Goal: Task Accomplishment & Management: Complete application form

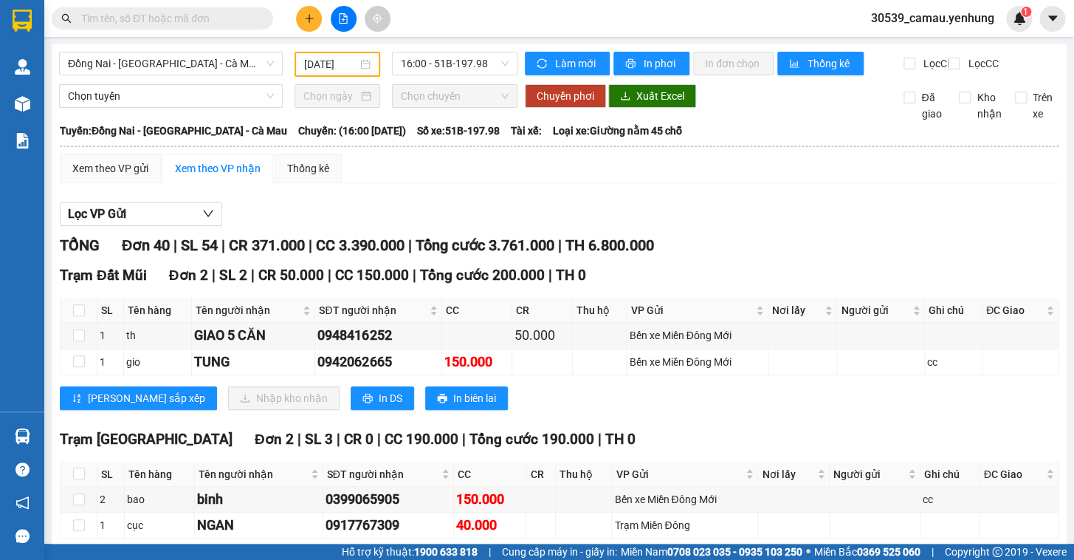
scroll to position [1077, 0]
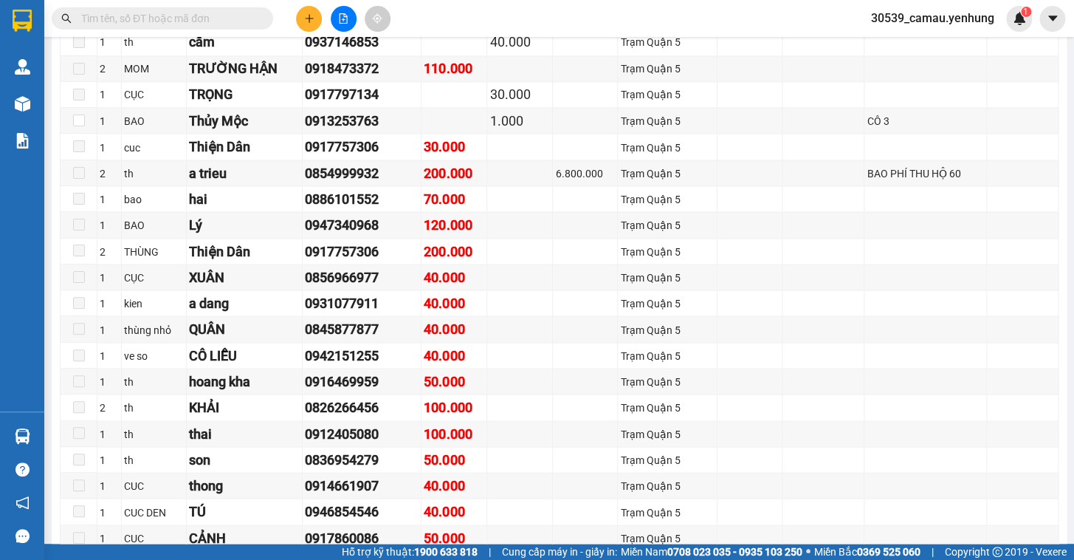
click at [305, 32] on div "Kết quả tìm kiếm ( 0 ) Bộ lọc No Data 30539_camau.yenhung 1" at bounding box center [537, 18] width 1074 height 37
click at [306, 22] on icon "plus" at bounding box center [309, 18] width 10 height 10
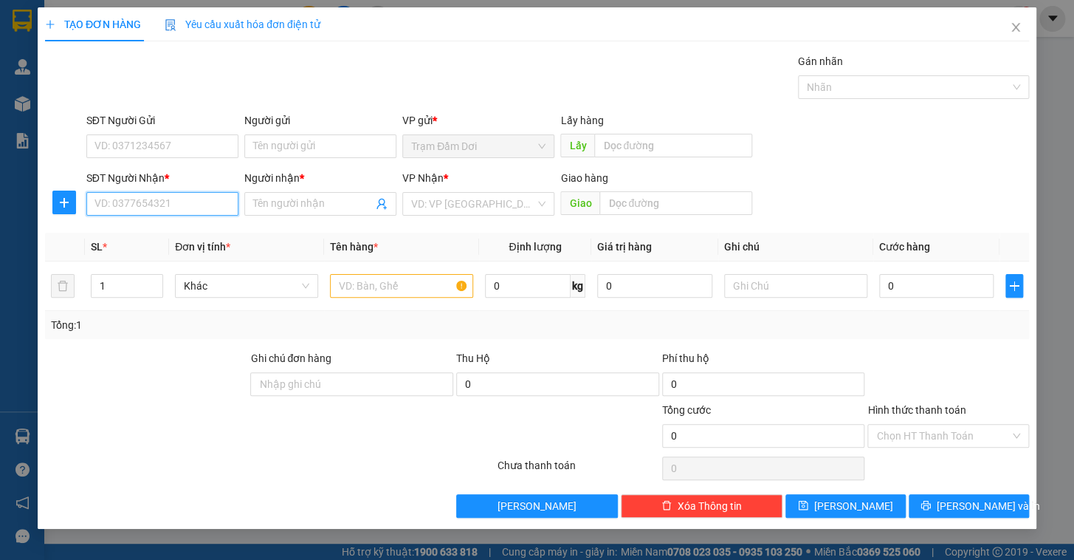
click at [131, 213] on input "SĐT Người Nhận *" at bounding box center [162, 204] width 152 height 24
type input "0948366515"
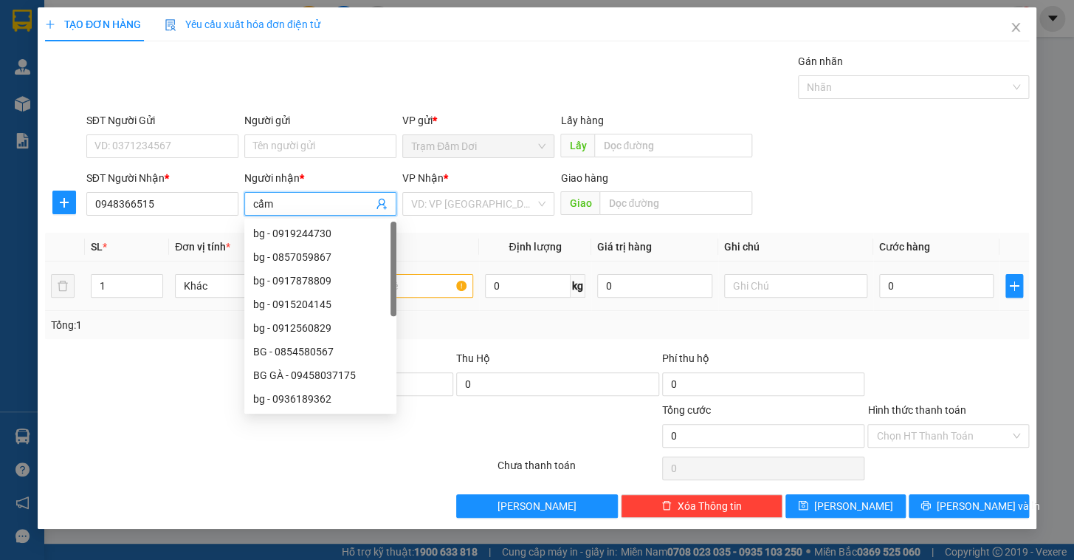
type input "cẩm"
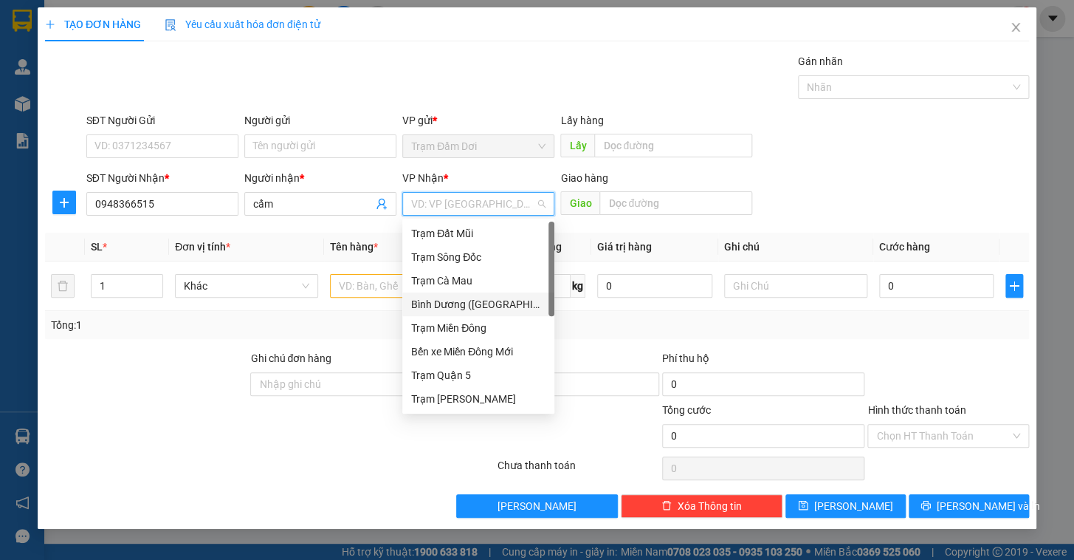
click at [470, 303] on div "[PERSON_NAME] ([GEOGRAPHIC_DATA])" at bounding box center [478, 304] width 134 height 16
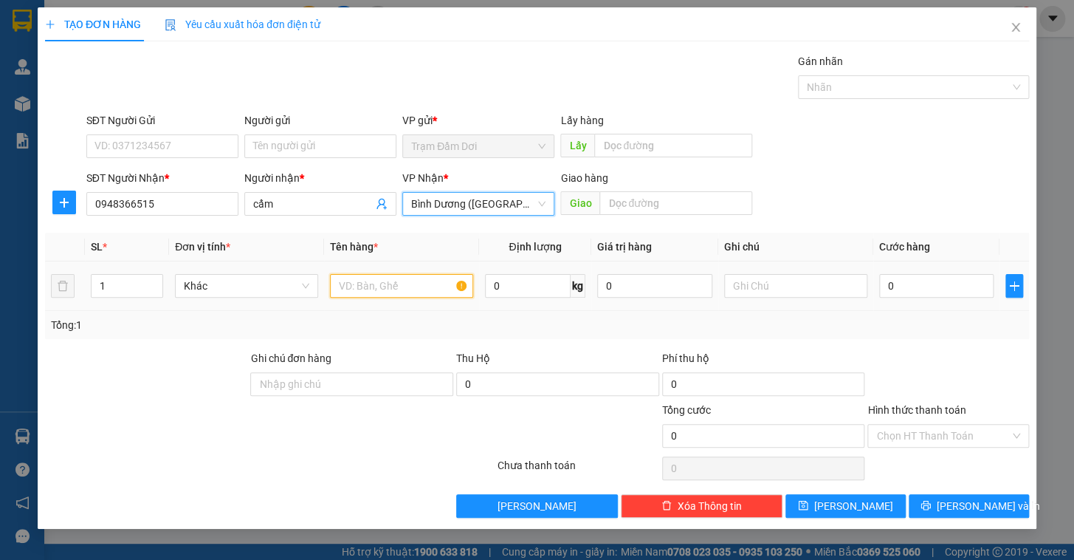
click at [368, 285] on input "text" at bounding box center [401, 286] width 143 height 24
type input "1 xe máy"
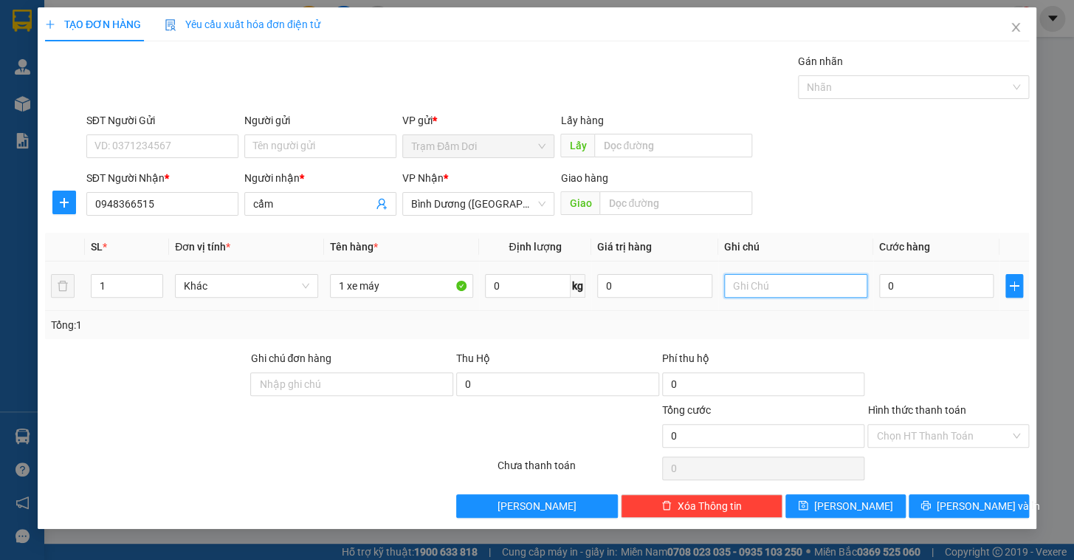
click at [779, 276] on input "text" at bounding box center [795, 286] width 143 height 24
type input "0949338863 bs69f1124.48"
click at [928, 279] on input "0" at bounding box center [936, 286] width 115 height 24
type input "5"
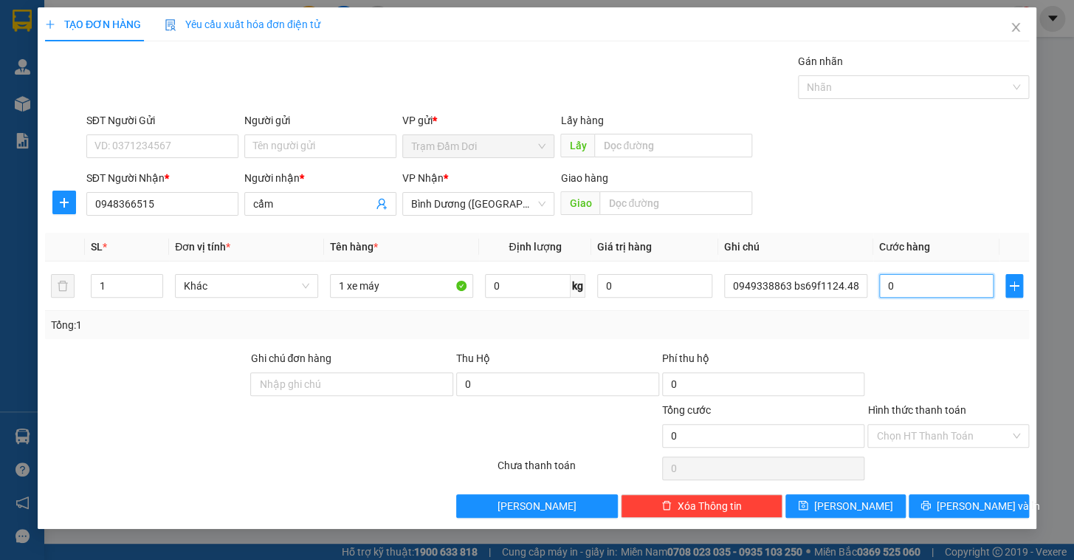
type input "5"
type input "50"
type input "500"
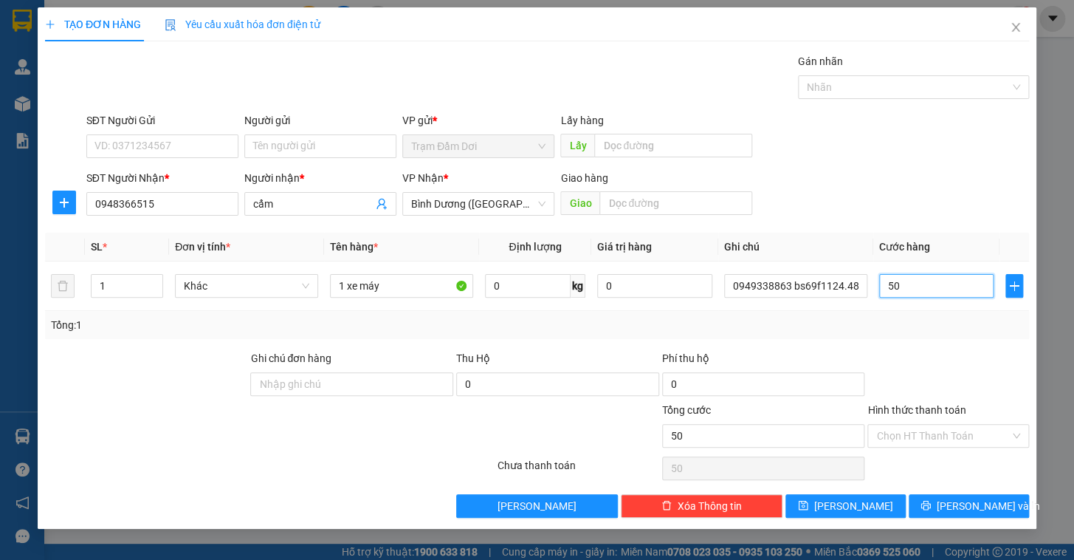
type input "500"
type input "500.000"
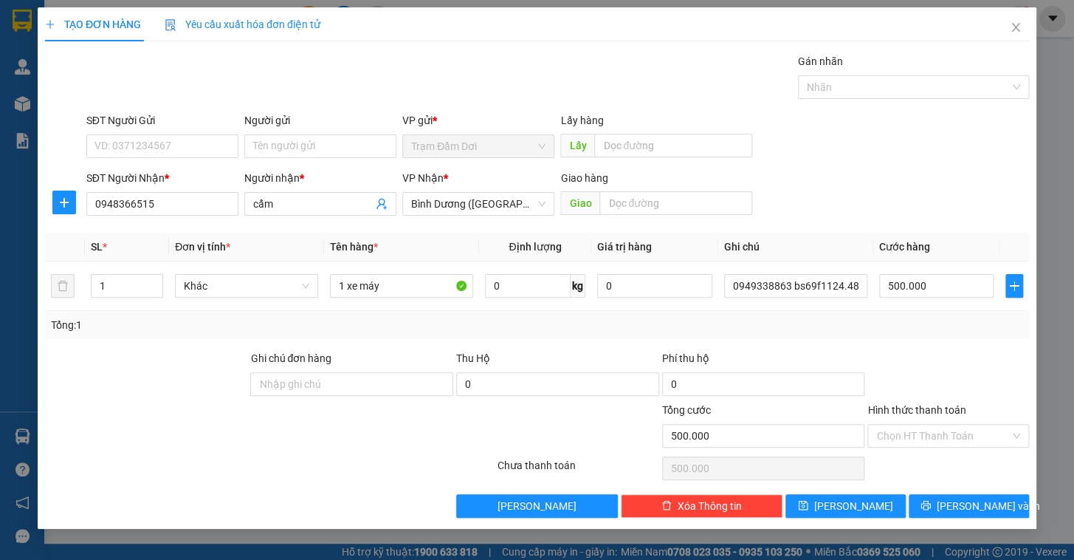
click at [943, 362] on div at bounding box center [948, 376] width 165 height 52
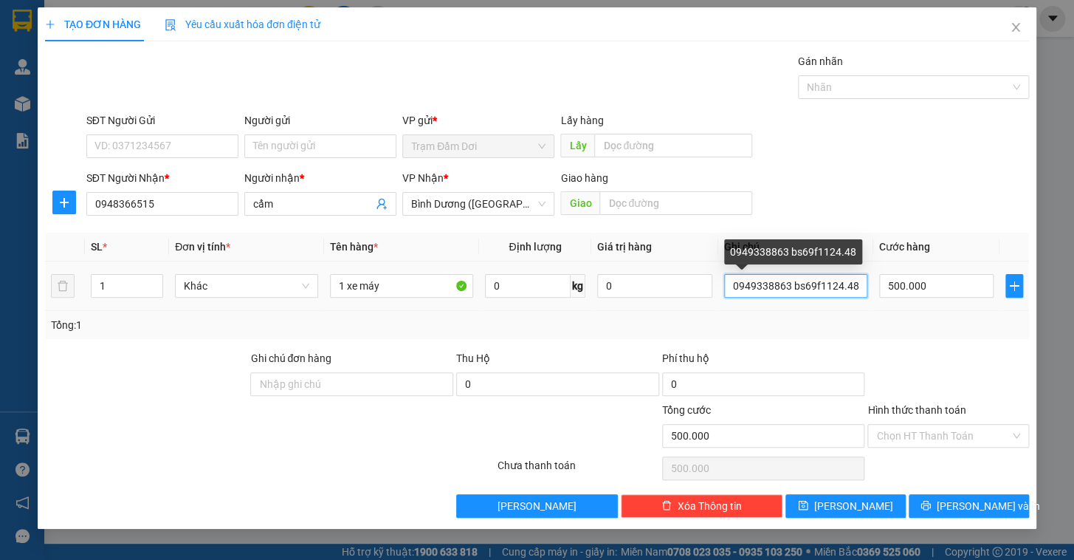
click at [859, 284] on input "0949338863 bs69f1124.48" at bounding box center [795, 286] width 143 height 24
type input "0949338863 bs69f1124.48 mp2"
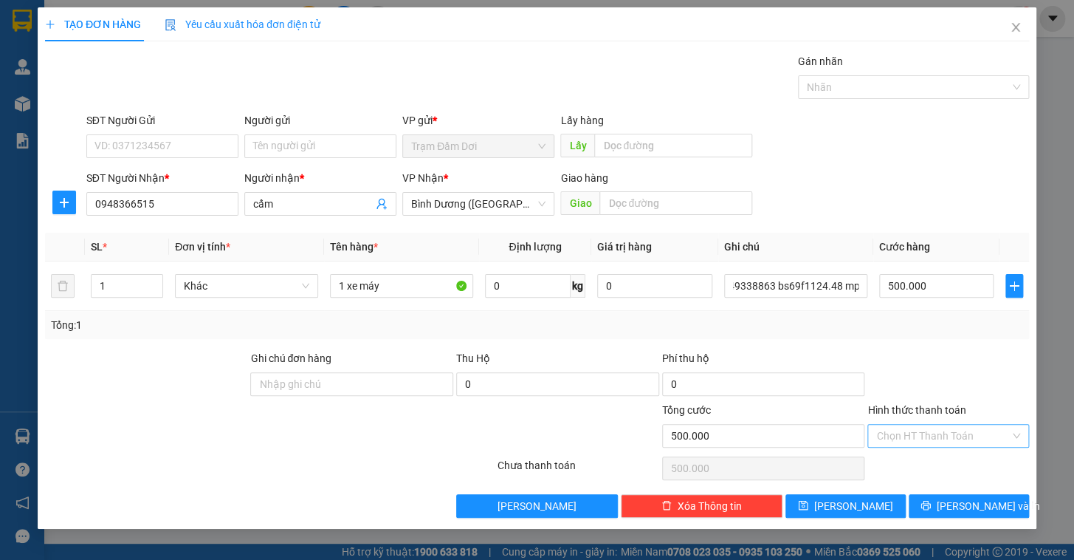
click at [967, 437] on input "Hình thức thanh toán" at bounding box center [943, 435] width 134 height 22
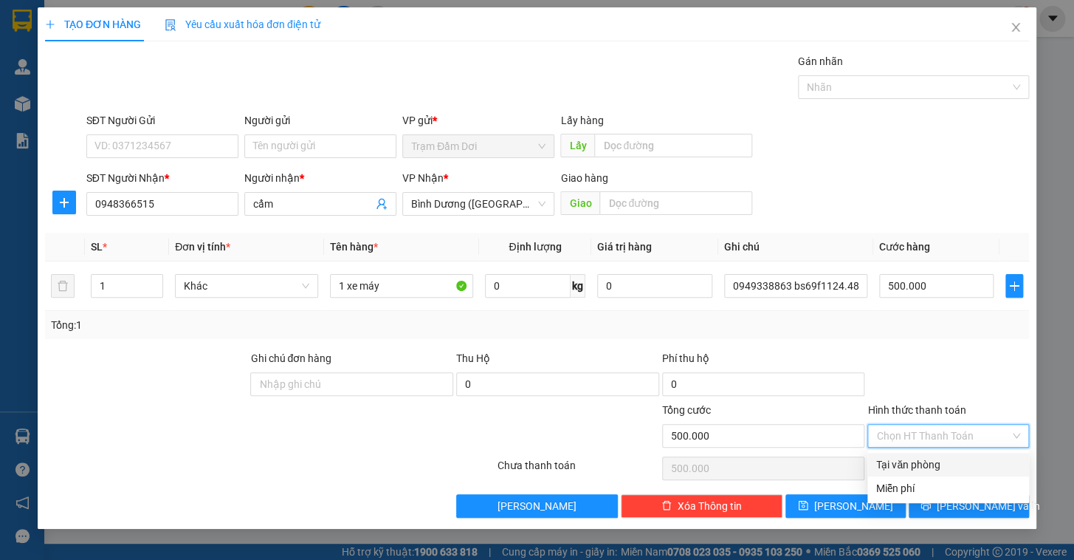
click at [929, 461] on div "Tại văn phòng" at bounding box center [948, 464] width 144 height 16
type input "0"
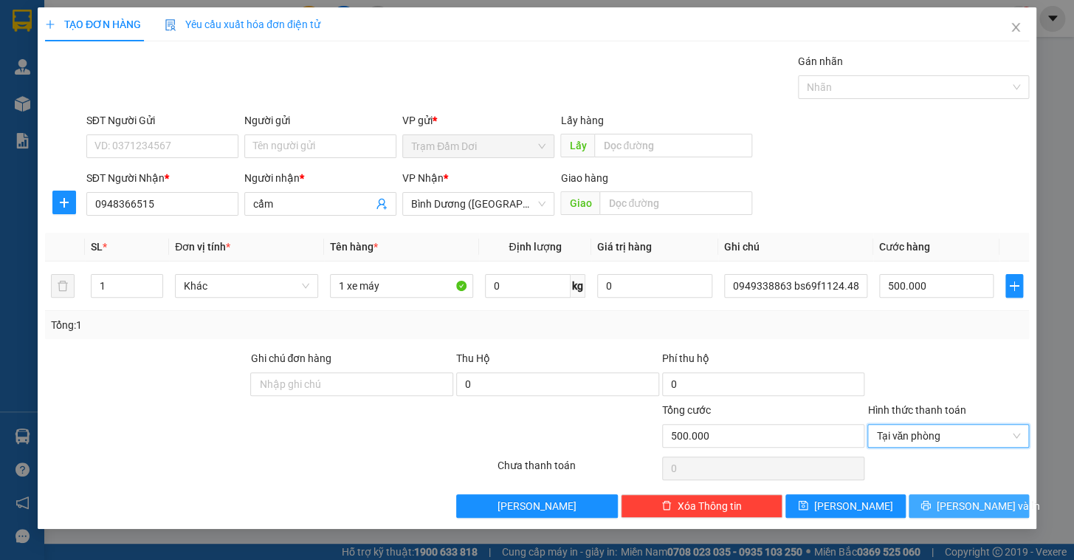
click at [953, 502] on button "[PERSON_NAME] và In" at bounding box center [969, 506] width 120 height 24
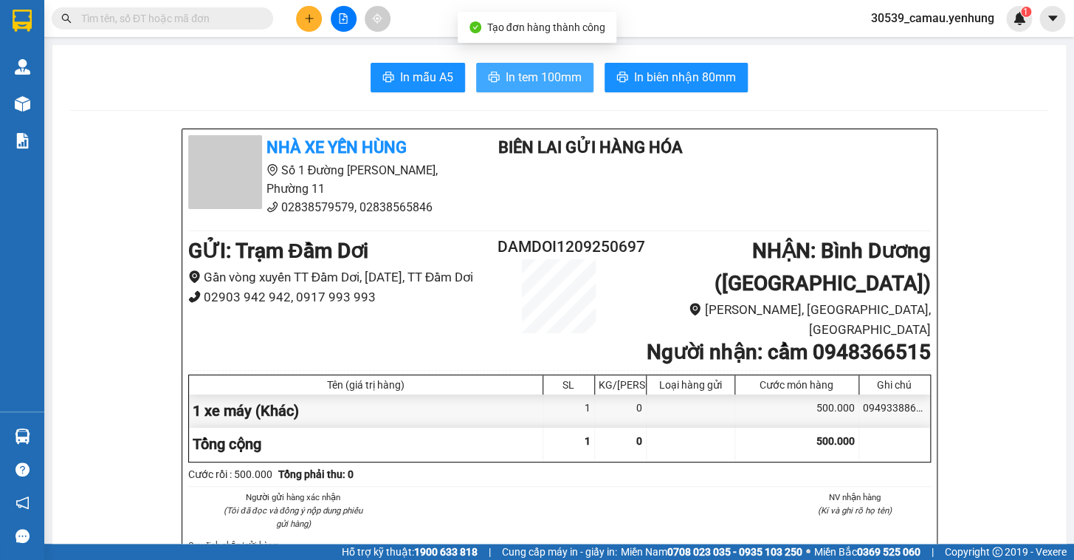
click at [541, 77] on span "In tem 100mm" at bounding box center [544, 77] width 76 height 18
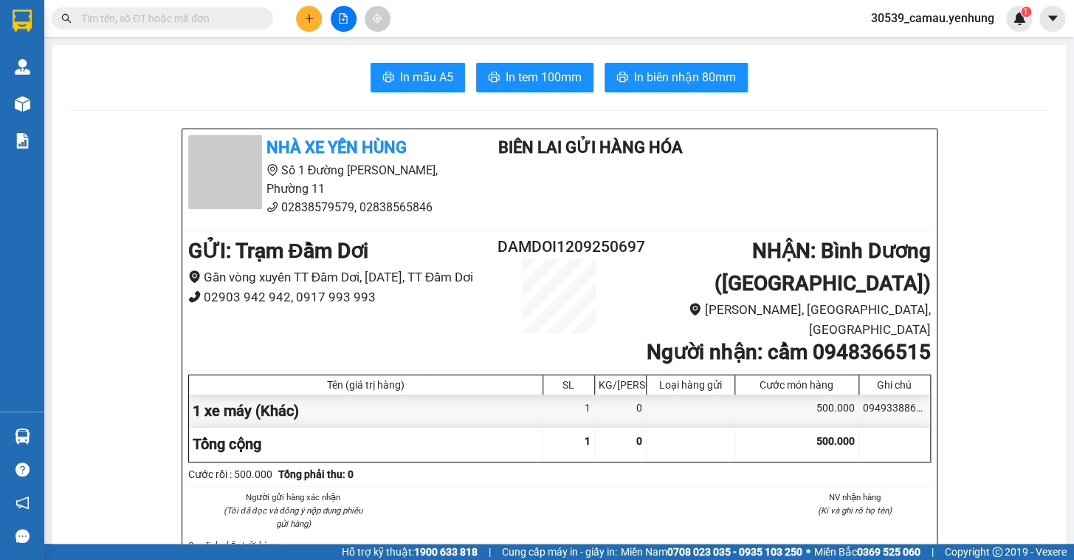
click at [313, 14] on icon "plus" at bounding box center [309, 18] width 10 height 10
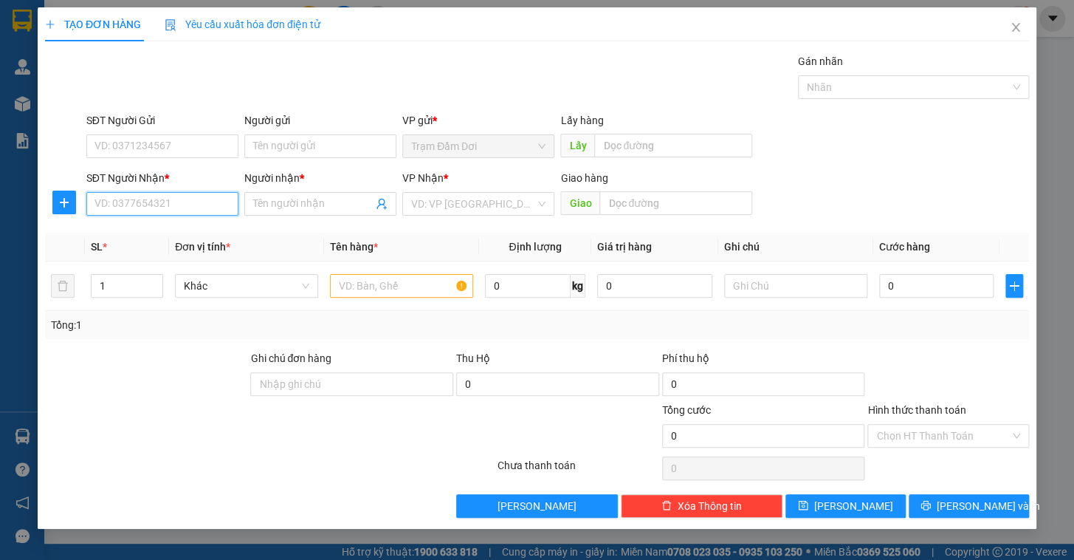
click at [156, 194] on input "SĐT Người Nhận *" at bounding box center [162, 204] width 152 height 24
click at [125, 235] on div "0902984092 - A" at bounding box center [162, 233] width 134 height 16
type input "0902984092"
type input "A"
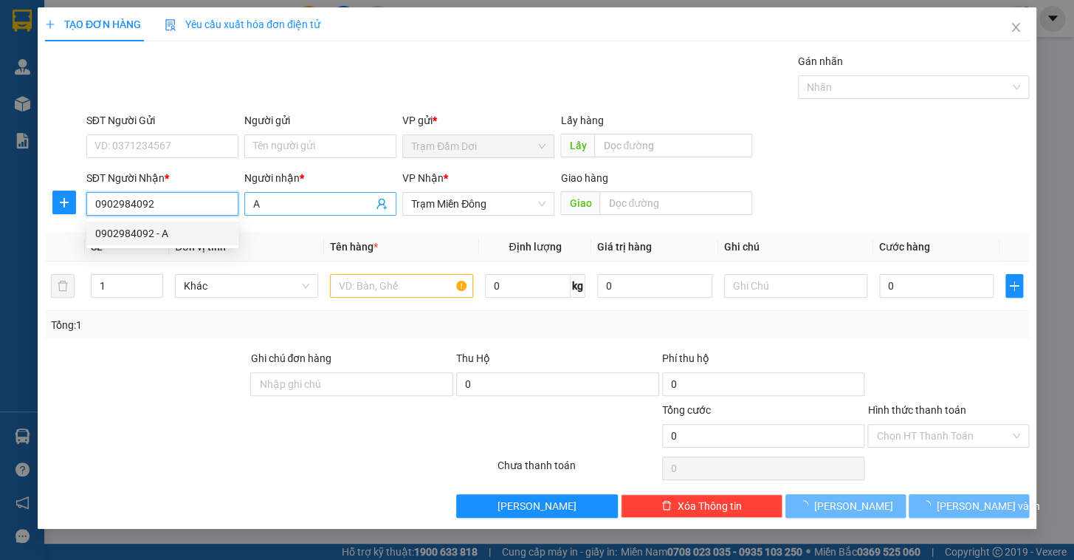
type input "100.000"
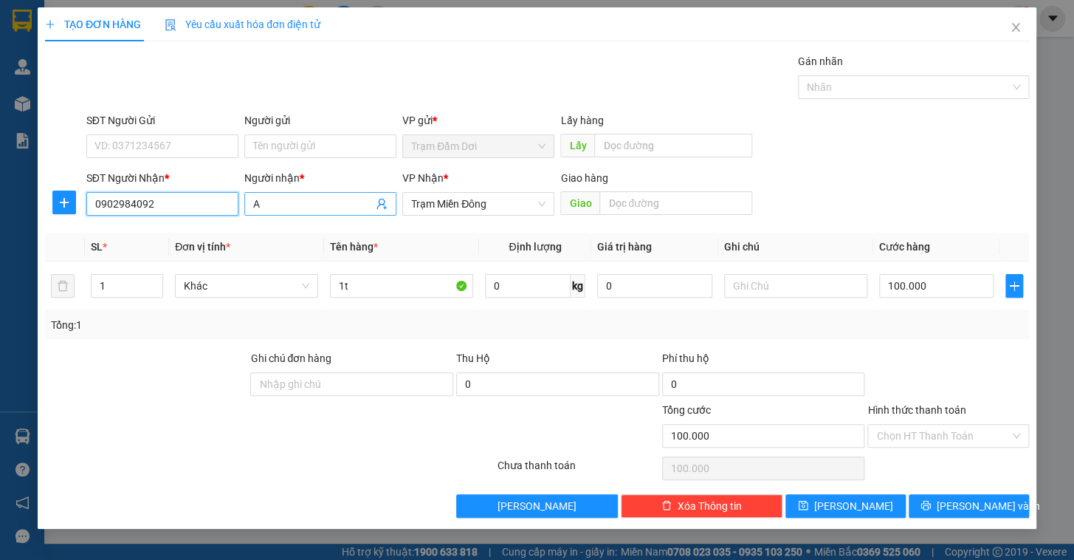
type input "0902984092"
click at [329, 199] on input "A" at bounding box center [313, 204] width 120 height 16
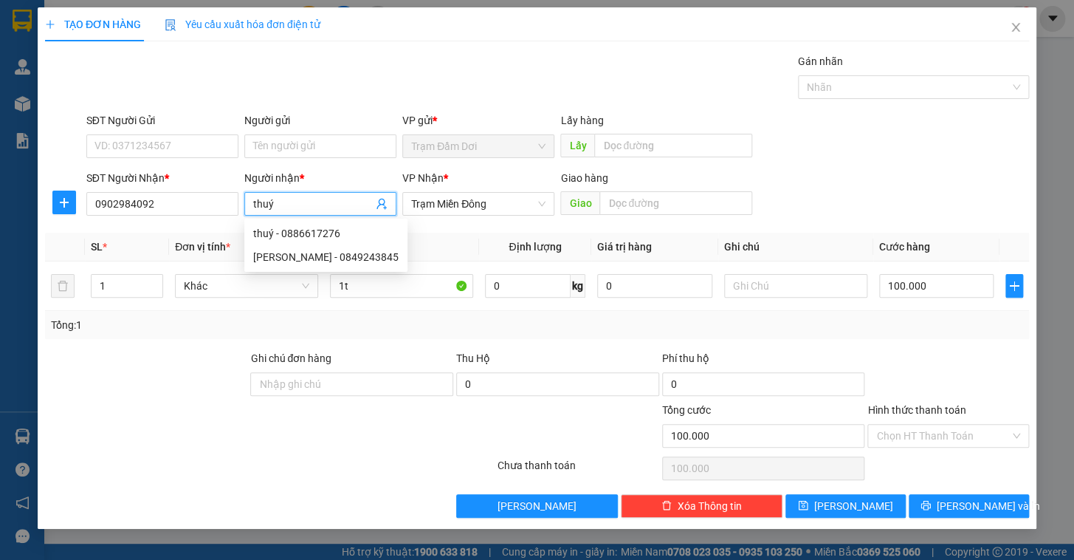
type input "thuý"
click at [661, 326] on div "Tổng: 1" at bounding box center [537, 325] width 972 height 16
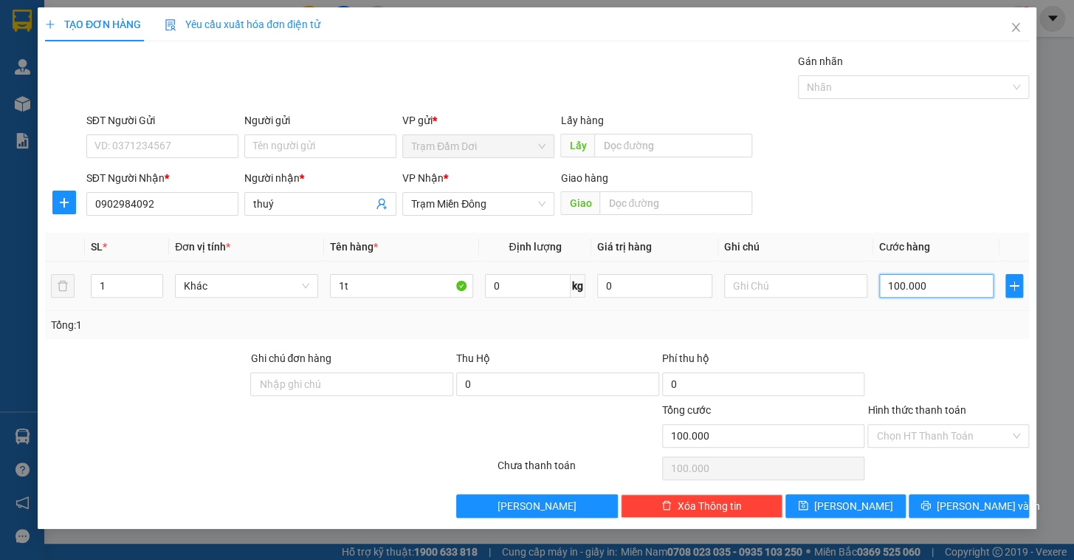
click at [955, 286] on input "100.000" at bounding box center [936, 286] width 115 height 24
type input "1"
type input "12"
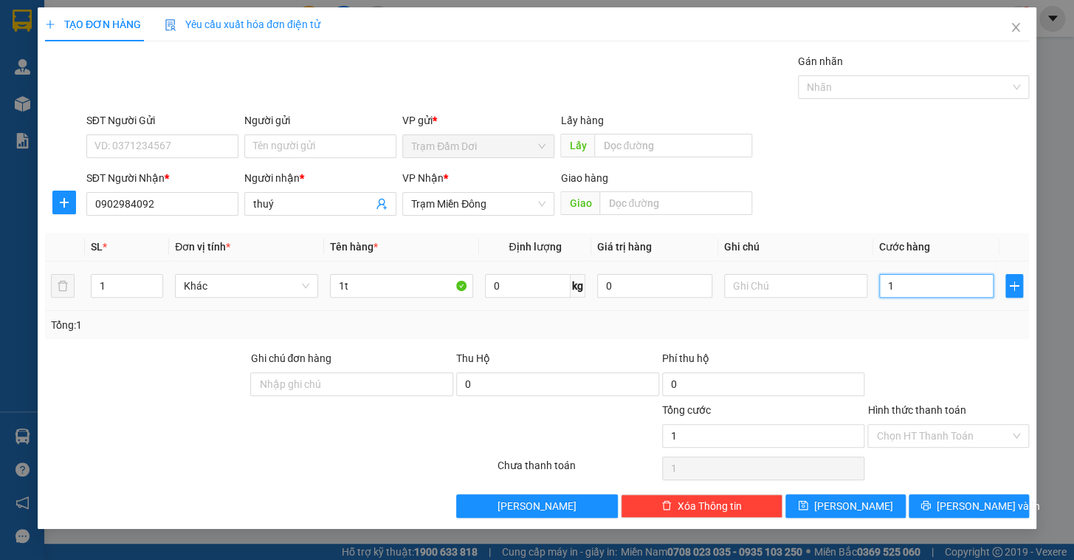
type input "12"
type input "120"
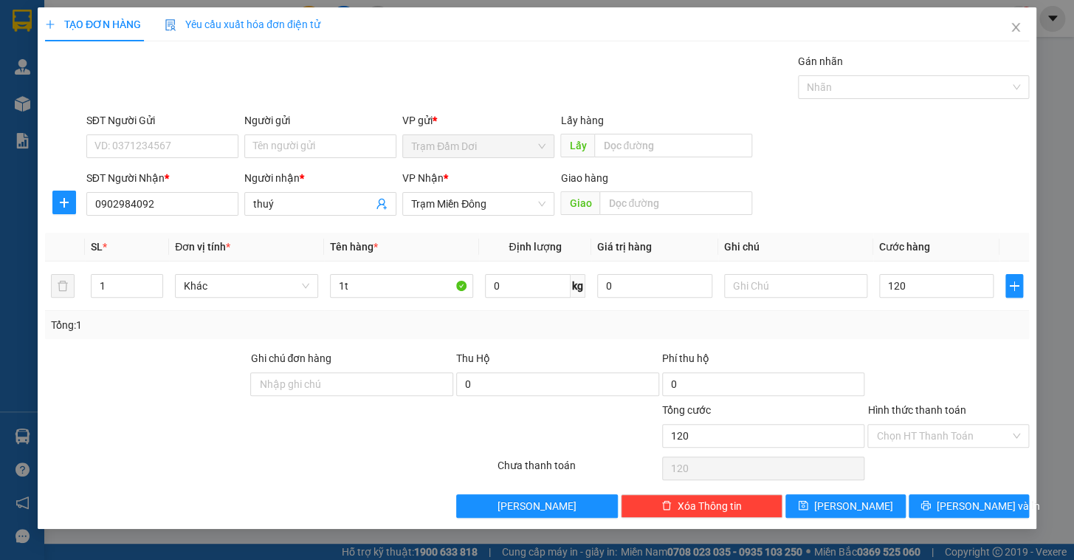
type input "120.000"
click at [946, 357] on div at bounding box center [948, 376] width 165 height 52
click at [960, 292] on input "120.000" at bounding box center [936, 286] width 115 height 24
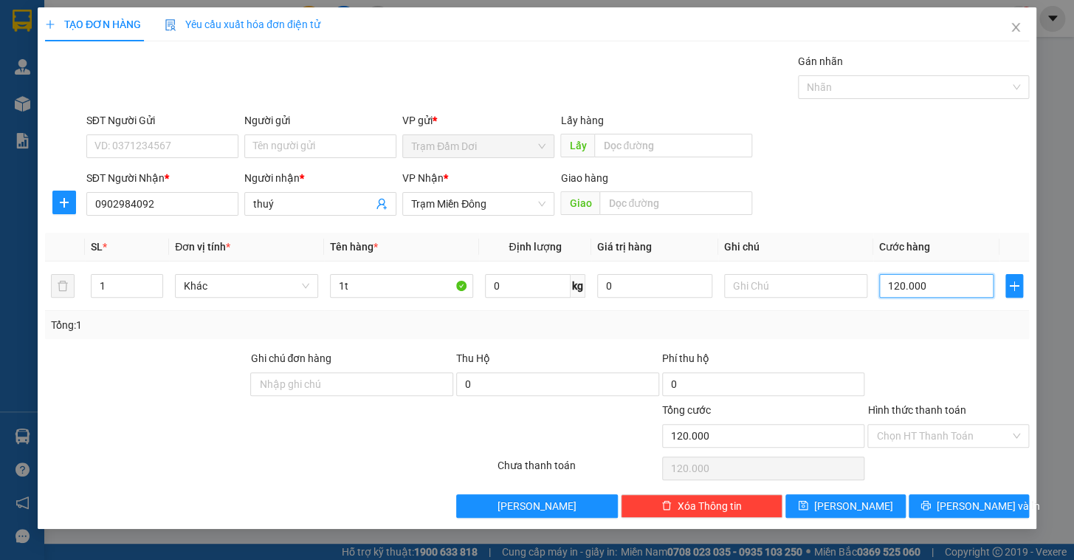
type input "1"
type input "11"
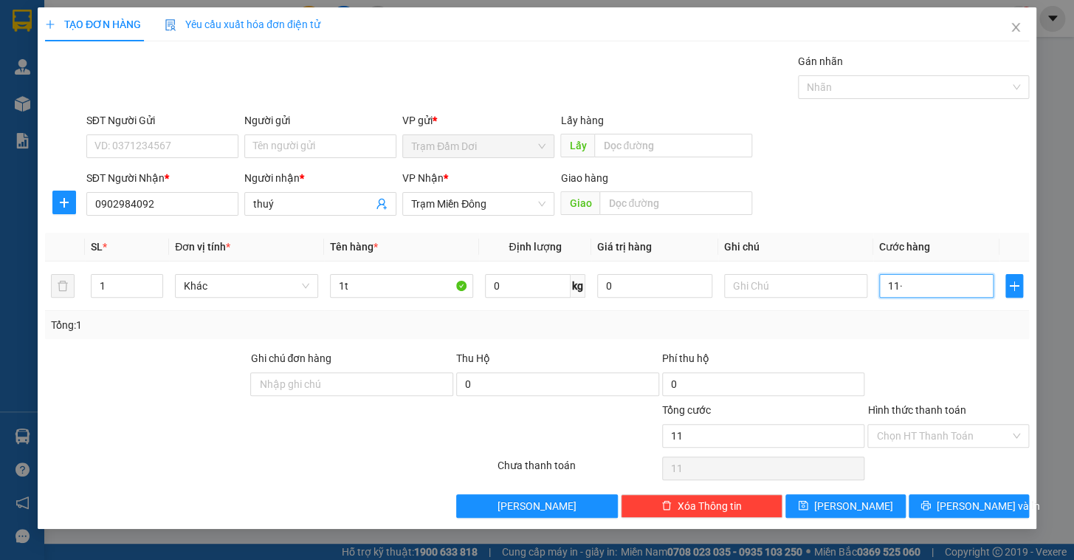
type input "11"
type input "1"
type input "11"
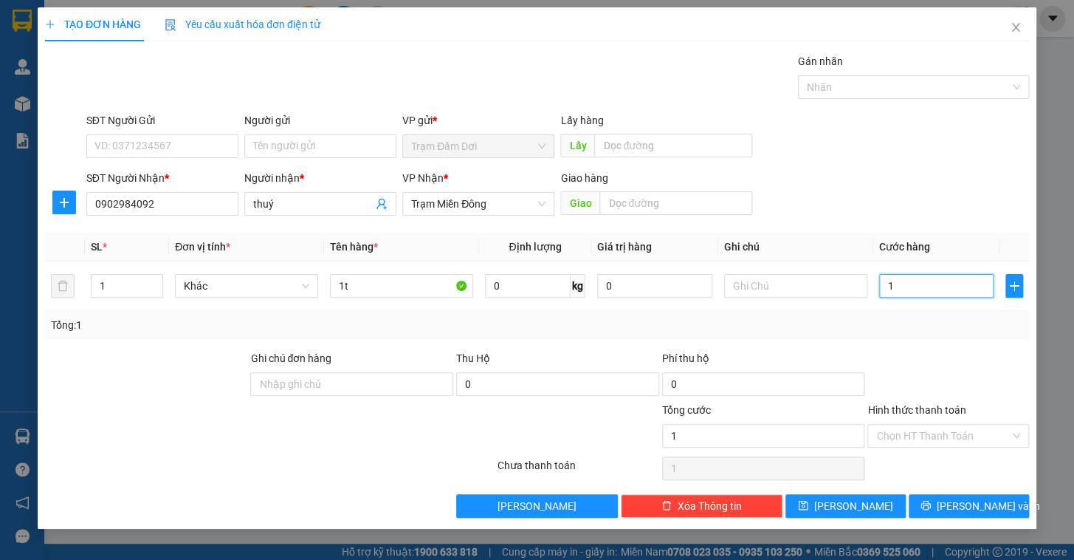
type input "11"
type input "110"
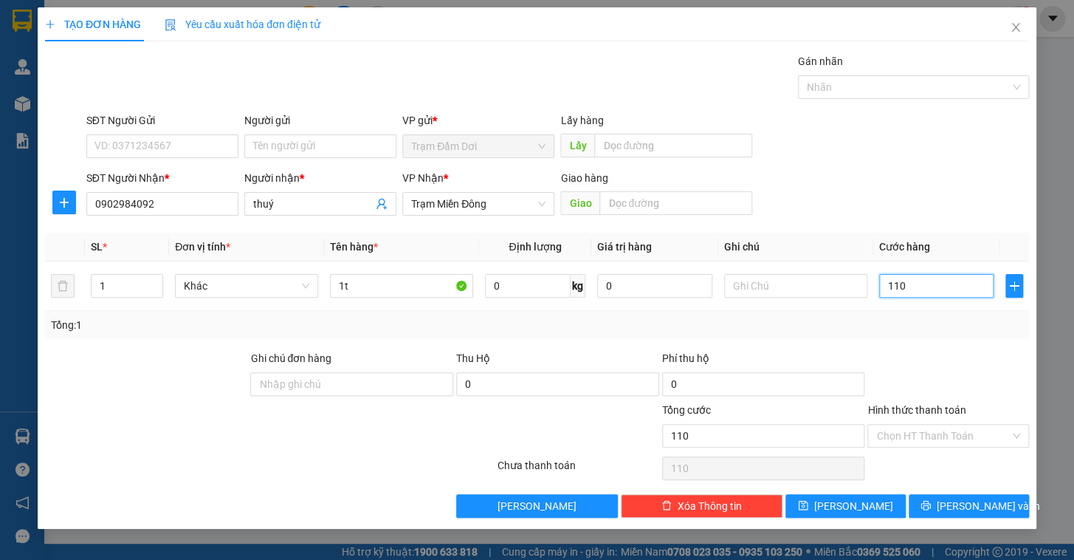
type input "11"
type input "1"
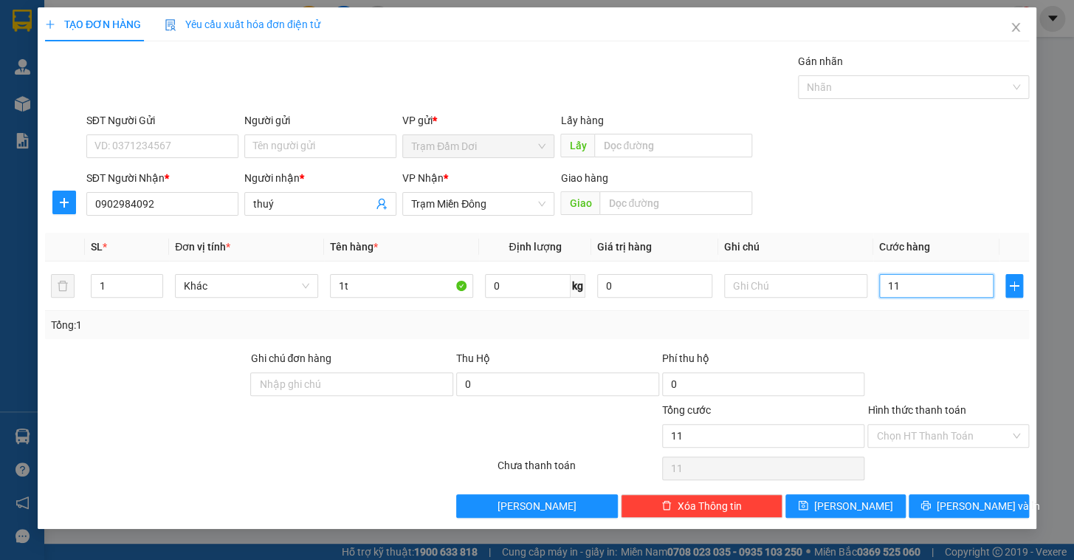
type input "1"
type input "10"
type input "100"
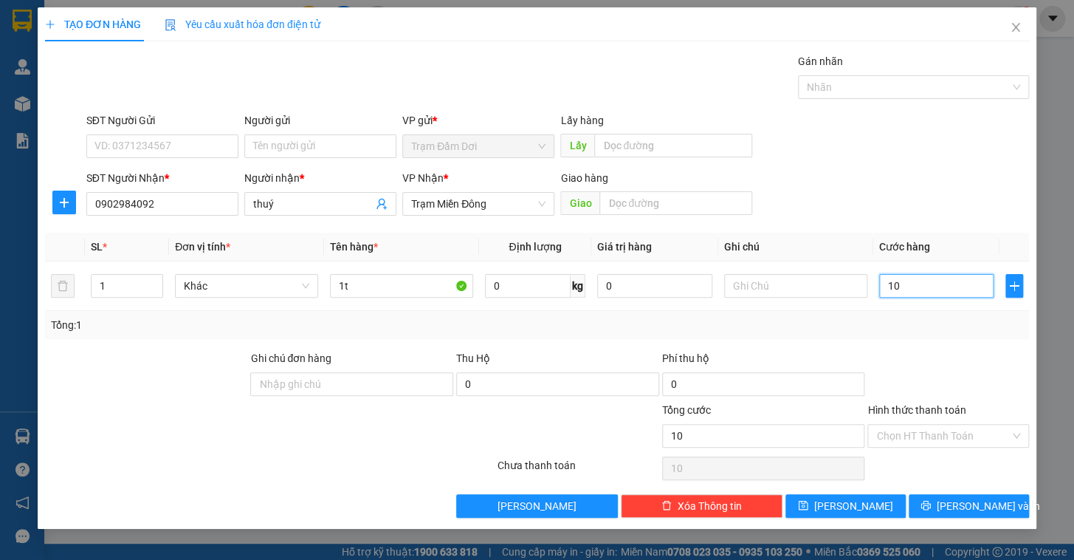
type input "100"
type input "100.000"
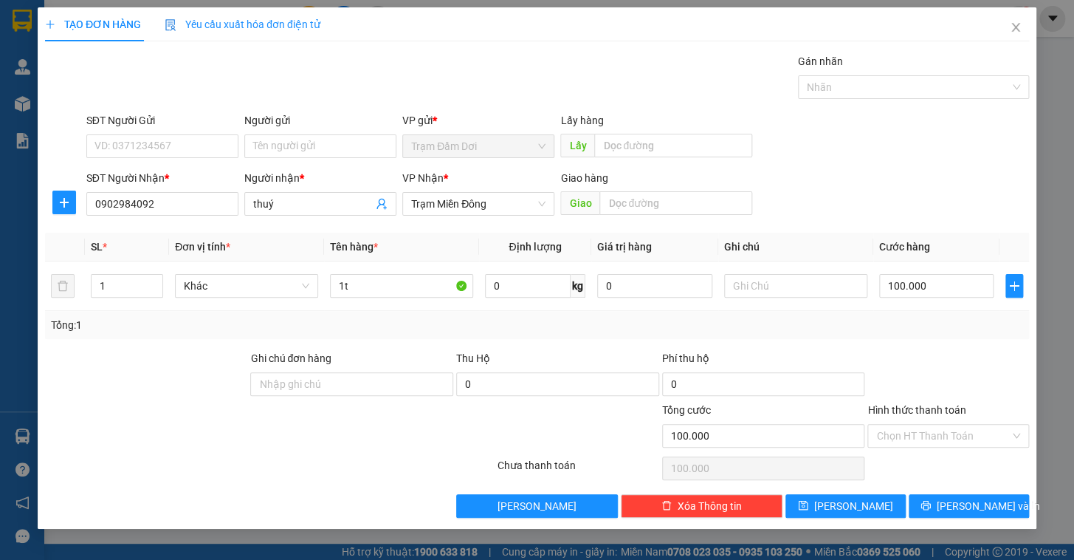
click at [976, 375] on div at bounding box center [948, 376] width 165 height 52
click at [960, 506] on span "[PERSON_NAME] và In" at bounding box center [988, 506] width 103 height 16
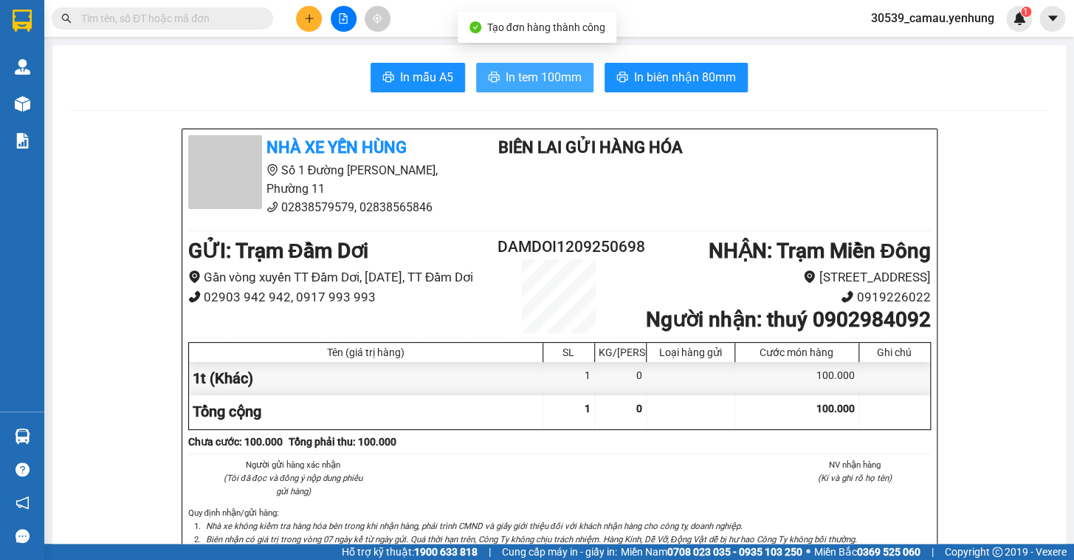
click at [480, 63] on button "In tem 100mm" at bounding box center [534, 78] width 117 height 30
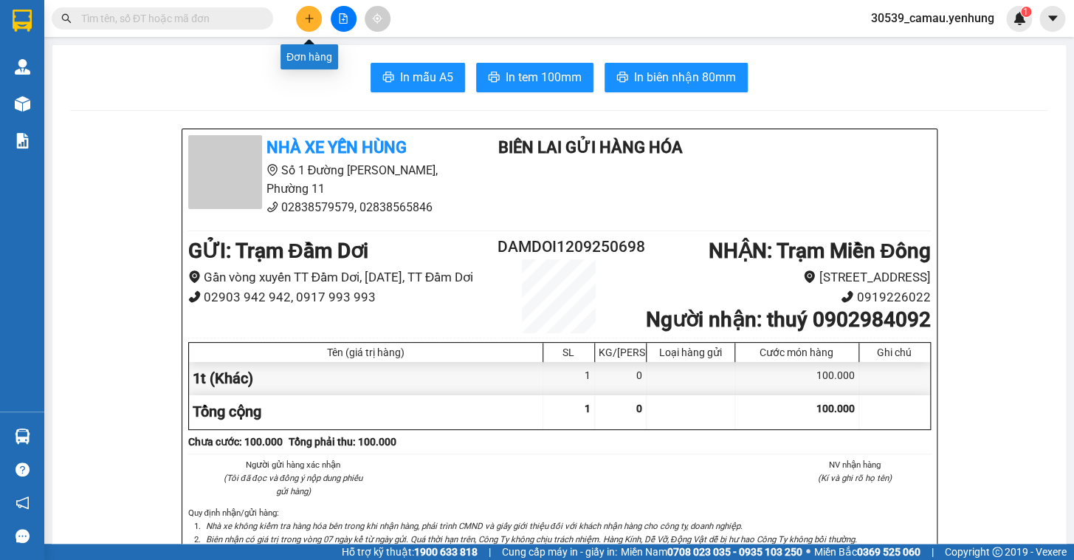
click at [317, 16] on button at bounding box center [309, 19] width 26 height 26
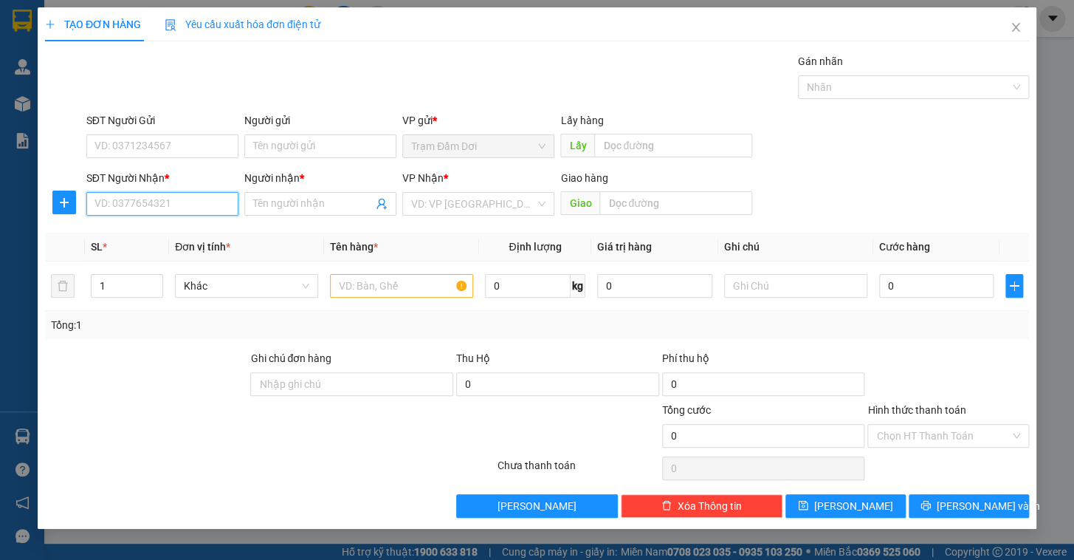
click at [185, 208] on input "SĐT Người Nhận *" at bounding box center [162, 204] width 152 height 24
click at [155, 232] on div "0947195819 - lĩnh" at bounding box center [162, 233] width 134 height 16
type input "0947195819"
type input "lĩnh"
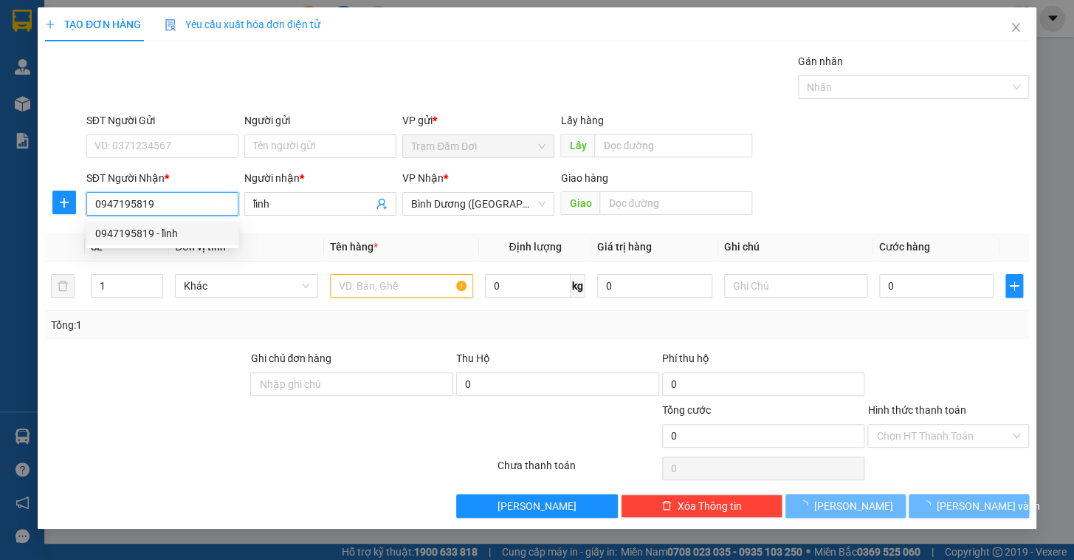
type input "120.000"
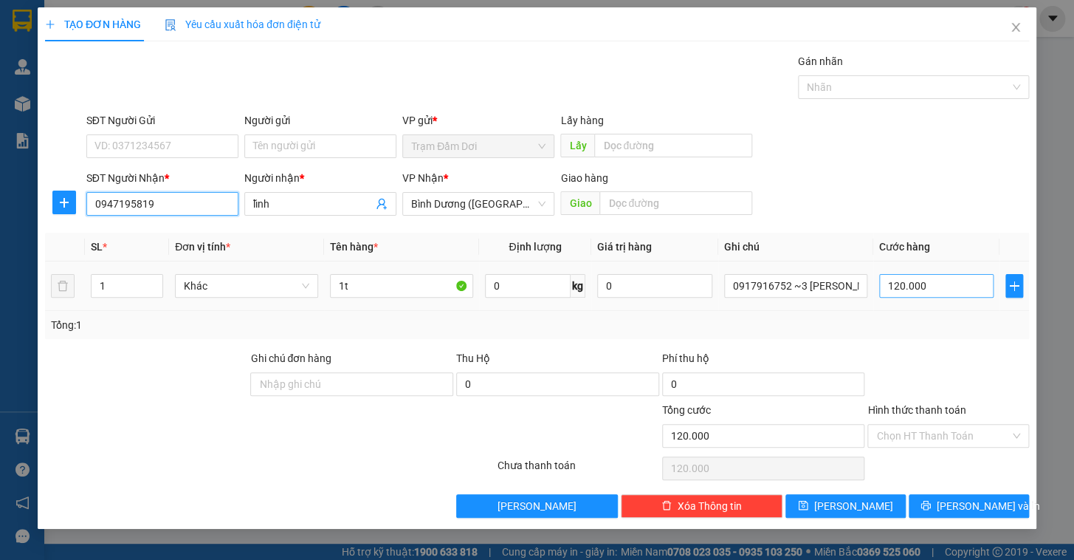
type input "0947195819"
click at [940, 291] on input "120.000" at bounding box center [936, 286] width 115 height 24
type input "1"
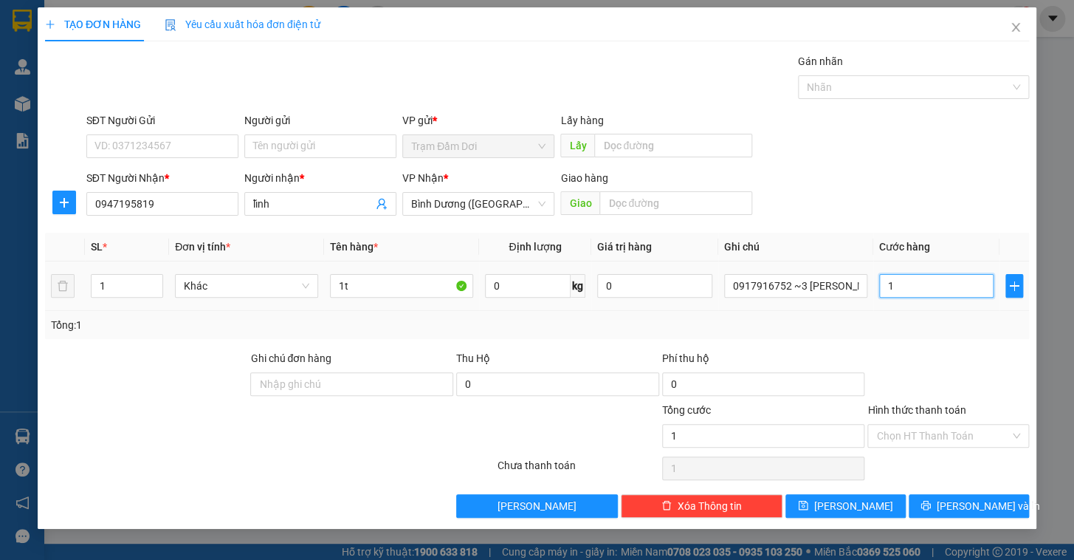
type input "10"
type input "100"
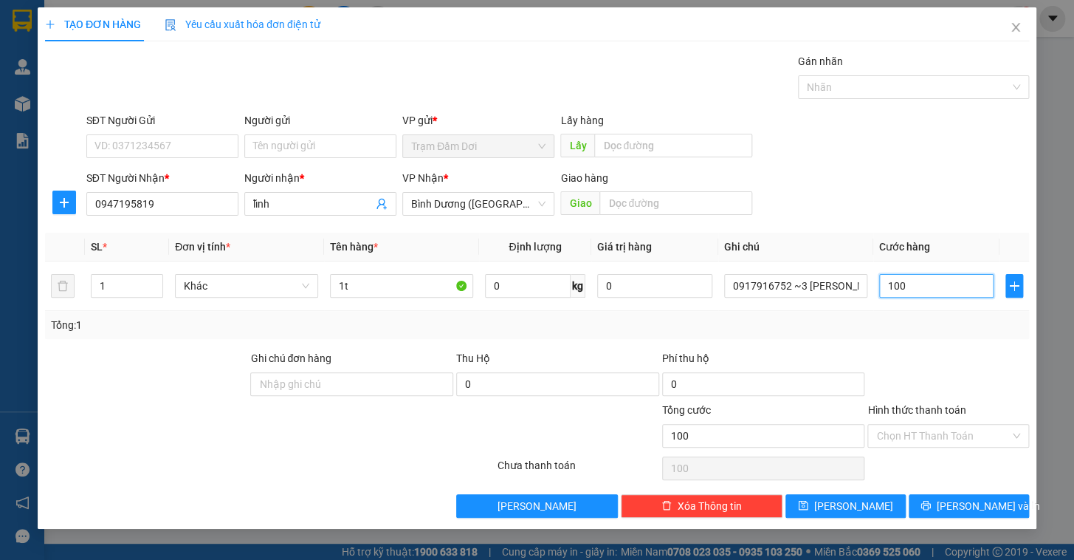
type input "100"
type input "100.000"
click at [922, 317] on div "Tổng: 1" at bounding box center [537, 325] width 972 height 16
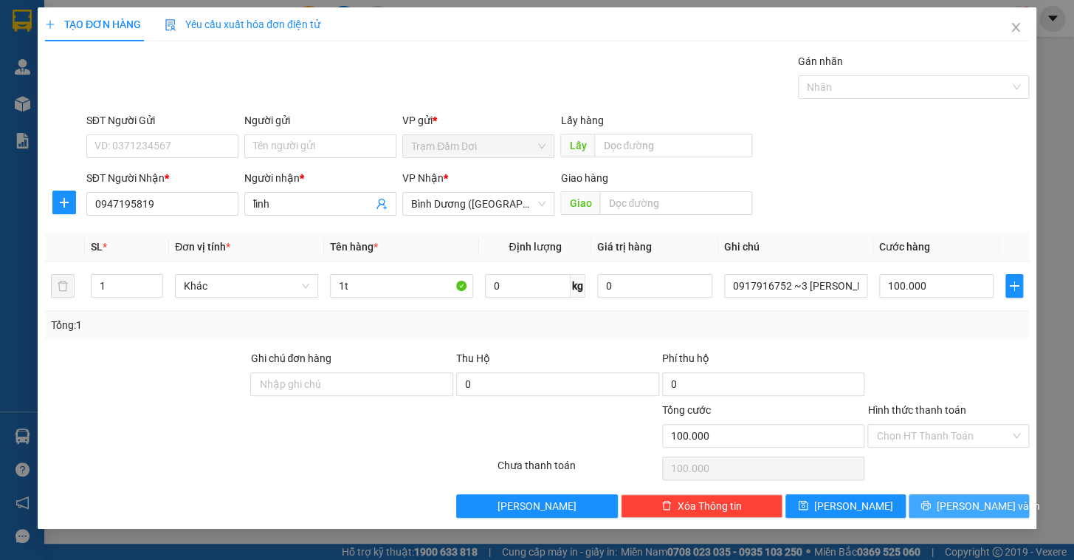
click at [960, 500] on span "[PERSON_NAME] và In" at bounding box center [988, 506] width 103 height 16
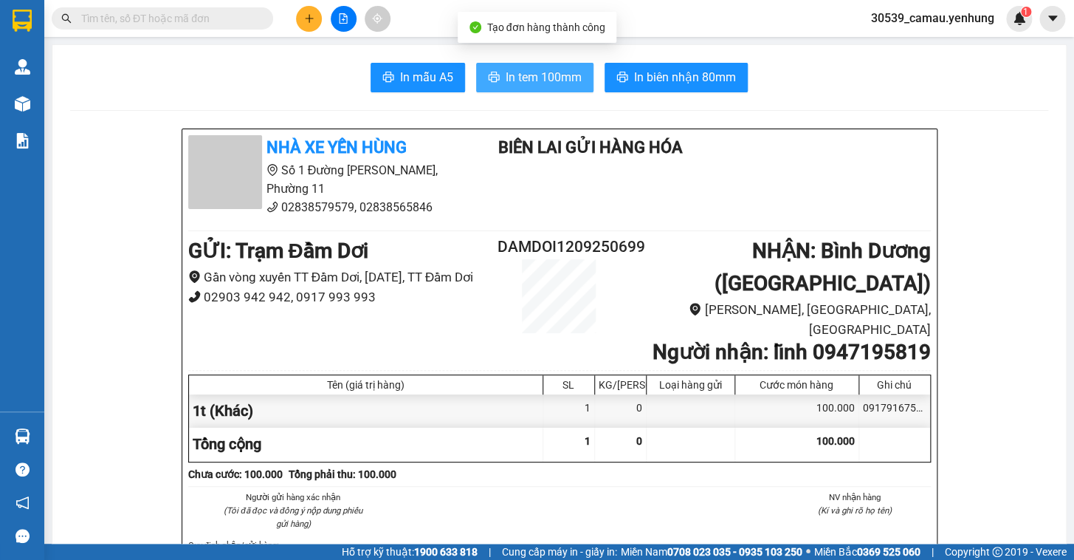
click at [548, 64] on button "In tem 100mm" at bounding box center [534, 78] width 117 height 30
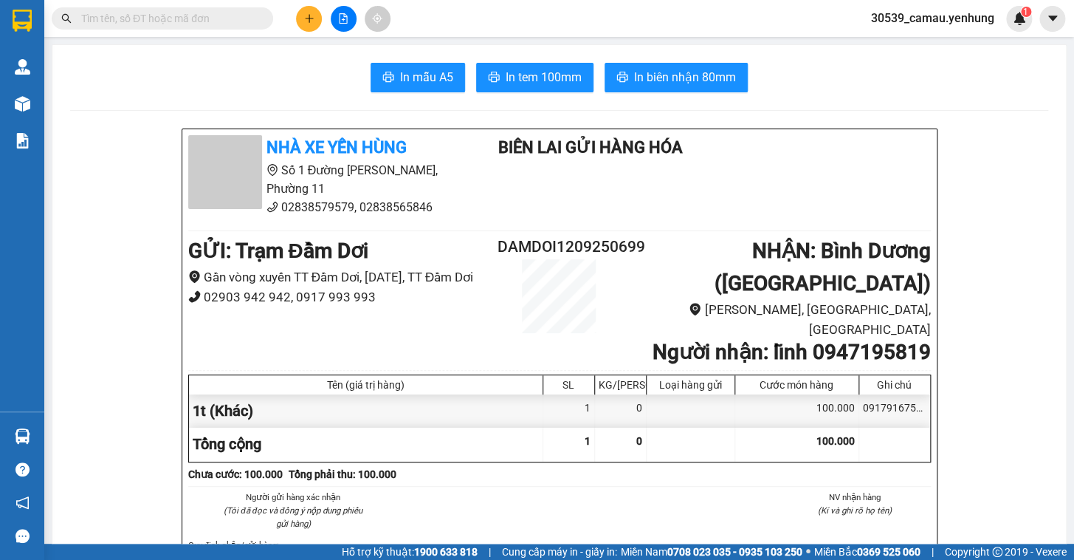
click at [292, 10] on div at bounding box center [343, 19] width 111 height 26
click at [300, 15] on button at bounding box center [309, 19] width 26 height 26
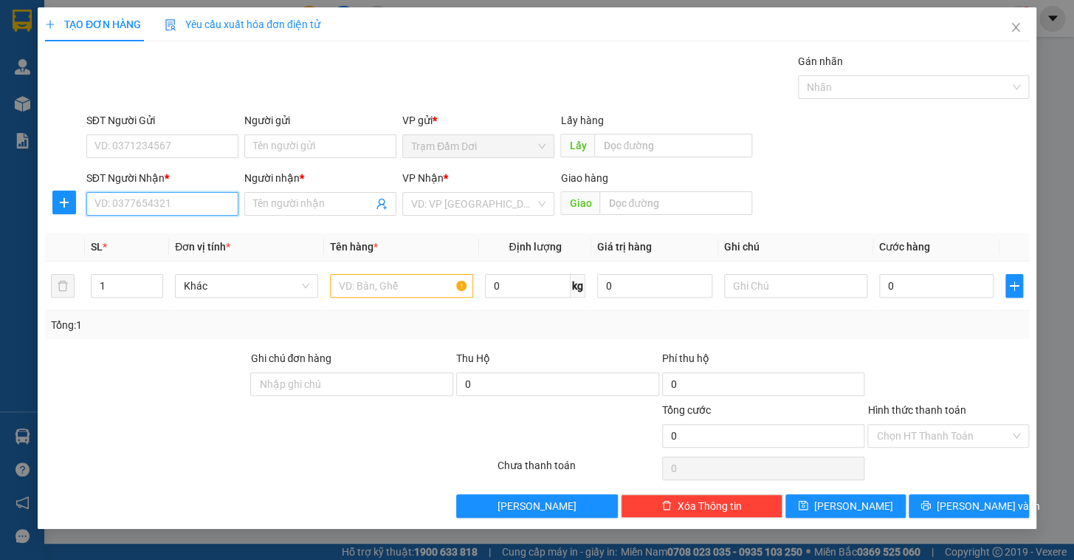
click at [183, 213] on input "SĐT Người Nhận *" at bounding box center [162, 204] width 152 height 24
click at [152, 227] on div "0855757075 - vy" at bounding box center [162, 233] width 134 height 16
type input "0855757075"
type input "vy"
type input "50.000"
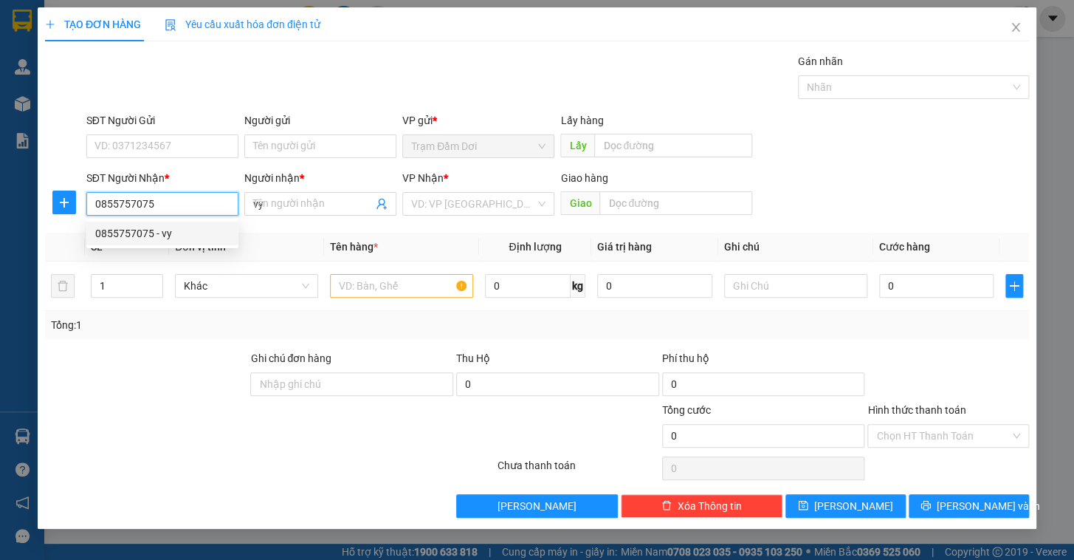
type input "50.000"
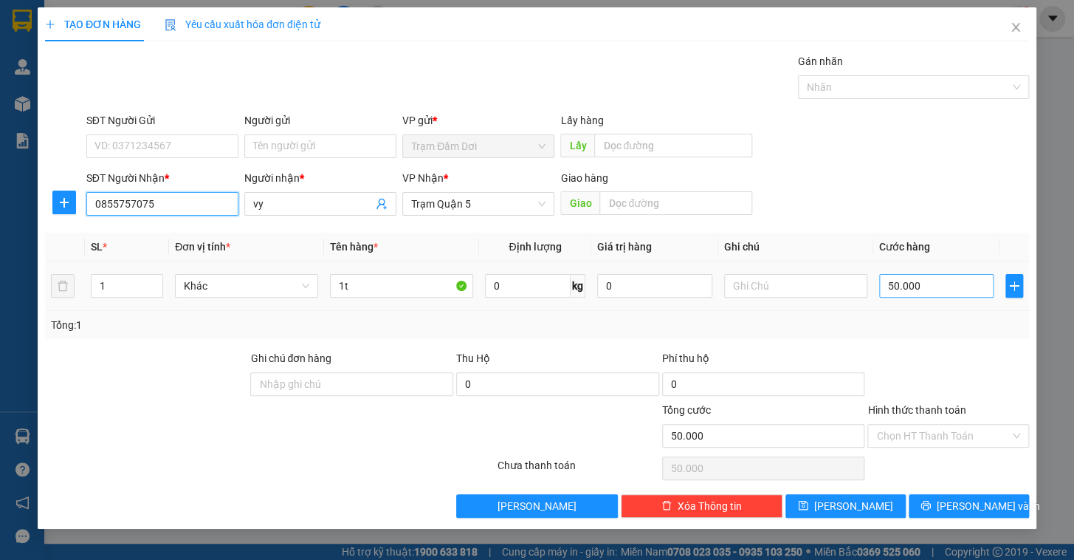
type input "0855757075"
click at [921, 292] on input "50.000" at bounding box center [936, 286] width 115 height 24
type input "4"
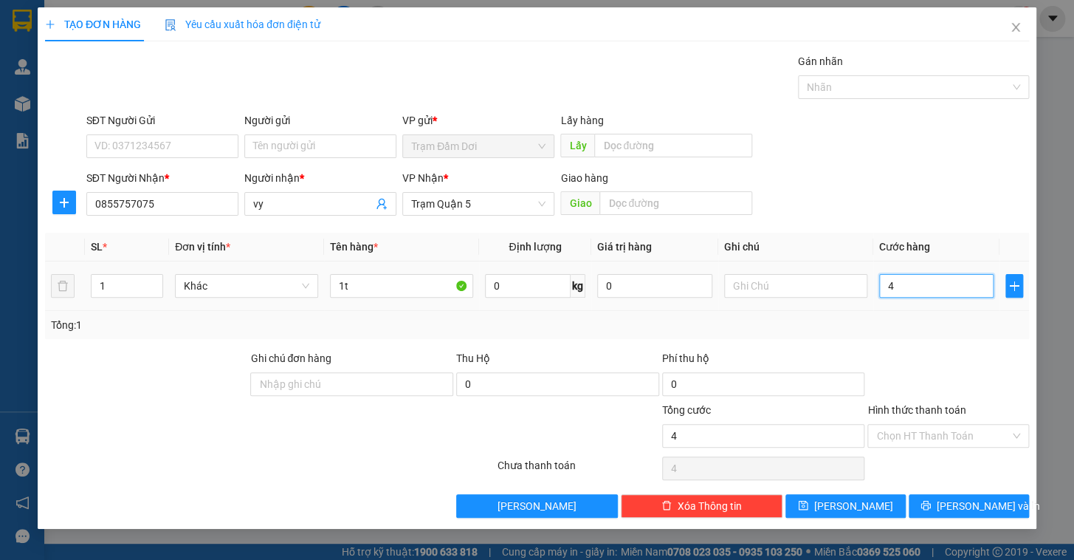
type input "40"
type input "40.000"
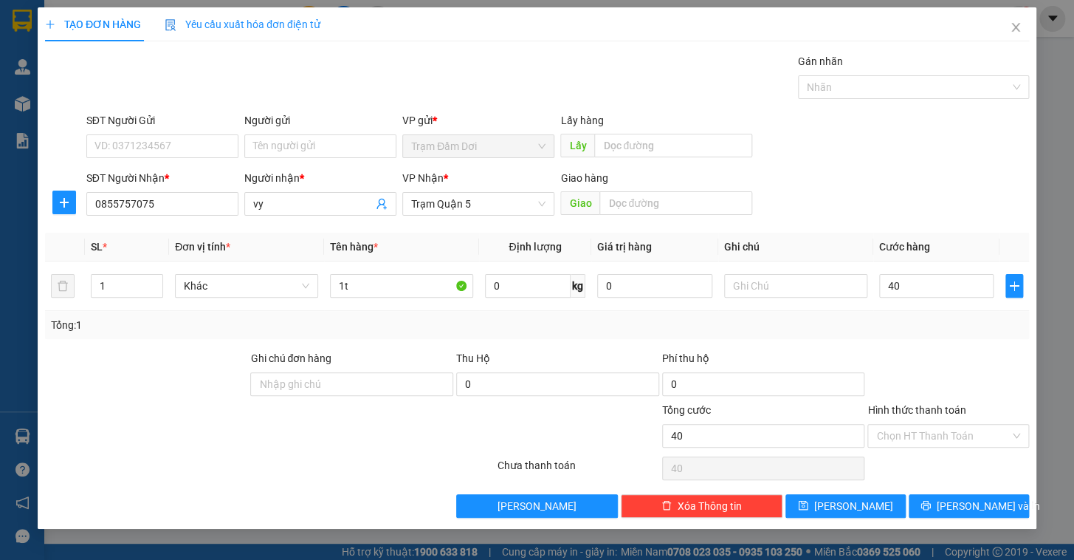
type input "40.000"
drag, startPoint x: 930, startPoint y: 339, endPoint x: 934, endPoint y: 354, distance: 16.1
click at [930, 339] on div "Transit Pickup Surcharge Ids Transit Deliver Surcharge Ids Transit Deliver Surc…" at bounding box center [537, 285] width 984 height 464
click at [957, 437] on input "Hình thức thanh toán" at bounding box center [943, 435] width 134 height 22
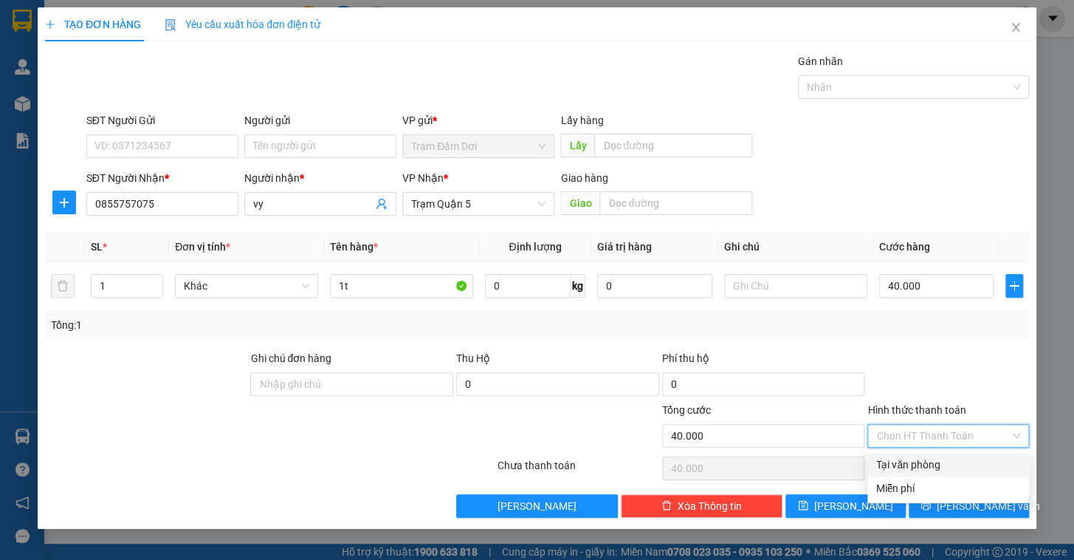
click at [957, 460] on div "Tại văn phòng" at bounding box center [948, 464] width 144 height 16
type input "0"
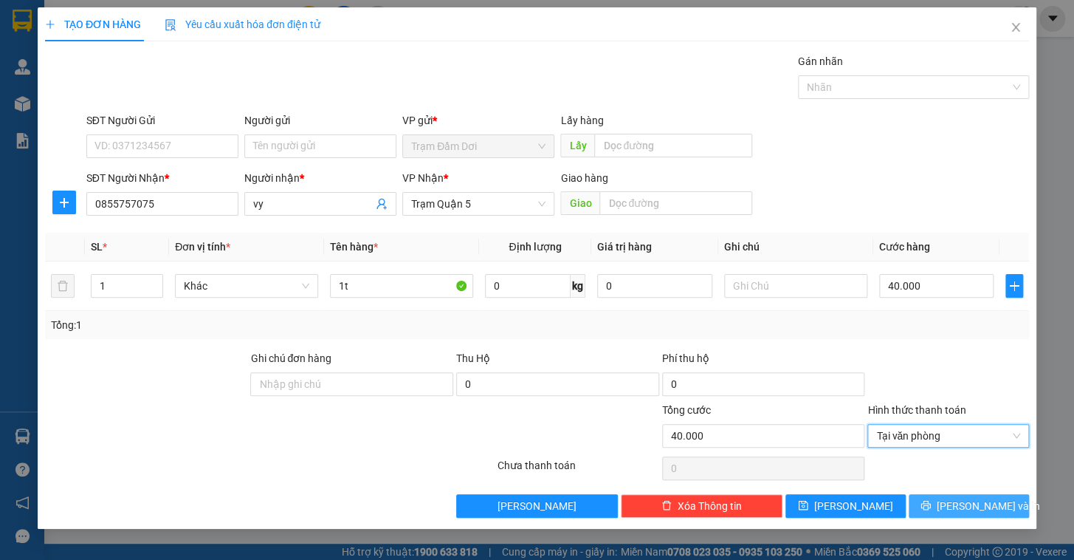
click at [974, 515] on button "[PERSON_NAME] và In" at bounding box center [969, 506] width 120 height 24
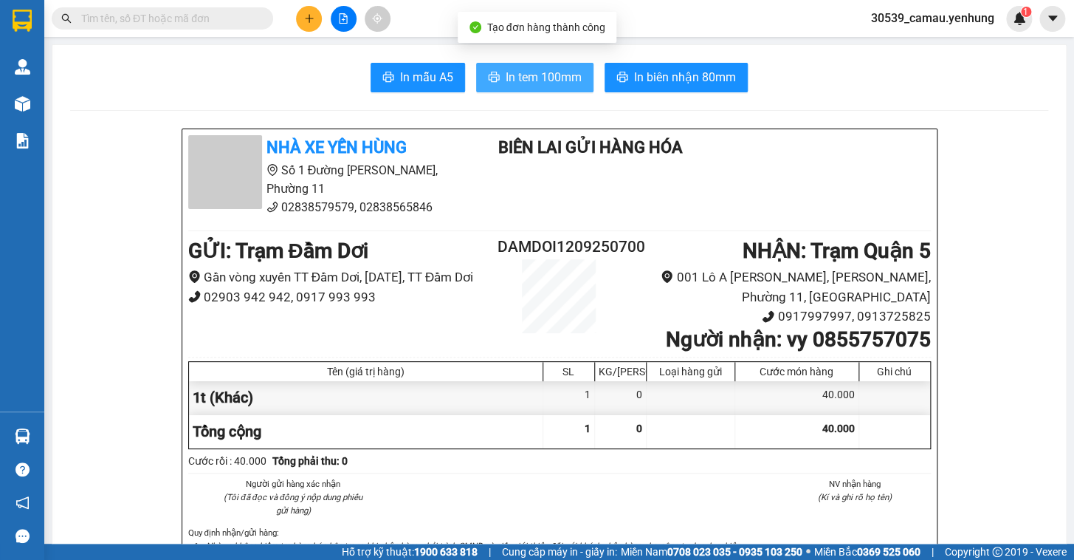
click at [521, 83] on span "In tem 100mm" at bounding box center [544, 77] width 76 height 18
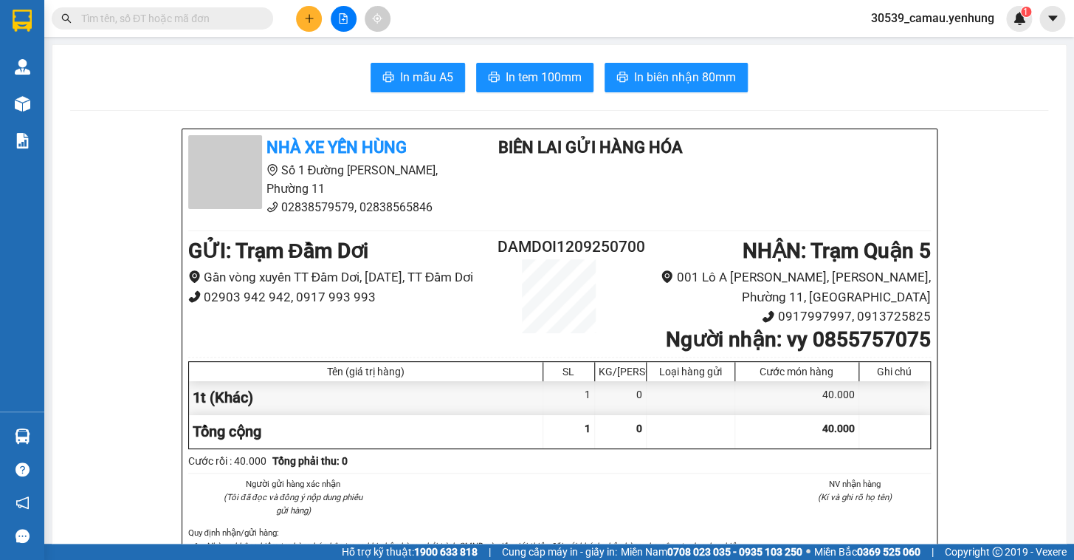
click at [312, 18] on icon "plus" at bounding box center [309, 18] width 8 height 1
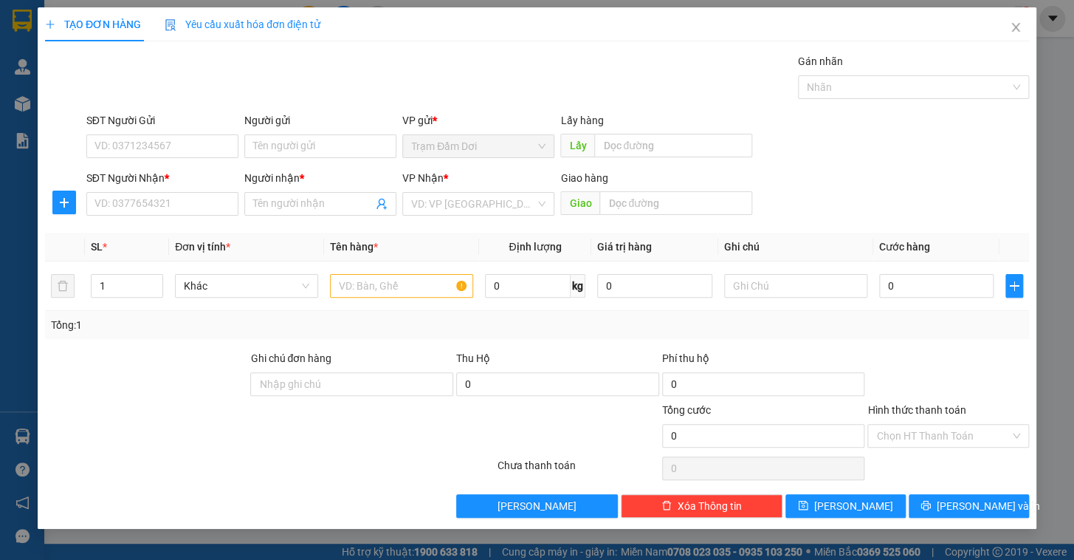
click at [175, 216] on div "SĐT Người Nhận * VD: 0377654321" at bounding box center [162, 196] width 152 height 52
click at [174, 212] on input "SĐT Người Nhận *" at bounding box center [162, 204] width 152 height 24
click at [129, 236] on div "0777092029 - hop" at bounding box center [162, 233] width 134 height 16
type input "0777092029"
type input "hop"
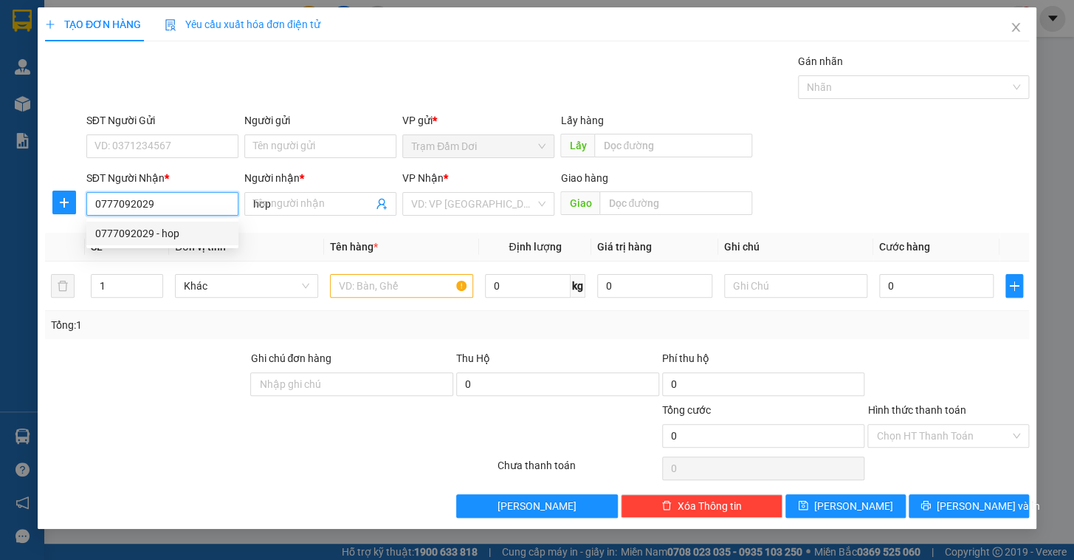
type input "40.000"
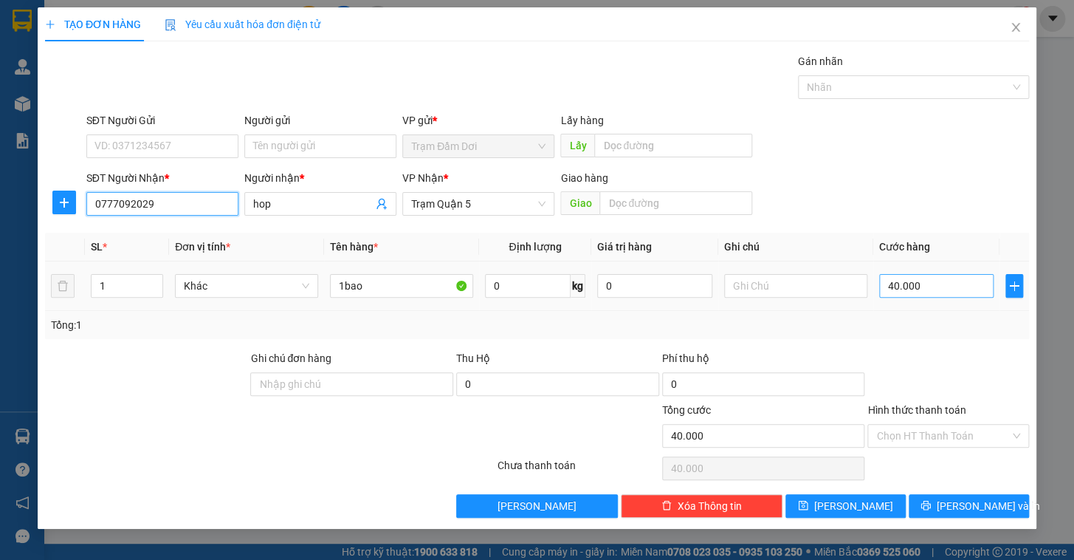
type input "0777092029"
click at [946, 281] on input "40.000" at bounding box center [936, 286] width 115 height 24
type input "5"
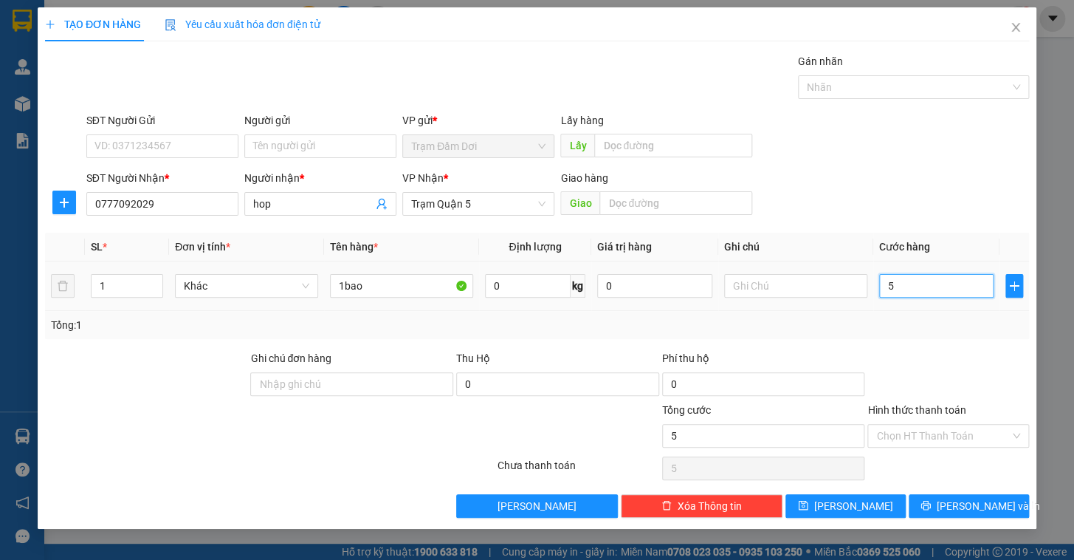
type input "50"
type input "50.000"
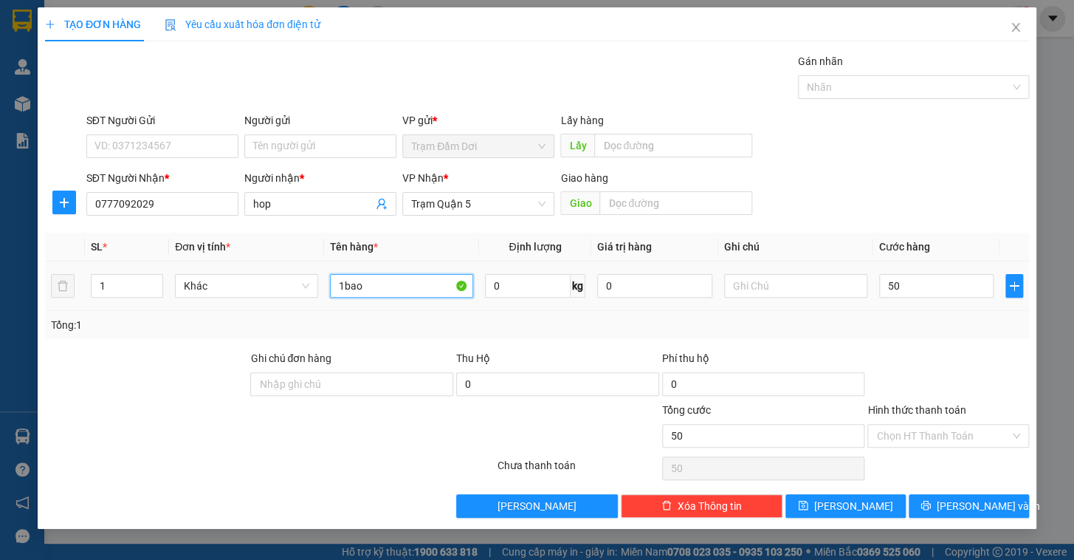
type input "50.000"
click at [408, 280] on input "1bao" at bounding box center [401, 286] width 143 height 24
type input "1t"
click at [982, 407] on div "Hình thức thanh toán" at bounding box center [948, 413] width 162 height 22
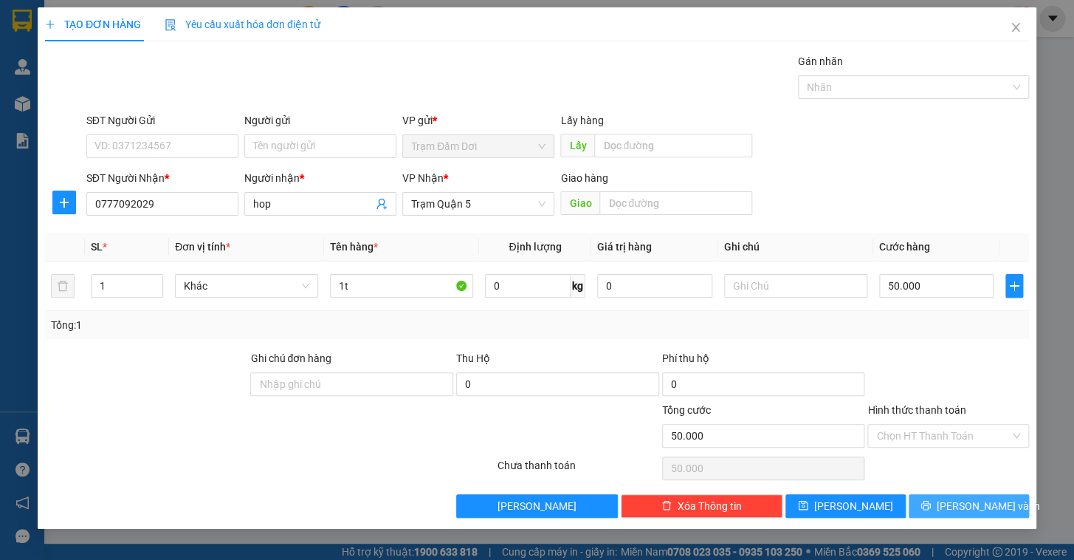
click at [971, 501] on span "[PERSON_NAME] và In" at bounding box center [988, 506] width 103 height 16
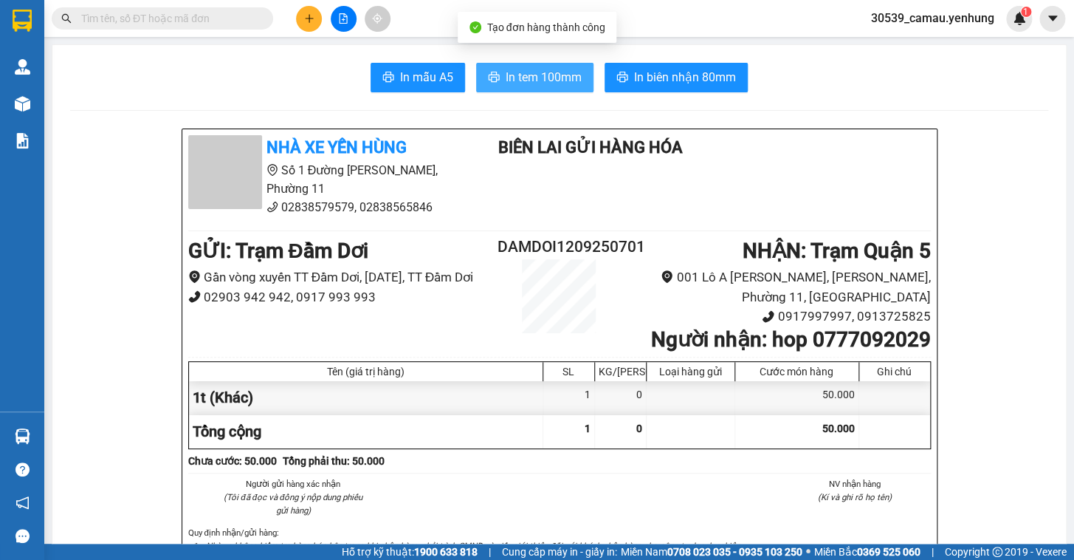
click at [577, 80] on button "In tem 100mm" at bounding box center [534, 78] width 117 height 30
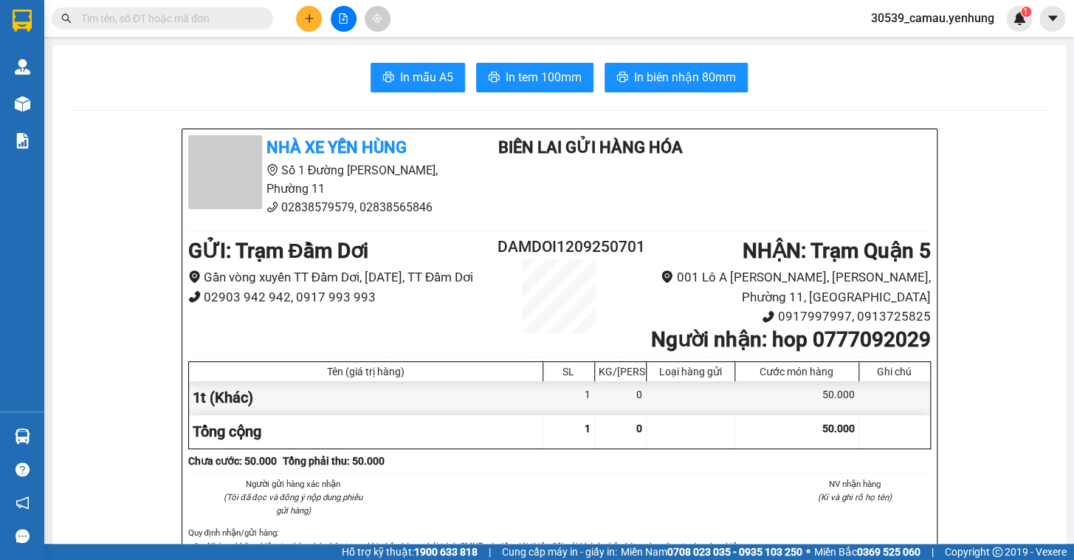
click at [312, 22] on icon "plus" at bounding box center [309, 18] width 10 height 10
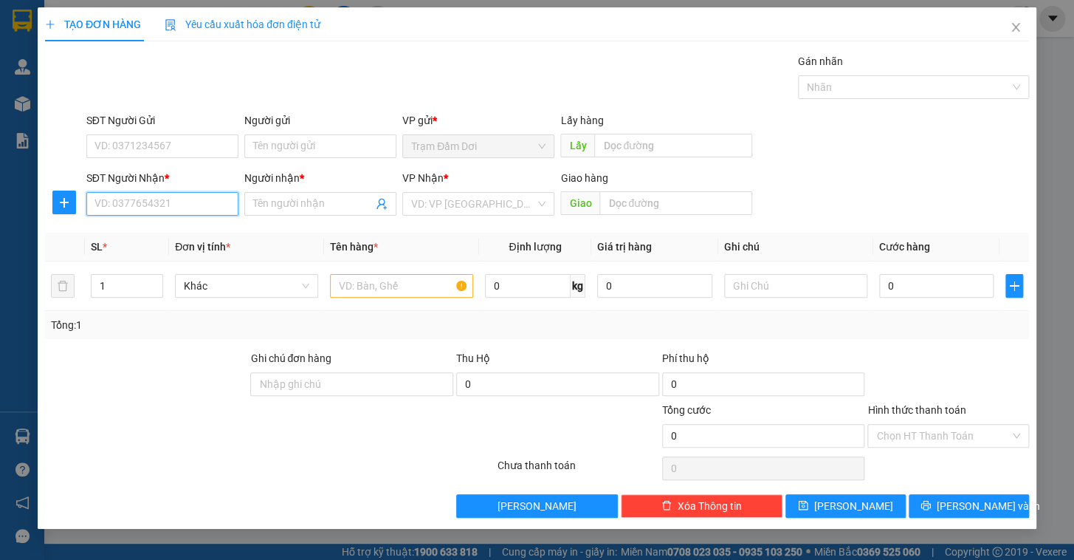
click at [137, 197] on input "SĐT Người Nhận *" at bounding box center [162, 204] width 152 height 24
click at [151, 231] on div "0902393865 - be" at bounding box center [162, 233] width 134 height 16
type input "0902393865"
type input "be"
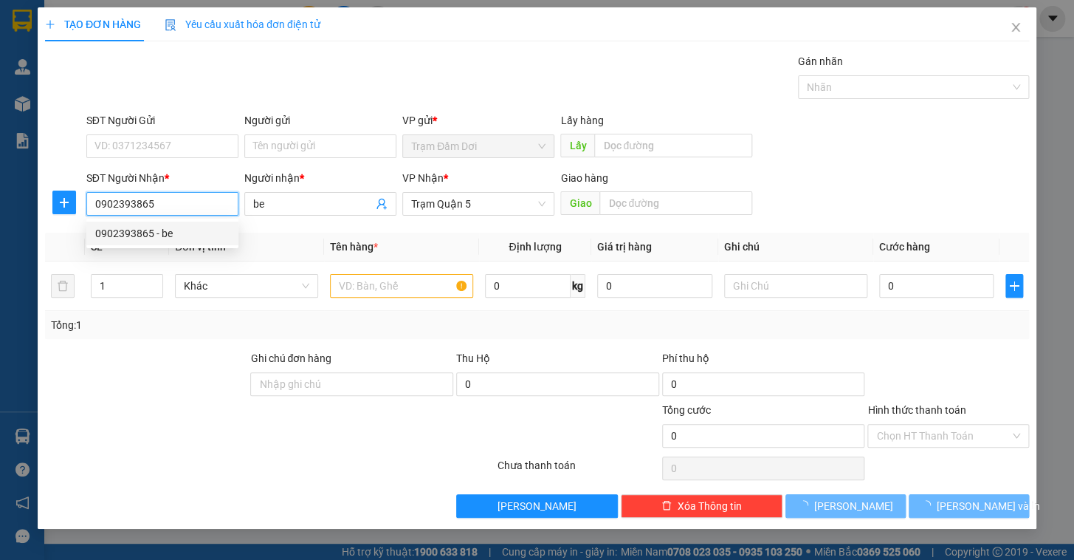
type input "120.000"
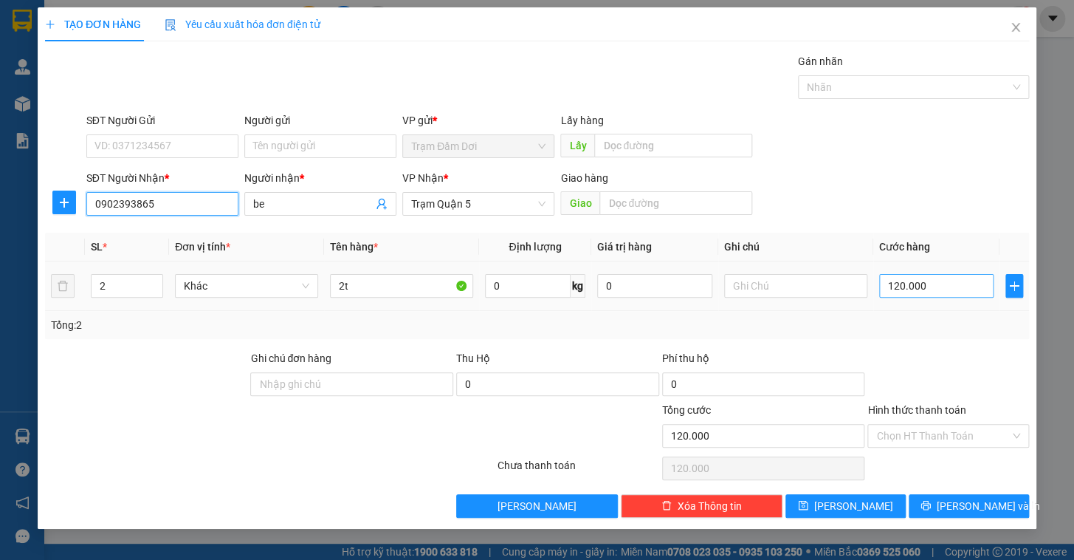
type input "0902393865"
click at [929, 288] on input "120.000" at bounding box center [936, 286] width 115 height 24
click at [151, 289] on span "down" at bounding box center [155, 290] width 9 height 9
type input "1"
click at [157, 292] on span "down" at bounding box center [155, 290] width 9 height 9
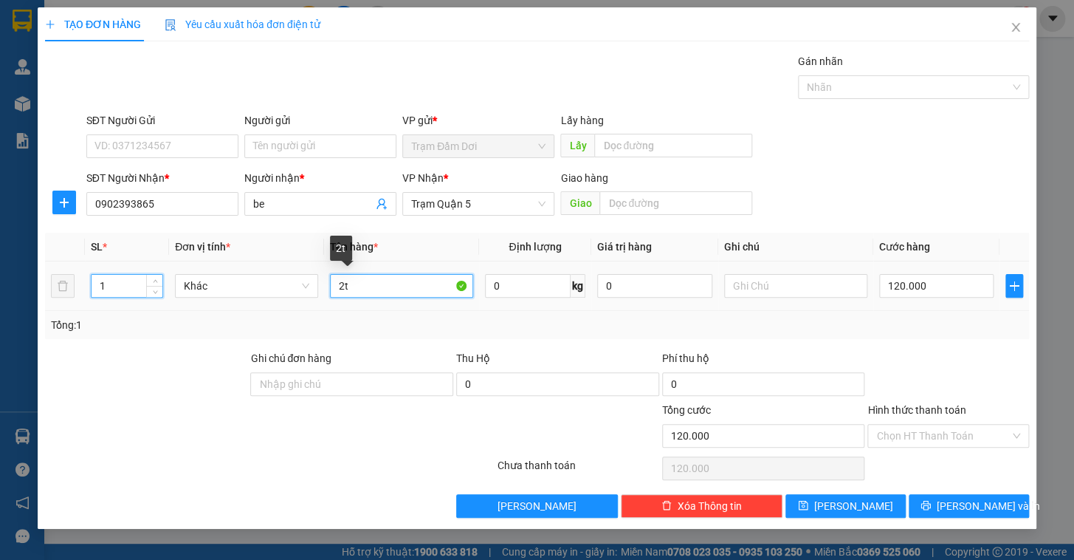
click at [359, 286] on input "2t" at bounding box center [401, 286] width 143 height 24
type input "1t"
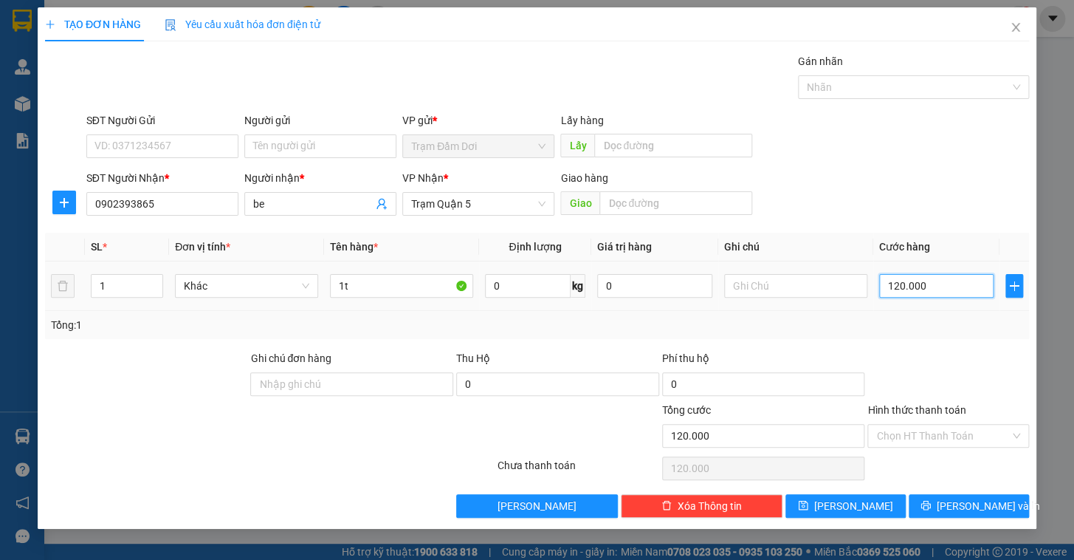
click at [912, 279] on input "120.000" at bounding box center [936, 286] width 115 height 24
type input "5"
type input "50"
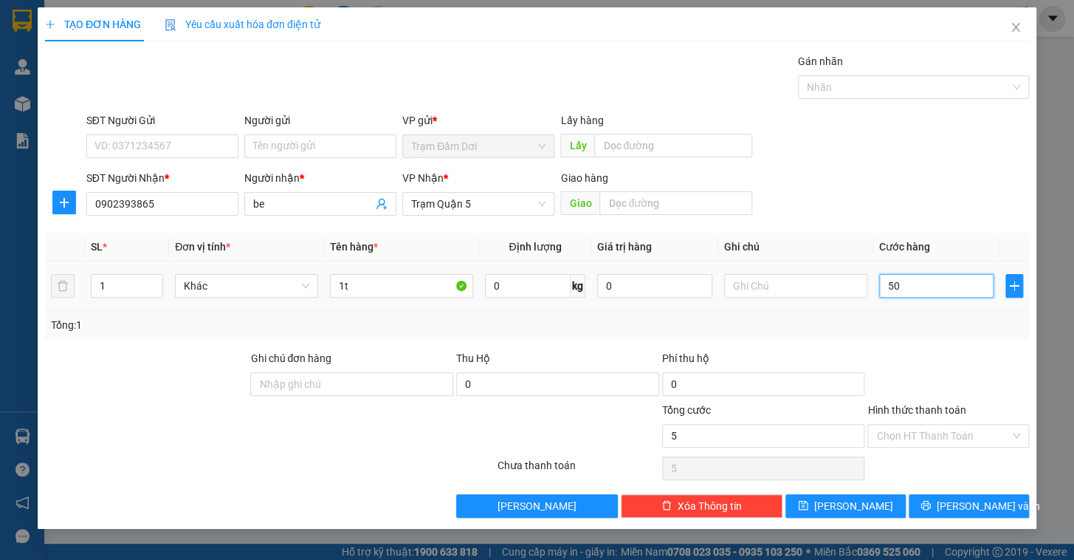
type input "50"
type input "50.000"
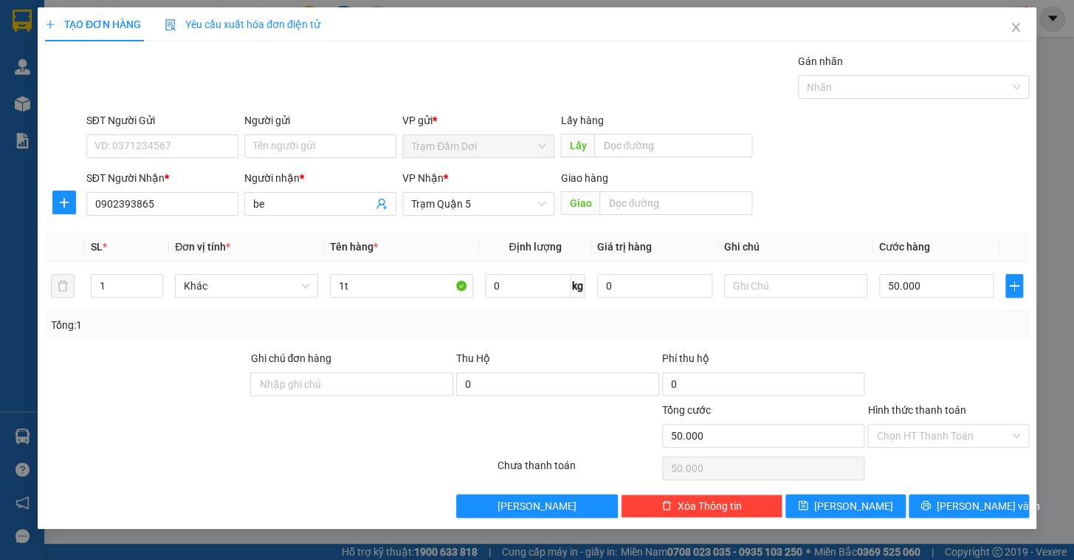
click at [908, 343] on div "Transit Pickup Surcharge Ids Transit Deliver Surcharge Ids Transit Deliver Surc…" at bounding box center [537, 285] width 984 height 464
click at [987, 503] on span "[PERSON_NAME] và In" at bounding box center [988, 506] width 103 height 16
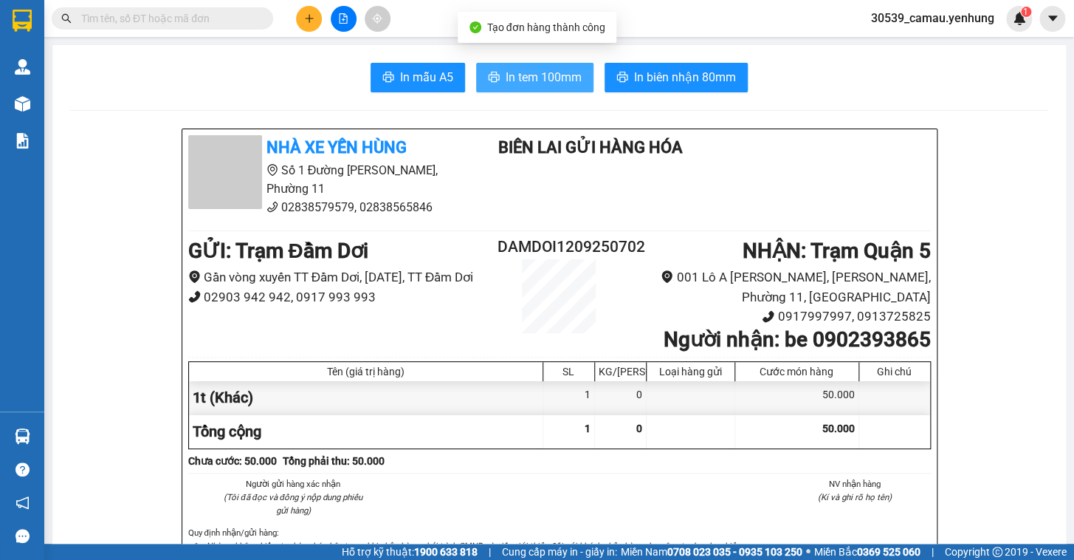
click at [534, 76] on span "In tem 100mm" at bounding box center [544, 77] width 76 height 18
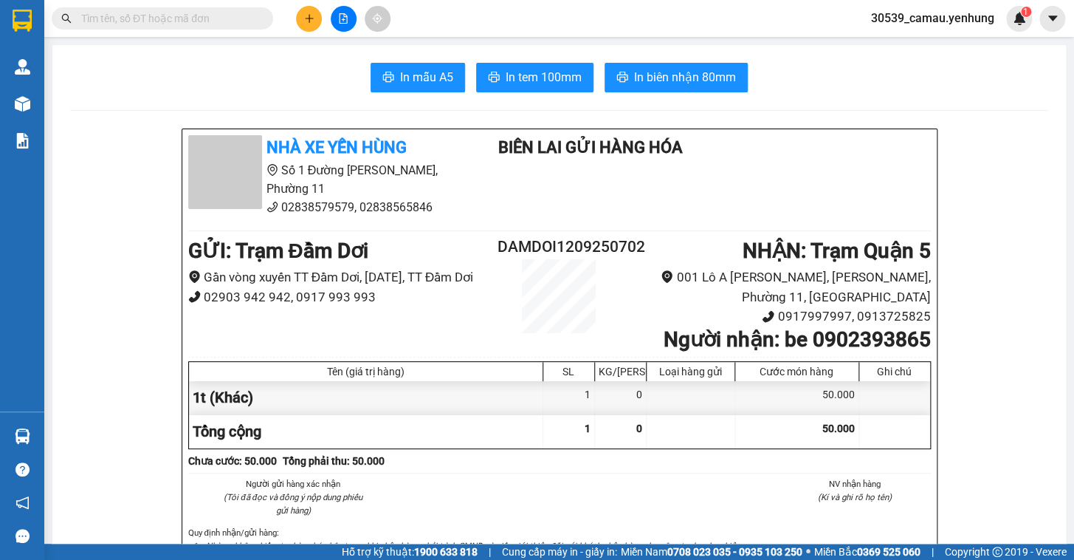
click at [310, 18] on icon "plus" at bounding box center [309, 18] width 10 height 10
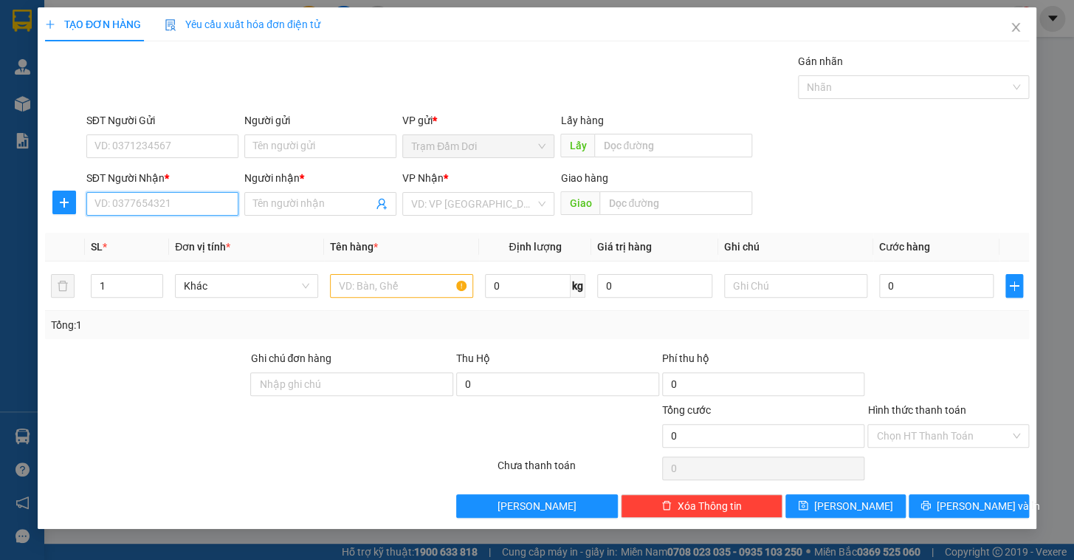
click at [202, 196] on input "SĐT Người Nhận *" at bounding box center [162, 204] width 152 height 24
type input "0986201728"
click at [324, 192] on span at bounding box center [320, 204] width 152 height 24
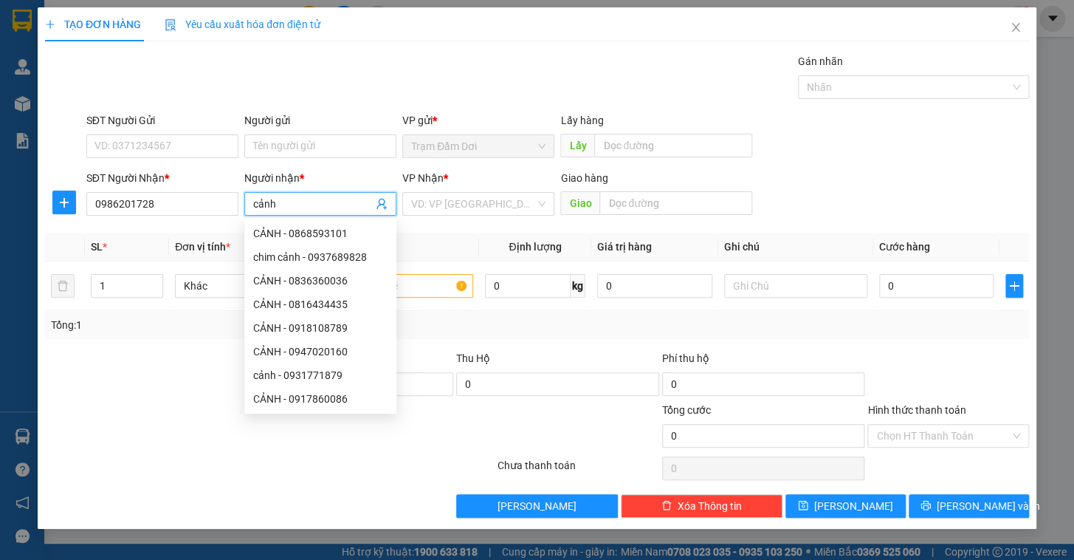
type input "cảnh"
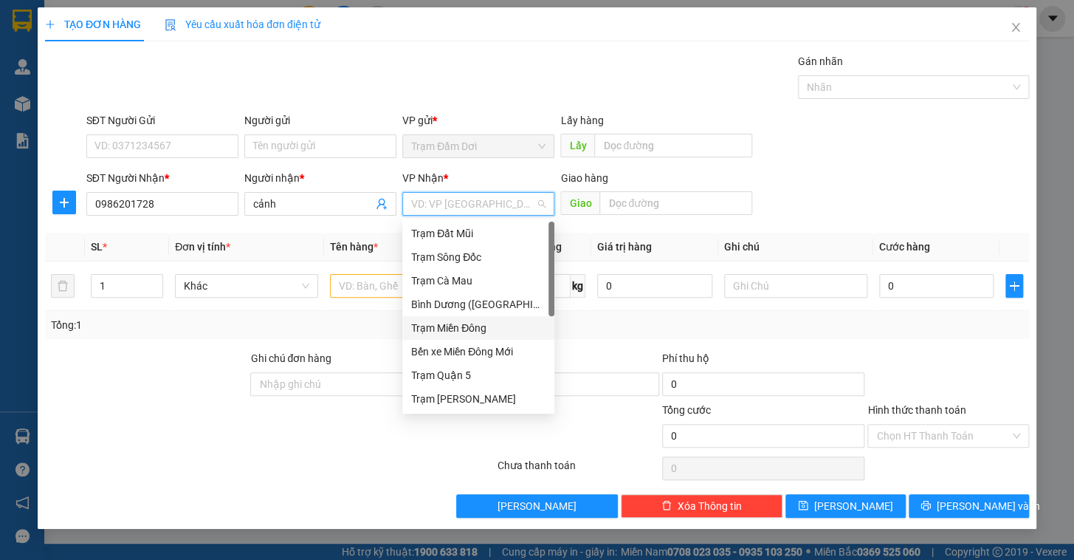
click at [479, 331] on div "Trạm Miền Đông" at bounding box center [478, 328] width 134 height 16
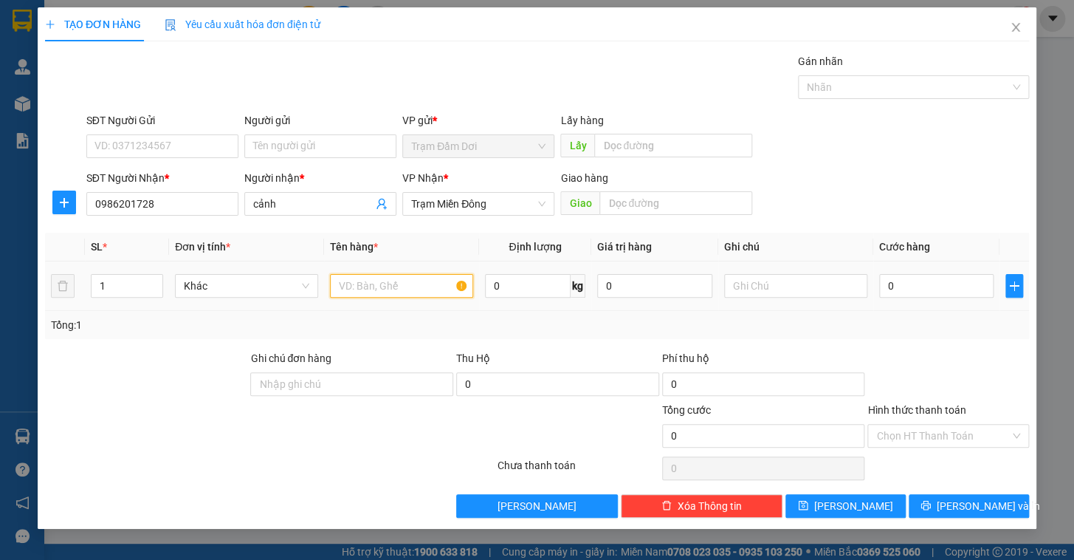
click at [364, 285] on input "text" at bounding box center [401, 286] width 143 height 24
type input "1t"
click at [927, 278] on input "0" at bounding box center [936, 286] width 115 height 24
type input "5"
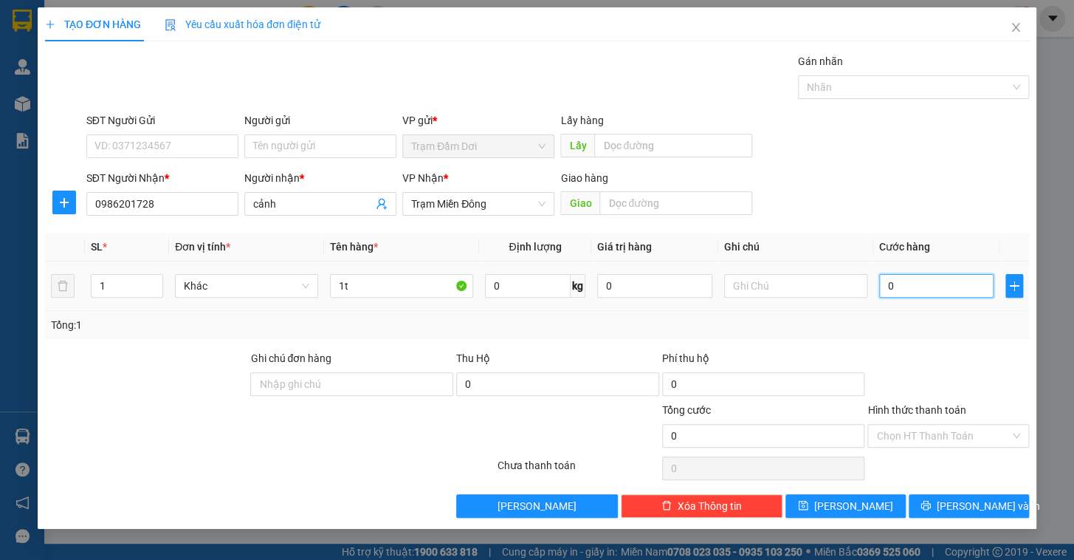
type input "5"
type input "50"
type input "50.000"
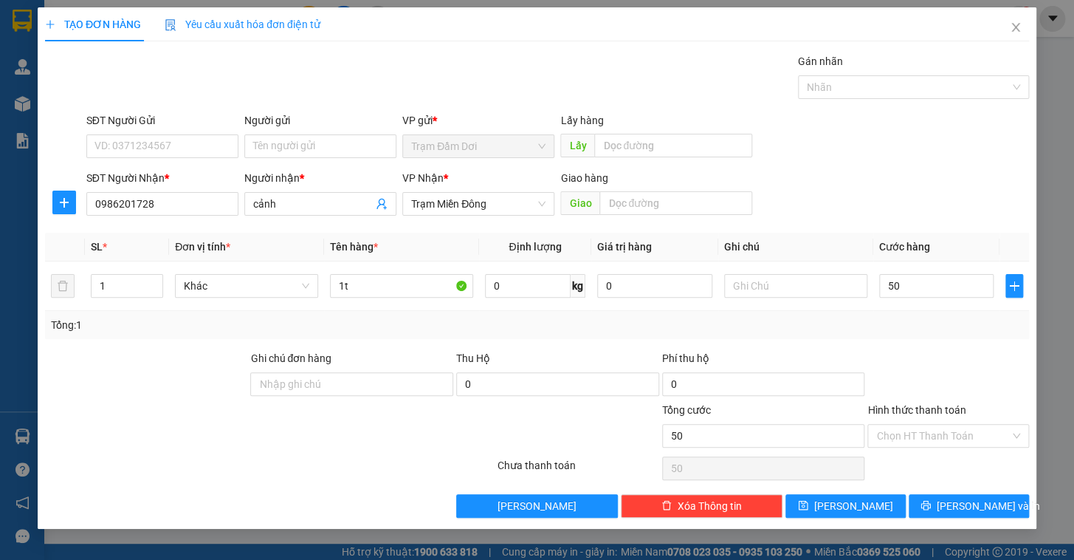
type input "50.000"
click at [974, 351] on div at bounding box center [948, 376] width 165 height 52
drag, startPoint x: 989, startPoint y: 512, endPoint x: 977, endPoint y: 514, distance: 12.7
click at [985, 514] on button "[PERSON_NAME] và In" at bounding box center [969, 506] width 120 height 24
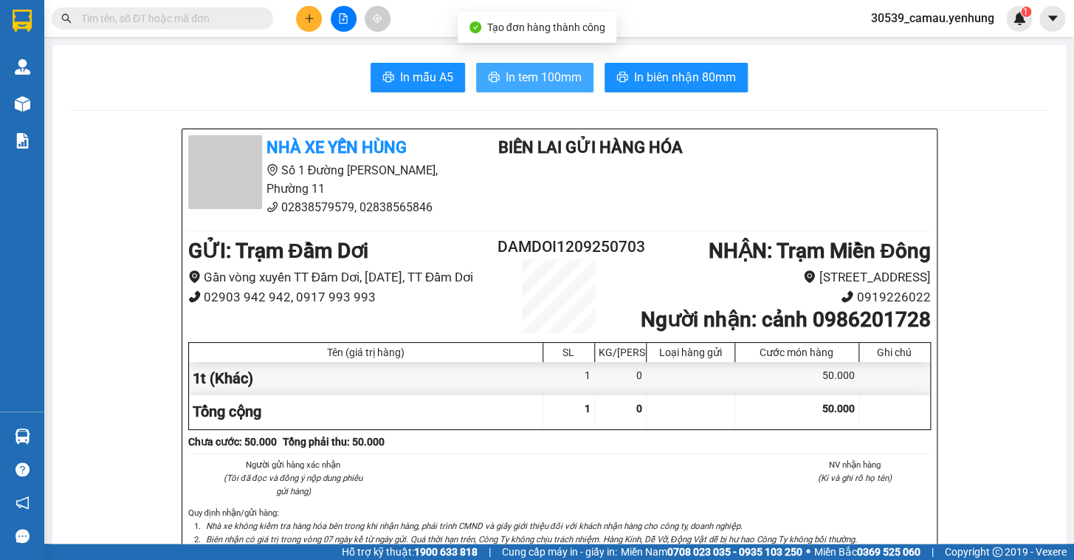
click at [520, 86] on span "In tem 100mm" at bounding box center [544, 77] width 76 height 18
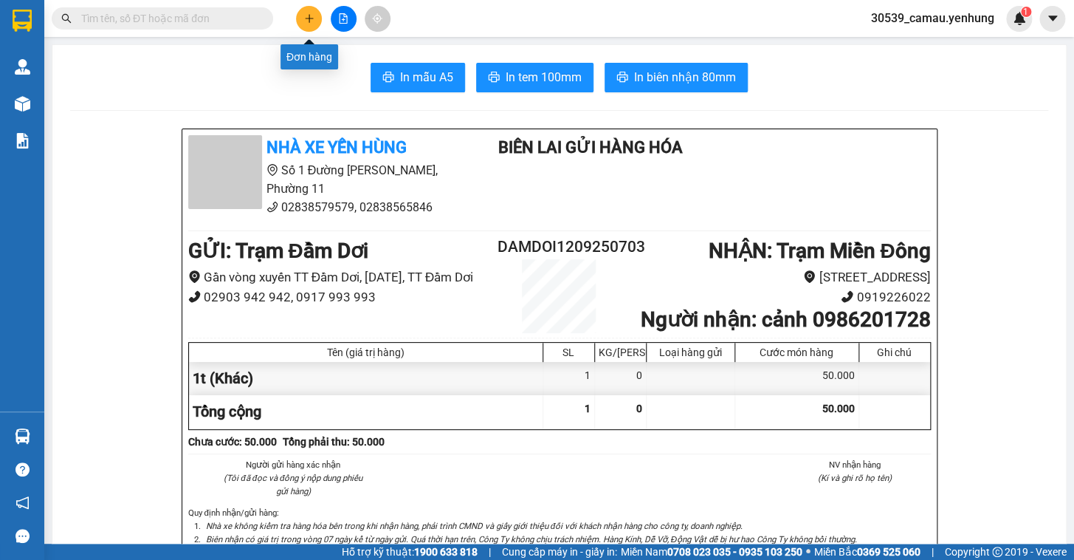
click at [315, 22] on button at bounding box center [309, 19] width 26 height 26
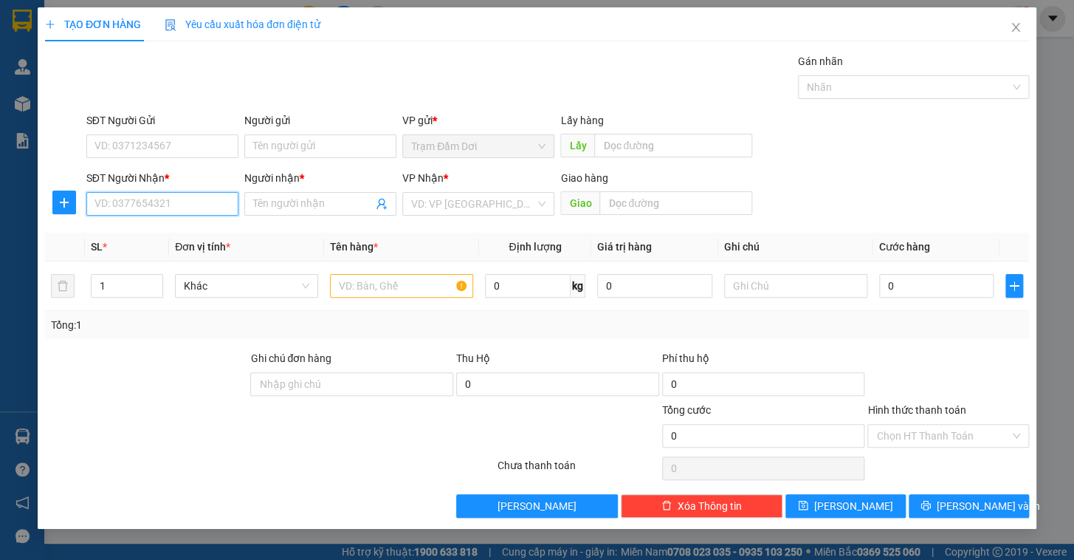
click at [171, 209] on input "SĐT Người Nhận *" at bounding box center [162, 204] width 152 height 24
click at [141, 236] on div "0822239144 - BG" at bounding box center [162, 233] width 134 height 16
type input "0822239144"
type input "BG"
type input "60.000"
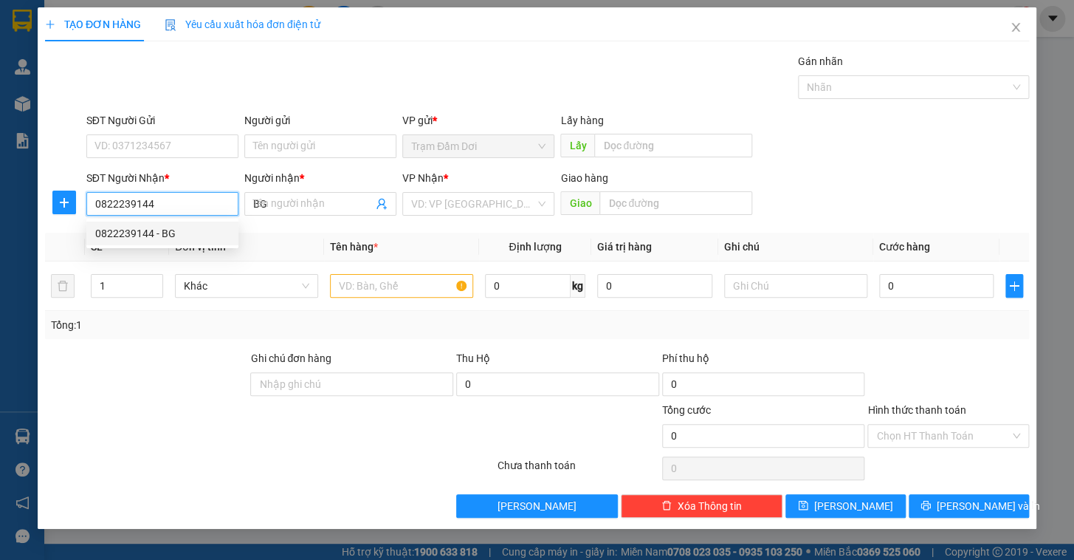
type input "60.000"
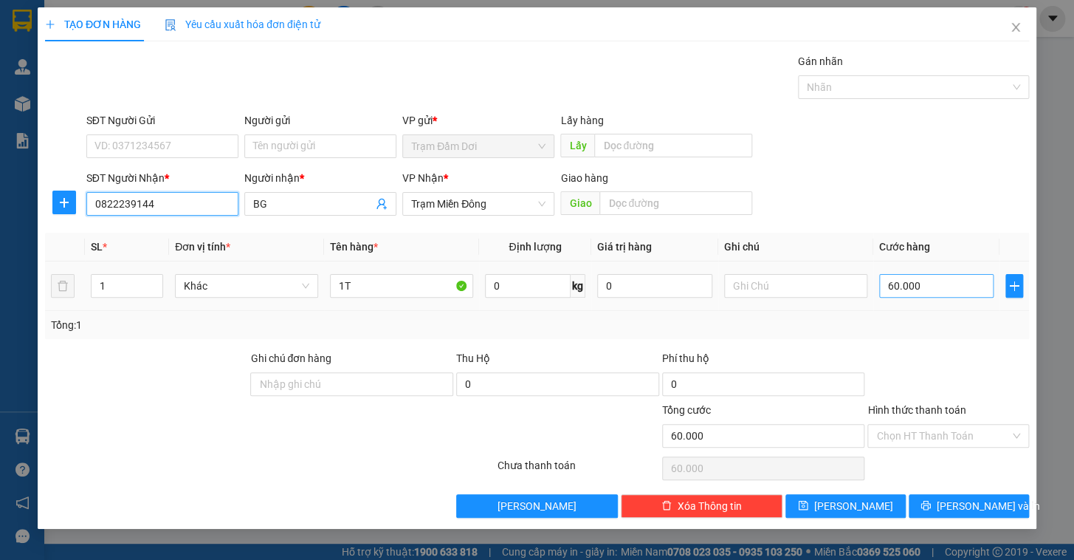
type input "0822239144"
click at [957, 286] on input "60.000" at bounding box center [936, 286] width 115 height 24
type input "8"
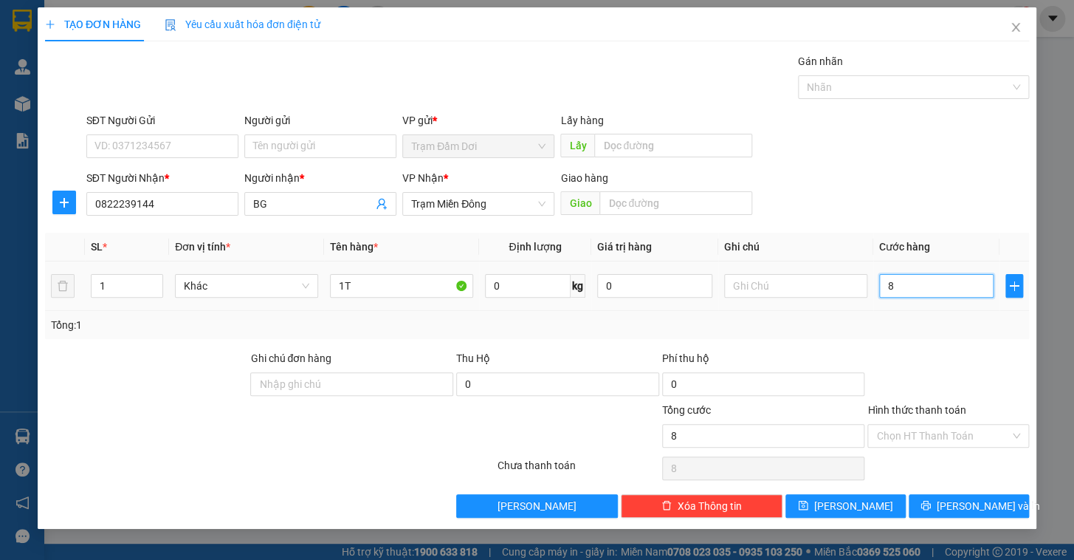
type input "80"
type input "80.000"
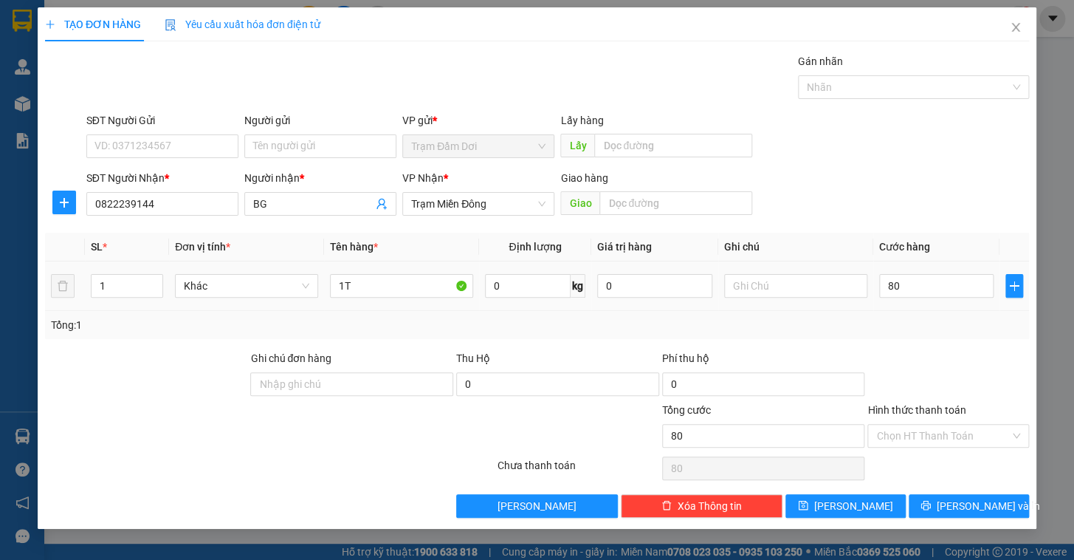
type input "80.000"
drag, startPoint x: 960, startPoint y: 333, endPoint x: 957, endPoint y: 424, distance: 90.8
click at [960, 334] on div "Tổng: 1" at bounding box center [537, 325] width 984 height 28
drag, startPoint x: 973, startPoint y: 505, endPoint x: 969, endPoint y: 496, distance: 9.6
click at [974, 504] on span "[PERSON_NAME] và In" at bounding box center [988, 506] width 103 height 16
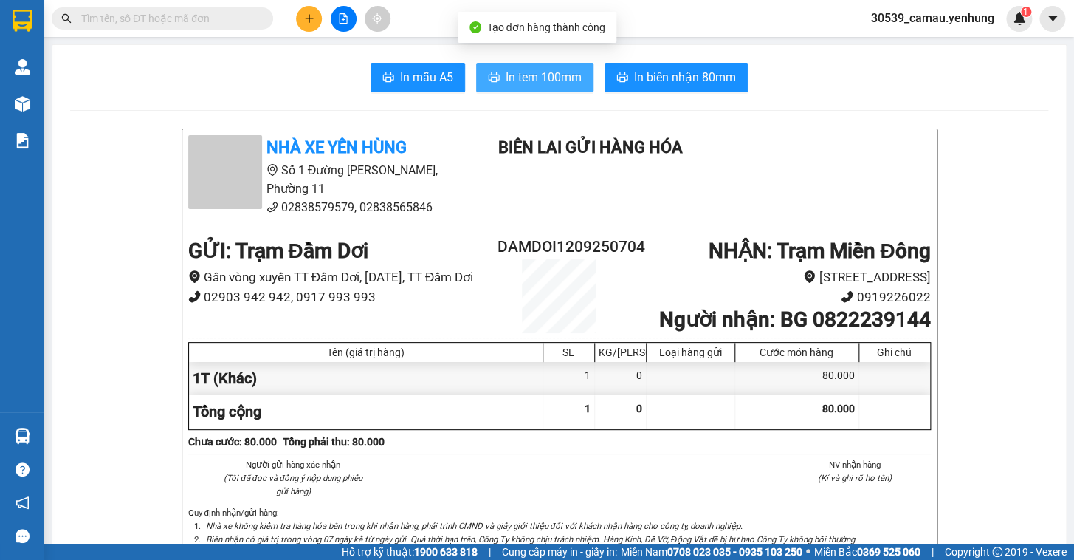
click at [517, 69] on span "In tem 100mm" at bounding box center [544, 77] width 76 height 18
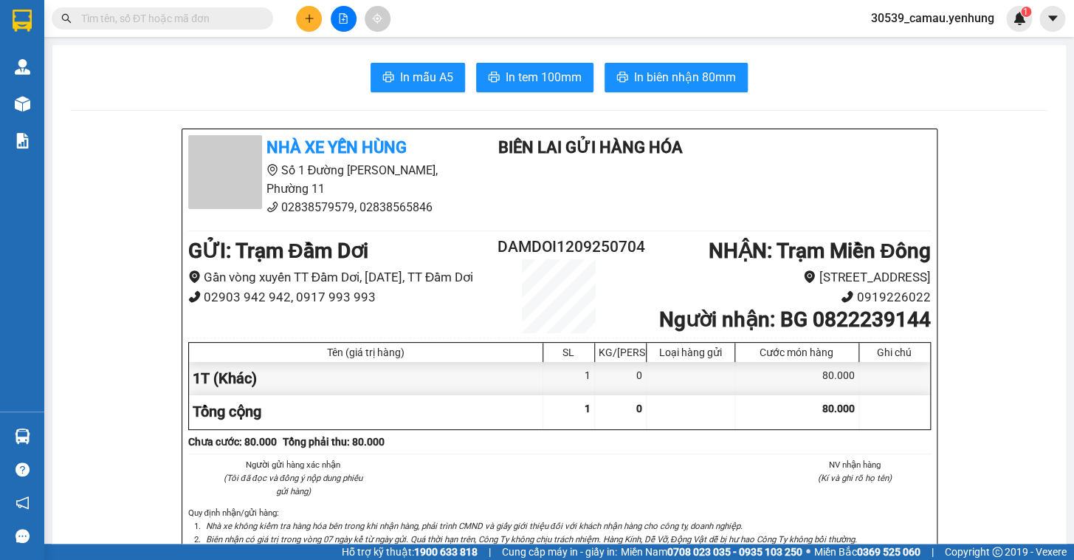
click at [312, 7] on button at bounding box center [309, 19] width 26 height 26
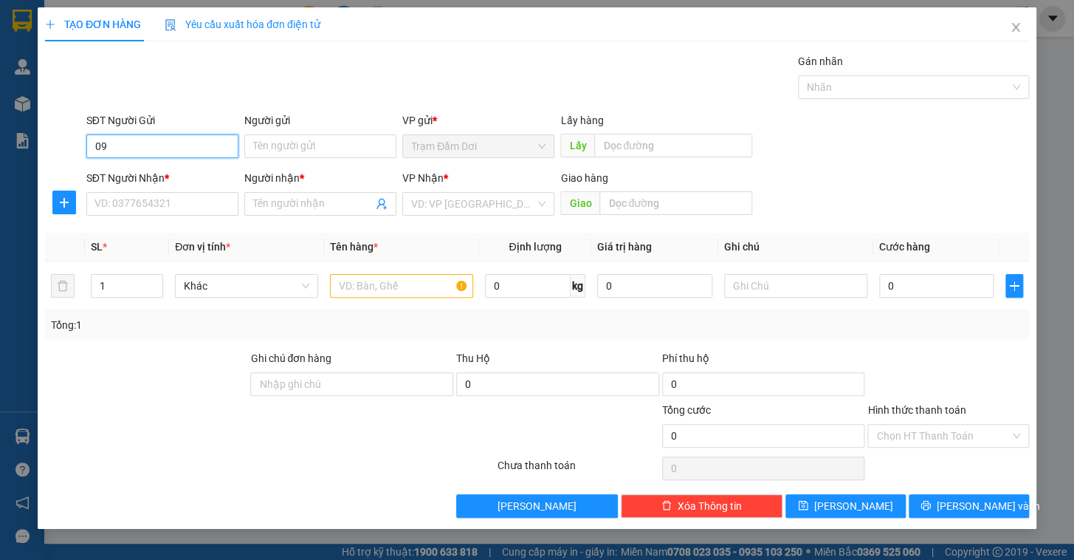
type input "0"
click at [139, 207] on input "SĐT Người Nhận *" at bounding box center [162, 204] width 152 height 24
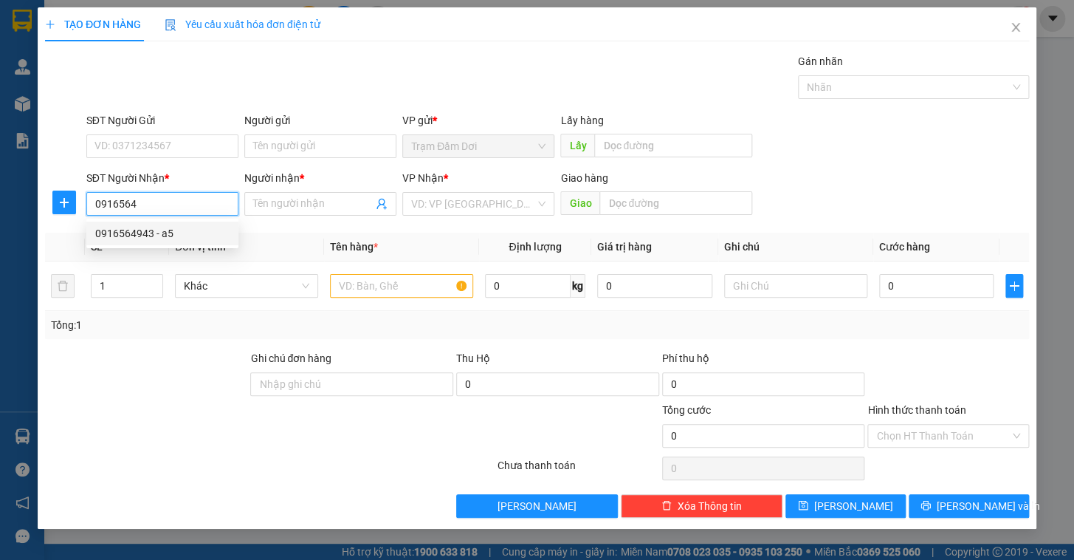
click at [146, 233] on div "0916564943 - a5" at bounding box center [162, 233] width 134 height 16
type input "0916564943"
type input "a5"
type input "80.000"
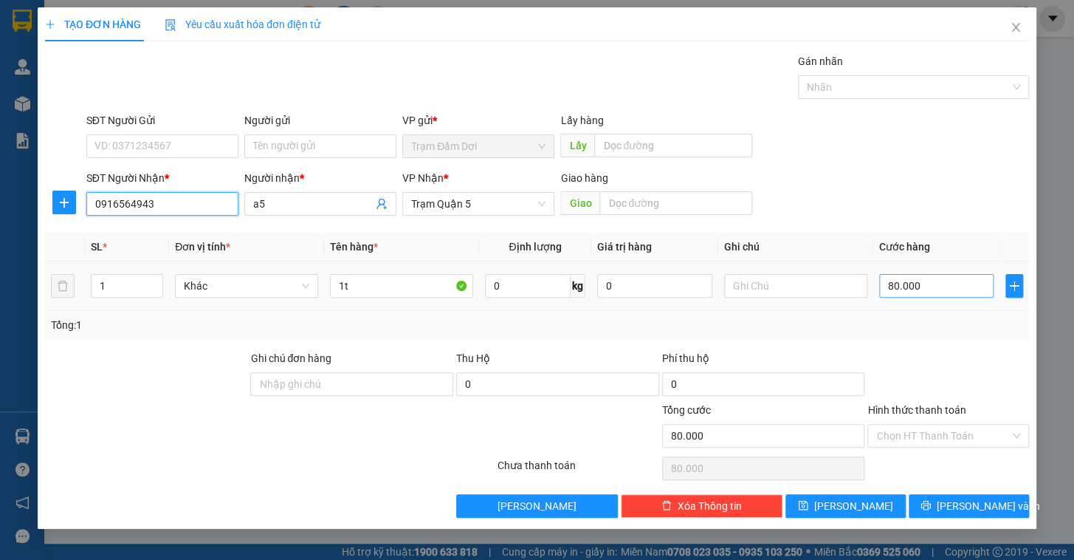
type input "0916564943"
click at [965, 288] on input "80.000" at bounding box center [936, 286] width 115 height 24
type input "1"
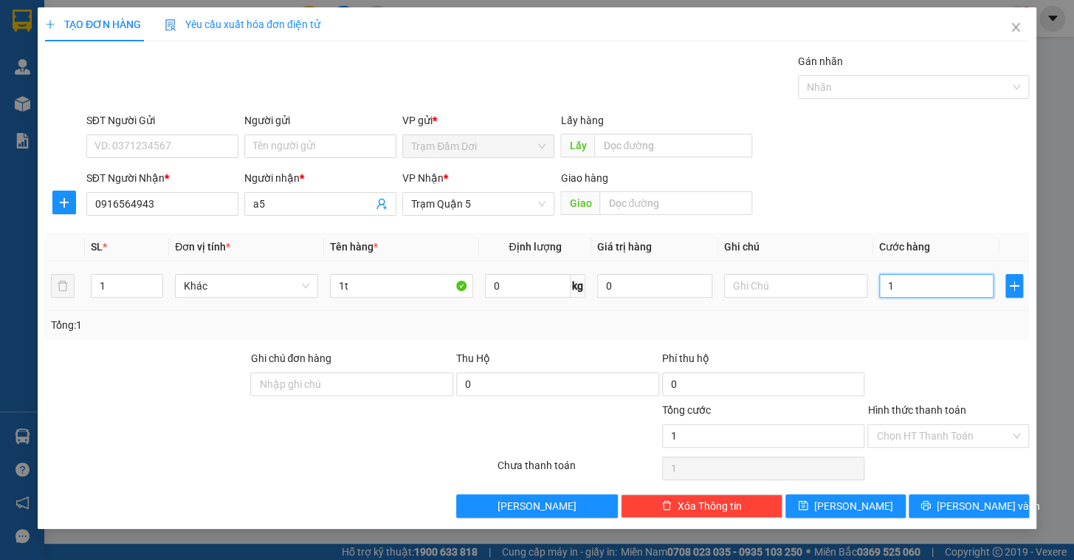
type input "10"
type input "100"
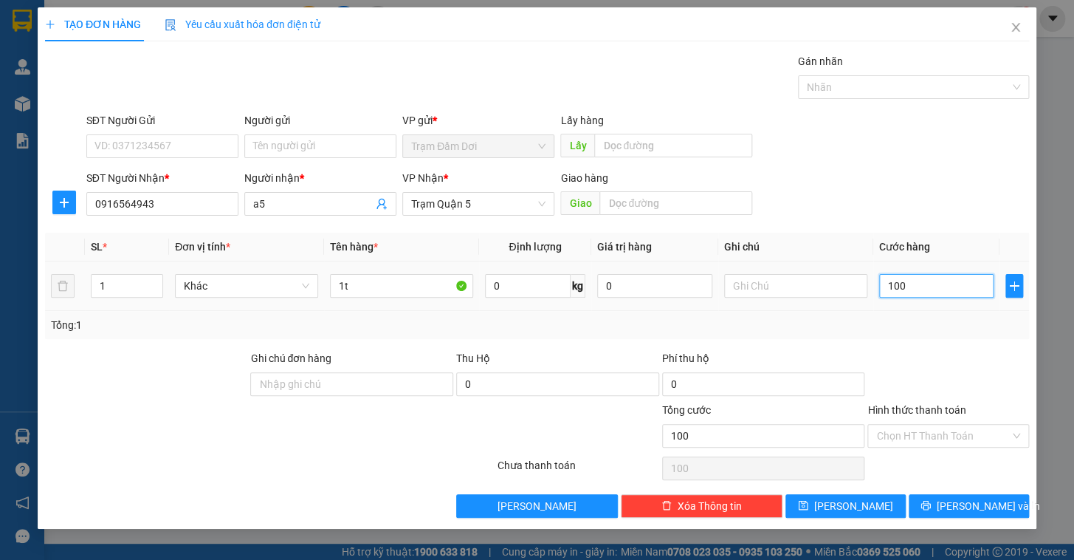
type input "100"
type input "100.000"
click at [944, 314] on div "Tổng: 1" at bounding box center [537, 325] width 984 height 28
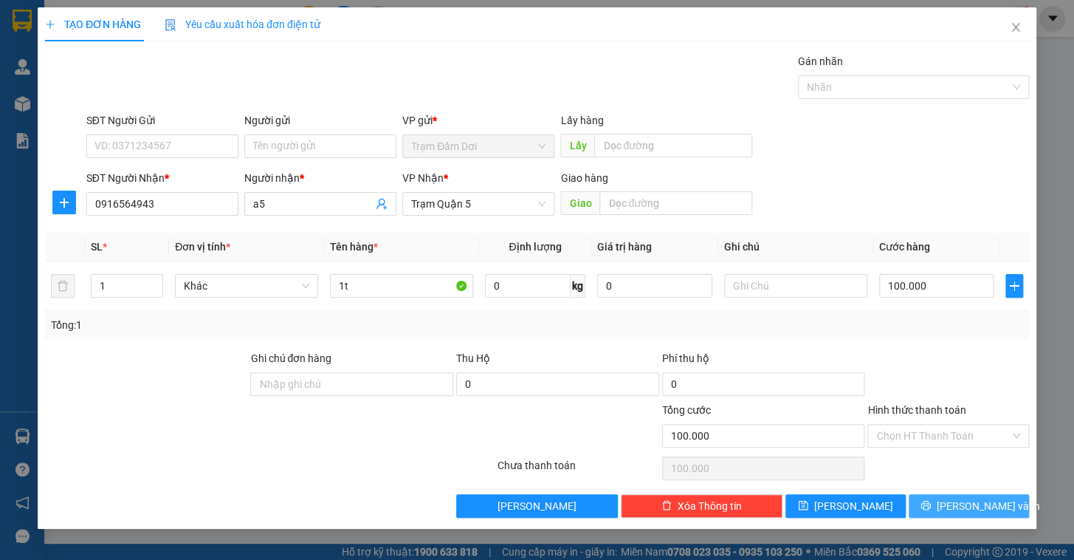
click at [950, 503] on button "[PERSON_NAME] và In" at bounding box center [969, 506] width 120 height 24
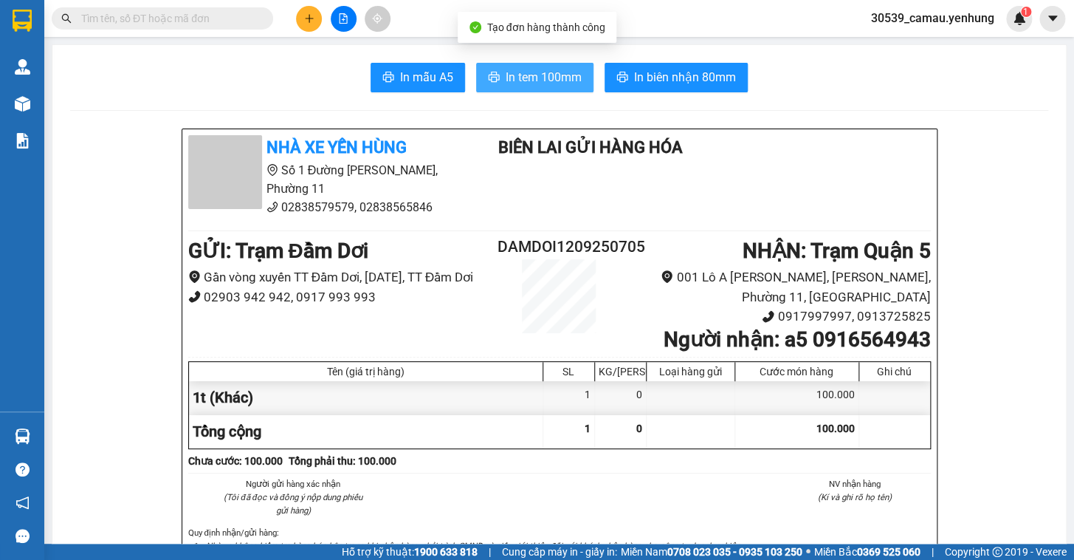
click at [517, 68] on span "In tem 100mm" at bounding box center [544, 77] width 76 height 18
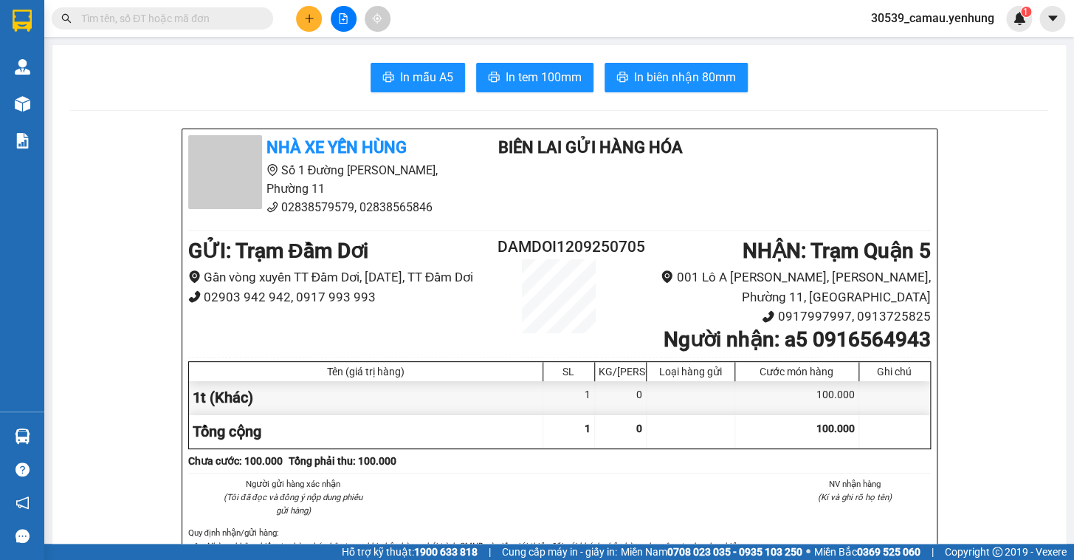
click at [309, 21] on icon "plus" at bounding box center [309, 18] width 1 height 8
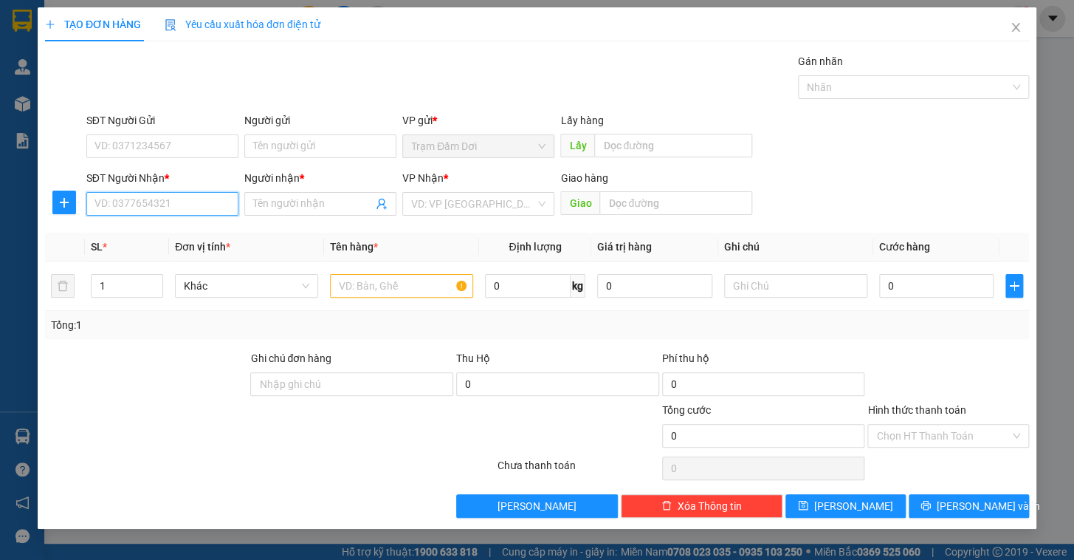
click at [147, 208] on input "SĐT Người Nhận *" at bounding box center [162, 204] width 152 height 24
click at [151, 230] on div "0948660565 - quyến" at bounding box center [162, 233] width 134 height 16
type input "0948660565"
type input "quyến"
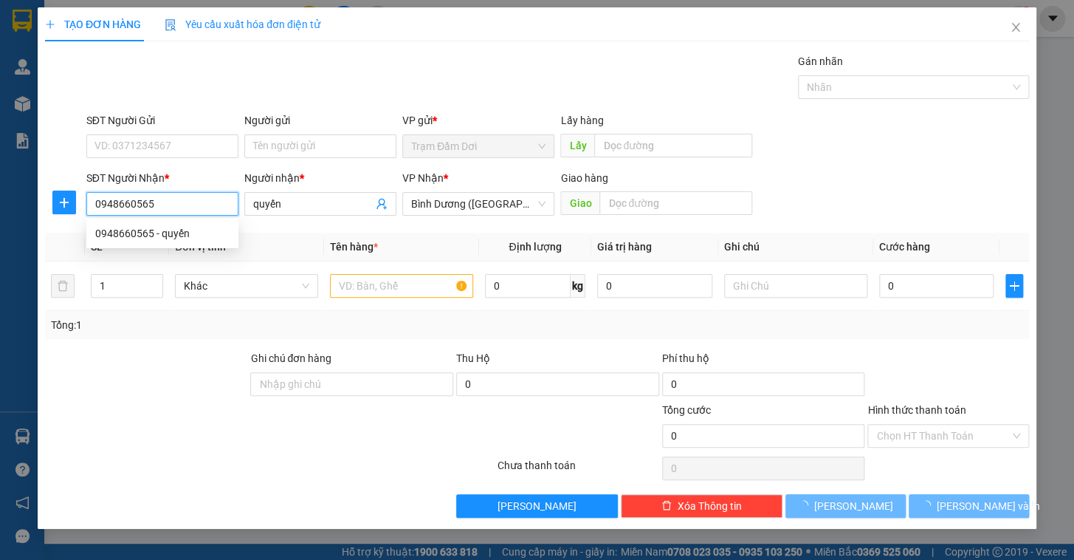
type input "80.000"
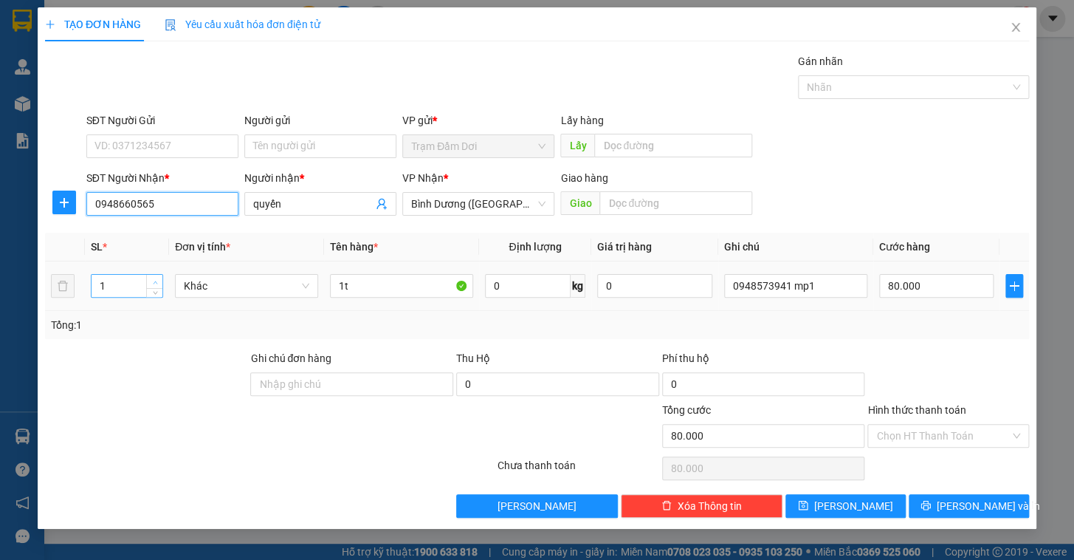
type input "0948660565"
type input "2"
click at [156, 280] on icon "up" at bounding box center [155, 282] width 5 height 5
click at [362, 291] on input "1t" at bounding box center [401, 286] width 143 height 24
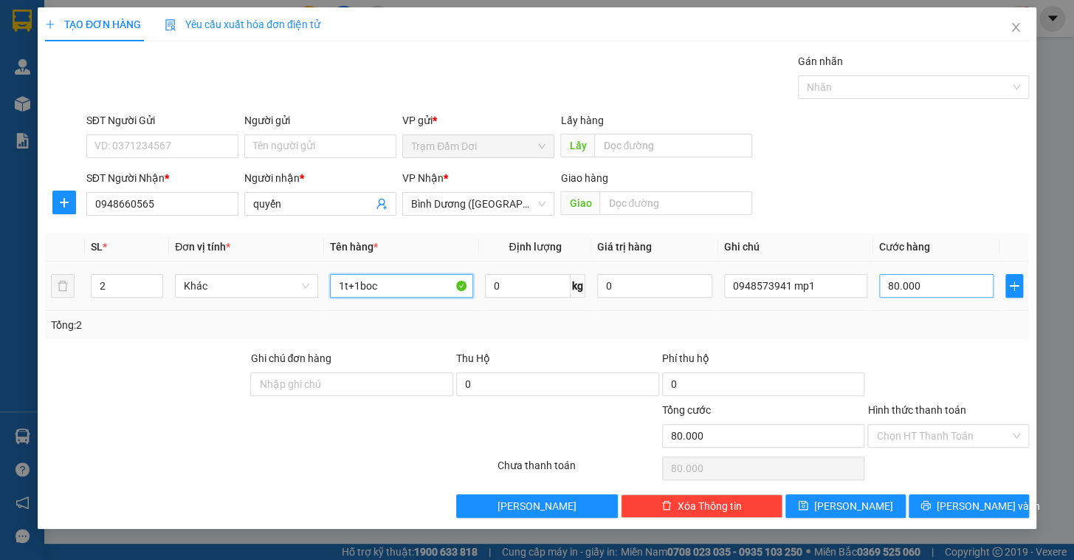
type input "1t+1boc"
click at [946, 293] on input "80.000" at bounding box center [936, 286] width 115 height 24
type input "1"
type input "18"
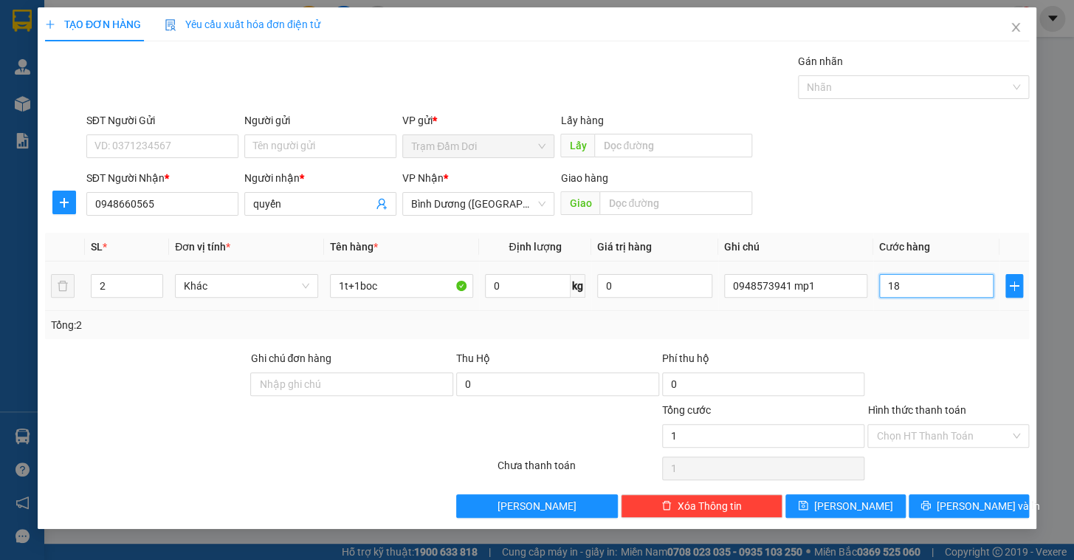
type input "18"
type input "180"
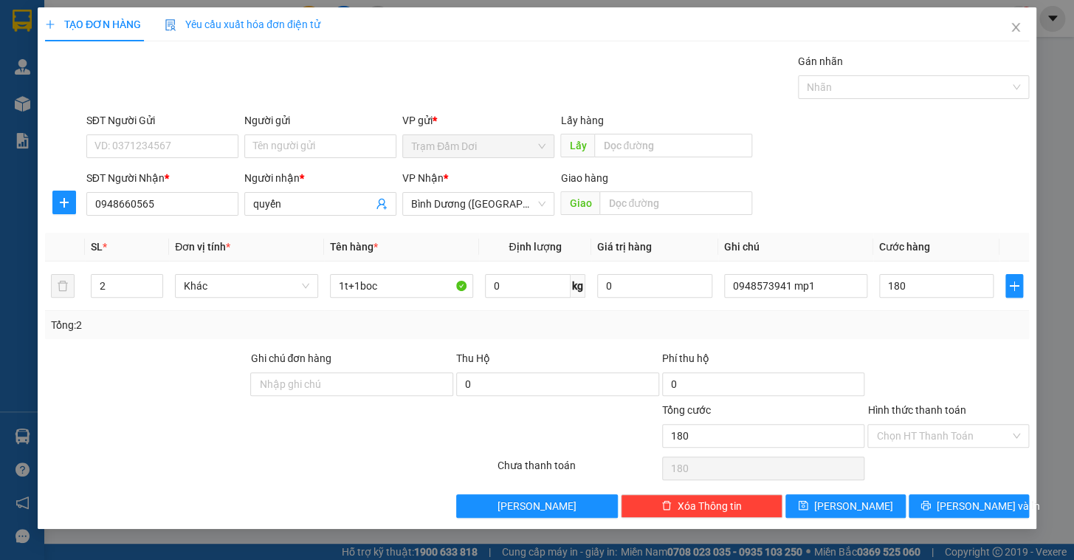
type input "180.000"
drag, startPoint x: 946, startPoint y: 328, endPoint x: 947, endPoint y: 337, distance: 8.9
click at [946, 328] on div "Tổng: 2" at bounding box center [537, 325] width 972 height 16
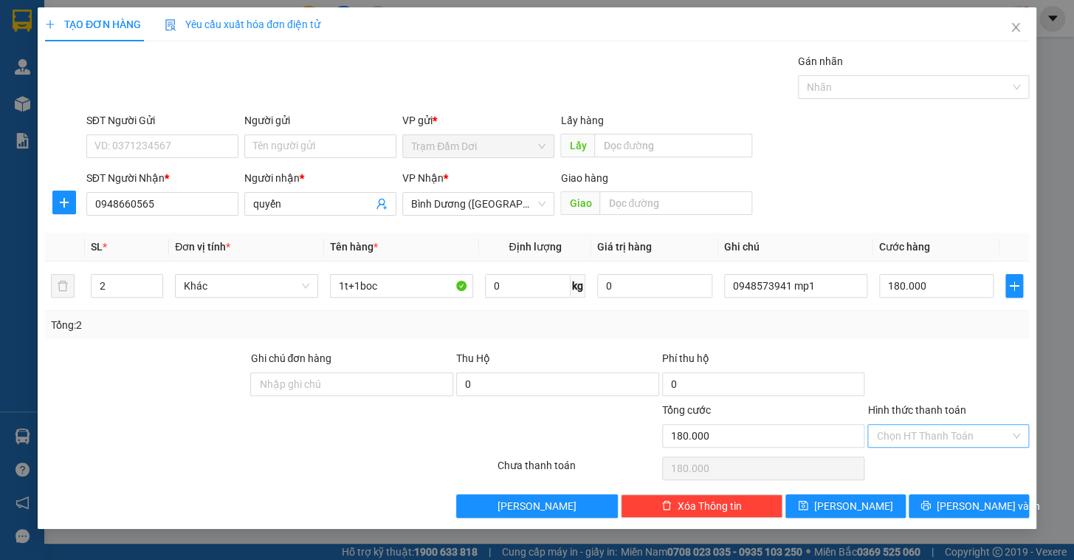
click at [960, 444] on input "Hình thức thanh toán" at bounding box center [943, 435] width 134 height 22
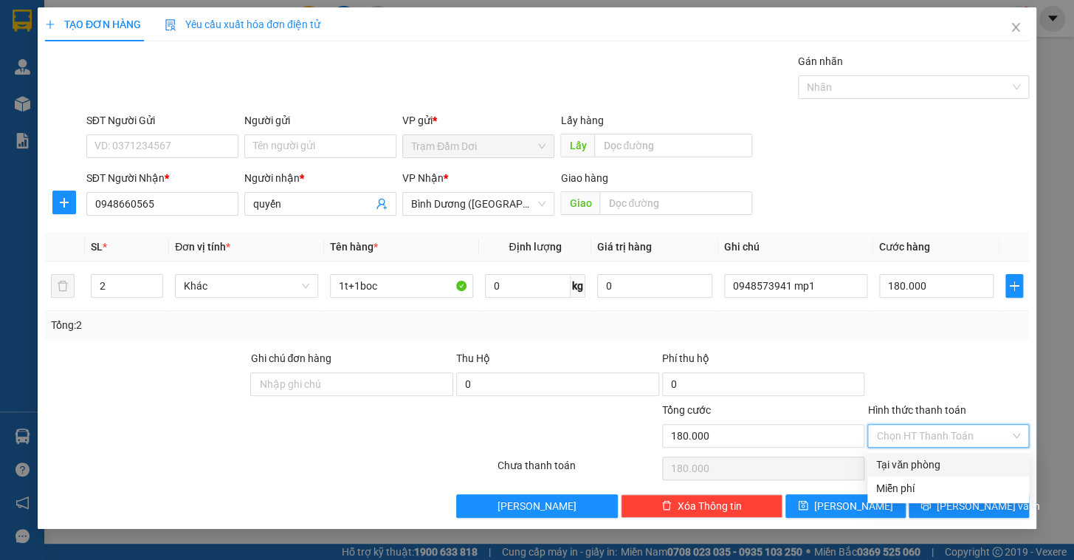
click at [945, 468] on div "Tại văn phòng" at bounding box center [948, 464] width 144 height 16
type input "0"
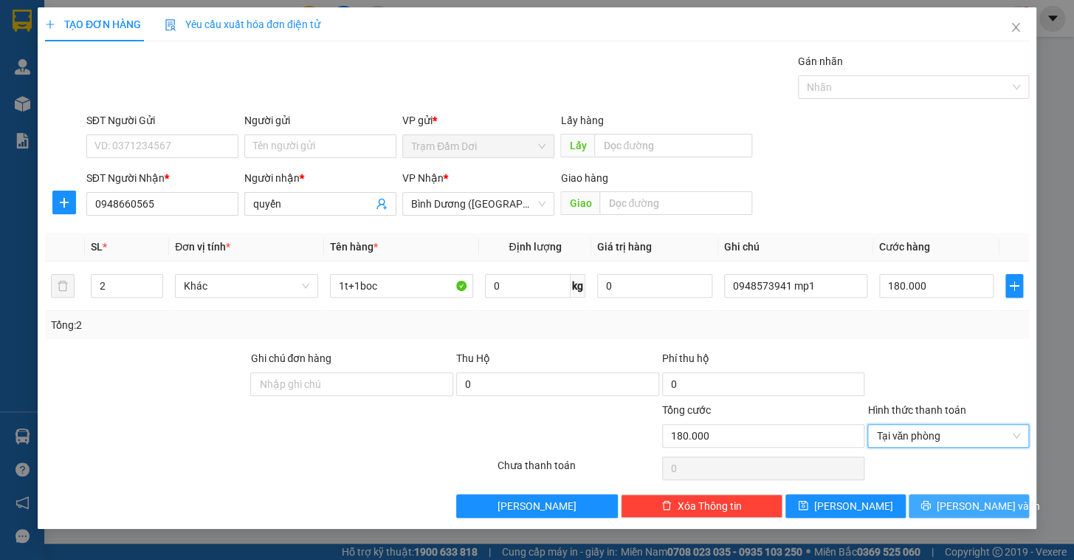
click at [965, 502] on span "[PERSON_NAME] và In" at bounding box center [988, 506] width 103 height 16
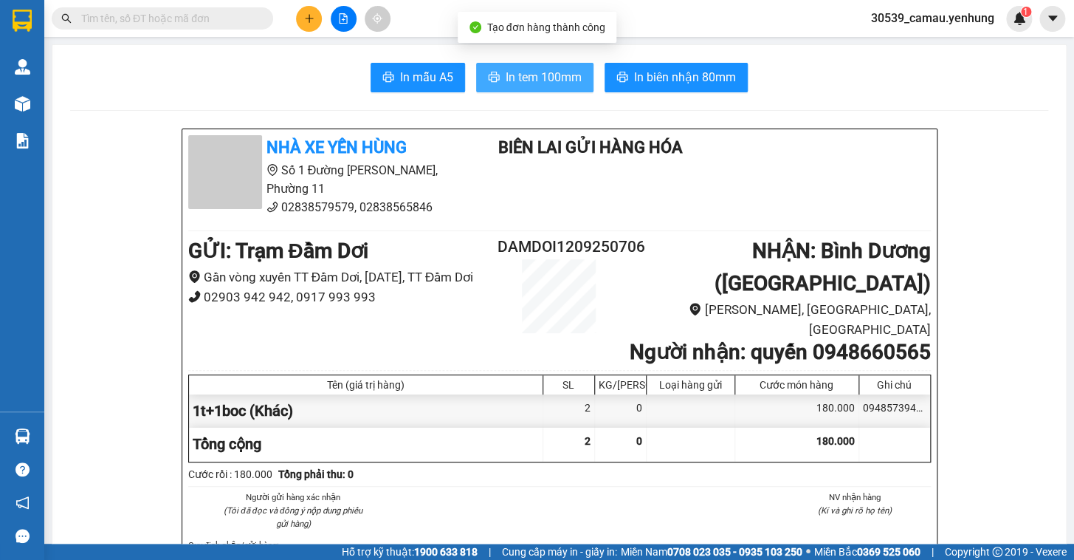
click at [523, 71] on span "In tem 100mm" at bounding box center [544, 77] width 76 height 18
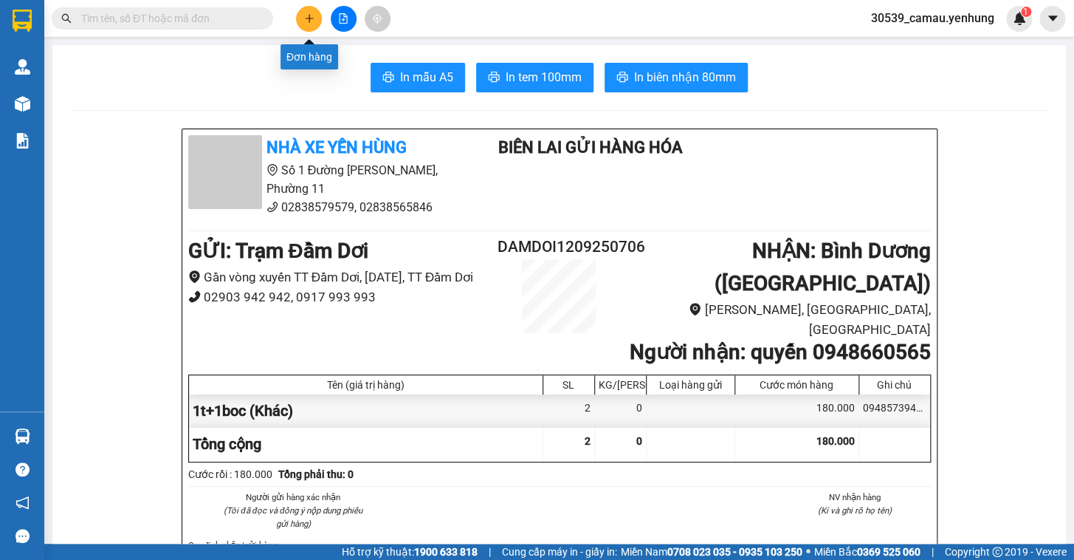
click at [306, 10] on button at bounding box center [309, 19] width 26 height 26
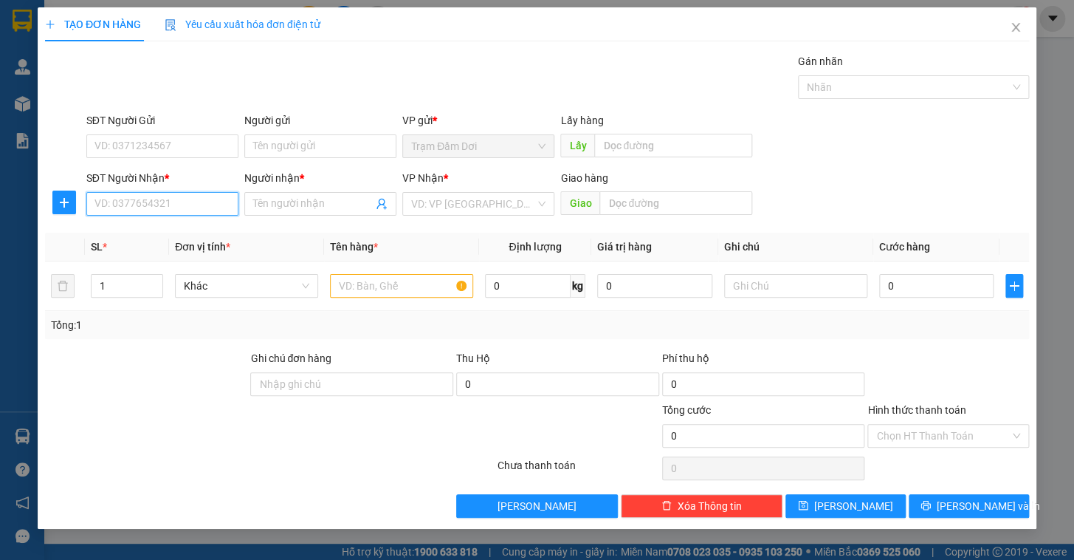
click at [184, 210] on input "SĐT Người Nhận *" at bounding box center [162, 204] width 152 height 24
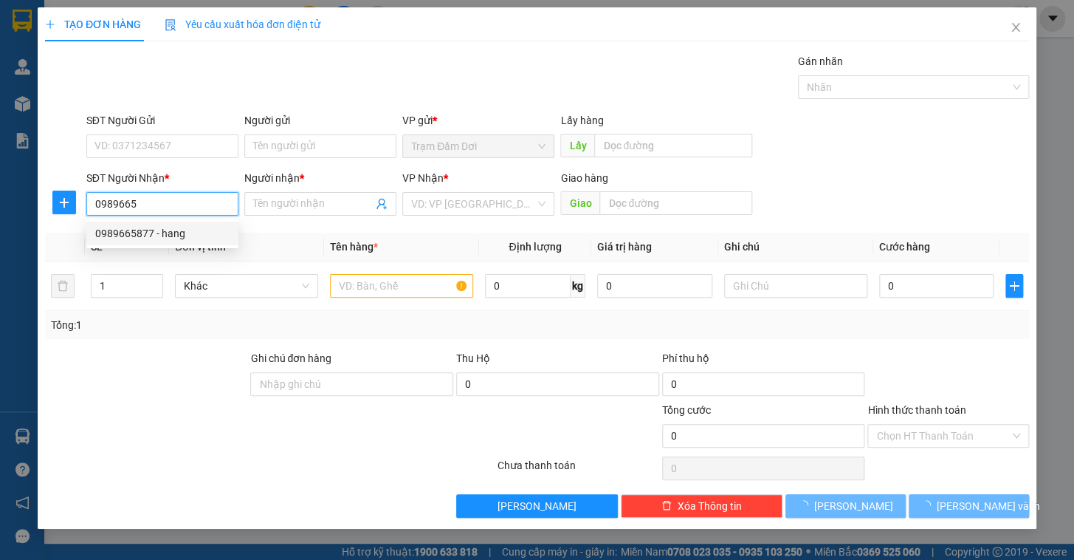
click at [138, 237] on div "0989665877 - hang" at bounding box center [162, 233] width 134 height 16
type input "0989665877"
type input "hang"
type input "120.000"
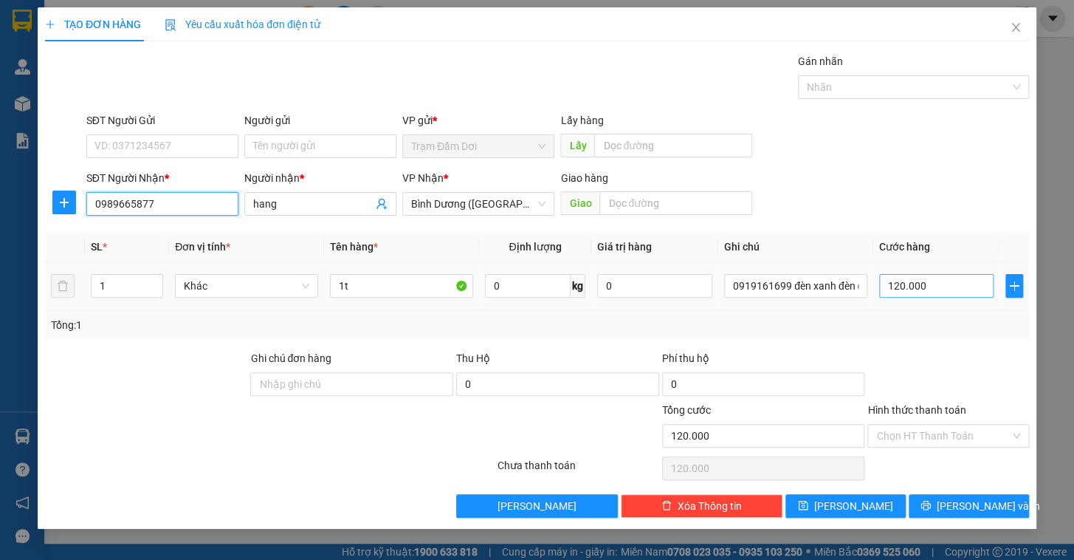
type input "0989665877"
click at [937, 286] on input "120.000" at bounding box center [936, 286] width 115 height 24
type input "8"
click at [931, 353] on div at bounding box center [948, 376] width 165 height 52
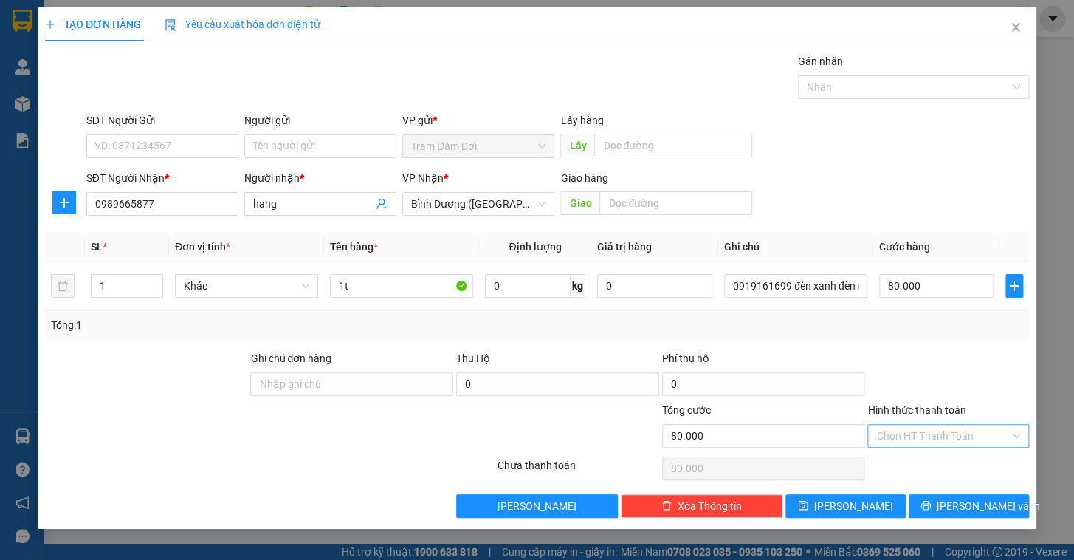
click at [954, 443] on input "Hình thức thanh toán" at bounding box center [943, 435] width 134 height 22
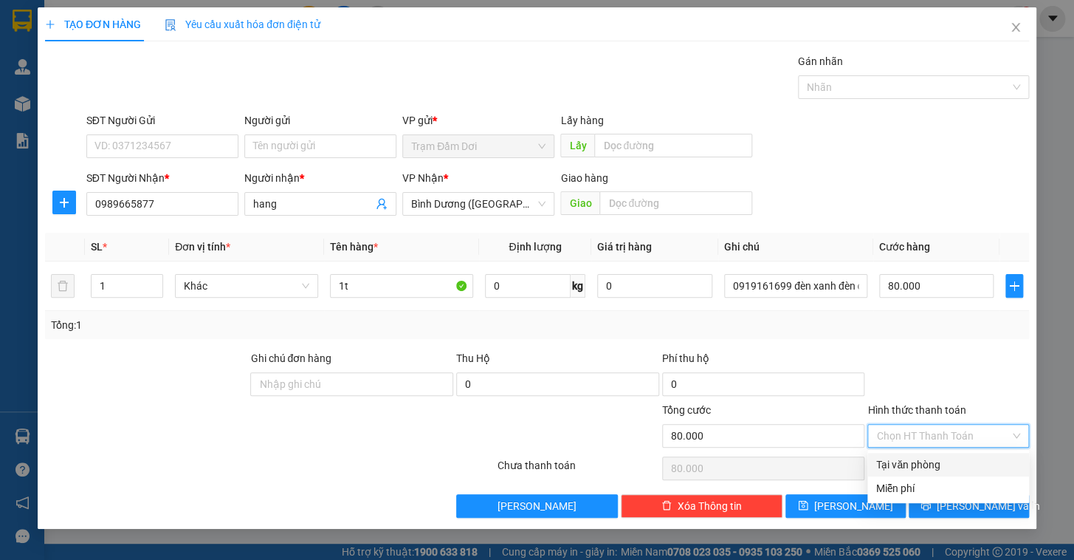
click at [942, 465] on div "Tại văn phòng" at bounding box center [948, 464] width 144 height 16
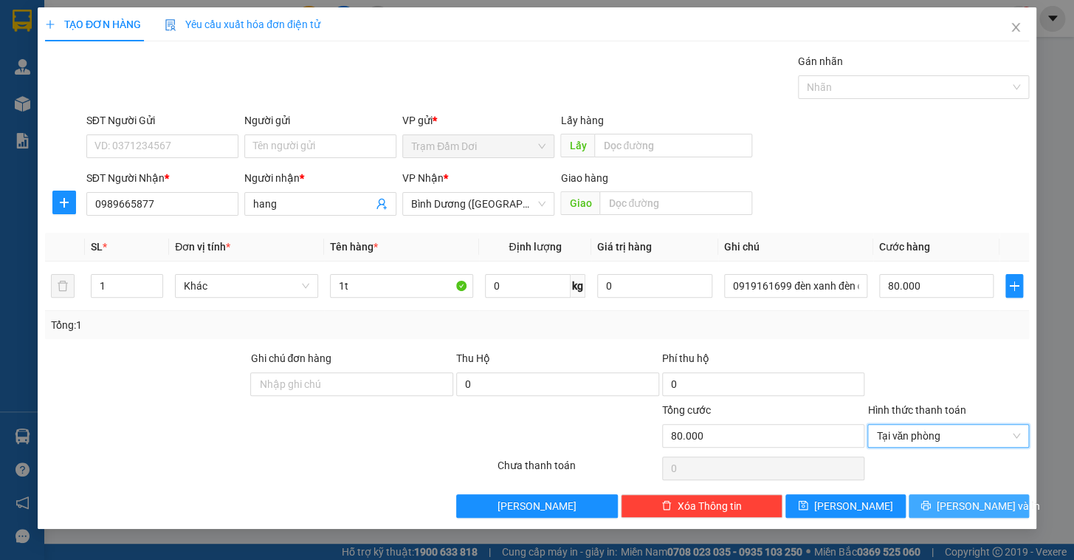
click at [947, 513] on button "[PERSON_NAME] và In" at bounding box center [969, 506] width 120 height 24
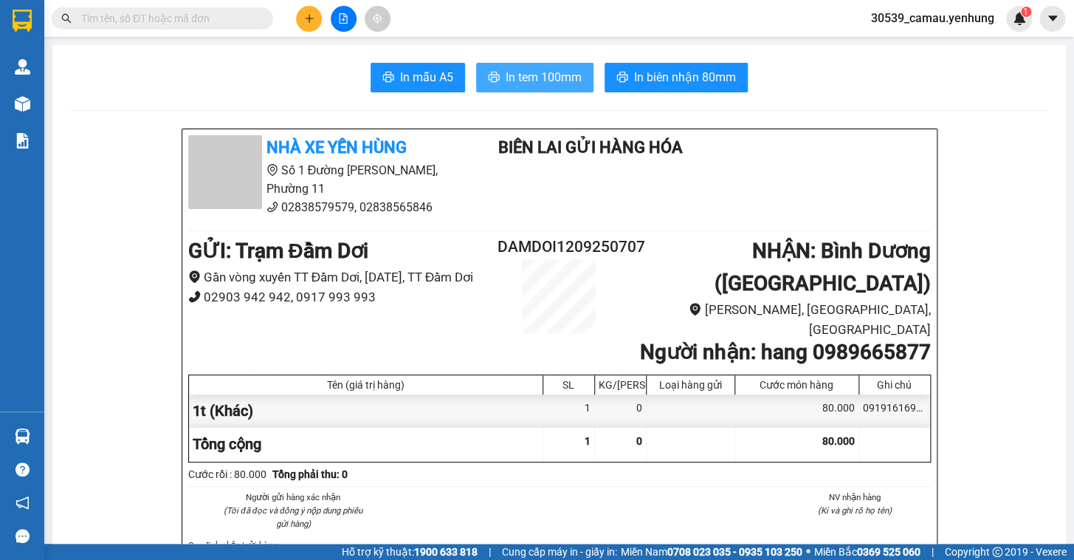
click at [568, 80] on span "In tem 100mm" at bounding box center [544, 77] width 76 height 18
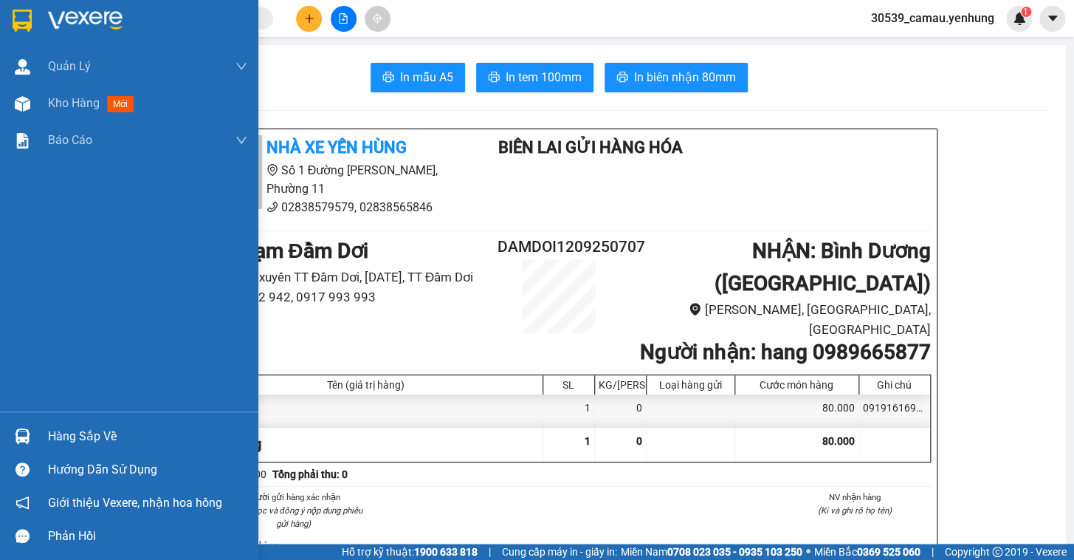
click at [66, 429] on div "Hàng sắp về" at bounding box center [147, 436] width 199 height 22
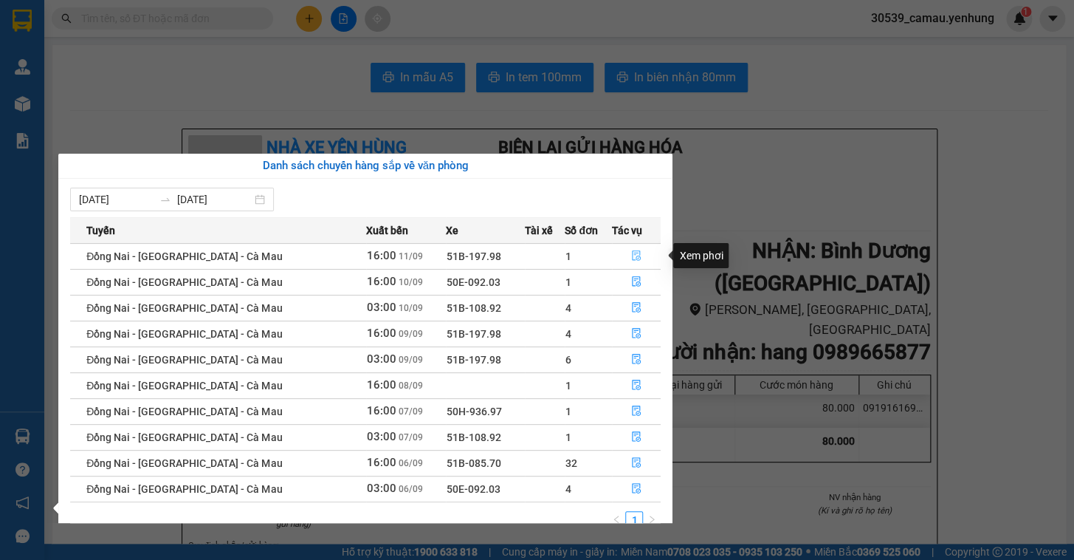
drag, startPoint x: 630, startPoint y: 253, endPoint x: 1073, endPoint y: 100, distance: 467.8
click at [631, 253] on icon "file-done" at bounding box center [636, 255] width 10 height 10
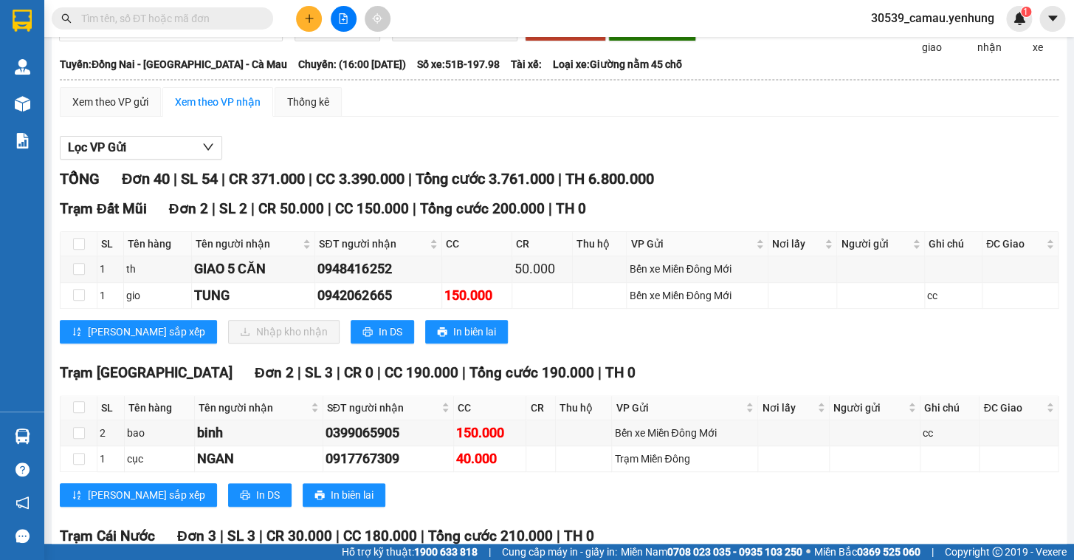
scroll to position [63, 0]
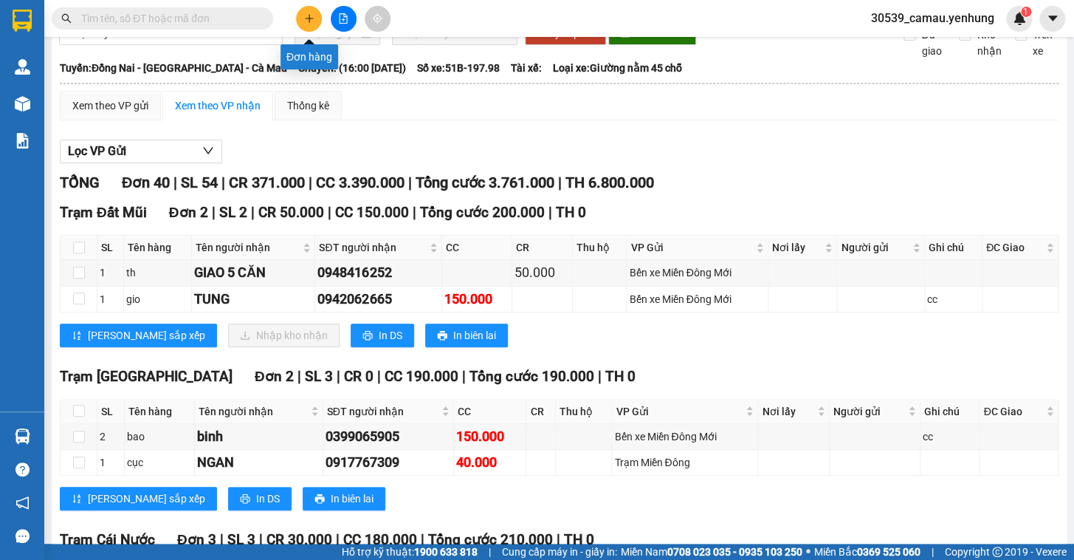
click at [312, 17] on icon "plus" at bounding box center [309, 18] width 10 height 10
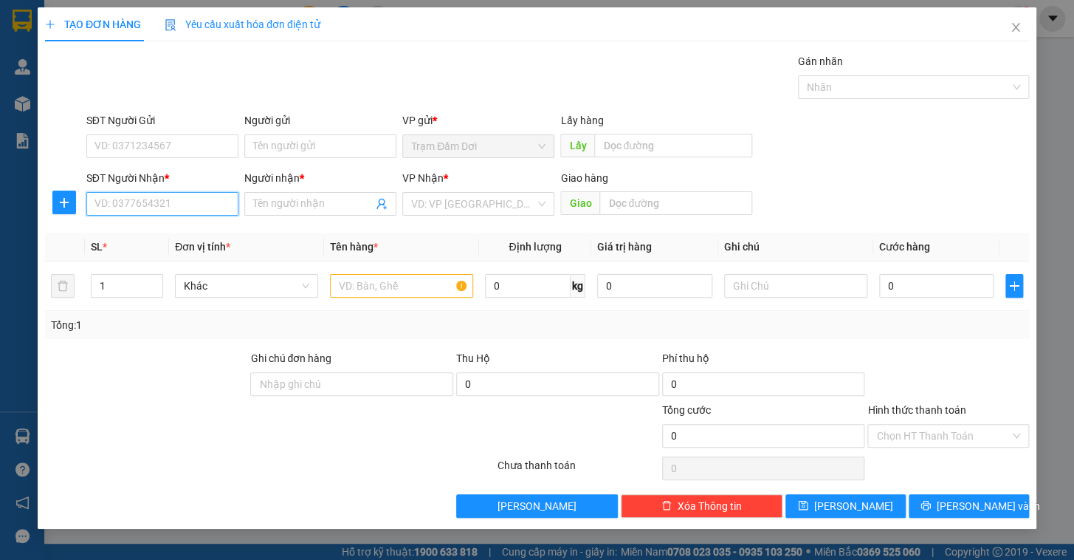
click at [206, 204] on input "SĐT Người Nhận *" at bounding box center [162, 204] width 152 height 24
click at [132, 227] on div "0815673897 - o" at bounding box center [162, 233] width 134 height 16
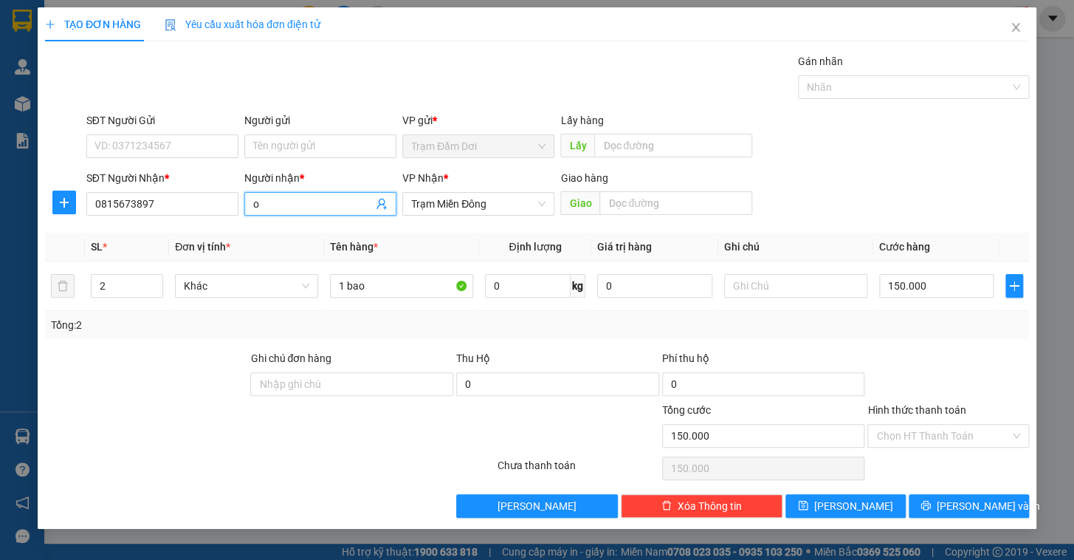
click at [295, 196] on input "o" at bounding box center [313, 204] width 120 height 16
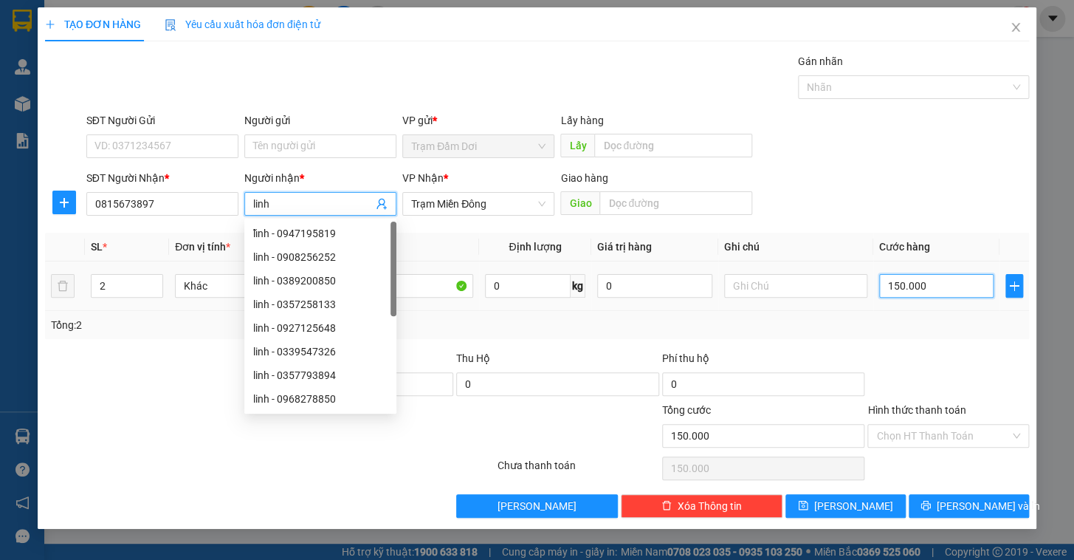
click at [965, 291] on input "150.000" at bounding box center [936, 286] width 115 height 24
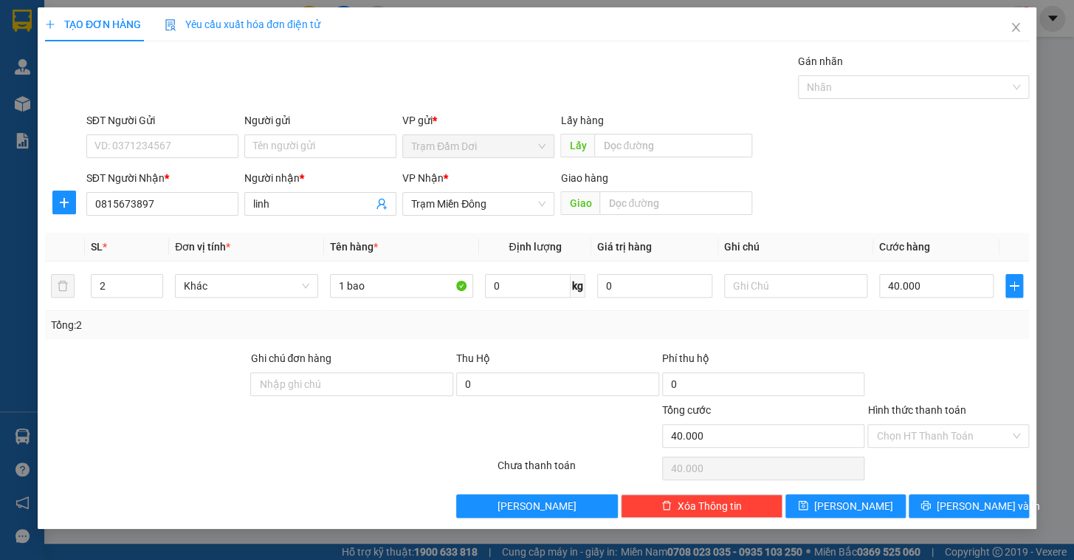
click at [961, 350] on div at bounding box center [948, 376] width 165 height 52
click at [157, 286] on span "Increase Value" at bounding box center [154, 281] width 16 height 13
click at [160, 290] on span "Decrease Value" at bounding box center [154, 289] width 16 height 13
click at [159, 290] on span "Decrease Value" at bounding box center [154, 289] width 16 height 13
click at [356, 283] on input "1 bao" at bounding box center [401, 286] width 143 height 24
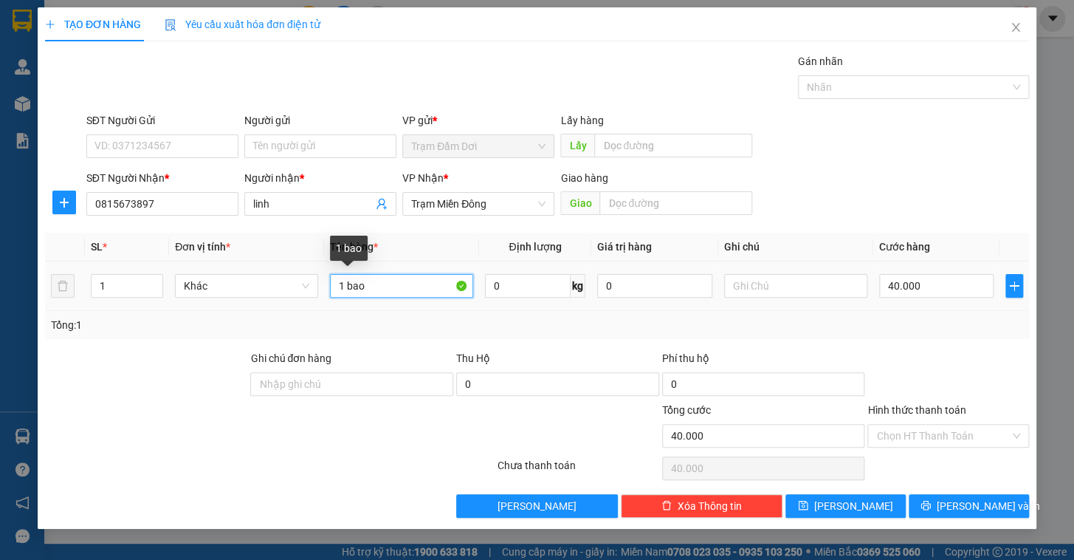
click at [376, 283] on input "1 bao" at bounding box center [401, 286] width 143 height 24
click at [391, 286] on input "1 bao" at bounding box center [401, 286] width 143 height 24
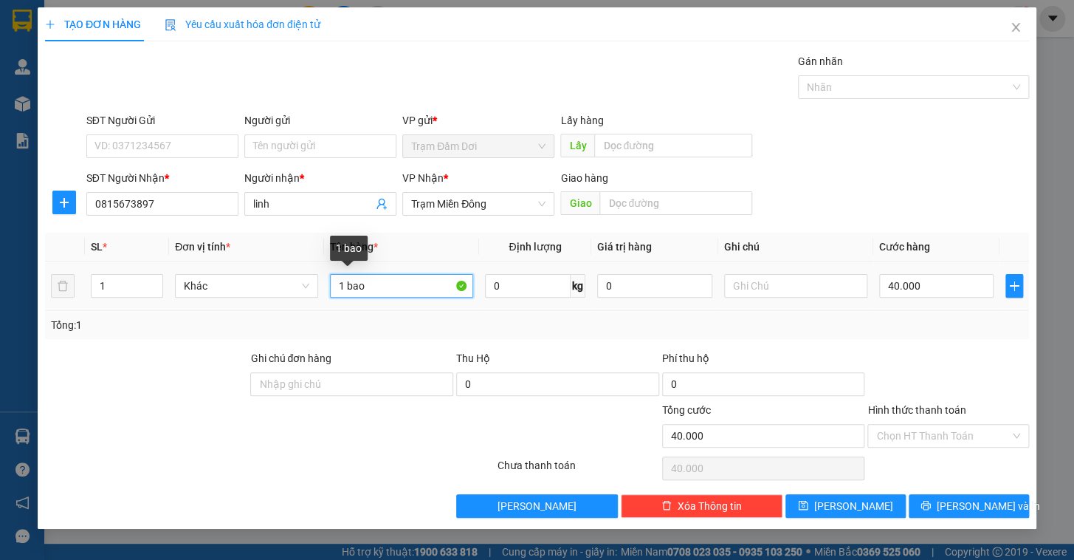
click at [391, 286] on input "1 bao" at bounding box center [401, 286] width 143 height 24
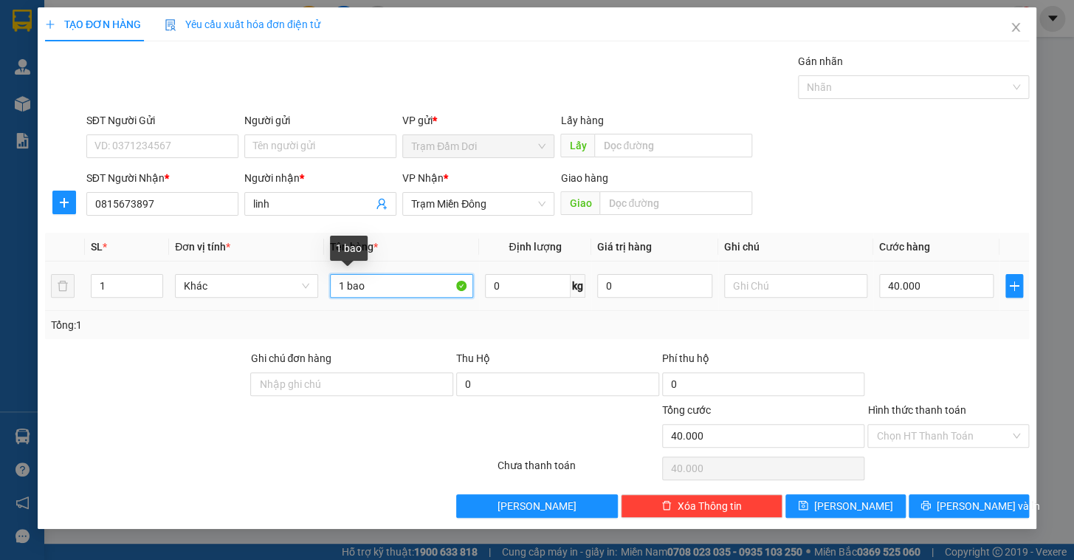
click at [391, 286] on input "1 bao" at bounding box center [401, 286] width 143 height 24
click at [392, 298] on div "1 bao" at bounding box center [401, 286] width 143 height 30
click at [390, 313] on div "Tổng: 1" at bounding box center [537, 325] width 984 height 28
click at [382, 266] on td "1 bao" at bounding box center [401, 285] width 155 height 49
click at [382, 272] on td "1 bao" at bounding box center [401, 285] width 155 height 49
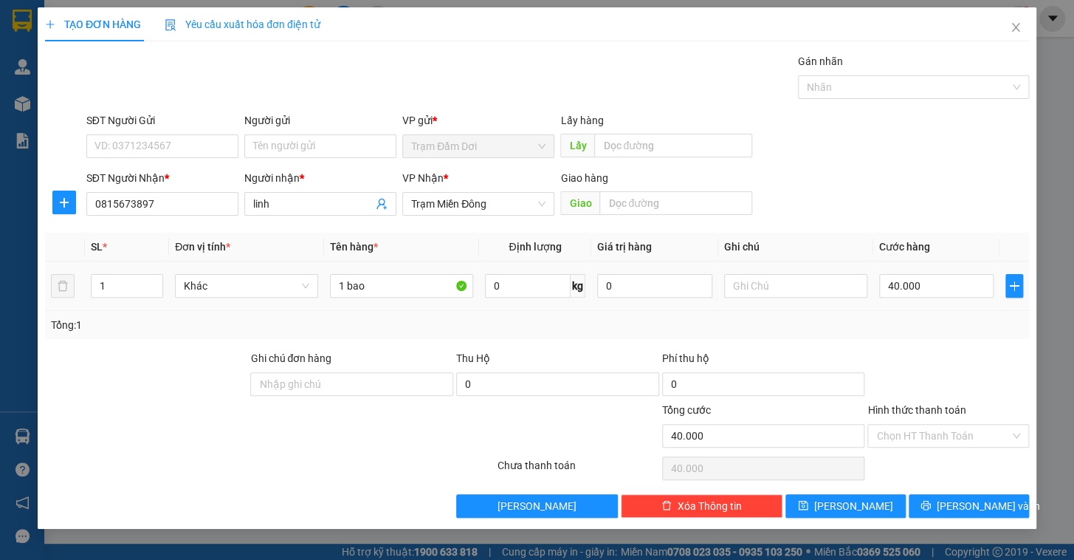
click at [382, 272] on div "1 bao" at bounding box center [401, 286] width 143 height 30
click at [383, 276] on input "1 bao" at bounding box center [401, 286] width 143 height 24
click at [388, 280] on input "1 baob" at bounding box center [401, 286] width 143 height 24
click at [993, 510] on span "[PERSON_NAME] và In" at bounding box center [988, 506] width 103 height 16
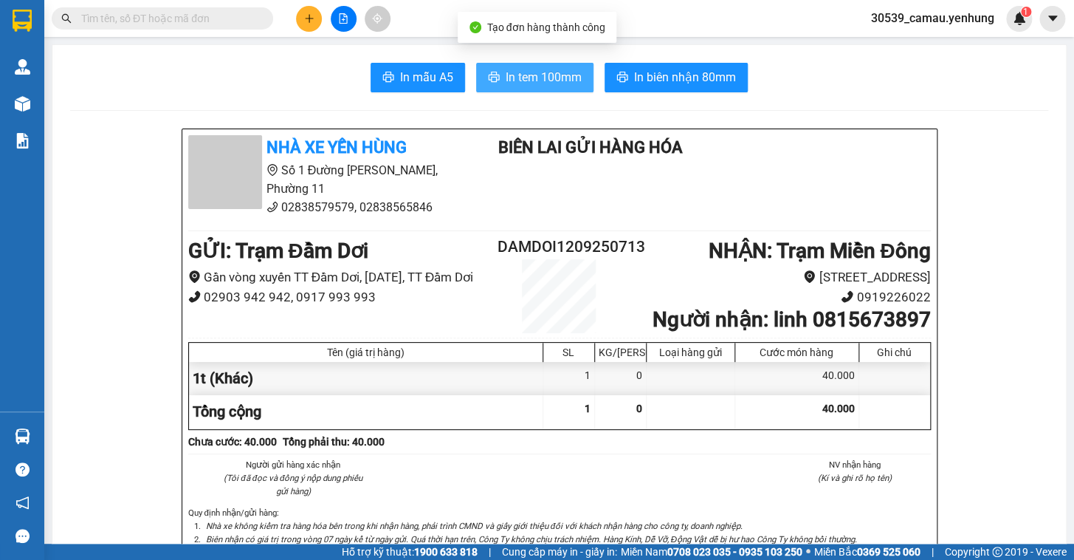
click at [546, 75] on span "In tem 100mm" at bounding box center [544, 77] width 76 height 18
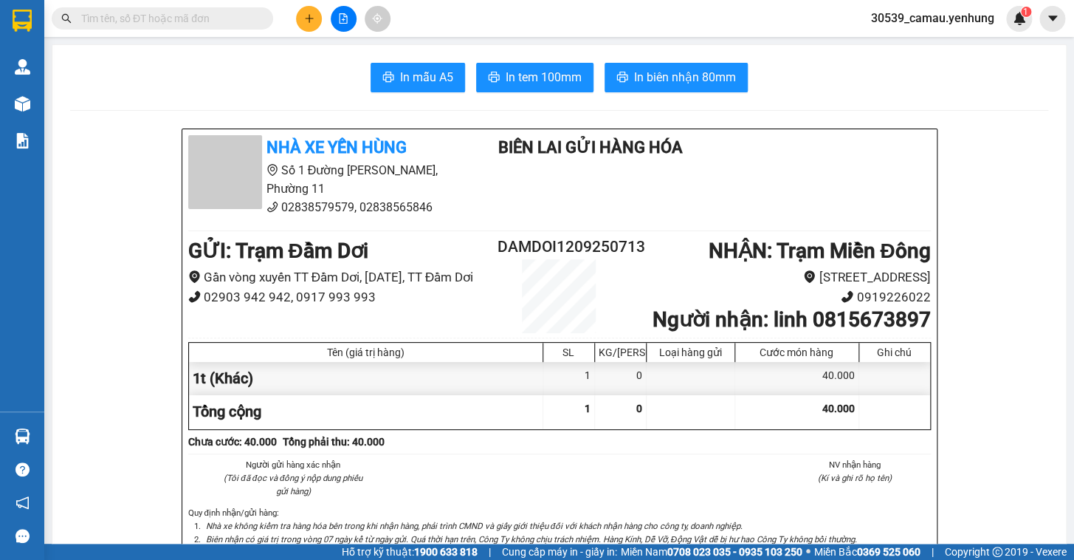
click at [304, 14] on icon "plus" at bounding box center [309, 18] width 10 height 10
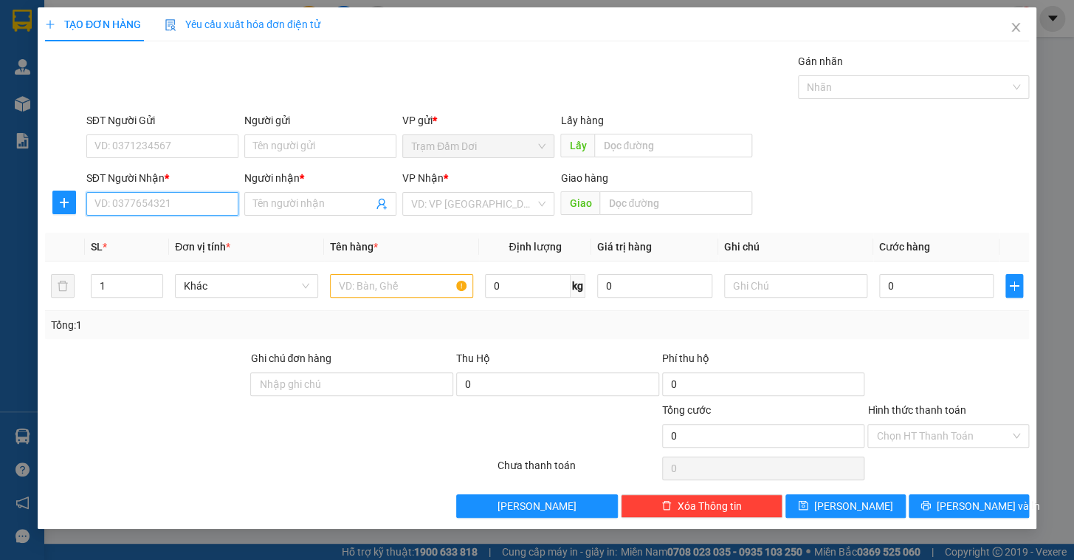
click at [116, 192] on input "SĐT Người Nhận *" at bounding box center [162, 204] width 152 height 24
click at [765, 291] on input "text" at bounding box center [795, 286] width 143 height 24
click at [193, 211] on input "0366765" at bounding box center [162, 204] width 152 height 24
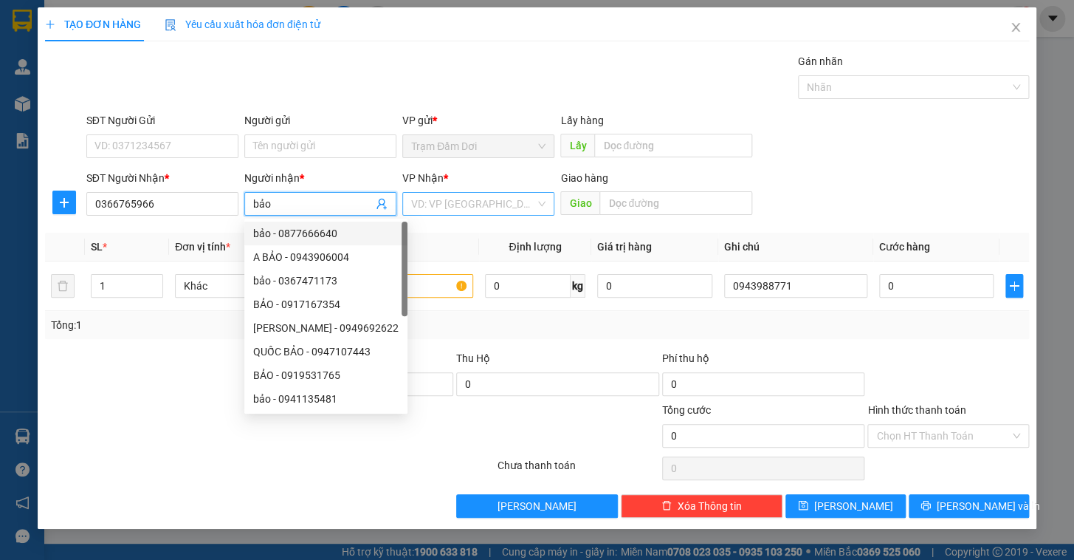
click at [478, 203] on input "search" at bounding box center [473, 204] width 124 height 22
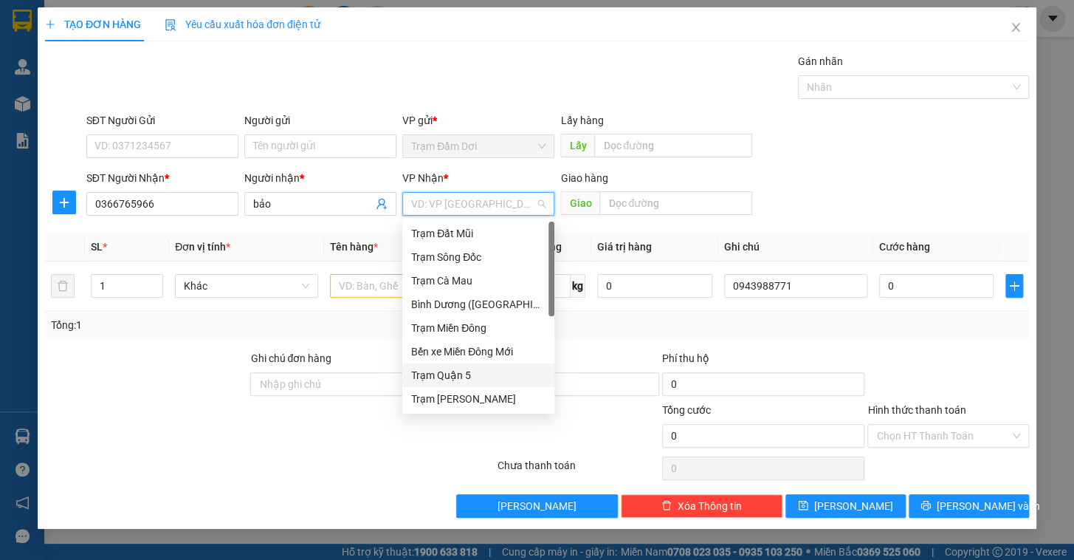
drag, startPoint x: 457, startPoint y: 377, endPoint x: 426, endPoint y: 352, distance: 39.9
click at [457, 376] on div "Trạm Quận 5" at bounding box center [478, 375] width 134 height 16
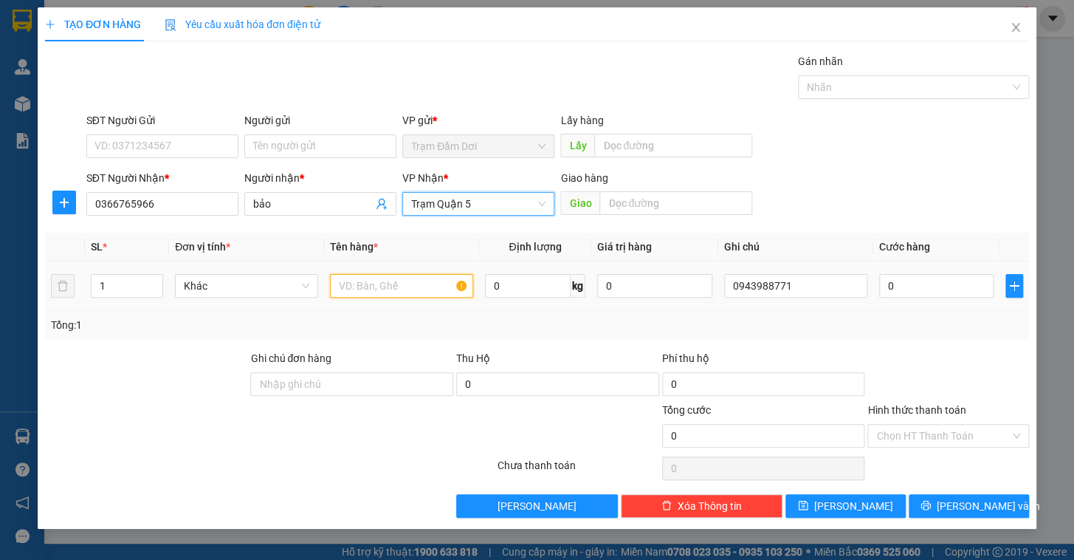
click at [368, 285] on input "text" at bounding box center [401, 286] width 143 height 24
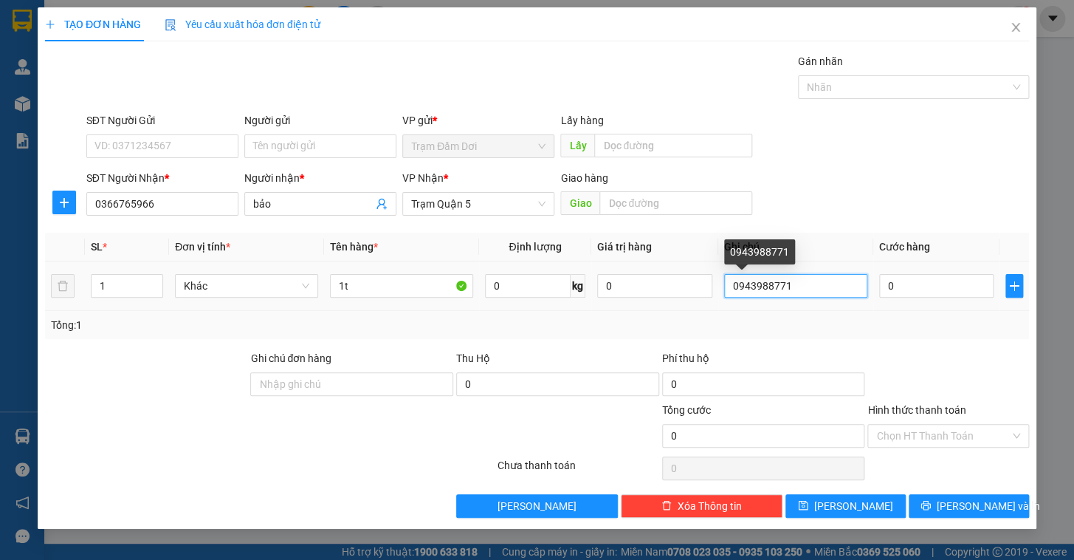
click at [785, 280] on input "0943988771" at bounding box center [795, 286] width 143 height 24
click at [805, 280] on input "0943988771" at bounding box center [795, 286] width 143 height 24
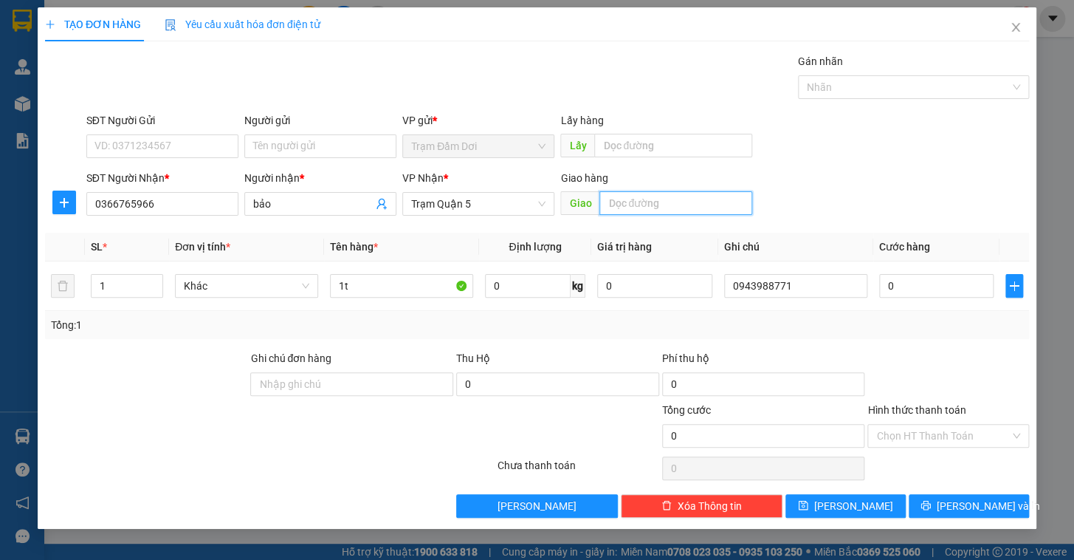
click at [678, 199] on input "text" at bounding box center [675, 203] width 153 height 24
click at [914, 293] on input "0" at bounding box center [936, 286] width 115 height 24
drag, startPoint x: 947, startPoint y: 381, endPoint x: 952, endPoint y: 408, distance: 27.8
click at [946, 379] on div at bounding box center [948, 376] width 165 height 52
click at [956, 438] on input "Hình thức thanh toán" at bounding box center [943, 435] width 134 height 22
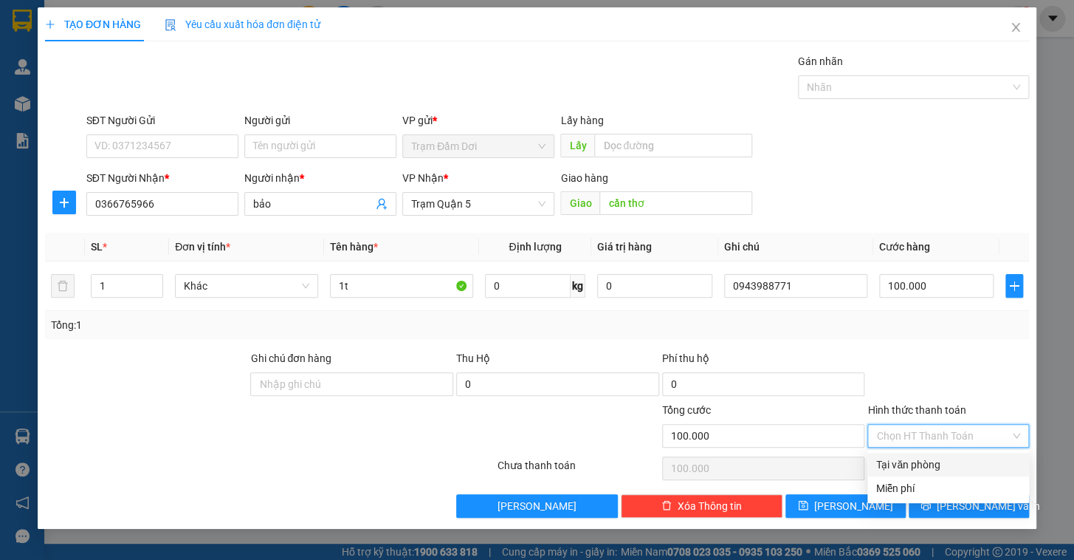
click at [918, 468] on div "Tại văn phòng" at bounding box center [948, 464] width 144 height 16
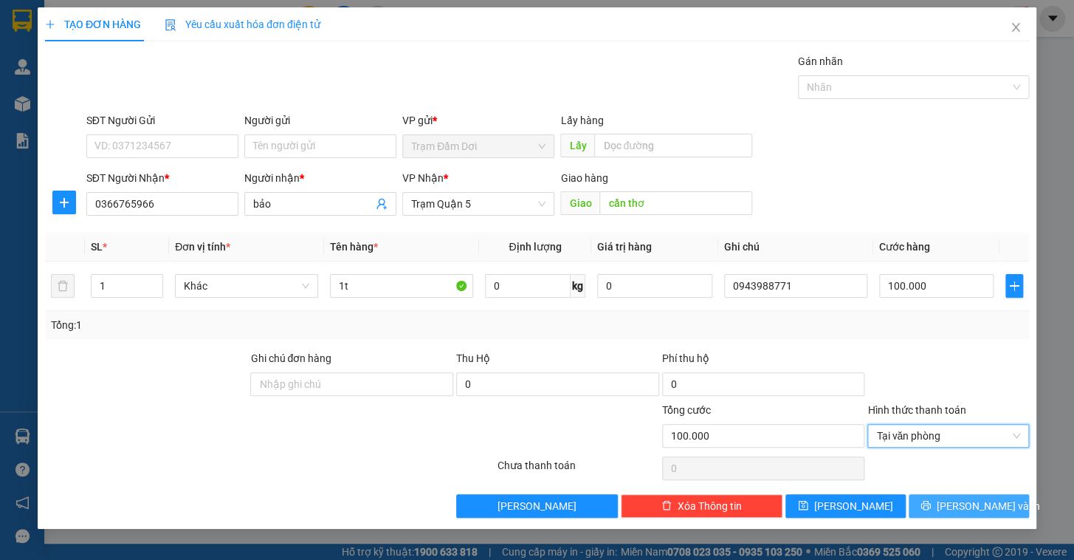
click at [967, 500] on span "[PERSON_NAME] và In" at bounding box center [988, 506] width 103 height 16
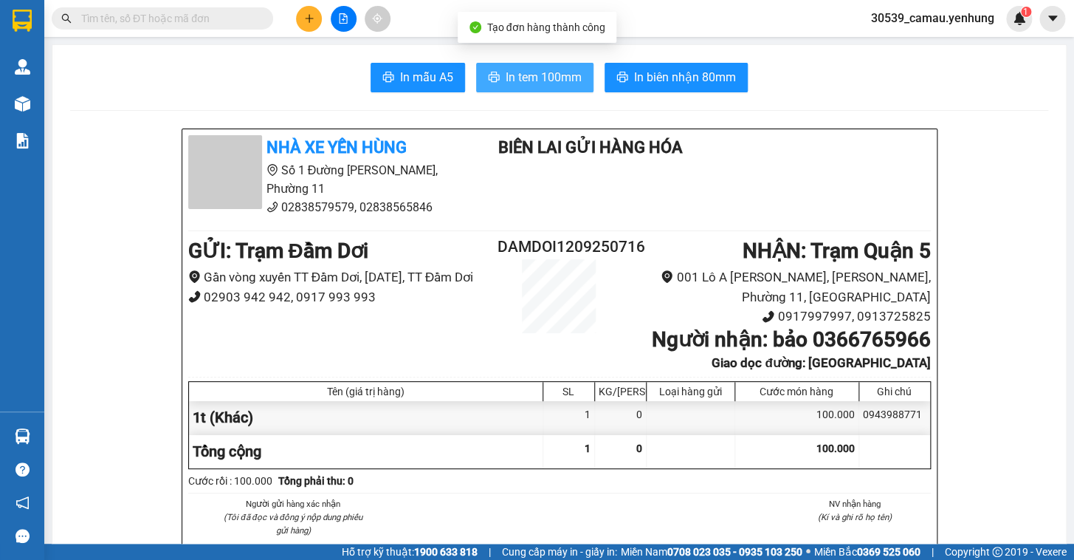
click at [545, 74] on span "In tem 100mm" at bounding box center [544, 77] width 76 height 18
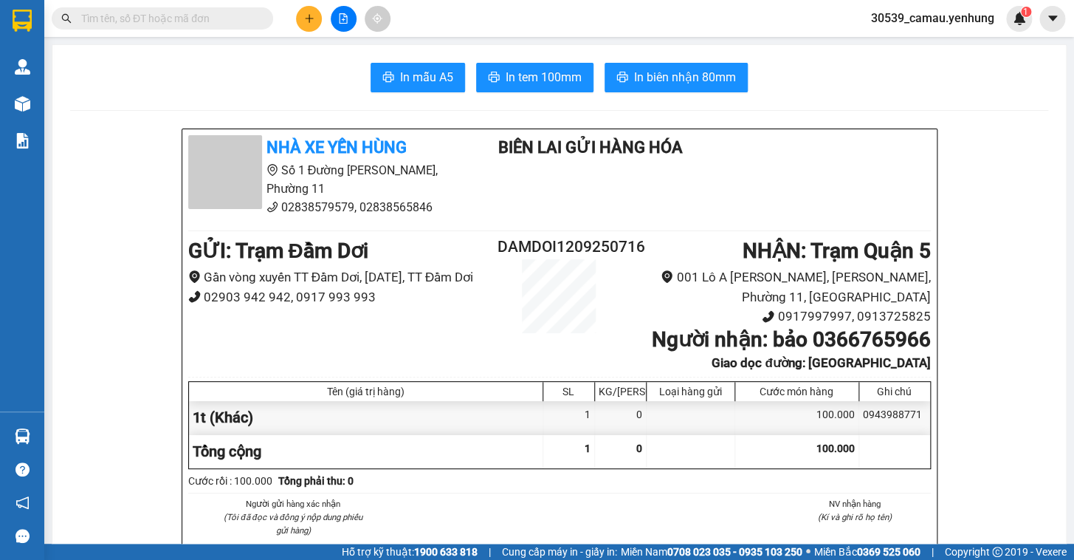
scroll to position [134, 0]
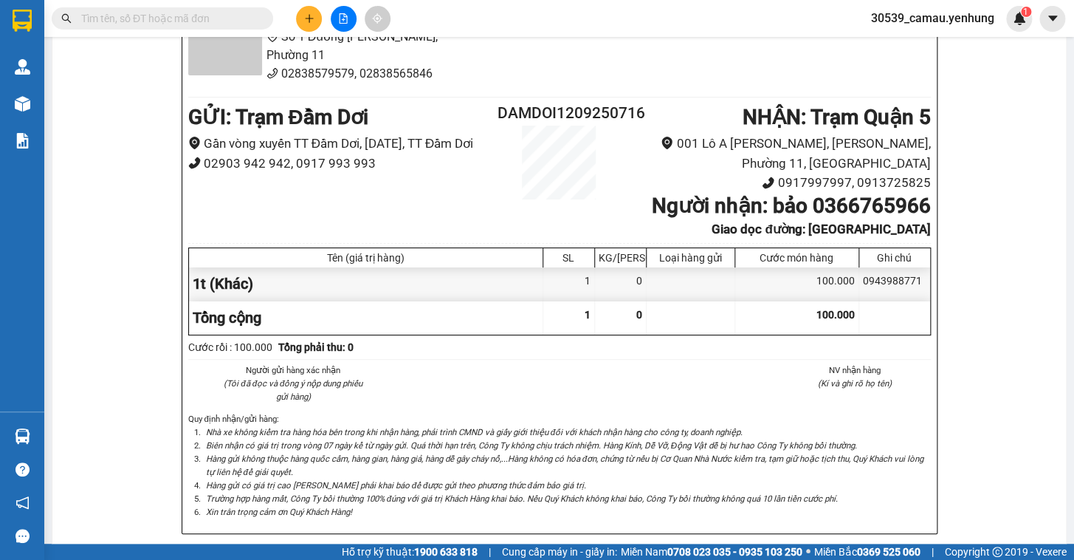
click at [304, 20] on icon "plus" at bounding box center [309, 18] width 10 height 10
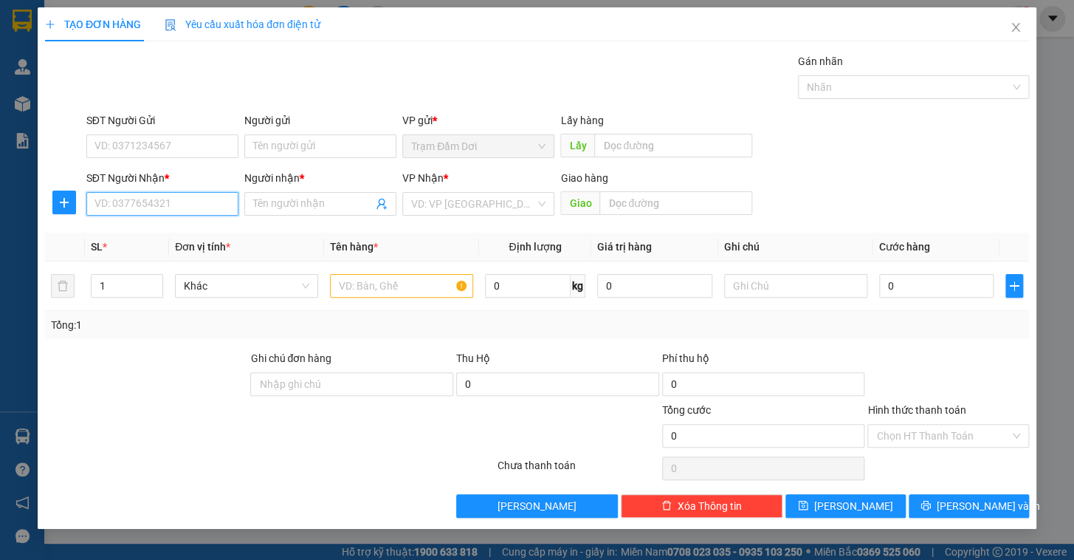
click at [110, 199] on input "SĐT Người Nhận *" at bounding box center [162, 204] width 152 height 24
click at [142, 232] on div "0799744315 - bg" at bounding box center [162, 233] width 134 height 16
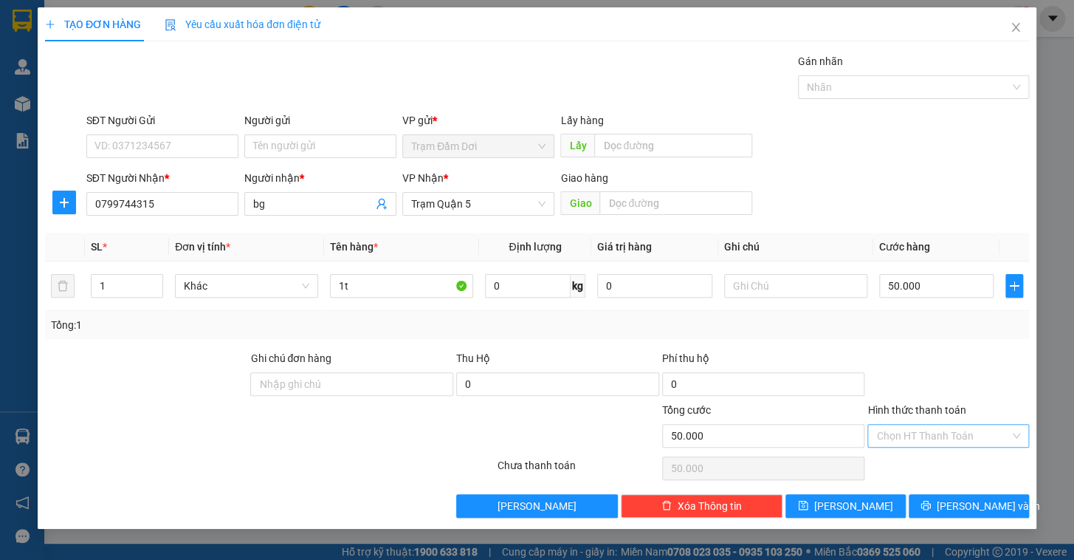
click at [946, 430] on input "Hình thức thanh toán" at bounding box center [943, 435] width 134 height 22
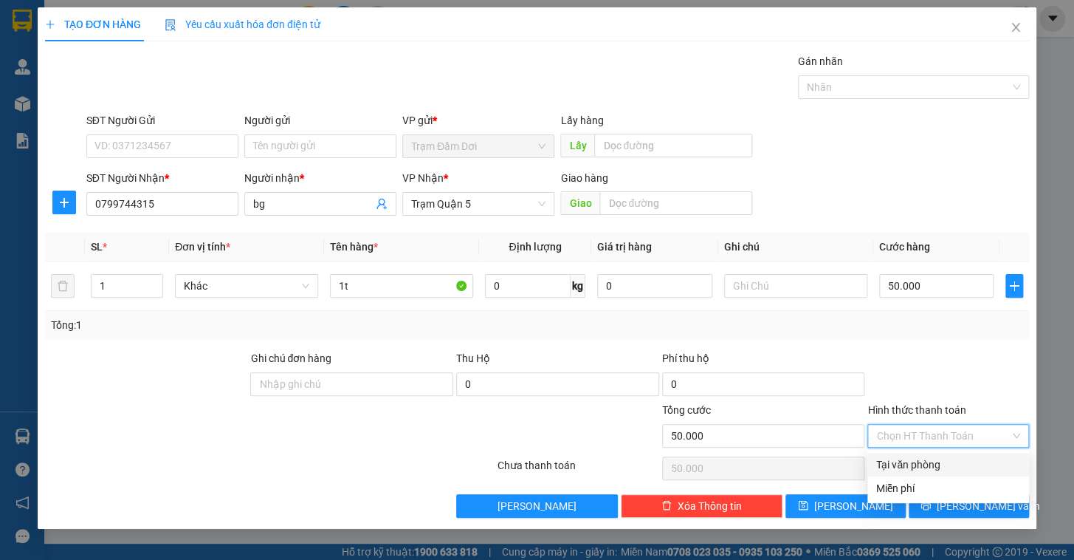
click at [927, 458] on div "Tại văn phòng" at bounding box center [948, 464] width 144 height 16
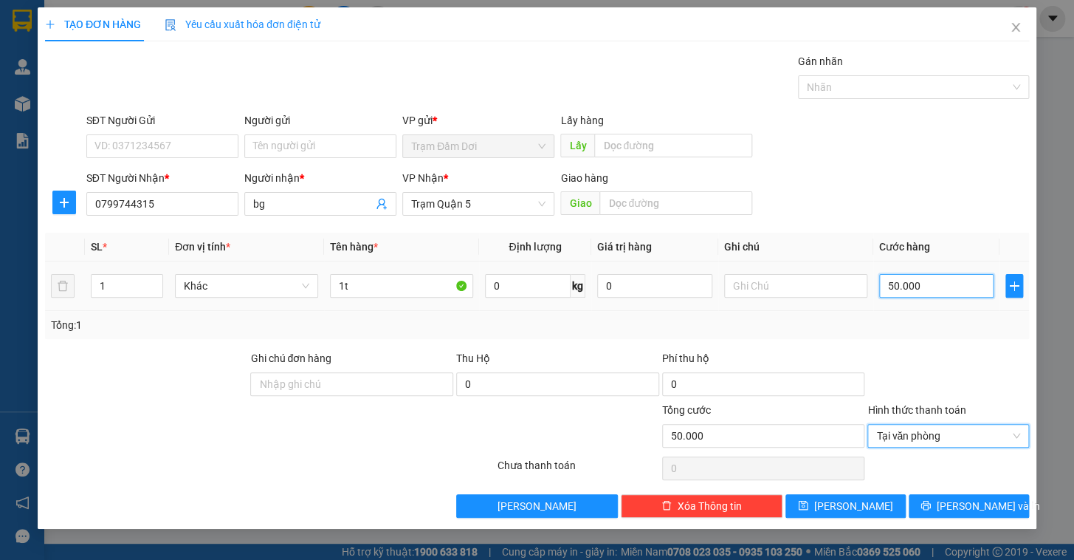
click at [937, 280] on input "50.000" at bounding box center [936, 286] width 115 height 24
drag, startPoint x: 939, startPoint y: 357, endPoint x: 928, endPoint y: 367, distance: 14.7
click at [939, 357] on div at bounding box center [948, 376] width 165 height 52
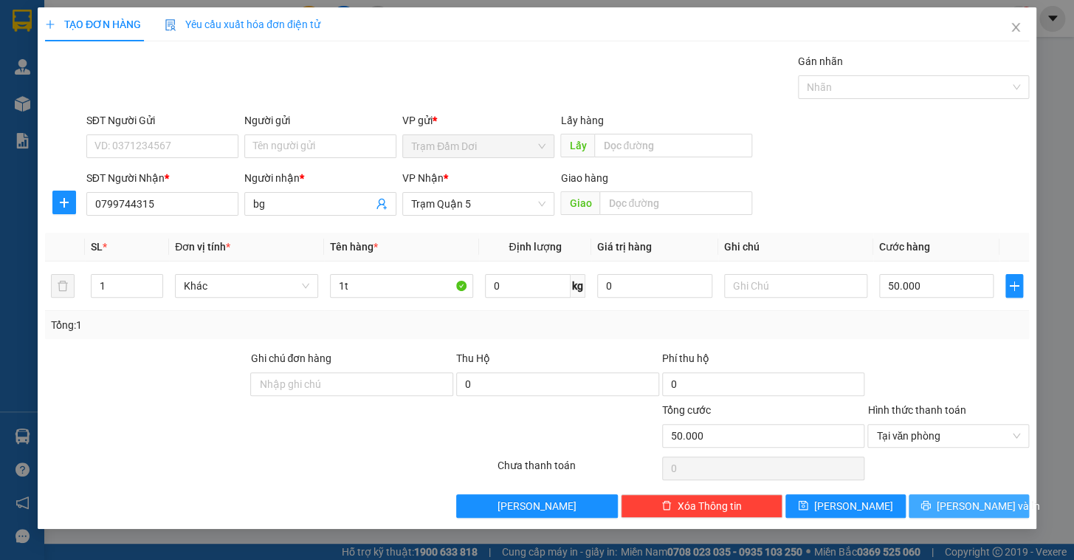
click at [978, 508] on span "[PERSON_NAME] và In" at bounding box center [988, 506] width 103 height 16
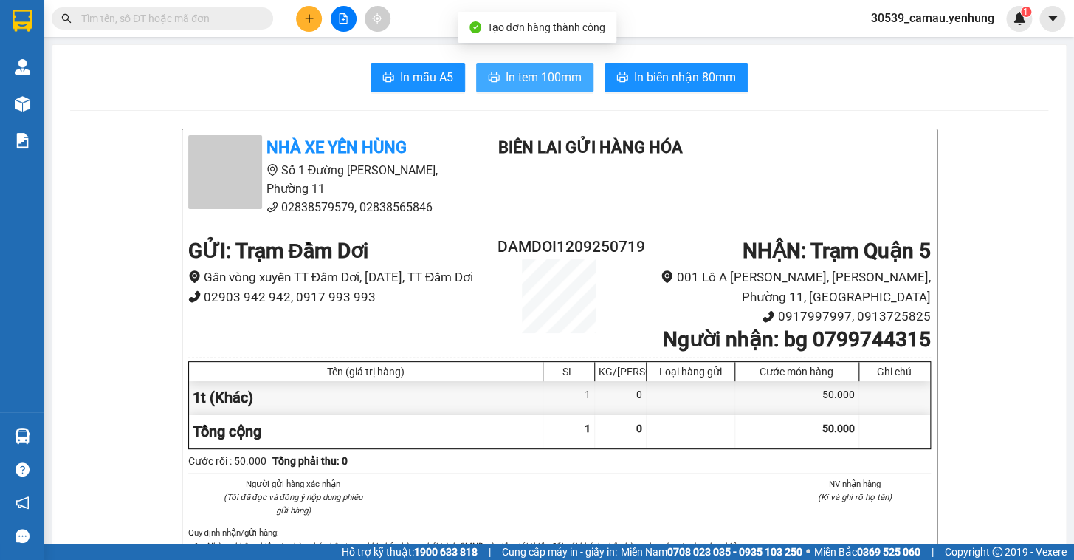
click at [551, 69] on span "In tem 100mm" at bounding box center [544, 77] width 76 height 18
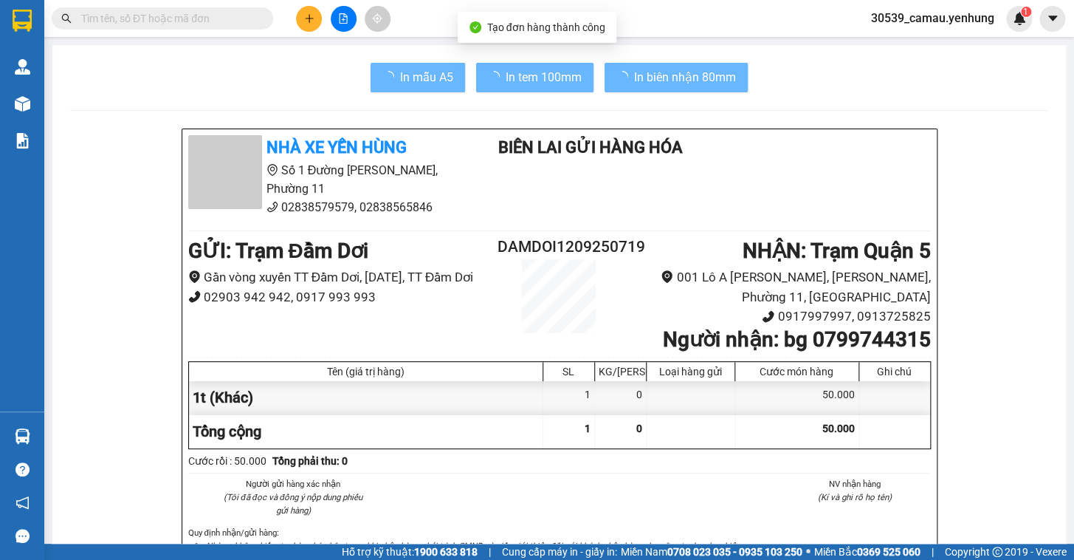
click at [312, 7] on button at bounding box center [309, 19] width 26 height 26
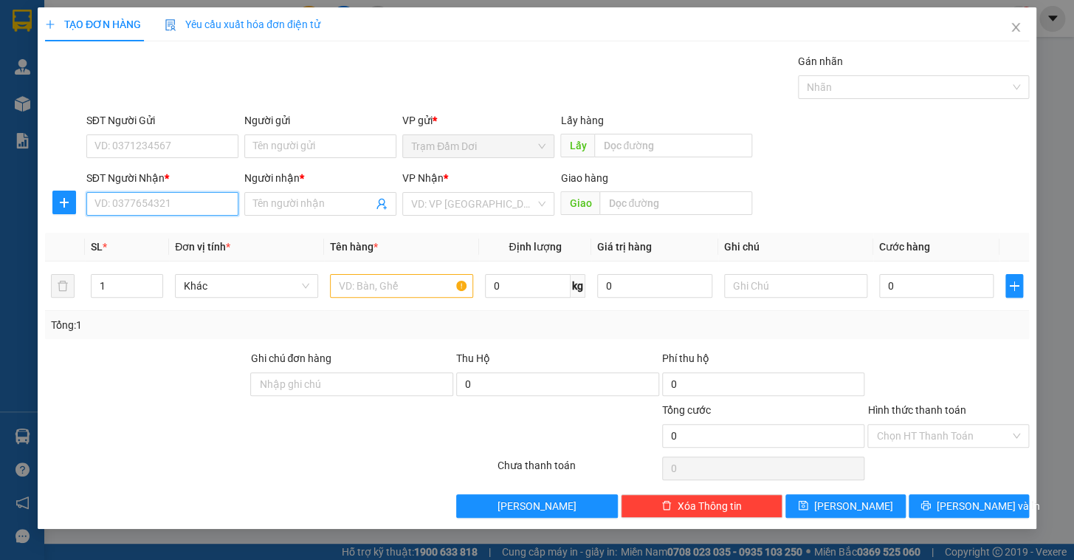
click at [141, 206] on input "SĐT Người Nhận *" at bounding box center [162, 204] width 152 height 24
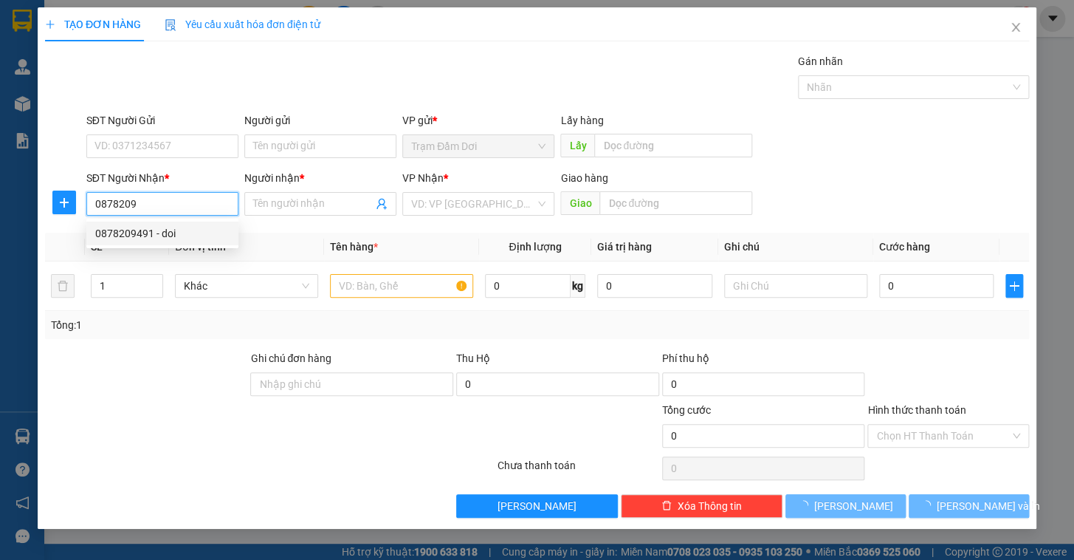
click at [140, 236] on div "0878209491 - doi" at bounding box center [162, 233] width 134 height 16
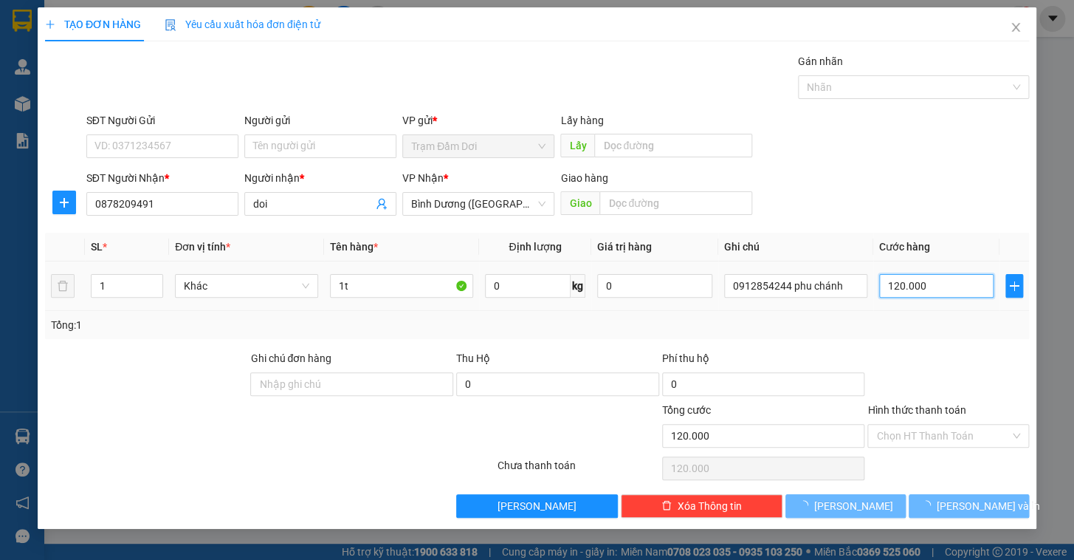
click at [927, 289] on input "120.000" at bounding box center [936, 286] width 115 height 24
click at [937, 343] on div "Transit Pickup Surcharge Ids Transit Deliver Surcharge Ids Transit Deliver Surc…" at bounding box center [537, 285] width 984 height 464
click at [952, 296] on div "80.000" at bounding box center [936, 286] width 115 height 30
click at [954, 288] on input "80.000" at bounding box center [936, 286] width 115 height 24
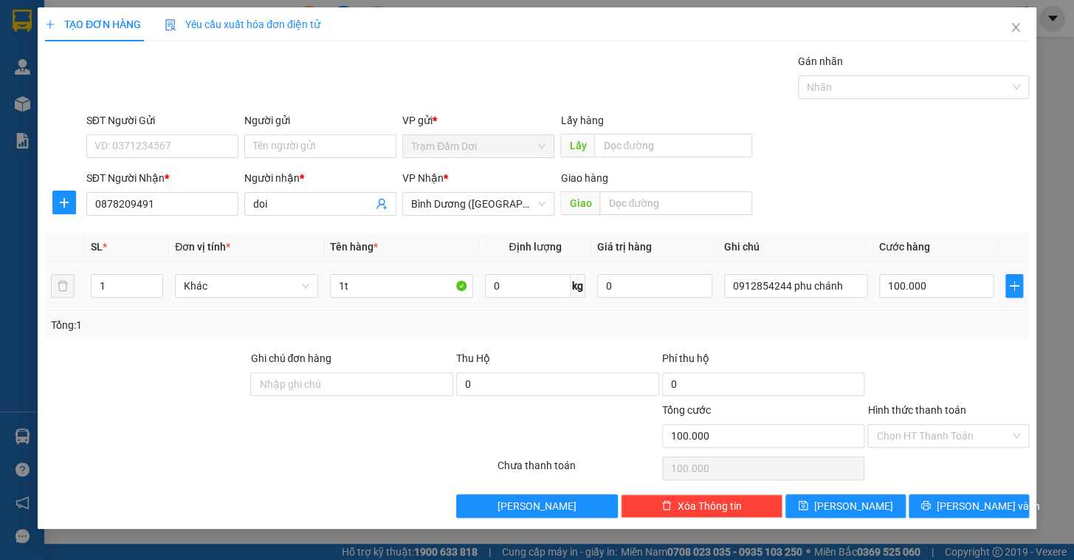
click at [952, 303] on td "100.000" at bounding box center [936, 285] width 127 height 49
click at [955, 442] on input "Hình thức thanh toán" at bounding box center [943, 435] width 134 height 22
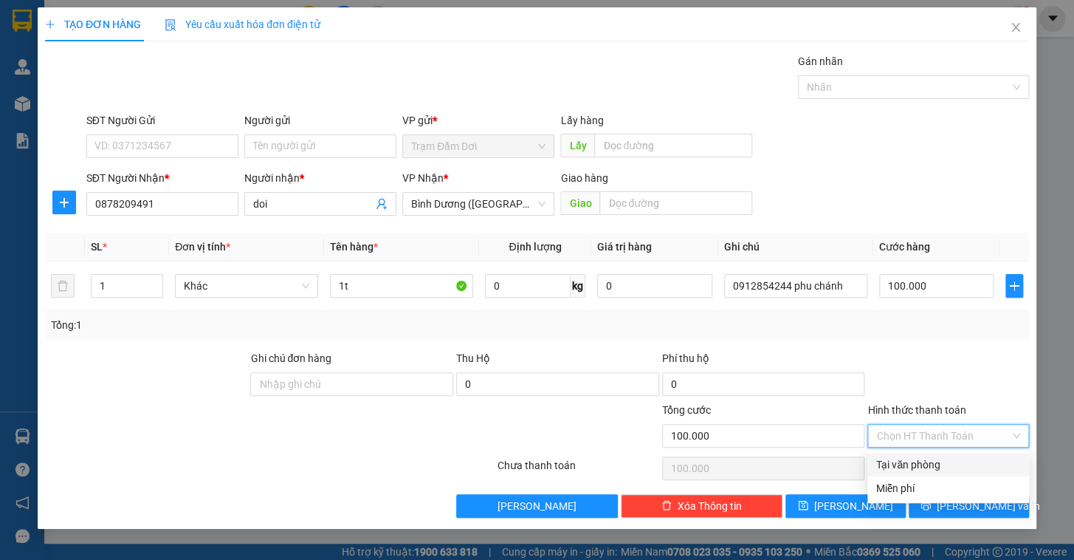
click at [955, 461] on div "Tại văn phòng" at bounding box center [948, 464] width 144 height 16
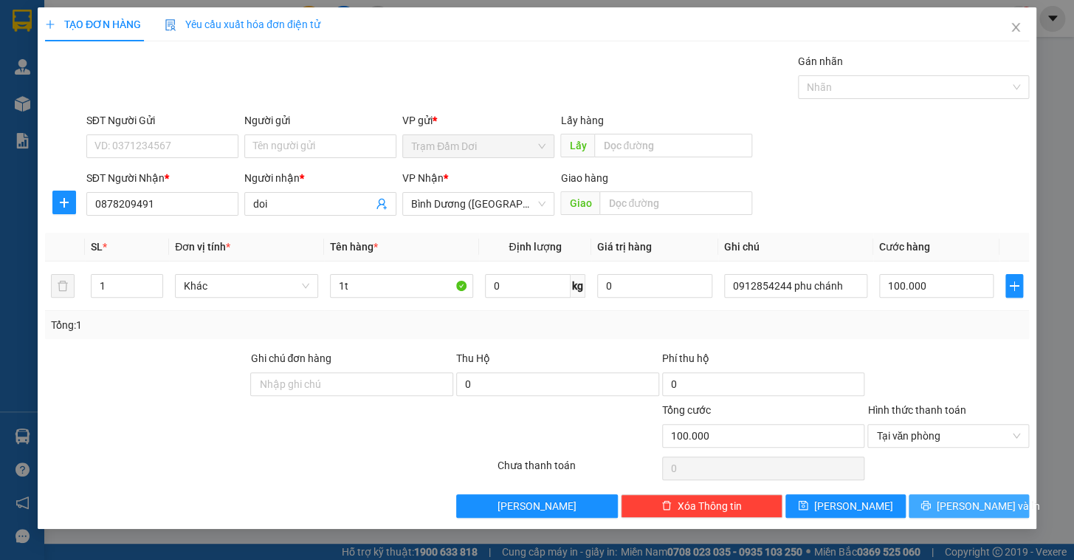
click at [955, 506] on button "[PERSON_NAME] và In" at bounding box center [969, 506] width 120 height 24
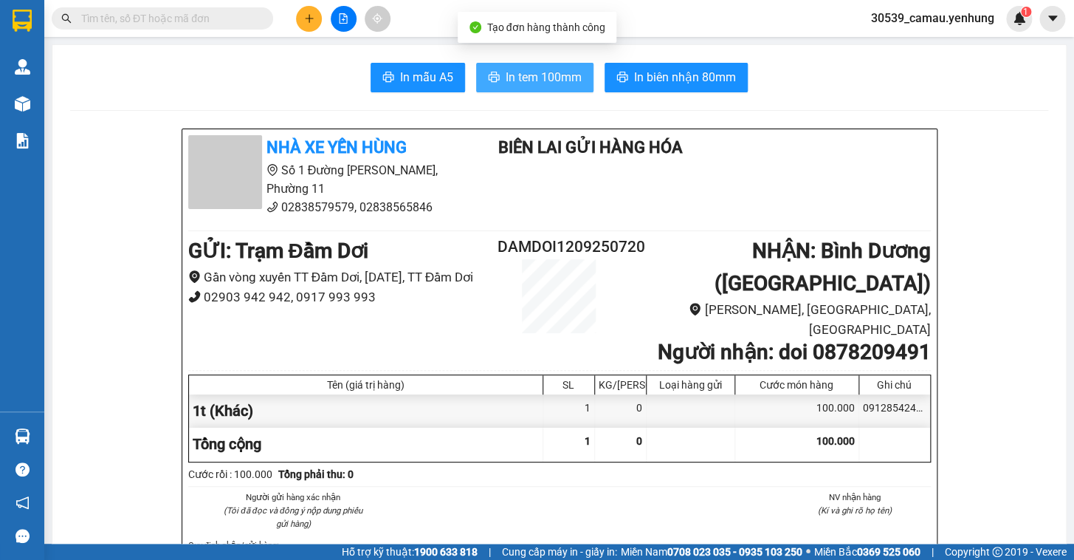
click at [530, 88] on button "In tem 100mm" at bounding box center [534, 78] width 117 height 30
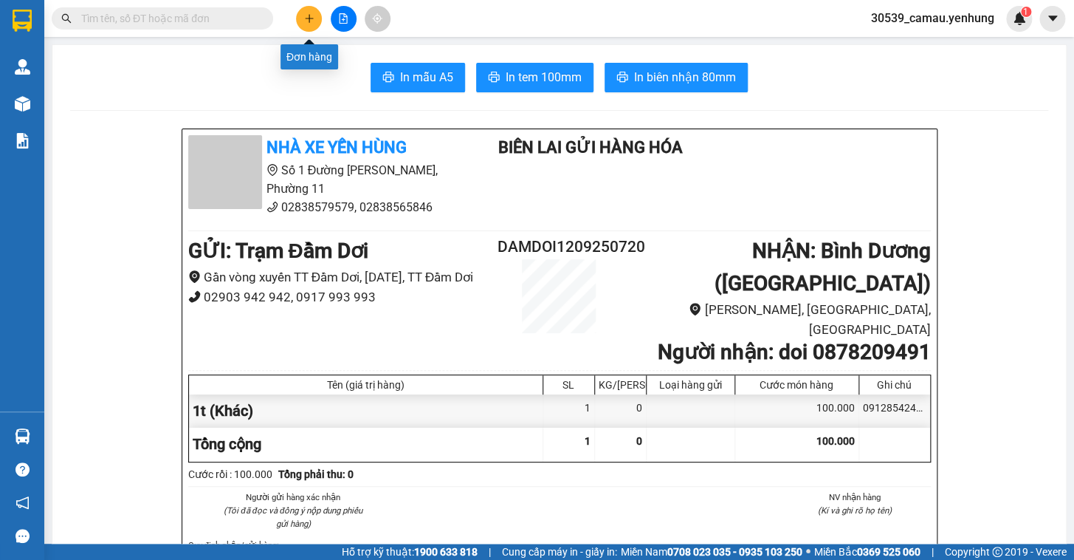
click at [310, 19] on icon "plus" at bounding box center [309, 18] width 10 height 10
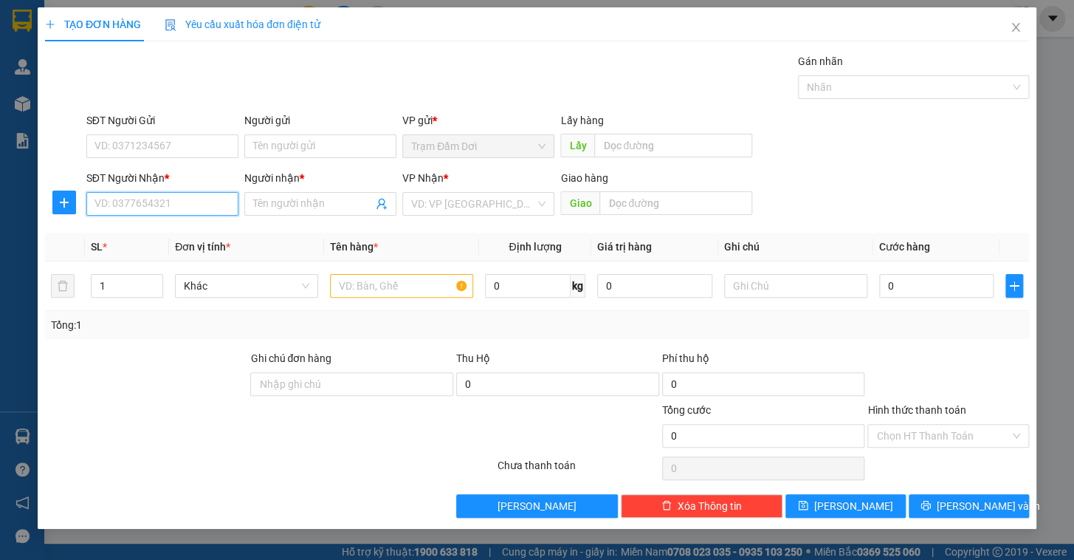
click at [153, 202] on input "SĐT Người Nhận *" at bounding box center [162, 204] width 152 height 24
click at [280, 205] on input "Người nhận *" at bounding box center [313, 204] width 120 height 16
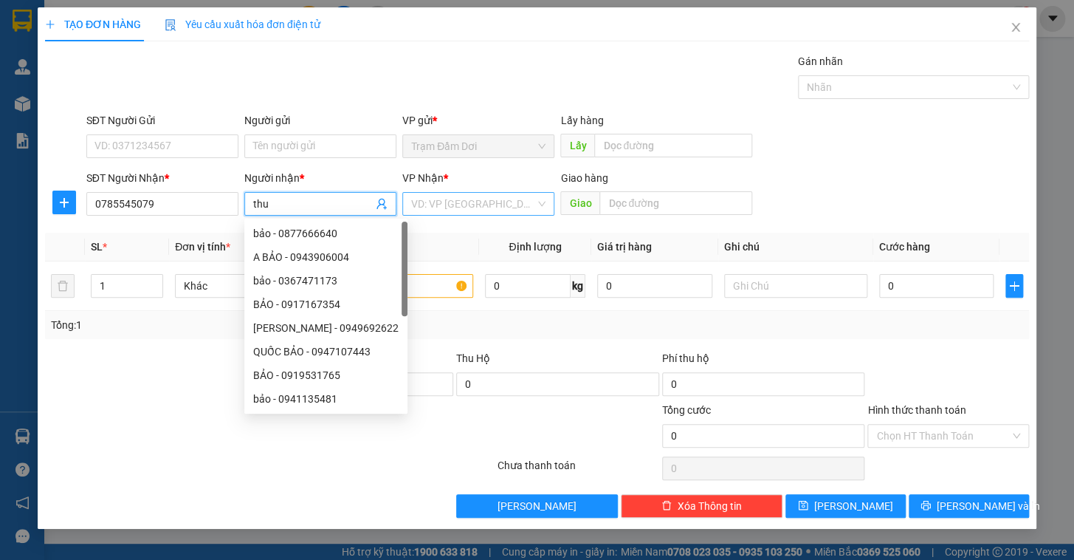
click at [491, 202] on input "search" at bounding box center [473, 204] width 124 height 22
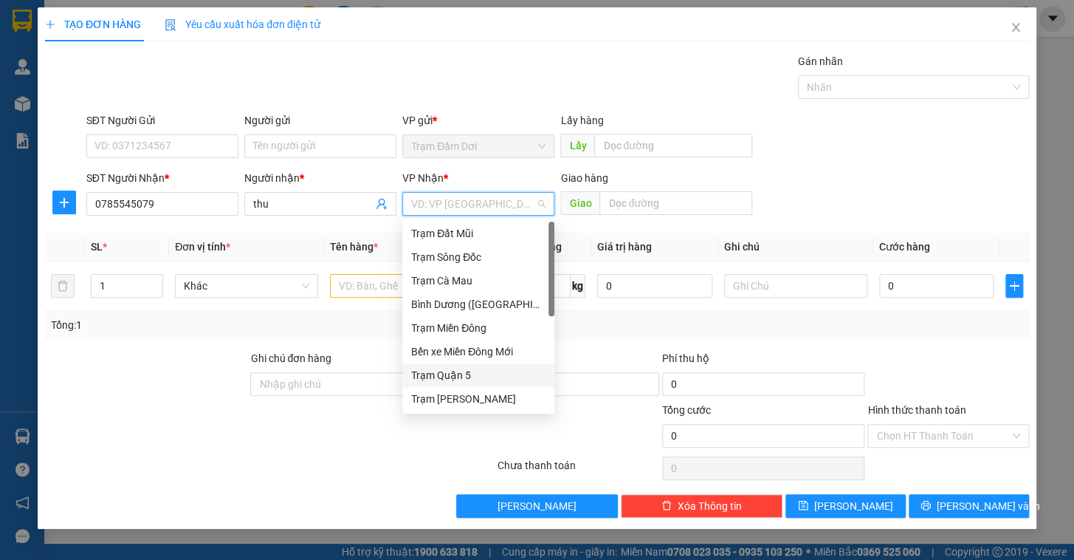
click at [449, 381] on div "Trạm Quận 5" at bounding box center [478, 375] width 134 height 16
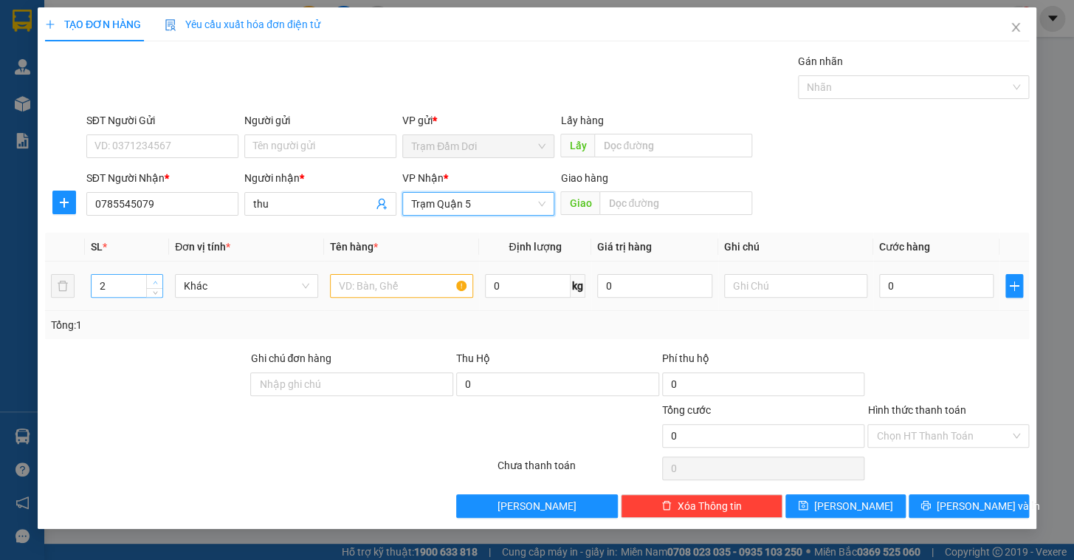
click at [159, 280] on span "up" at bounding box center [155, 282] width 9 height 9
click at [430, 280] on input "text" at bounding box center [401, 286] width 143 height 24
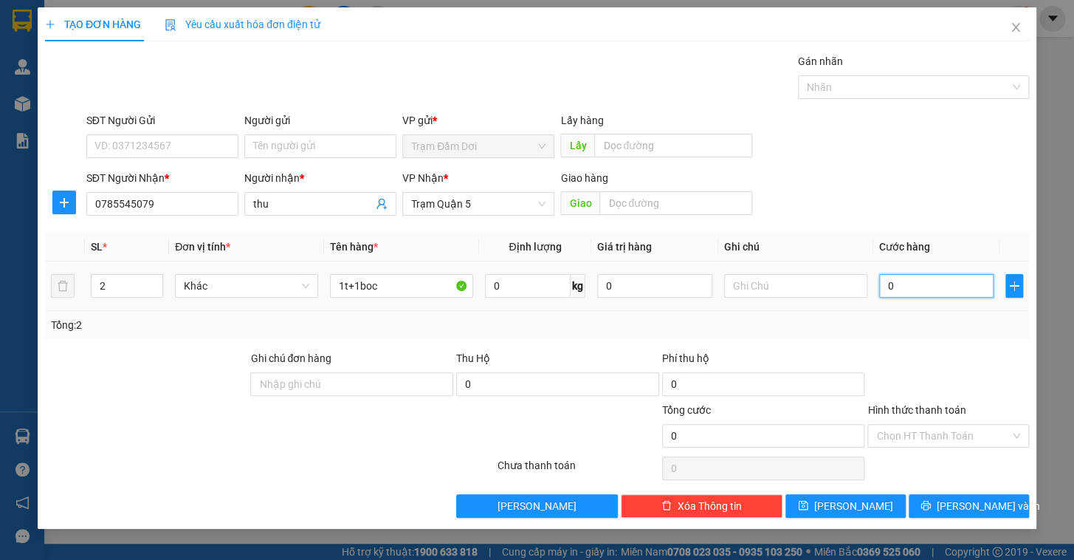
click at [923, 279] on input "0" at bounding box center [936, 286] width 115 height 24
click at [930, 314] on div "Tổng: 2" at bounding box center [537, 325] width 984 height 28
click at [964, 506] on span "[PERSON_NAME] và In" at bounding box center [988, 506] width 103 height 16
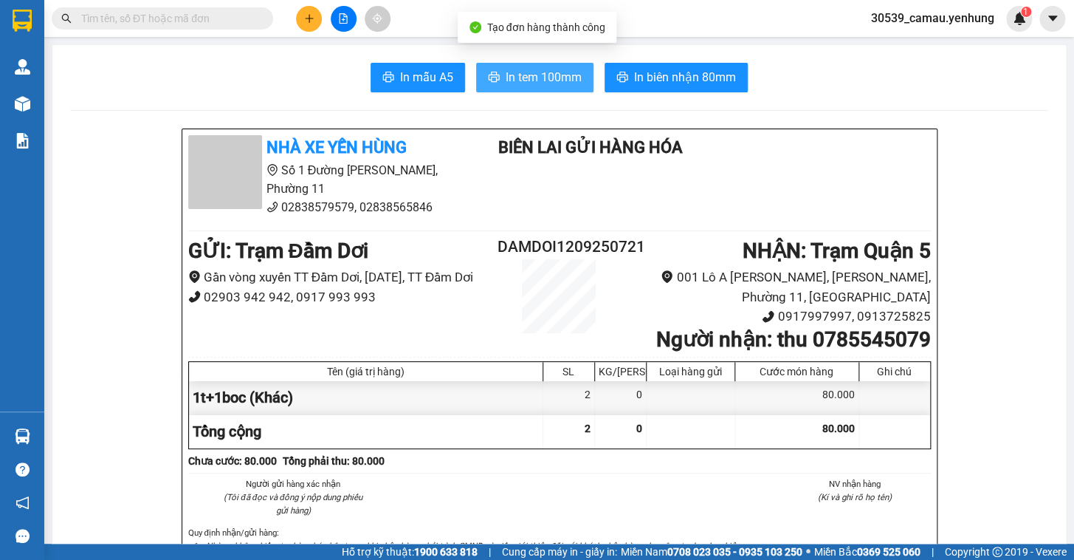
click at [533, 81] on span "In tem 100mm" at bounding box center [544, 77] width 76 height 18
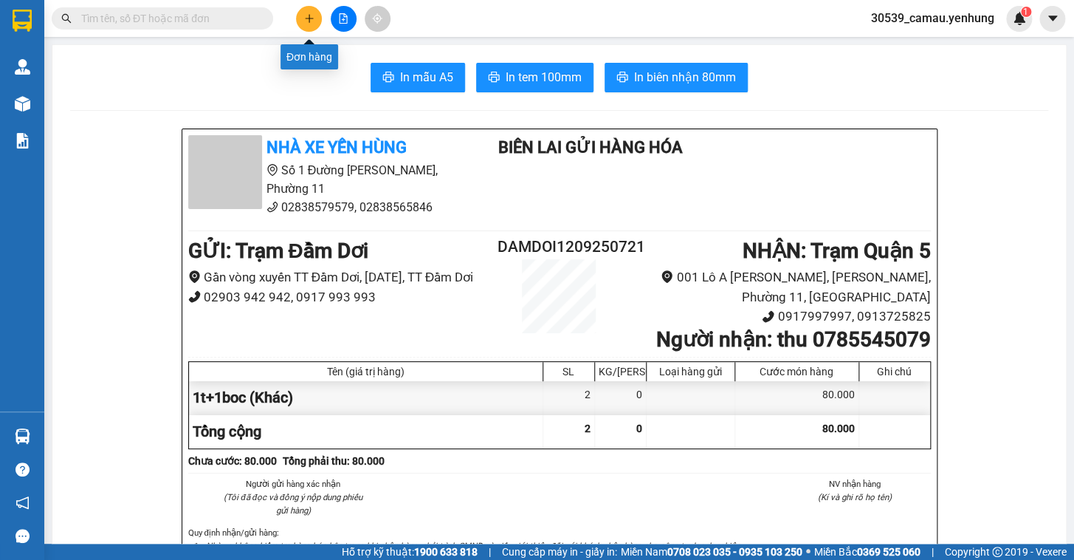
click at [300, 25] on button at bounding box center [309, 19] width 26 height 26
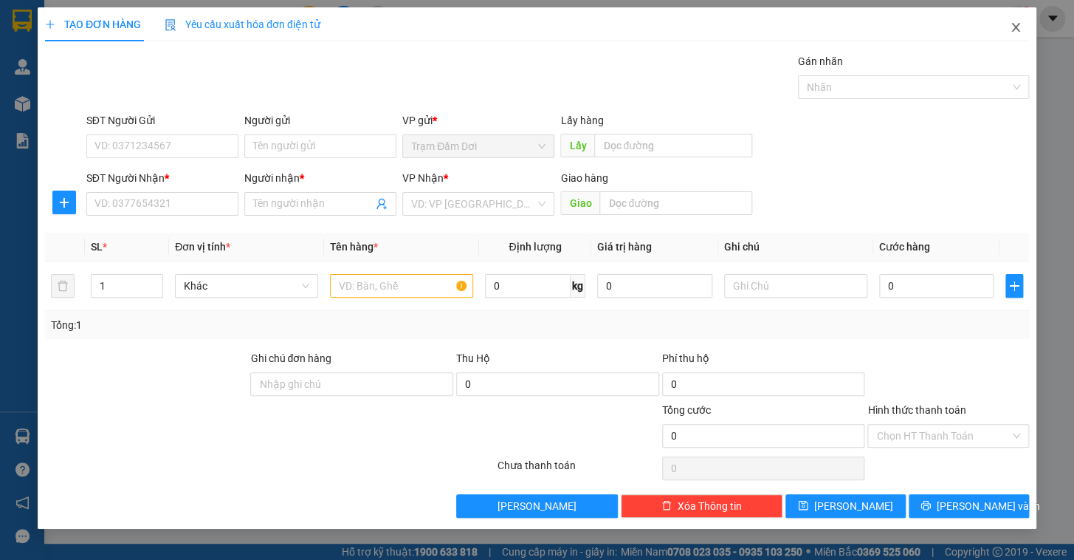
click at [1011, 30] on icon "close" at bounding box center [1016, 27] width 12 height 12
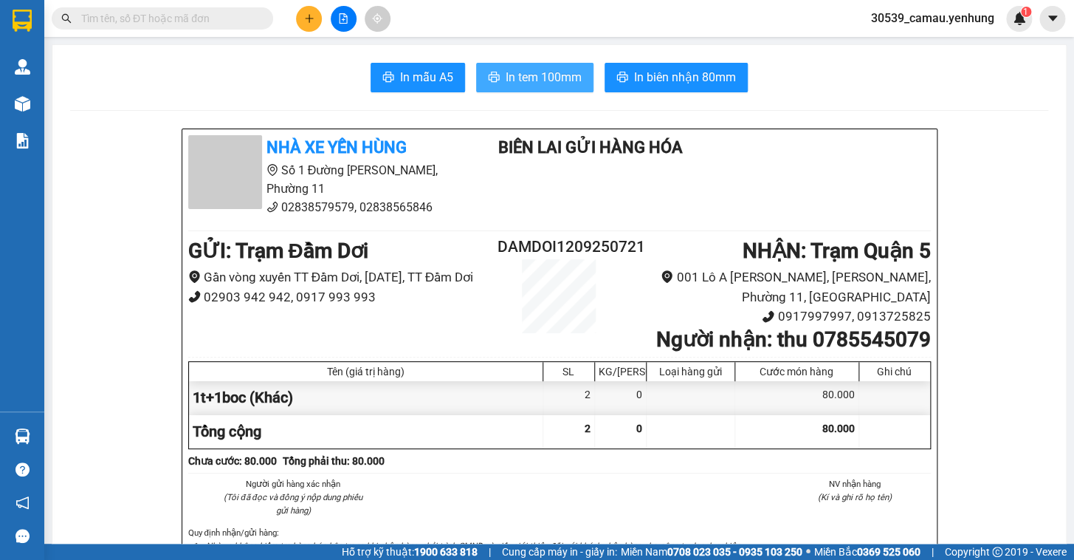
click at [568, 79] on span "In tem 100mm" at bounding box center [544, 77] width 76 height 18
click at [313, 18] on icon "plus" at bounding box center [309, 18] width 10 height 10
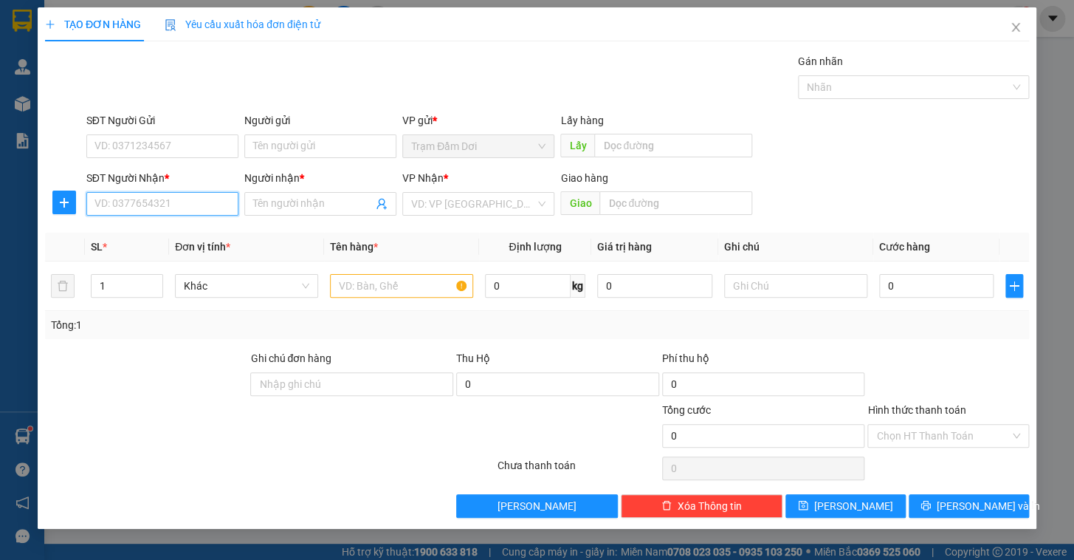
click at [131, 211] on input "SĐT Người Nhận *" at bounding box center [162, 204] width 152 height 24
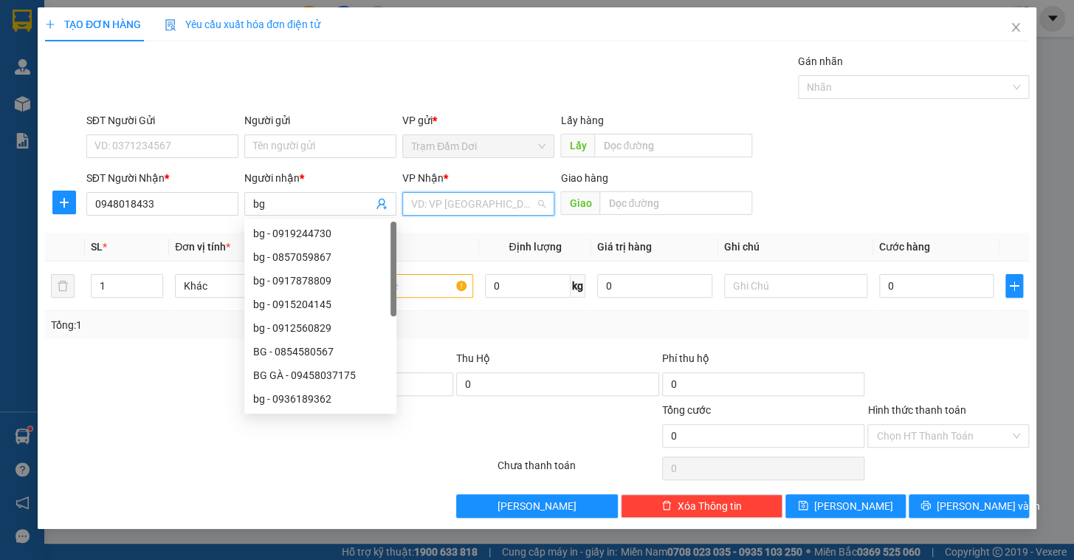
click at [509, 193] on input "search" at bounding box center [473, 204] width 124 height 22
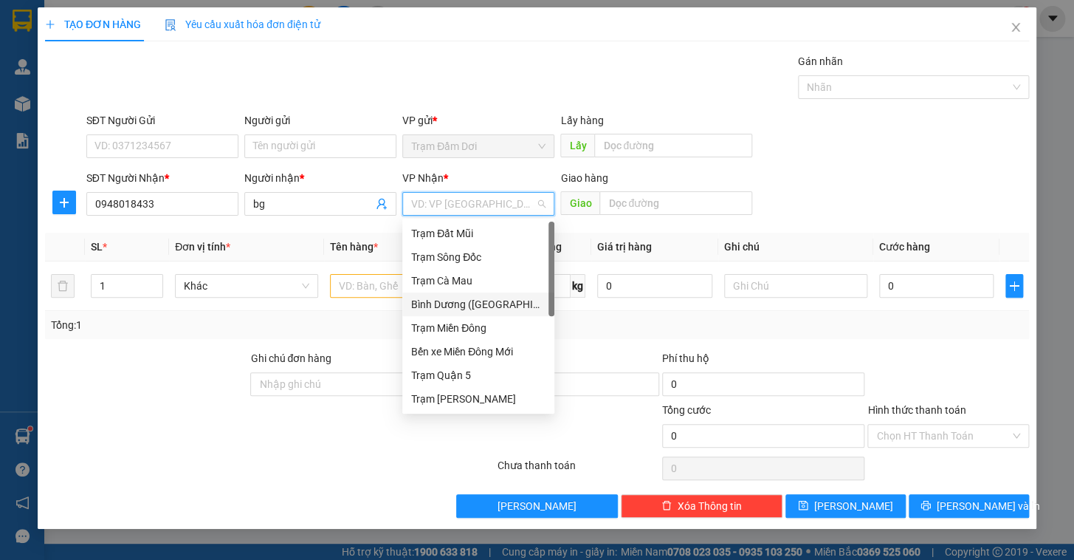
drag, startPoint x: 512, startPoint y: 300, endPoint x: 421, endPoint y: 297, distance: 90.1
click at [510, 300] on div "[PERSON_NAME] ([GEOGRAPHIC_DATA])" at bounding box center [478, 304] width 134 height 16
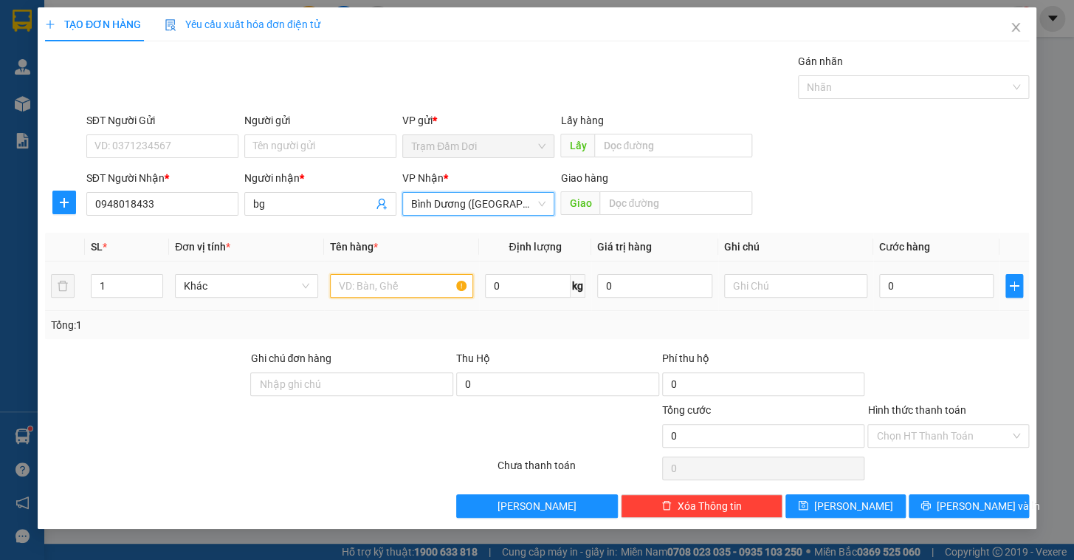
click at [358, 289] on input "text" at bounding box center [401, 286] width 143 height 24
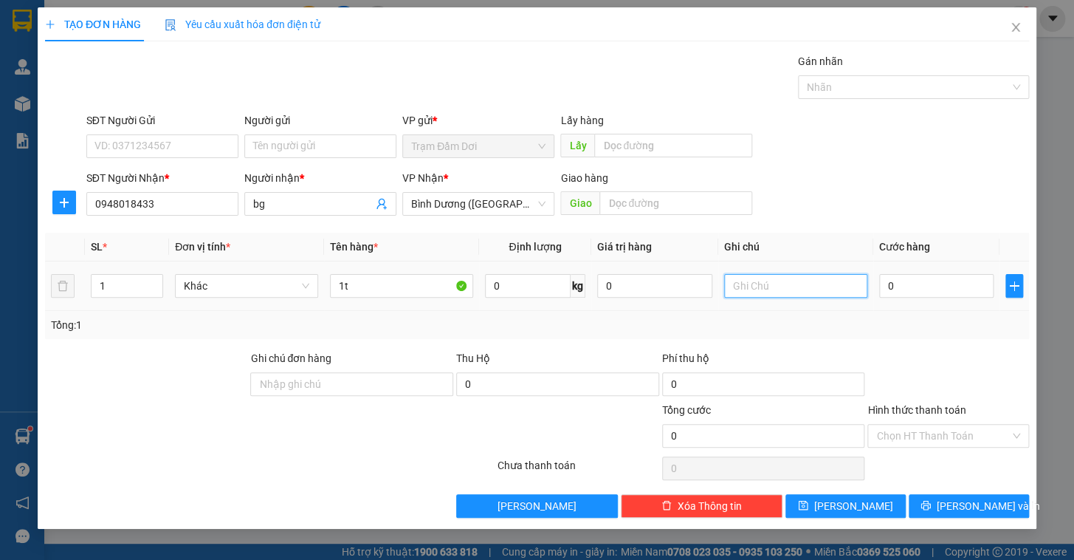
click at [768, 280] on input "text" at bounding box center [795, 286] width 143 height 24
click at [794, 285] on input "0944132851 vty RK" at bounding box center [795, 286] width 143 height 24
click at [915, 284] on input "0" at bounding box center [936, 286] width 115 height 24
drag, startPoint x: 913, startPoint y: 354, endPoint x: 906, endPoint y: 356, distance: 7.7
click at [912, 355] on div at bounding box center [948, 376] width 165 height 52
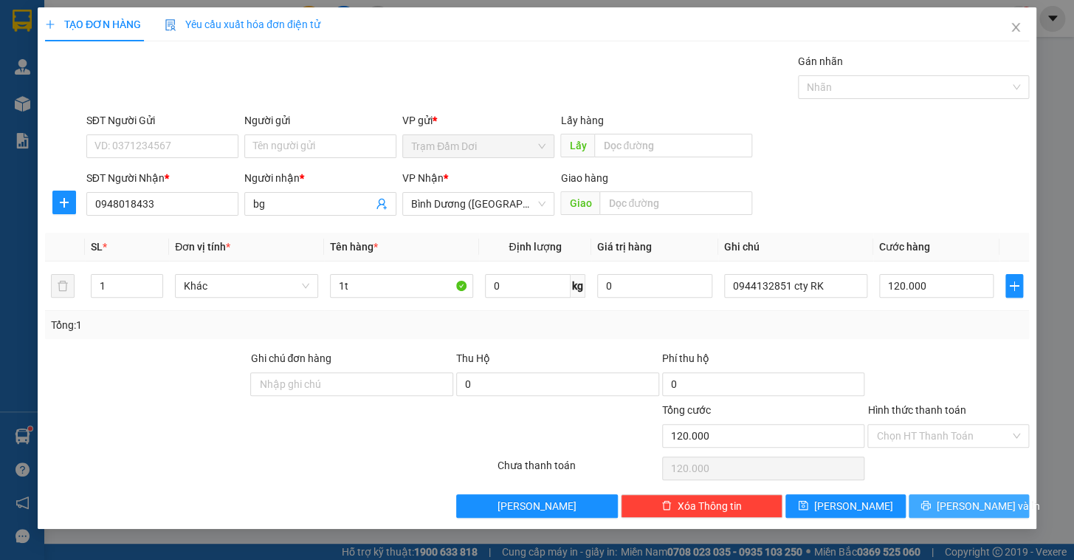
click at [974, 514] on button "[PERSON_NAME] và In" at bounding box center [969, 506] width 120 height 24
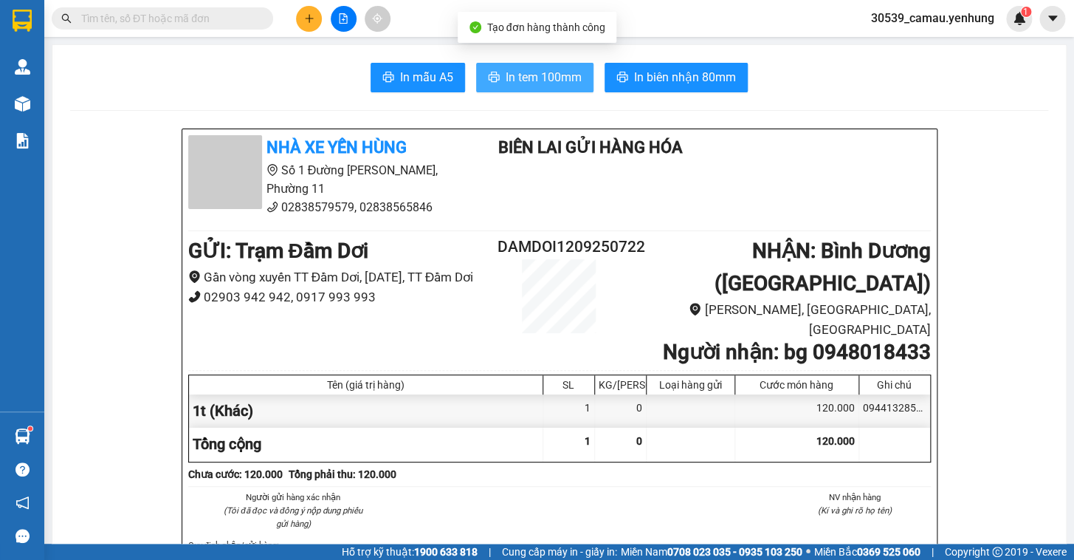
click at [521, 83] on span "In tem 100mm" at bounding box center [544, 77] width 76 height 18
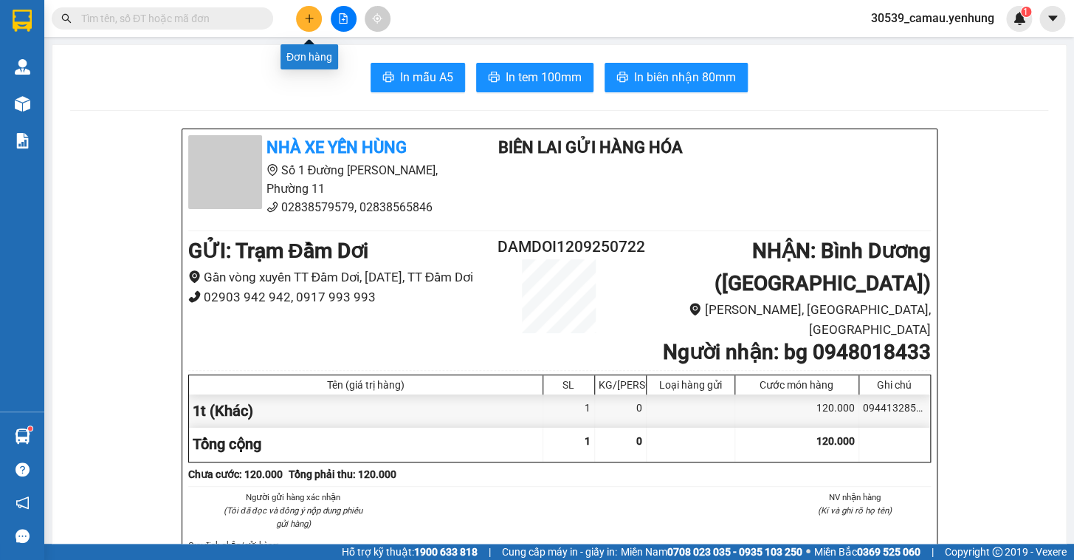
click at [310, 18] on icon "plus" at bounding box center [309, 18] width 8 height 1
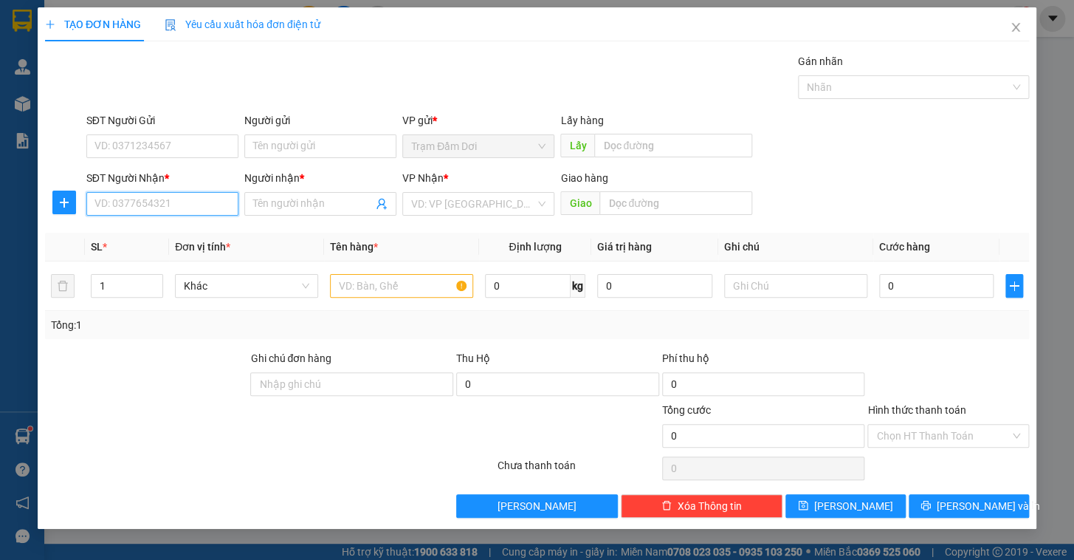
click at [168, 204] on input "SĐT Người Nhận *" at bounding box center [162, 204] width 152 height 24
click at [164, 227] on div "0906748368 - phuc" at bounding box center [162, 233] width 134 height 16
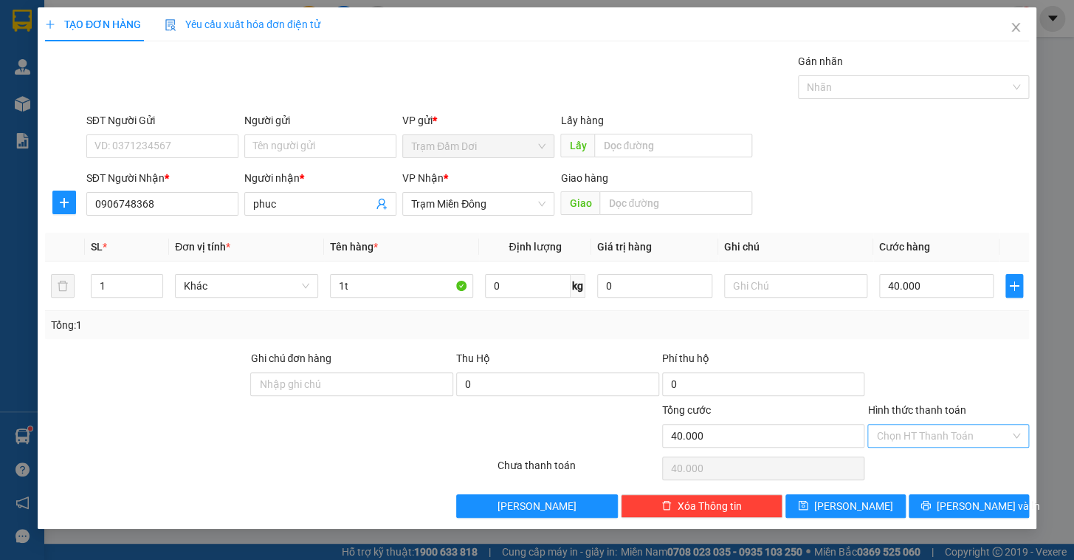
click at [960, 433] on input "Hình thức thanh toán" at bounding box center [943, 435] width 134 height 22
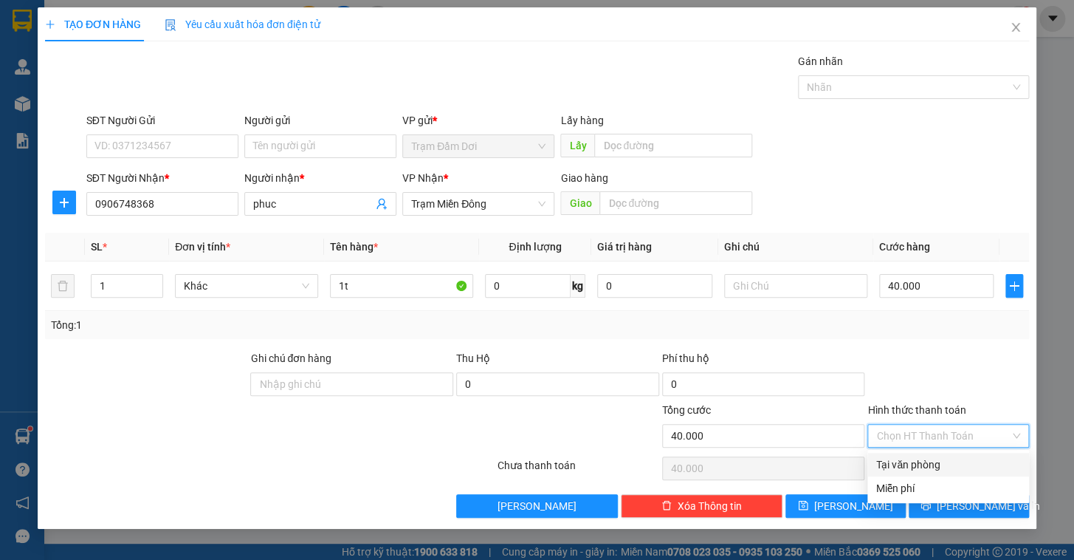
click at [954, 470] on div "Tại văn phòng" at bounding box center [948, 464] width 144 height 16
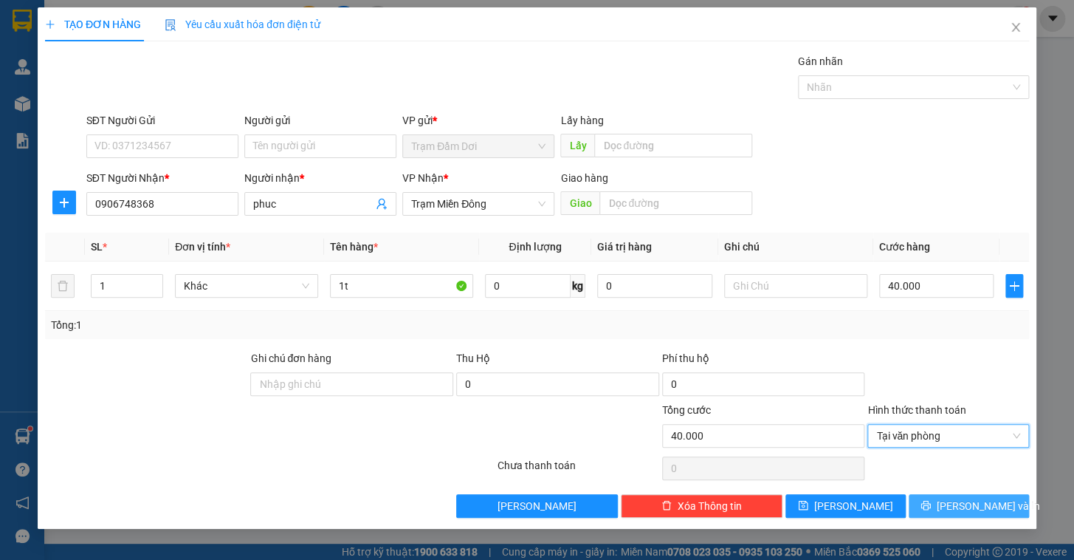
click at [994, 509] on span "[PERSON_NAME] và In" at bounding box center [988, 506] width 103 height 16
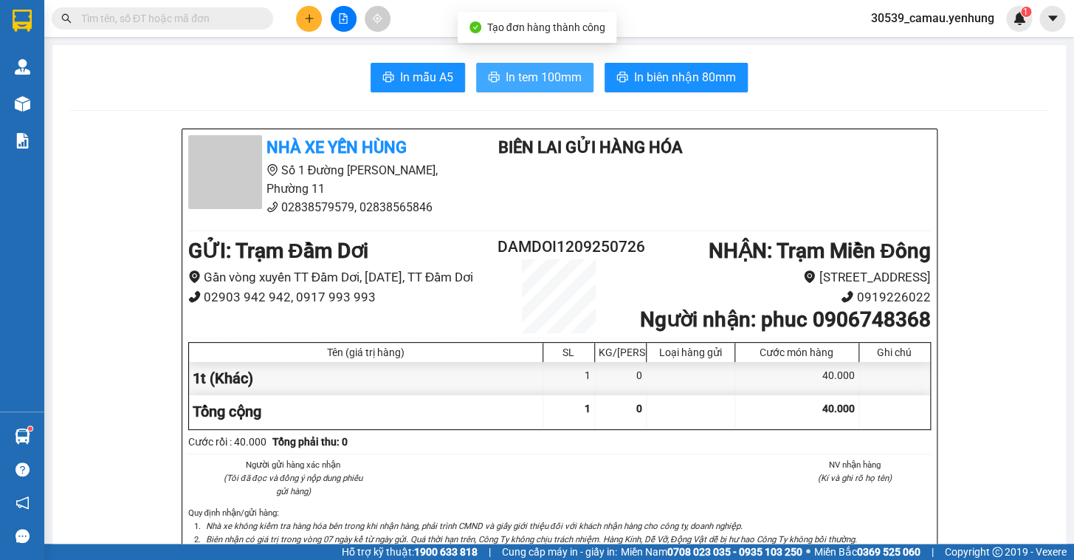
click at [553, 80] on span "In tem 100mm" at bounding box center [544, 77] width 76 height 18
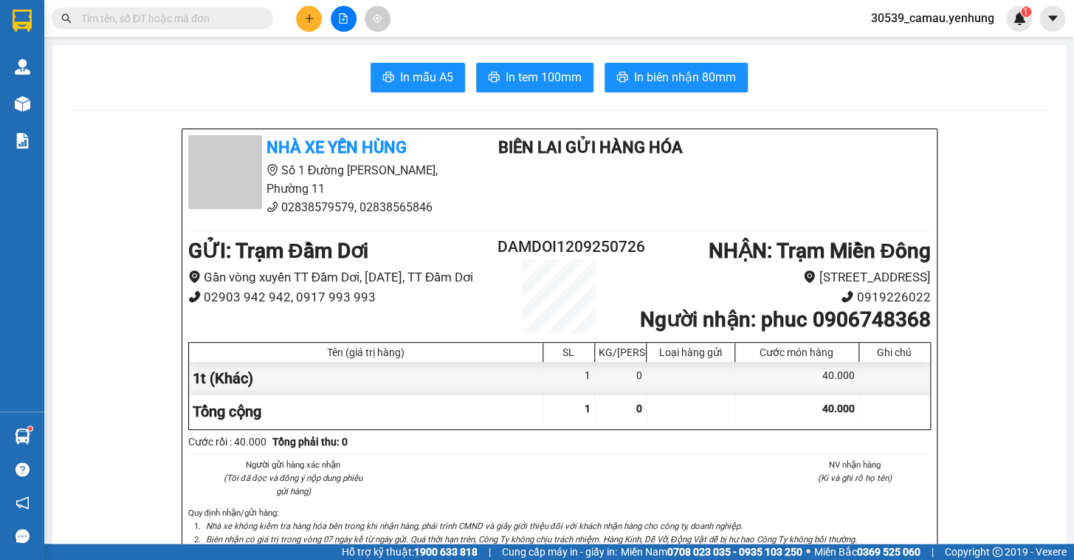
click at [310, 21] on icon "plus" at bounding box center [309, 18] width 10 height 10
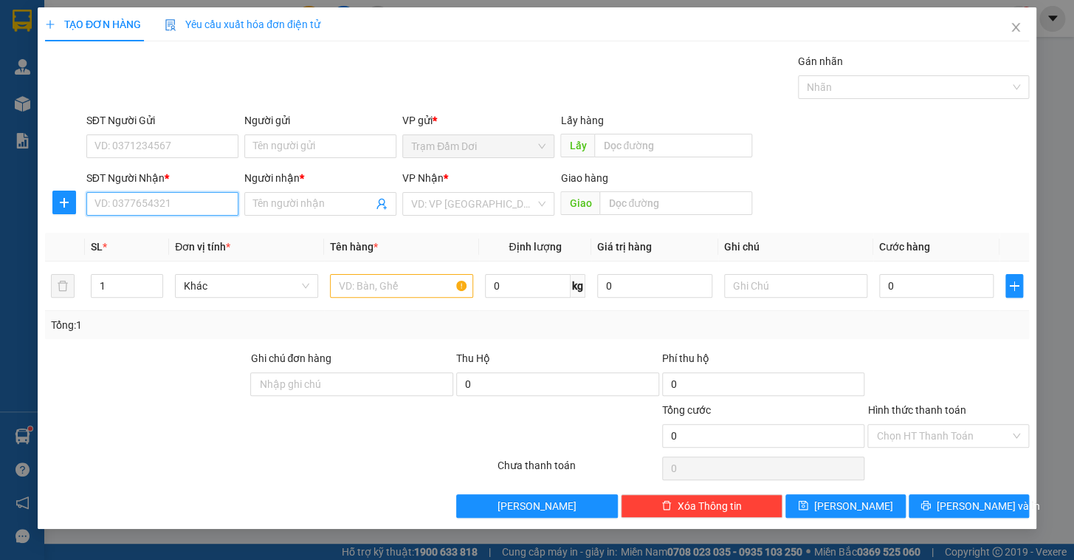
click at [125, 206] on input "SĐT Người Nhận *" at bounding box center [162, 204] width 152 height 24
click at [134, 238] on div "0945272529 - an" at bounding box center [162, 233] width 134 height 16
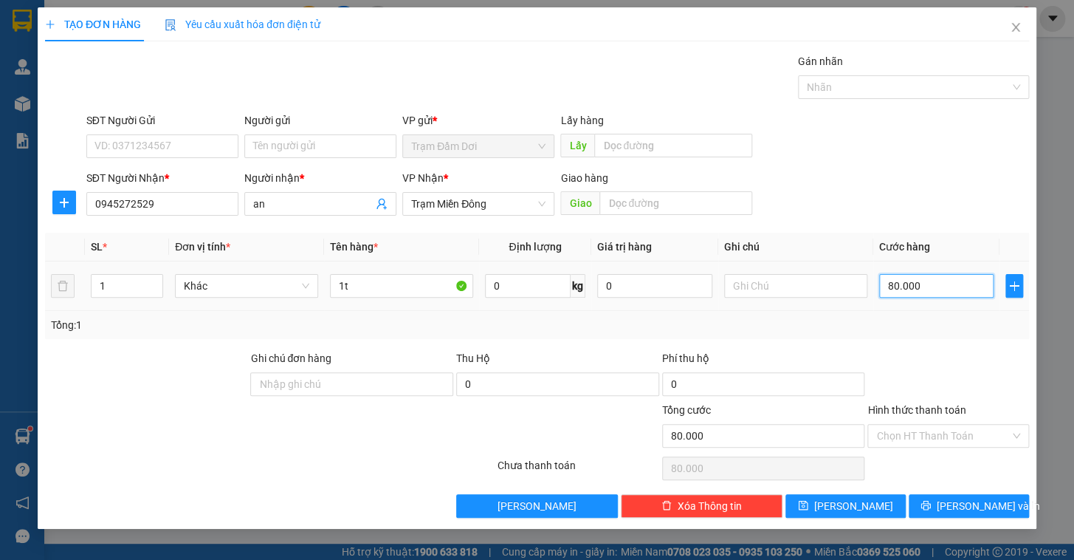
click at [929, 289] on input "80.000" at bounding box center [936, 286] width 115 height 24
click at [960, 348] on div "Transit Pickup Surcharge Ids Transit Deliver Surcharge Ids Transit Deliver Surc…" at bounding box center [537, 285] width 984 height 464
click at [930, 507] on icon "printer" at bounding box center [925, 505] width 10 height 10
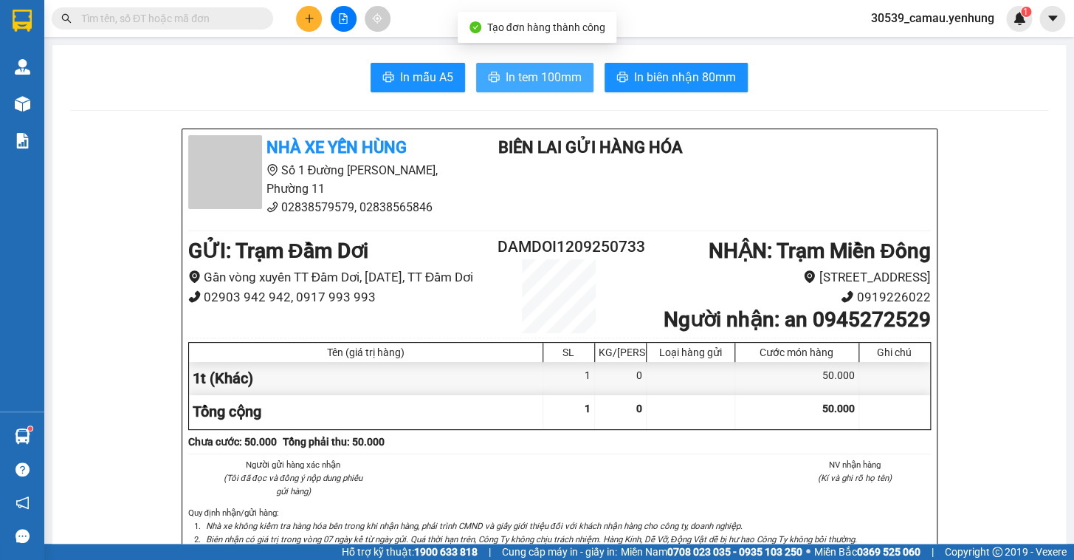
click at [523, 75] on span "In tem 100mm" at bounding box center [544, 77] width 76 height 18
click at [313, 17] on icon "plus" at bounding box center [309, 18] width 10 height 10
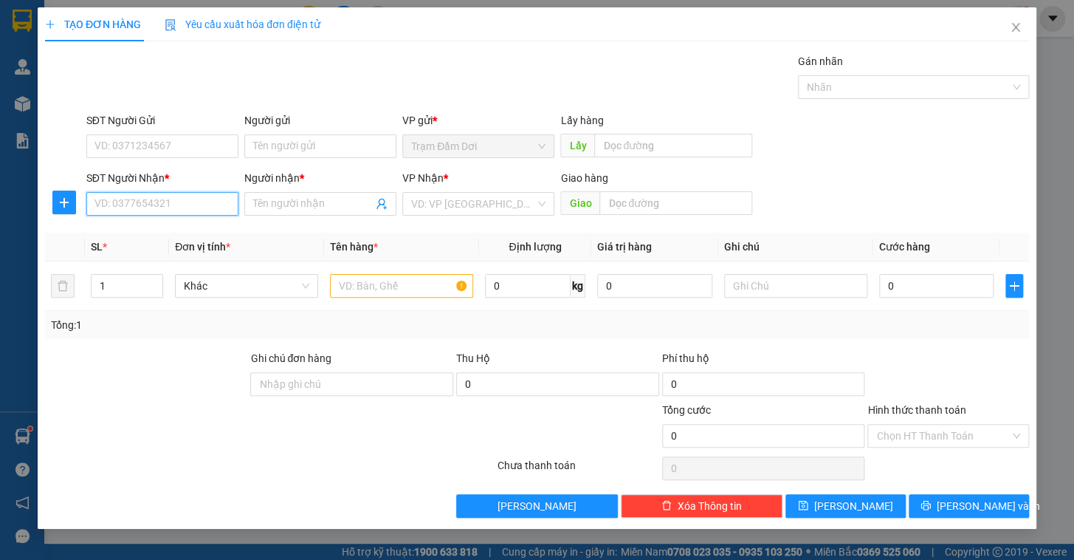
click at [111, 214] on input "SĐT Người Nhận *" at bounding box center [162, 204] width 152 height 24
click at [133, 236] on div "0778603518 - quoc anh" at bounding box center [162, 233] width 134 height 16
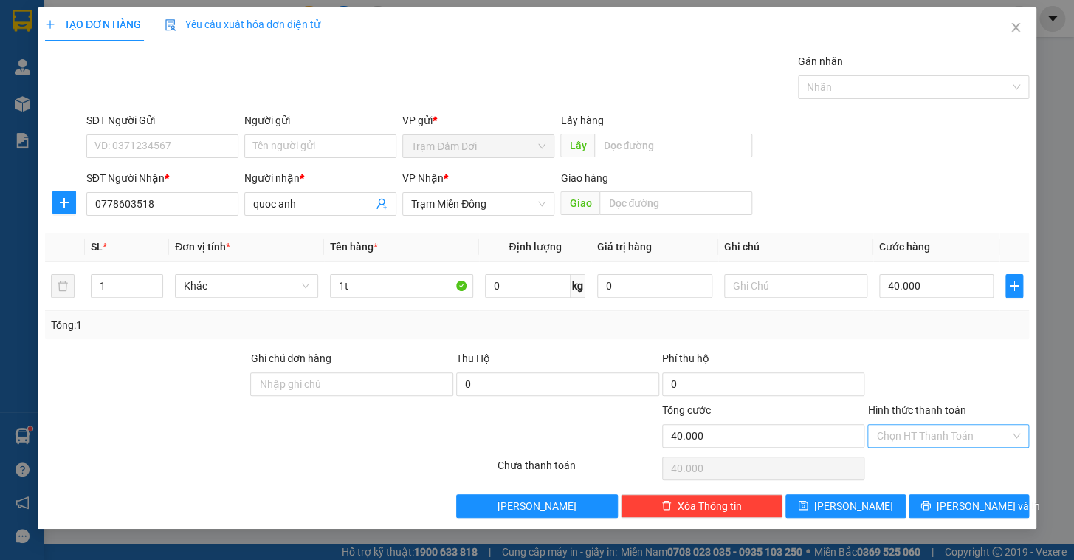
click at [938, 437] on input "Hình thức thanh toán" at bounding box center [943, 435] width 134 height 22
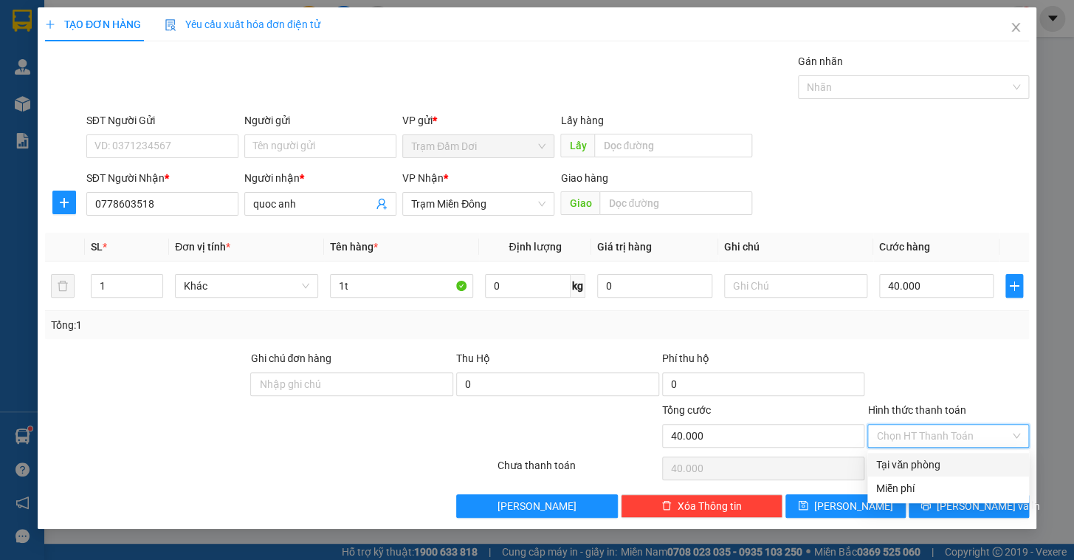
click at [937, 460] on div "Tại văn phòng" at bounding box center [948, 464] width 144 height 16
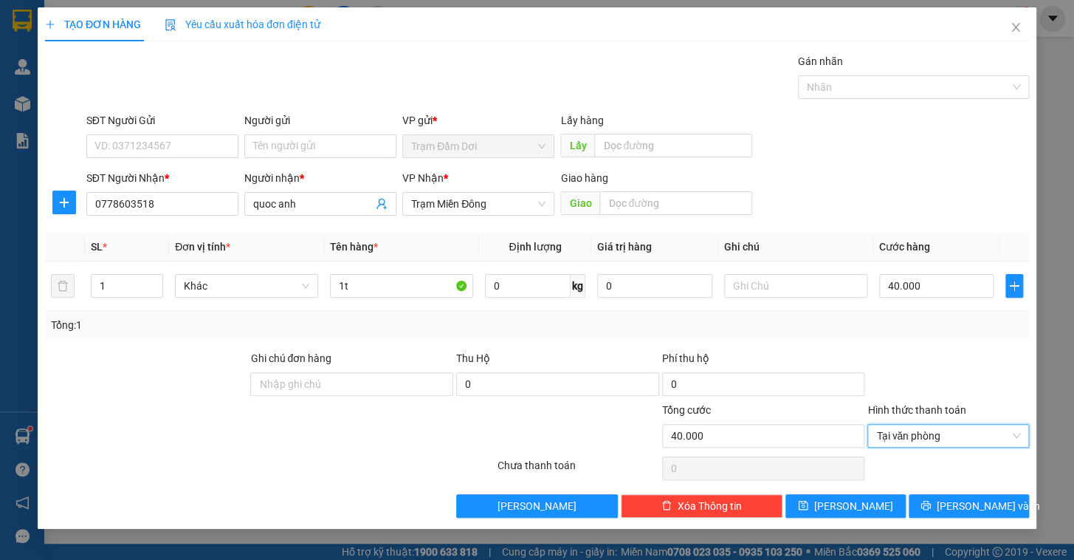
click at [980, 518] on div "TẠO ĐƠN HÀNG Yêu cầu xuất hóa đơn điện tử Transit Pickup Surcharge Ids Transit …" at bounding box center [537, 267] width 999 height 521
click at [974, 505] on span "[PERSON_NAME] và In" at bounding box center [988, 506] width 103 height 16
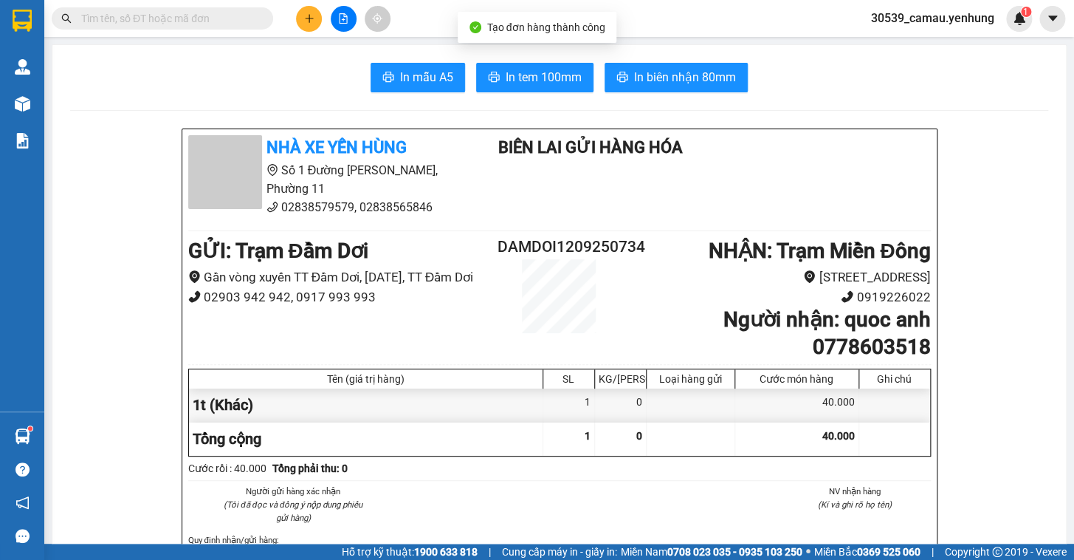
click at [545, 72] on span "In tem 100mm" at bounding box center [544, 77] width 76 height 18
click at [309, 15] on icon "plus" at bounding box center [309, 18] width 1 height 8
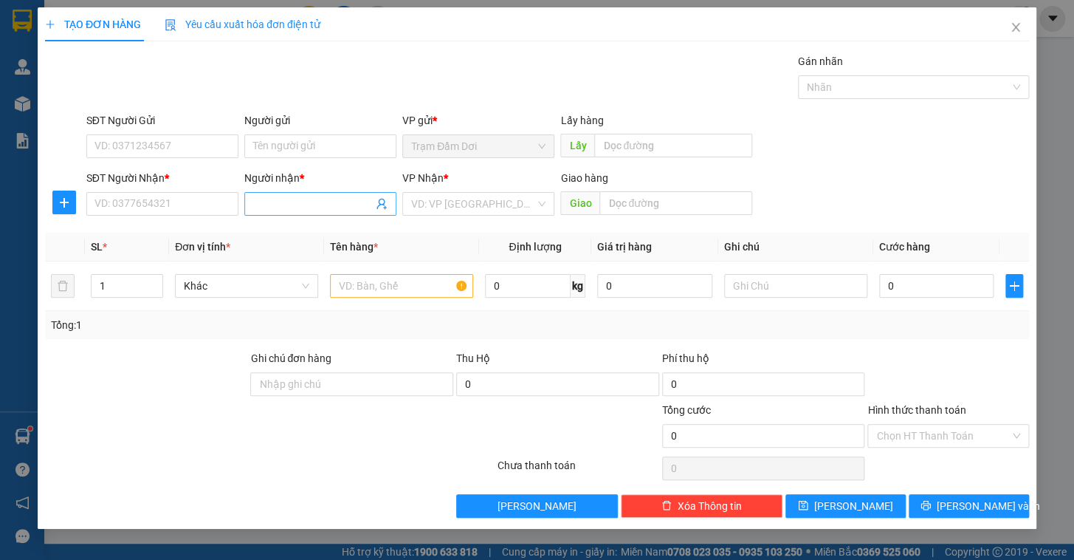
click at [289, 202] on input "Người nhận *" at bounding box center [313, 204] width 120 height 16
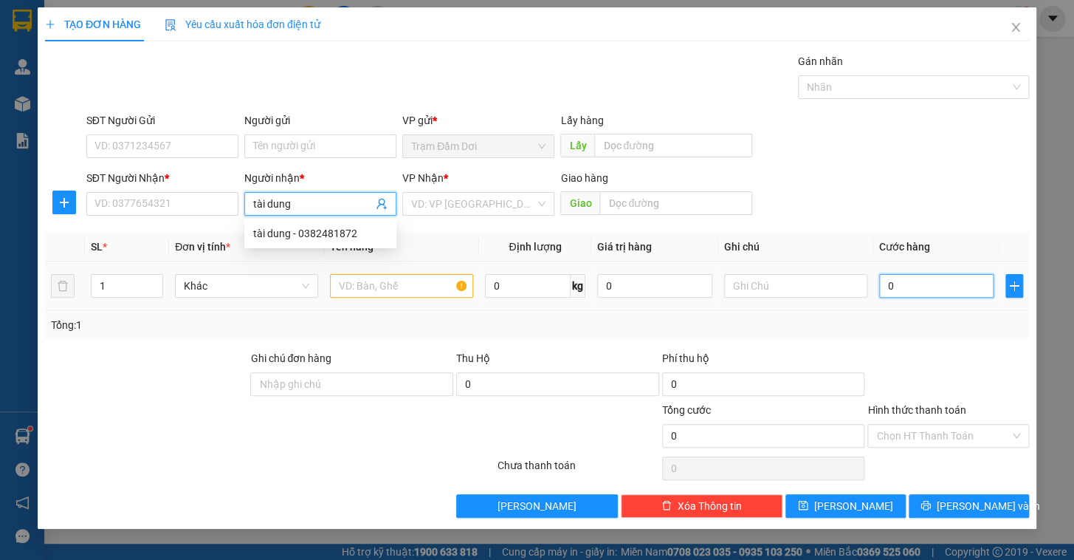
click at [918, 292] on input "0" at bounding box center [936, 286] width 115 height 24
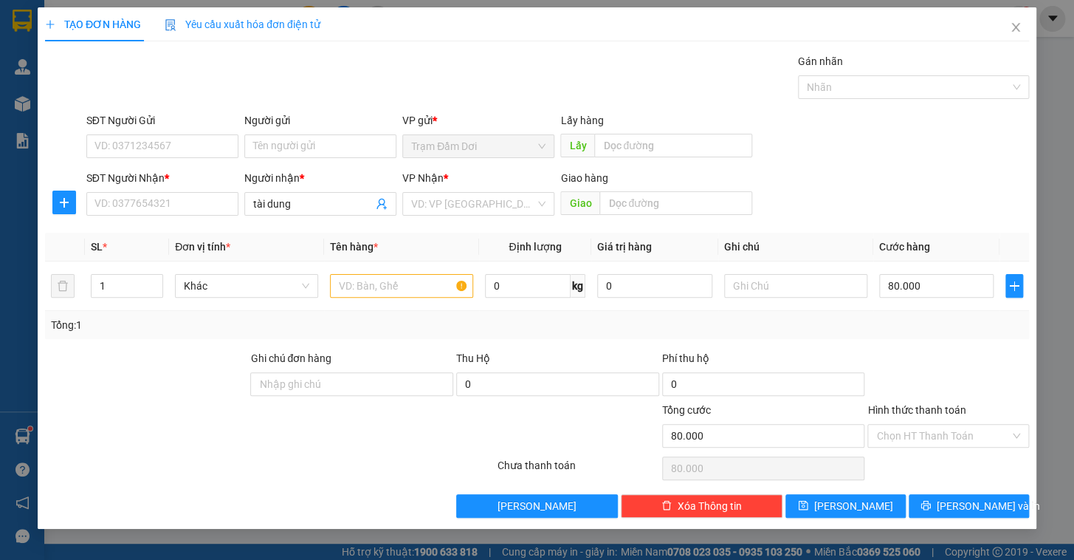
drag, startPoint x: 909, startPoint y: 351, endPoint x: 825, endPoint y: 336, distance: 85.6
click at [910, 351] on div at bounding box center [948, 376] width 165 height 52
click at [421, 280] on input "text" at bounding box center [401, 286] width 143 height 24
click at [466, 198] on input "search" at bounding box center [473, 204] width 124 height 22
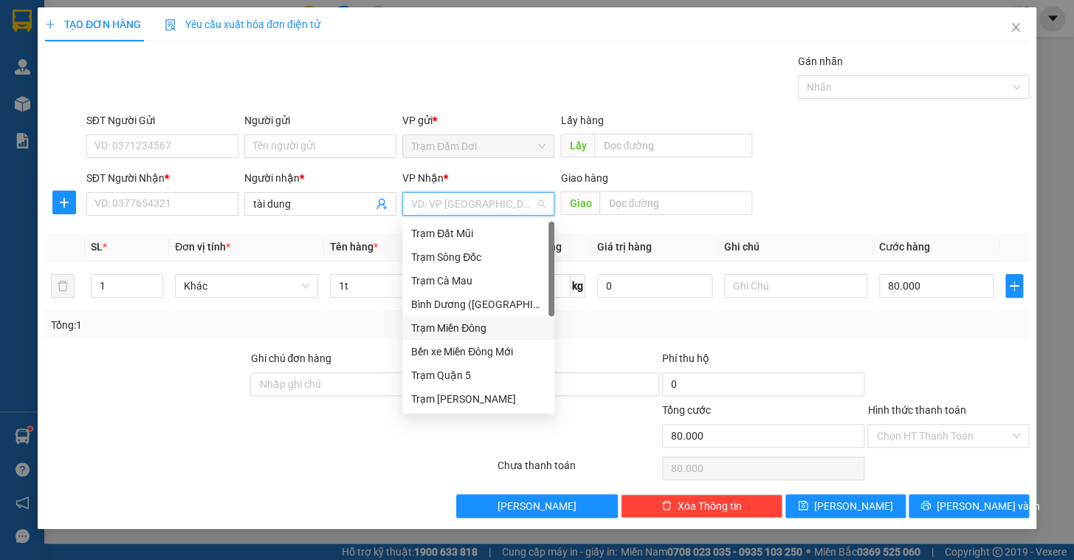
click at [469, 331] on div "Trạm Miền Đông" at bounding box center [478, 328] width 134 height 16
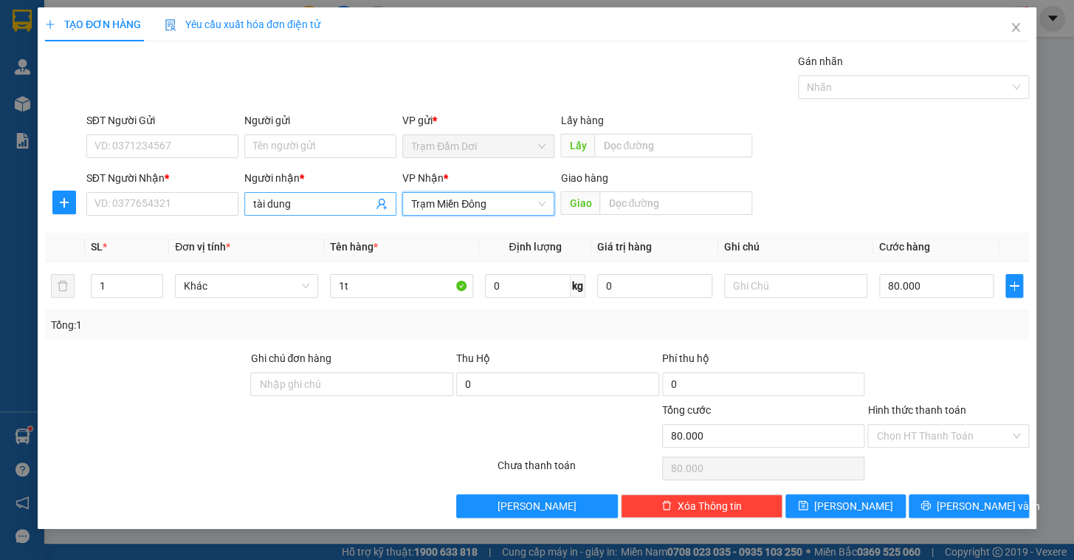
click at [324, 202] on input "tài dung" at bounding box center [313, 204] width 120 height 16
click at [327, 202] on input "tài dung" at bounding box center [313, 204] width 120 height 16
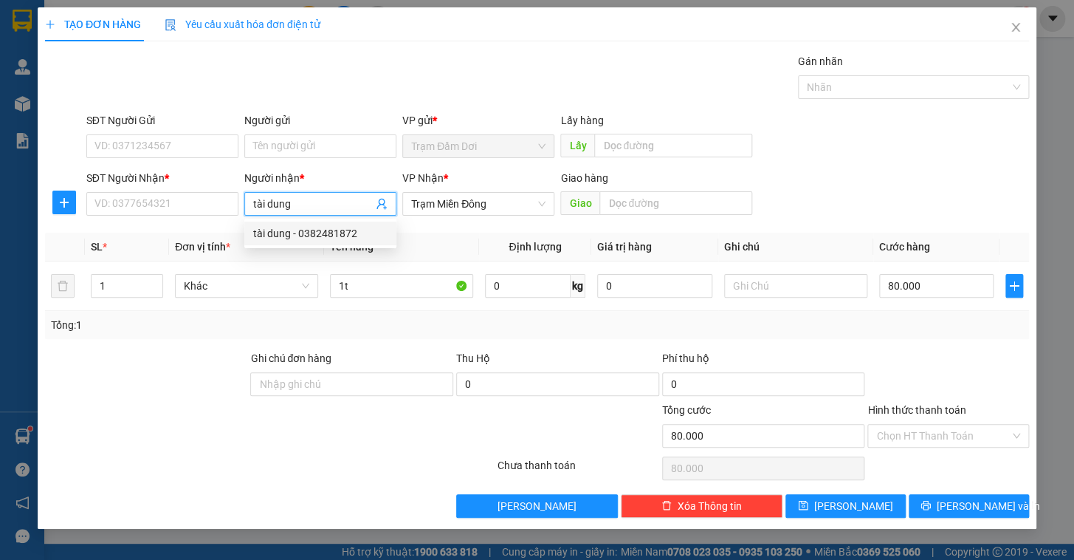
click at [330, 236] on div "tài dung - 0382481872" at bounding box center [320, 233] width 134 height 16
drag, startPoint x: 967, startPoint y: 506, endPoint x: 943, endPoint y: 500, distance: 25.1
click at [966, 506] on span "[PERSON_NAME] và In" at bounding box center [988, 506] width 103 height 16
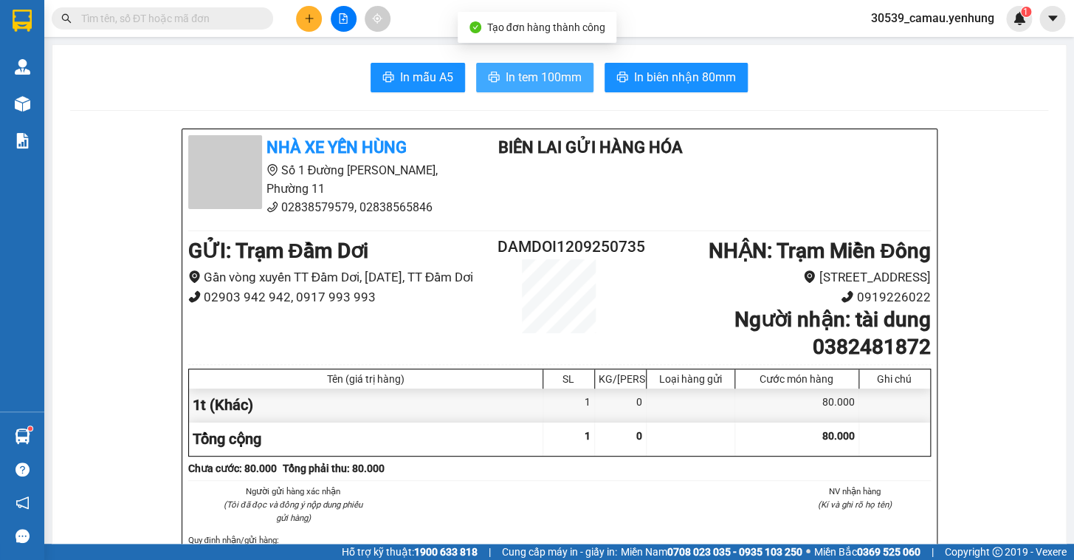
click at [534, 69] on span "In tem 100mm" at bounding box center [544, 77] width 76 height 18
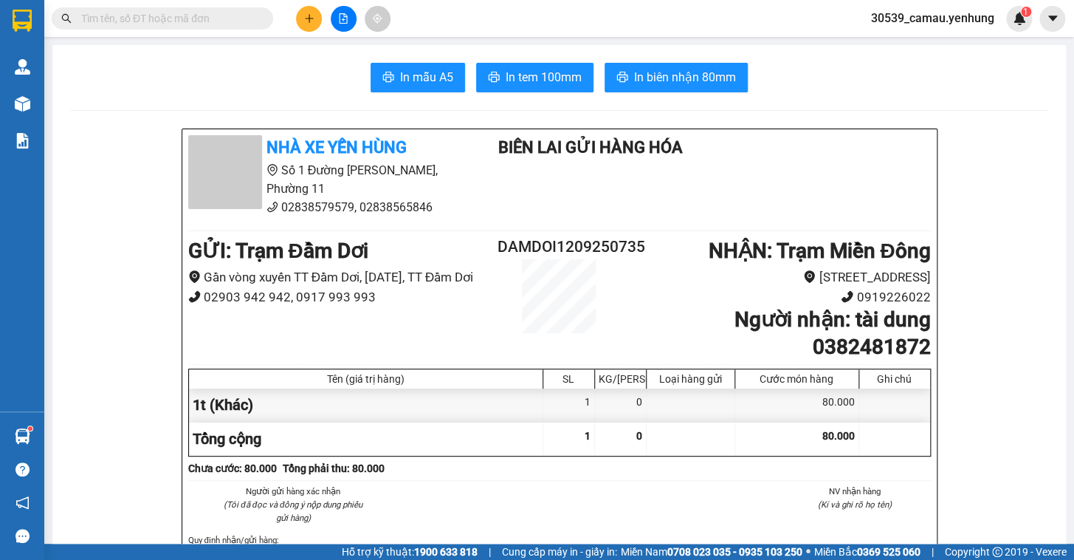
click at [295, 17] on div at bounding box center [343, 19] width 111 height 26
click at [296, 16] on button at bounding box center [309, 19] width 26 height 26
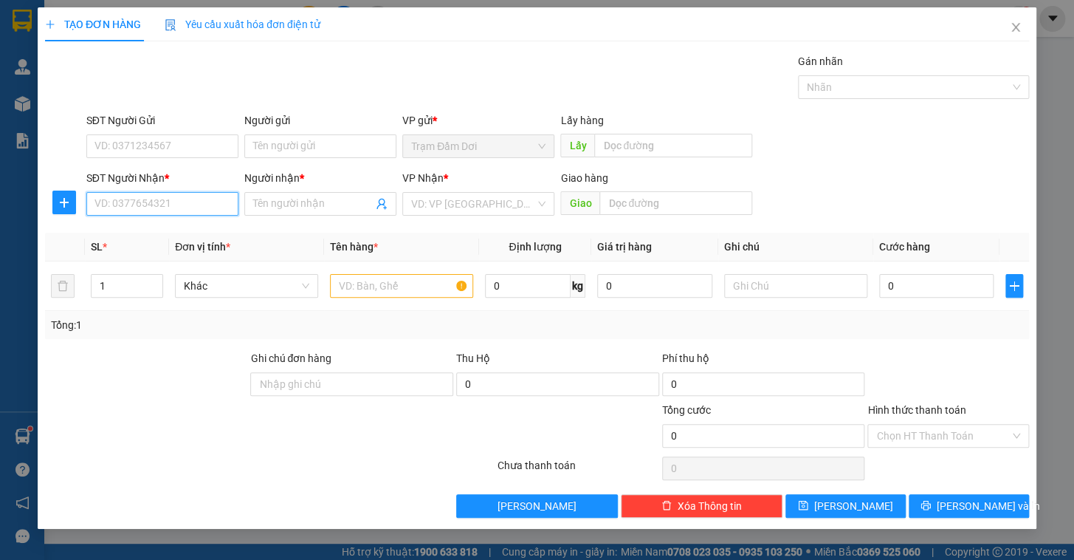
click at [141, 207] on input "SĐT Người Nhận *" at bounding box center [162, 204] width 152 height 24
click at [148, 234] on div "0911999293 - vi" at bounding box center [162, 233] width 134 height 16
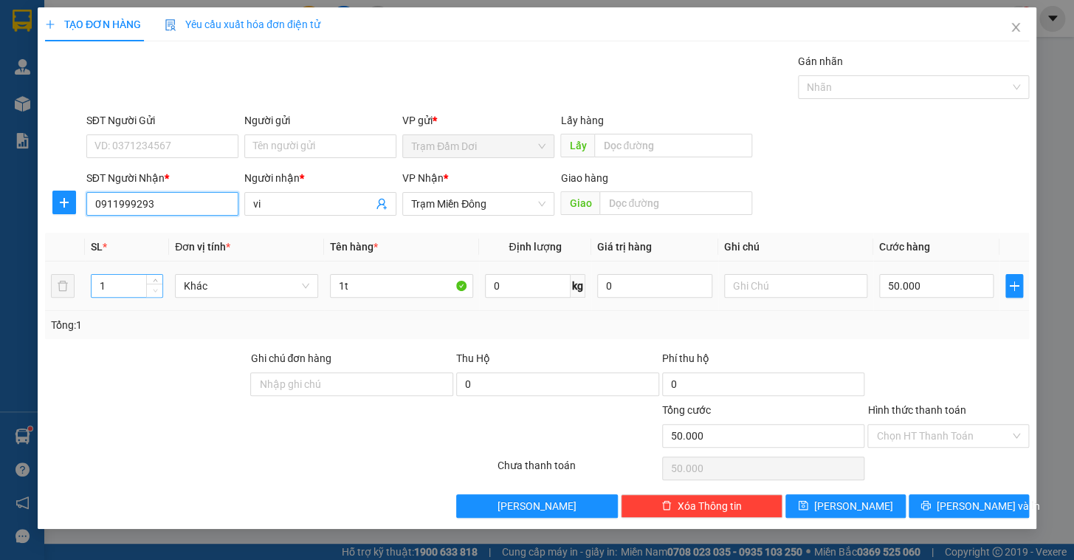
click at [155, 283] on span "Decrease Value" at bounding box center [154, 289] width 16 height 13
click at [151, 275] on span "Increase Value" at bounding box center [154, 281] width 16 height 13
click at [311, 204] on input "vi" at bounding box center [313, 204] width 120 height 16
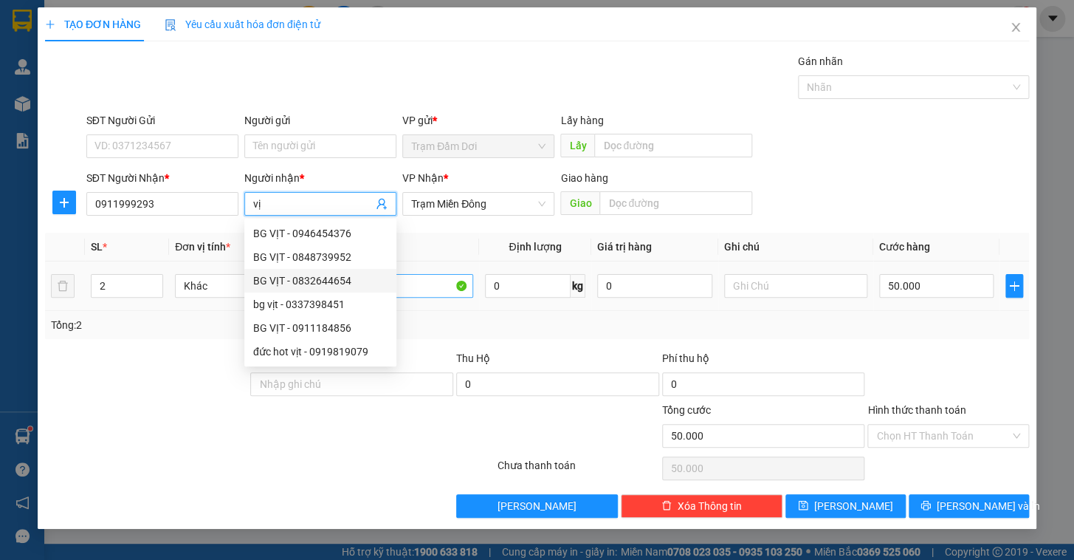
click at [376, 280] on div "BG VỊT - 0832644654" at bounding box center [320, 280] width 134 height 16
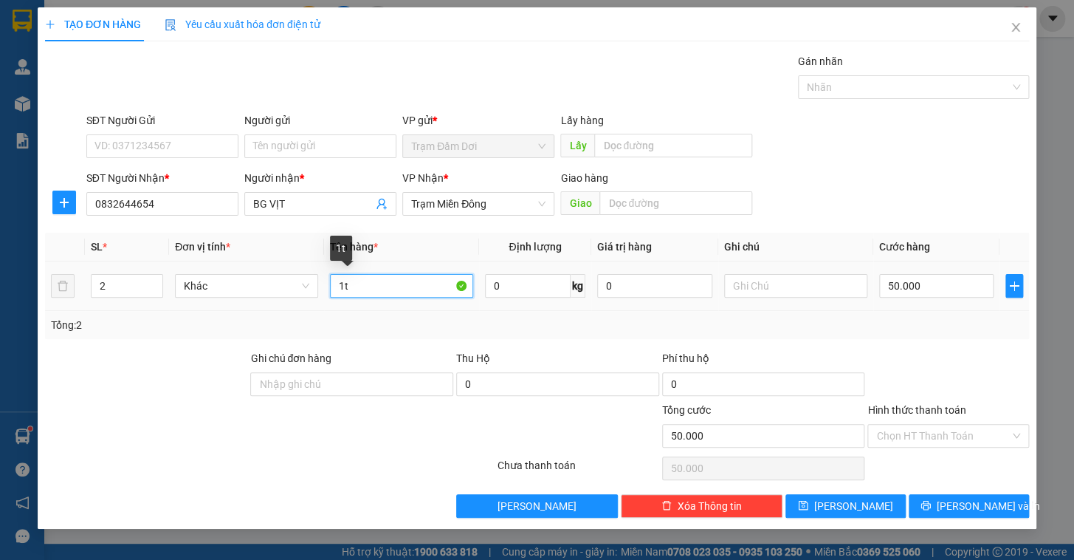
click at [407, 291] on input "1t" at bounding box center [401, 286] width 143 height 24
click at [289, 197] on input "BG VỊT" at bounding box center [313, 204] width 120 height 16
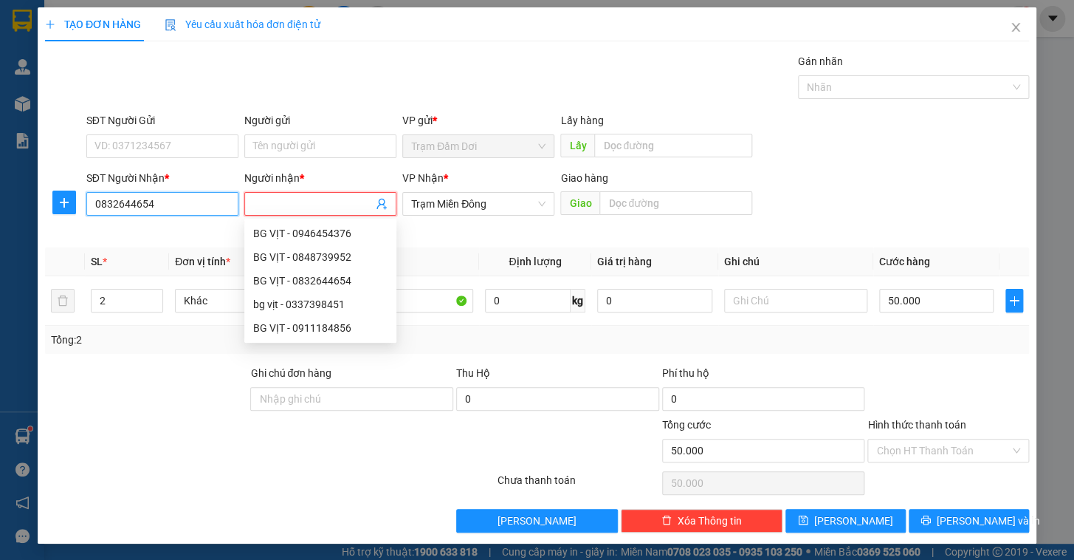
click at [211, 202] on input "0832644654" at bounding box center [162, 204] width 152 height 24
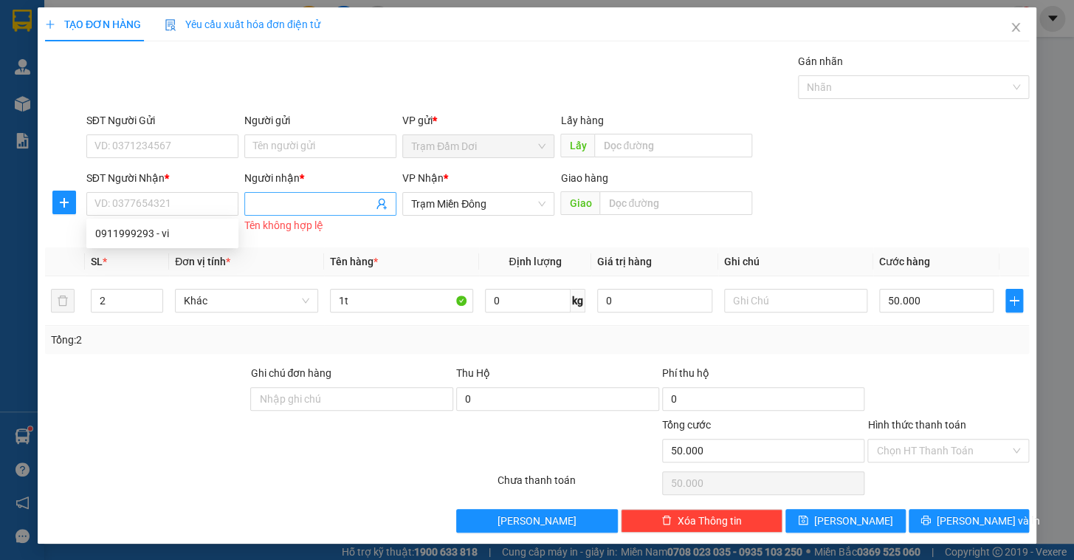
click at [283, 209] on input "Người nhận *" at bounding box center [313, 204] width 120 height 16
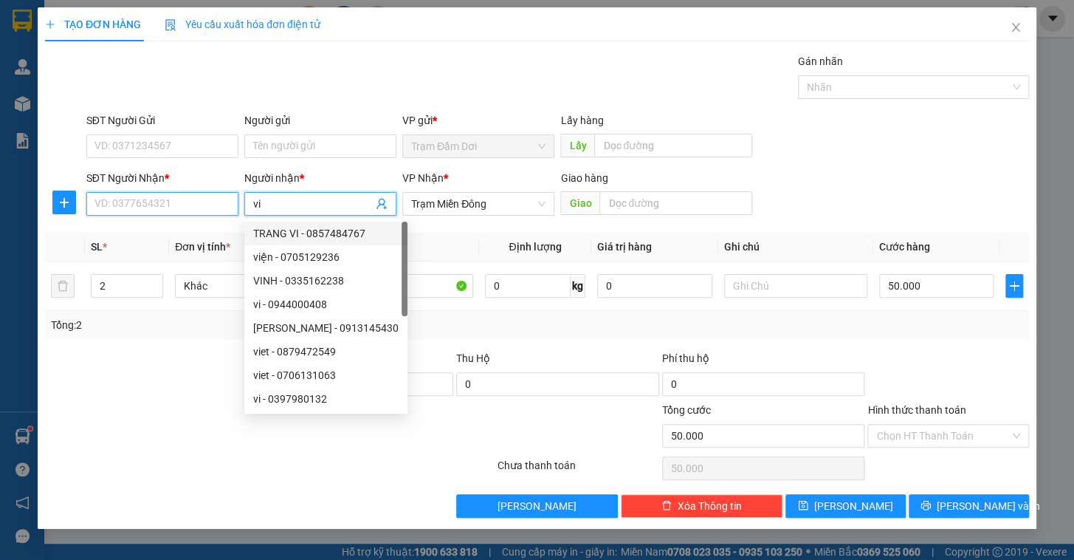
click at [182, 210] on input "SĐT Người Nhận *" at bounding box center [162, 204] width 152 height 24
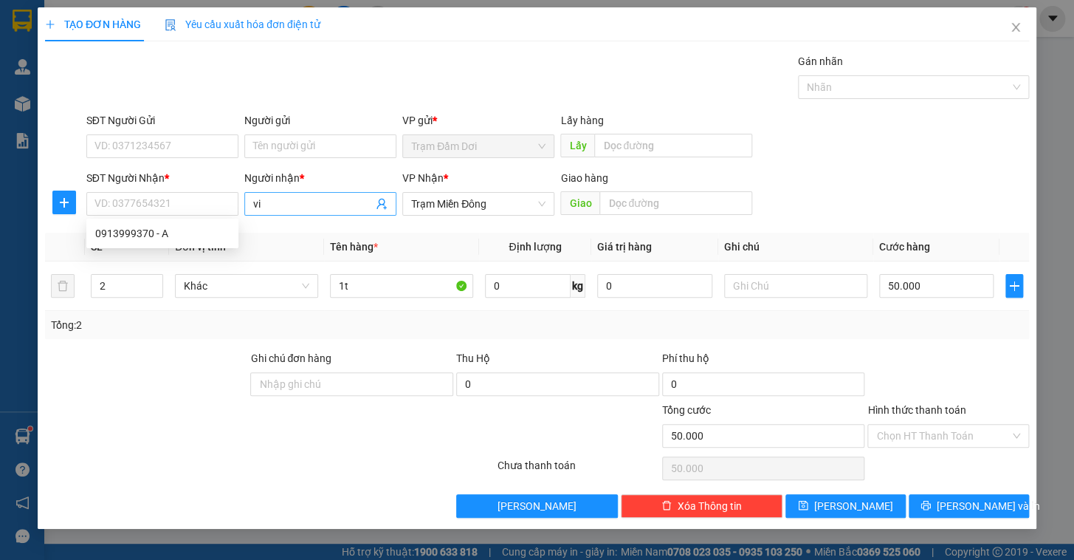
click at [295, 197] on input "vi" at bounding box center [313, 204] width 120 height 16
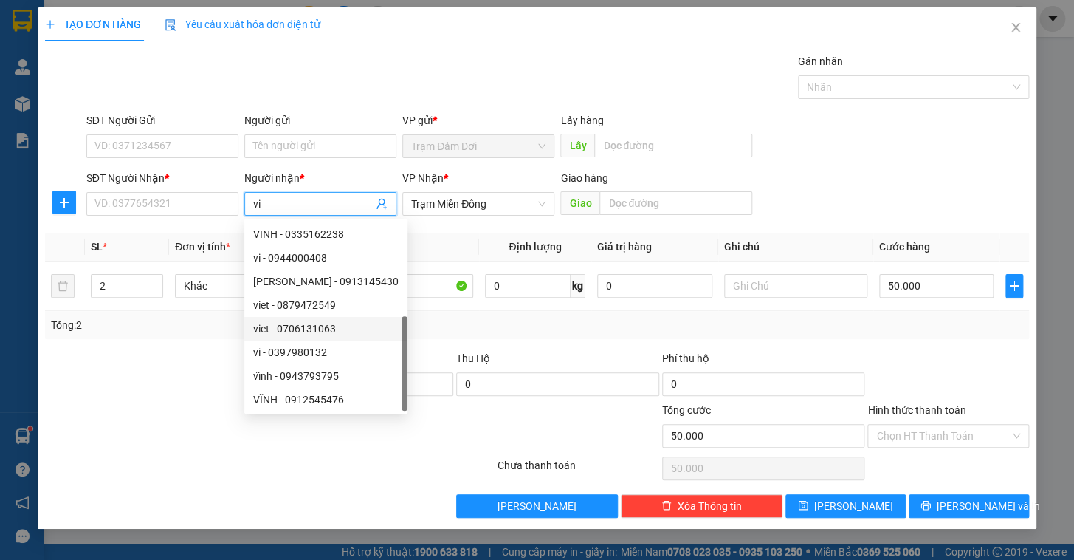
scroll to position [47, 0]
click at [182, 196] on input "SĐT Người Nhận *" at bounding box center [162, 204] width 152 height 24
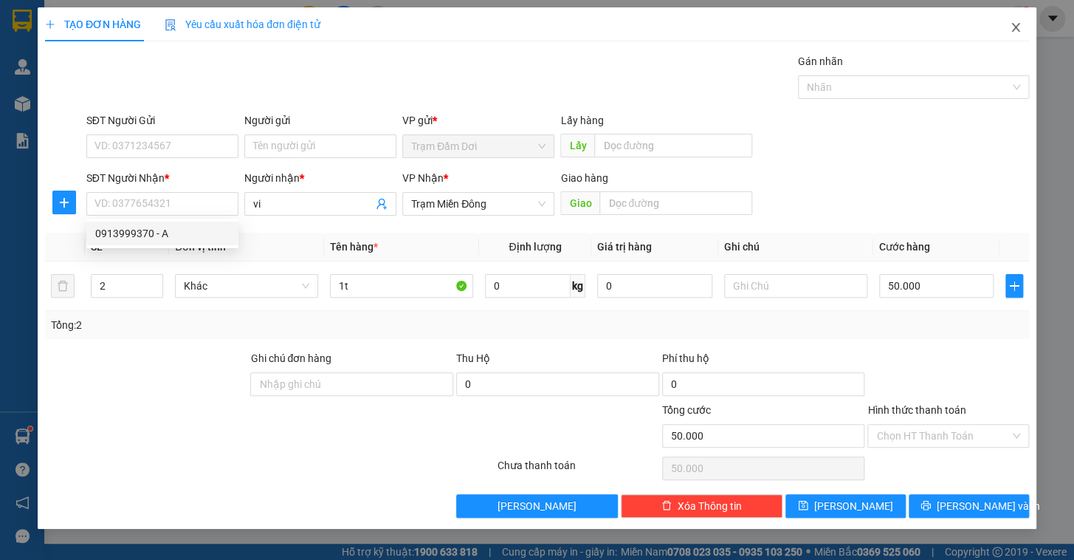
click at [1017, 33] on icon "close" at bounding box center [1016, 27] width 12 height 12
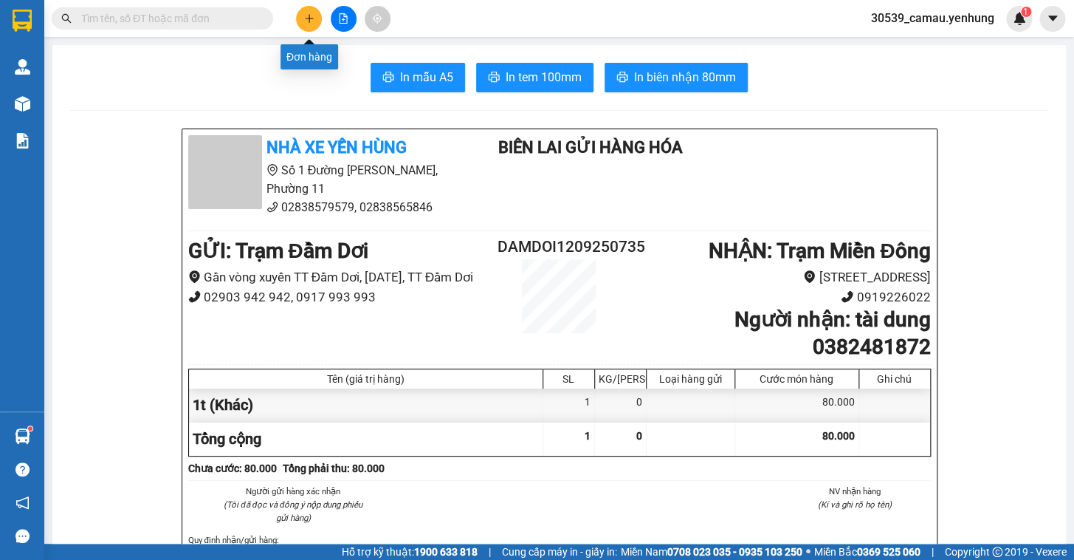
click at [306, 13] on icon "plus" at bounding box center [309, 18] width 10 height 10
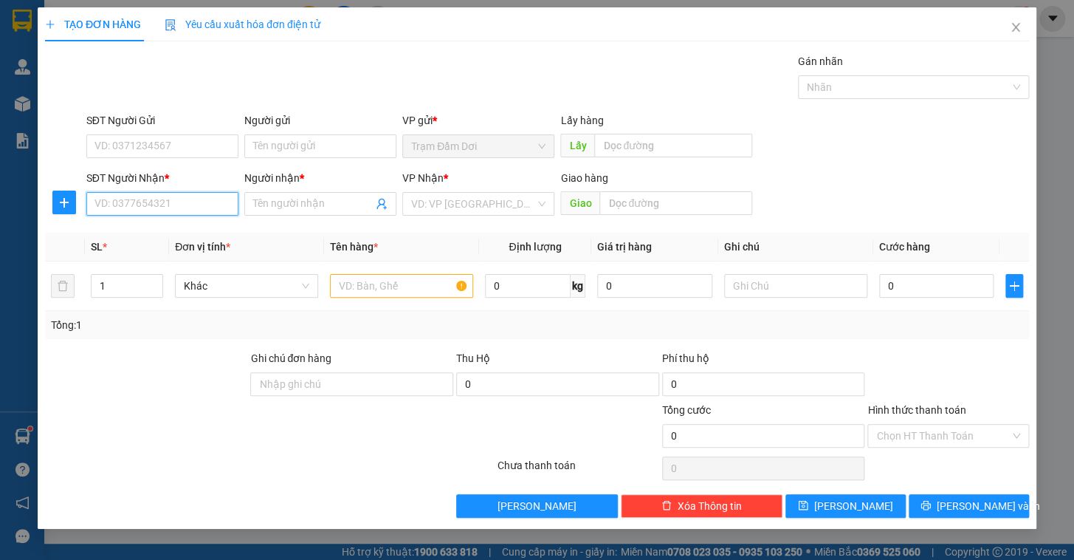
click at [159, 199] on input "SĐT Người Nhận *" at bounding box center [162, 204] width 152 height 24
click at [279, 199] on input "Người nhận *" at bounding box center [313, 204] width 120 height 16
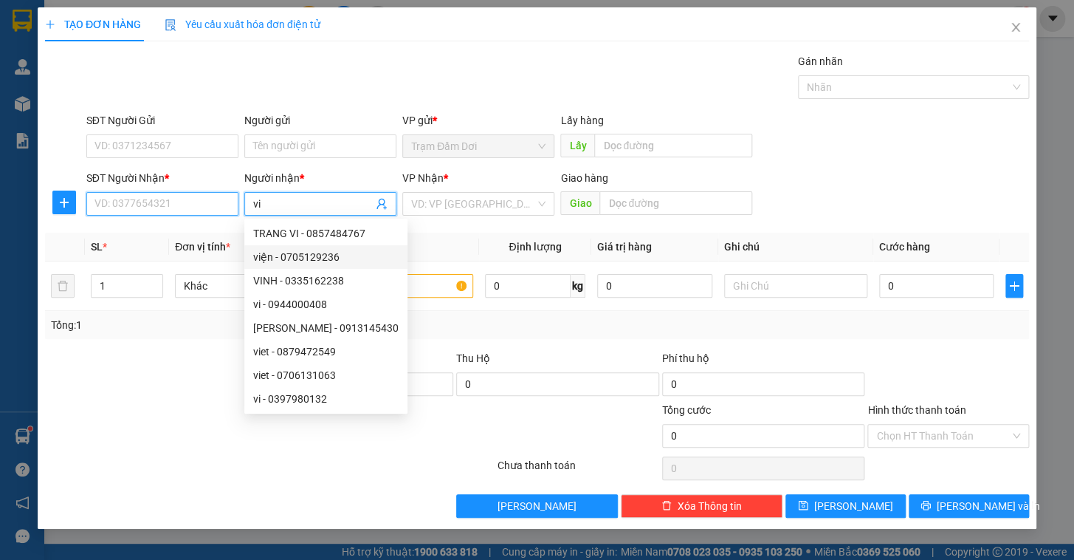
click at [153, 204] on input "SĐT Người Nhận *" at bounding box center [162, 204] width 152 height 24
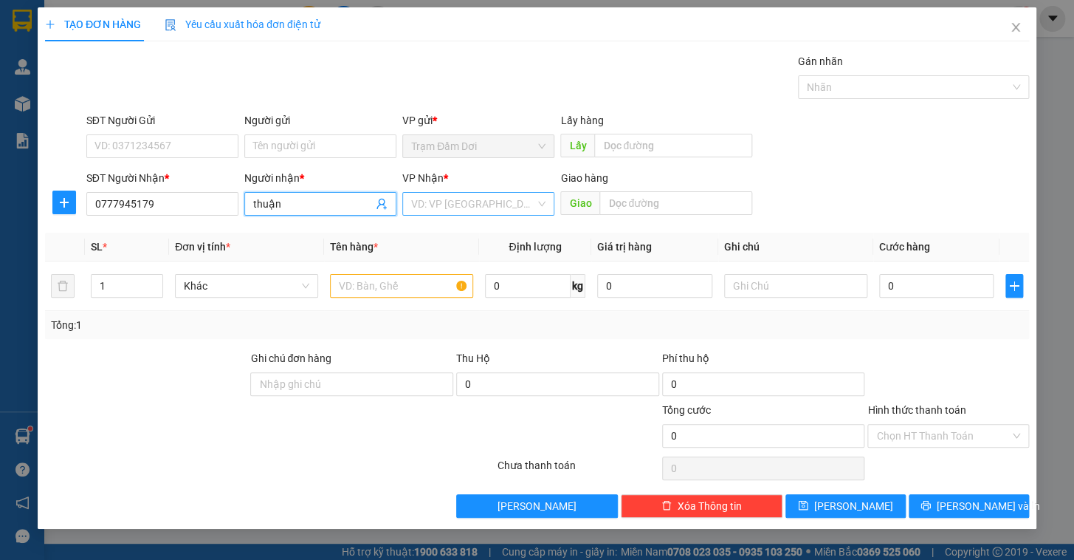
click at [453, 207] on input "search" at bounding box center [473, 204] width 124 height 22
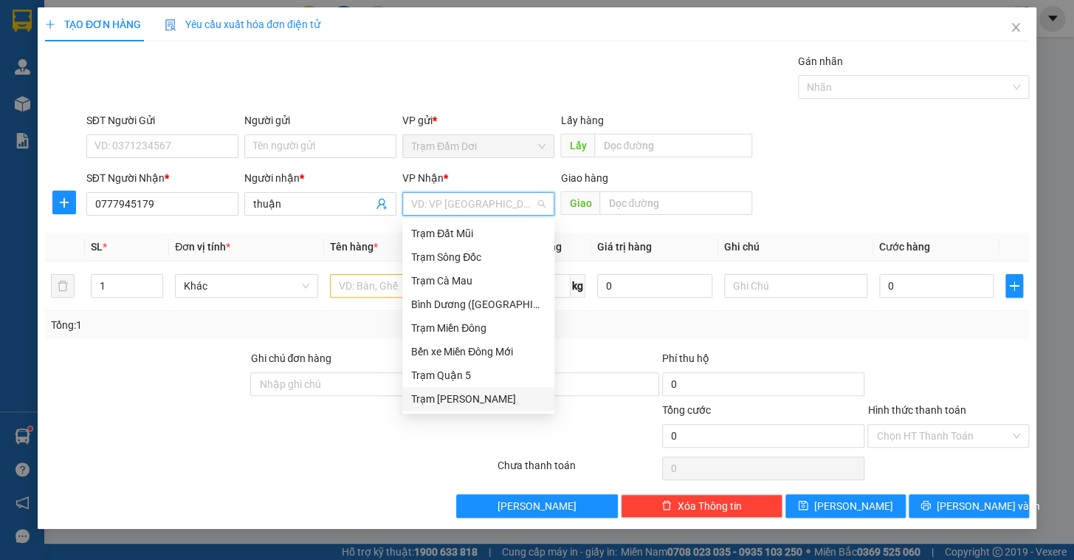
click at [466, 399] on div "Trạm [PERSON_NAME]" at bounding box center [478, 398] width 134 height 16
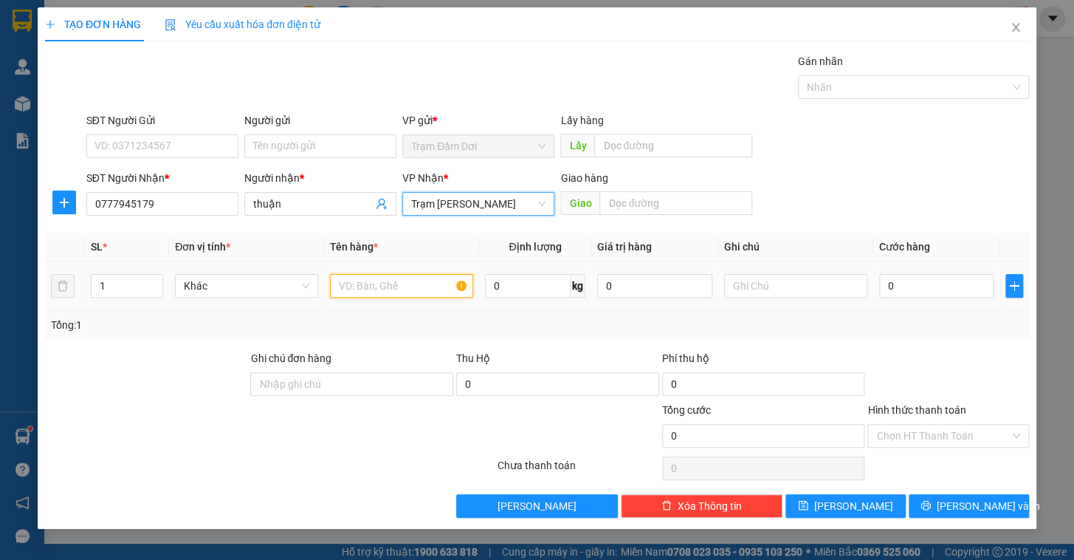
click at [364, 291] on input "text" at bounding box center [401, 286] width 143 height 24
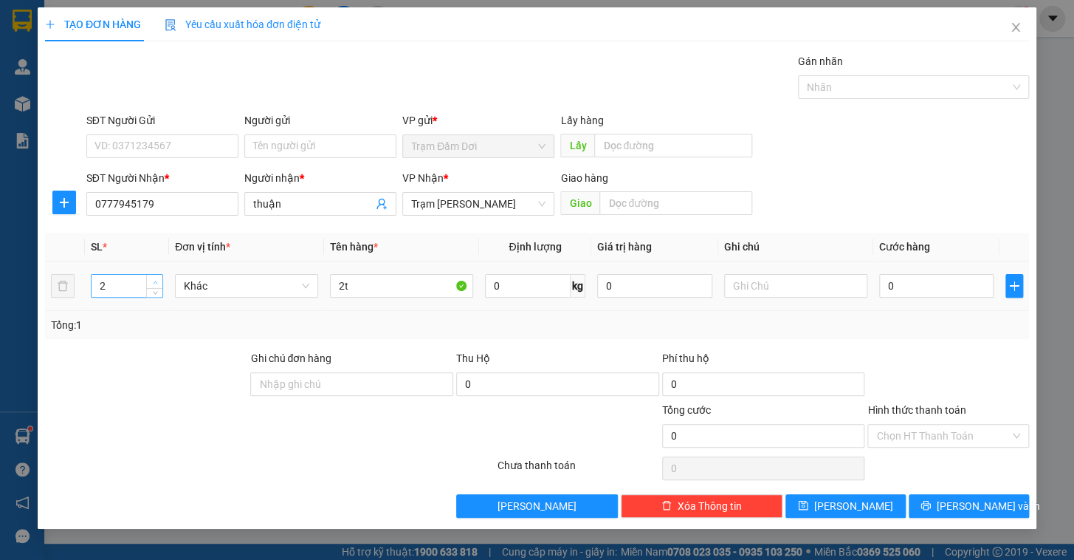
click at [161, 280] on span "Increase Value" at bounding box center [154, 281] width 16 height 13
click at [936, 282] on input "0" at bounding box center [936, 286] width 115 height 24
drag, startPoint x: 937, startPoint y: 337, endPoint x: 935, endPoint y: 354, distance: 17.1
click at [937, 337] on div "Tổng: 2" at bounding box center [537, 325] width 984 height 28
click at [1014, 33] on icon "close" at bounding box center [1016, 27] width 12 height 12
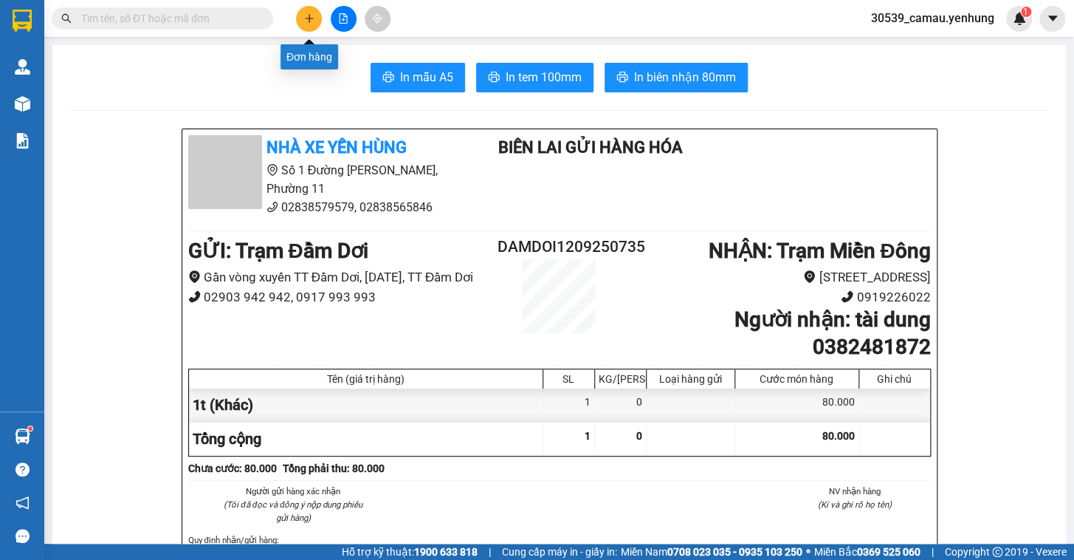
click at [302, 16] on button at bounding box center [309, 19] width 26 height 26
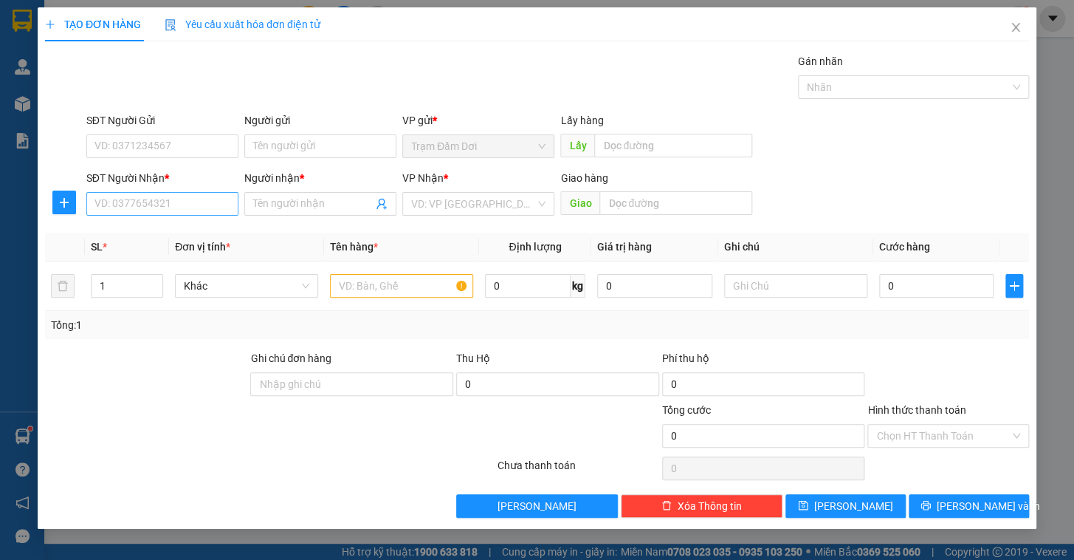
click at [176, 215] on div "SĐT Người Nhận * VD: 0377654321" at bounding box center [162, 196] width 152 height 52
click at [176, 200] on input "SĐT Người Nhận *" at bounding box center [162, 204] width 152 height 24
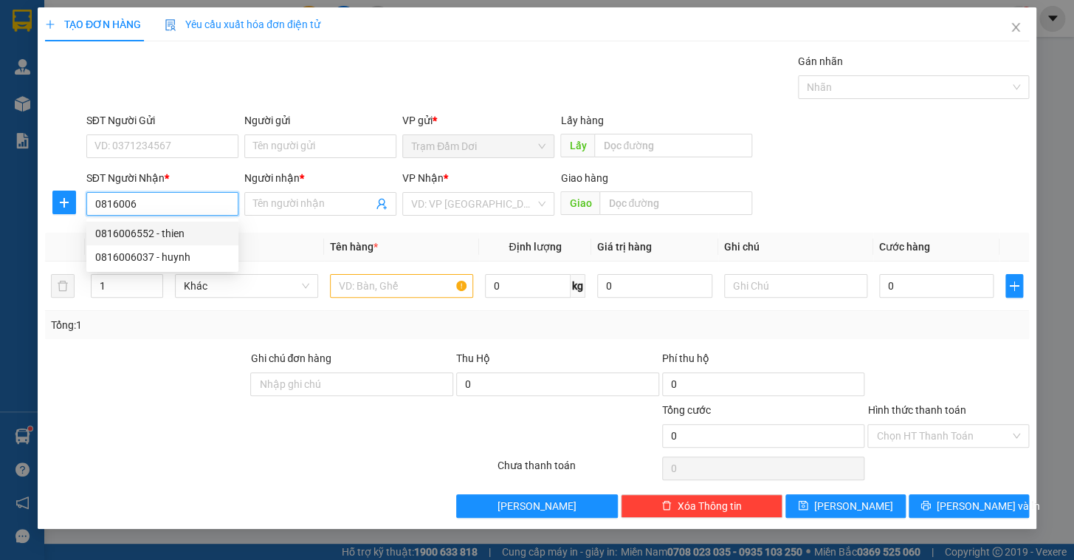
click at [159, 232] on div "0816006552 - thien" at bounding box center [162, 233] width 134 height 16
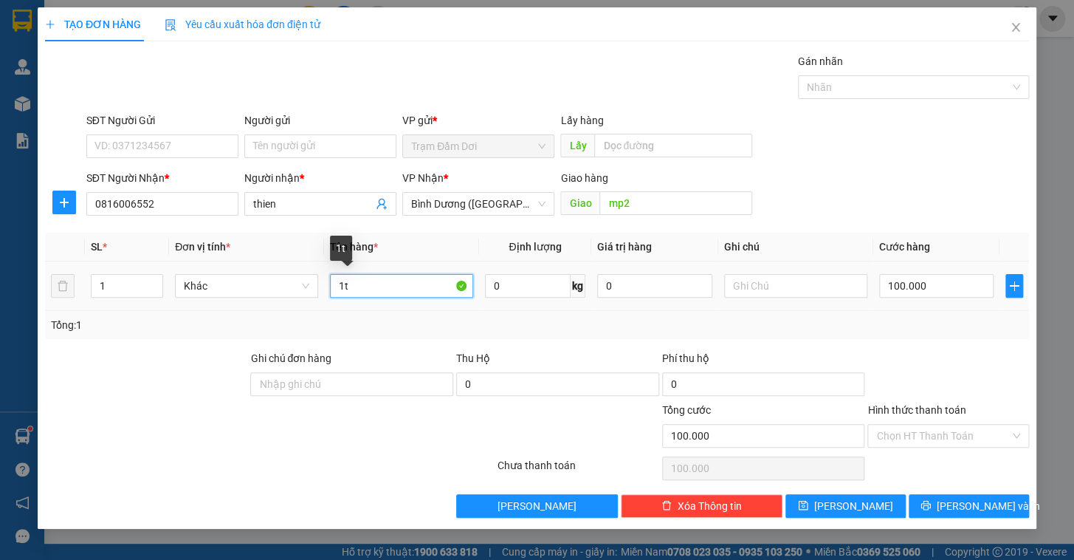
click at [390, 279] on input "1t" at bounding box center [401, 286] width 143 height 24
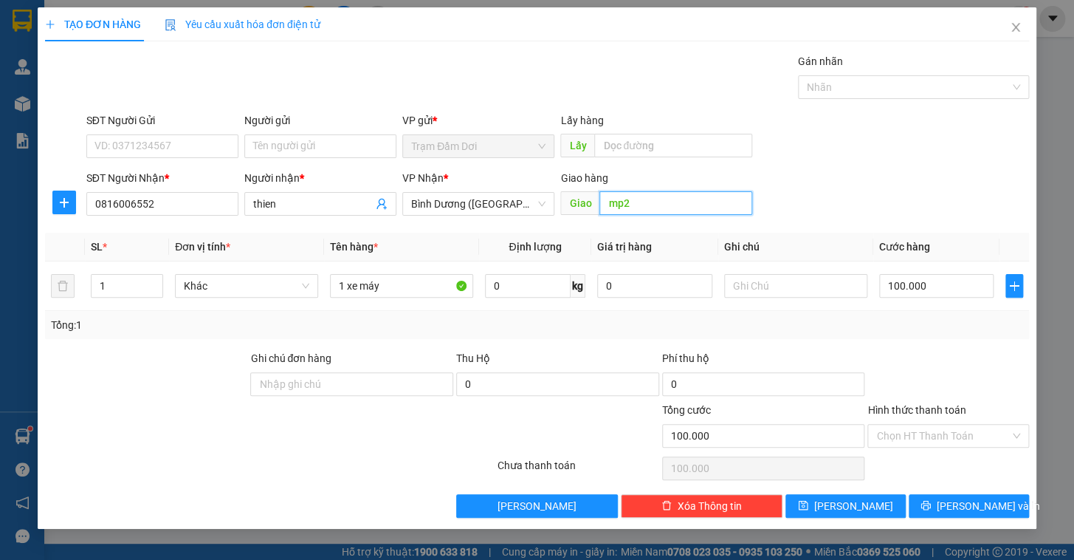
click at [684, 199] on input "mp2" at bounding box center [675, 203] width 153 height 24
click at [763, 290] on input "text" at bounding box center [795, 286] width 143 height 24
click at [836, 283] on input "0837396001" at bounding box center [795, 286] width 143 height 24
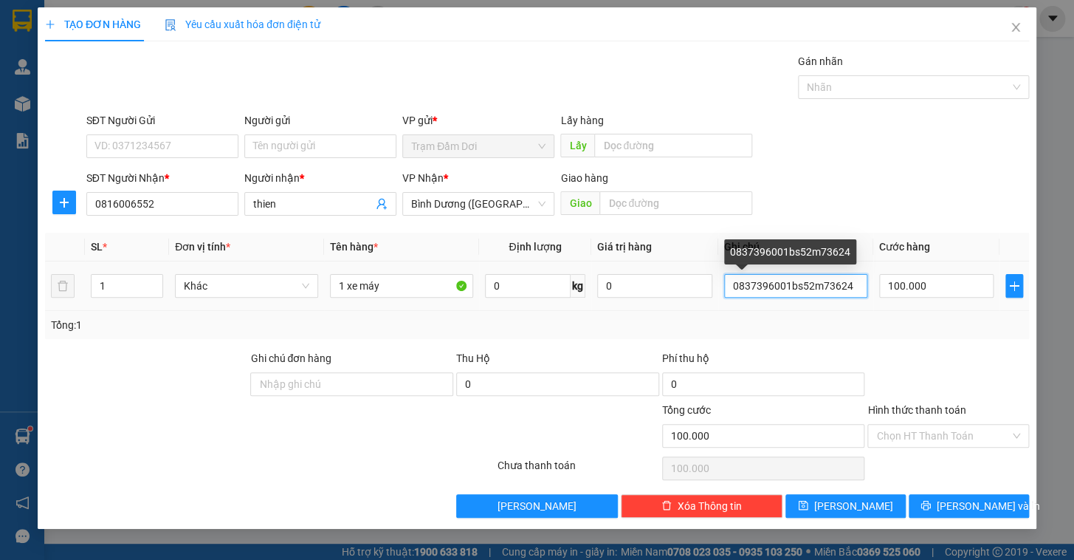
click at [788, 281] on input "0837396001bs52m73624" at bounding box center [795, 286] width 143 height 24
click at [861, 280] on input "0837396001 bs52m73624" at bounding box center [795, 286] width 143 height 24
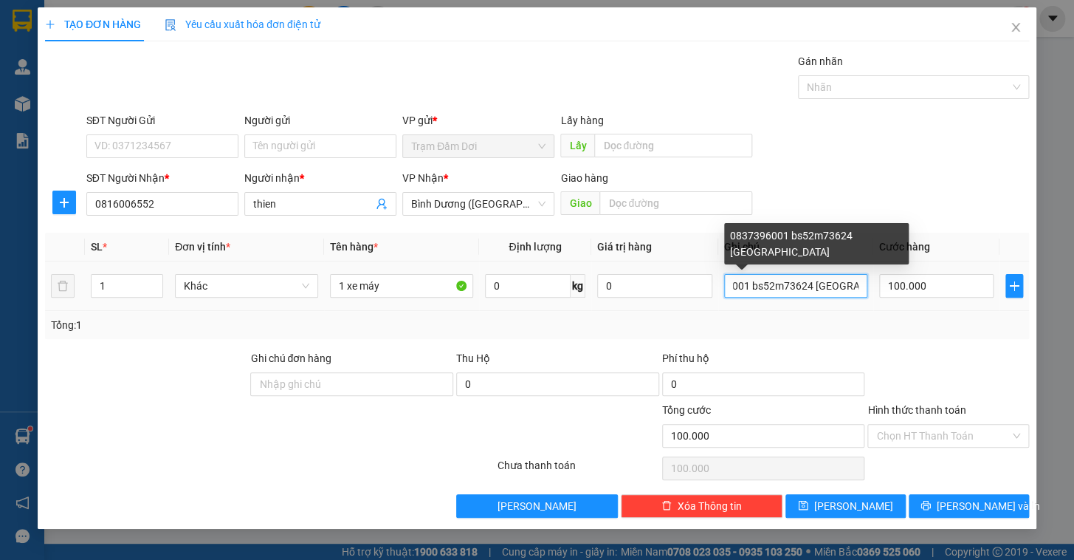
scroll to position [0, 48]
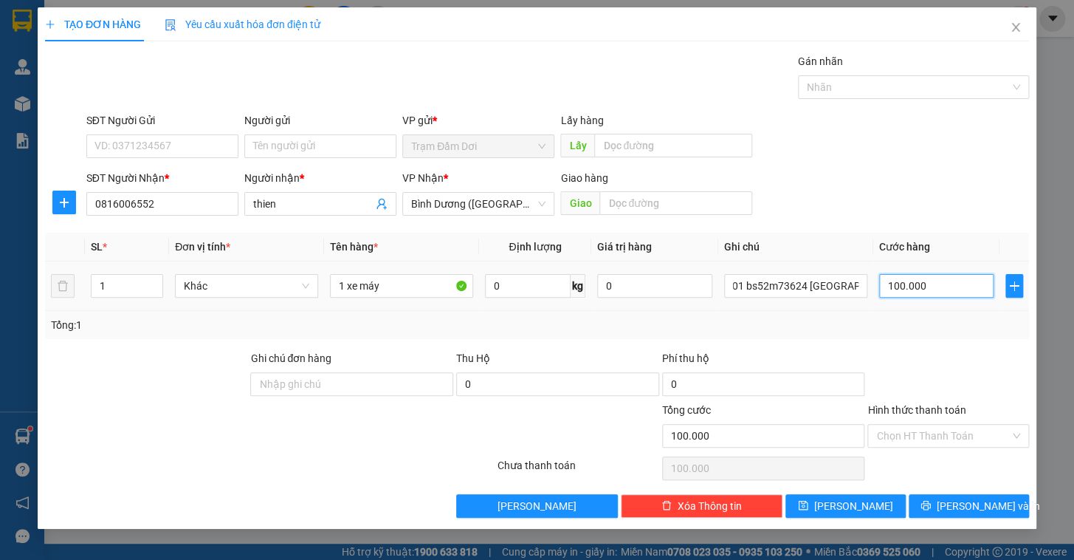
click at [943, 287] on input "100.000" at bounding box center [936, 286] width 115 height 24
drag, startPoint x: 949, startPoint y: 324, endPoint x: 951, endPoint y: 374, distance: 49.5
click at [947, 326] on div "Tổng: 1" at bounding box center [537, 325] width 972 height 16
click at [964, 439] on input "Hình thức thanh toán" at bounding box center [943, 435] width 134 height 22
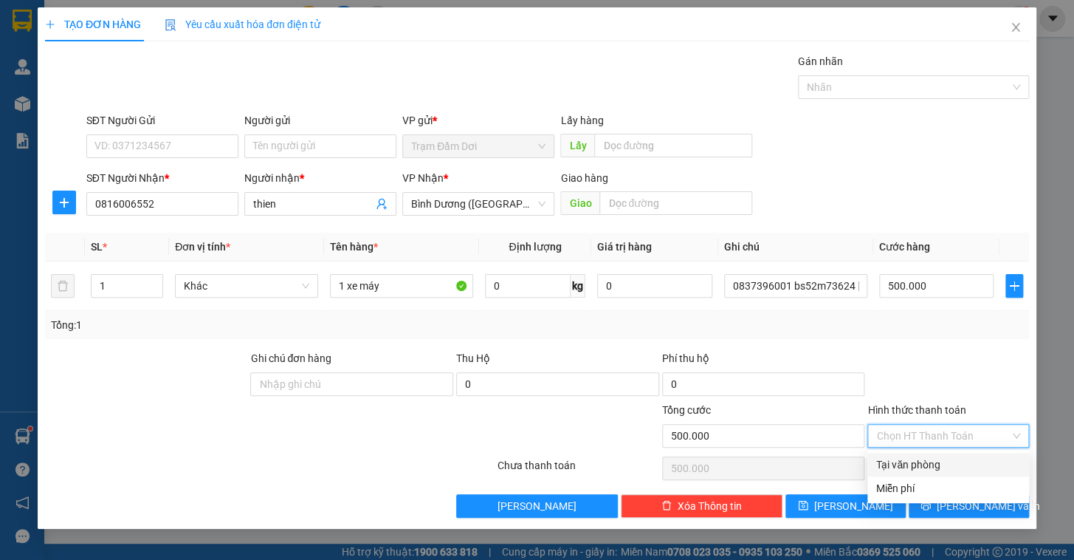
click at [953, 461] on div "Tại văn phòng" at bounding box center [948, 464] width 144 height 16
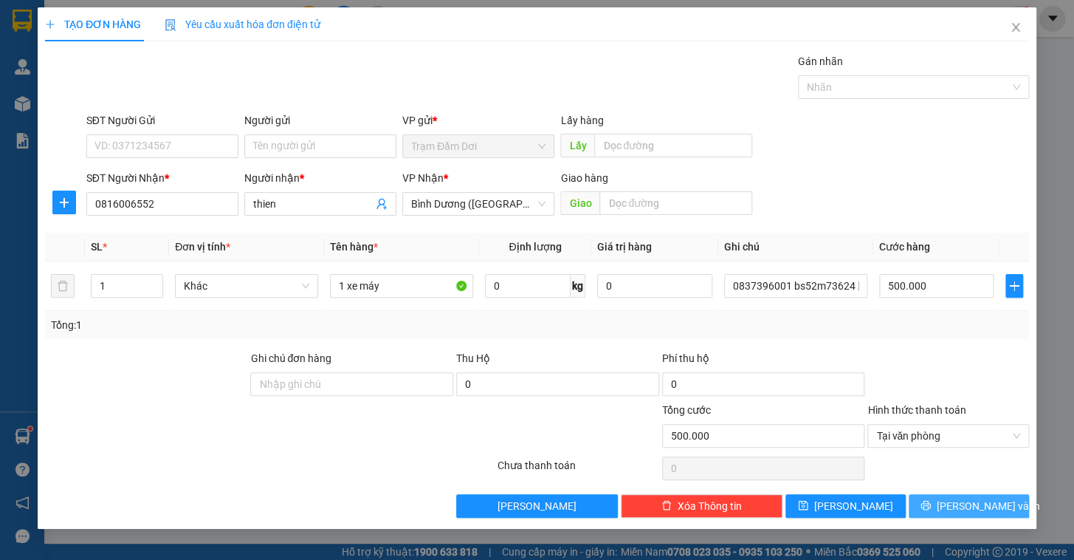
click at [962, 498] on span "[PERSON_NAME] và In" at bounding box center [988, 506] width 103 height 16
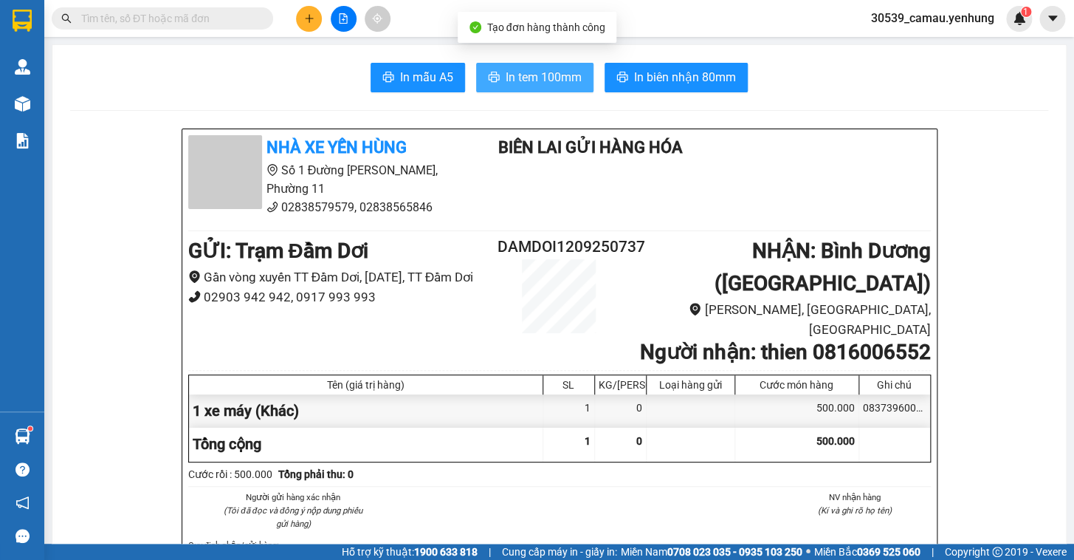
click at [498, 80] on button "In tem 100mm" at bounding box center [534, 78] width 117 height 30
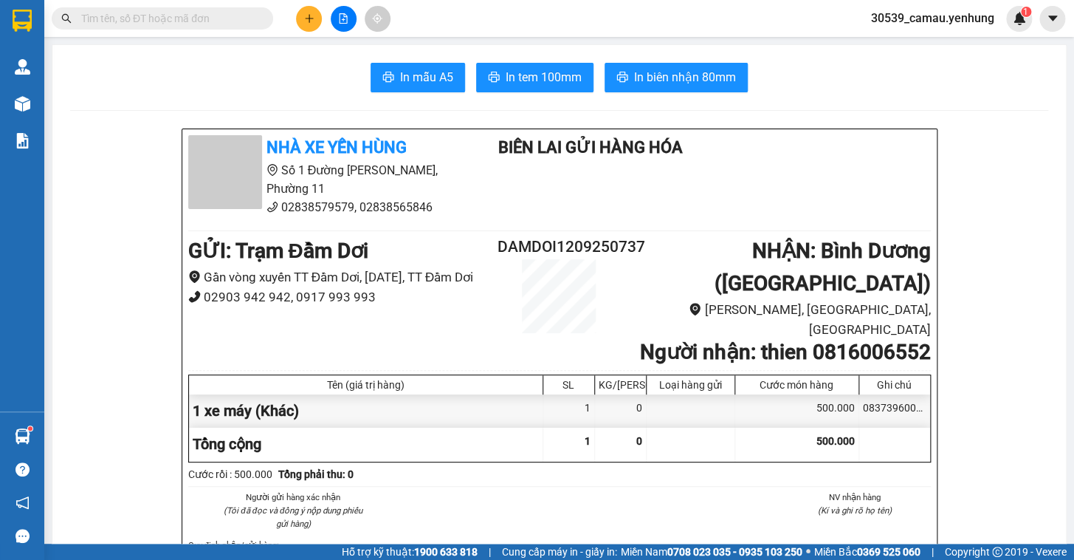
click at [309, 25] on button at bounding box center [309, 19] width 26 height 26
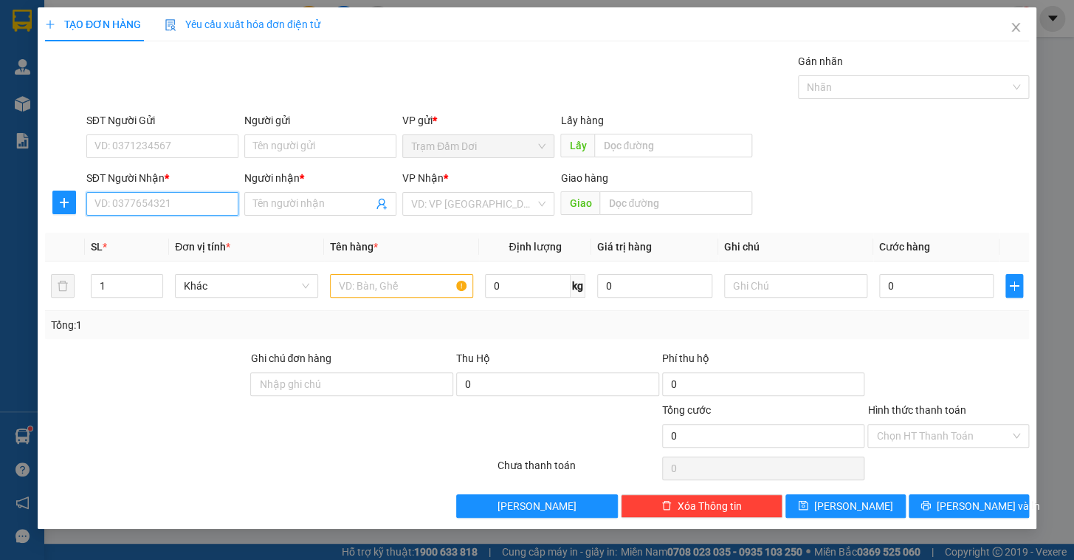
click at [171, 207] on input "SĐT Người Nhận *" at bounding box center [162, 204] width 152 height 24
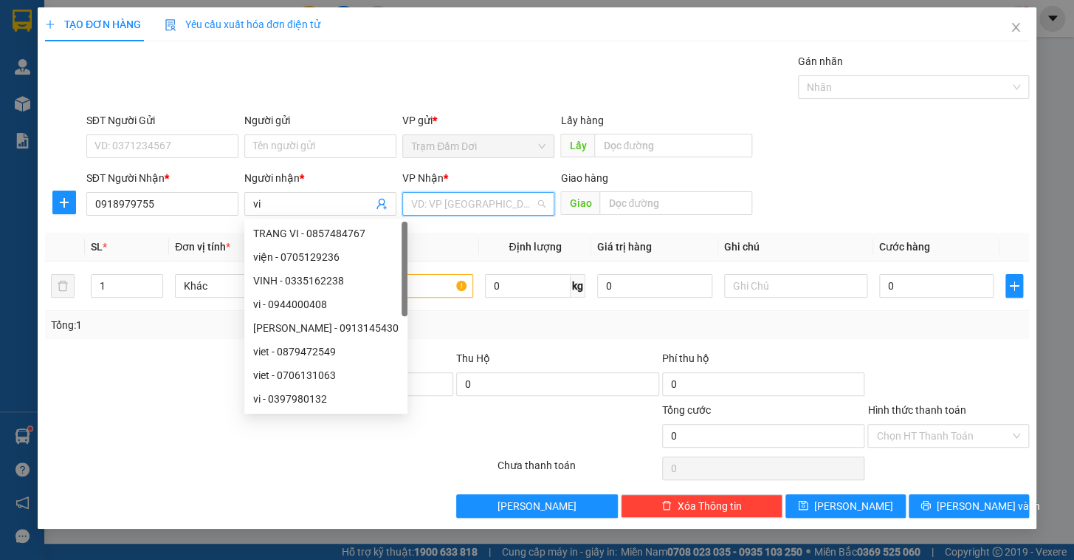
click at [465, 194] on input "search" at bounding box center [473, 204] width 124 height 22
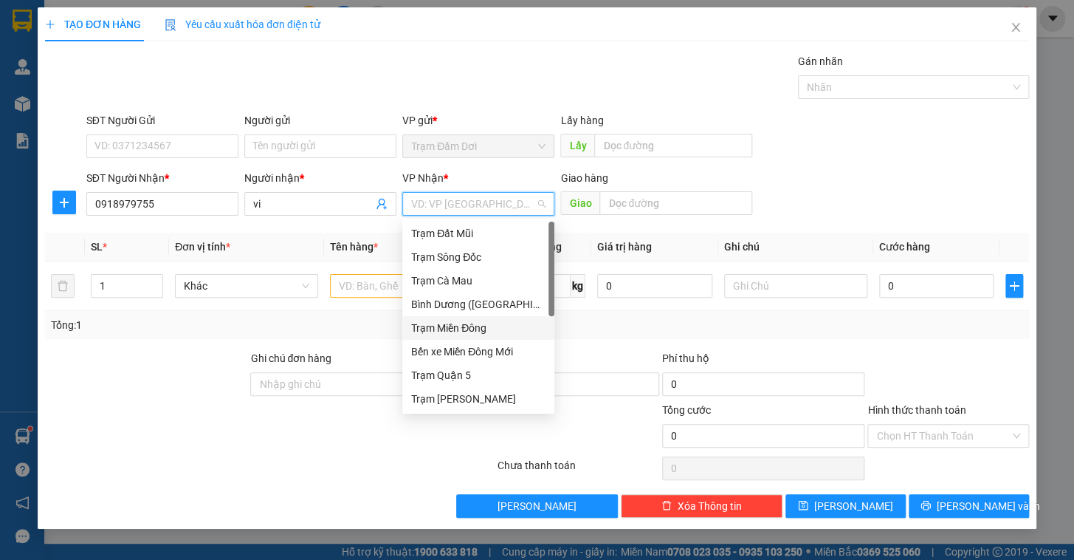
drag, startPoint x: 472, startPoint y: 327, endPoint x: 428, endPoint y: 314, distance: 45.3
click at [469, 327] on div "Trạm Miền Đông" at bounding box center [478, 328] width 134 height 16
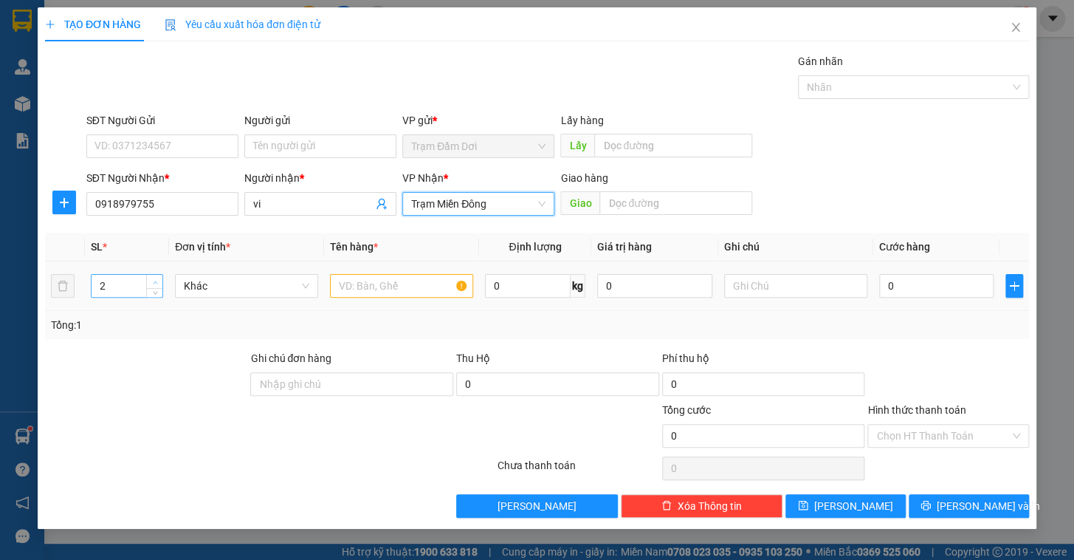
click at [158, 280] on span "up" at bounding box center [155, 282] width 9 height 9
click at [375, 282] on input "text" at bounding box center [401, 286] width 143 height 24
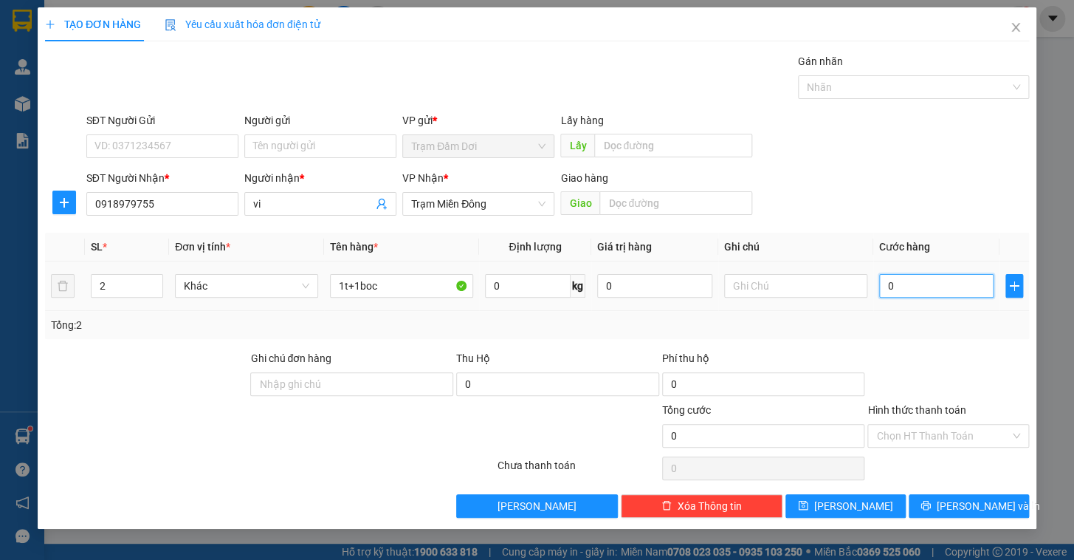
click at [920, 283] on input "0" at bounding box center [936, 286] width 115 height 24
drag, startPoint x: 900, startPoint y: 321, endPoint x: 934, endPoint y: 390, distance: 76.9
click at [901, 321] on div "Tổng: 2" at bounding box center [537, 325] width 972 height 16
click at [960, 495] on button "[PERSON_NAME] và In" at bounding box center [969, 506] width 120 height 24
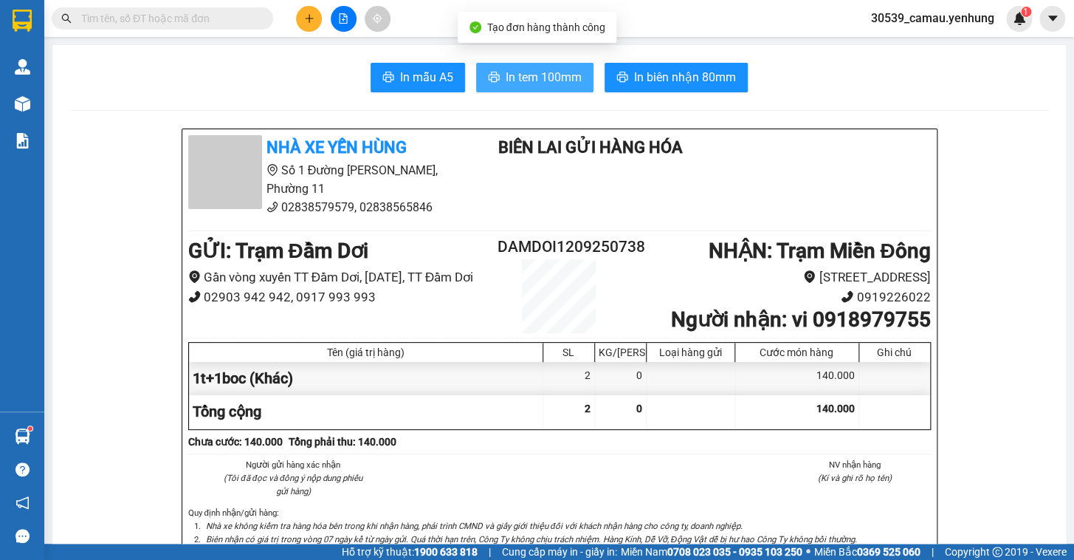
click at [528, 68] on span "In tem 100mm" at bounding box center [544, 77] width 76 height 18
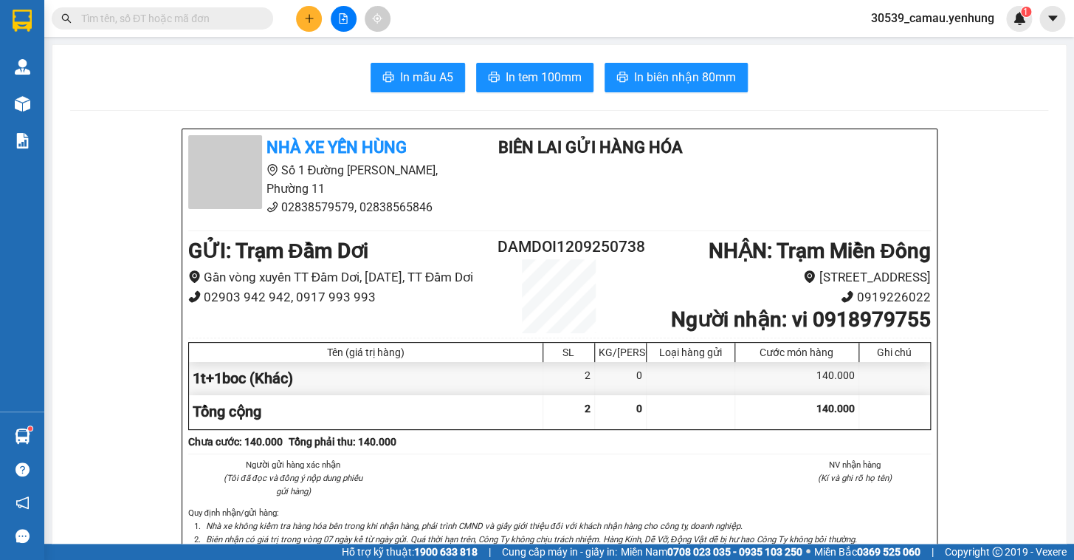
click at [305, 16] on icon "plus" at bounding box center [309, 18] width 10 height 10
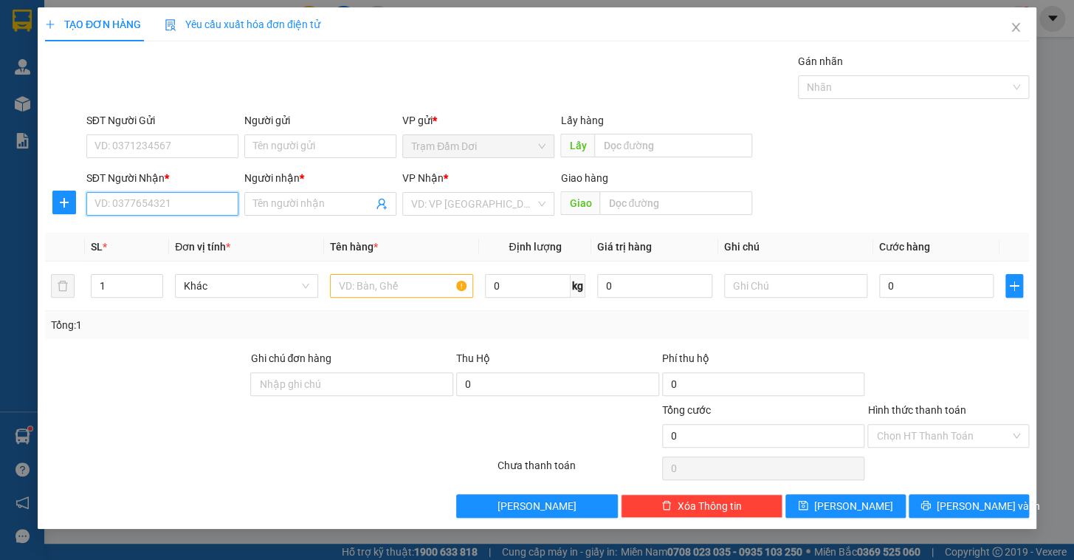
click at [157, 197] on input "SĐT Người Nhận *" at bounding box center [162, 204] width 152 height 24
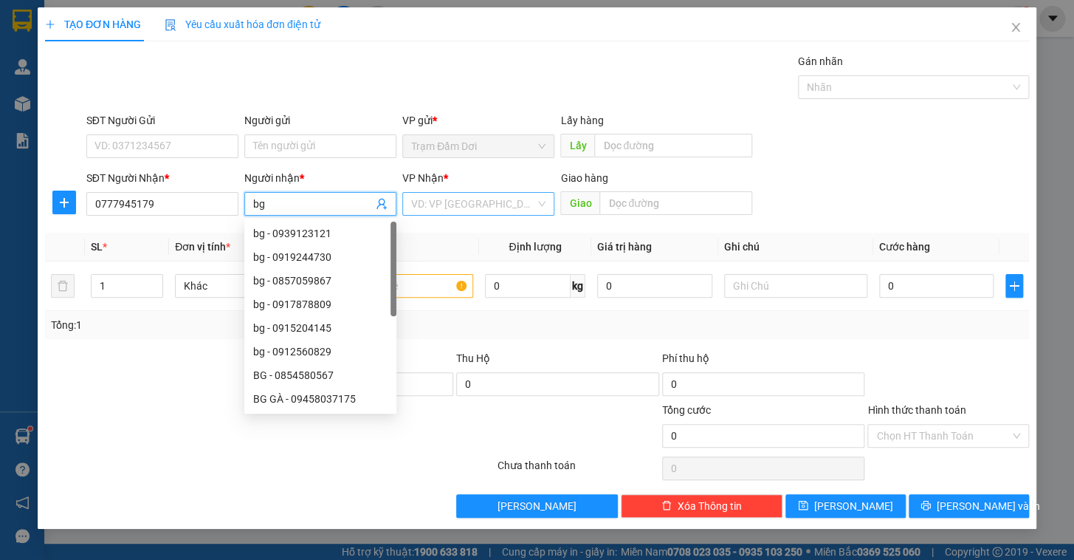
click at [473, 193] on input "search" at bounding box center [473, 204] width 124 height 22
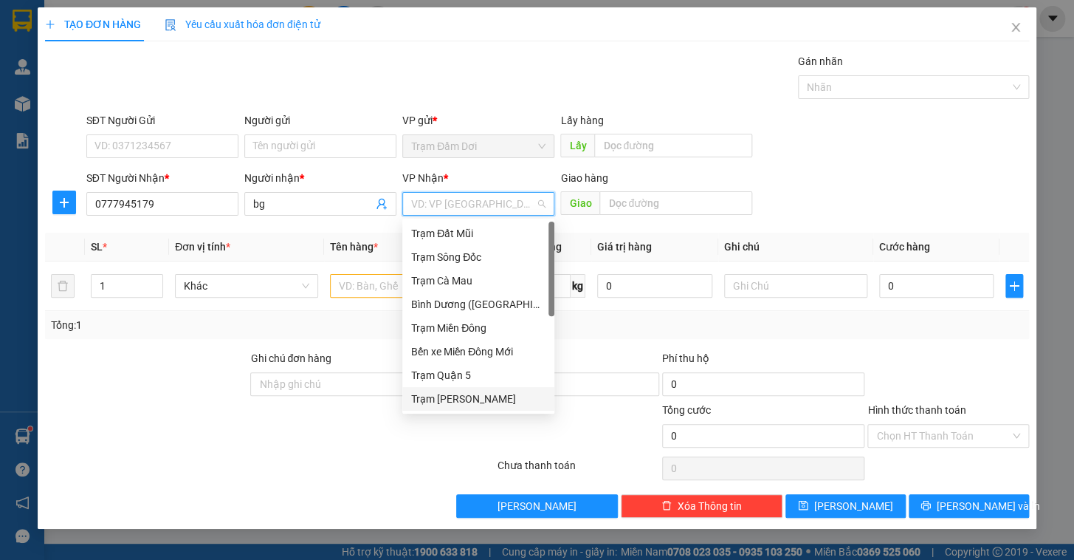
click at [472, 405] on div "Trạm [PERSON_NAME]" at bounding box center [478, 398] width 134 height 16
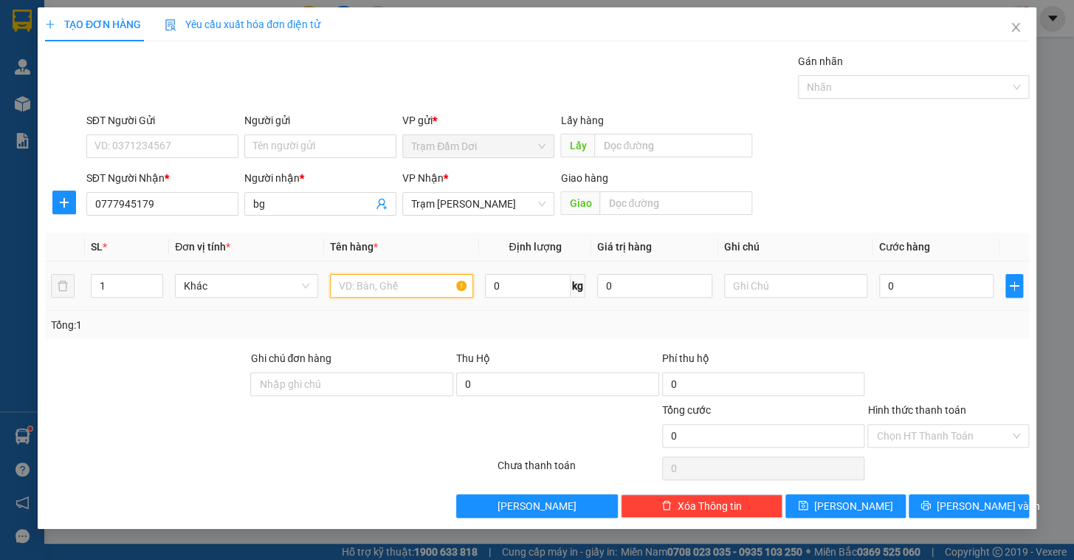
click at [368, 285] on input "text" at bounding box center [401, 286] width 143 height 24
click at [914, 280] on input "0" at bounding box center [936, 286] width 115 height 24
click at [901, 337] on div "Tổng: 1" at bounding box center [537, 325] width 984 height 28
click at [955, 440] on input "Hình thức thanh toán" at bounding box center [943, 435] width 134 height 22
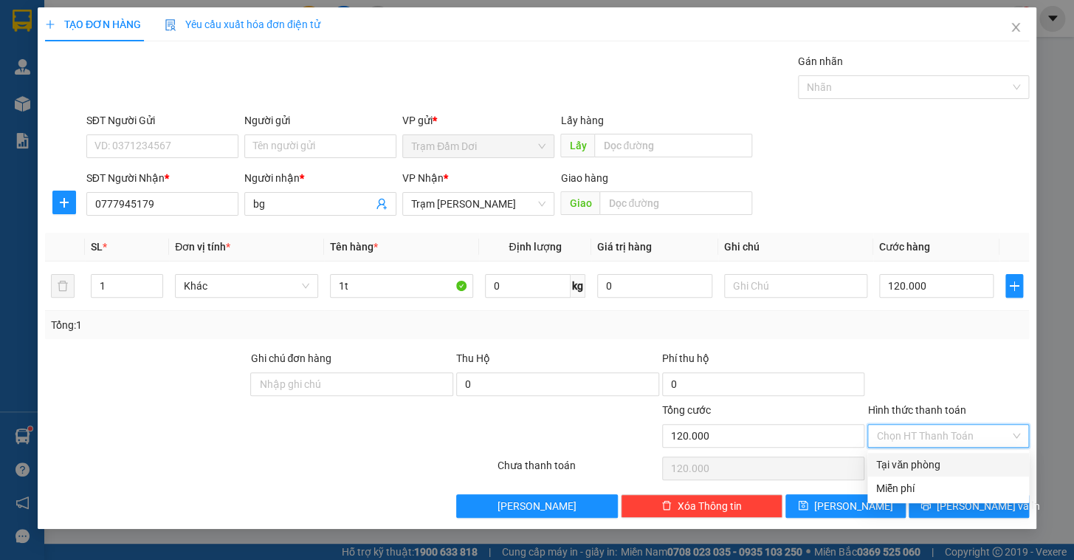
click at [951, 462] on div "Tại văn phòng" at bounding box center [948, 464] width 144 height 16
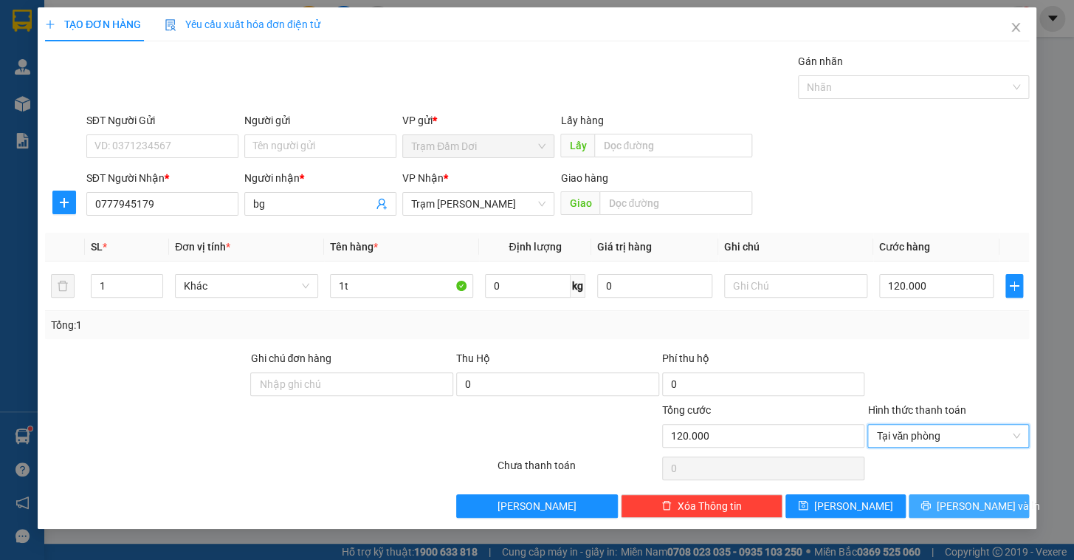
click at [960, 500] on span "[PERSON_NAME] và In" at bounding box center [988, 506] width 103 height 16
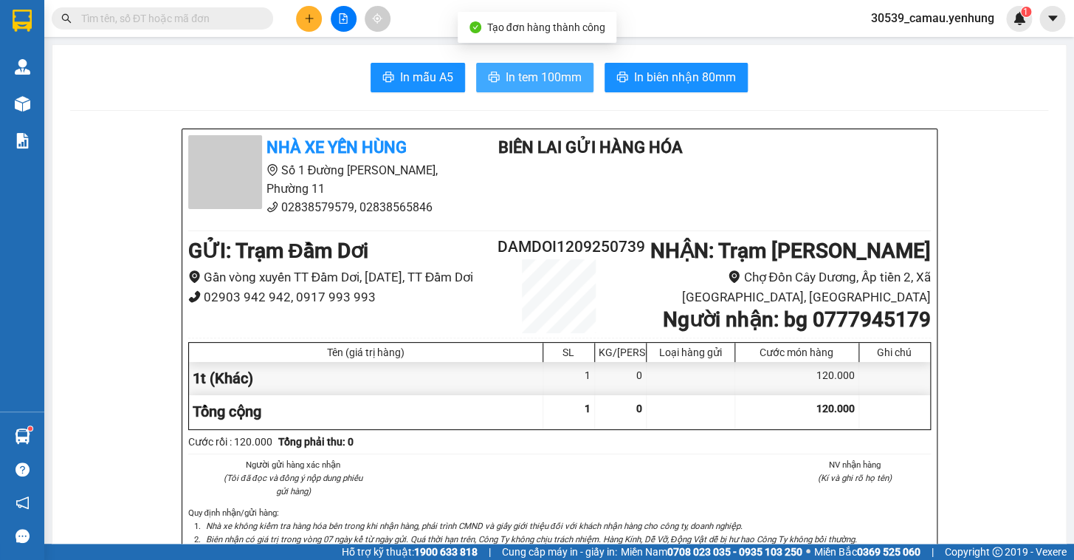
click at [489, 72] on icon "printer" at bounding box center [494, 77] width 12 height 12
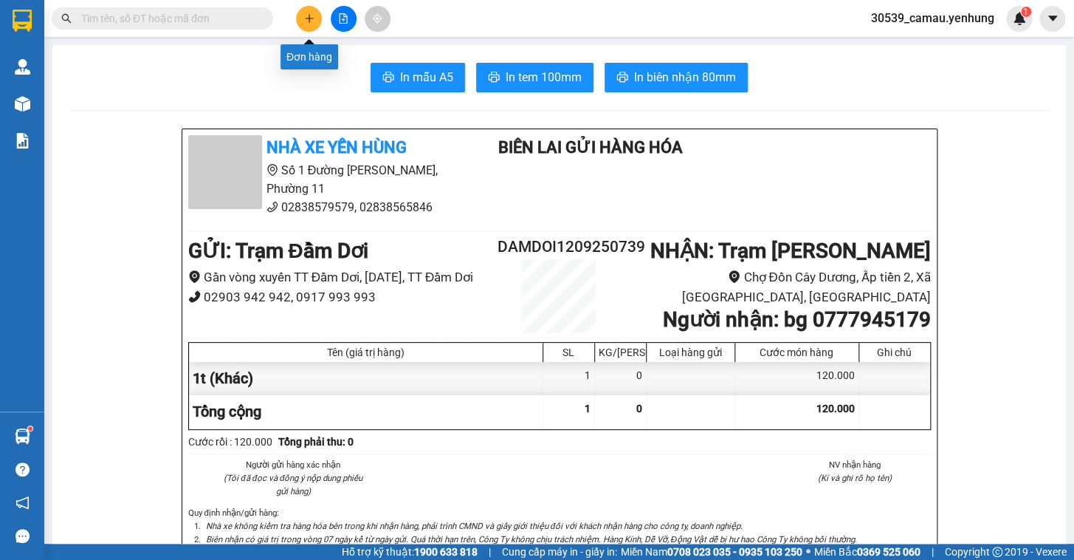
click at [298, 21] on button at bounding box center [309, 19] width 26 height 26
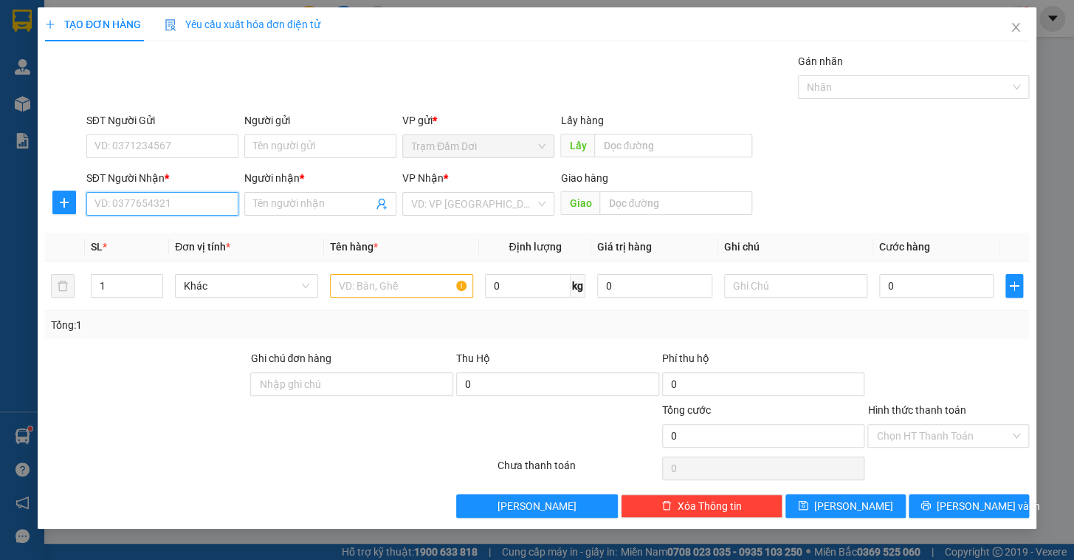
click at [105, 202] on input "SĐT Người Nhận *" at bounding box center [162, 204] width 152 height 24
click at [133, 231] on div "0908954945 - trang" at bounding box center [162, 233] width 134 height 16
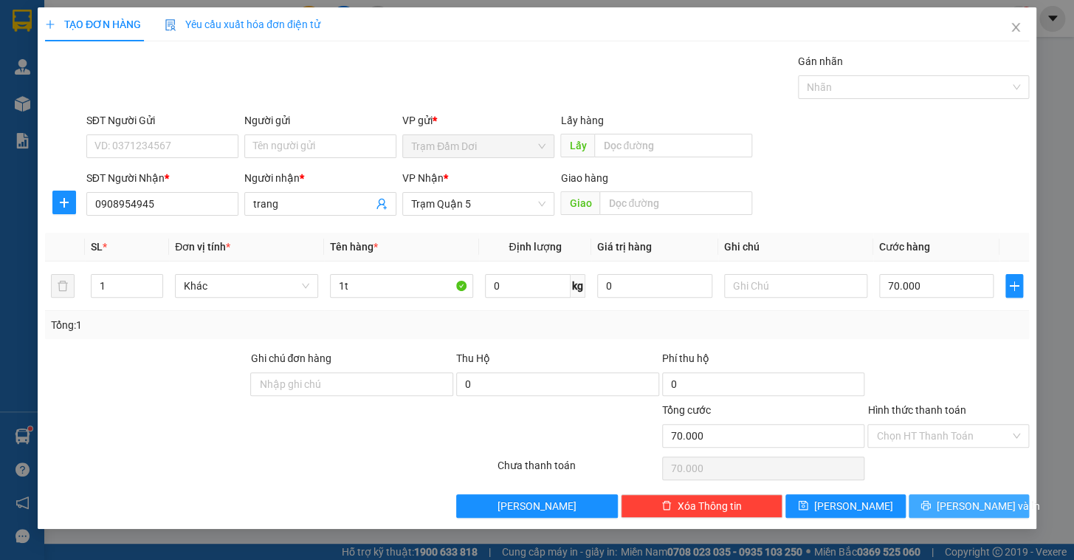
click at [968, 503] on span "[PERSON_NAME] và In" at bounding box center [988, 506] width 103 height 16
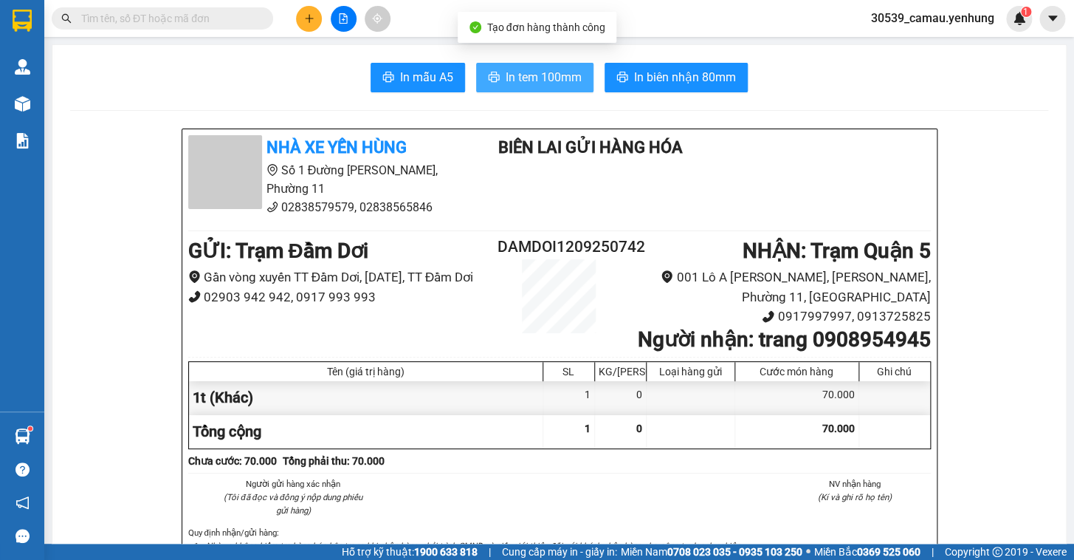
click at [534, 82] on span "In tem 100mm" at bounding box center [544, 77] width 76 height 18
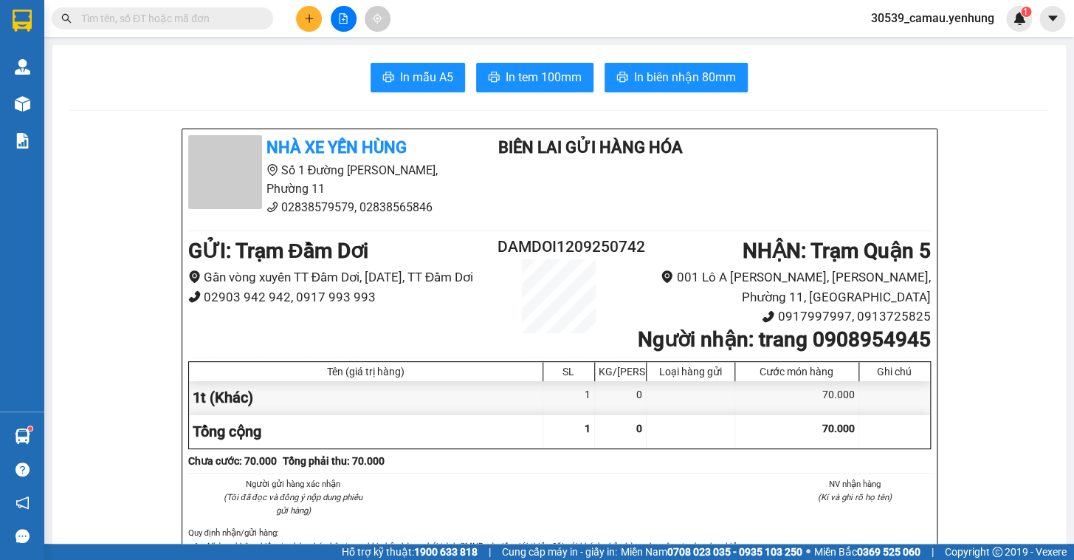
click at [319, 18] on button at bounding box center [309, 19] width 26 height 26
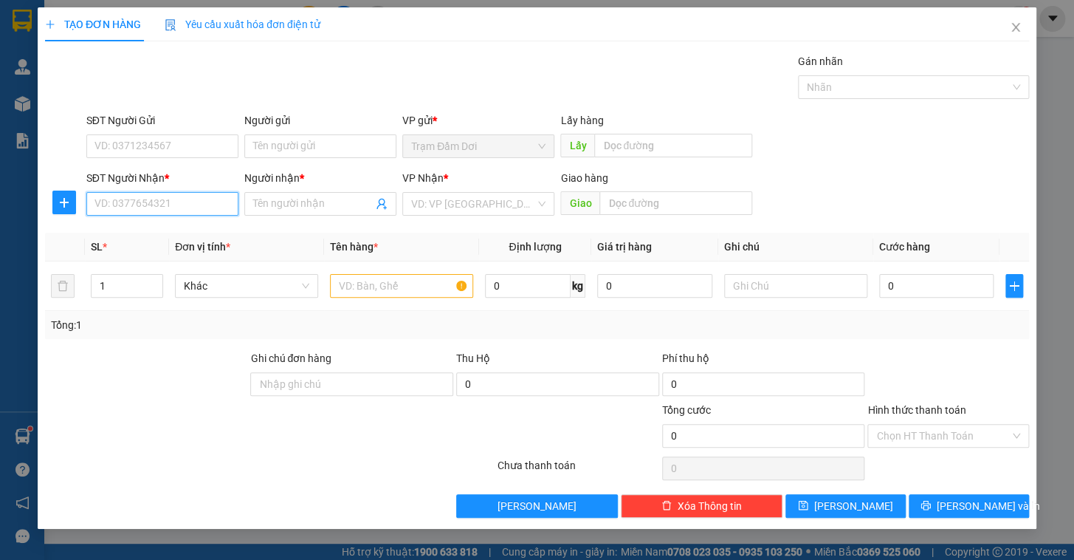
click at [204, 202] on input "SĐT Người Nhận *" at bounding box center [162, 204] width 152 height 24
drag, startPoint x: 102, startPoint y: 162, endPoint x: 137, endPoint y: 192, distance: 46.0
click at [137, 192] on form "SĐT Người Gửi VD: 0371234567 Người gửi Tên người gửi VP gửi * Trạm Đầm Dơi Lấy …" at bounding box center [537, 166] width 984 height 109
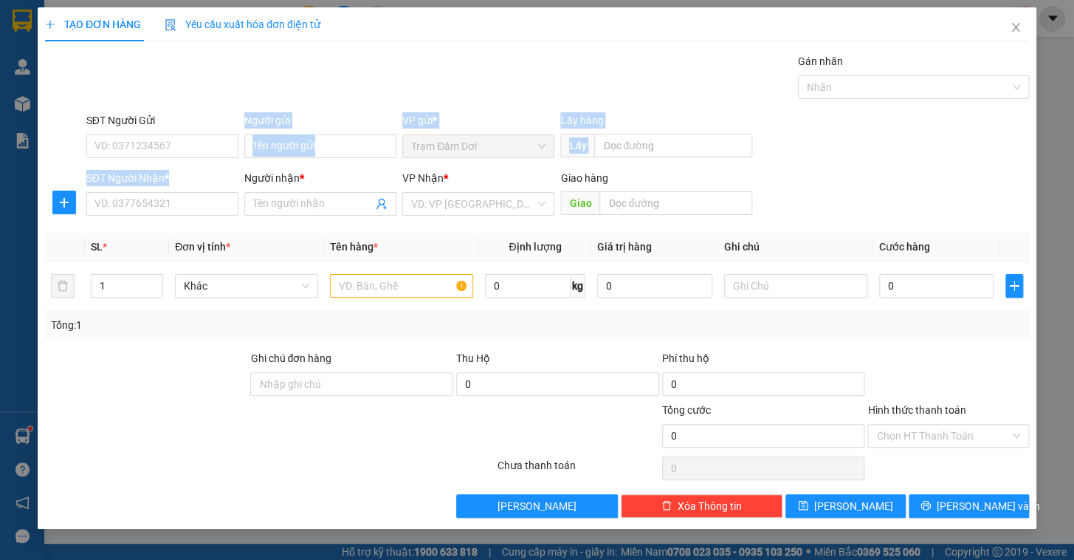
click at [351, 340] on div "Transit Pickup Surcharge Ids Transit Deliver Surcharge Ids Transit Deliver Surc…" at bounding box center [537, 285] width 984 height 464
click at [134, 185] on div "SĐT Người Nhận *" at bounding box center [162, 181] width 152 height 22
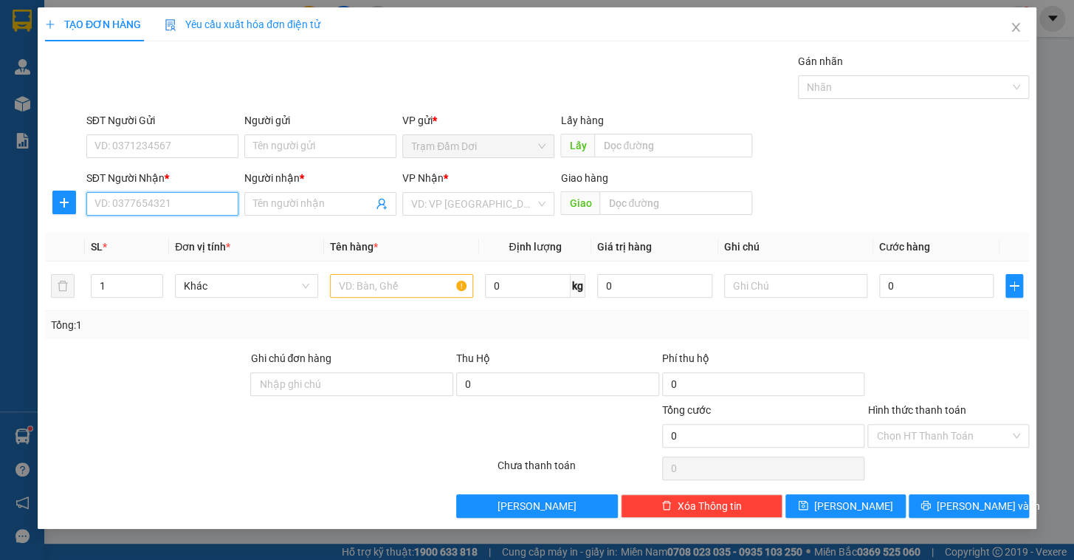
click at [153, 213] on input "SĐT Người Nhận *" at bounding box center [162, 204] width 152 height 24
click at [103, 232] on div "0838545292 - vy" at bounding box center [162, 233] width 134 height 16
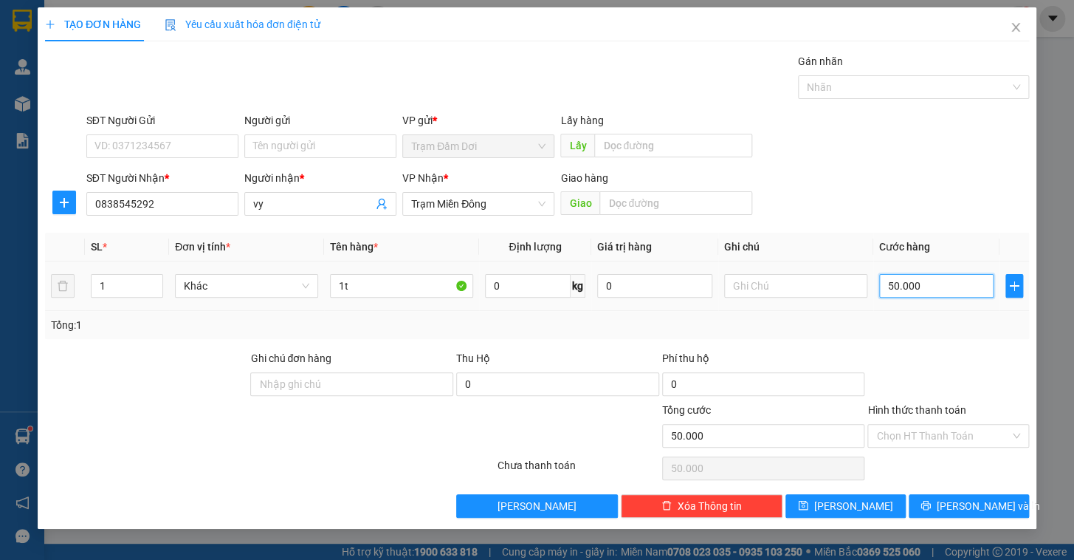
click at [923, 282] on input "50.000" at bounding box center [936, 286] width 115 height 24
click at [936, 334] on div "Tổng: 1" at bounding box center [537, 325] width 984 height 28
click at [952, 438] on input "Hình thức thanh toán" at bounding box center [943, 435] width 134 height 22
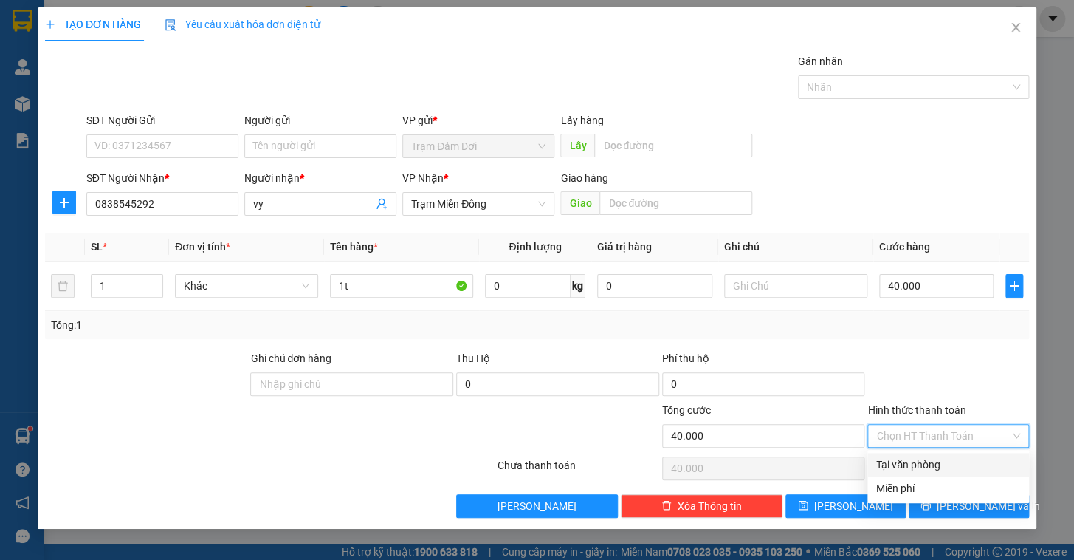
click at [939, 465] on div "Tại văn phòng" at bounding box center [948, 464] width 144 height 16
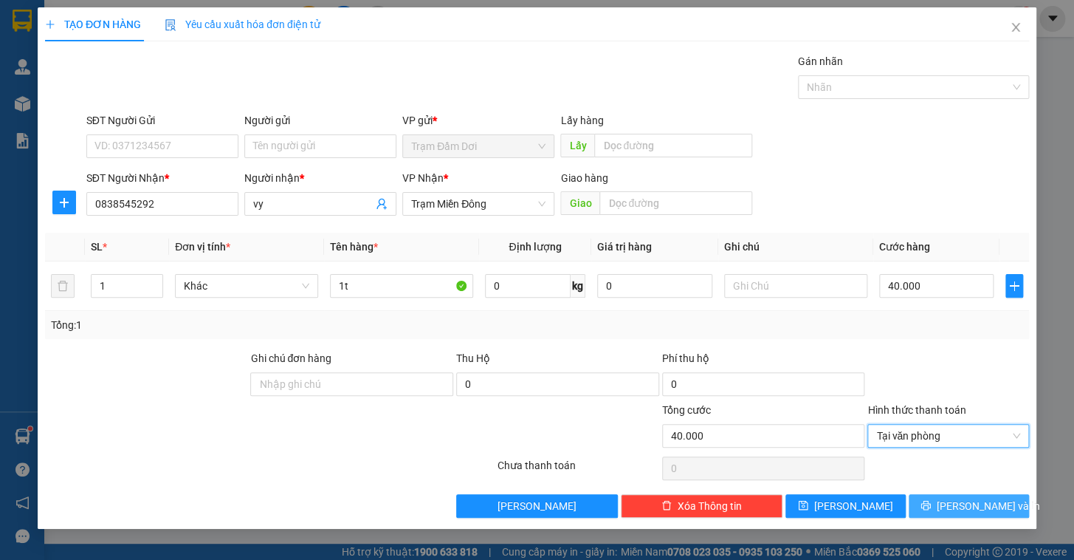
click at [952, 508] on button "[PERSON_NAME] và In" at bounding box center [969, 506] width 120 height 24
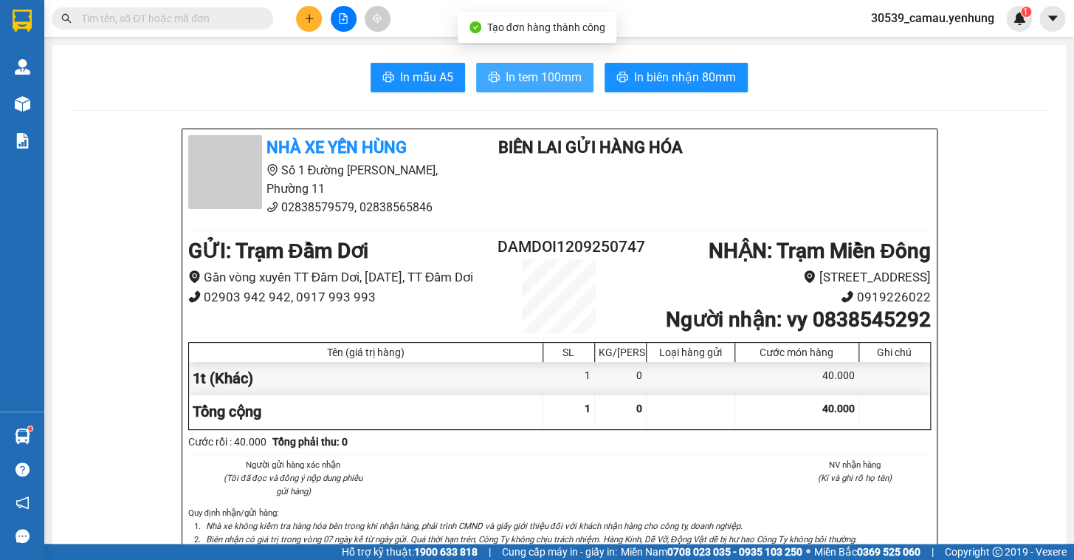
click at [524, 69] on span "In tem 100mm" at bounding box center [544, 77] width 76 height 18
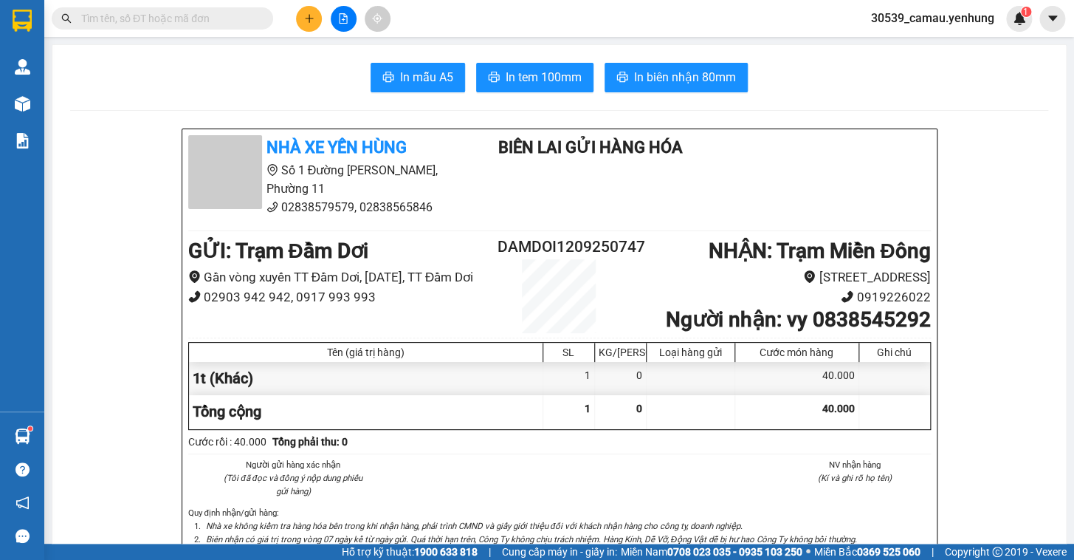
click at [304, 17] on icon "plus" at bounding box center [309, 18] width 10 height 10
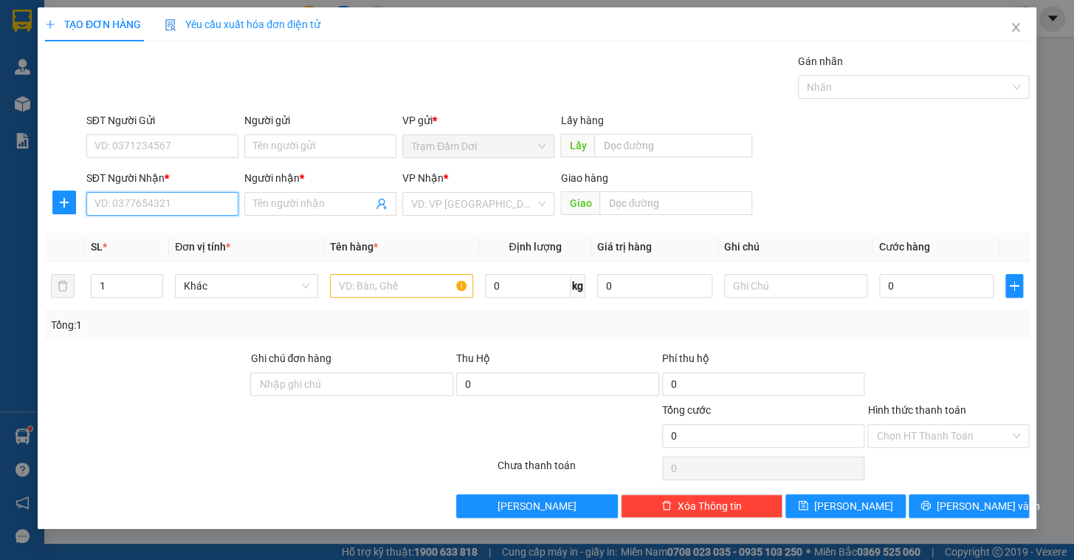
click at [146, 198] on input "SĐT Người Nhận *" at bounding box center [162, 204] width 152 height 24
click at [147, 238] on div "0356181386 - A" at bounding box center [162, 233] width 134 height 16
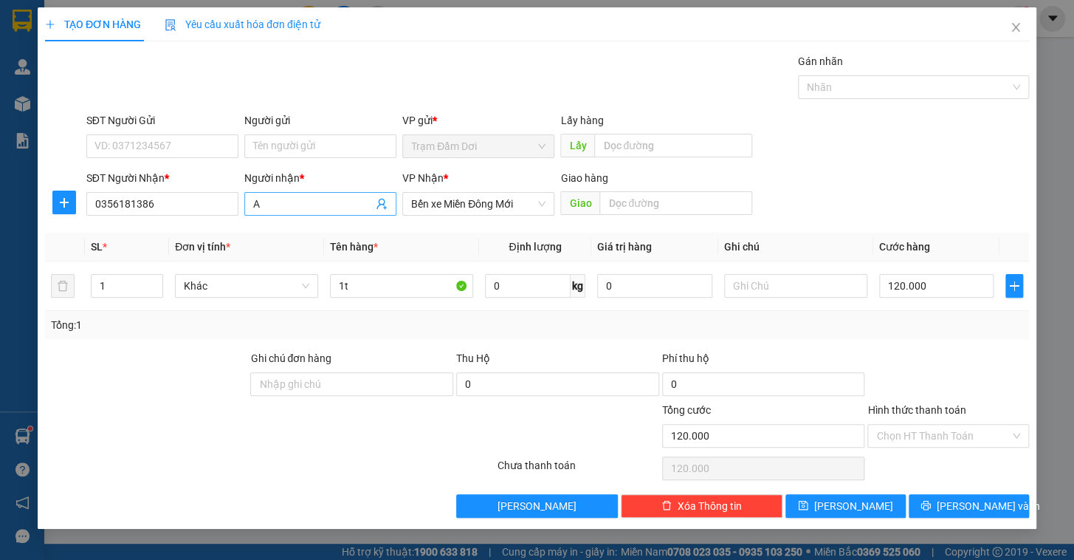
click at [334, 213] on span "A" at bounding box center [320, 204] width 152 height 24
click at [323, 204] on input "A" at bounding box center [313, 204] width 120 height 16
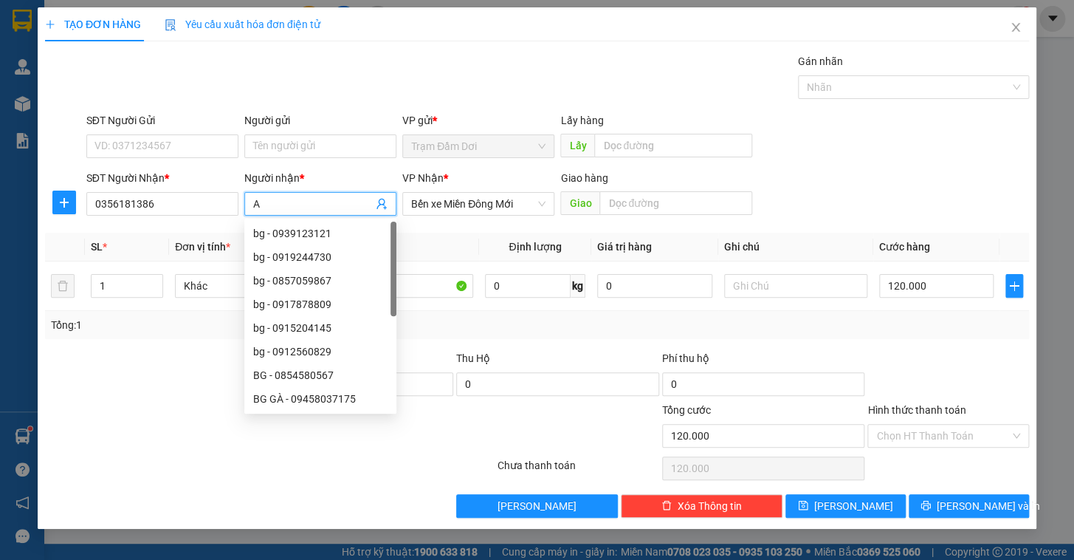
click at [323, 204] on input "A" at bounding box center [313, 204] width 120 height 16
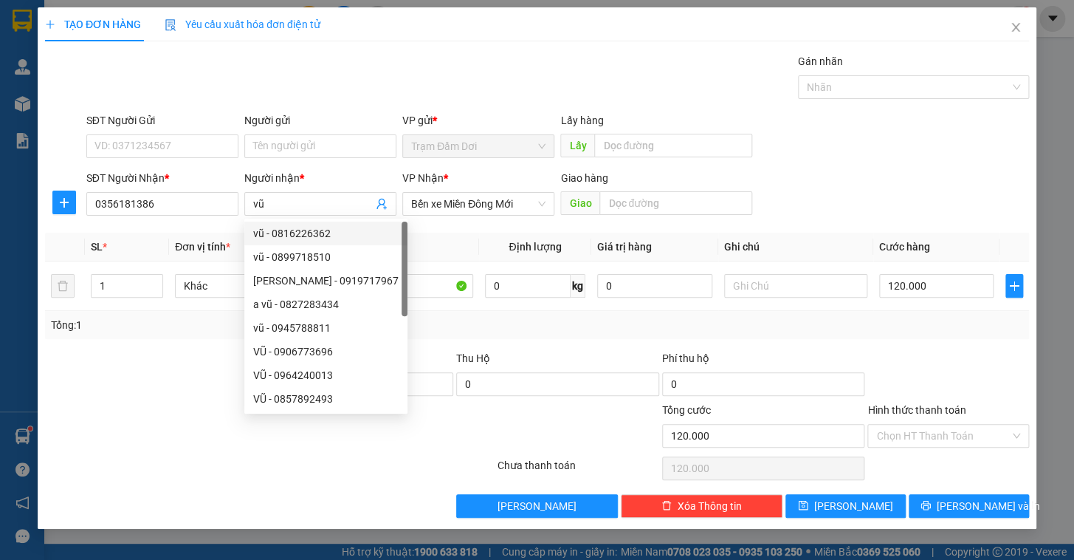
click at [517, 317] on div "Tổng: 1" at bounding box center [537, 325] width 972 height 16
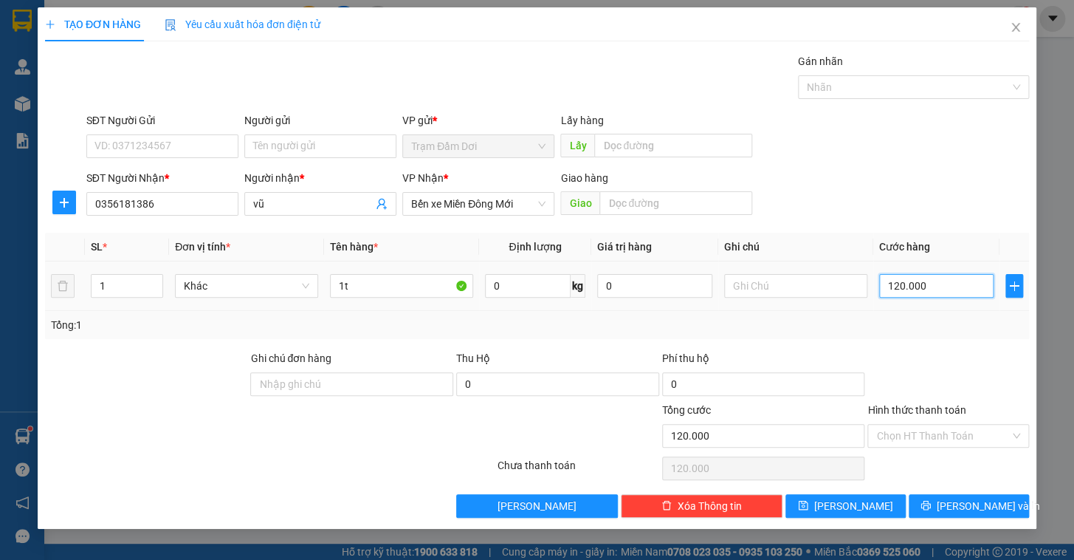
click at [937, 292] on input "120.000" at bounding box center [936, 286] width 115 height 24
drag, startPoint x: 934, startPoint y: 332, endPoint x: 930, endPoint y: 346, distance: 14.5
click at [932, 334] on div "Tổng: 1" at bounding box center [537, 325] width 984 height 28
click at [997, 509] on span "[PERSON_NAME] và In" at bounding box center [988, 506] width 103 height 16
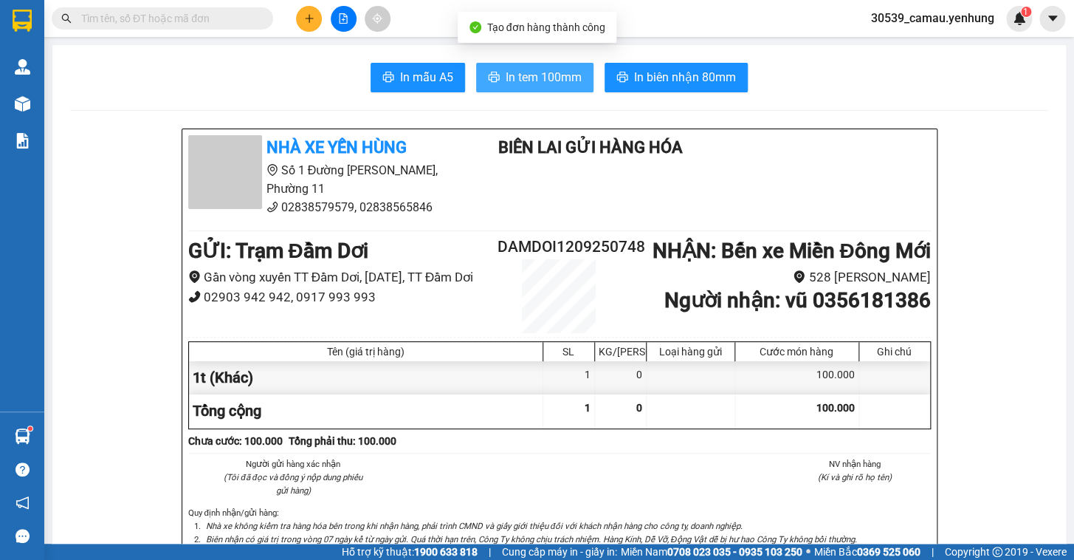
click at [531, 82] on span "In tem 100mm" at bounding box center [544, 77] width 76 height 18
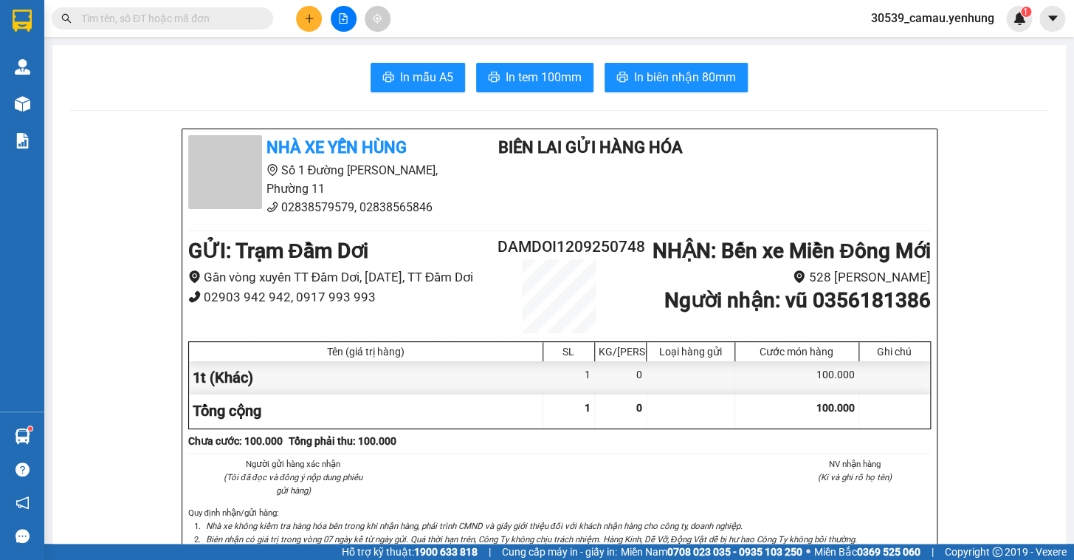
click at [305, 3] on div "Kết quả tìm kiếm ( 0 ) Bộ lọc No Data 30539_camau.yenhung 1" at bounding box center [537, 18] width 1074 height 37
click at [333, 16] on button at bounding box center [344, 19] width 26 height 26
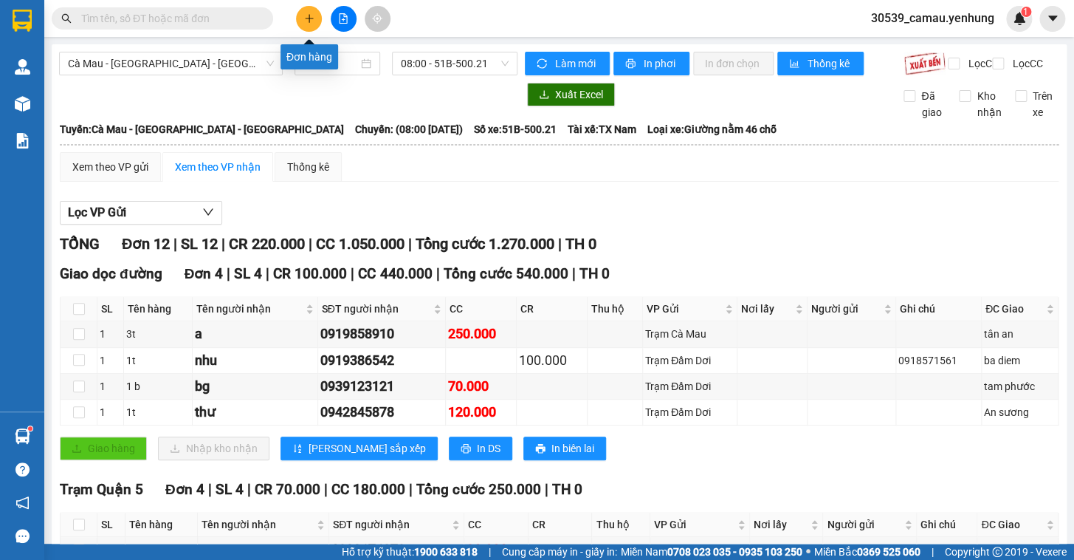
click at [304, 20] on icon "plus" at bounding box center [309, 18] width 10 height 10
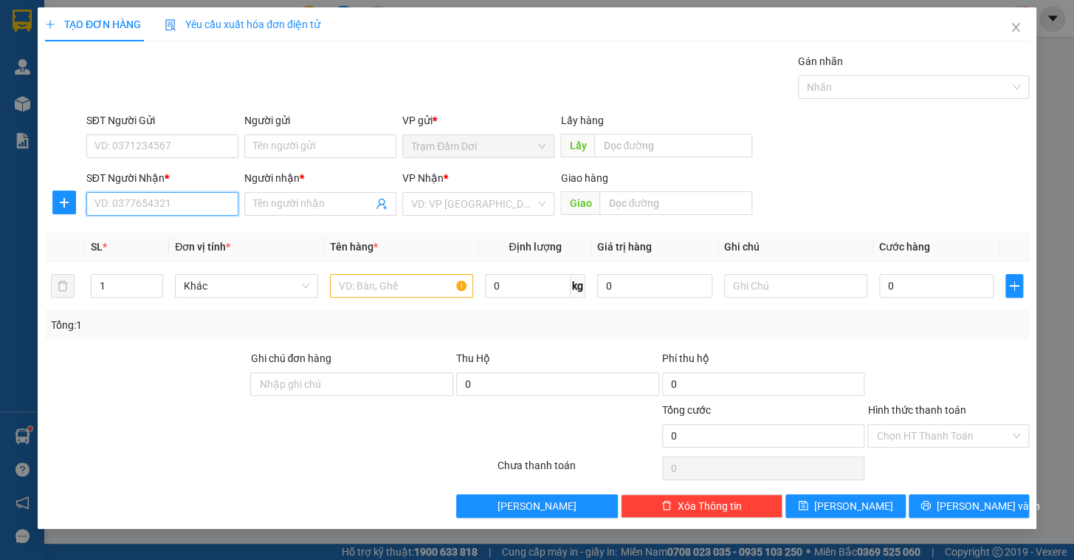
click at [155, 212] on input "SĐT Người Nhận *" at bounding box center [162, 204] width 152 height 24
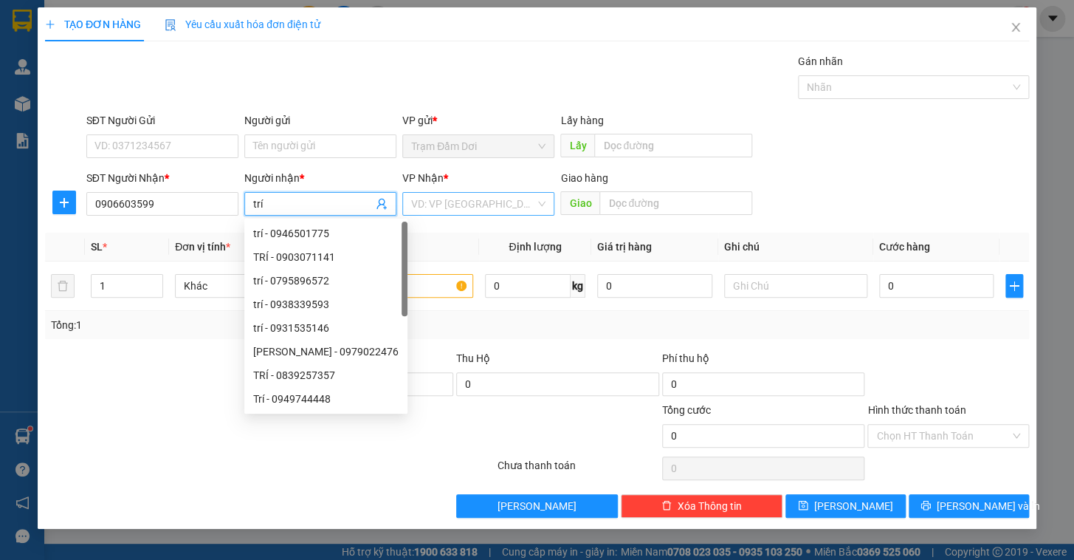
click at [475, 199] on input "search" at bounding box center [473, 204] width 124 height 22
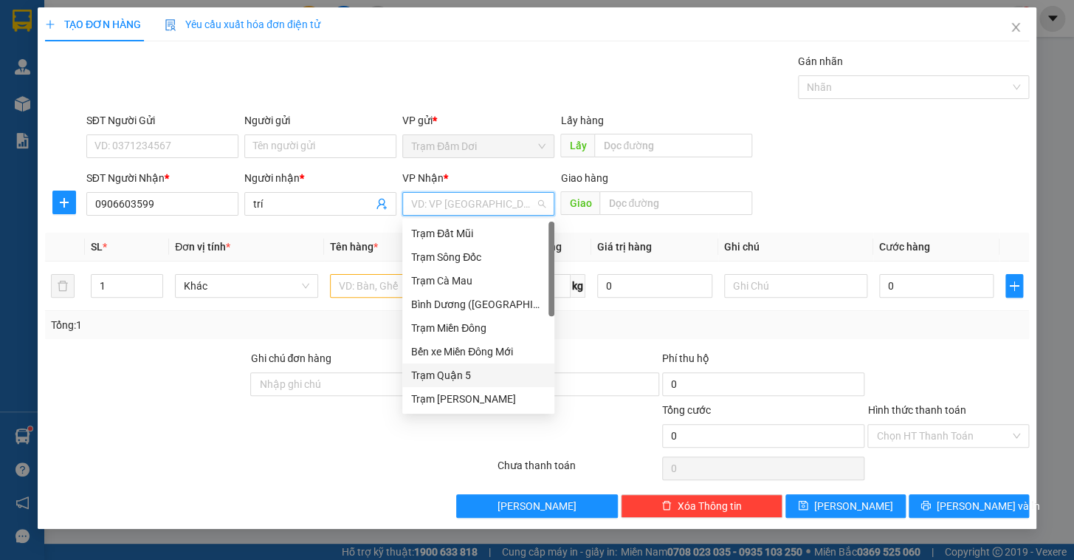
drag, startPoint x: 471, startPoint y: 374, endPoint x: 390, endPoint y: 303, distance: 107.3
click at [468, 374] on div "Trạm Quận 5" at bounding box center [478, 375] width 134 height 16
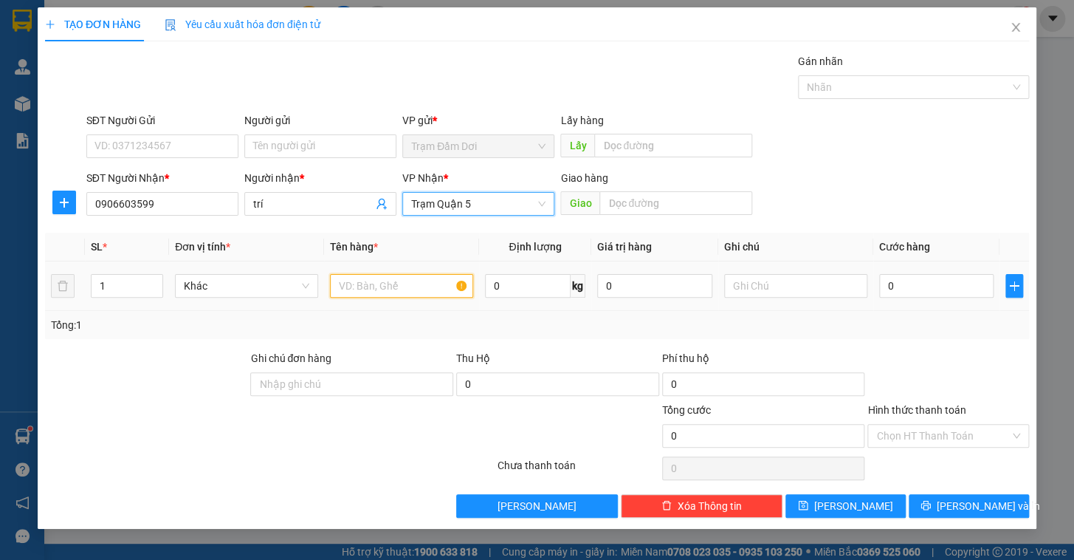
click at [388, 291] on input "text" at bounding box center [401, 286] width 143 height 24
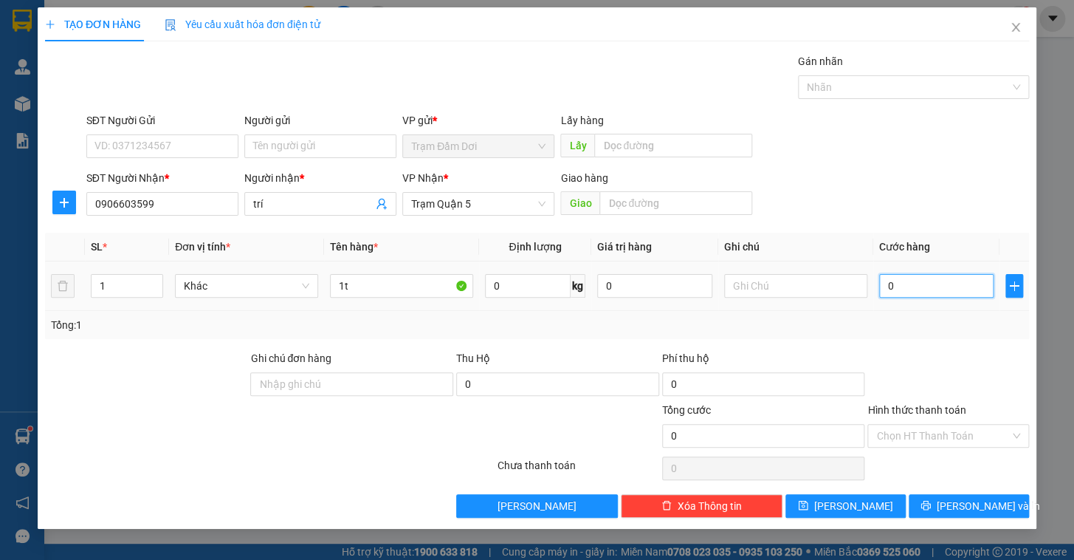
click at [932, 285] on input "0" at bounding box center [936, 286] width 115 height 24
click at [929, 350] on div "Transit Pickup Surcharge Ids Transit Deliver Surcharge Ids Transit Deliver Surc…" at bounding box center [537, 285] width 984 height 464
click at [958, 515] on button "[PERSON_NAME] và In" at bounding box center [969, 506] width 120 height 24
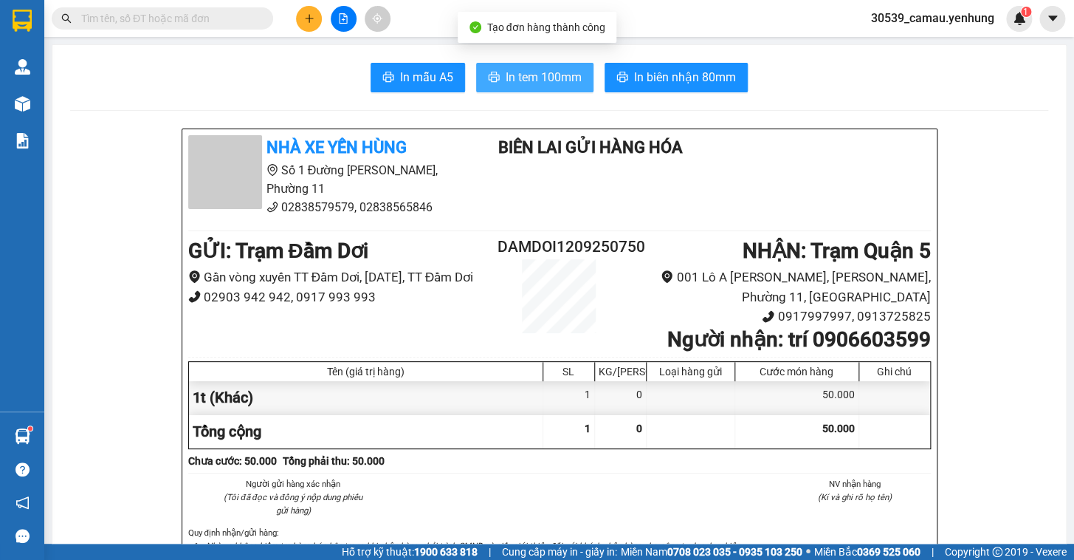
click at [518, 75] on span "In tem 100mm" at bounding box center [544, 77] width 76 height 18
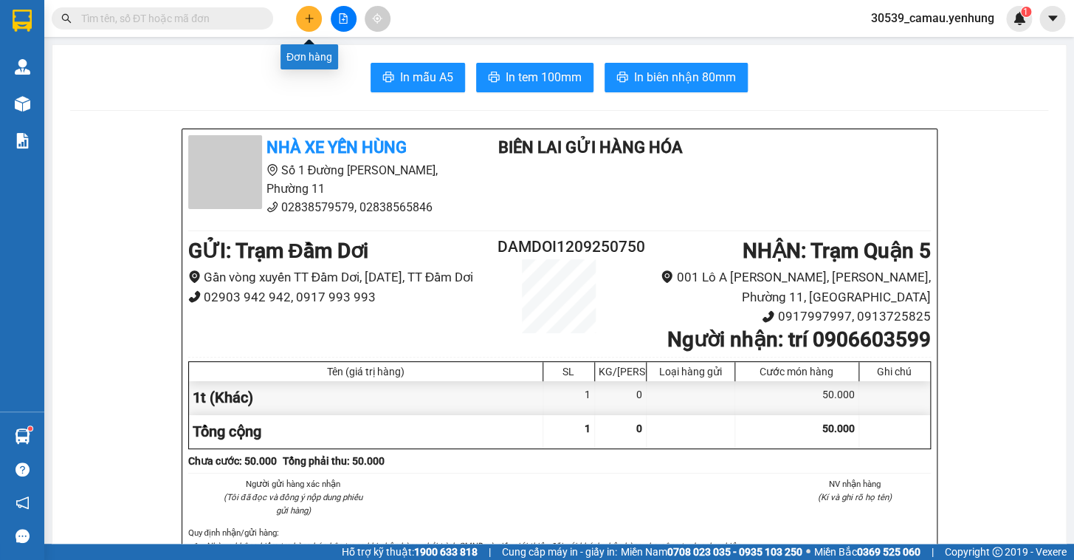
click at [298, 15] on button at bounding box center [309, 19] width 26 height 26
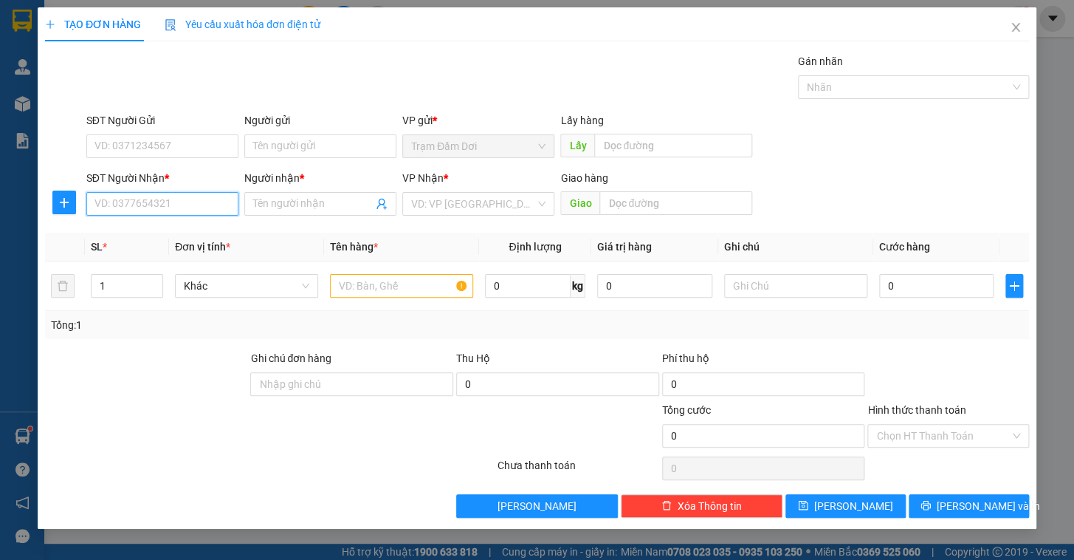
click at [109, 204] on input "SĐT Người Nhận *" at bounding box center [162, 204] width 152 height 24
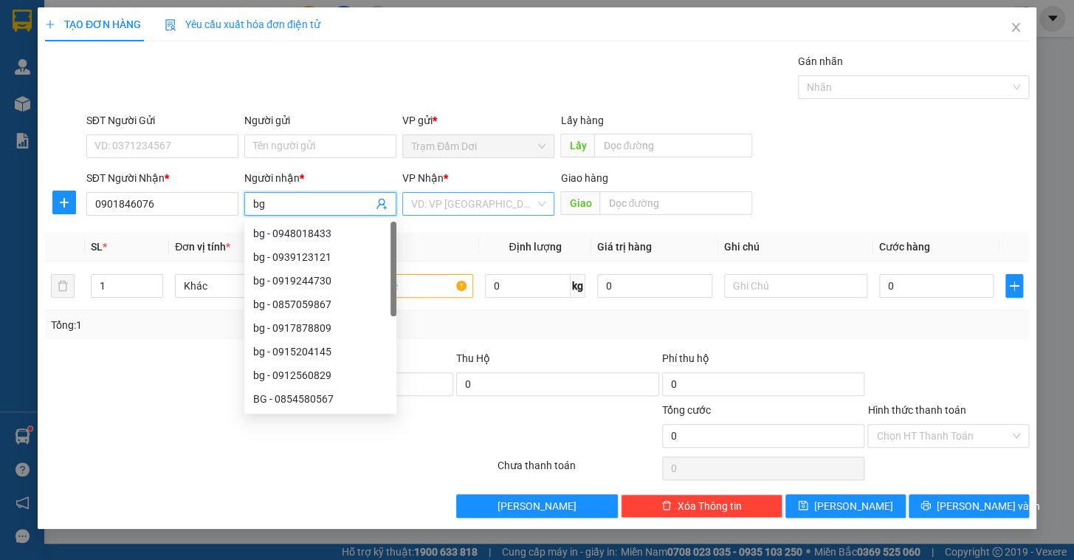
click at [488, 207] on input "search" at bounding box center [473, 204] width 124 height 22
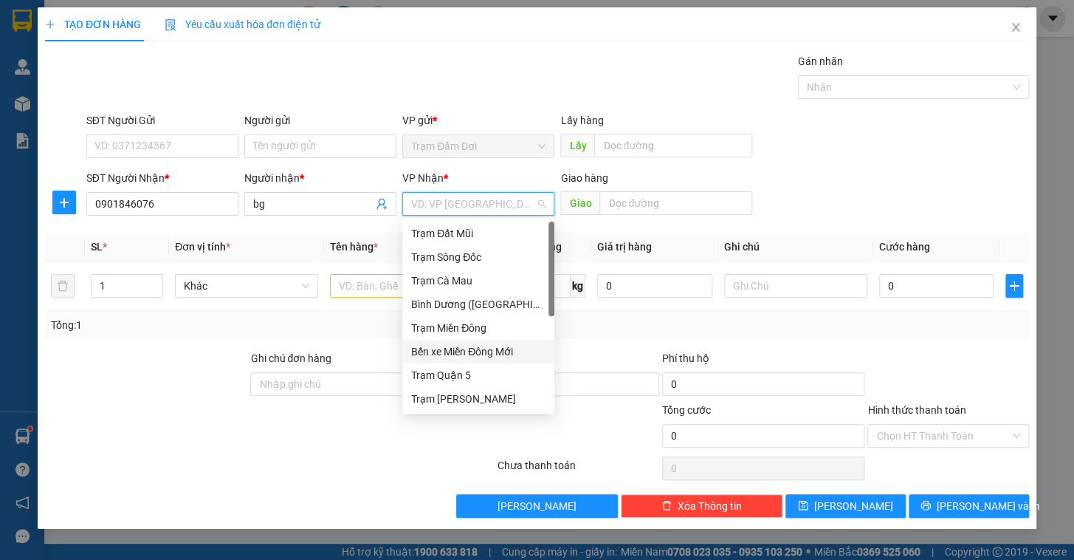
click at [492, 351] on div "Bến xe Miền Đông Mới" at bounding box center [478, 351] width 134 height 16
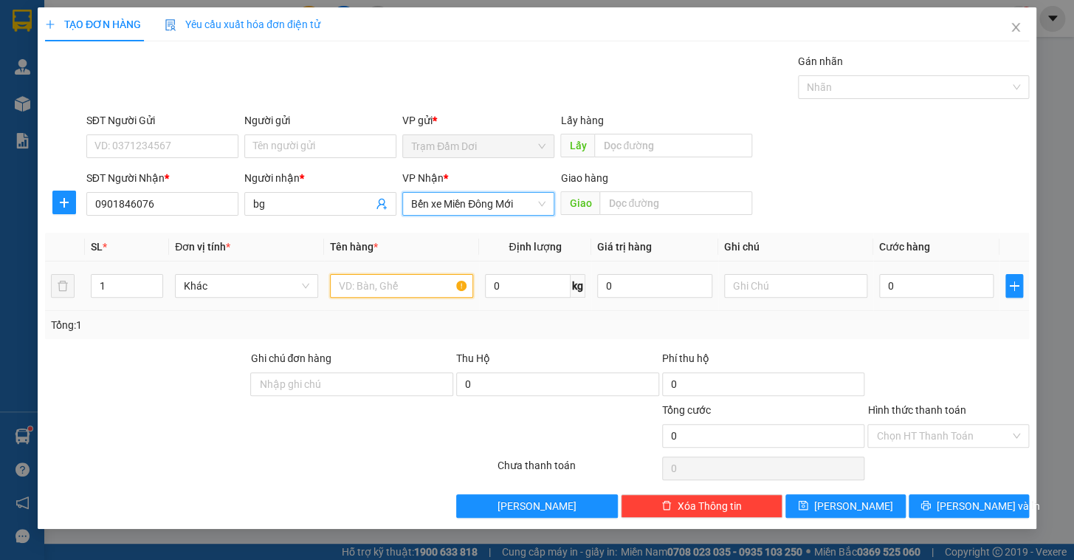
click at [410, 294] on input "text" at bounding box center [401, 286] width 143 height 24
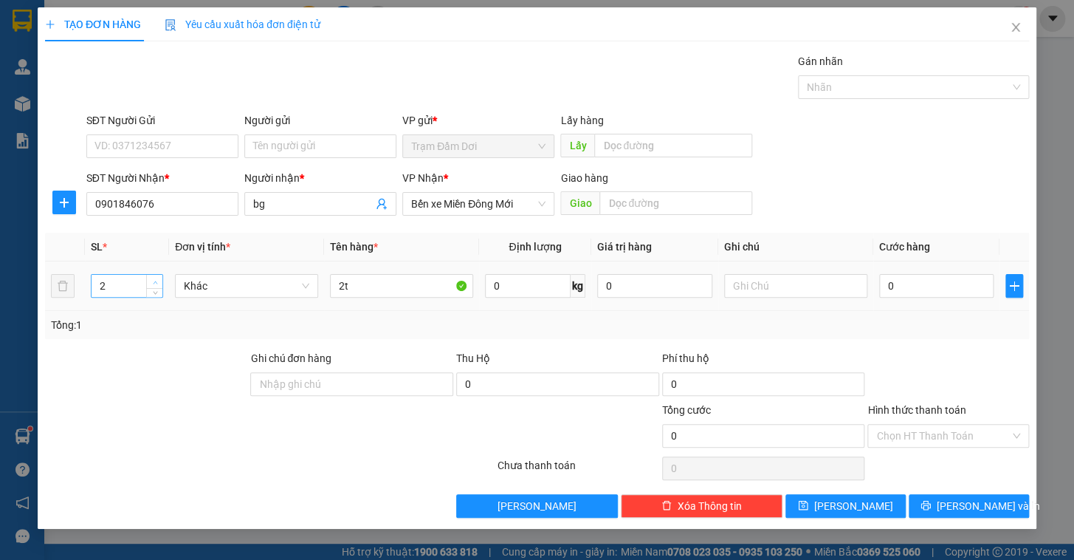
click at [153, 280] on icon "up" at bounding box center [155, 282] width 5 height 5
click at [926, 286] on input "0" at bounding box center [936, 286] width 115 height 24
click at [932, 324] on div "Tổng: 2" at bounding box center [537, 325] width 972 height 16
click at [968, 509] on span "[PERSON_NAME] và In" at bounding box center [988, 506] width 103 height 16
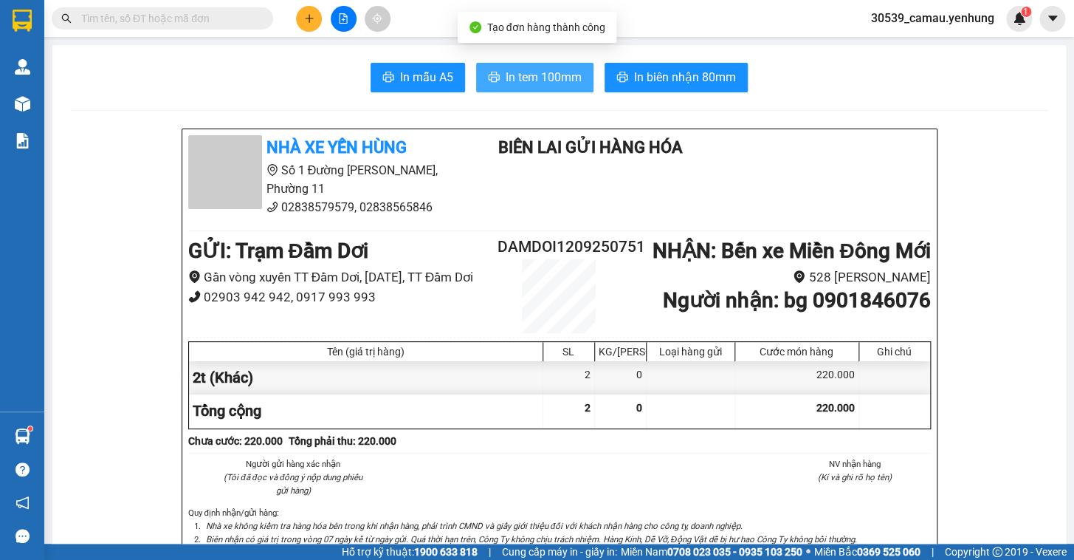
click at [501, 66] on button "In tem 100mm" at bounding box center [534, 78] width 117 height 30
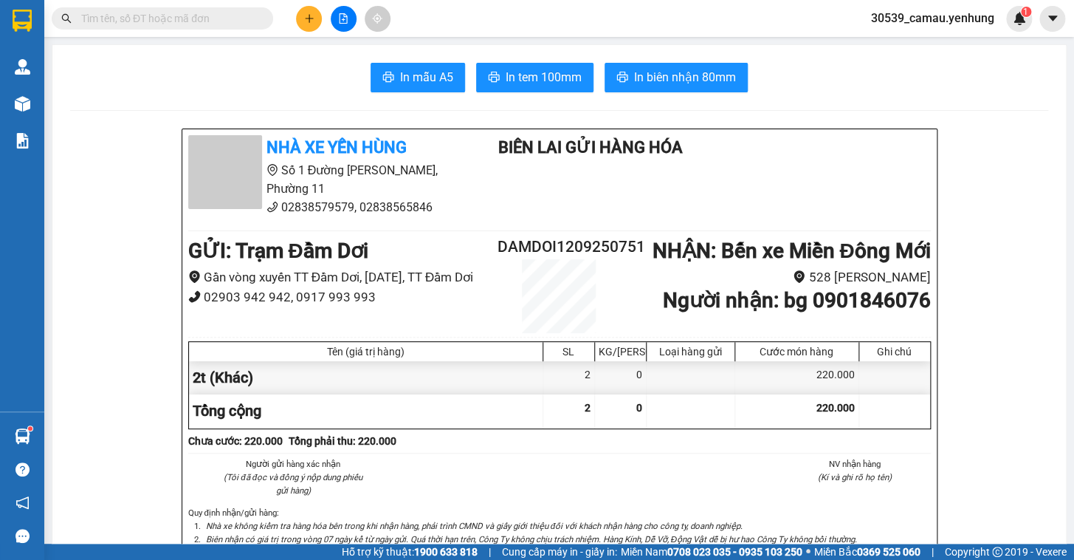
click at [304, 11] on button at bounding box center [309, 19] width 26 height 26
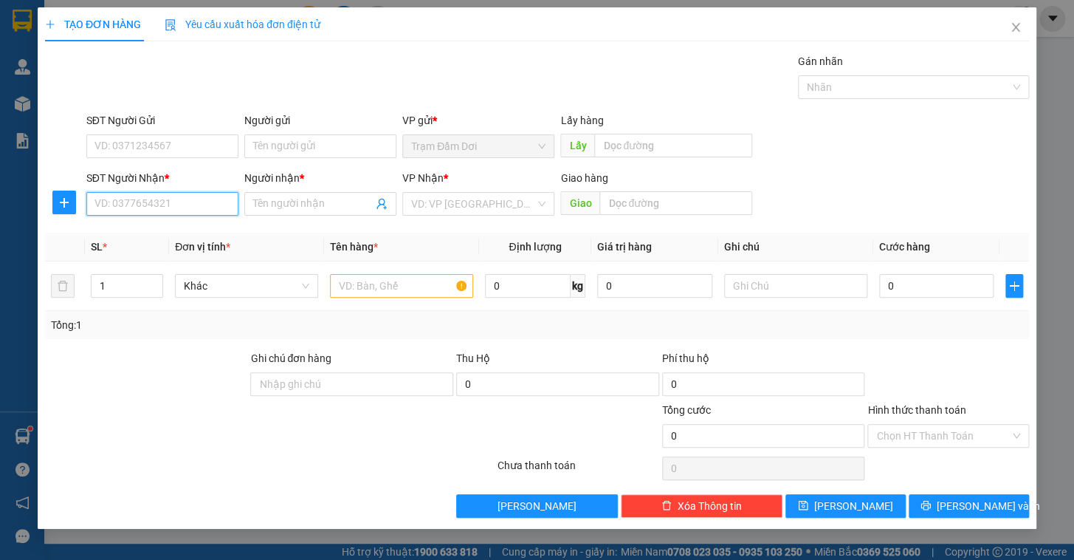
click at [107, 213] on input "SĐT Người Nhận *" at bounding box center [162, 204] width 152 height 24
click at [264, 196] on input "Người nhận *" at bounding box center [313, 204] width 120 height 16
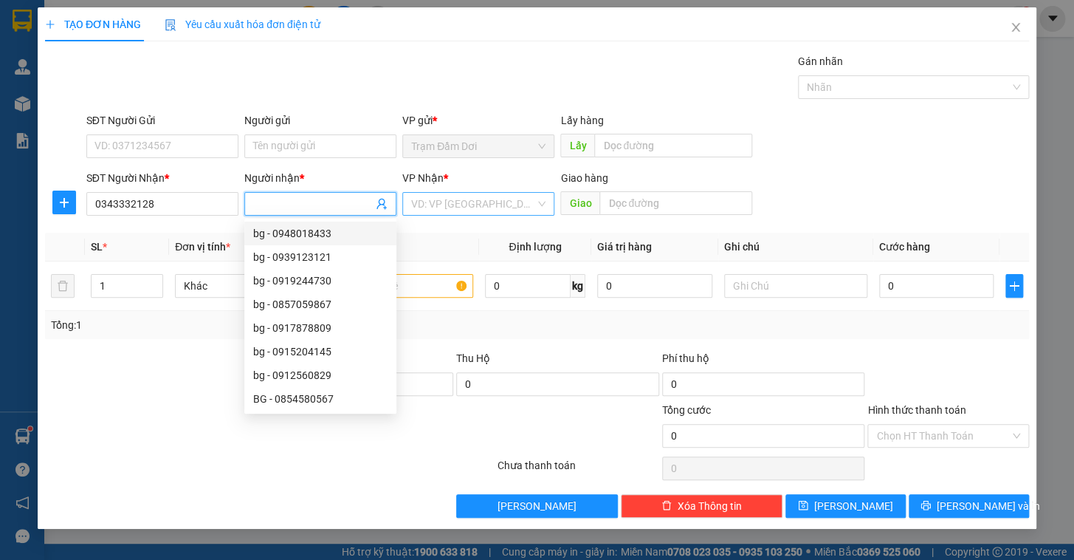
click at [476, 196] on input "search" at bounding box center [473, 204] width 124 height 22
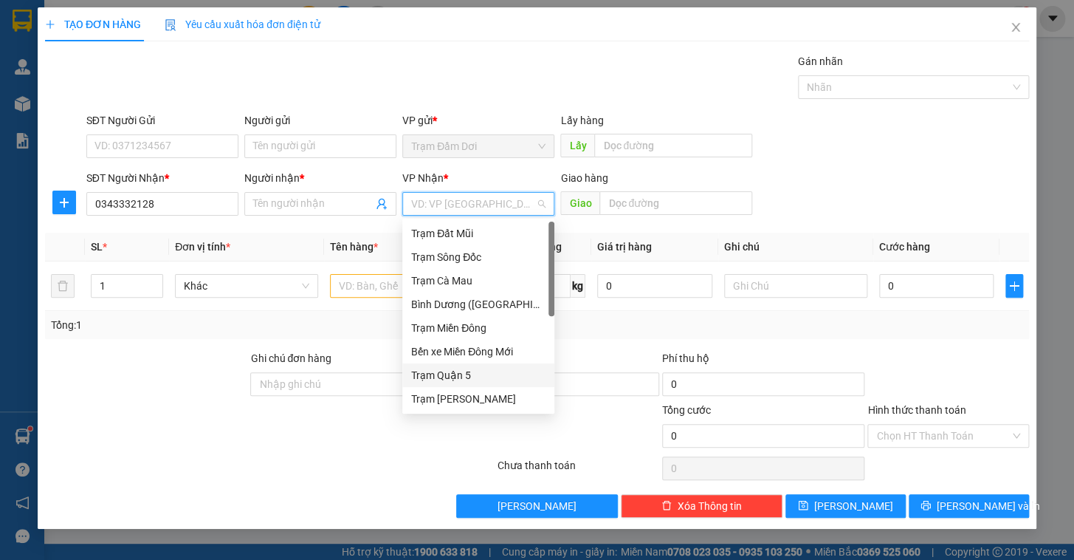
click at [465, 384] on div "Trạm Quận 5" at bounding box center [478, 375] width 152 height 24
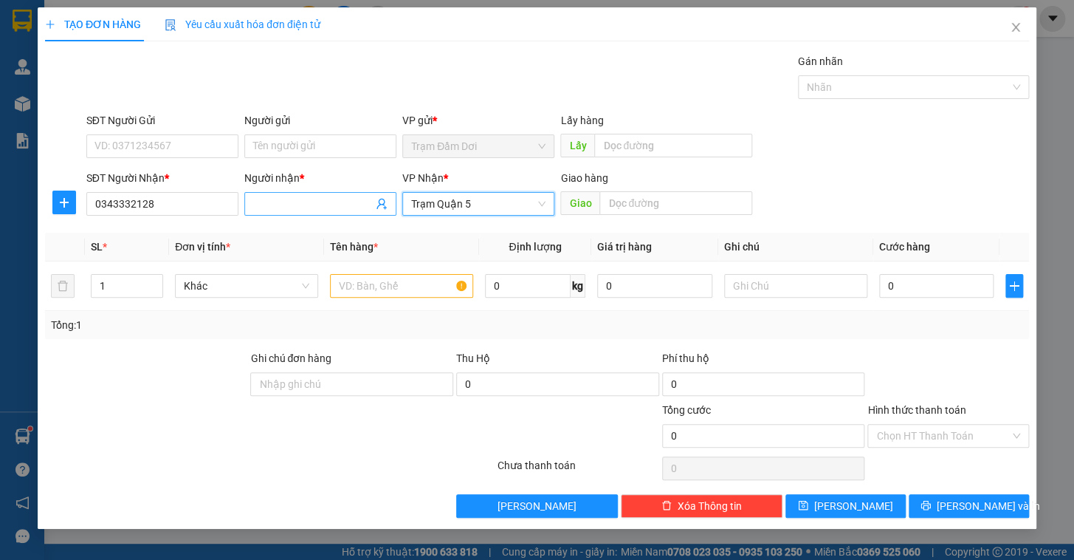
click at [337, 197] on input "Người nhận *" at bounding box center [313, 204] width 120 height 16
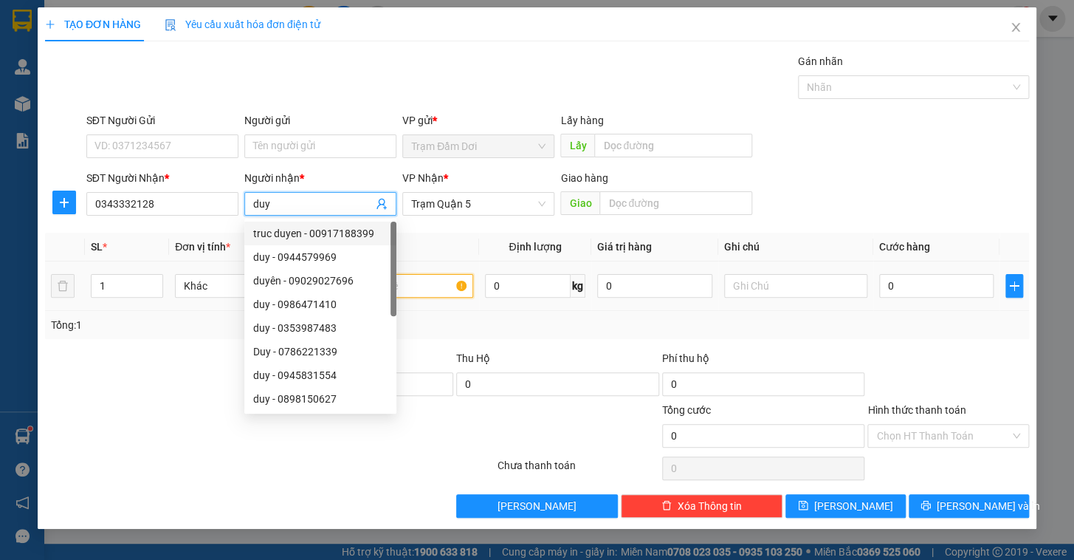
click at [433, 278] on input "text" at bounding box center [401, 286] width 143 height 24
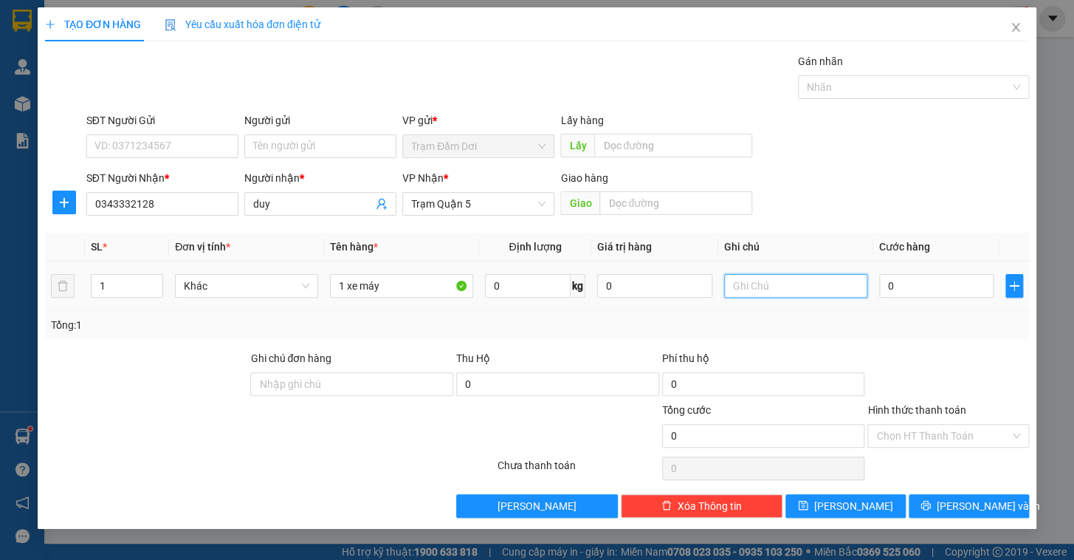
click at [766, 286] on input "text" at bounding box center [795, 286] width 143 height 24
click at [961, 432] on input "Hình thức thanh toán" at bounding box center [943, 435] width 134 height 22
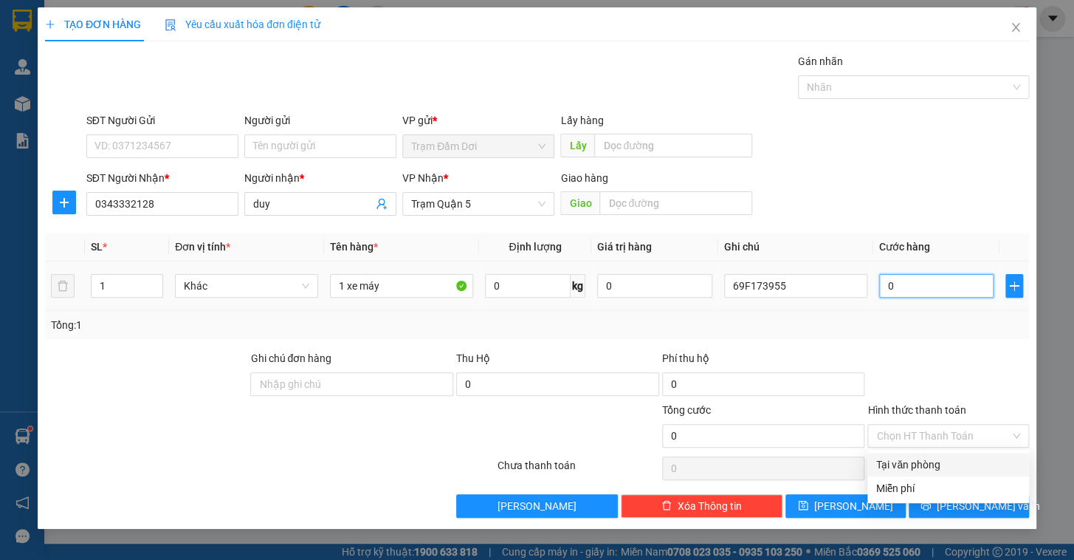
click at [906, 275] on input "0" at bounding box center [936, 286] width 115 height 24
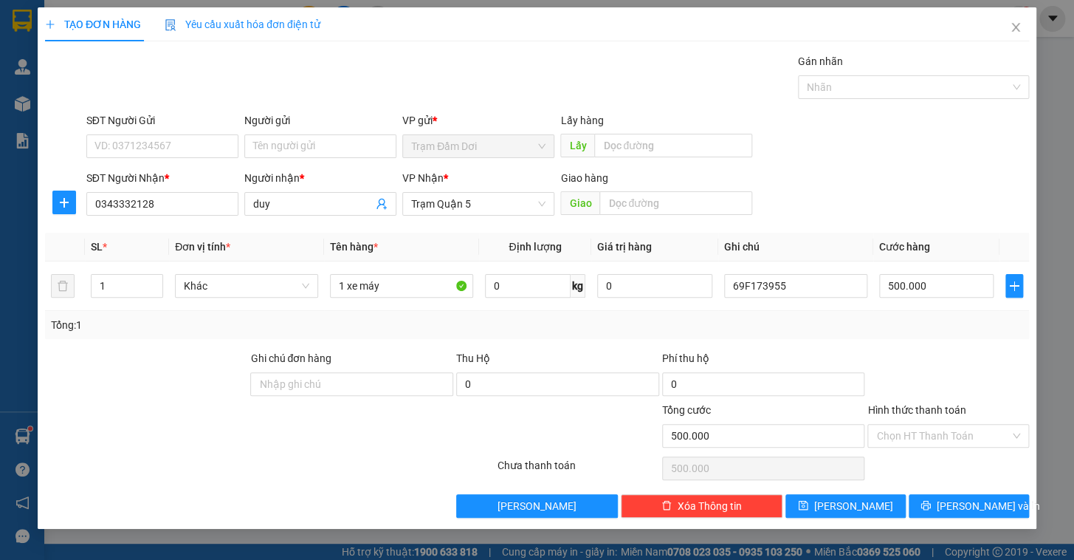
click at [920, 326] on div "Tổng: 1" at bounding box center [537, 325] width 972 height 16
drag, startPoint x: 967, startPoint y: 436, endPoint x: 949, endPoint y: 492, distance: 59.5
click at [967, 435] on input "Hình thức thanh toán" at bounding box center [943, 435] width 134 height 22
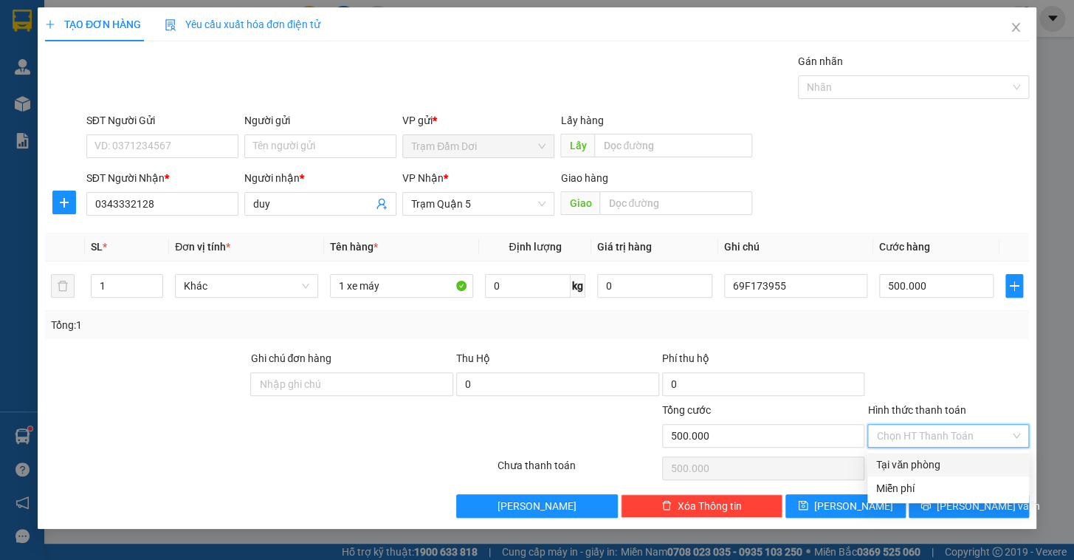
click at [929, 471] on div "Tại văn phòng" at bounding box center [948, 464] width 144 height 16
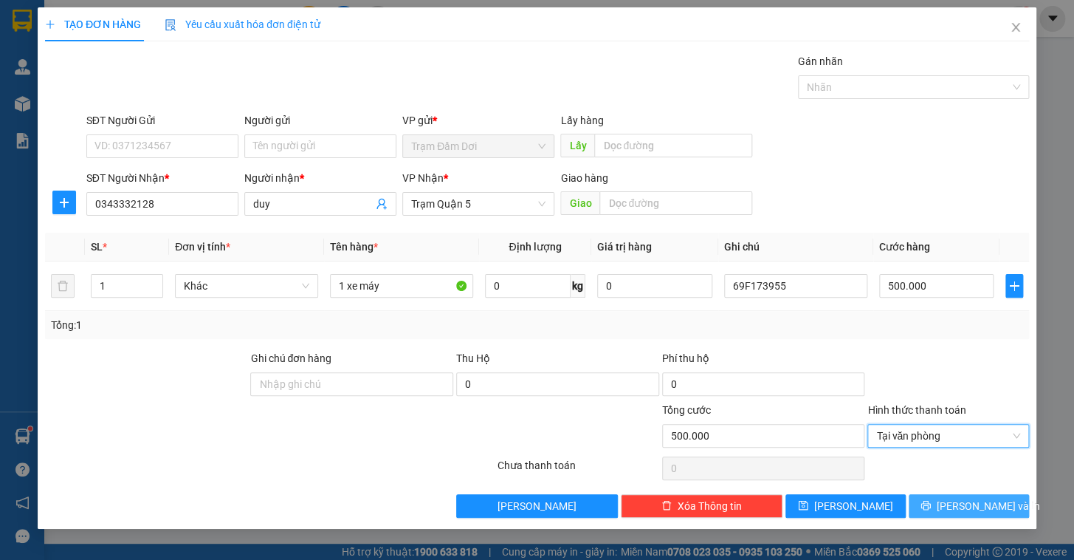
click at [954, 496] on button "[PERSON_NAME] và In" at bounding box center [969, 506] width 120 height 24
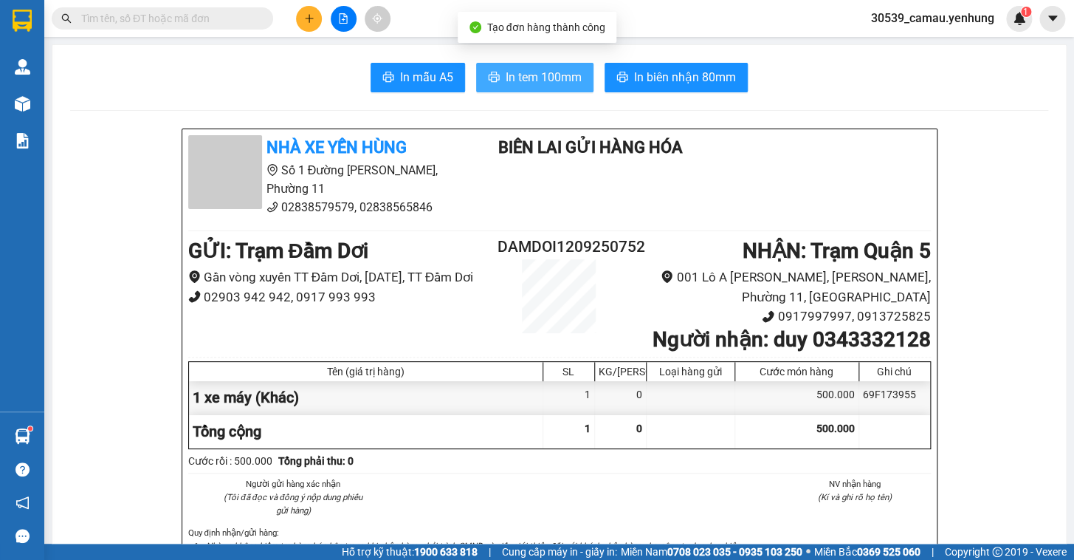
click at [543, 89] on button "In tem 100mm" at bounding box center [534, 78] width 117 height 30
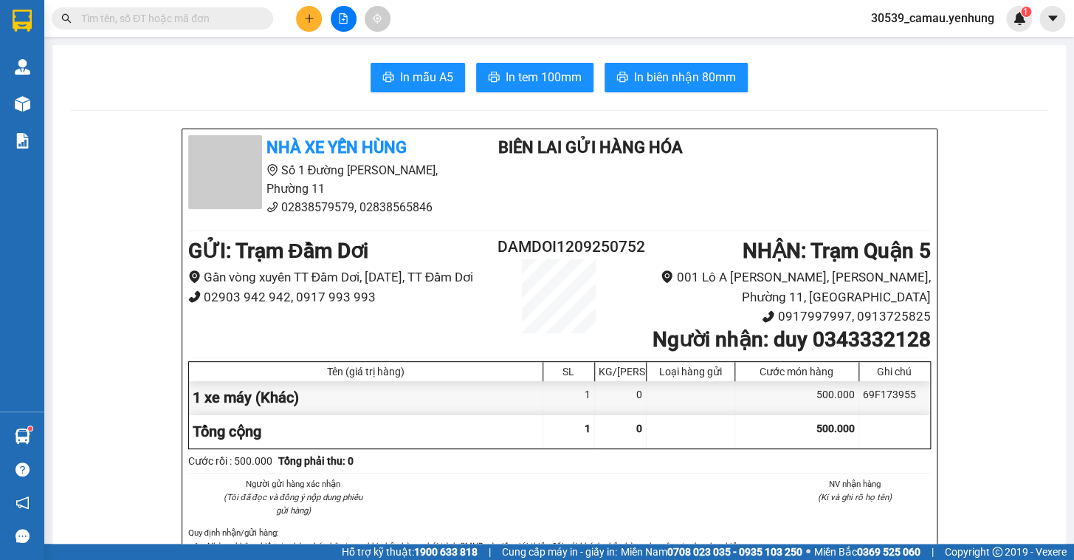
click at [307, 22] on icon "plus" at bounding box center [309, 18] width 10 height 10
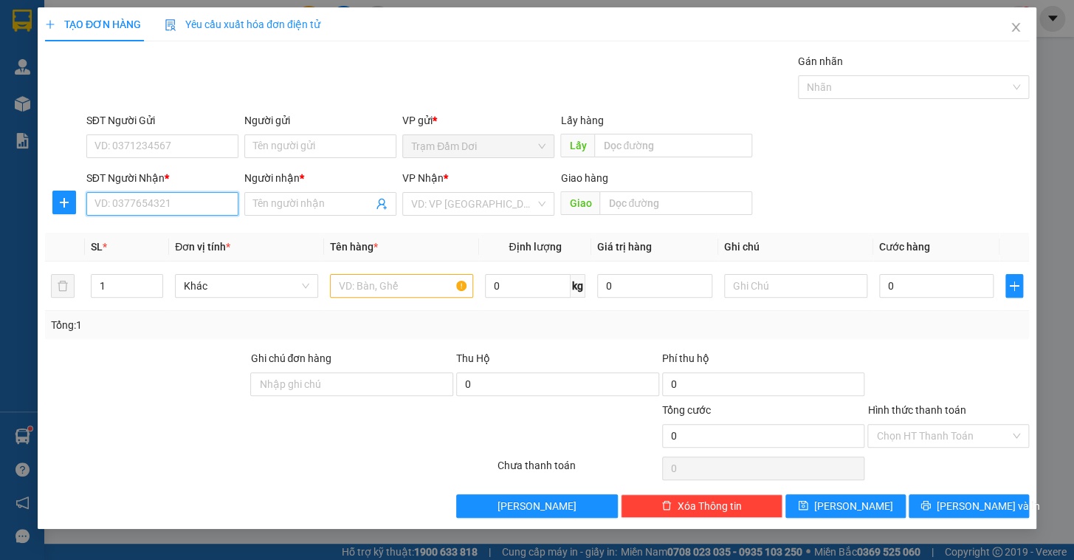
click at [203, 195] on input "SĐT Người Nhận *" at bounding box center [162, 204] width 152 height 24
click at [179, 232] on div "0362758849 - [PERSON_NAME]" at bounding box center [162, 233] width 134 height 16
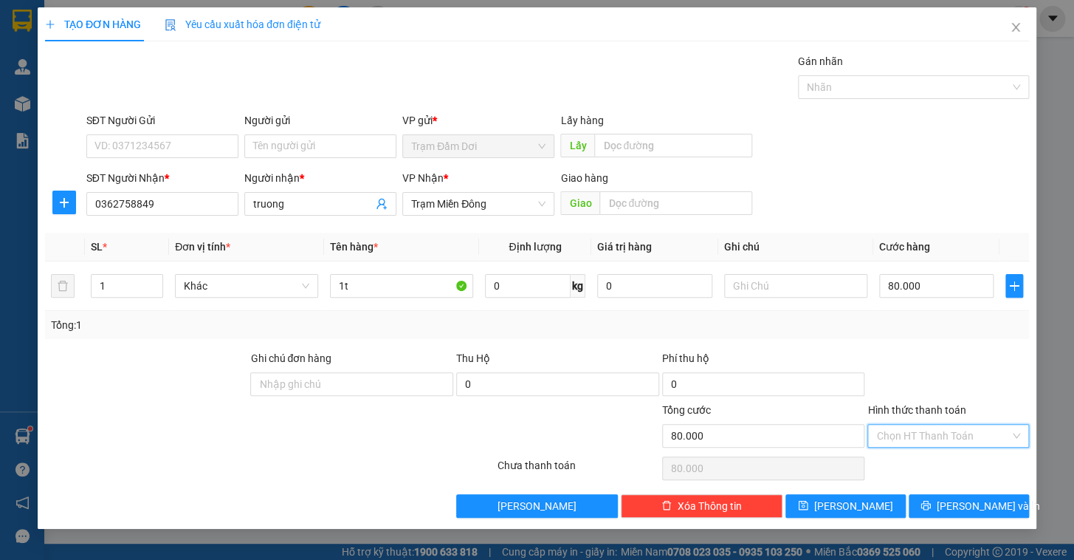
click at [982, 438] on input "Hình thức thanh toán" at bounding box center [943, 435] width 134 height 22
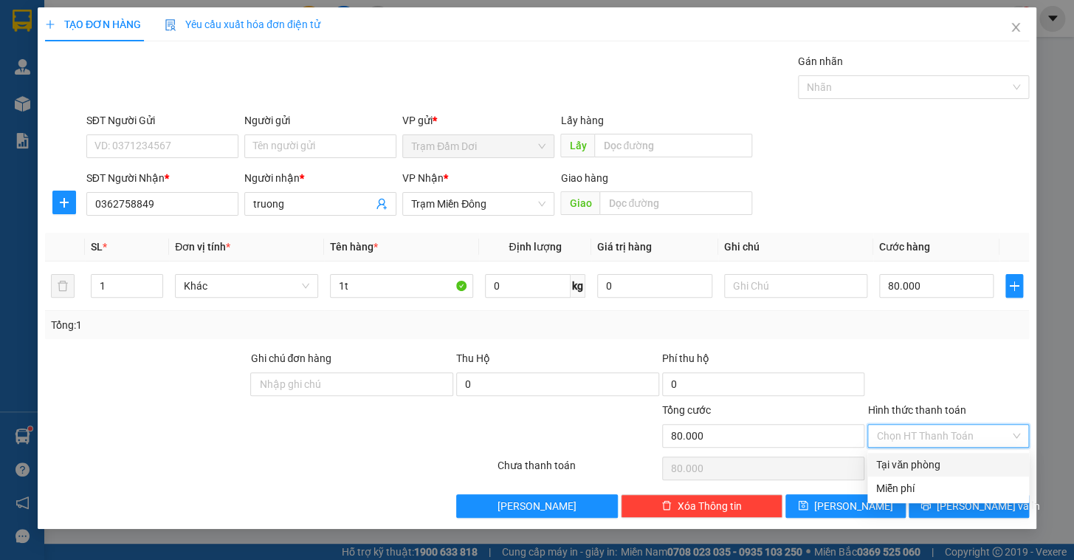
click at [966, 469] on div "Tại văn phòng" at bounding box center [948, 464] width 144 height 16
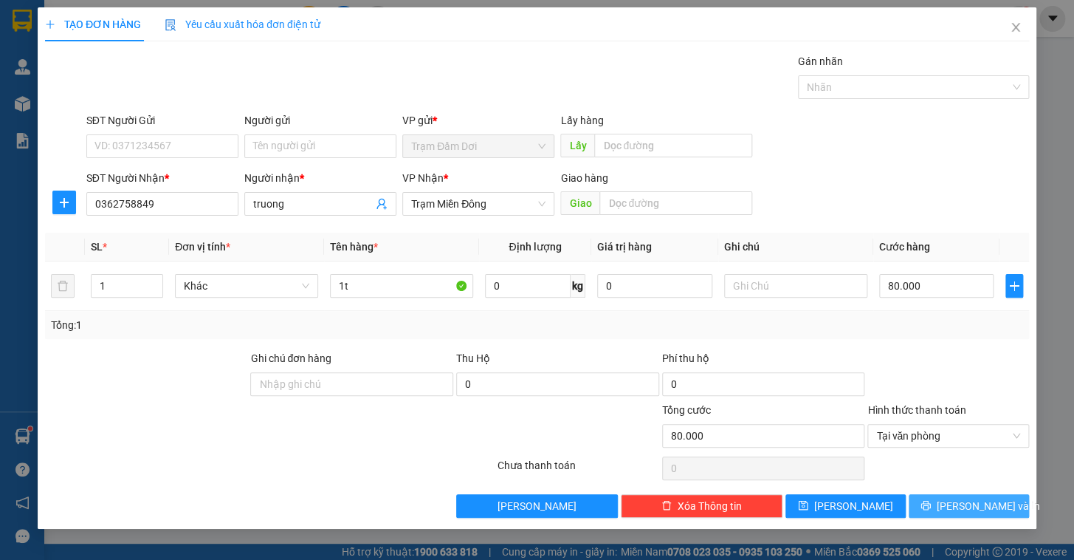
click at [982, 504] on span "[PERSON_NAME] và In" at bounding box center [988, 506] width 103 height 16
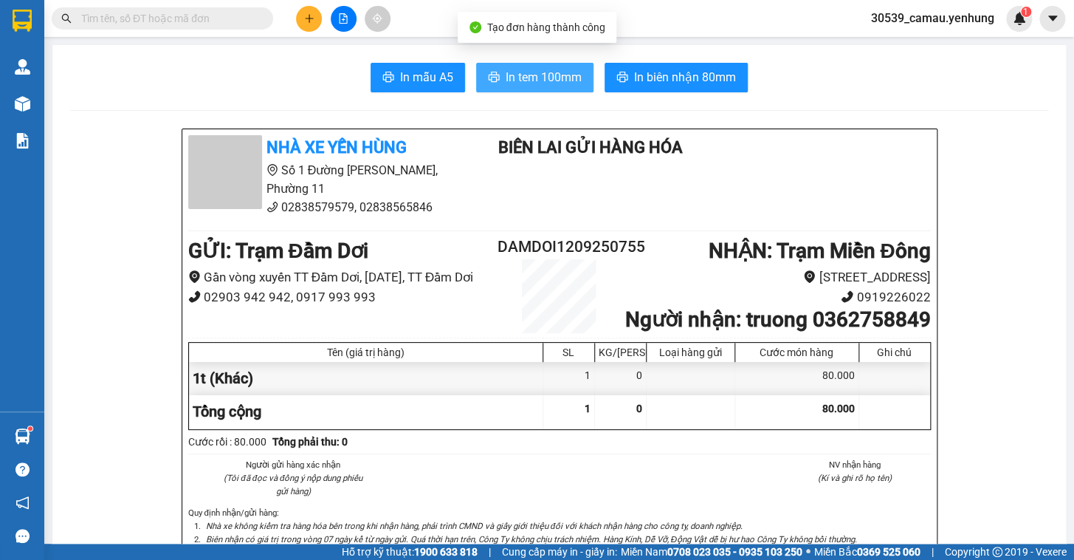
click at [561, 80] on span "In tem 100mm" at bounding box center [544, 77] width 76 height 18
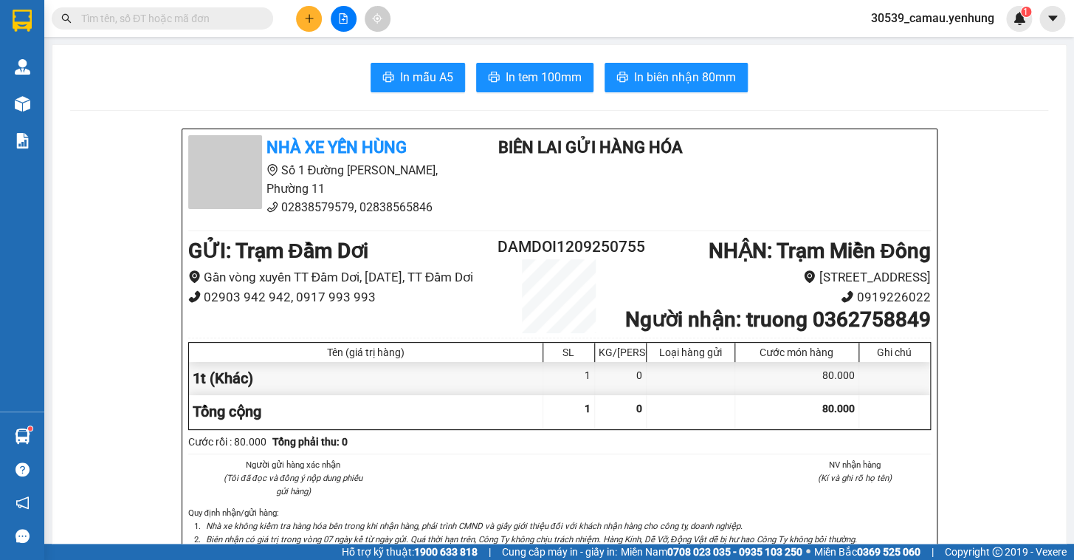
click at [310, 15] on icon "plus" at bounding box center [309, 18] width 10 height 10
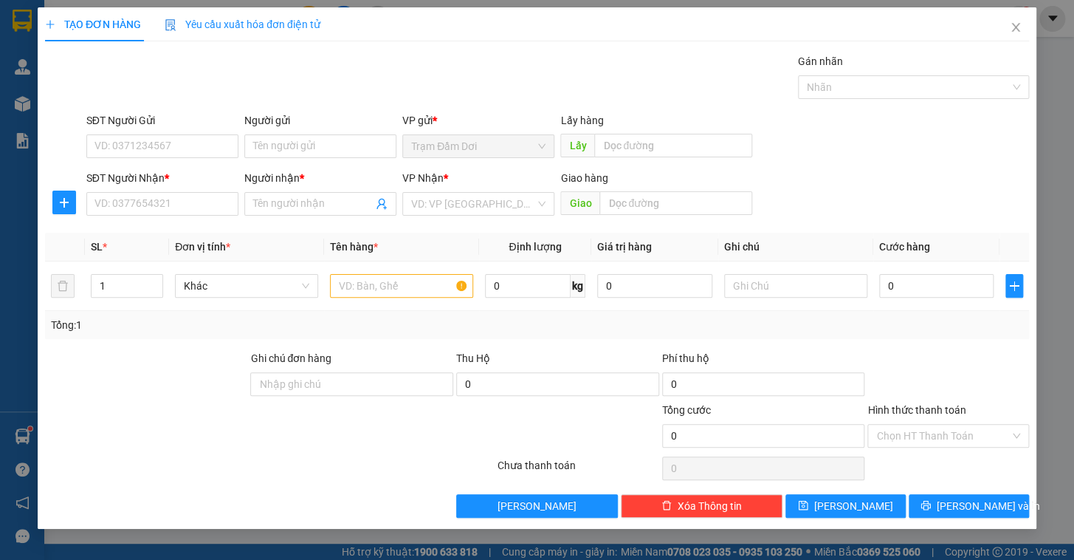
click at [171, 186] on div "SĐT Người Nhận *" at bounding box center [162, 181] width 152 height 22
click at [171, 196] on input "SĐT Người Nhận *" at bounding box center [162, 204] width 152 height 24
click at [148, 233] on div "0879906308 - phi" at bounding box center [162, 233] width 134 height 16
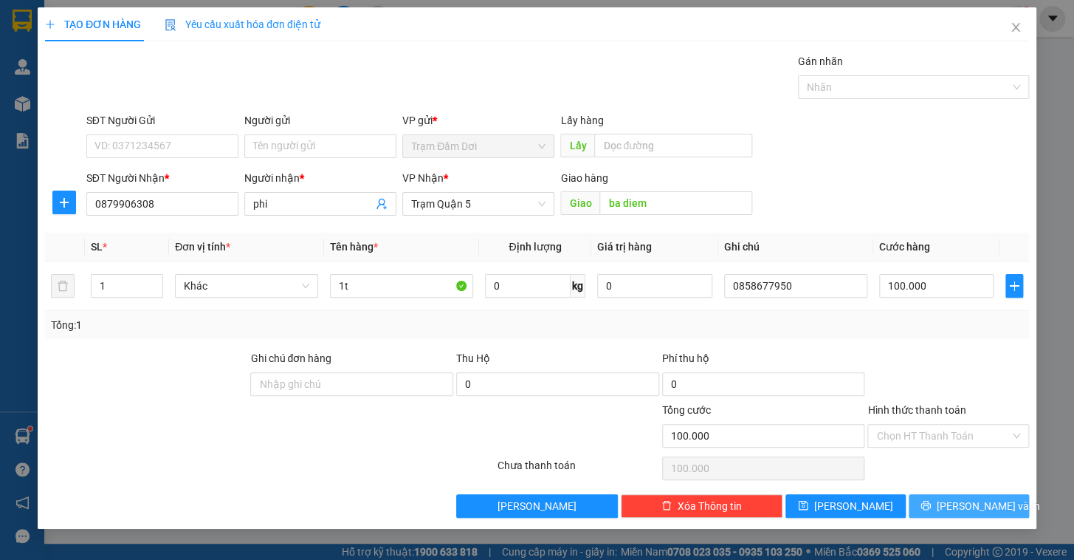
click at [957, 498] on span "[PERSON_NAME] và In" at bounding box center [988, 506] width 103 height 16
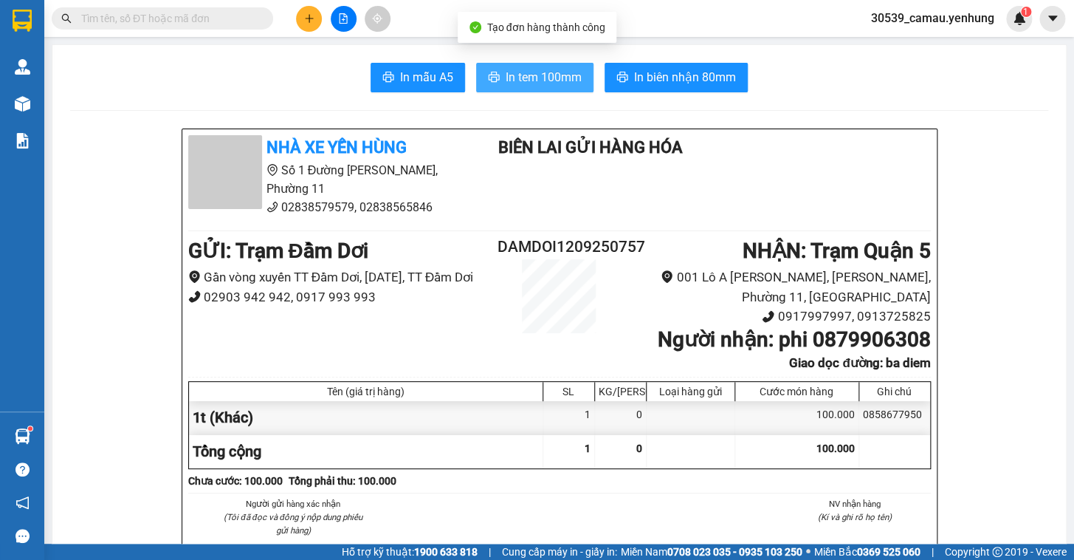
click at [554, 77] on span "In tem 100mm" at bounding box center [544, 77] width 76 height 18
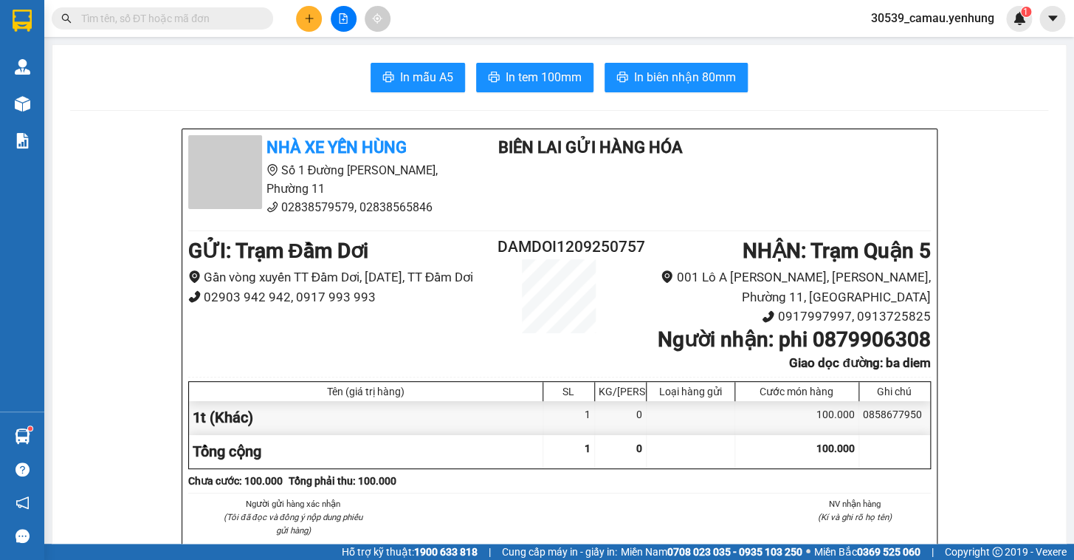
click at [302, 19] on button at bounding box center [309, 19] width 26 height 26
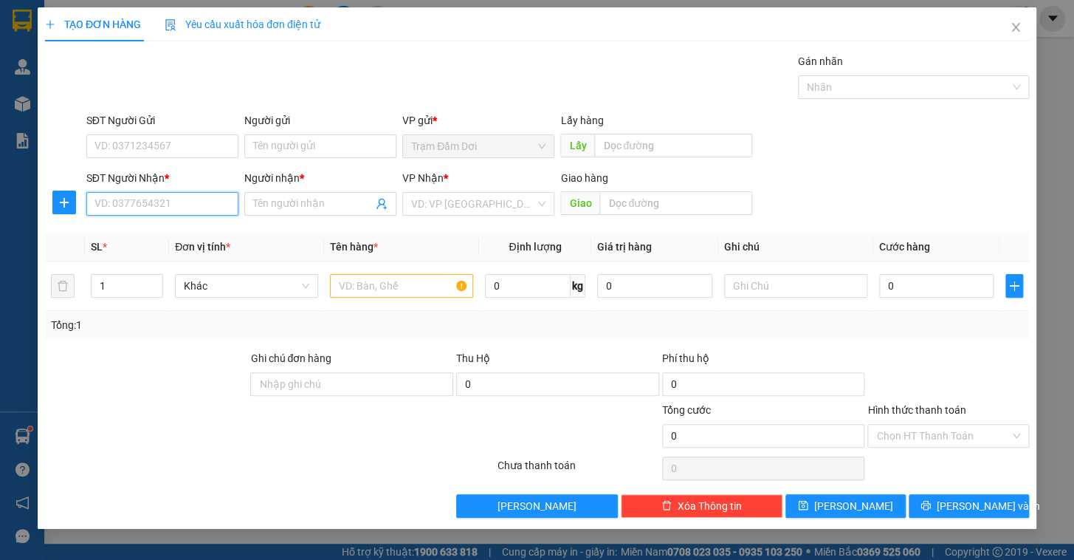
click at [134, 198] on input "SĐT Người Nhận *" at bounding box center [162, 204] width 152 height 24
click at [144, 227] on div "0976019357 - [PERSON_NAME]" at bounding box center [162, 233] width 134 height 16
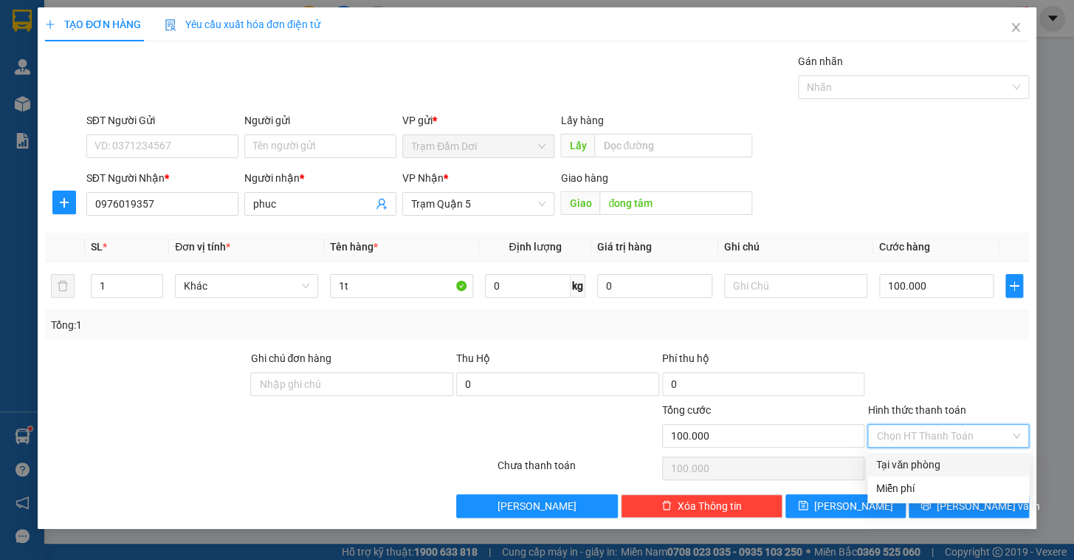
click at [958, 433] on input "Hình thức thanh toán" at bounding box center [943, 435] width 134 height 22
click at [937, 468] on div "Tại văn phòng" at bounding box center [948, 464] width 144 height 16
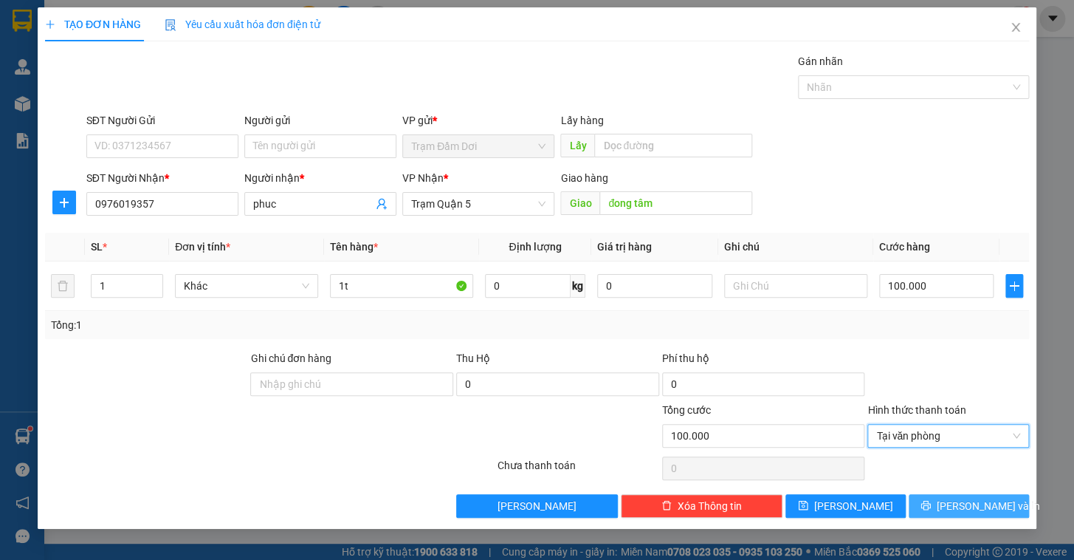
click at [974, 502] on span "[PERSON_NAME] và In" at bounding box center [988, 506] width 103 height 16
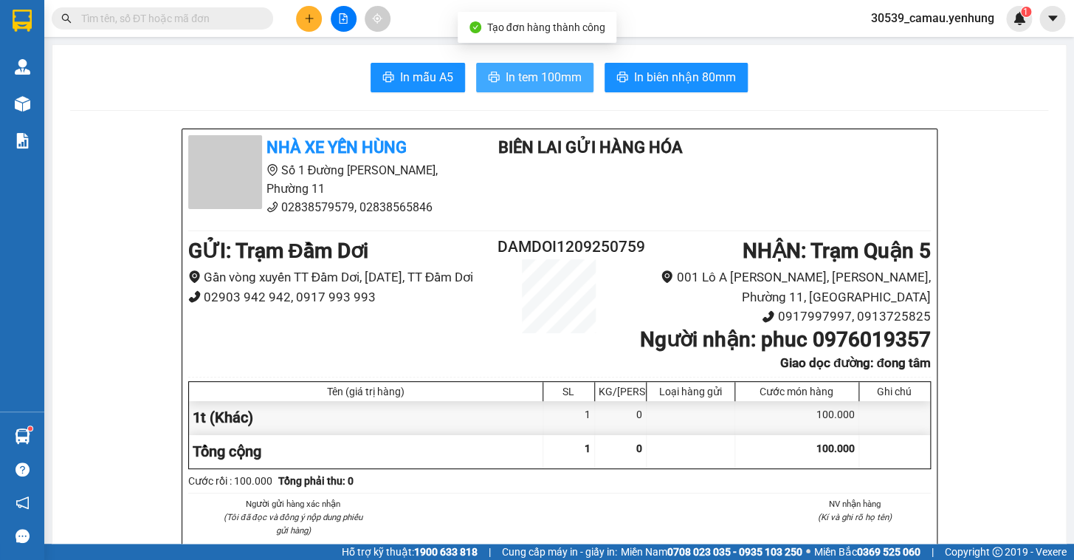
click at [492, 80] on icon "printer" at bounding box center [494, 77] width 11 height 10
click at [304, 15] on icon "plus" at bounding box center [309, 18] width 10 height 10
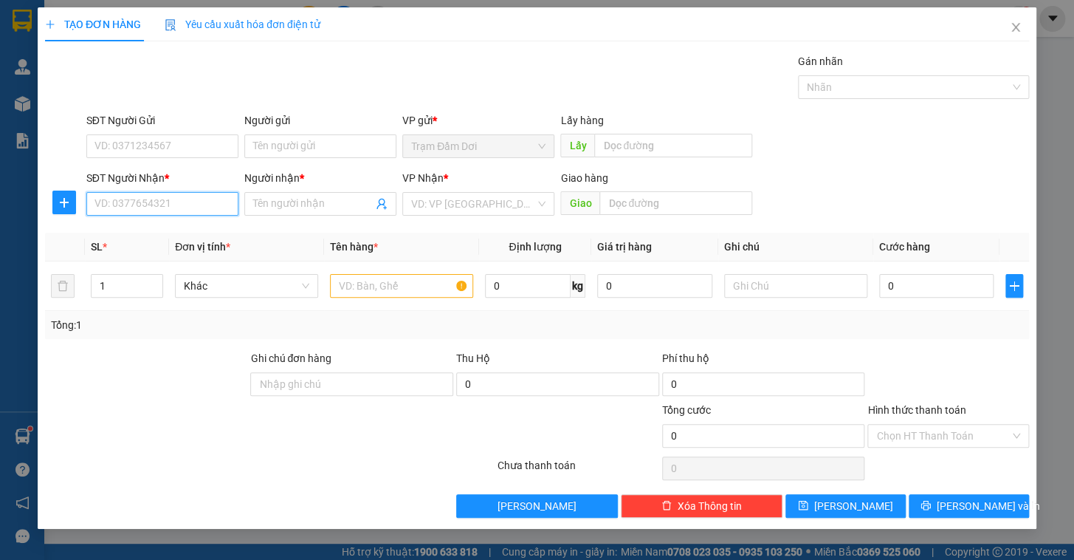
click at [184, 199] on input "SĐT Người Nhận *" at bounding box center [162, 204] width 152 height 24
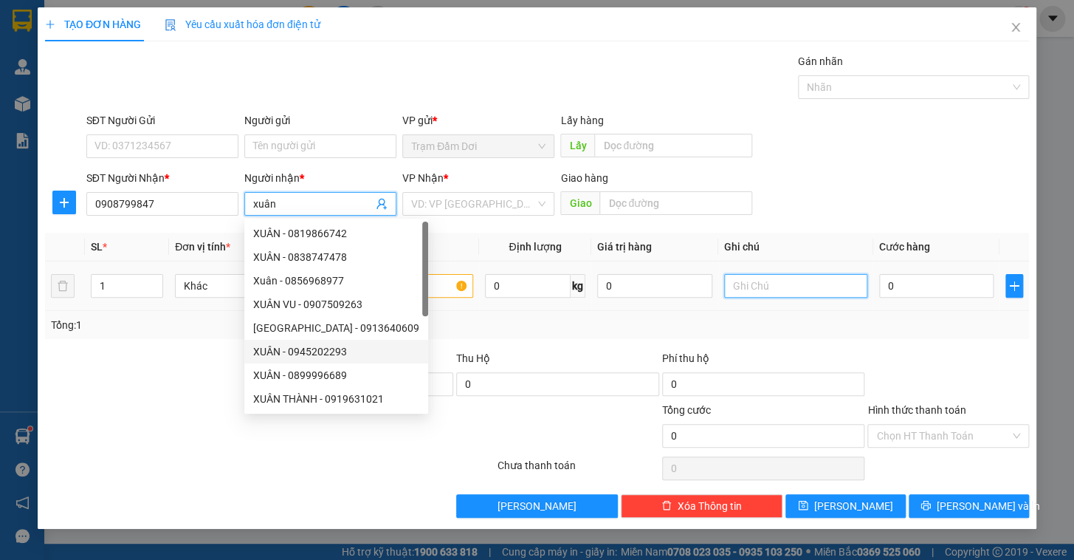
click at [774, 285] on input "text" at bounding box center [795, 286] width 143 height 24
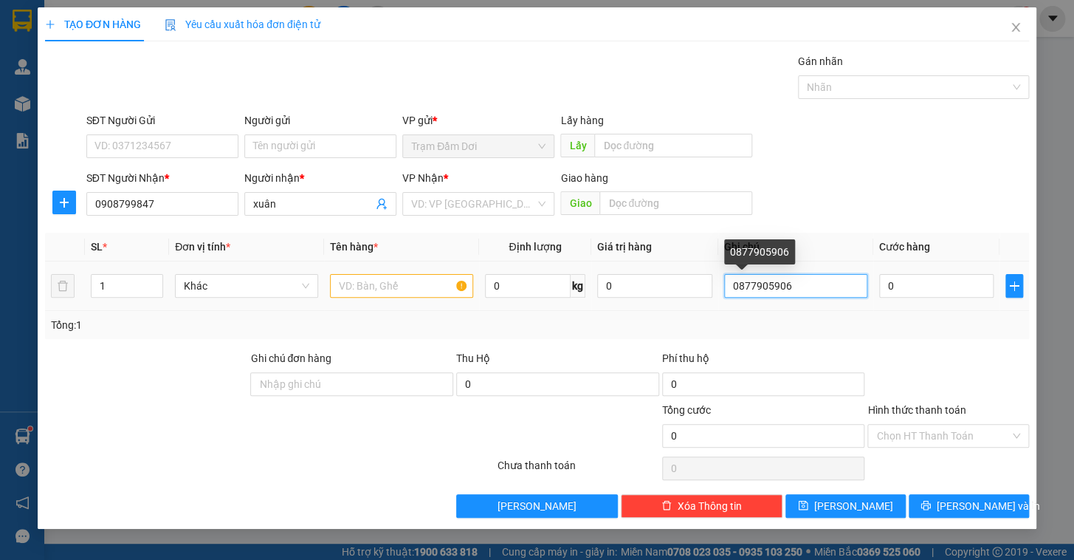
click at [750, 280] on input "0877905906" at bounding box center [795, 286] width 143 height 24
click at [810, 282] on input "0837905906" at bounding box center [795, 286] width 143 height 24
click at [520, 207] on input "search" at bounding box center [473, 204] width 124 height 22
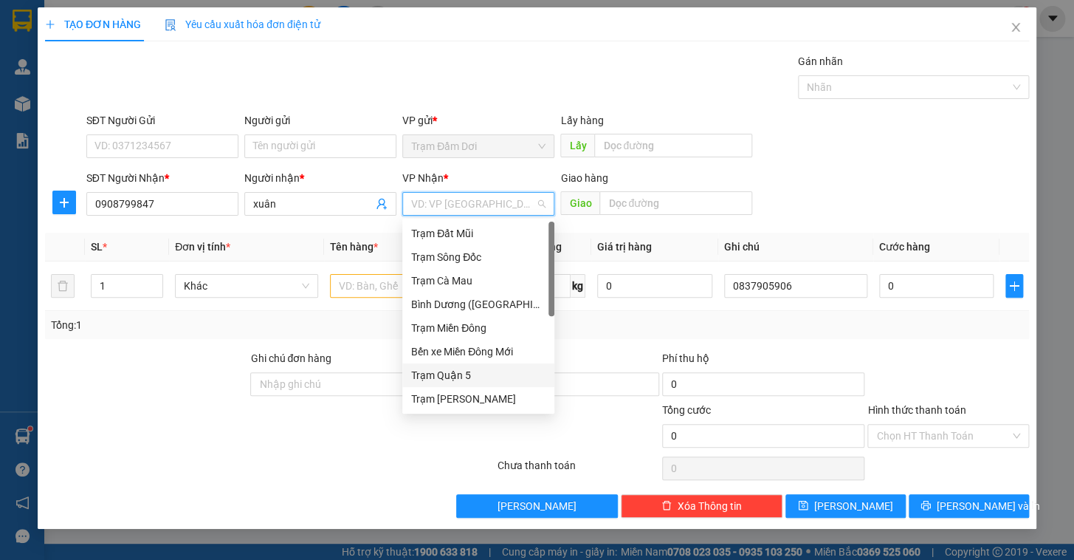
drag, startPoint x: 461, startPoint y: 368, endPoint x: 479, endPoint y: 350, distance: 25.6
click at [460, 368] on div "Trạm Quận 5" at bounding box center [478, 375] width 134 height 16
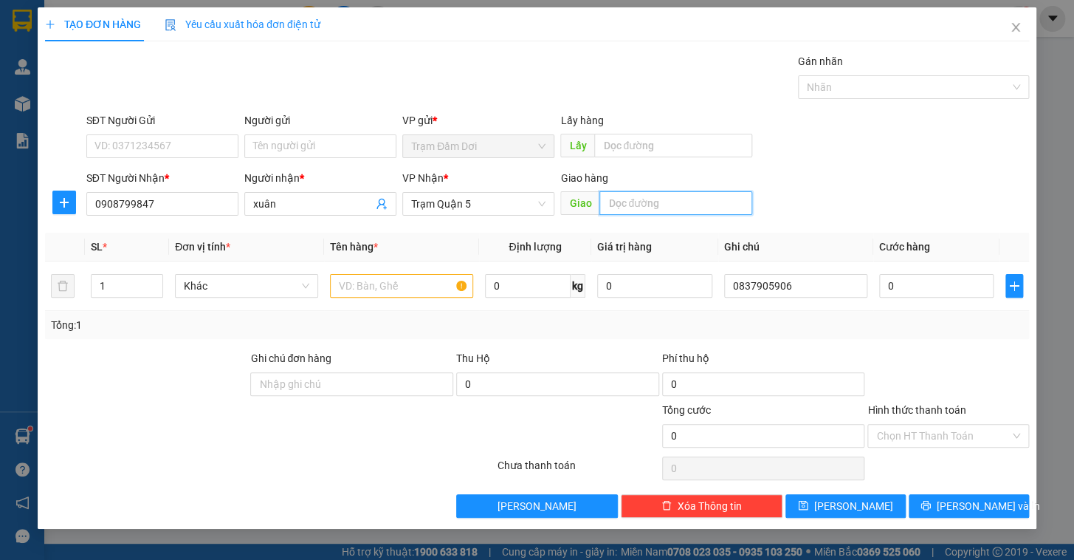
click at [641, 204] on input "text" at bounding box center [675, 203] width 153 height 24
click at [351, 280] on input "text" at bounding box center [401, 286] width 143 height 24
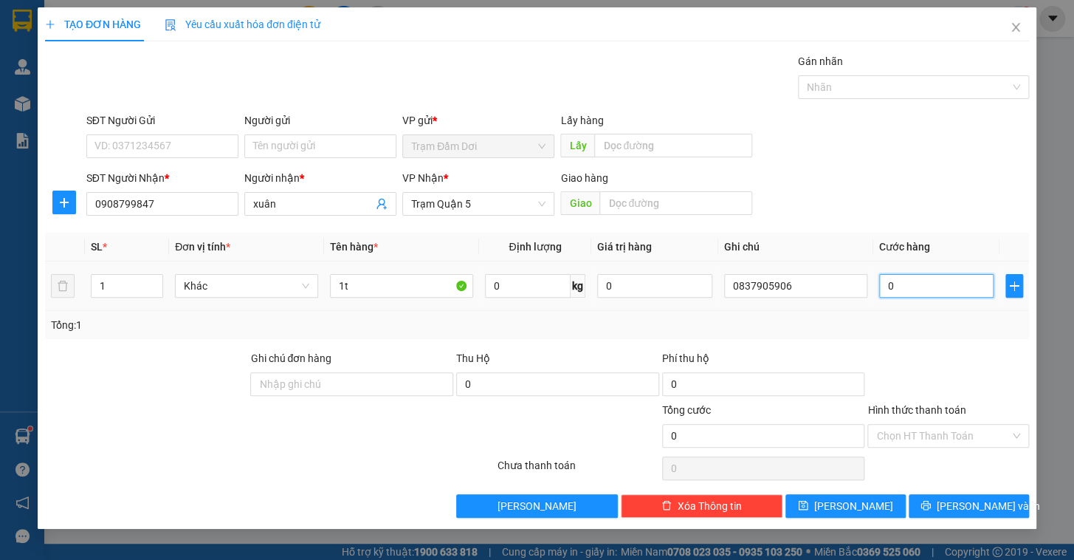
click at [911, 296] on input "0" at bounding box center [936, 286] width 115 height 24
click at [916, 317] on div "Tổng: 1" at bounding box center [537, 325] width 972 height 16
click at [934, 439] on input "Hình thức thanh toán" at bounding box center [943, 435] width 134 height 22
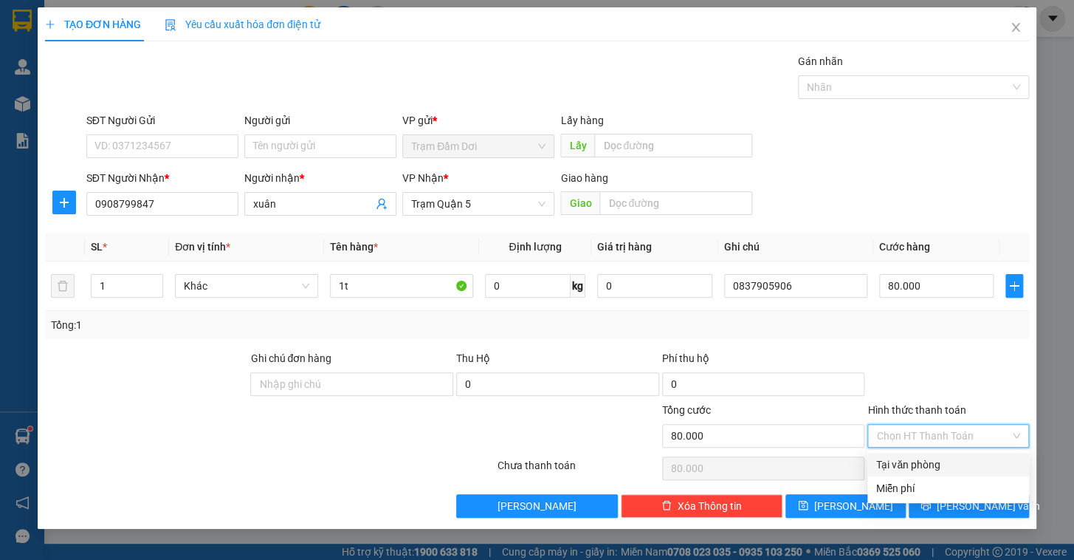
click at [932, 467] on div "Tại văn phòng" at bounding box center [948, 464] width 144 height 16
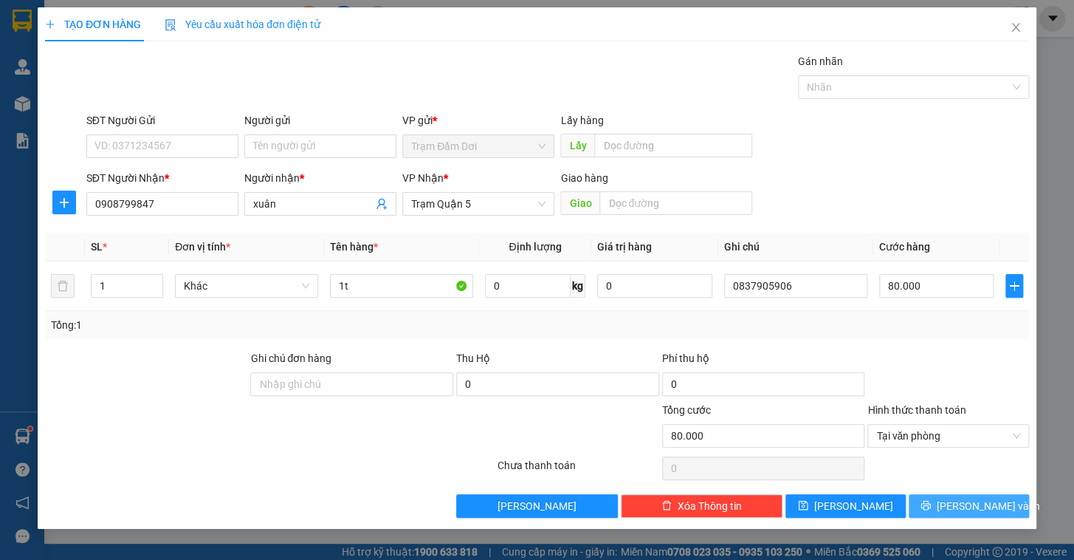
click at [931, 501] on icon "printer" at bounding box center [925, 505] width 10 height 10
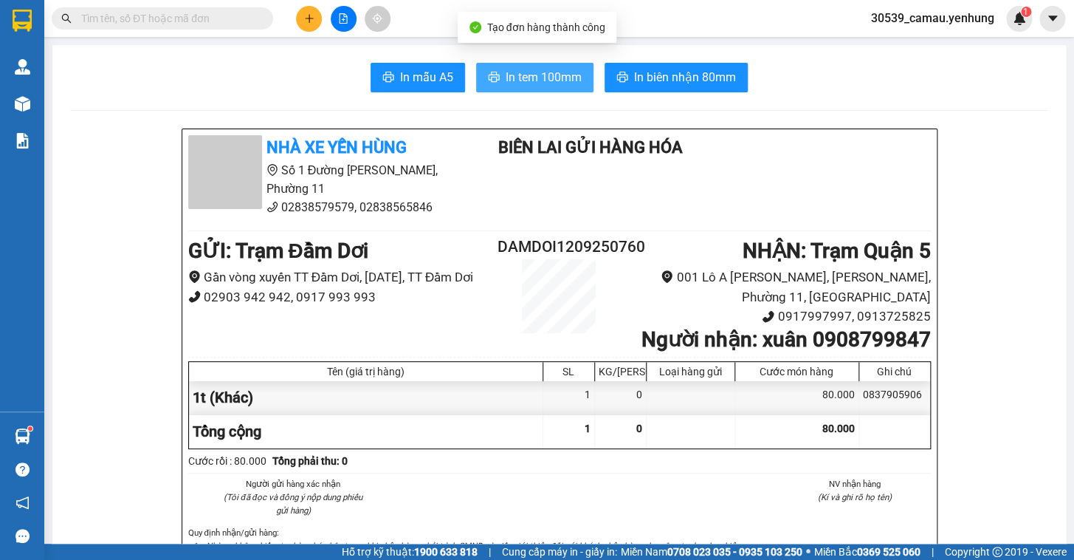
click at [556, 72] on span "In tem 100mm" at bounding box center [544, 77] width 76 height 18
click at [309, 21] on icon "plus" at bounding box center [309, 18] width 1 height 8
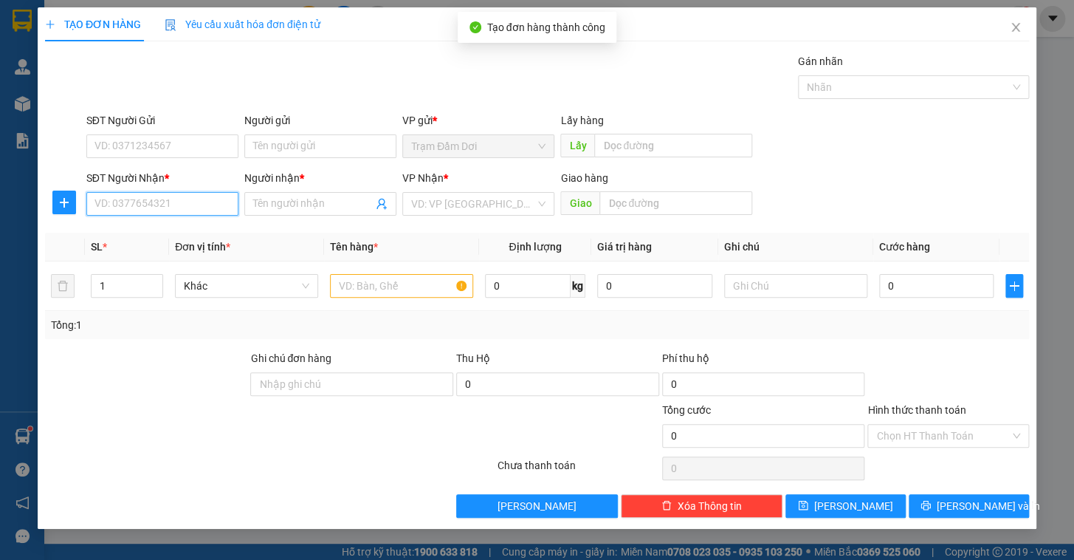
click at [125, 197] on input "SĐT Người Nhận *" at bounding box center [162, 204] width 152 height 24
click at [132, 236] on div "0931081179 - [PERSON_NAME]" at bounding box center [162, 233] width 134 height 16
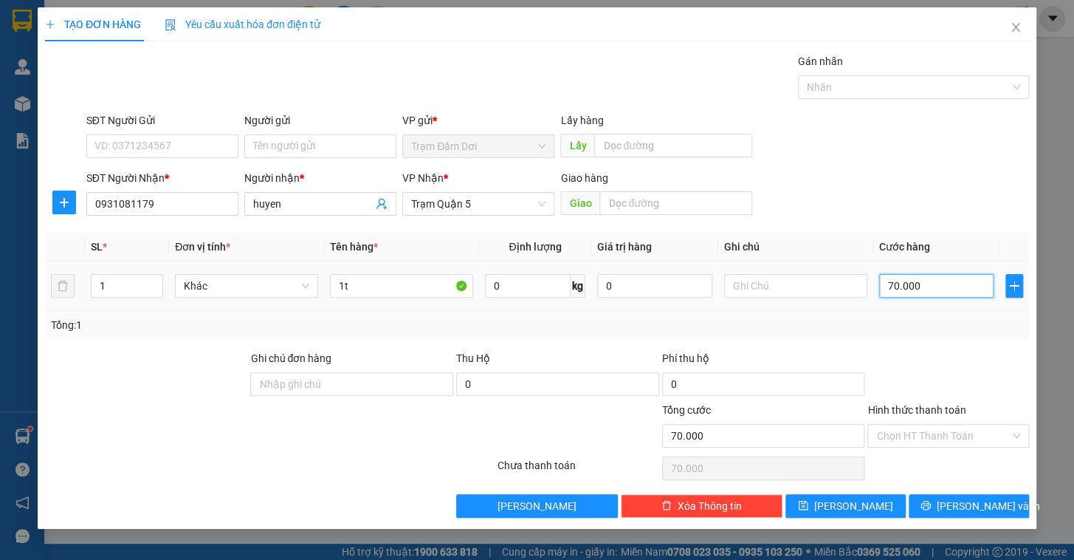
click at [937, 280] on input "70.000" at bounding box center [936, 286] width 115 height 24
click at [937, 343] on div "Transit Pickup Surcharge Ids Transit Deliver Surcharge Ids Transit Deliver Surc…" at bounding box center [537, 285] width 984 height 464
drag, startPoint x: 939, startPoint y: 452, endPoint x: 942, endPoint y: 433, distance: 18.7
click at [939, 451] on div "Transit Pickup Surcharge Ids Transit Deliver Surcharge Ids Transit Deliver Surc…" at bounding box center [537, 285] width 984 height 464
click at [942, 433] on input "Hình thức thanh toán" at bounding box center [943, 435] width 134 height 22
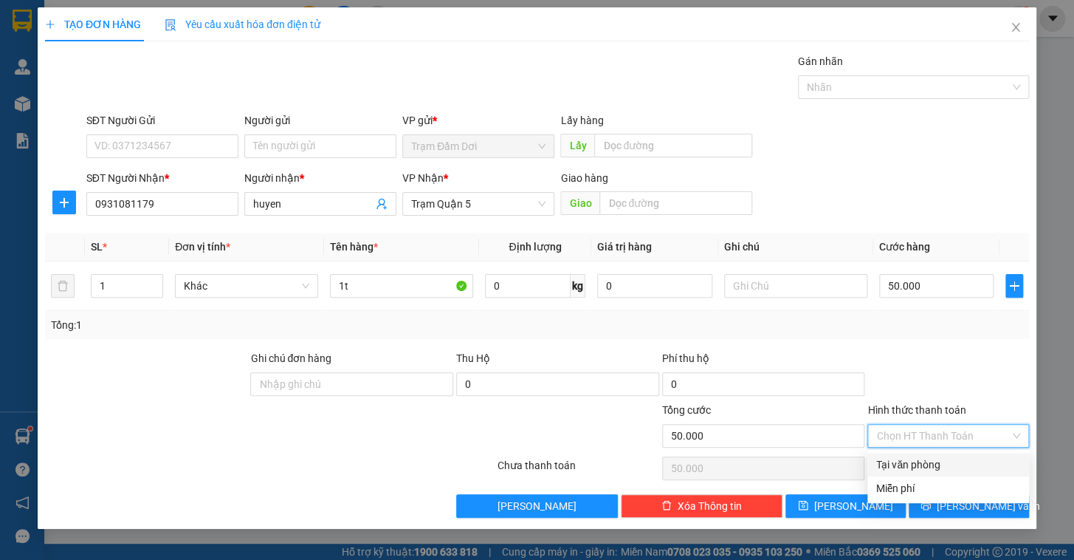
click at [937, 463] on div "Tại văn phòng" at bounding box center [948, 464] width 144 height 16
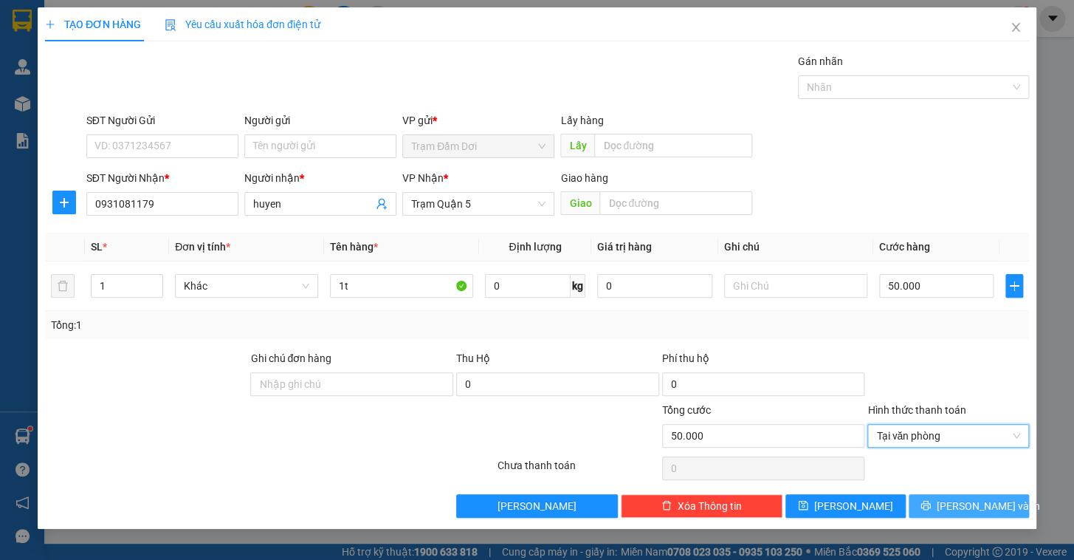
click at [965, 514] on button "[PERSON_NAME] và In" at bounding box center [969, 506] width 120 height 24
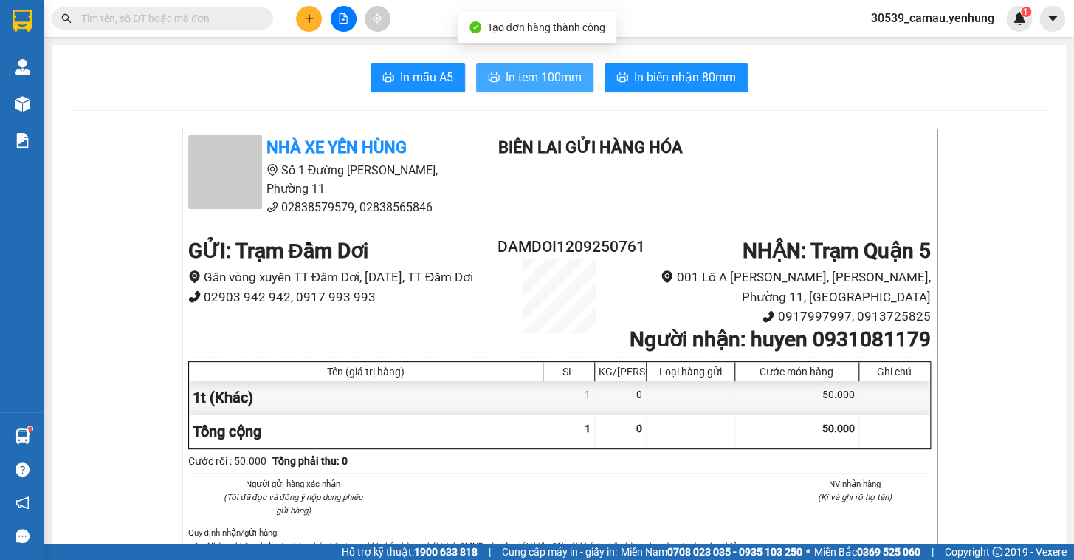
click at [537, 84] on span "In tem 100mm" at bounding box center [544, 77] width 76 height 18
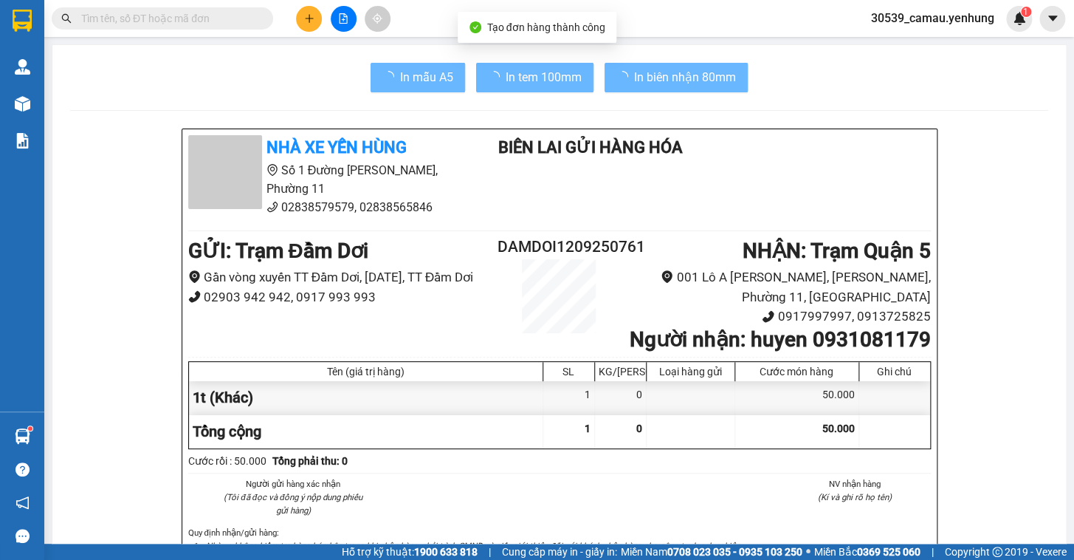
click at [309, 20] on icon "plus" at bounding box center [309, 18] width 1 height 8
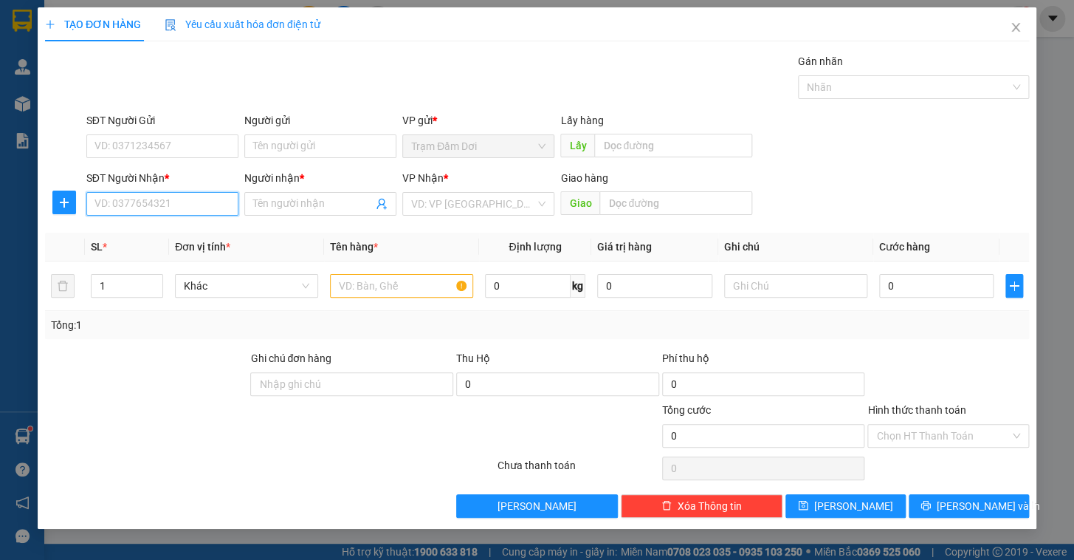
click at [159, 194] on input "SĐT Người Nhận *" at bounding box center [162, 204] width 152 height 24
click at [146, 239] on div "0944143343 - nhân" at bounding box center [162, 233] width 134 height 16
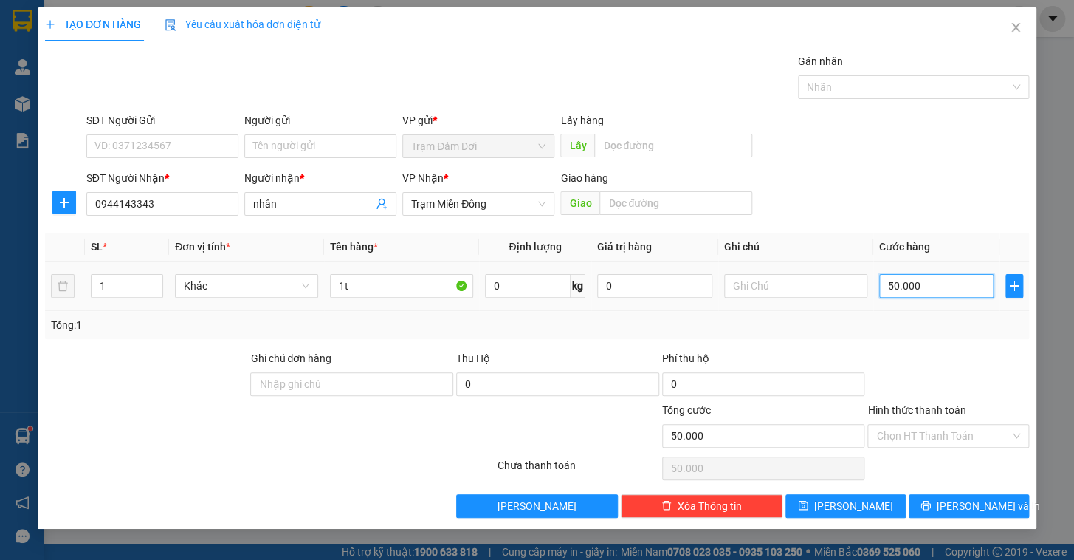
click at [951, 288] on input "50.000" at bounding box center [936, 286] width 115 height 24
click at [942, 328] on div "Tổng: 1" at bounding box center [537, 325] width 972 height 16
click at [940, 433] on input "Hình thức thanh toán" at bounding box center [943, 435] width 134 height 22
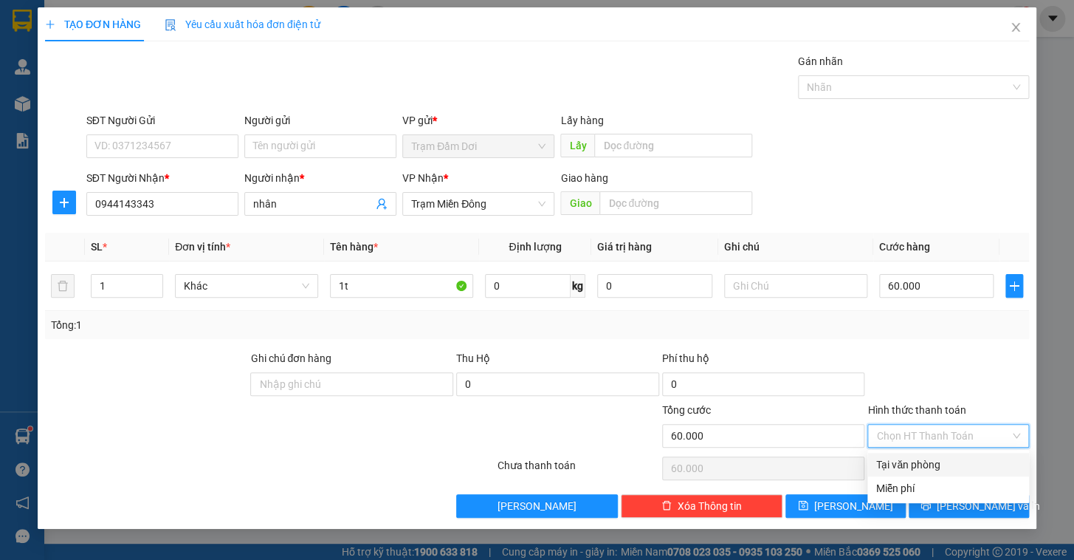
click at [935, 461] on div "Tại văn phòng" at bounding box center [948, 464] width 144 height 16
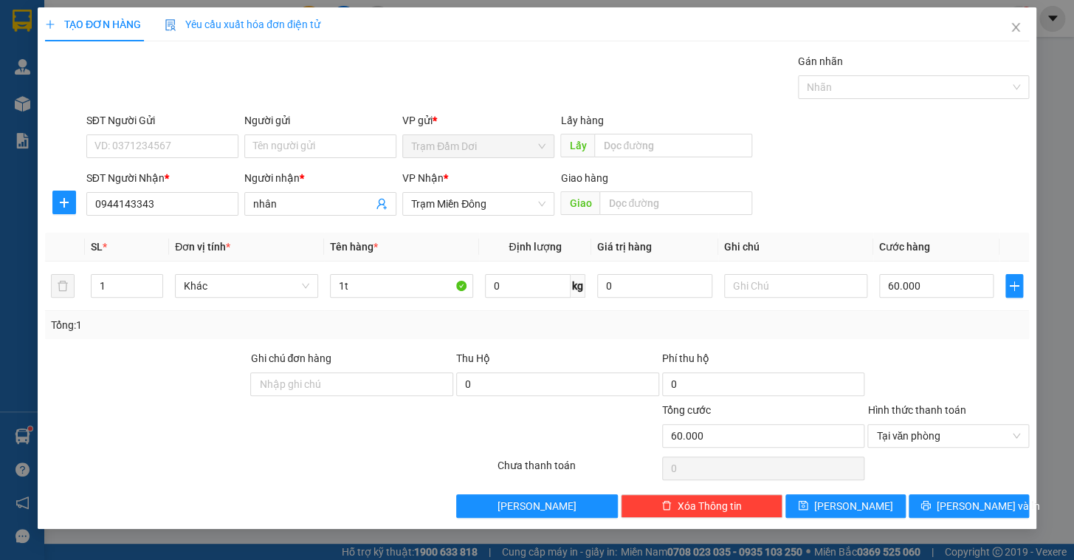
click at [985, 517] on div "TẠO ĐƠN HÀNG Yêu cầu xuất hóa đơn điện tử Transit Pickup Surcharge Ids Transit …" at bounding box center [537, 267] width 999 height 521
click at [997, 514] on button "[PERSON_NAME] và In" at bounding box center [969, 506] width 120 height 24
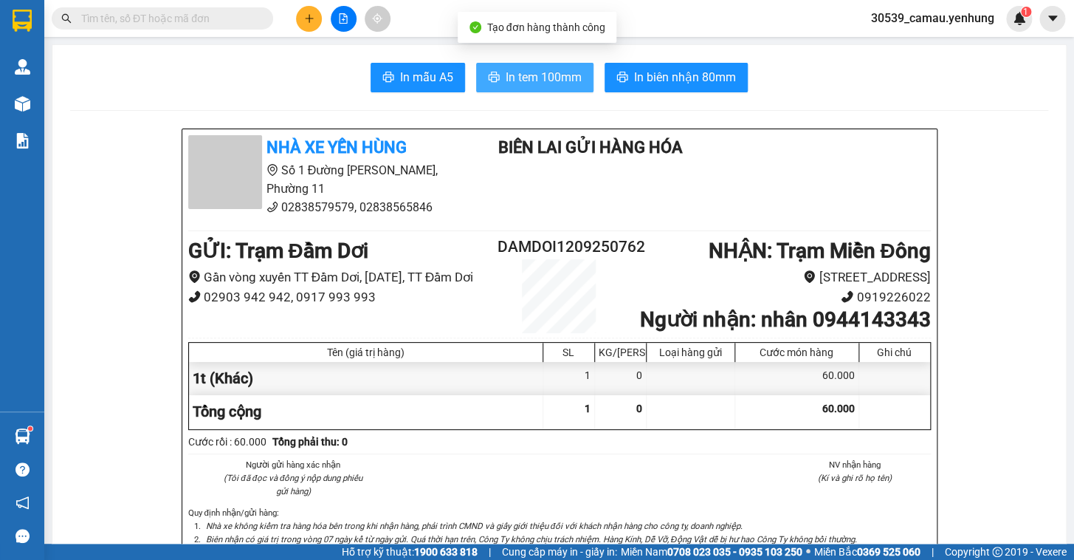
click at [554, 75] on span "In tem 100mm" at bounding box center [544, 77] width 76 height 18
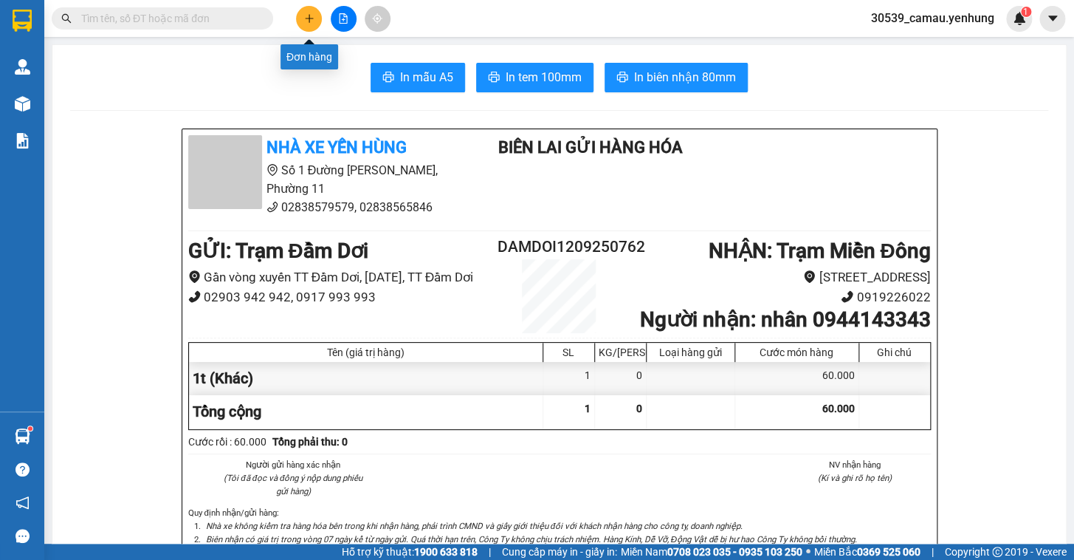
click at [306, 19] on icon "plus" at bounding box center [309, 18] width 10 height 10
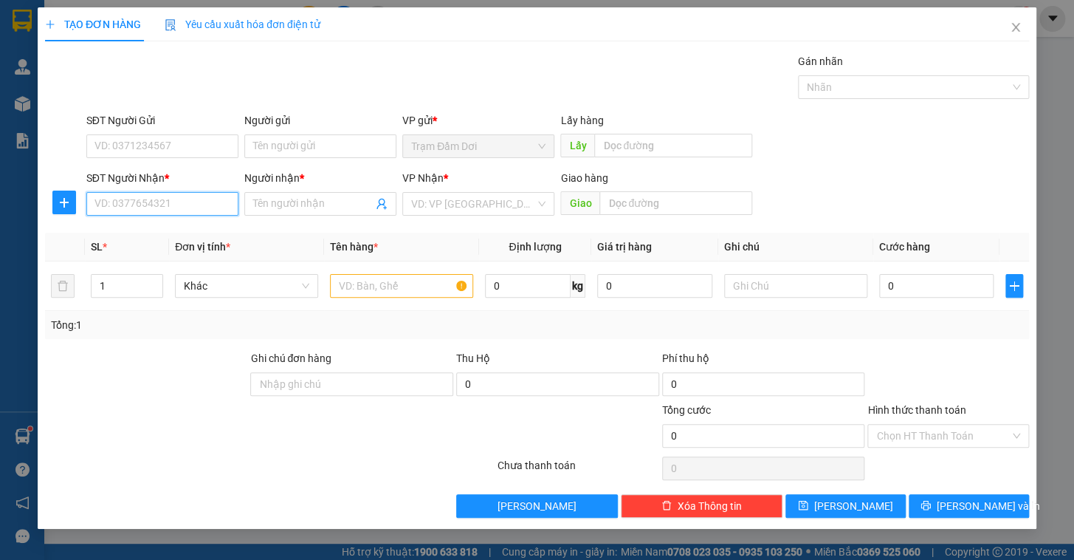
click at [155, 199] on input "SĐT Người Nhận *" at bounding box center [162, 204] width 152 height 24
click at [145, 232] on div "0392007953 - linh" at bounding box center [162, 233] width 134 height 16
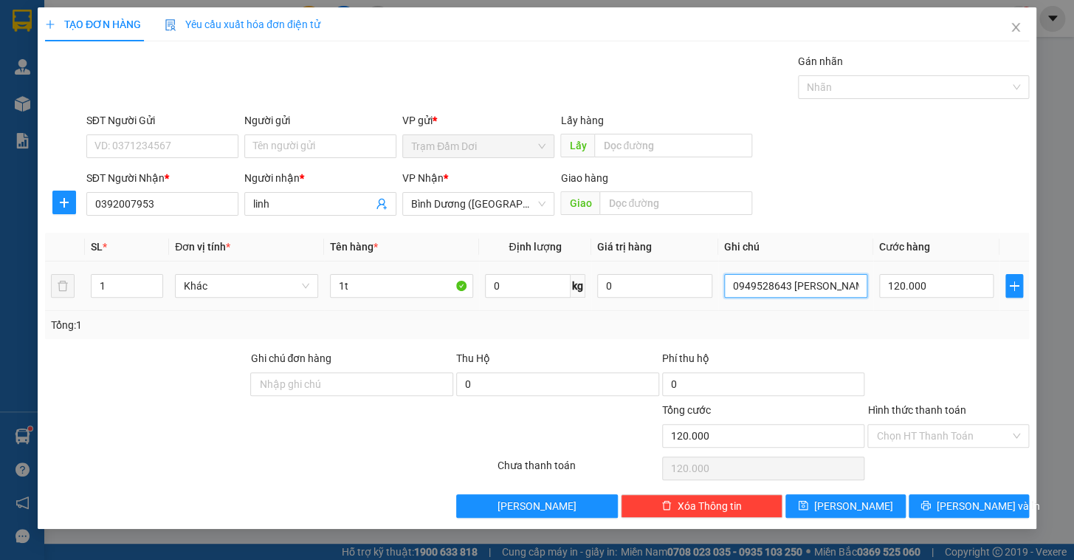
drag, startPoint x: 785, startPoint y: 282, endPoint x: 698, endPoint y: 302, distance: 89.4
click at [698, 302] on tr "1 Khác 1t 0 kg 0 0949528643 tan uyen 120.000" at bounding box center [537, 285] width 984 height 49
click at [951, 292] on input "120.000" at bounding box center [936, 286] width 115 height 24
click at [834, 286] on input "0918601899 tan uyen" at bounding box center [795, 286] width 143 height 24
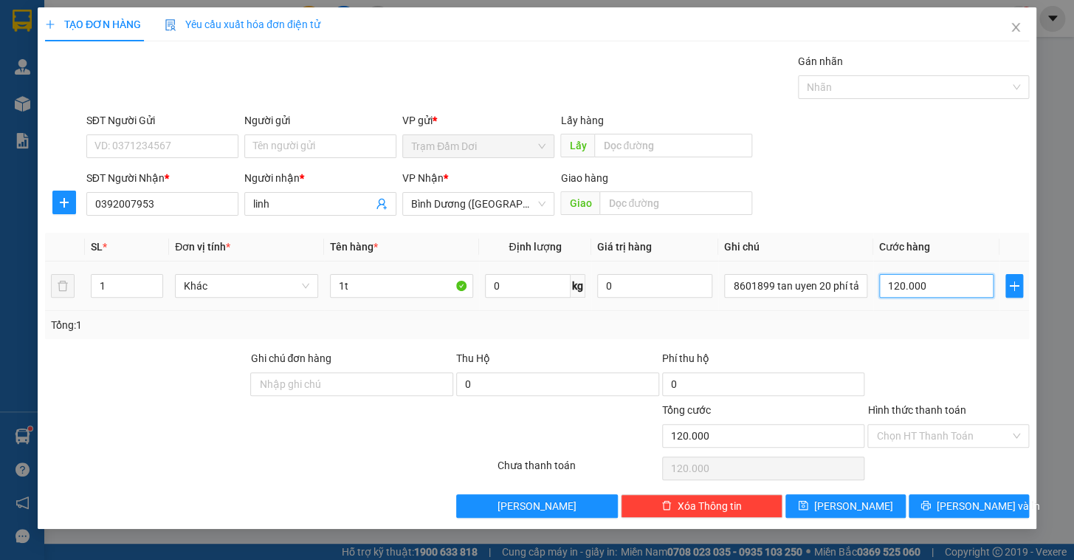
click at [959, 283] on input "120.000" at bounding box center [936, 286] width 115 height 24
click at [929, 344] on div "Transit Pickup Surcharge Ids Transit Deliver Surcharge Ids Transit Deliver Surc…" at bounding box center [537, 285] width 984 height 464
click at [931, 288] on input "140.000" at bounding box center [936, 286] width 115 height 24
click at [900, 351] on div at bounding box center [948, 376] width 165 height 52
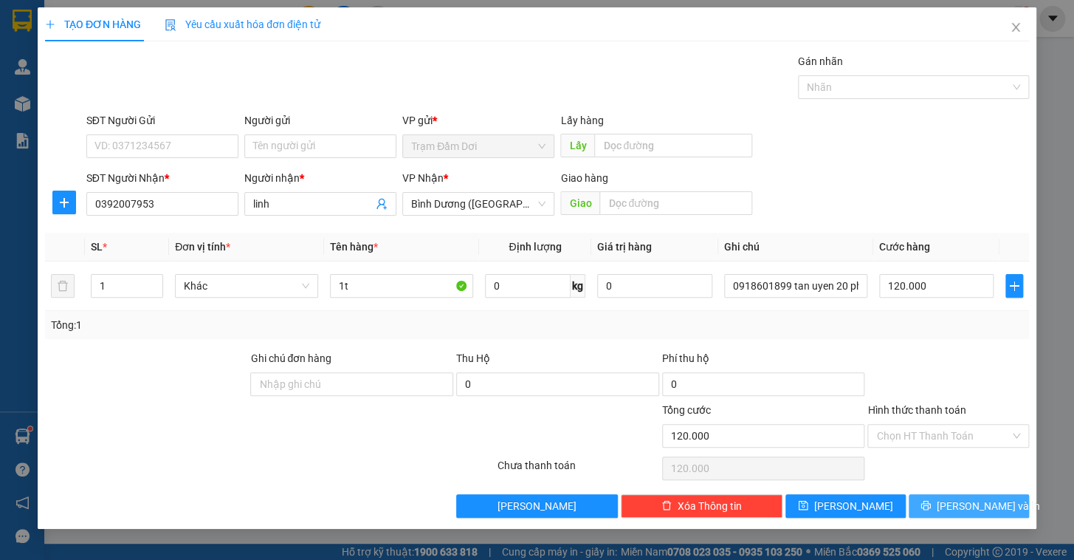
click at [960, 502] on span "[PERSON_NAME] và In" at bounding box center [988, 506] width 103 height 16
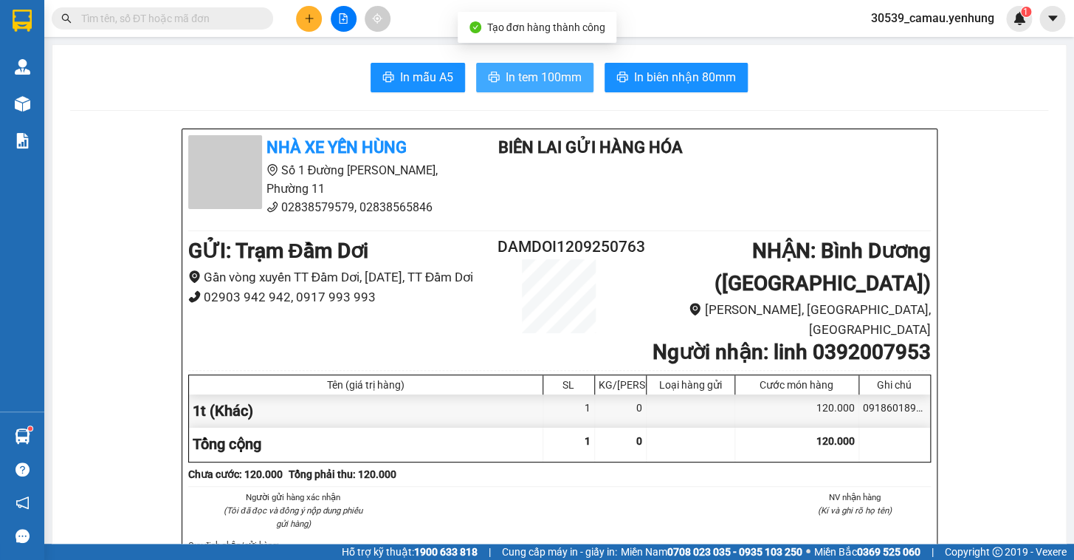
click at [556, 66] on button "In tem 100mm" at bounding box center [534, 78] width 117 height 30
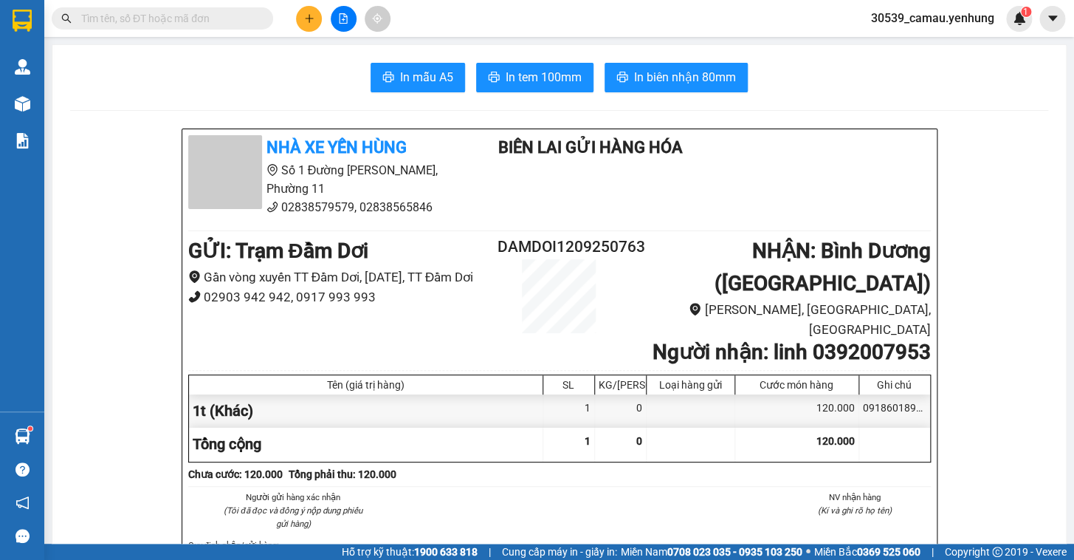
click at [301, 0] on div "Kết quả tìm kiếm ( 0 ) Bộ lọc No Data 30539_camau.yenhung 1" at bounding box center [537, 18] width 1074 height 37
click at [305, 7] on button at bounding box center [309, 19] width 26 height 26
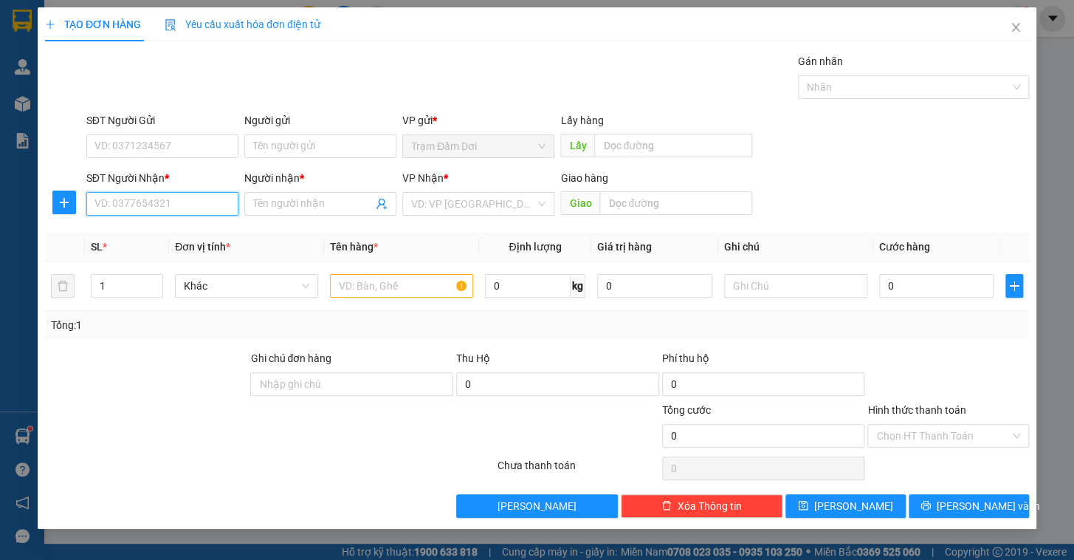
click at [193, 199] on input "SĐT Người Nhận *" at bounding box center [162, 204] width 152 height 24
click at [152, 233] on div "0387774312 - nam" at bounding box center [162, 233] width 134 height 16
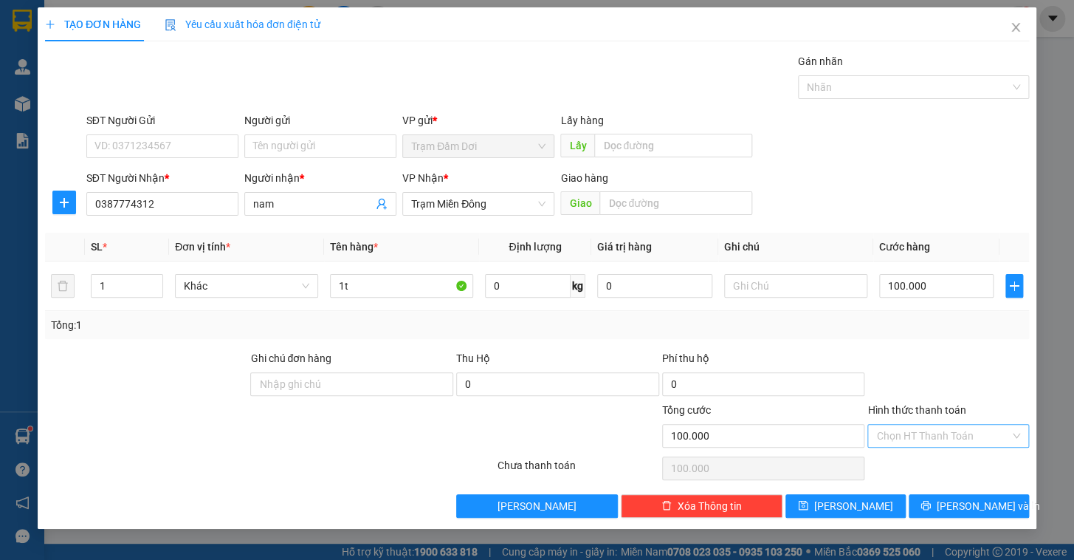
click at [939, 437] on input "Hình thức thanh toán" at bounding box center [943, 435] width 134 height 22
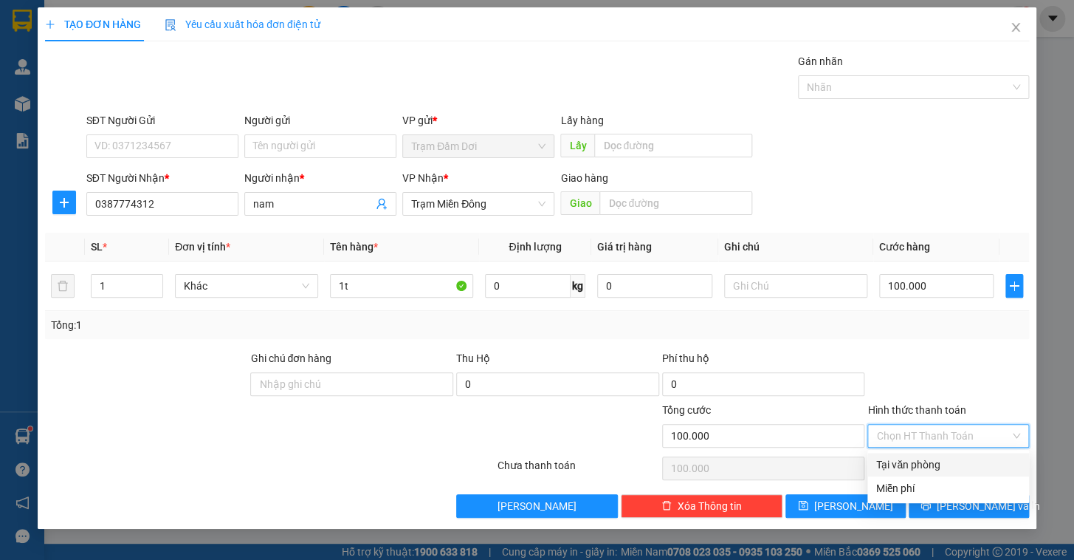
click at [942, 462] on div "Tại văn phòng" at bounding box center [948, 464] width 144 height 16
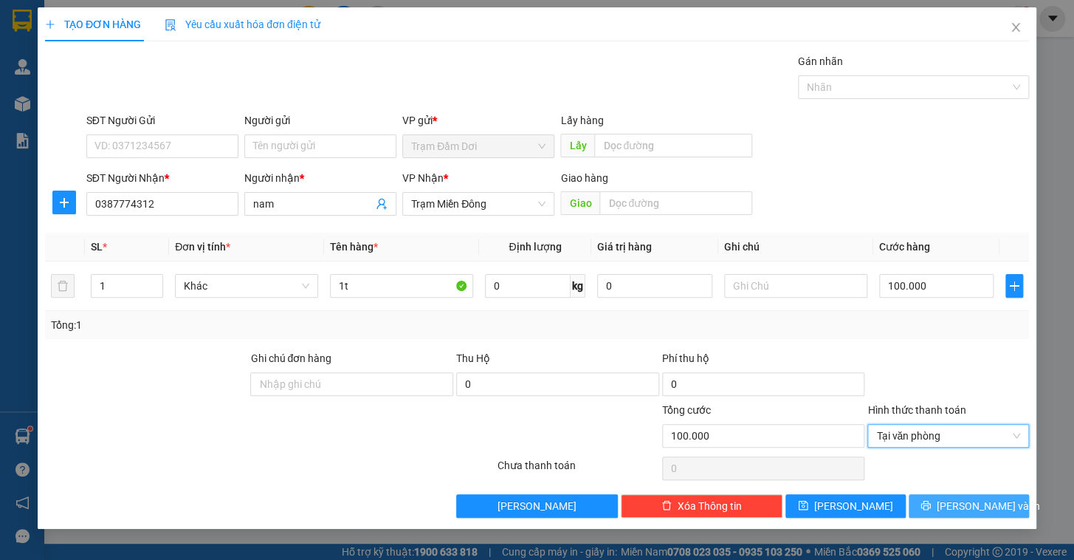
click at [959, 503] on span "[PERSON_NAME] và In" at bounding box center [988, 506] width 103 height 16
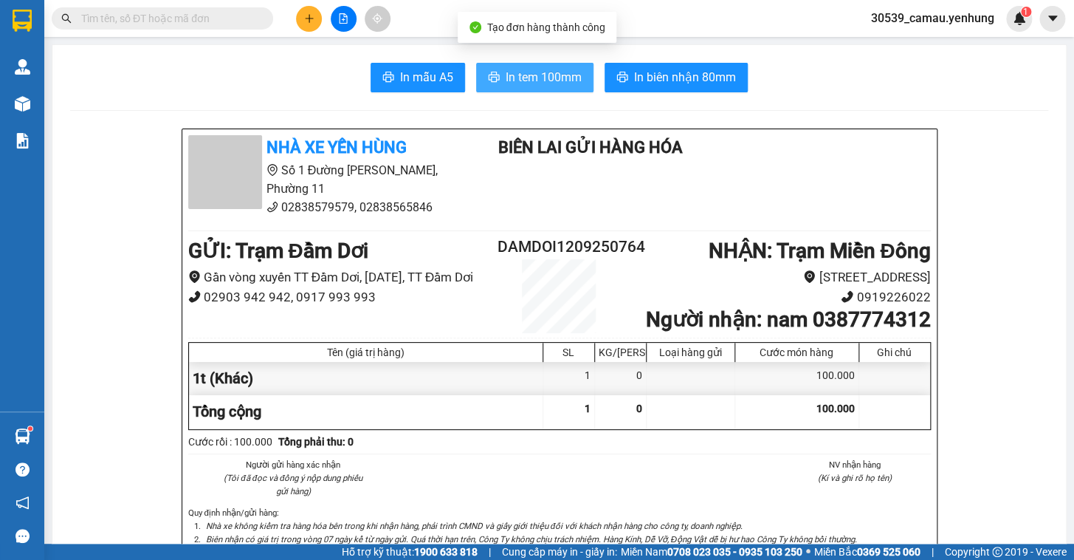
click at [564, 83] on span "In tem 100mm" at bounding box center [544, 77] width 76 height 18
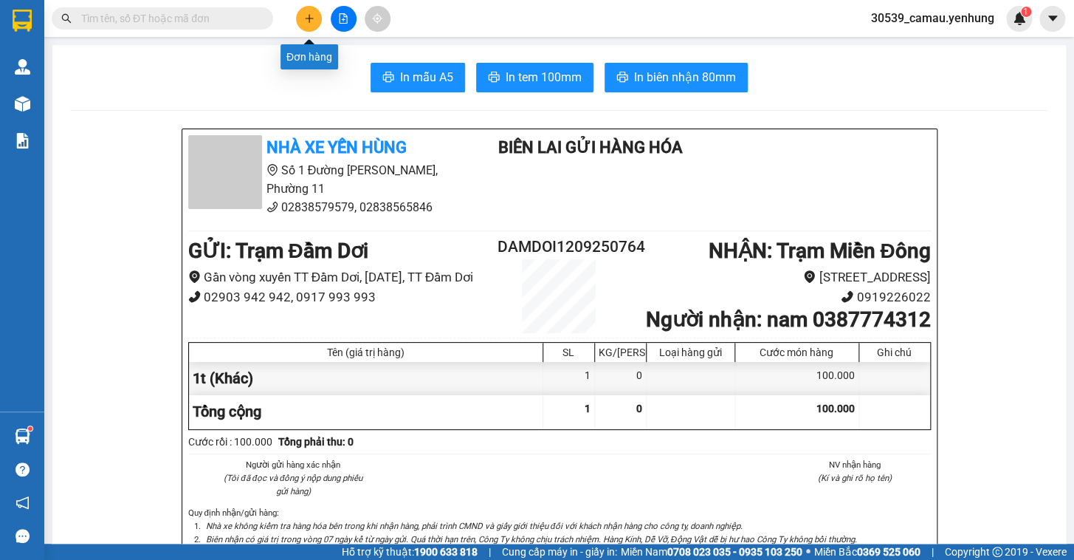
click at [317, 27] on button at bounding box center [309, 19] width 26 height 26
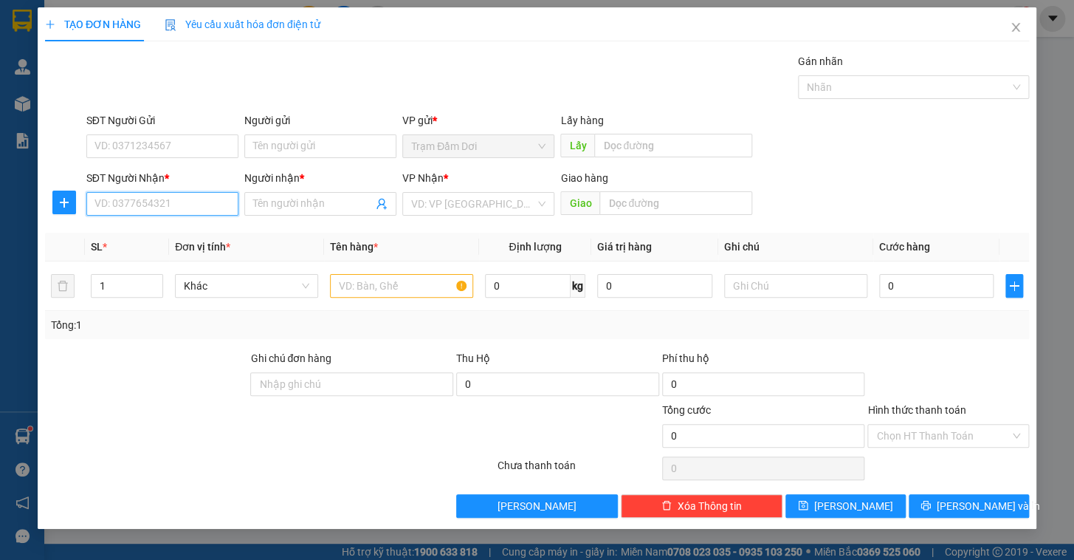
click at [100, 196] on input "SĐT Người Nhận *" at bounding box center [162, 204] width 152 height 24
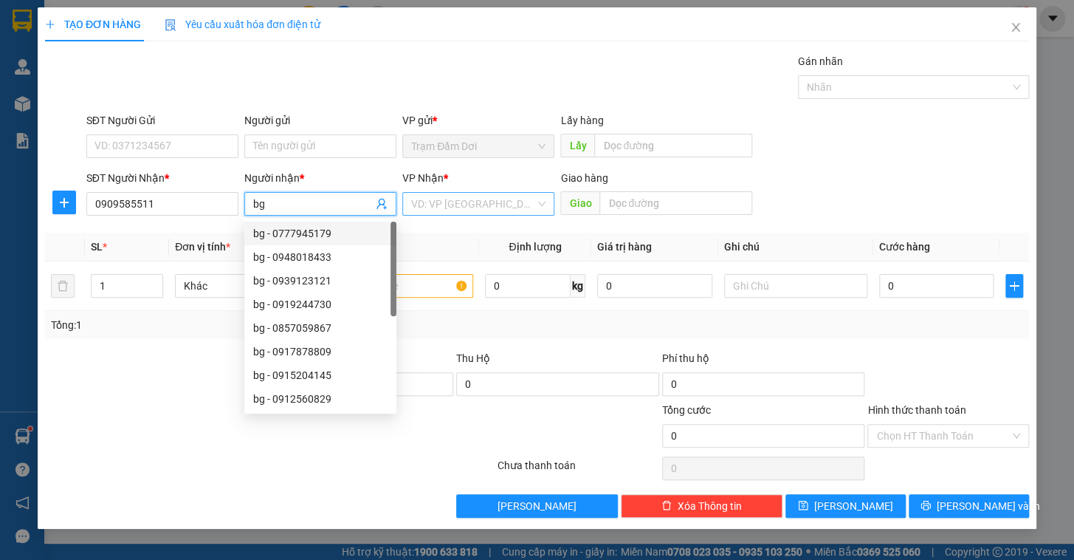
click at [520, 197] on input "search" at bounding box center [473, 204] width 124 height 22
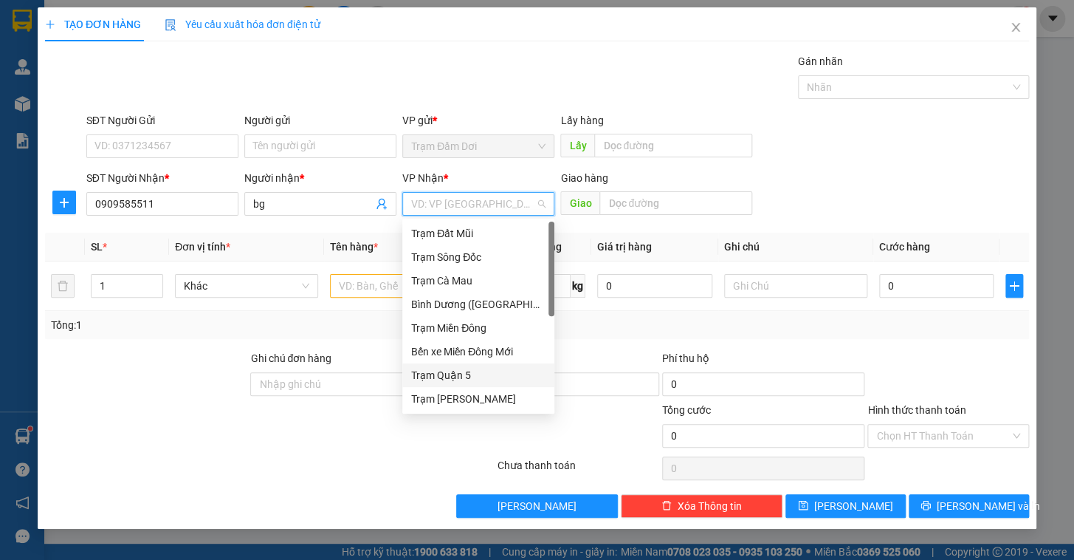
click at [453, 382] on div "Trạm Quận 5" at bounding box center [478, 375] width 134 height 16
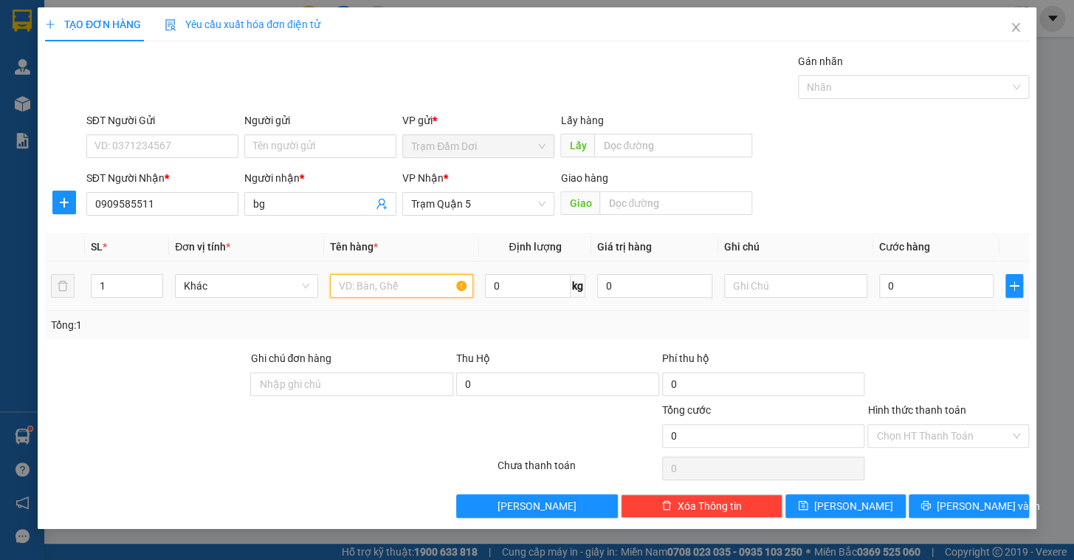
click at [390, 294] on input "text" at bounding box center [401, 286] width 143 height 24
click at [781, 289] on input "text" at bounding box center [795, 286] width 143 height 24
click at [929, 280] on input "0" at bounding box center [936, 286] width 115 height 24
click at [949, 331] on div "Tổng: 1" at bounding box center [537, 325] width 972 height 16
click at [968, 487] on div "Transit Pickup Surcharge Ids Transit Deliver Surcharge Ids Transit Deliver Surc…" at bounding box center [537, 285] width 984 height 464
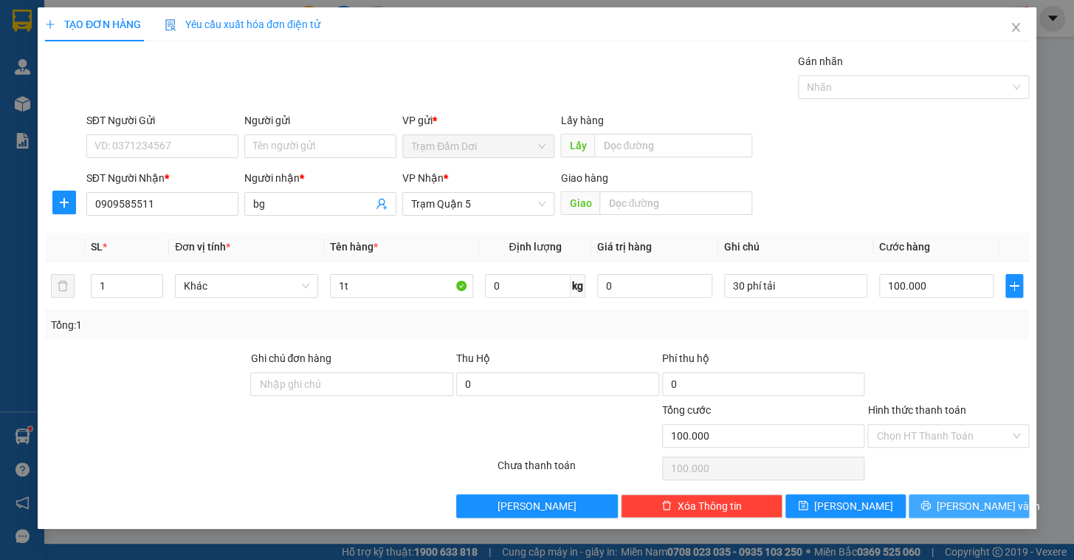
click at [965, 503] on span "[PERSON_NAME] và In" at bounding box center [988, 506] width 103 height 16
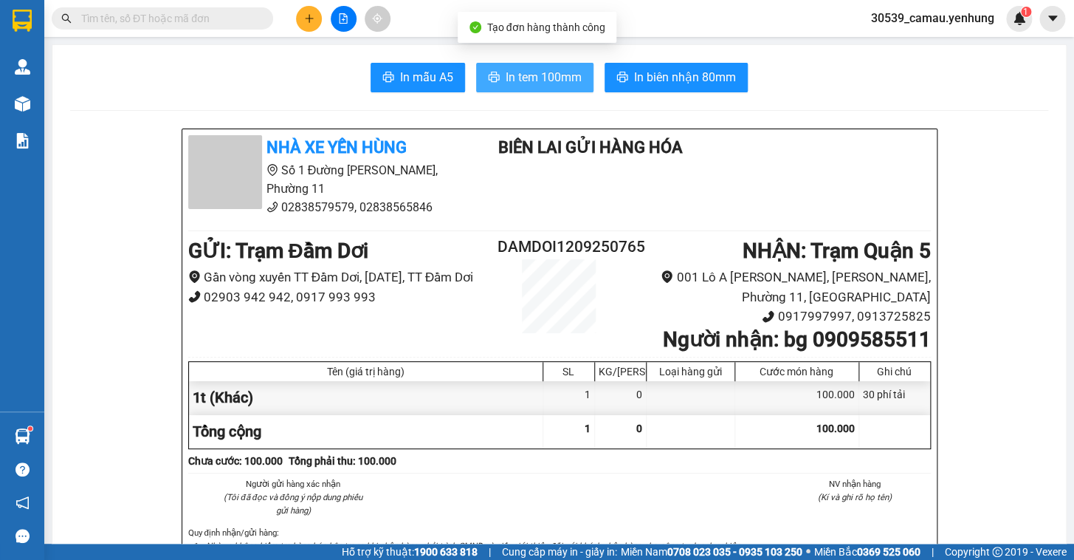
click at [509, 64] on button "In tem 100mm" at bounding box center [534, 78] width 117 height 30
click at [309, 15] on icon "plus" at bounding box center [309, 18] width 1 height 8
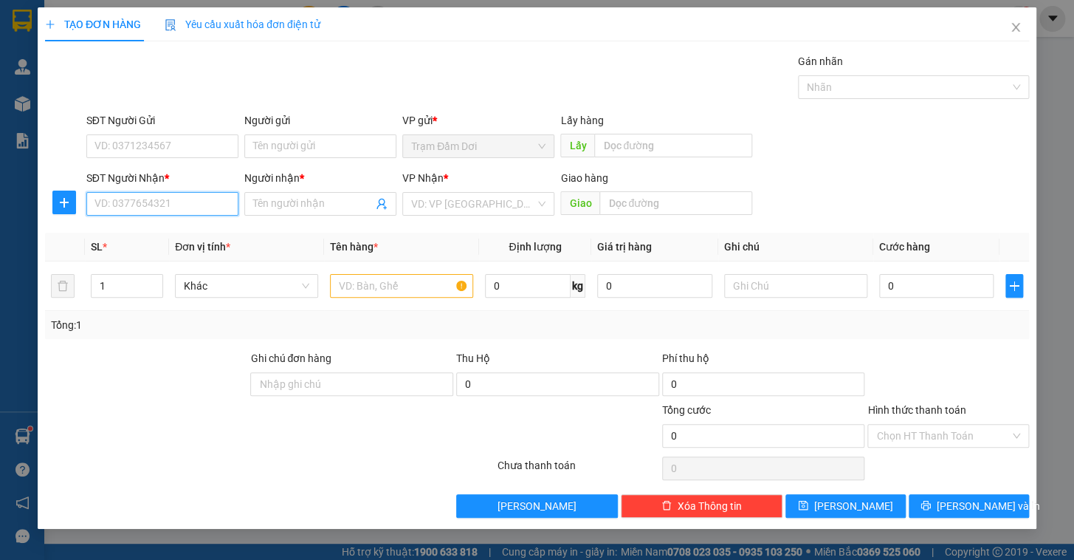
click at [165, 204] on input "SĐT Người Nhận *" at bounding box center [162, 204] width 152 height 24
click at [148, 234] on div "0395066667 - THUA" at bounding box center [162, 233] width 134 height 16
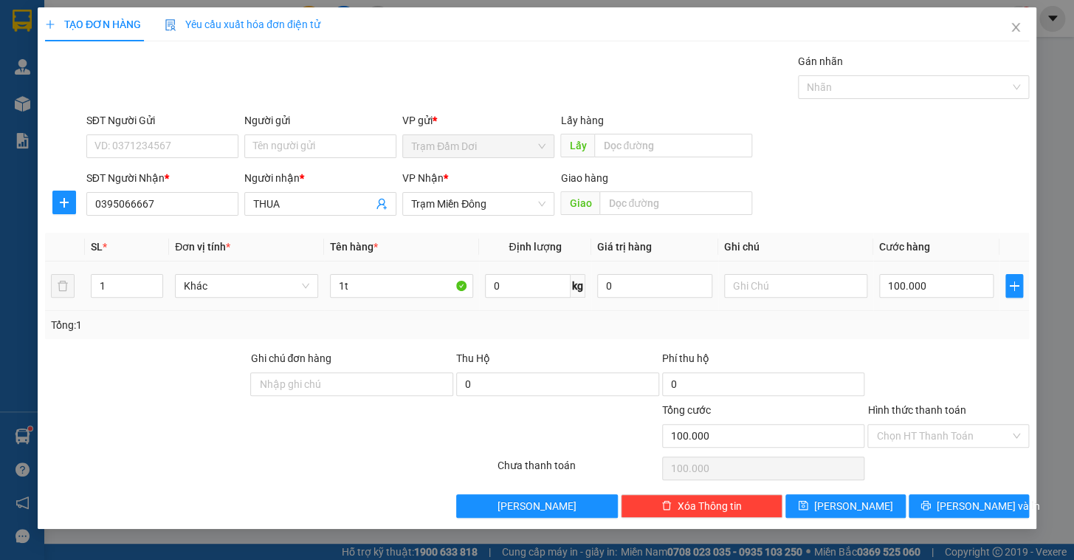
click at [957, 327] on div "Tổng: 1" at bounding box center [537, 325] width 972 height 16
click at [922, 279] on input "100.000" at bounding box center [936, 286] width 115 height 24
click at [921, 340] on div "Transit Pickup Surcharge Ids Transit Deliver Surcharge Ids Transit Deliver Surc…" at bounding box center [537, 285] width 984 height 464
click at [941, 436] on input "Hình thức thanh toán" at bounding box center [943, 435] width 134 height 22
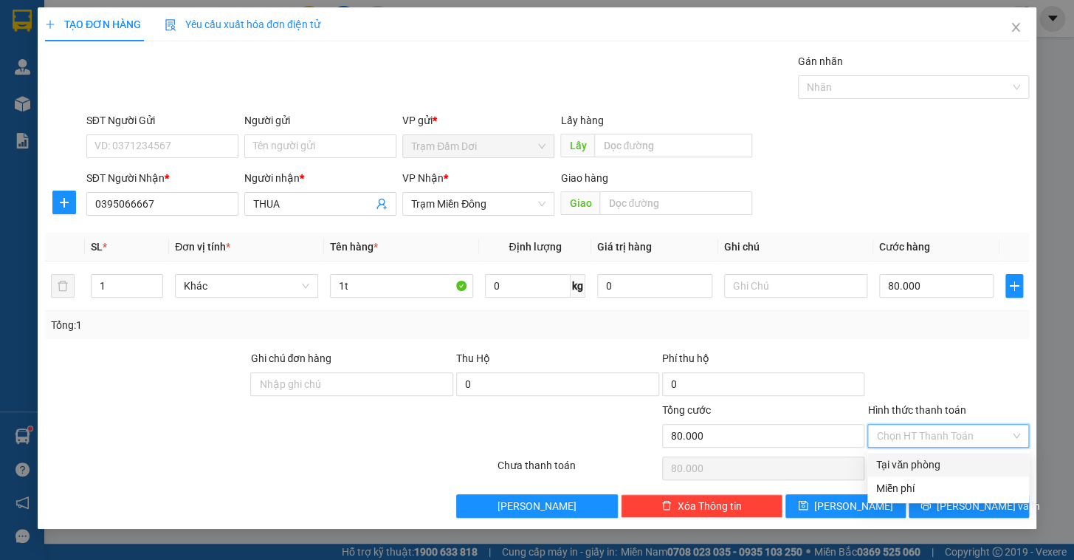
click at [940, 464] on div "Tại văn phòng" at bounding box center [948, 464] width 144 height 16
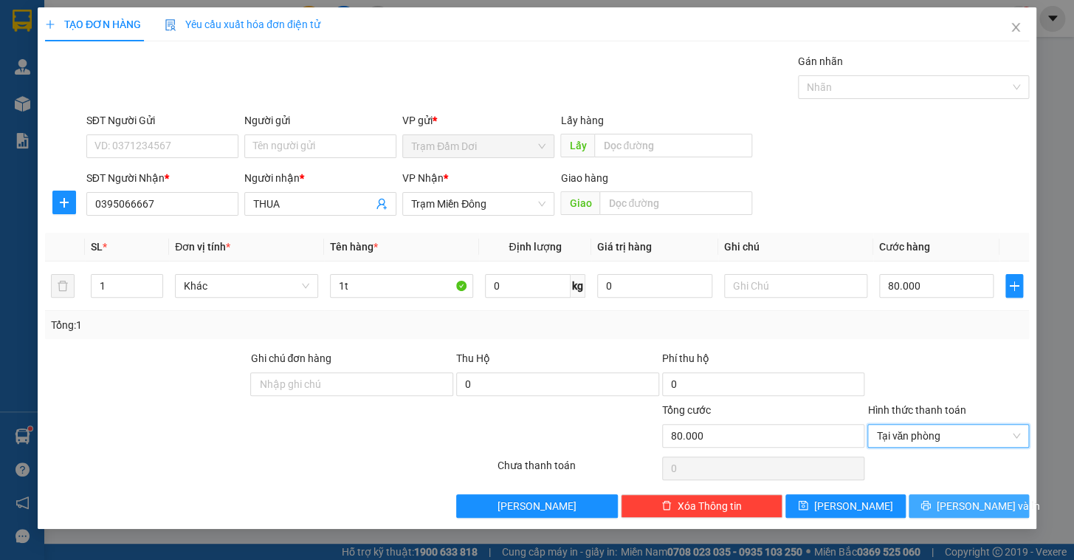
drag, startPoint x: 968, startPoint y: 509, endPoint x: 957, endPoint y: 509, distance: 10.4
click at [968, 509] on span "[PERSON_NAME] và In" at bounding box center [988, 506] width 103 height 16
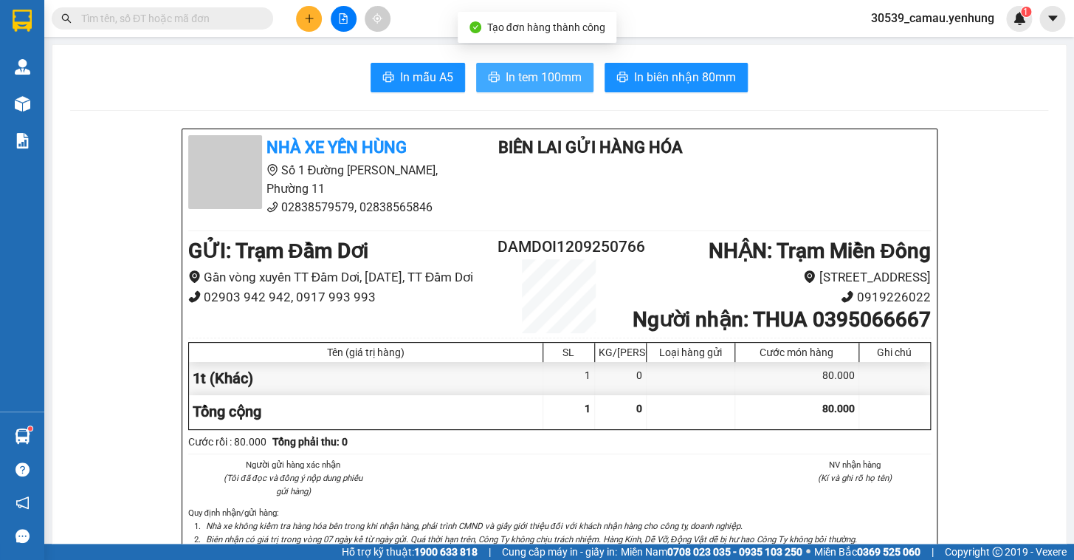
click at [543, 80] on span "In tem 100mm" at bounding box center [544, 77] width 76 height 18
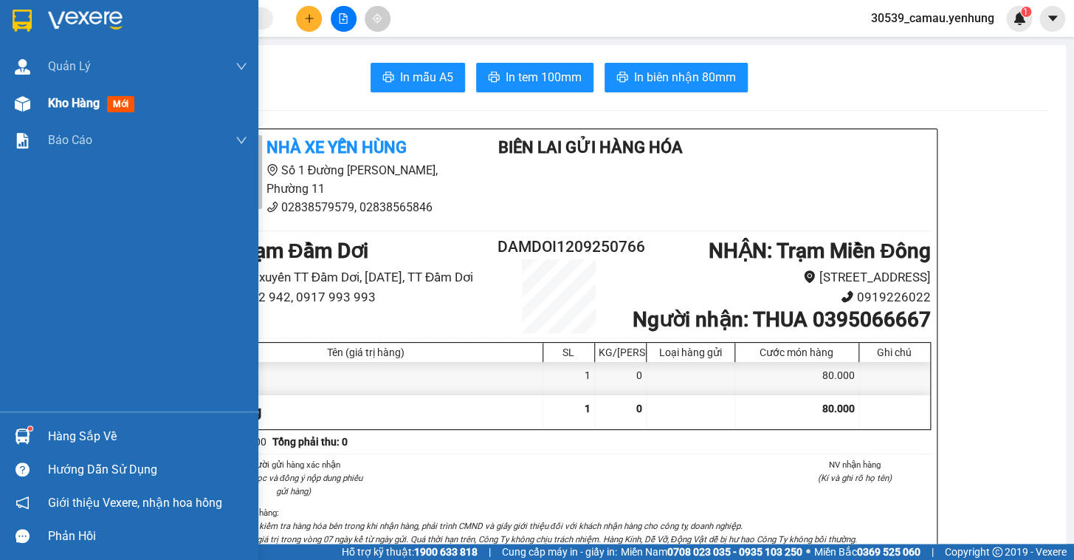
click at [63, 110] on span "Kho hàng" at bounding box center [74, 103] width 52 height 14
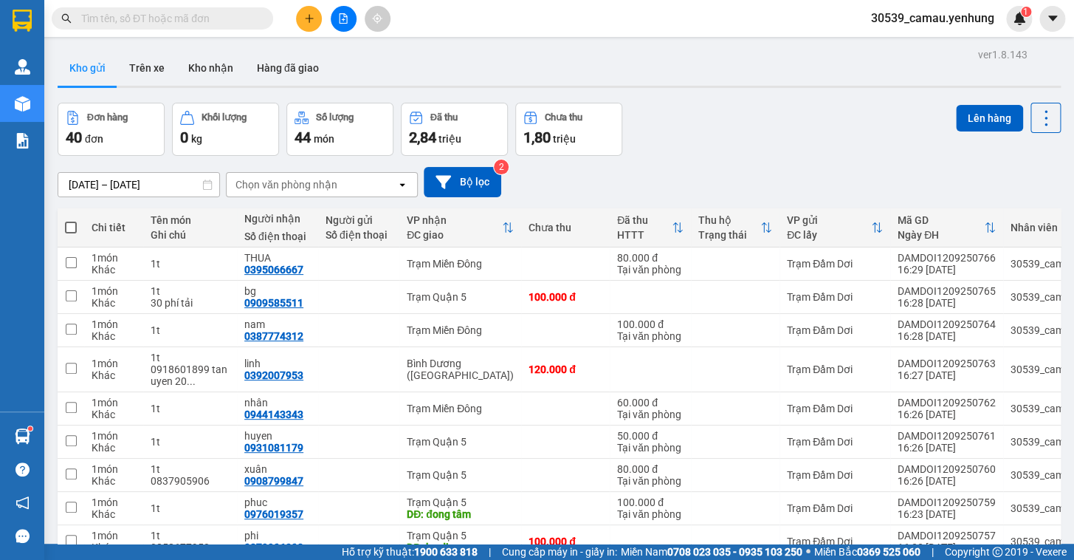
click at [304, 19] on icon "plus" at bounding box center [309, 18] width 10 height 10
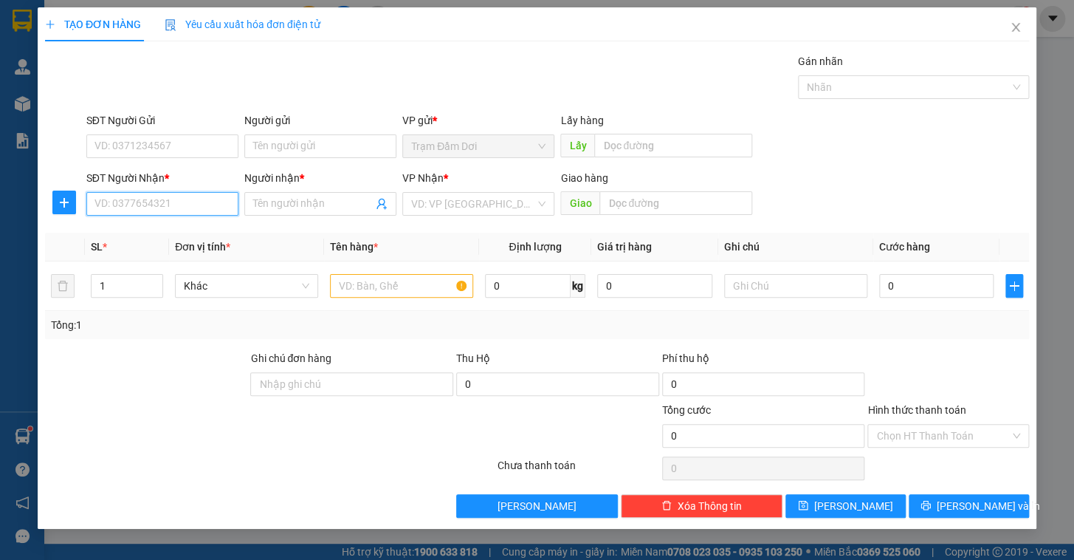
click at [172, 199] on input "SĐT Người Nhận *" at bounding box center [162, 204] width 152 height 24
click at [133, 233] on div "0398642858 - a" at bounding box center [162, 233] width 134 height 16
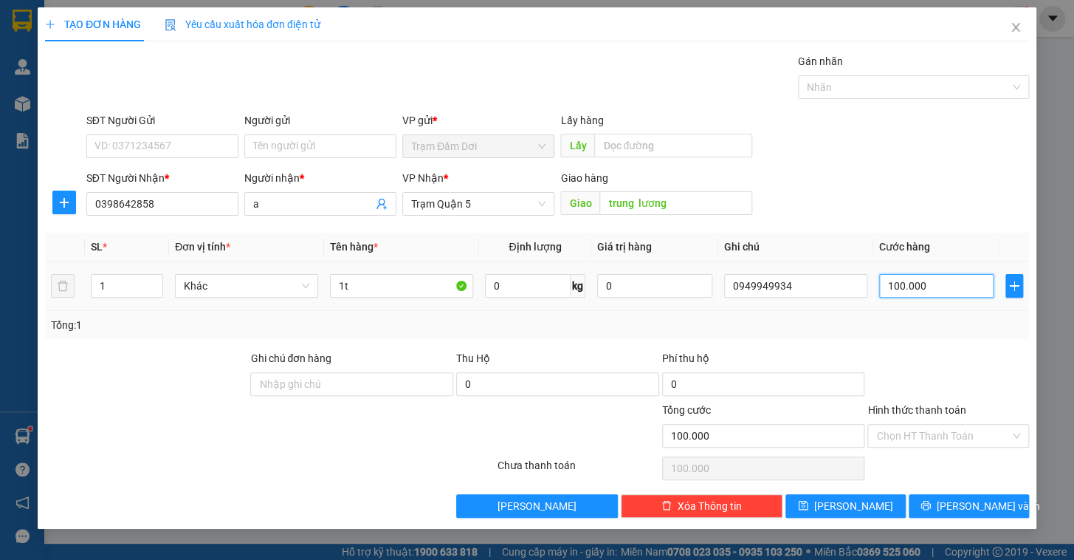
click at [968, 292] on input "100.000" at bounding box center [936, 286] width 115 height 24
drag, startPoint x: 938, startPoint y: 318, endPoint x: 939, endPoint y: 351, distance: 32.5
click at [937, 320] on div "Tổng: 1" at bounding box center [537, 325] width 972 height 16
click at [965, 519] on div "TẠO ĐƠN HÀNG Yêu cầu xuất hóa đơn điện tử Transit Pickup Surcharge Ids Transit …" at bounding box center [537, 267] width 999 height 521
click at [960, 504] on span "[PERSON_NAME] và In" at bounding box center [988, 506] width 103 height 16
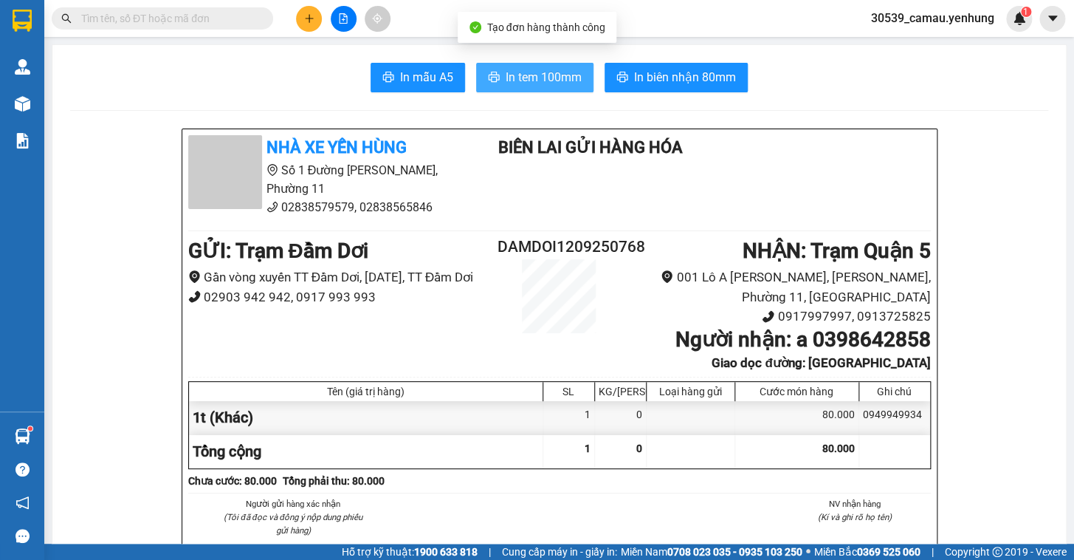
click at [540, 78] on span "In tem 100mm" at bounding box center [544, 77] width 76 height 18
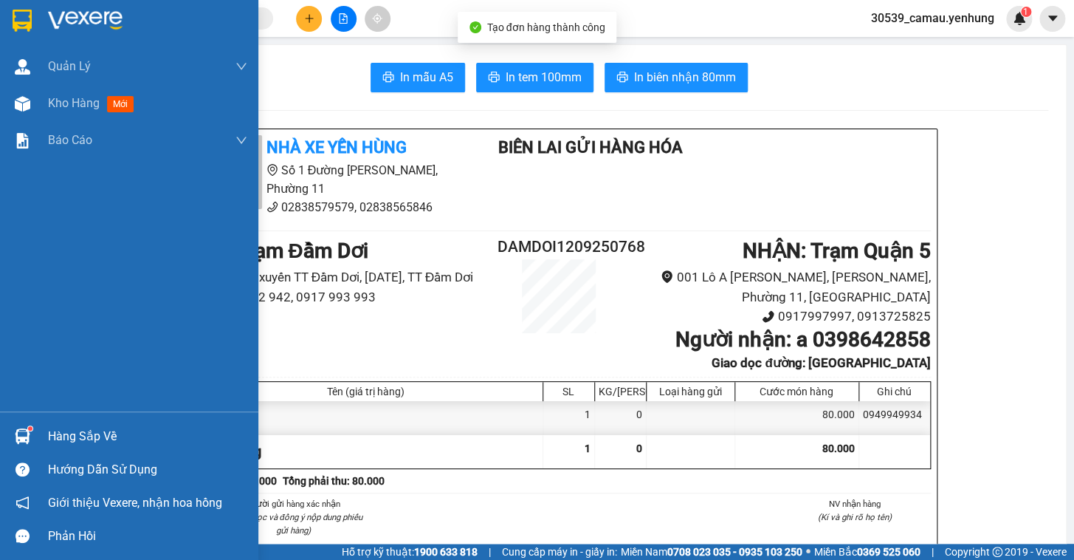
click at [41, 109] on div "Kho hàng mới" at bounding box center [129, 103] width 258 height 37
click at [78, 107] on span "Kho hàng" at bounding box center [74, 103] width 52 height 14
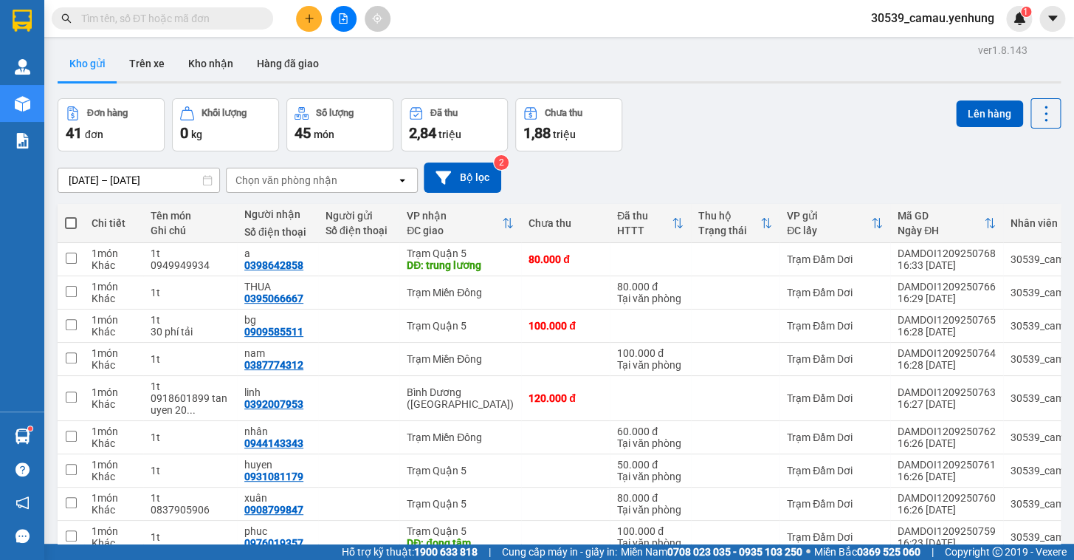
scroll to position [55, 0]
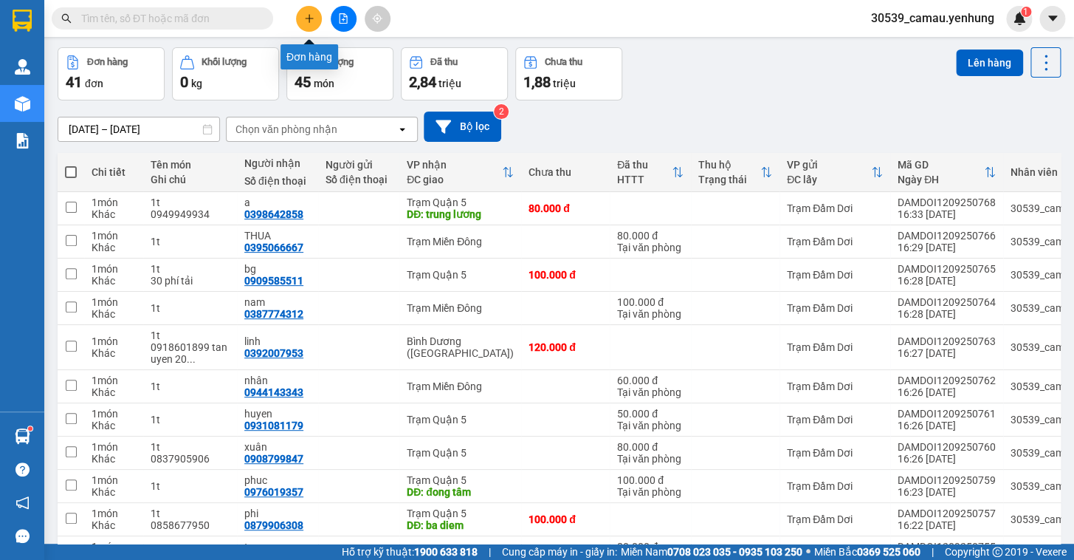
click at [308, 20] on icon "plus" at bounding box center [309, 18] width 10 height 10
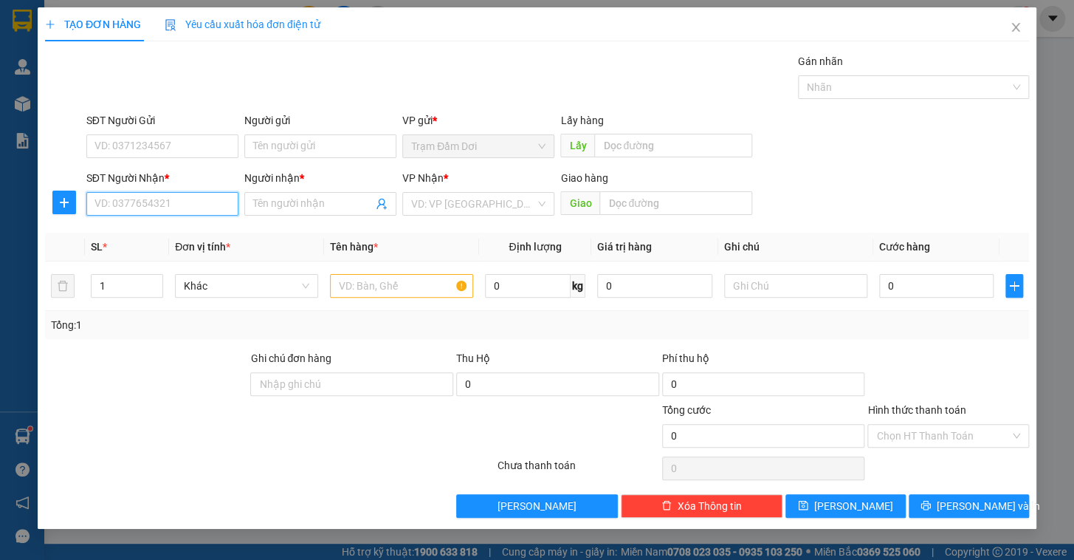
click at [152, 204] on input "SĐT Người Nhận *" at bounding box center [162, 204] width 152 height 24
click at [192, 197] on input "SĐT Người Nhận *" at bounding box center [162, 204] width 152 height 24
click at [178, 225] on div "0907884323 - ĐỊNH" at bounding box center [162, 233] width 134 height 16
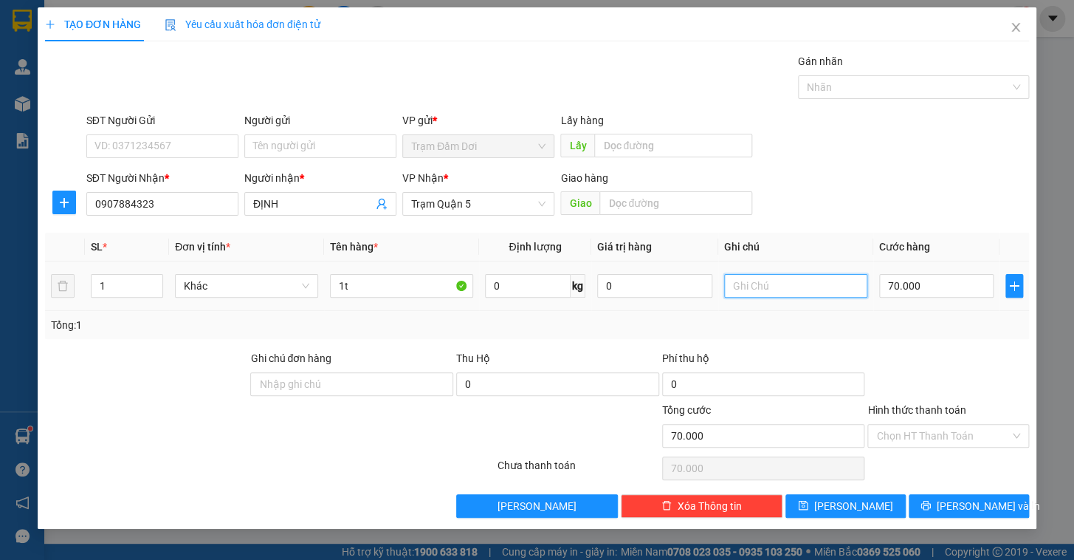
click at [754, 292] on input "text" at bounding box center [795, 286] width 143 height 24
click at [624, 193] on input "text" at bounding box center [675, 203] width 153 height 24
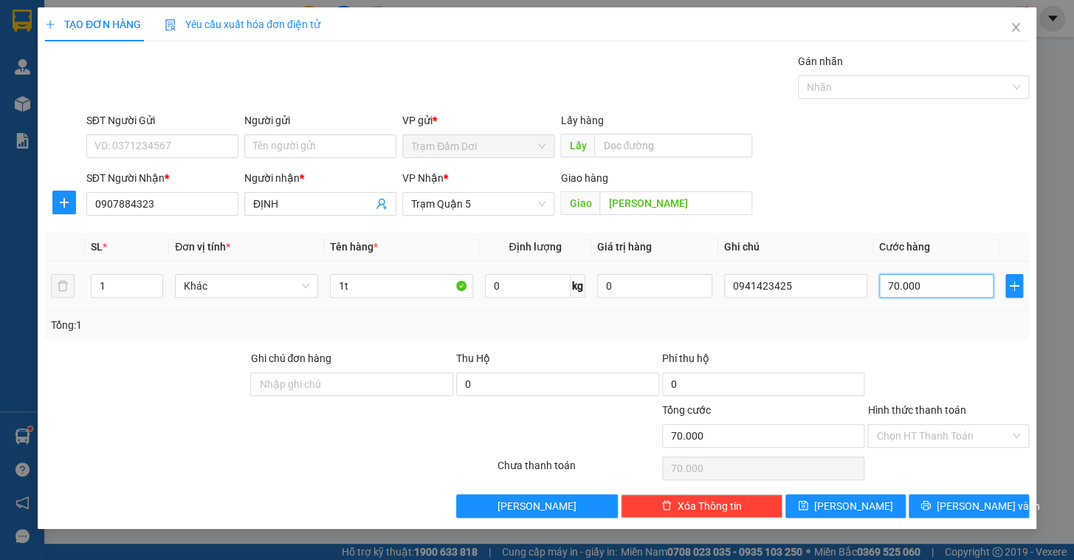
click at [939, 290] on input "70.000" at bounding box center [936, 286] width 115 height 24
click at [937, 498] on button "[PERSON_NAME] và In" at bounding box center [969, 506] width 120 height 24
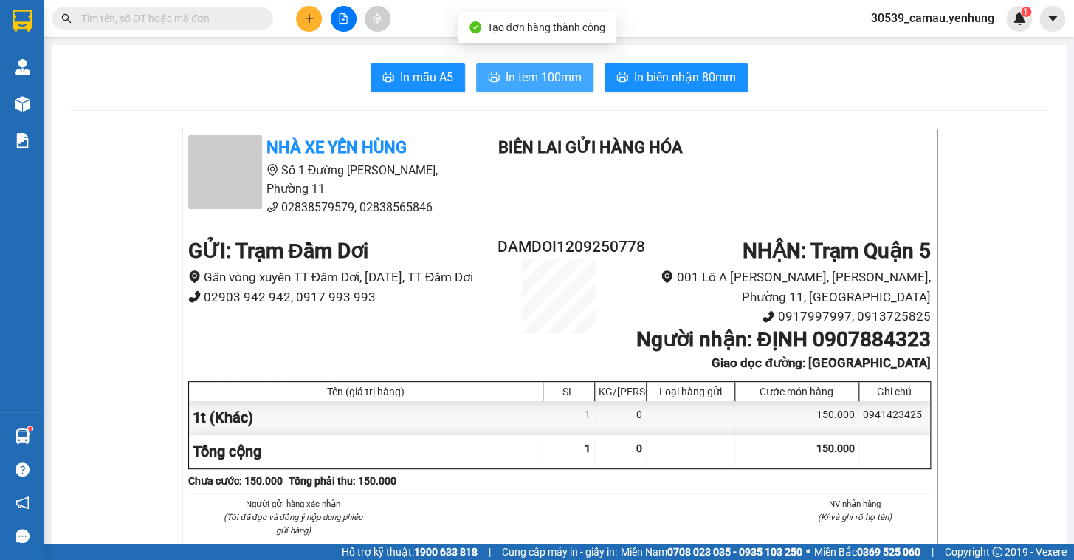
click at [538, 79] on span "In tem 100mm" at bounding box center [544, 77] width 76 height 18
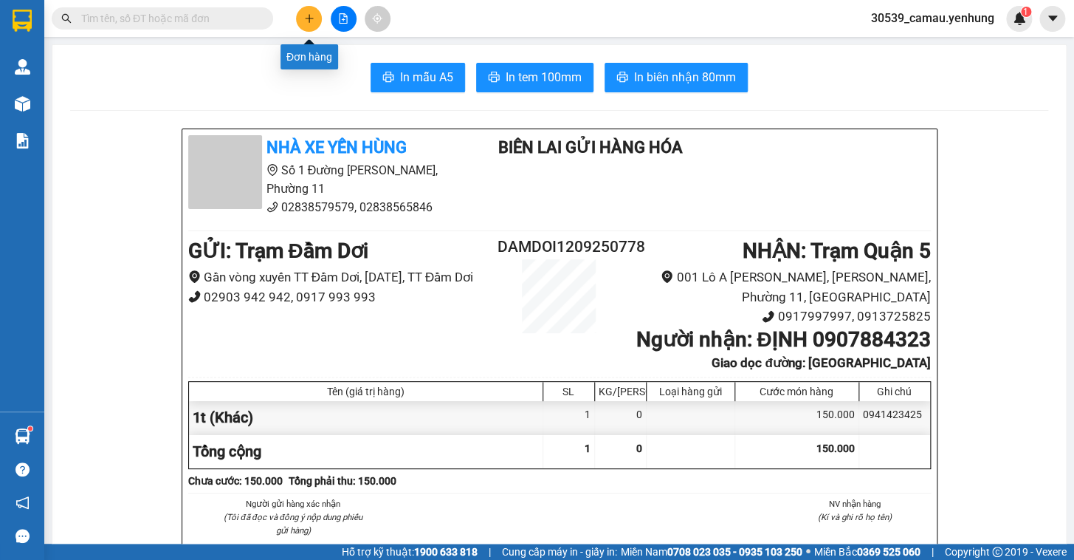
click at [306, 16] on icon "plus" at bounding box center [309, 18] width 10 height 10
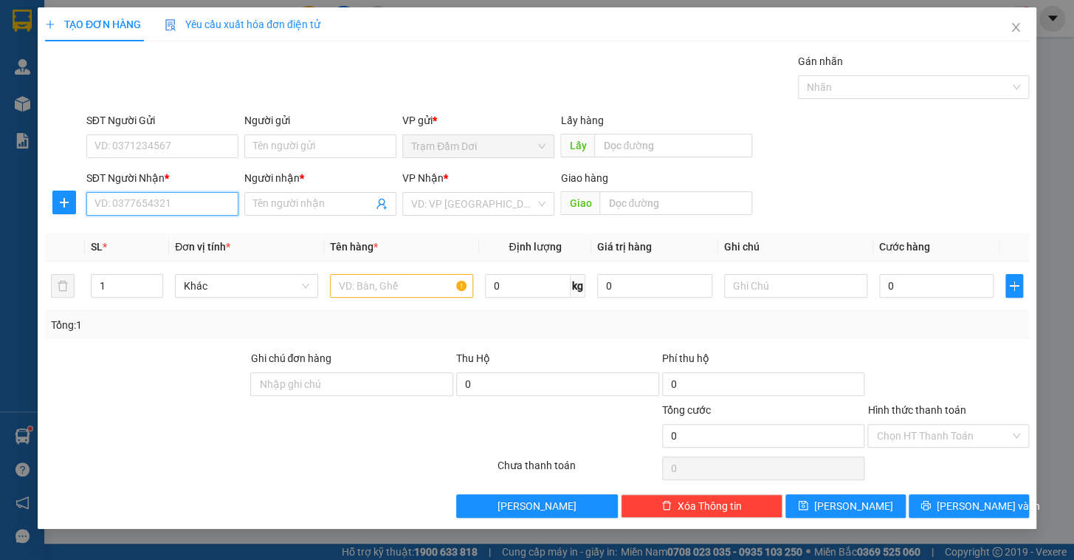
click at [199, 214] on input "SĐT Người Nhận *" at bounding box center [162, 204] width 152 height 24
click at [115, 197] on input "SĐT Người Nhận *" at bounding box center [162, 204] width 152 height 24
click at [99, 207] on input "SĐT Người Nhận *" at bounding box center [162, 204] width 152 height 24
click at [299, 207] on input "Người nhận *" at bounding box center [313, 204] width 120 height 16
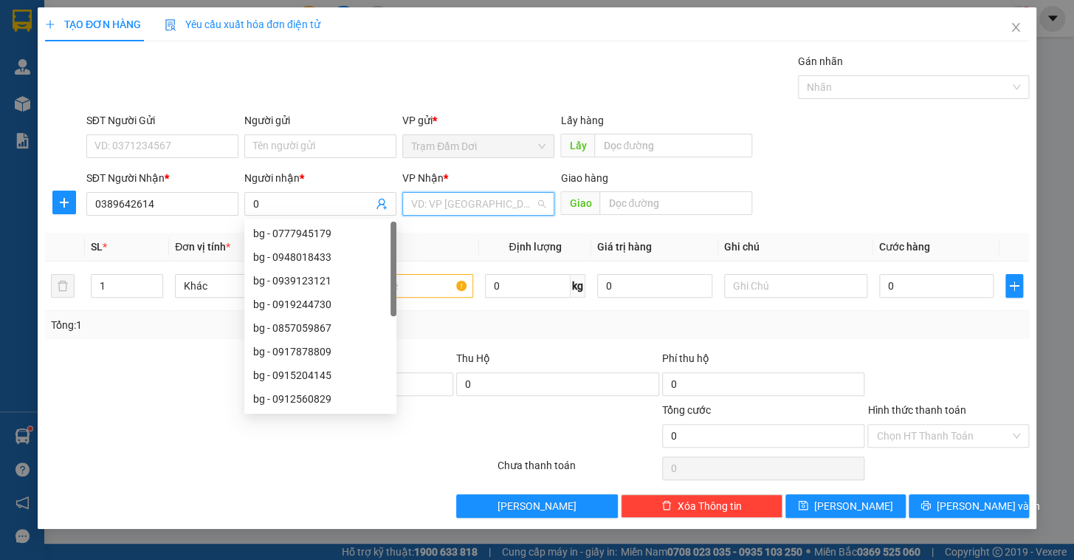
click at [439, 204] on input "search" at bounding box center [473, 204] width 124 height 22
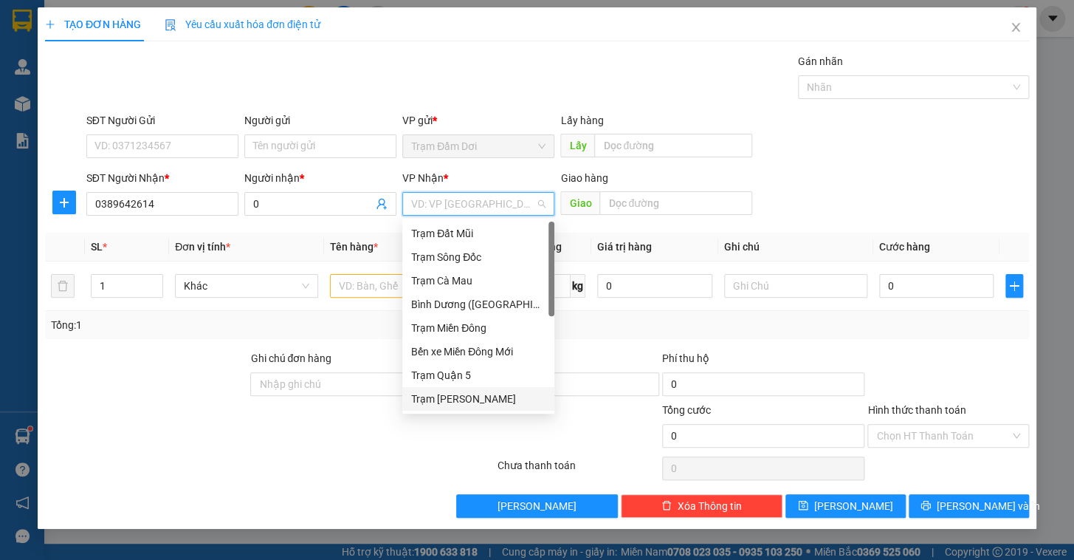
click at [437, 399] on div "Trạm [PERSON_NAME]" at bounding box center [478, 398] width 134 height 16
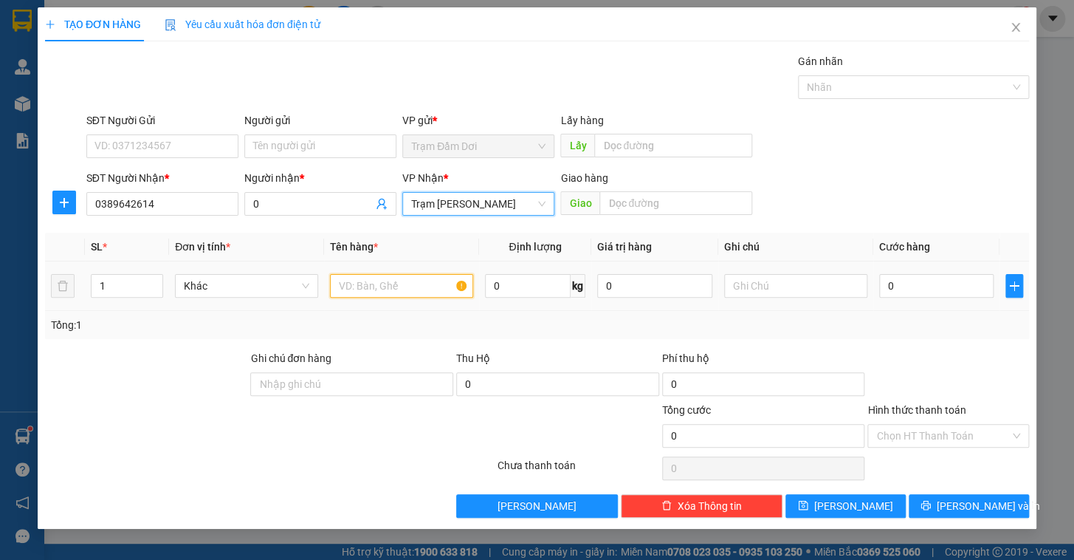
click at [382, 292] on input "text" at bounding box center [401, 286] width 143 height 24
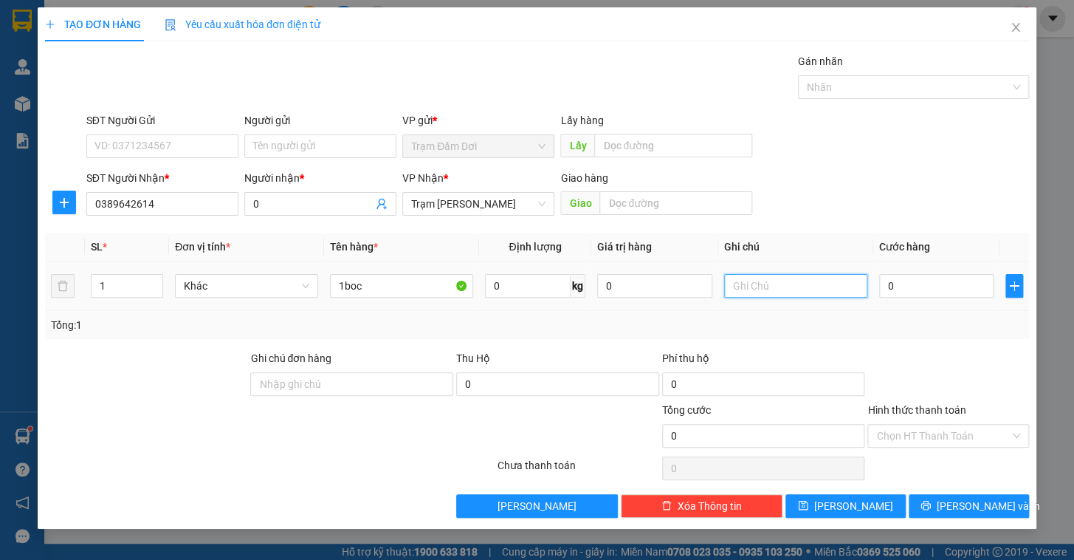
click at [825, 291] on input "text" at bounding box center [795, 286] width 143 height 24
click at [928, 282] on input "0" at bounding box center [936, 286] width 115 height 24
click at [754, 292] on input "text" at bounding box center [795, 286] width 143 height 24
click at [757, 287] on input "text" at bounding box center [795, 286] width 143 height 24
click at [908, 433] on input "Hình thức thanh toán" at bounding box center [943, 435] width 134 height 22
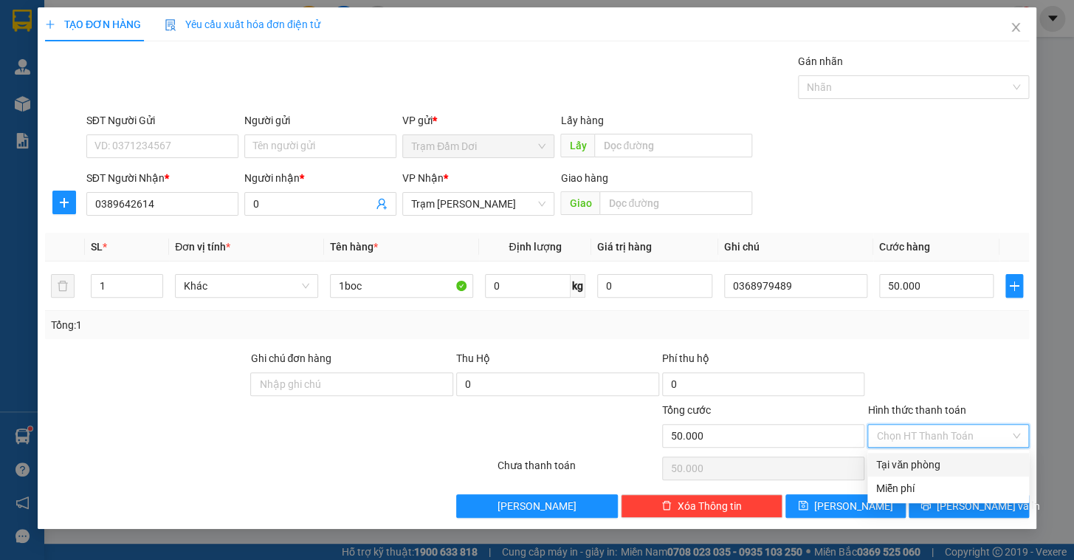
click at [912, 460] on div "Tại văn phòng" at bounding box center [948, 464] width 144 height 16
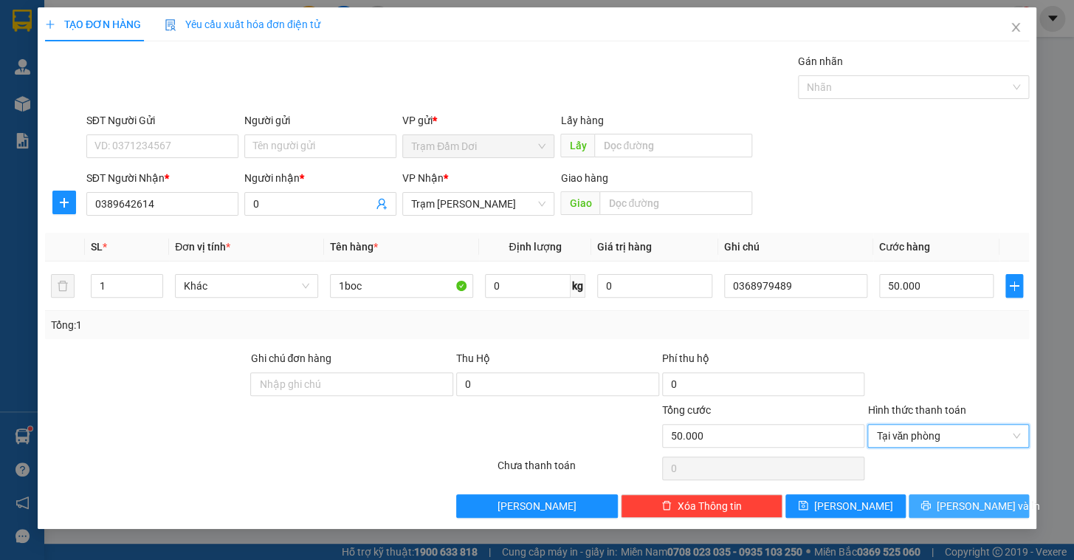
click at [930, 505] on icon "printer" at bounding box center [925, 505] width 10 height 10
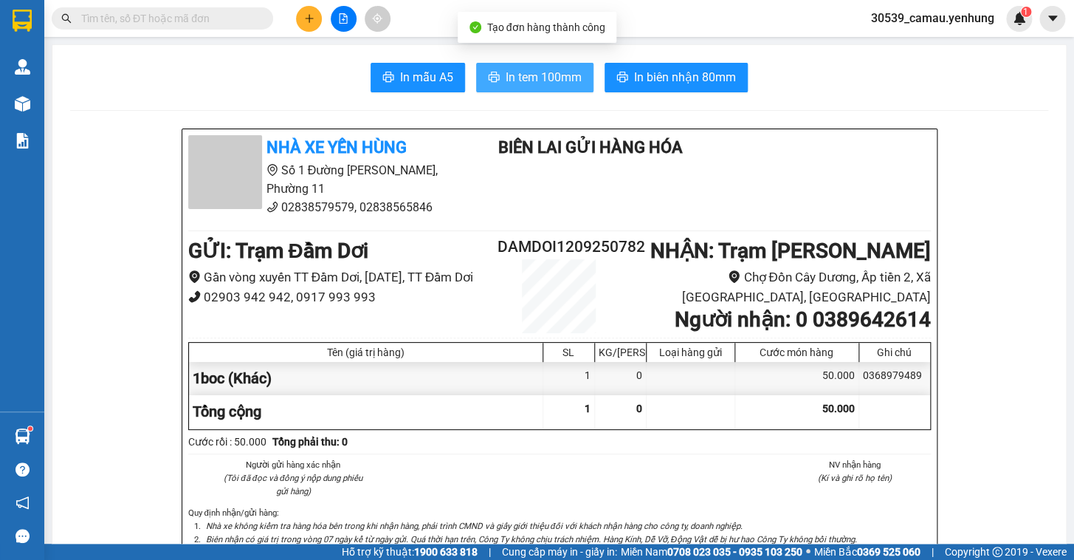
click at [478, 68] on button "In tem 100mm" at bounding box center [534, 78] width 117 height 30
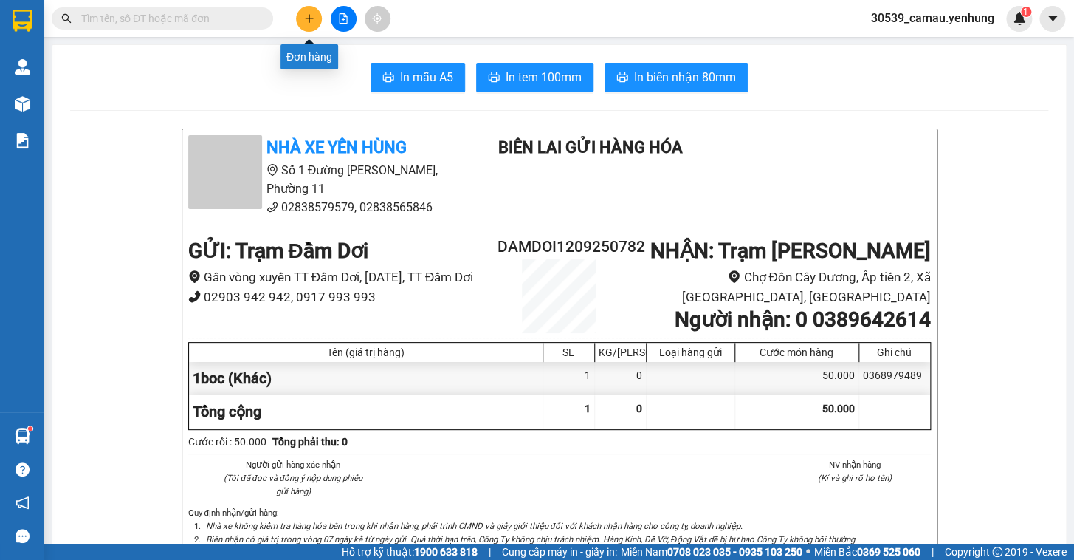
click at [309, 20] on icon "plus" at bounding box center [309, 18] width 1 height 8
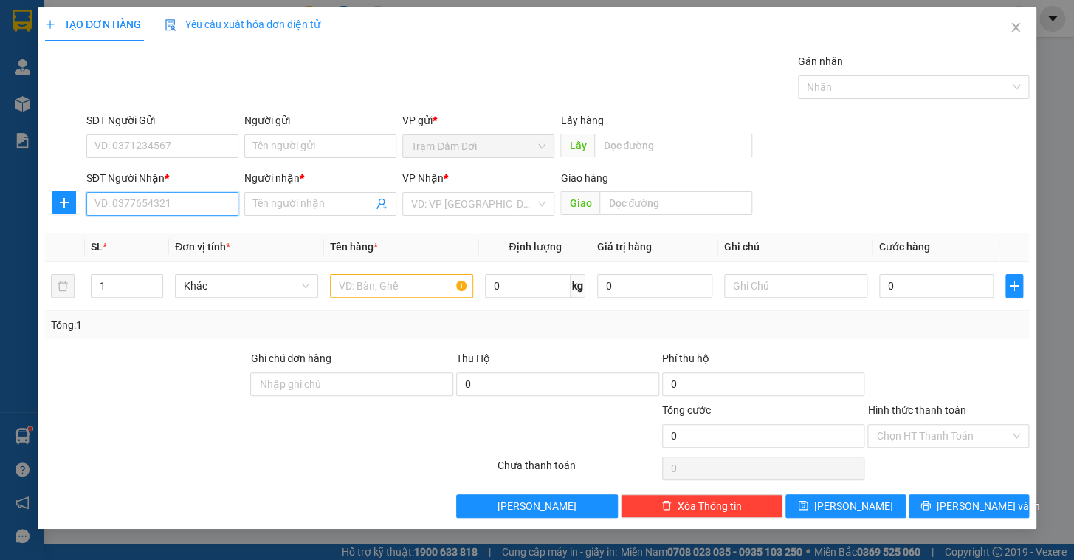
click at [200, 207] on input "SĐT Người Nhận *" at bounding box center [162, 204] width 152 height 24
click at [187, 207] on input "SĐT Người Nhận *" at bounding box center [162, 204] width 152 height 24
click at [176, 235] on div "0912554837 - thuy" at bounding box center [162, 233] width 134 height 16
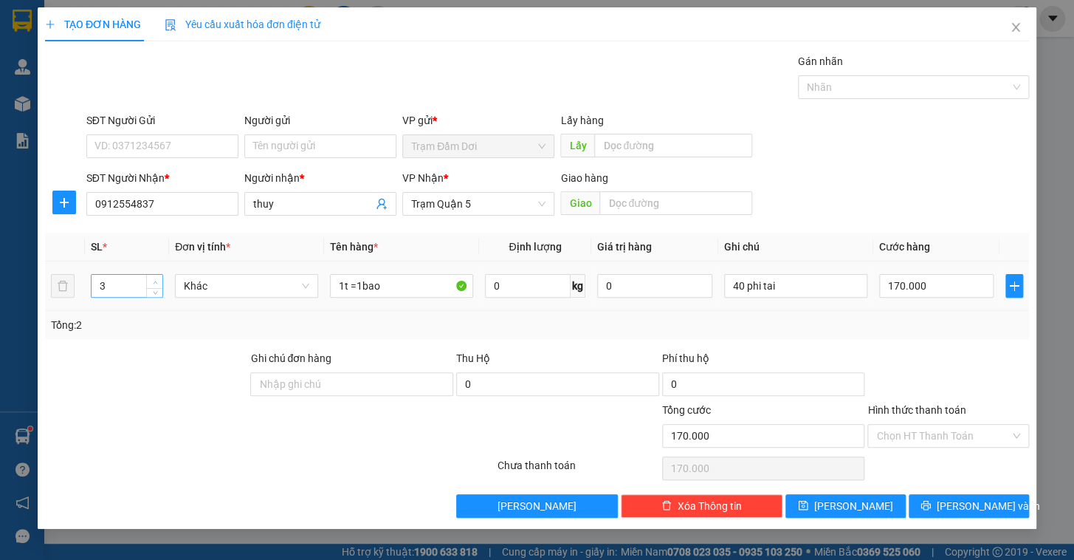
click at [155, 280] on icon "up" at bounding box center [155, 282] width 5 height 5
click at [421, 286] on input "1t =1bao" at bounding box center [401, 286] width 143 height 24
click at [970, 288] on input "170.000" at bounding box center [936, 286] width 115 height 24
click at [924, 294] on input "0.120" at bounding box center [936, 286] width 115 height 24
click at [933, 503] on button "[PERSON_NAME] và In" at bounding box center [969, 506] width 120 height 24
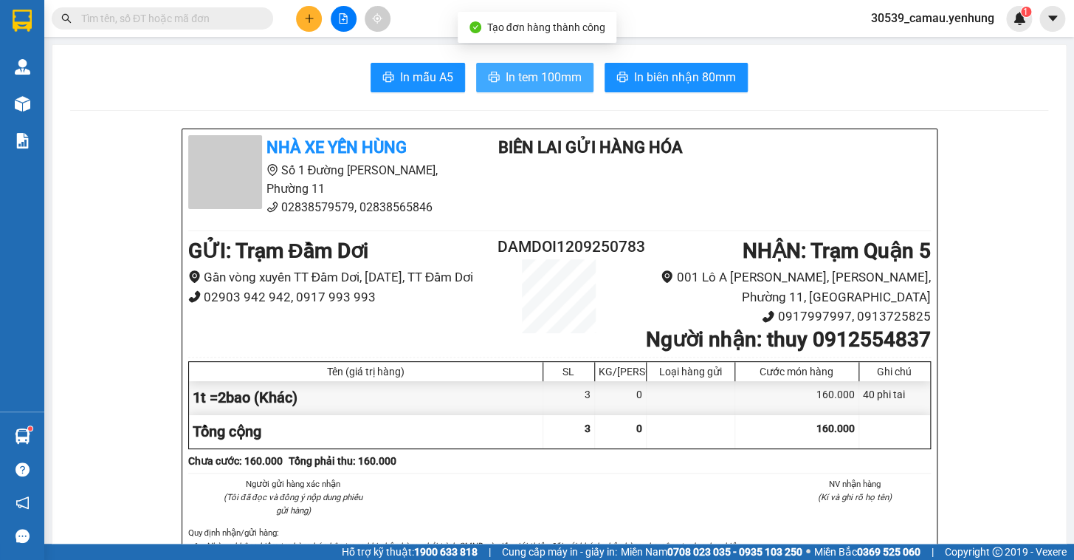
click at [565, 68] on span "In tem 100mm" at bounding box center [544, 77] width 76 height 18
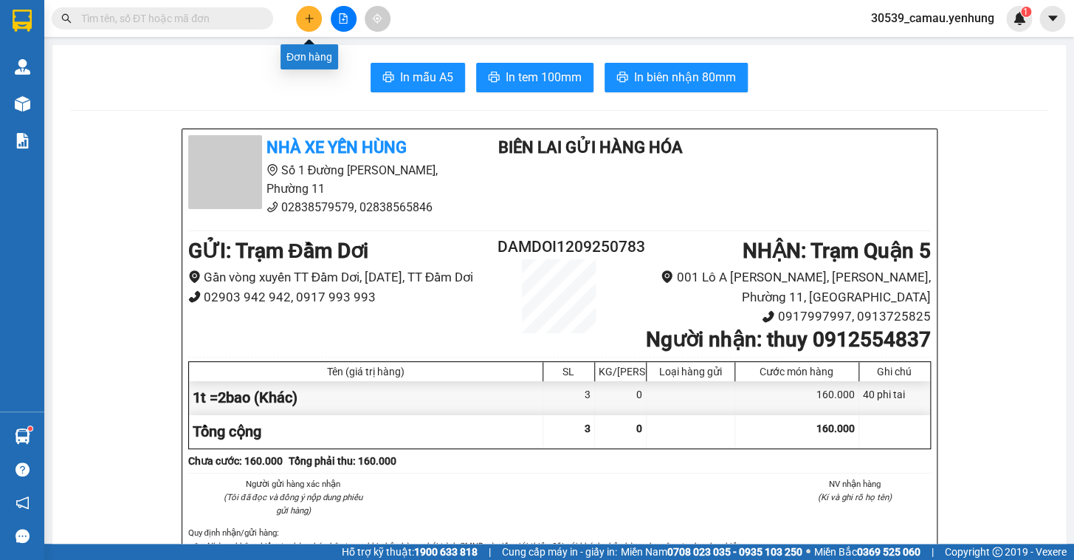
click at [312, 7] on button at bounding box center [309, 19] width 26 height 26
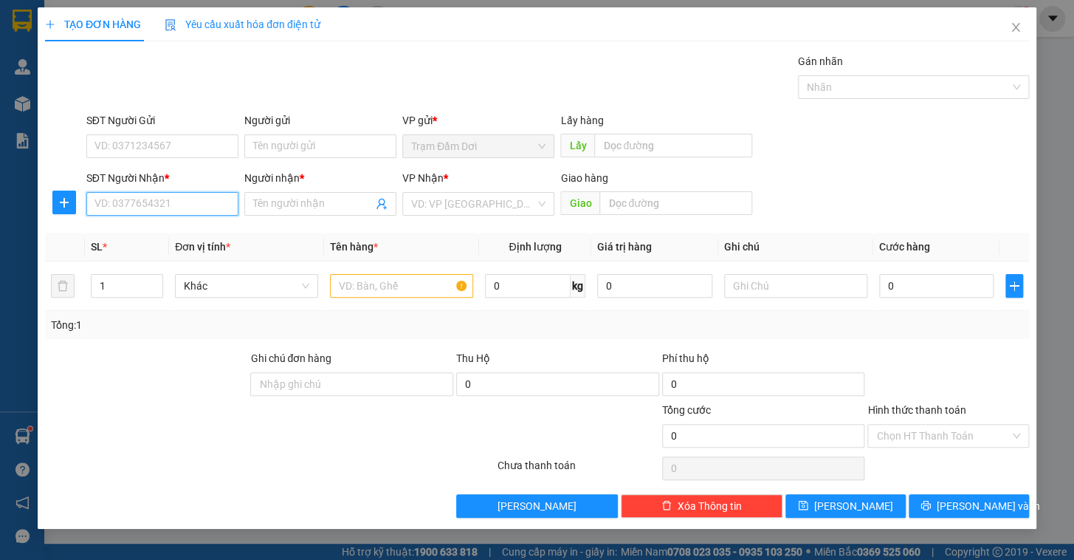
click at [142, 194] on input "SĐT Người Nhận *" at bounding box center [162, 204] width 152 height 24
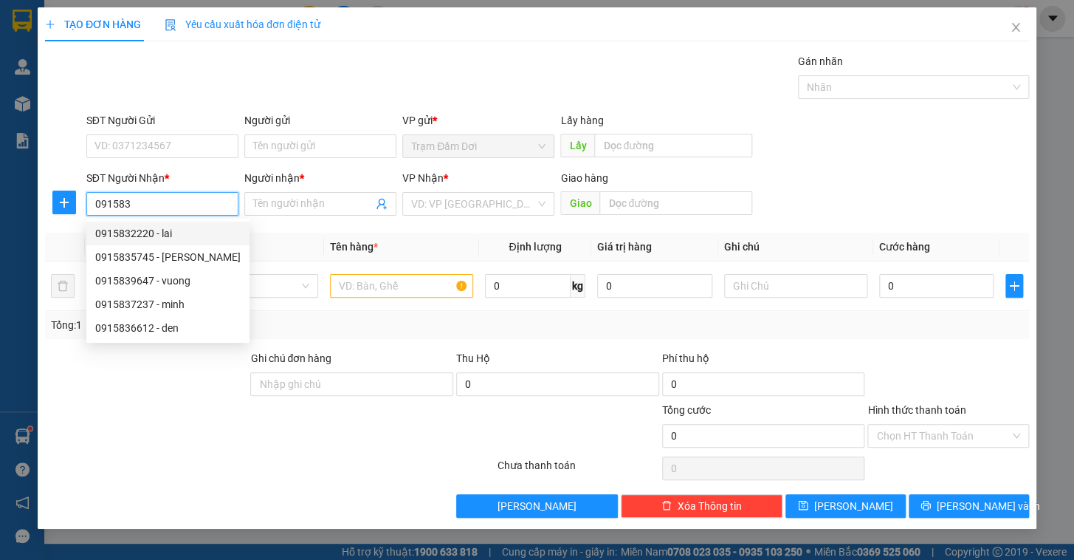
click at [167, 205] on input "091583" at bounding box center [162, 204] width 152 height 24
click at [160, 226] on div "0918583370 - tai.." at bounding box center [162, 233] width 134 height 16
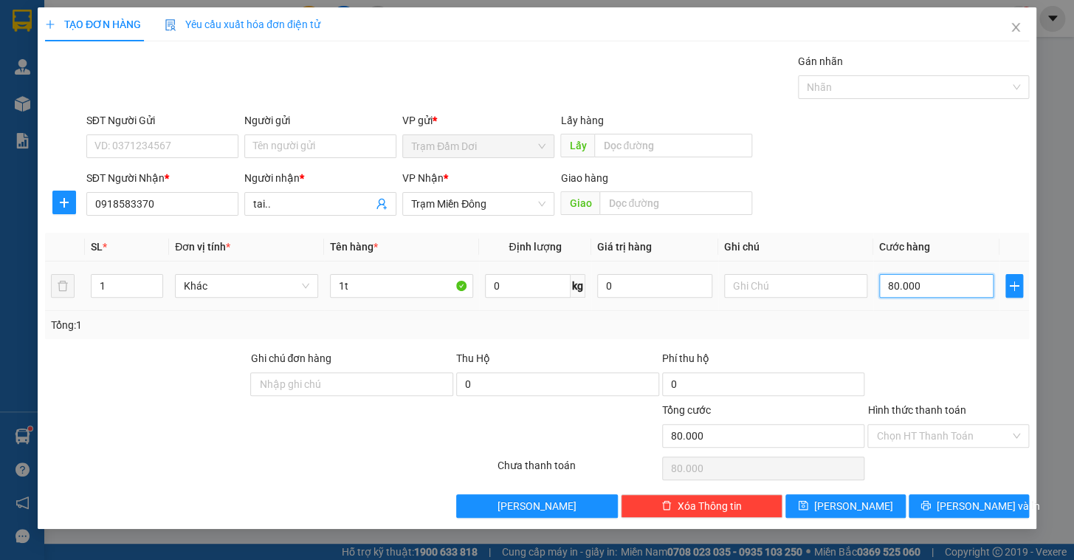
click at [985, 285] on input "80.000" at bounding box center [936, 286] width 115 height 24
click at [937, 434] on input "Hình thức thanh toán" at bounding box center [943, 435] width 134 height 22
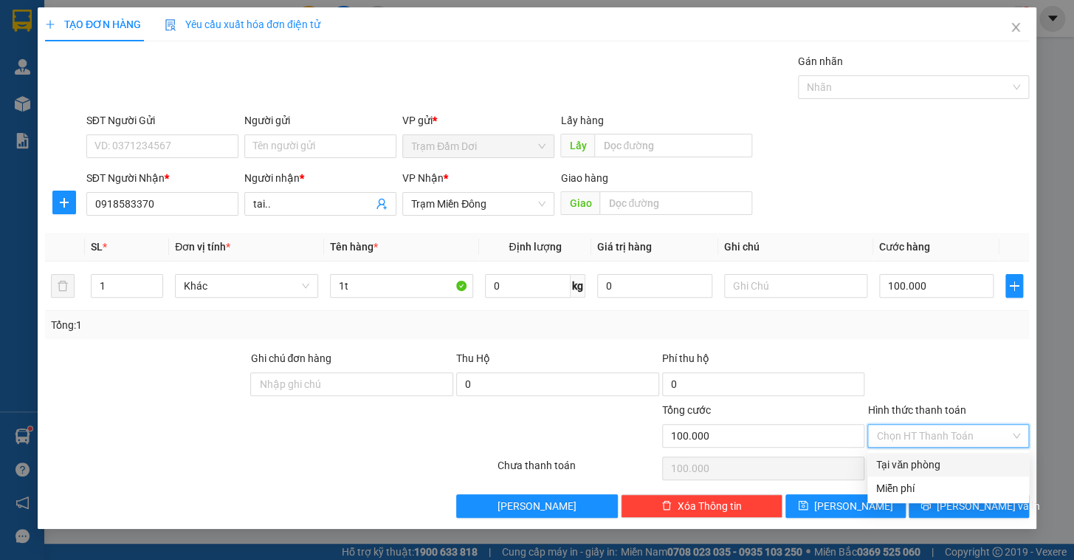
click at [920, 470] on div "Tại văn phòng" at bounding box center [948, 464] width 144 height 16
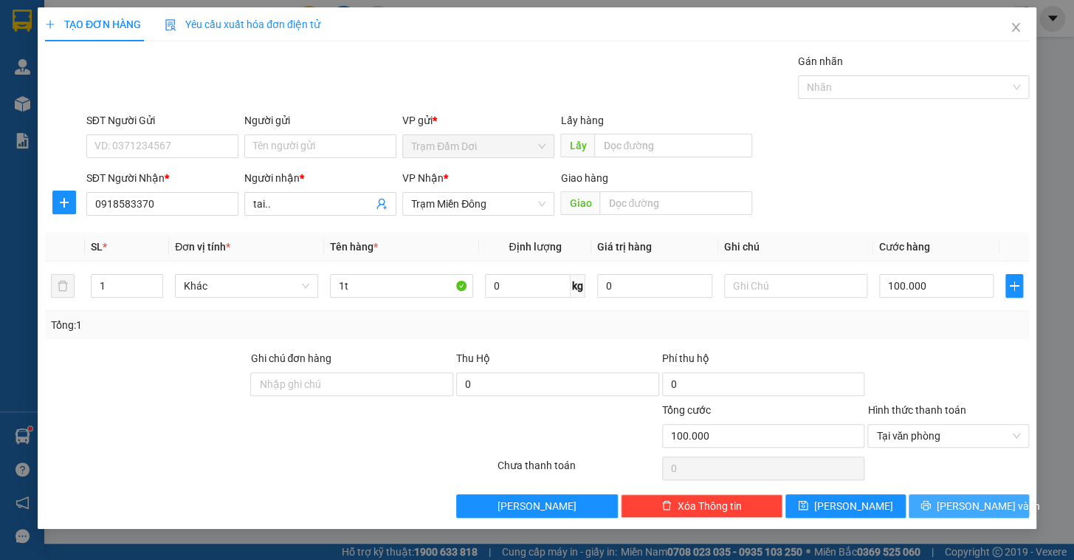
click at [931, 500] on icon "printer" at bounding box center [925, 505] width 10 height 10
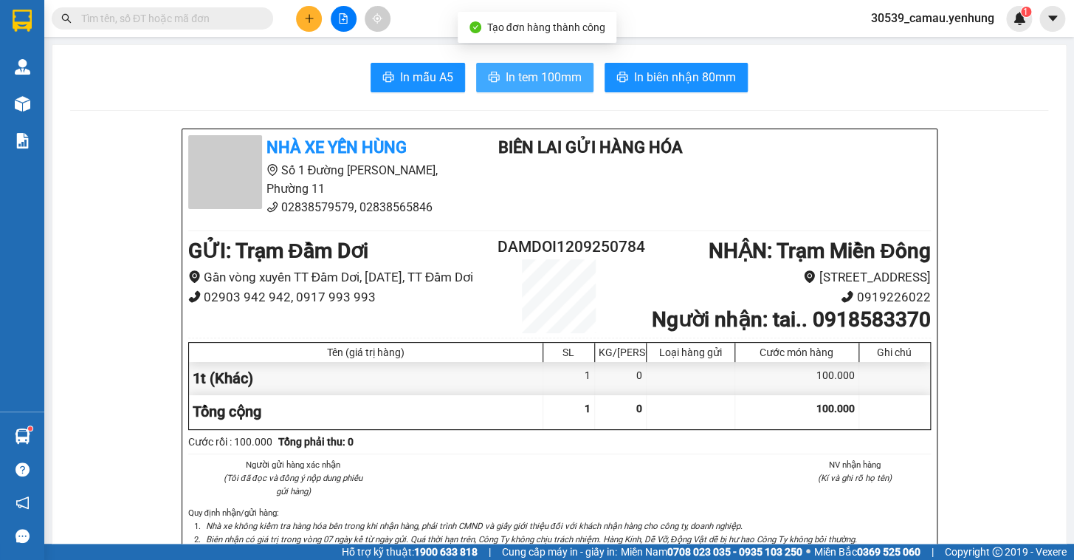
click at [543, 74] on span "In tem 100mm" at bounding box center [544, 77] width 76 height 18
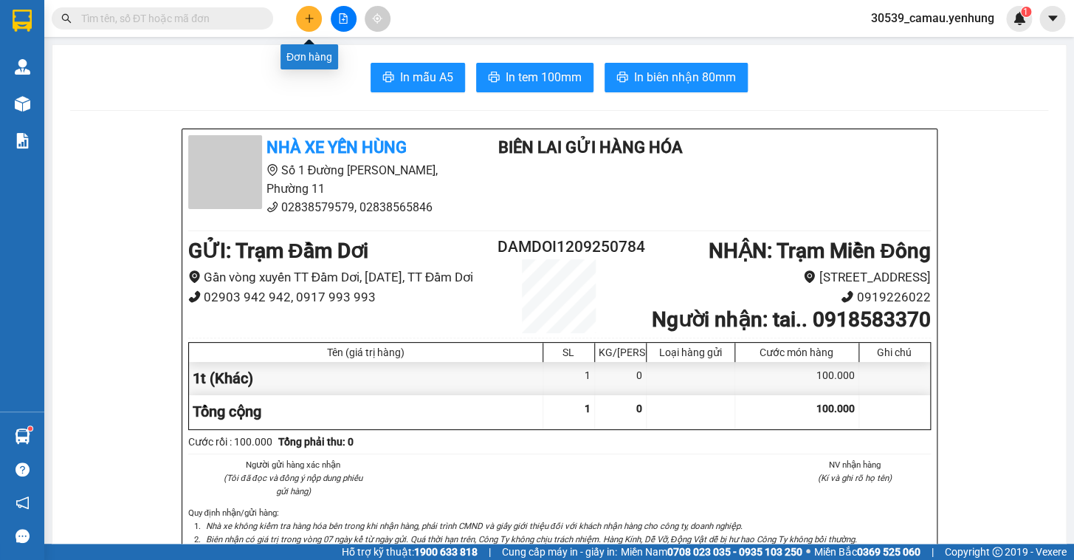
click at [314, 22] on icon "plus" at bounding box center [309, 18] width 10 height 10
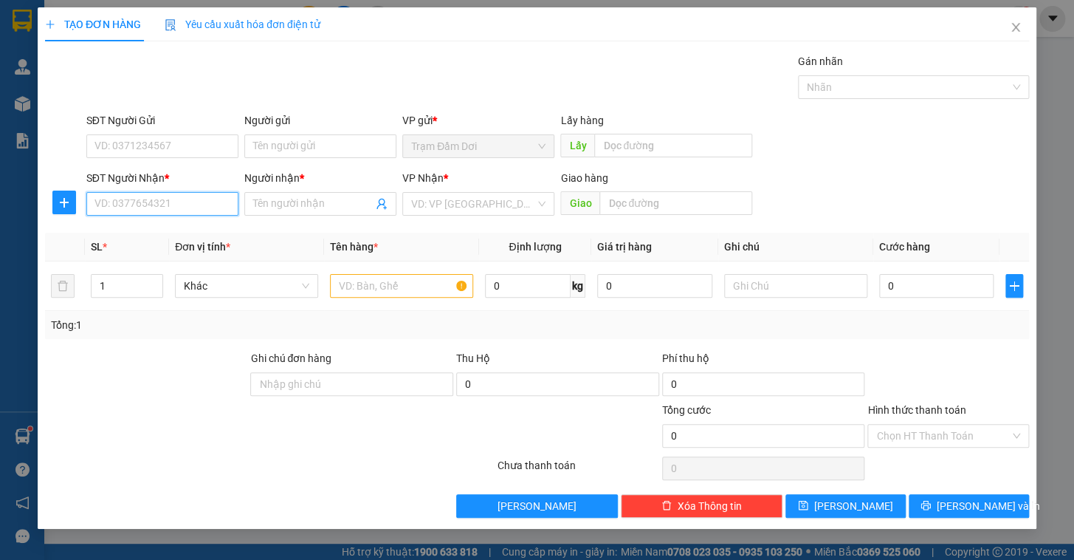
click at [190, 214] on input "SĐT Người Nhận *" at bounding box center [162, 204] width 152 height 24
click at [289, 202] on input "Người nhận *" at bounding box center [313, 204] width 120 height 16
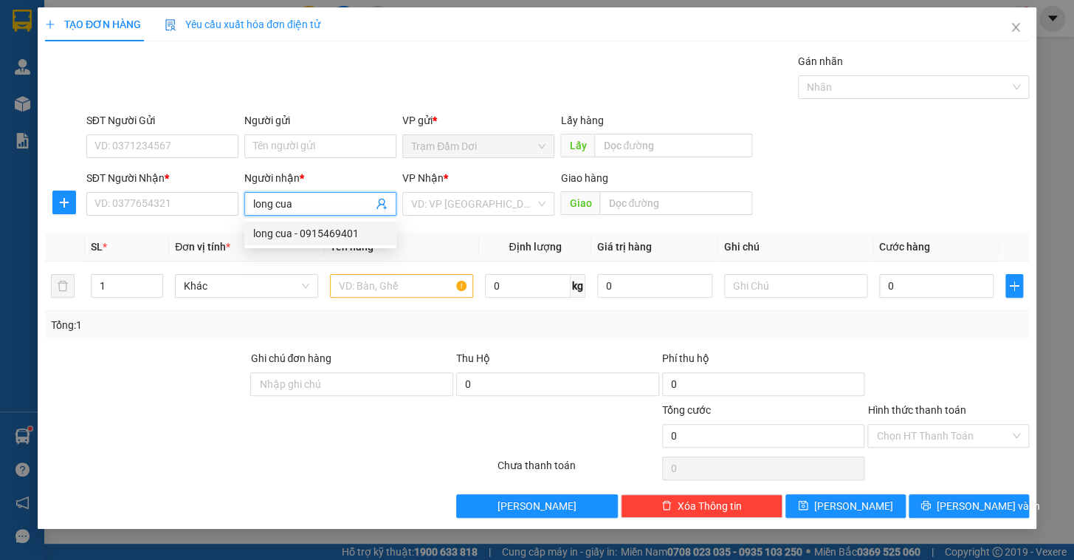
click at [303, 227] on div "long cua - 0915469401" at bounding box center [320, 233] width 134 height 16
click at [455, 196] on input "search" at bounding box center [473, 204] width 124 height 22
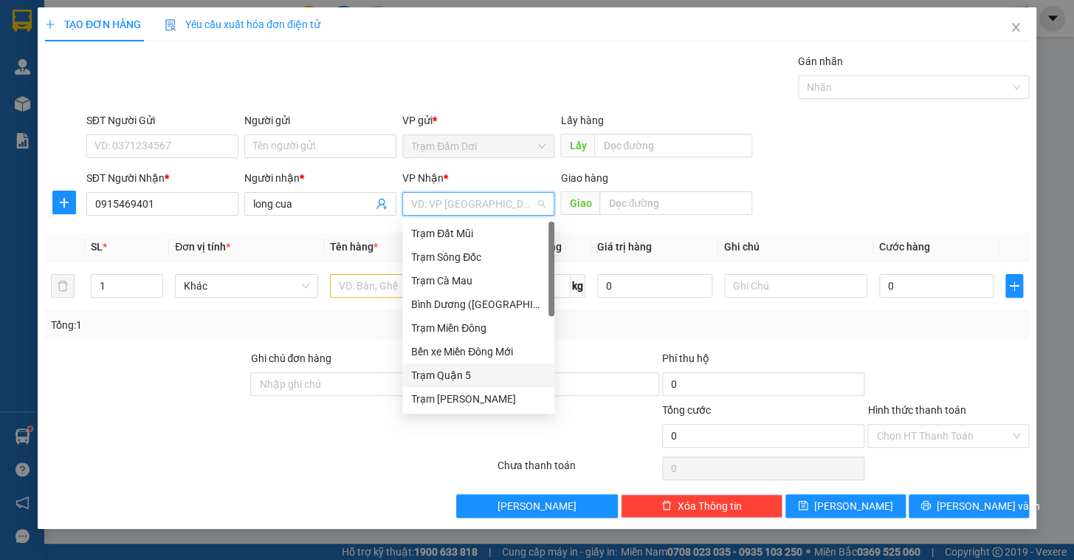
click at [447, 373] on div "Trạm Quận 5" at bounding box center [478, 375] width 134 height 16
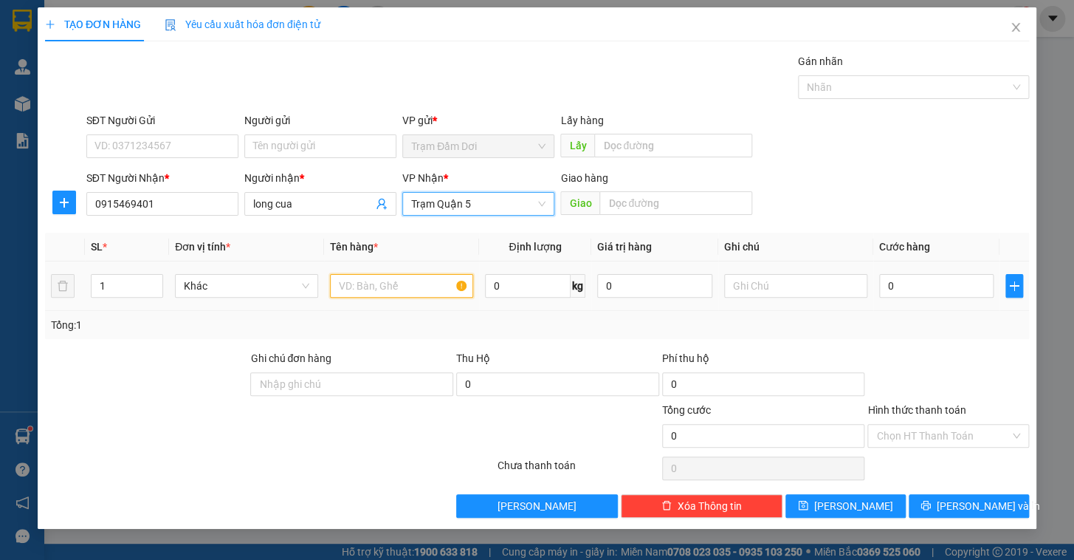
click at [405, 292] on input "text" at bounding box center [401, 286] width 143 height 24
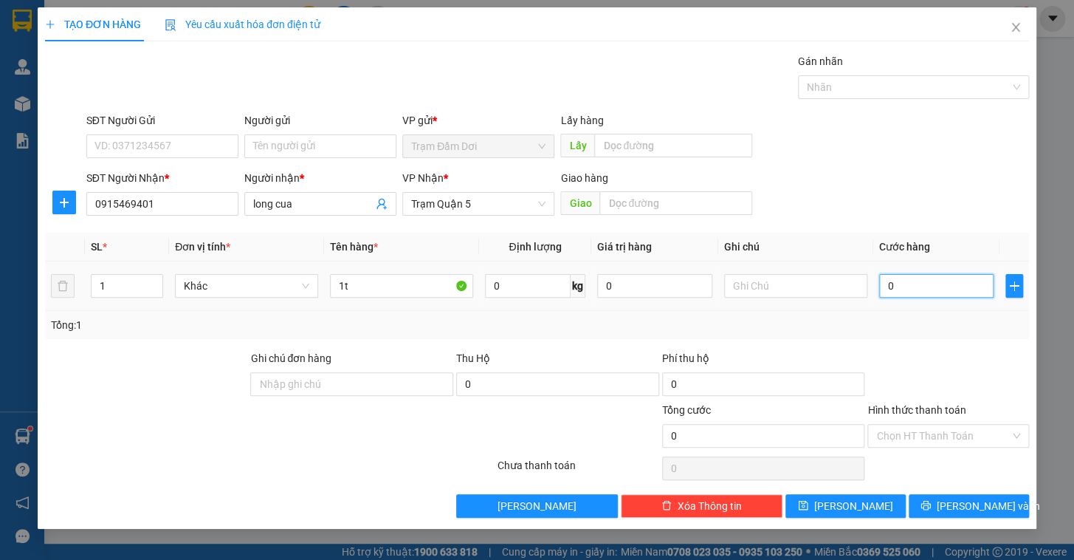
click at [934, 276] on input "0" at bounding box center [936, 286] width 115 height 24
click at [926, 434] on input "Hình thức thanh toán" at bounding box center [943, 435] width 134 height 22
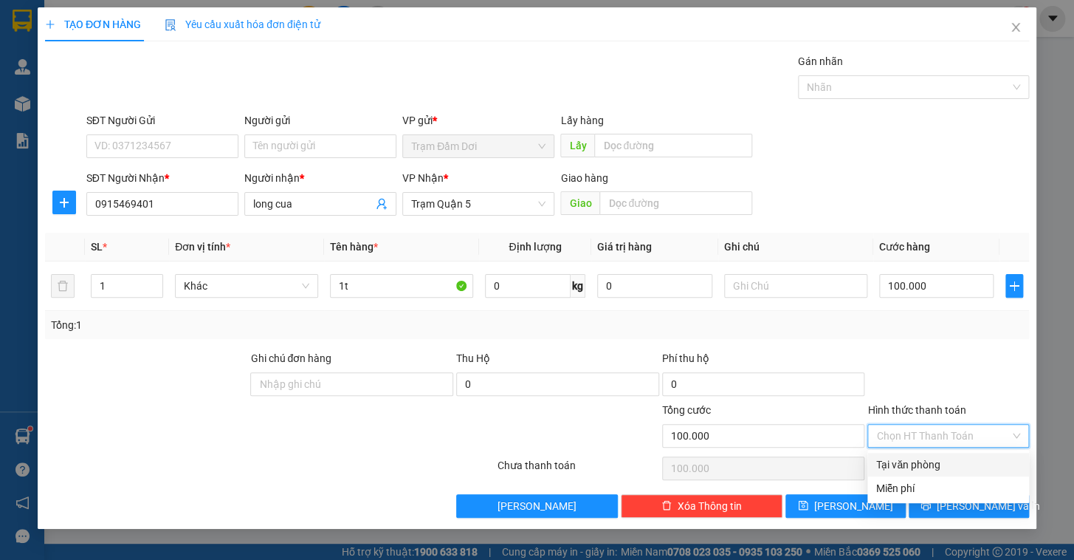
click at [925, 459] on div "Tại văn phòng" at bounding box center [948, 464] width 144 height 16
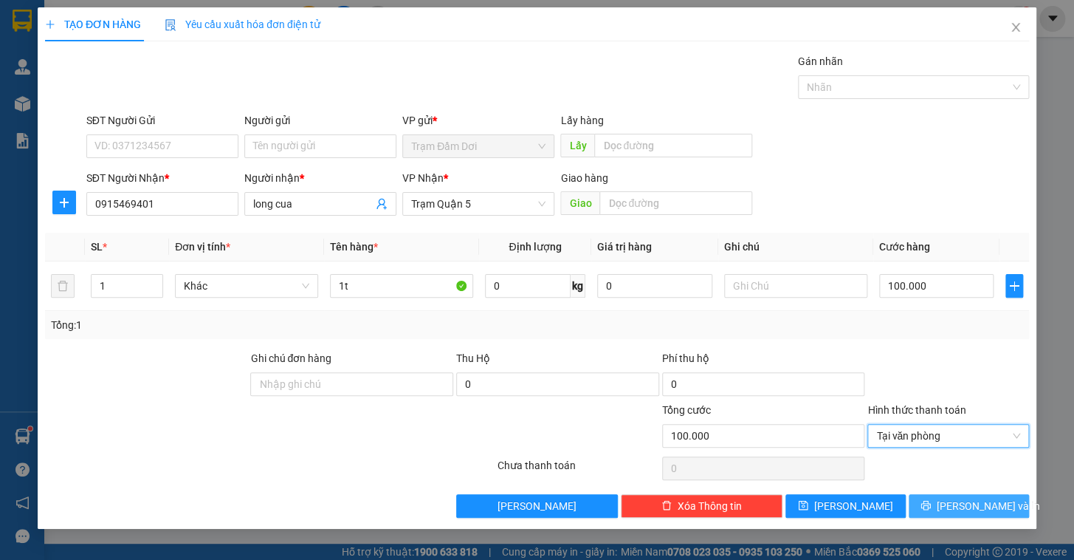
click at [929, 495] on button "[PERSON_NAME] và In" at bounding box center [969, 506] width 120 height 24
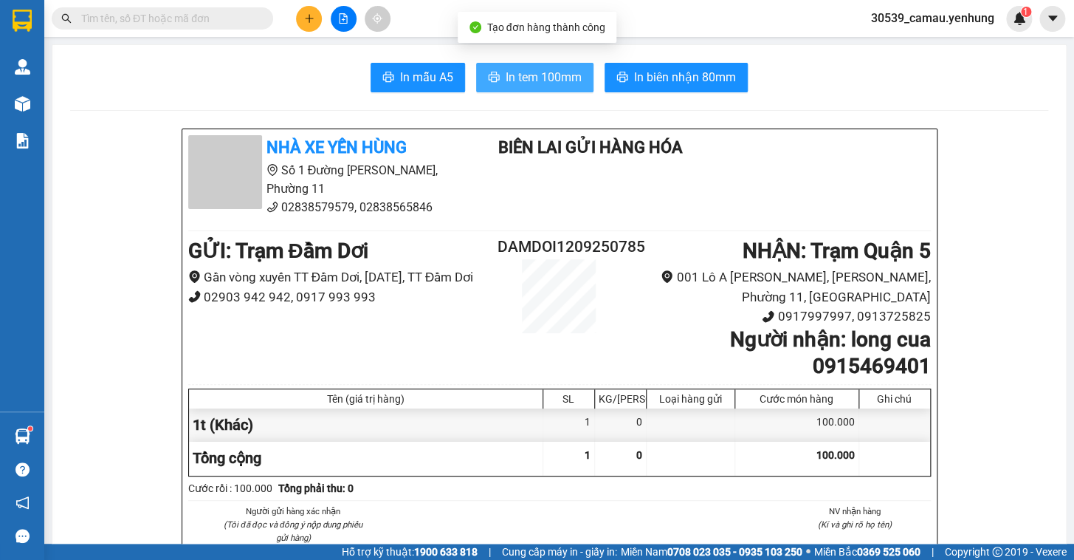
click at [554, 73] on span "In tem 100mm" at bounding box center [544, 77] width 76 height 18
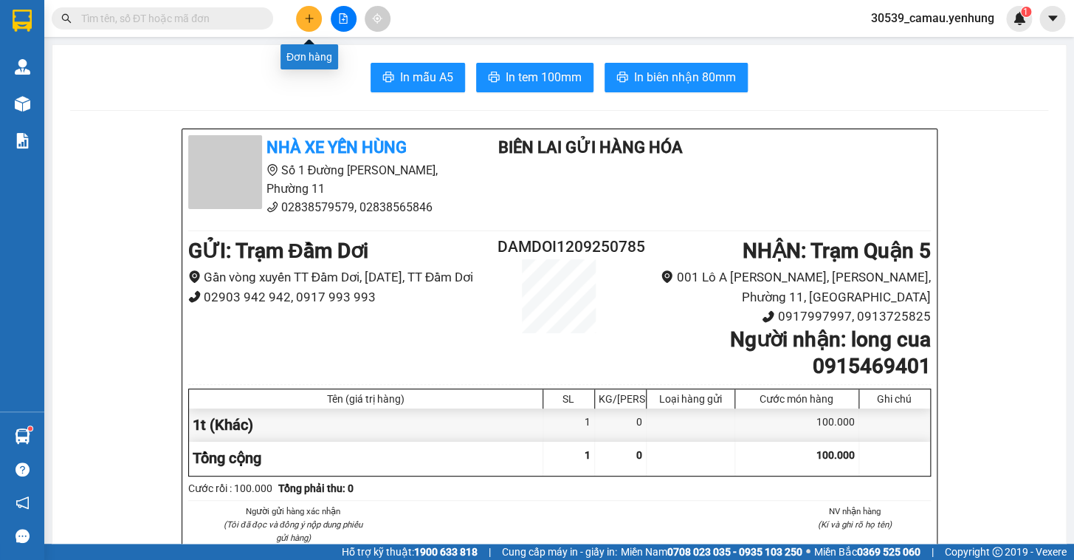
click at [304, 18] on icon "plus" at bounding box center [309, 18] width 10 height 10
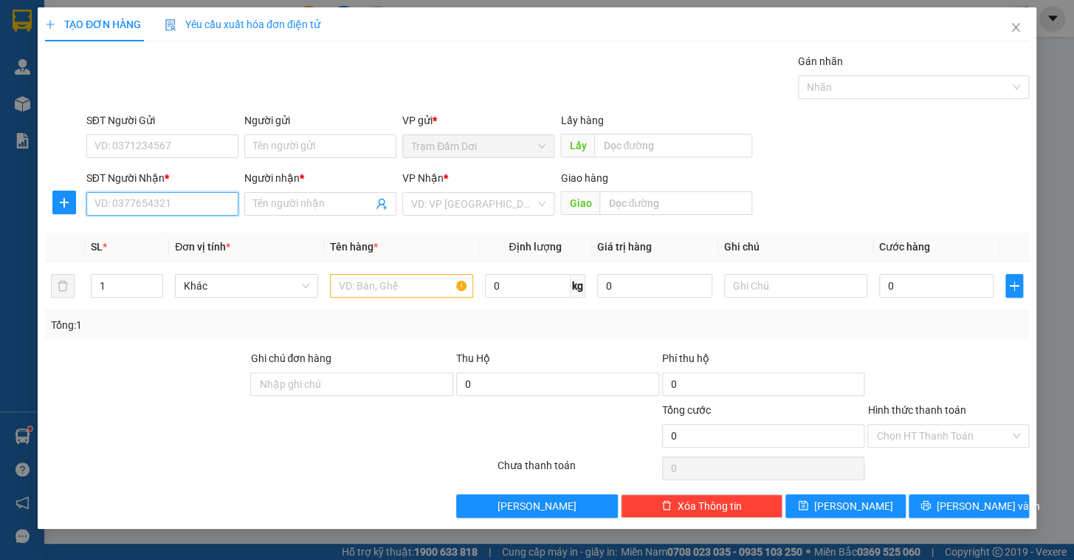
click at [180, 210] on input "SĐT Người Nhận *" at bounding box center [162, 204] width 152 height 24
click at [111, 207] on input "SĐT Người Nhận *" at bounding box center [162, 204] width 152 height 24
click at [111, 197] on input "SĐT Người Nhận *" at bounding box center [162, 204] width 152 height 24
click at [139, 192] on input "SĐT Người Nhận *" at bounding box center [162, 204] width 152 height 24
click at [131, 210] on input "SĐT Người Nhận *" at bounding box center [162, 204] width 152 height 24
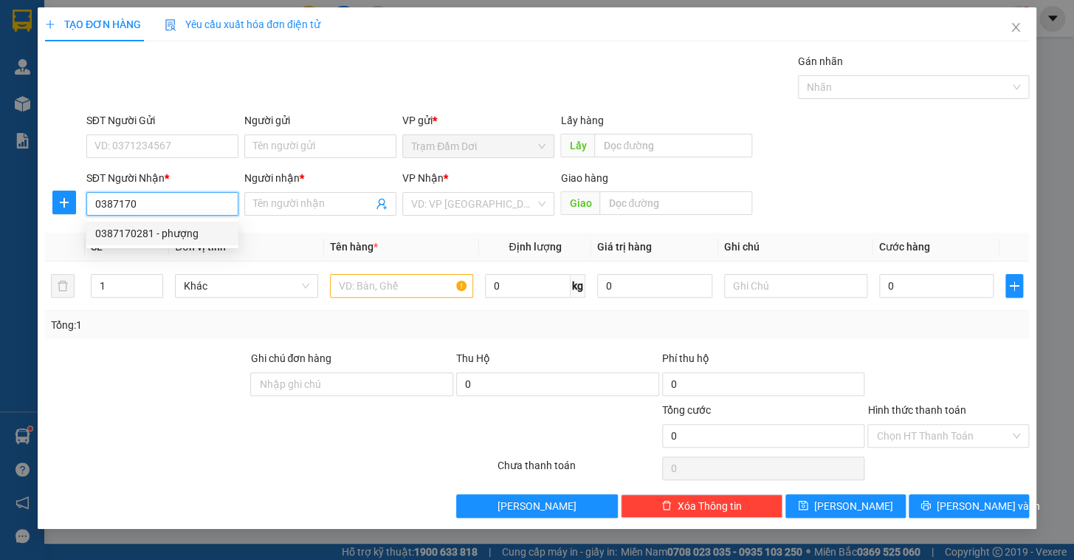
click at [162, 232] on div "0387170281 - [PERSON_NAME]" at bounding box center [162, 233] width 134 height 16
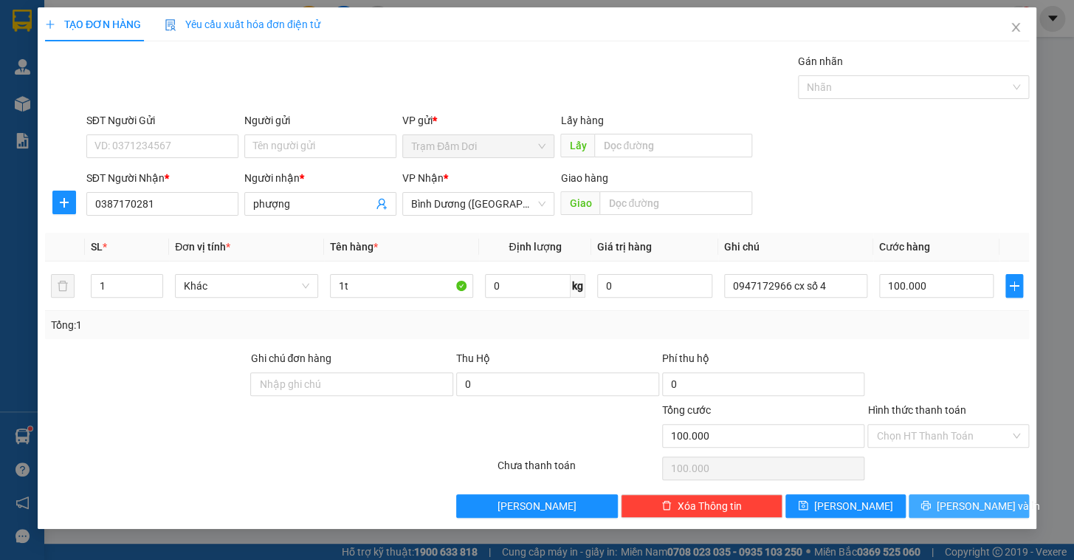
click at [933, 509] on button "[PERSON_NAME] và In" at bounding box center [969, 506] width 120 height 24
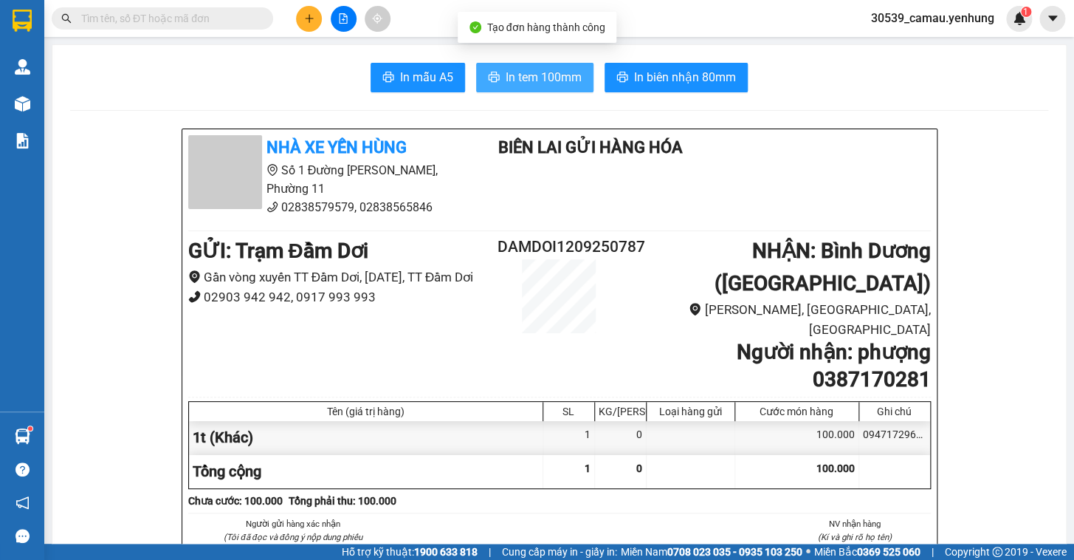
click at [572, 75] on span "In tem 100mm" at bounding box center [544, 77] width 76 height 18
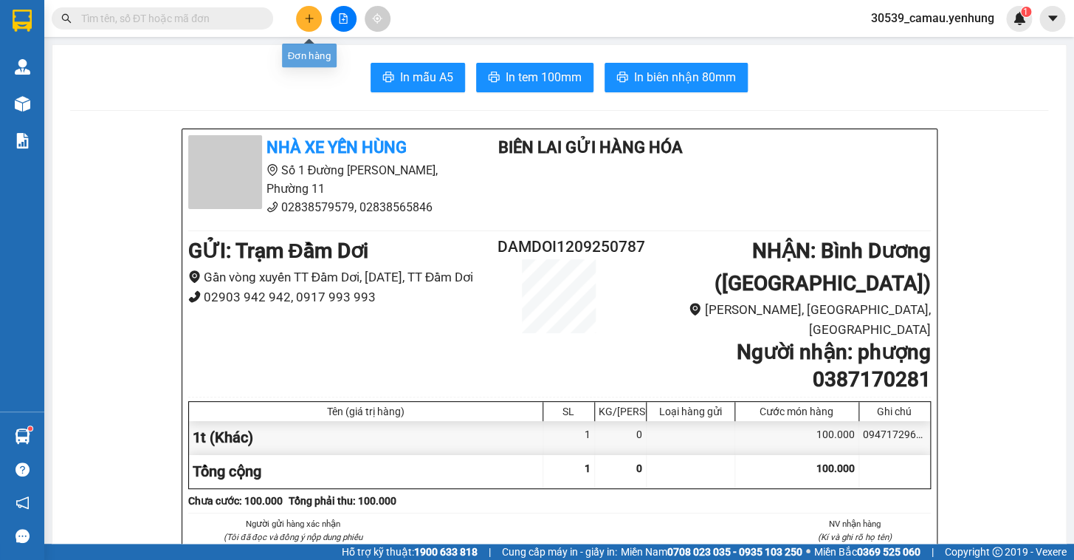
click at [315, 18] on button at bounding box center [309, 19] width 26 height 26
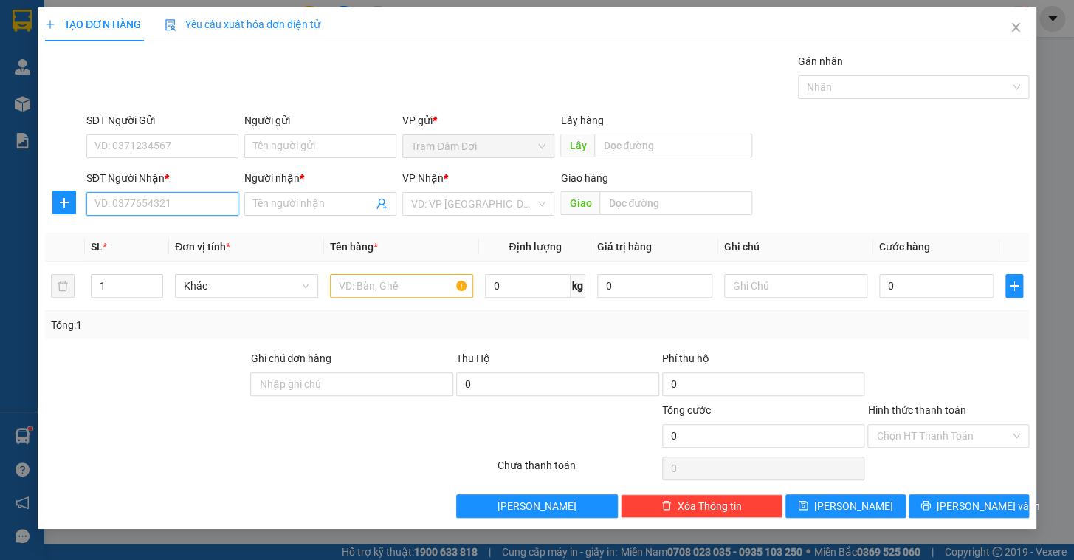
click at [213, 205] on input "SĐT Người Nhận *" at bounding box center [162, 204] width 152 height 24
click at [198, 230] on div "0948660565 - quyến" at bounding box center [162, 233] width 134 height 16
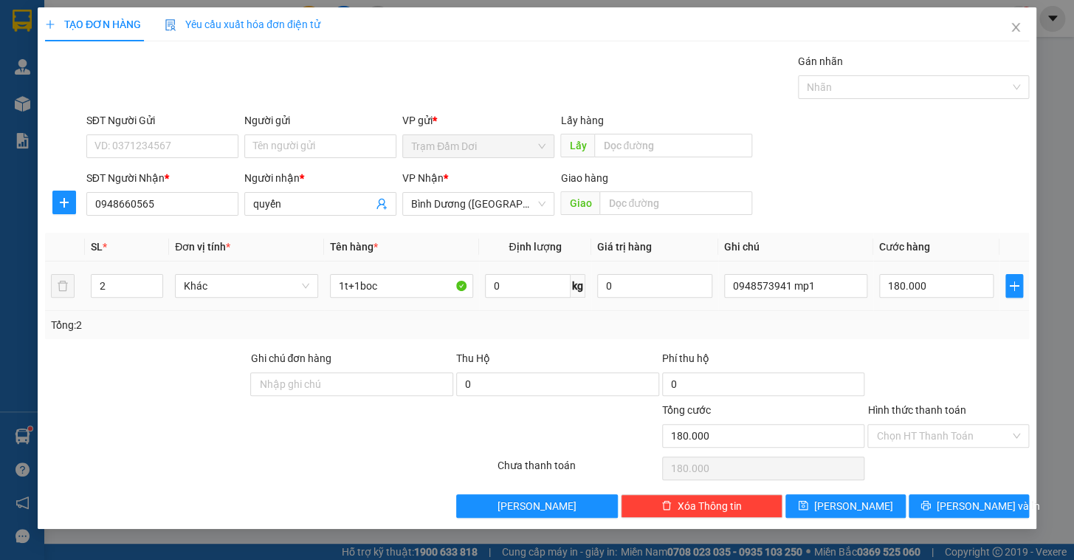
click at [960, 297] on div "180.000" at bounding box center [936, 286] width 115 height 30
click at [961, 290] on input "180.000" at bounding box center [936, 286] width 115 height 24
click at [159, 288] on span "down" at bounding box center [155, 290] width 9 height 9
click at [148, 291] on span "Decrease Value" at bounding box center [154, 289] width 16 height 13
click at [399, 280] on input "1t+1boc" at bounding box center [401, 286] width 143 height 24
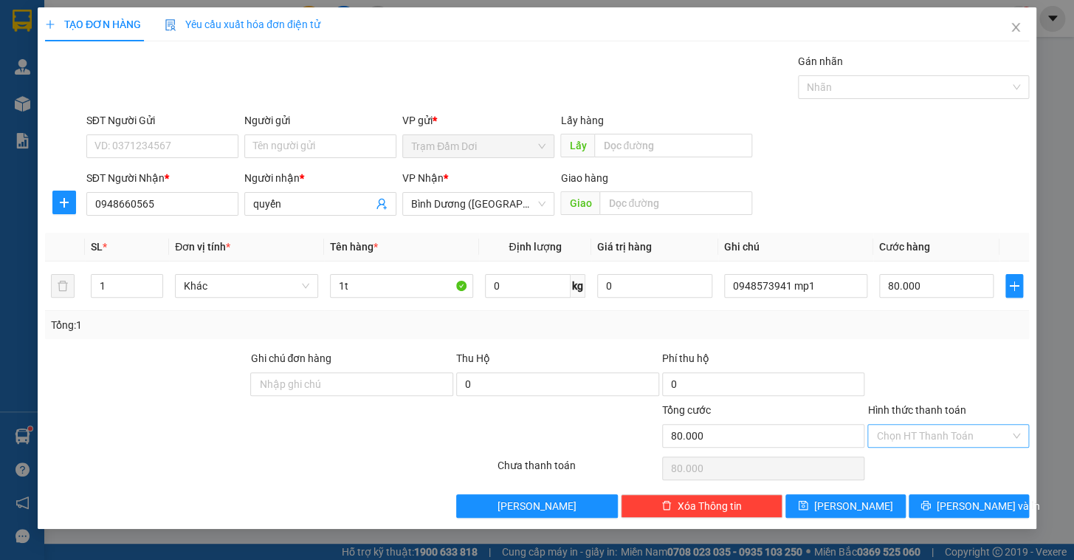
click at [923, 427] on input "Hình thức thanh toán" at bounding box center [943, 435] width 134 height 22
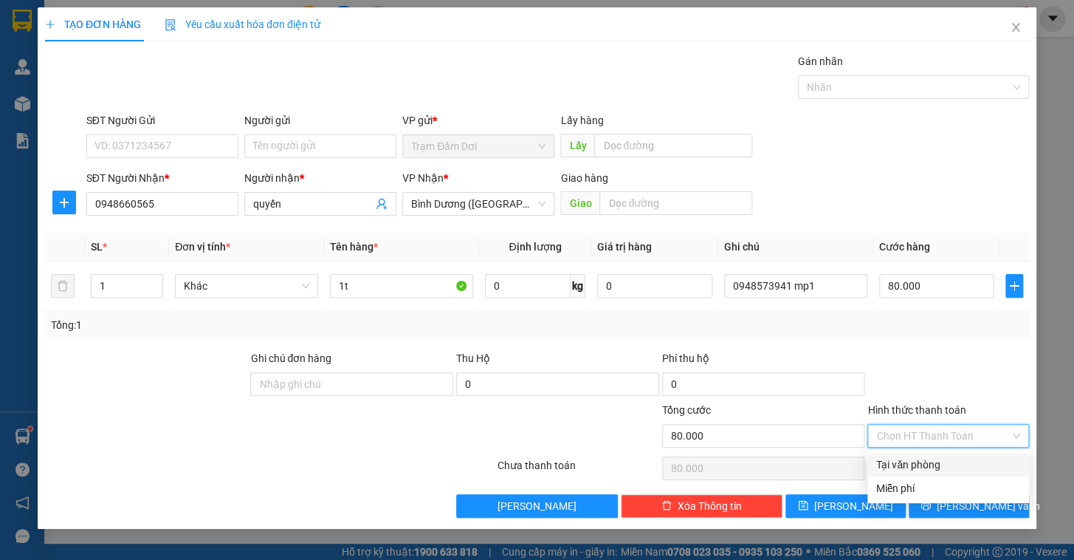
click at [925, 462] on div "Tại văn phòng" at bounding box center [948, 464] width 144 height 16
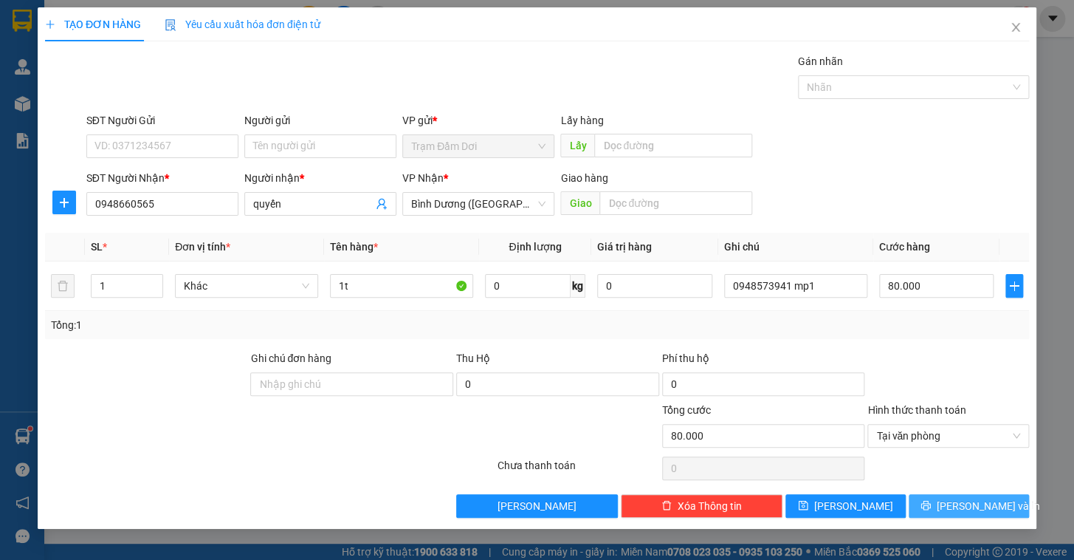
click at [952, 510] on button "[PERSON_NAME] và In" at bounding box center [969, 506] width 120 height 24
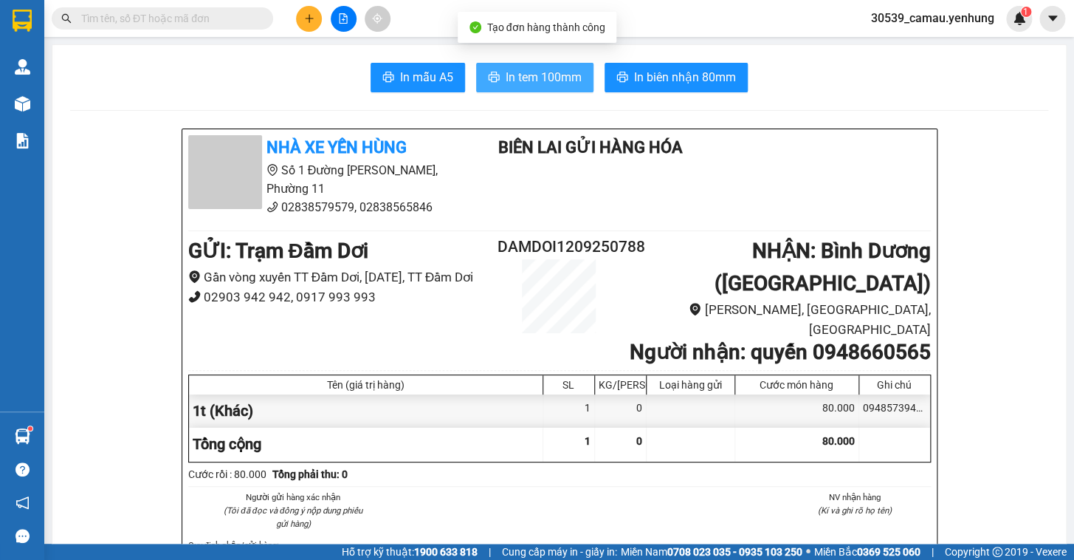
click at [488, 76] on icon "printer" at bounding box center [494, 77] width 12 height 12
click at [315, 17] on button at bounding box center [309, 19] width 26 height 26
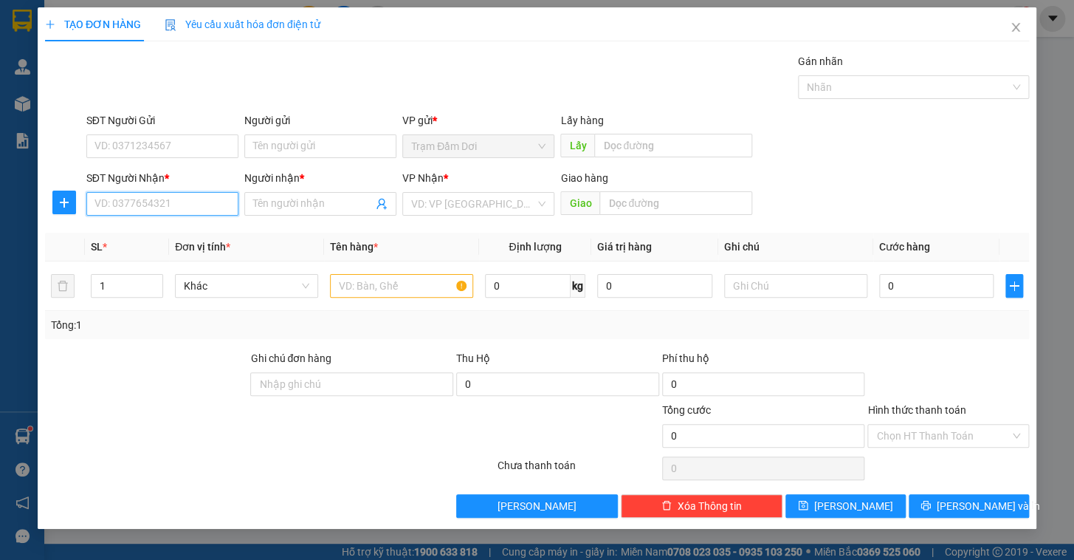
click at [147, 213] on input "SĐT Người Nhận *" at bounding box center [162, 204] width 152 height 24
click at [155, 227] on div "0935483572 - co hue" at bounding box center [162, 233] width 134 height 16
type input "0935483572"
type input "co hue"
type input "50.000"
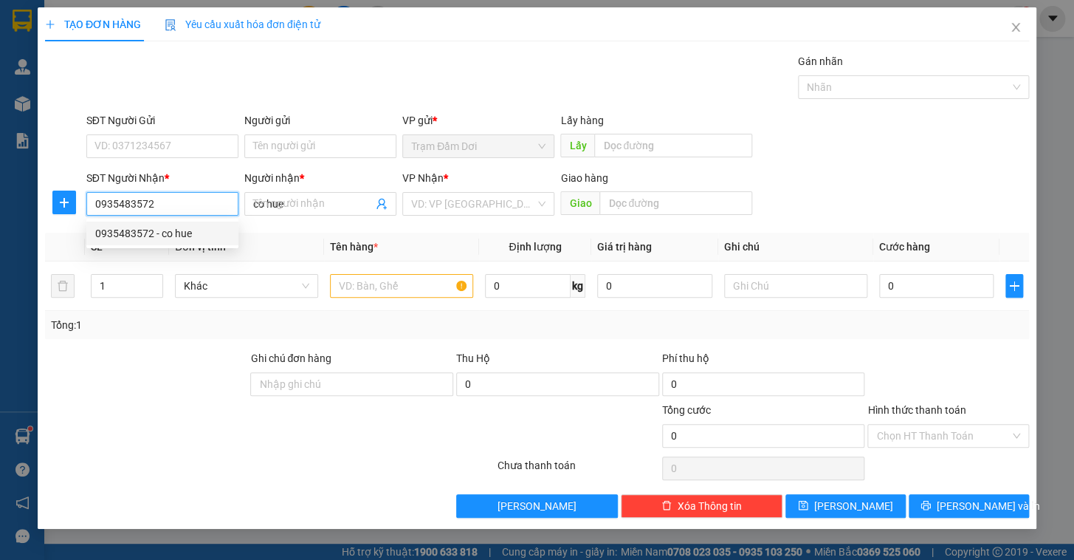
type input "50.000"
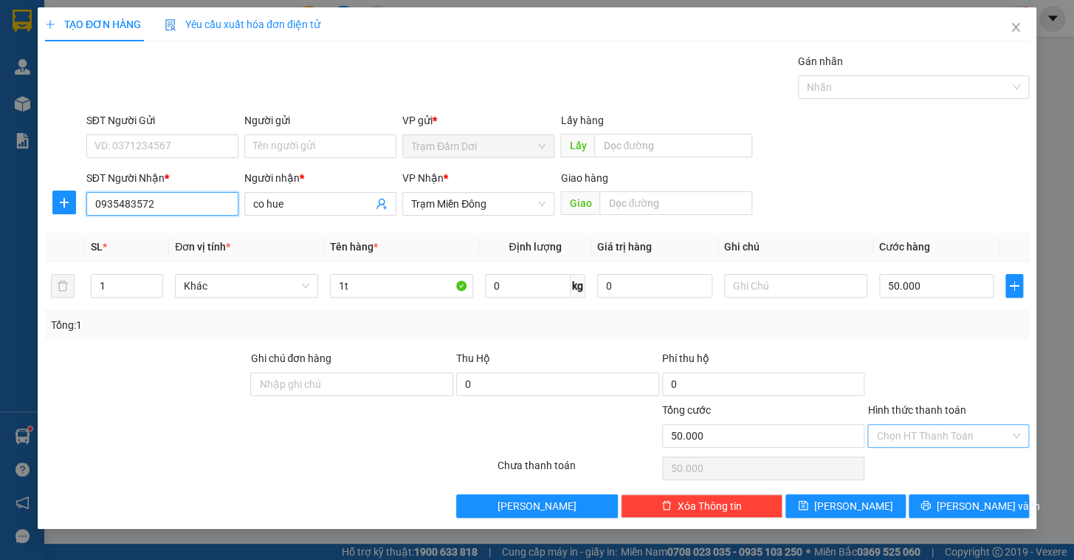
type input "0935483572"
click at [925, 424] on input "Hình thức thanh toán" at bounding box center [943, 435] width 134 height 22
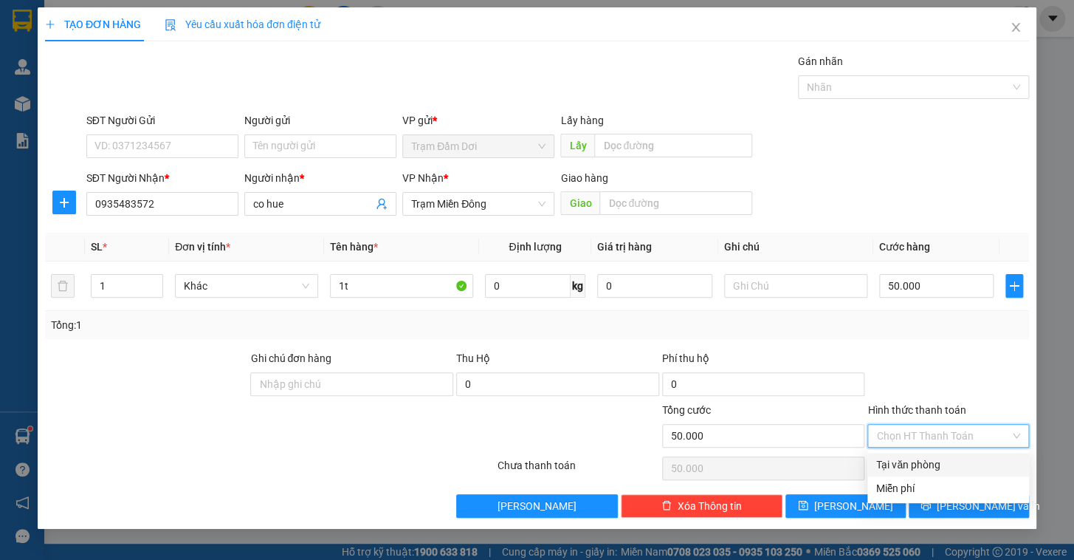
click at [925, 465] on div "Tại văn phòng" at bounding box center [948, 464] width 144 height 16
type input "0"
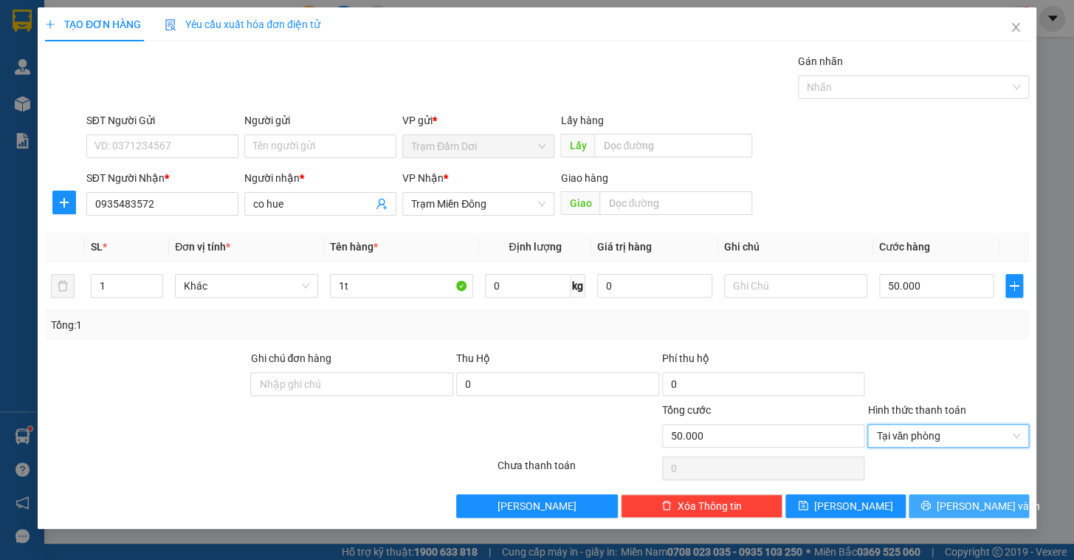
click at [943, 498] on button "[PERSON_NAME] và In" at bounding box center [969, 506] width 120 height 24
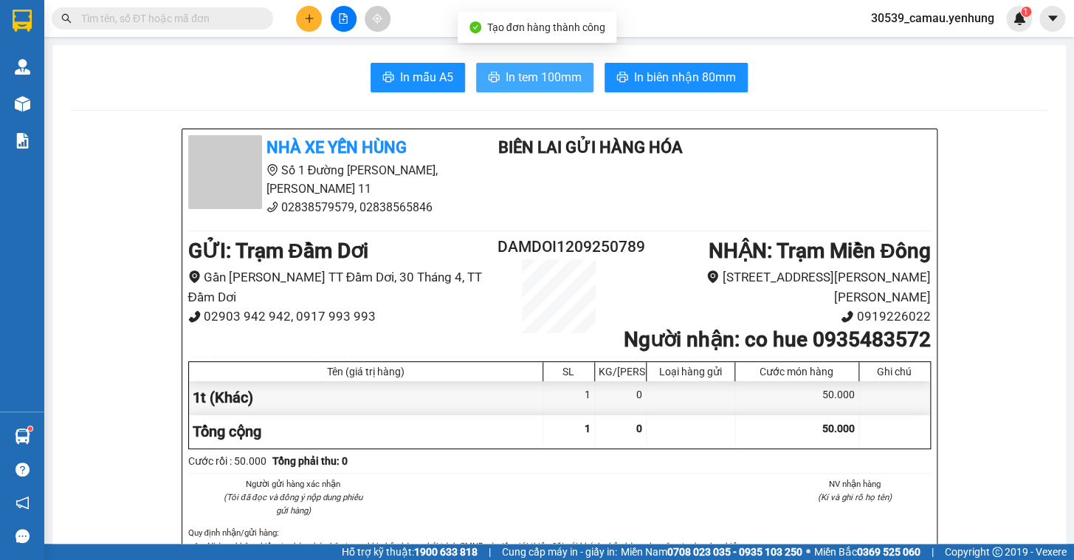
click at [534, 82] on span "In tem 100mm" at bounding box center [544, 77] width 76 height 18
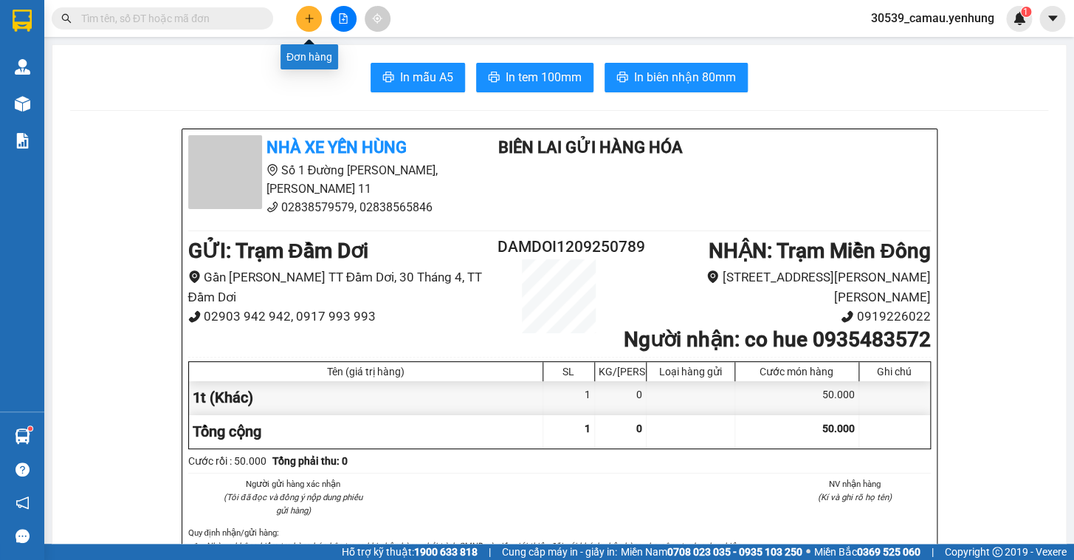
click at [309, 18] on icon "plus" at bounding box center [309, 18] width 8 height 1
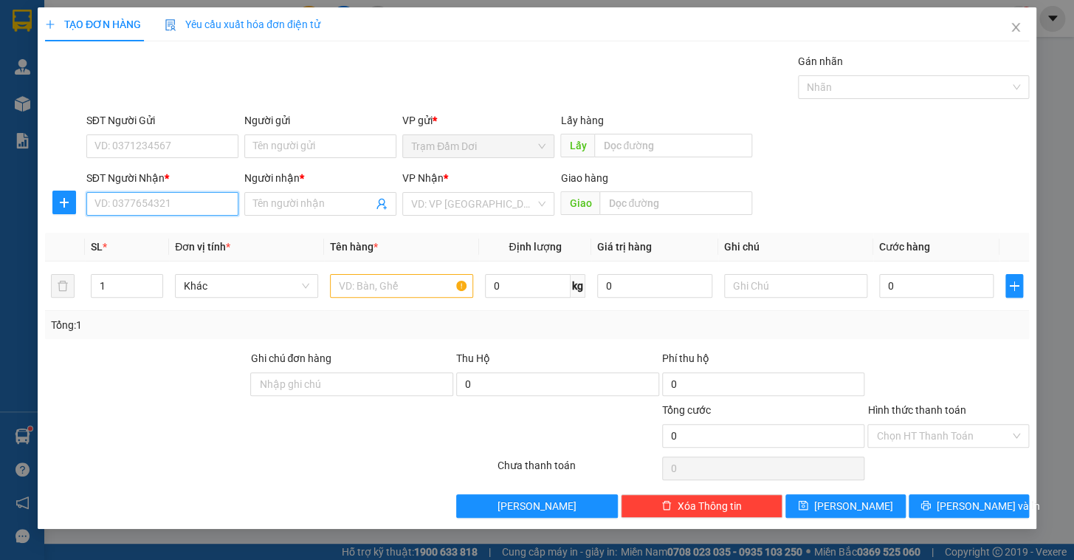
click at [184, 209] on input "SĐT Người Nhận *" at bounding box center [162, 204] width 152 height 24
click at [184, 235] on div "0917030881 - ut em" at bounding box center [162, 233] width 134 height 16
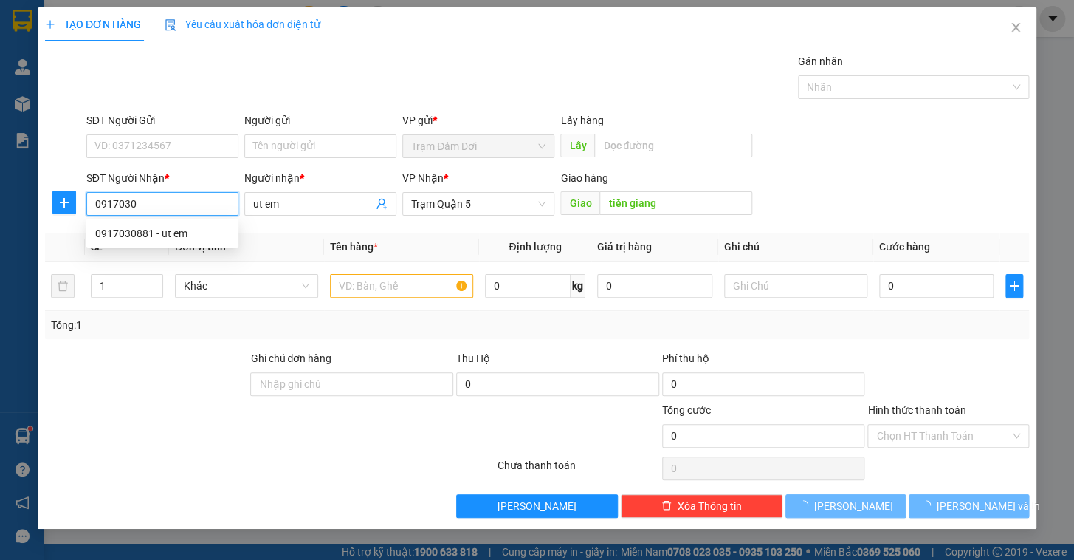
type input "0917030881"
type input "ut em"
type input "tiền giang"
type input "80.000"
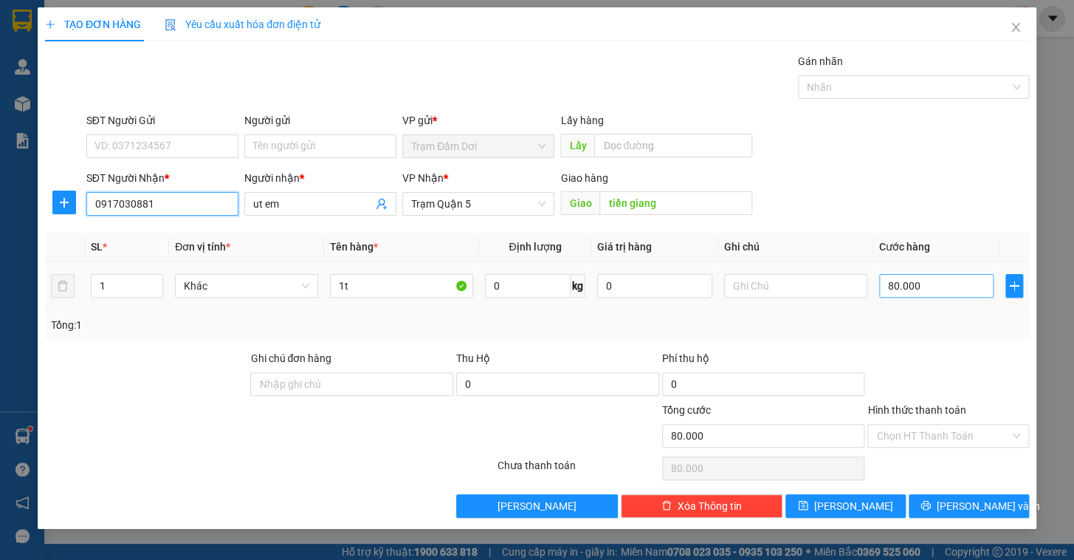
type input "0917030881"
click at [951, 285] on input "80.000" at bounding box center [936, 286] width 115 height 24
type input "0"
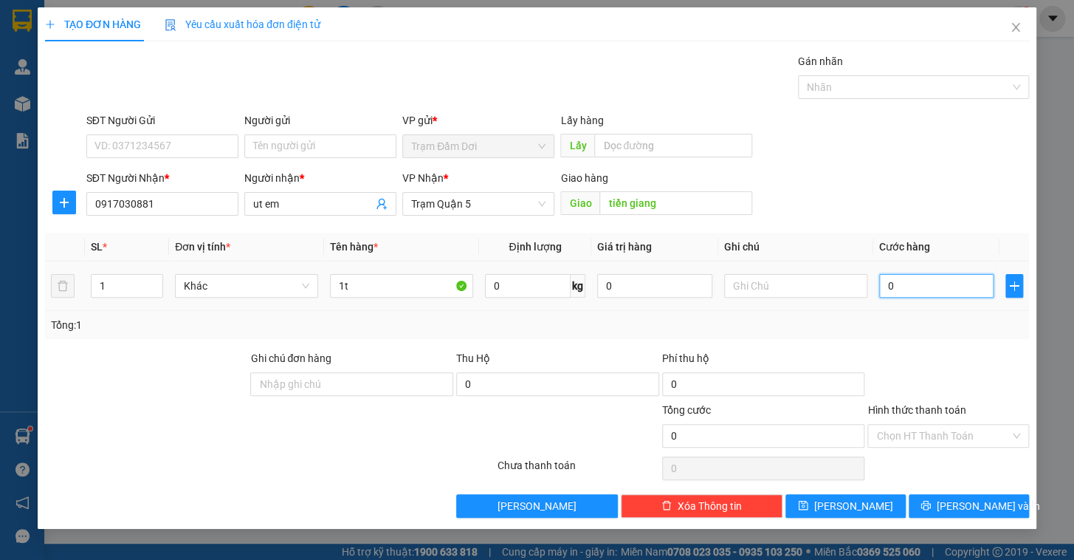
type input "4"
type input "04"
type input "40"
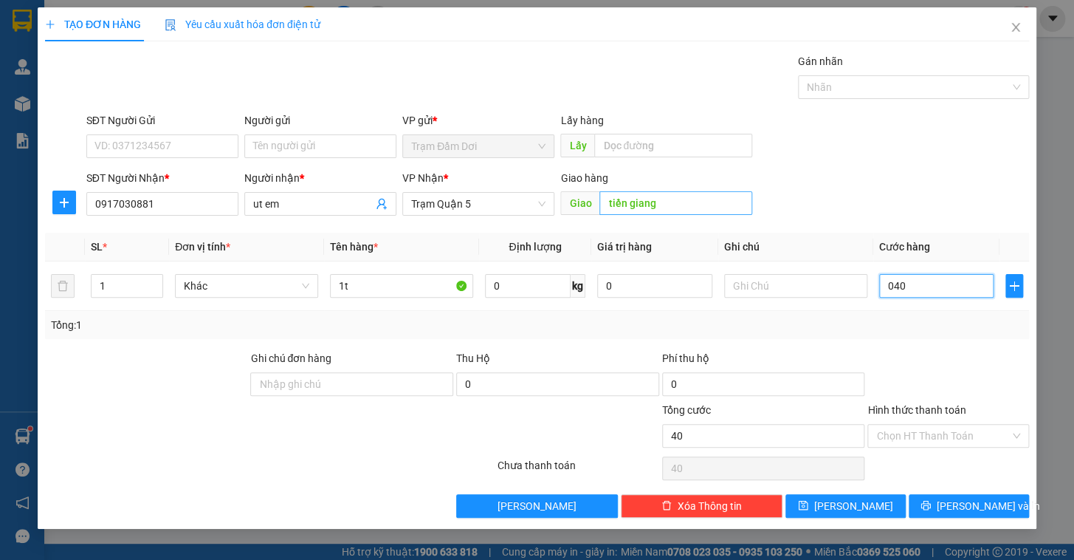
type input "040"
type input "40.000"
click at [684, 202] on input "tiền giang" at bounding box center [675, 203] width 153 height 24
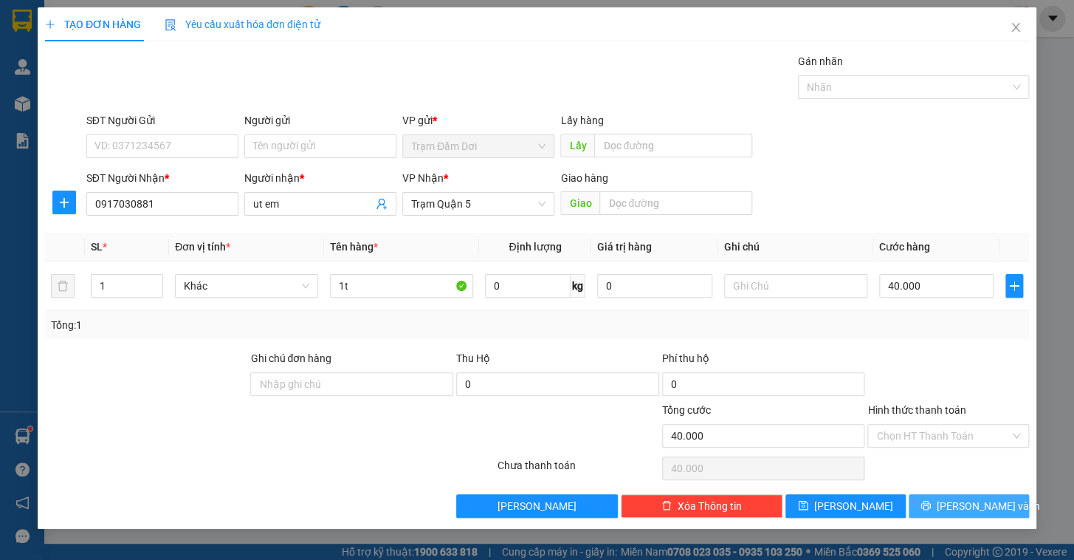
click at [919, 500] on button "[PERSON_NAME] và In" at bounding box center [969, 506] width 120 height 24
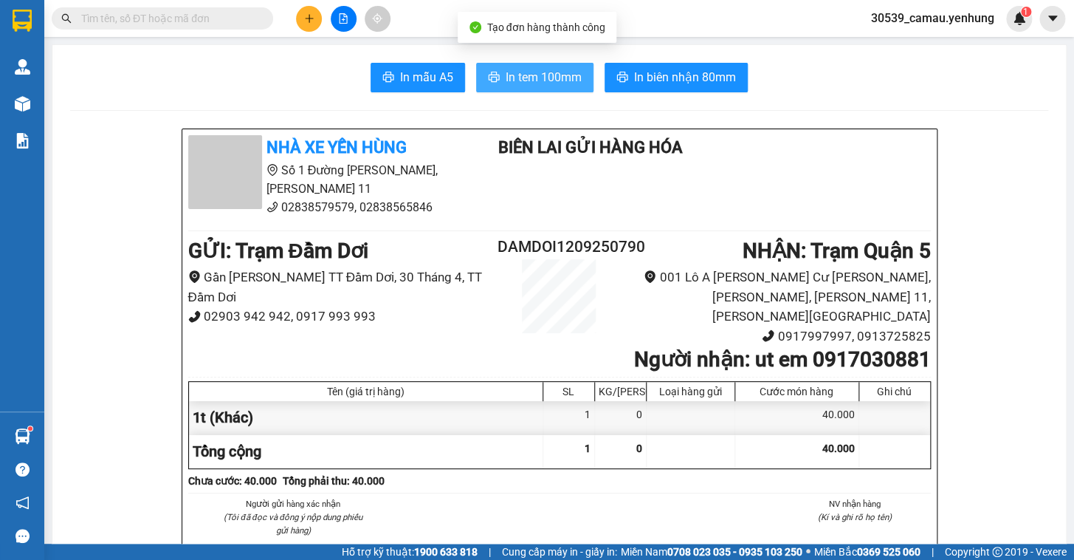
click at [573, 86] on span "In tem 100mm" at bounding box center [544, 77] width 76 height 18
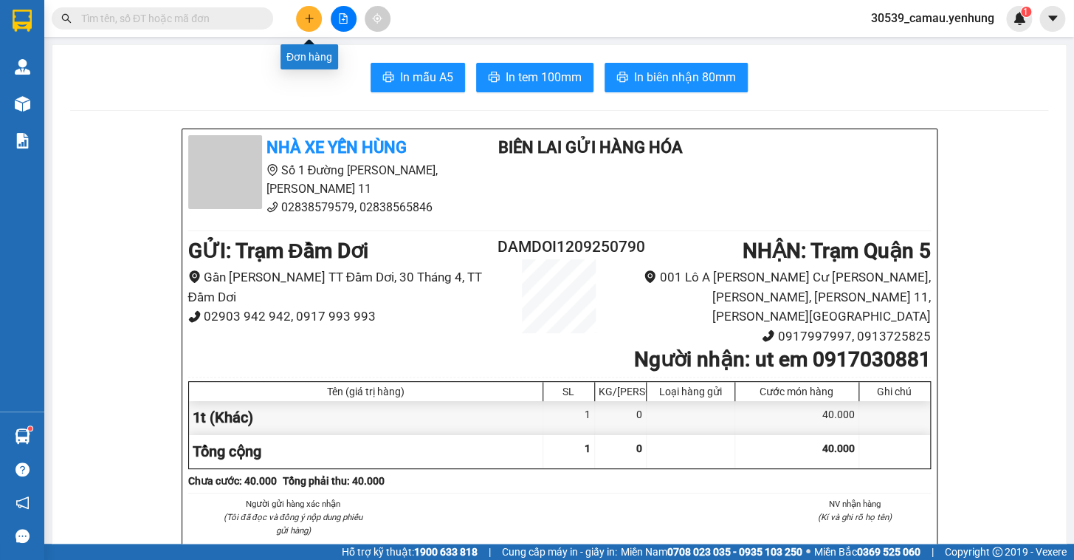
click at [310, 21] on icon "plus" at bounding box center [309, 18] width 10 height 10
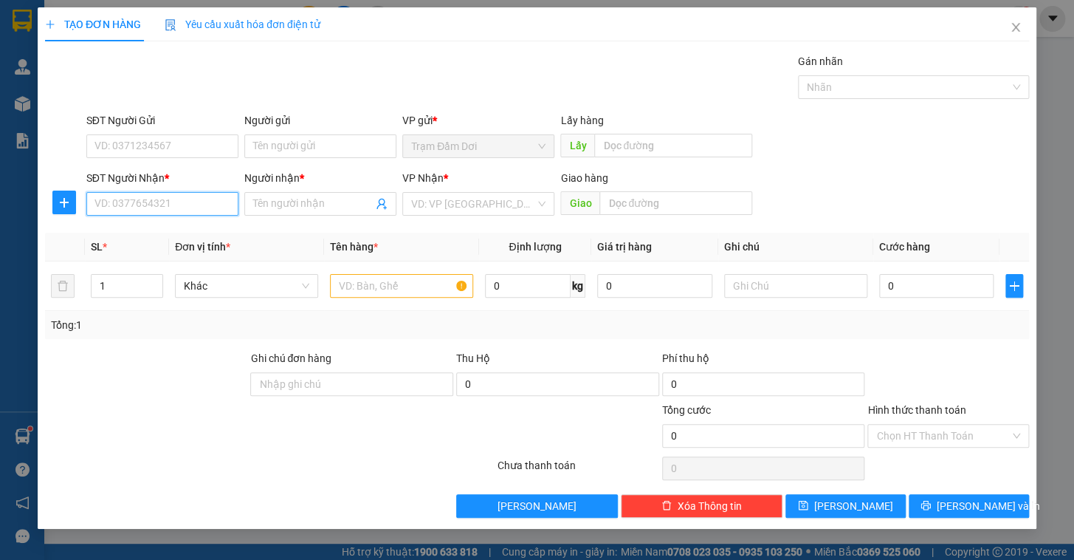
click at [198, 205] on input "SĐT Người Nhận *" at bounding box center [162, 204] width 152 height 24
type input "0943897501"
click at [384, 287] on input "text" at bounding box center [401, 286] width 143 height 24
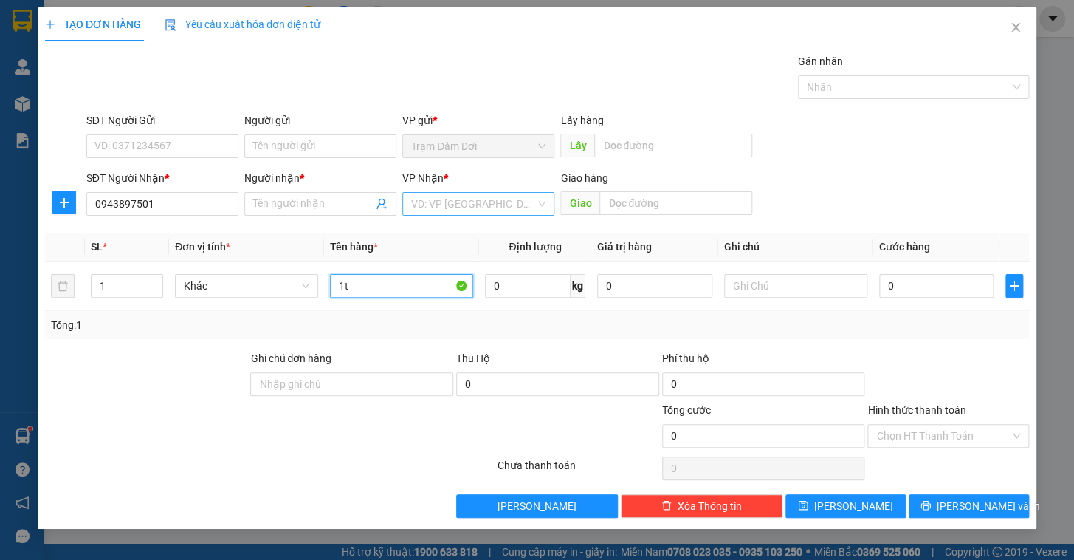
type input "1t"
click at [436, 193] on input "search" at bounding box center [473, 204] width 124 height 22
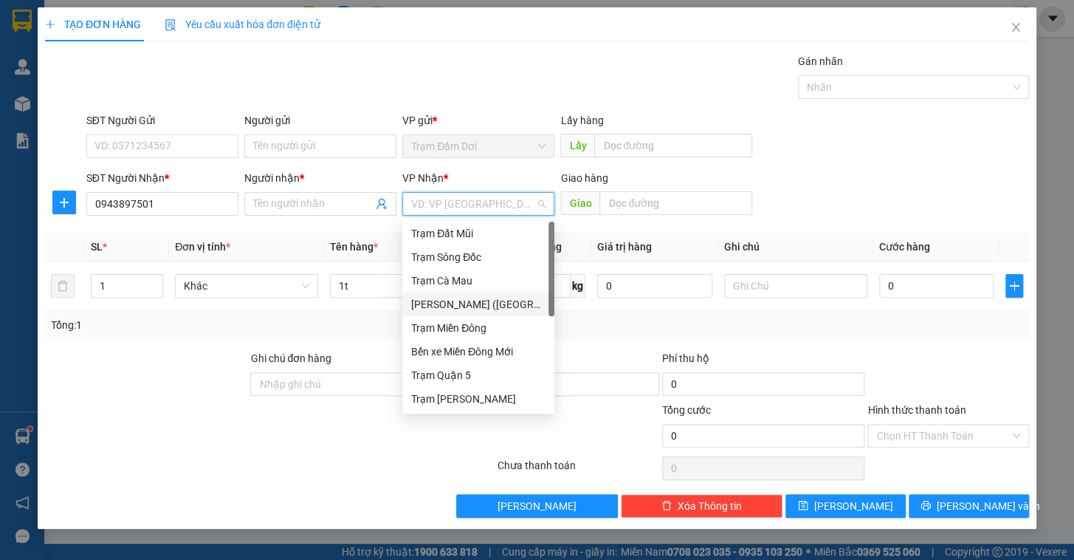
click at [498, 303] on div "[PERSON_NAME] ([GEOGRAPHIC_DATA])" at bounding box center [478, 304] width 134 height 16
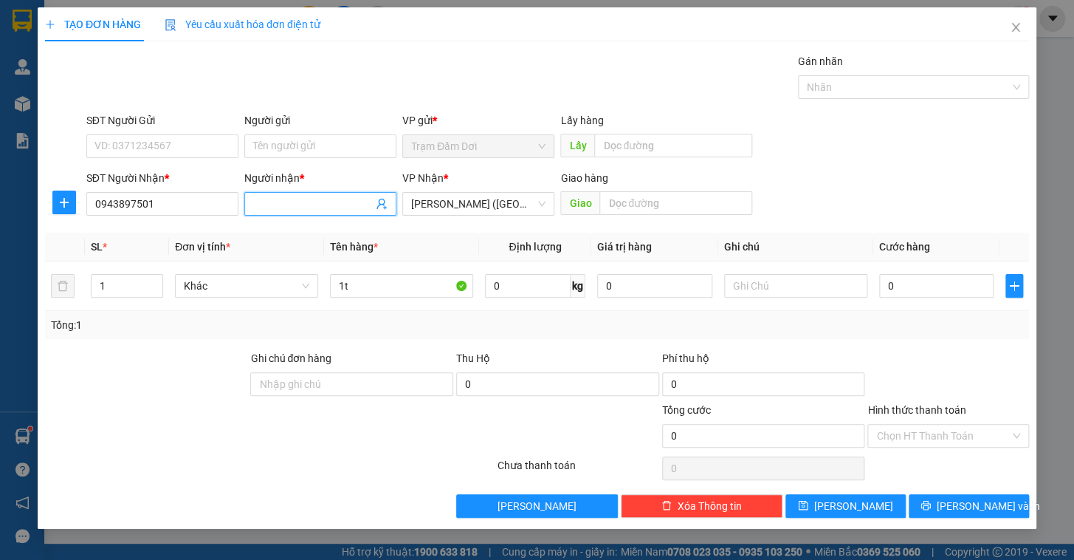
click at [272, 200] on input "Người nhận *" at bounding box center [313, 204] width 120 height 16
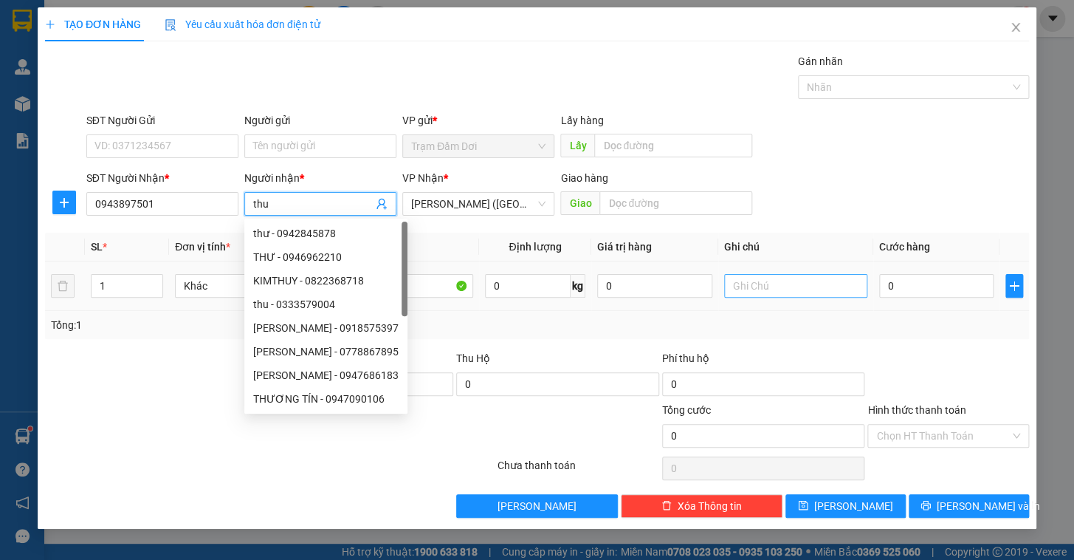
type input "thu"
click at [768, 289] on input "text" at bounding box center [795, 286] width 143 height 24
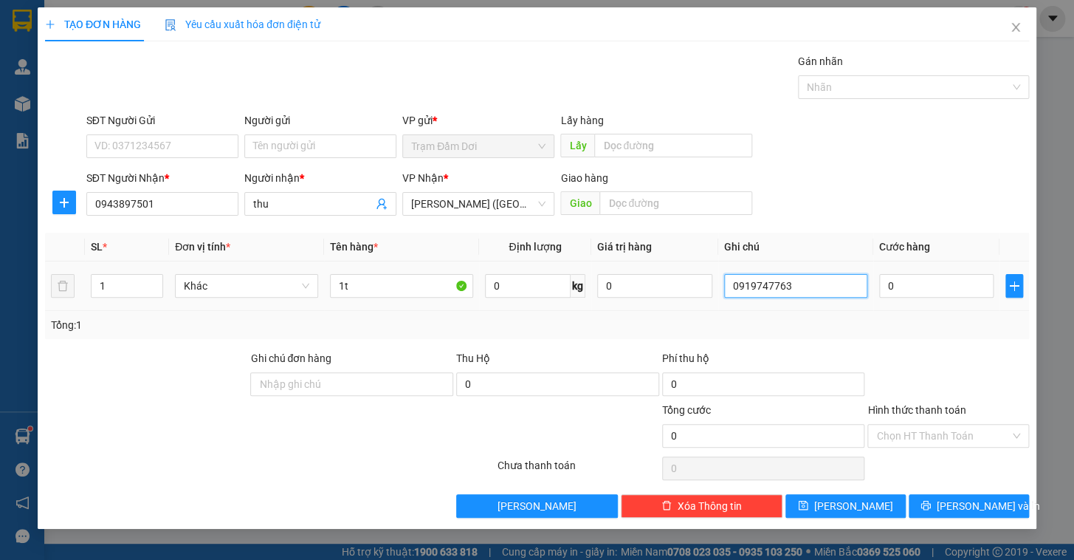
click at [805, 289] on input "0919747763" at bounding box center [795, 286] width 143 height 24
type input "0919747763 hoa loi"
click at [919, 290] on input "0" at bounding box center [936, 286] width 115 height 24
type input "1"
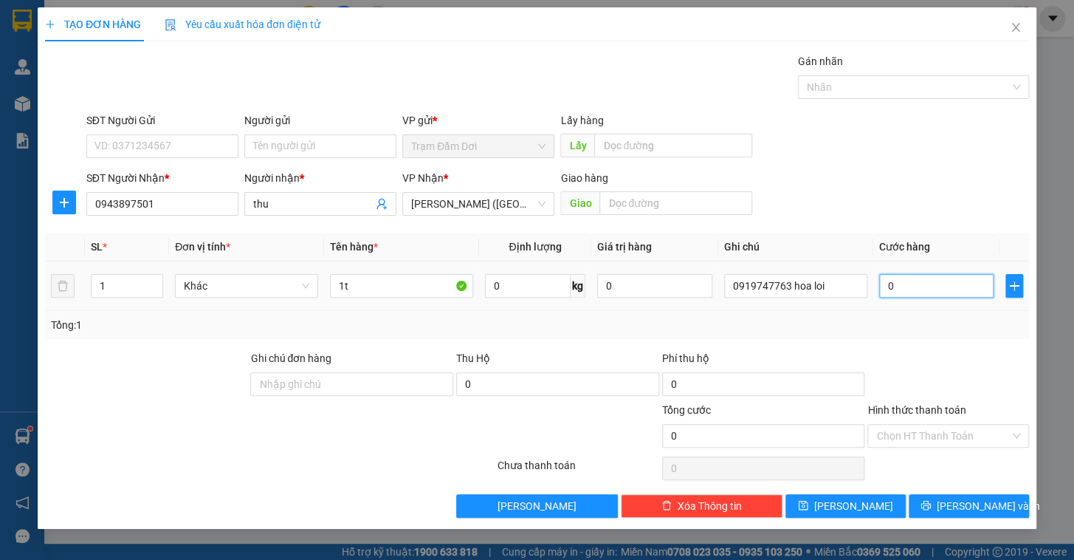
type input "1"
type input "13"
type input "130"
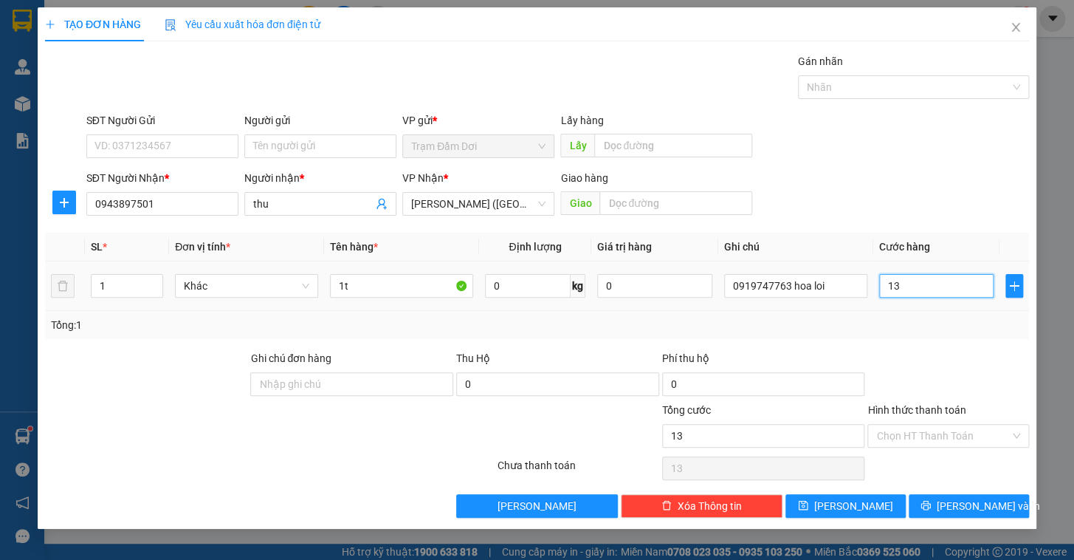
type input "130"
type input "130.000"
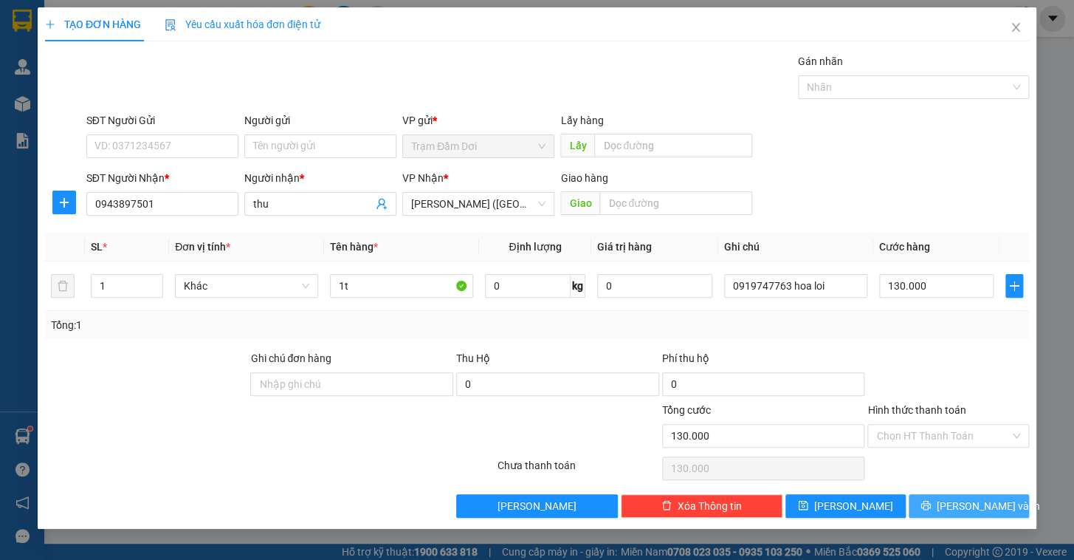
click at [933, 500] on button "[PERSON_NAME] và In" at bounding box center [969, 506] width 120 height 24
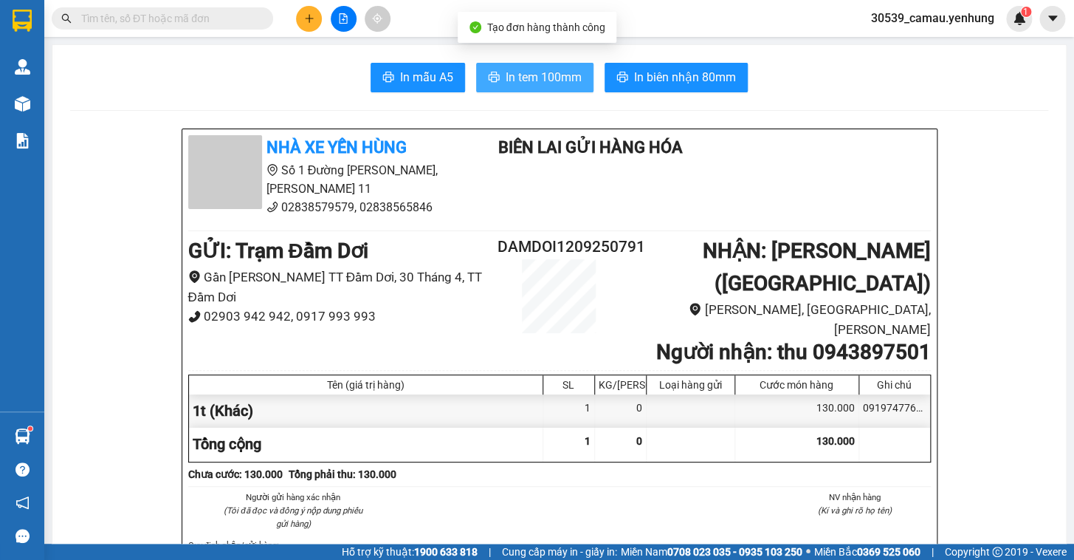
click at [569, 74] on span "In tem 100mm" at bounding box center [544, 77] width 76 height 18
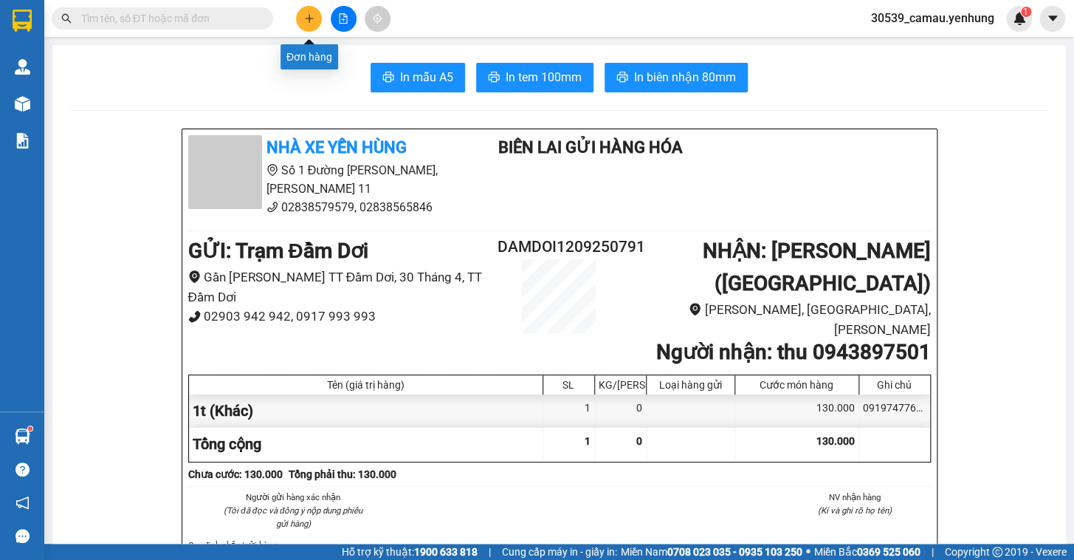
click at [297, 13] on button at bounding box center [309, 19] width 26 height 26
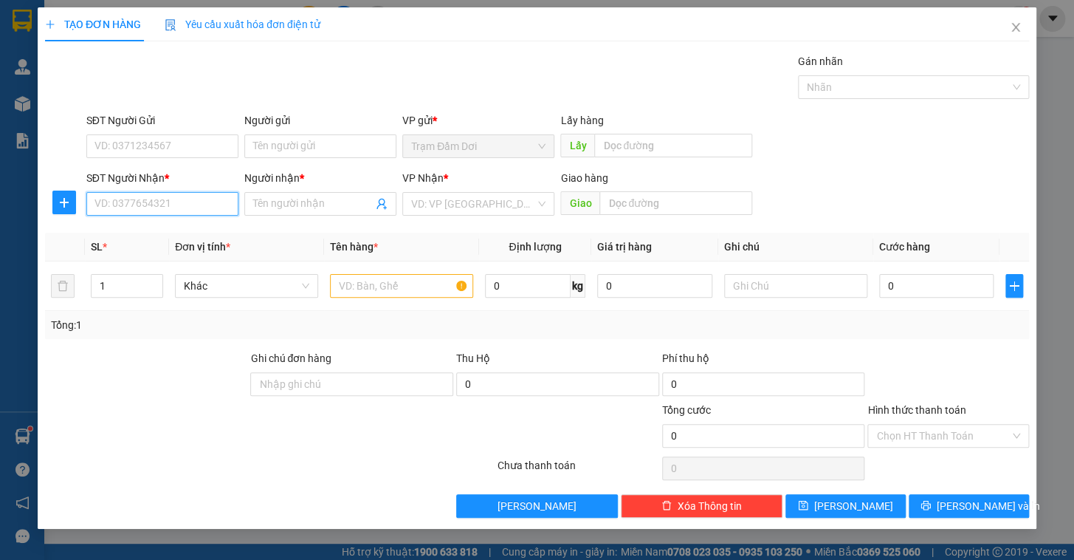
click at [188, 198] on input "SĐT Người Nhận *" at bounding box center [162, 204] width 152 height 24
drag, startPoint x: 147, startPoint y: 202, endPoint x: 140, endPoint y: 214, distance: 13.6
click at [145, 206] on input "SĐT Người Nhận *" at bounding box center [162, 204] width 152 height 24
click at [136, 235] on div "0899056110 - bg" at bounding box center [162, 233] width 134 height 16
type input "0899056110"
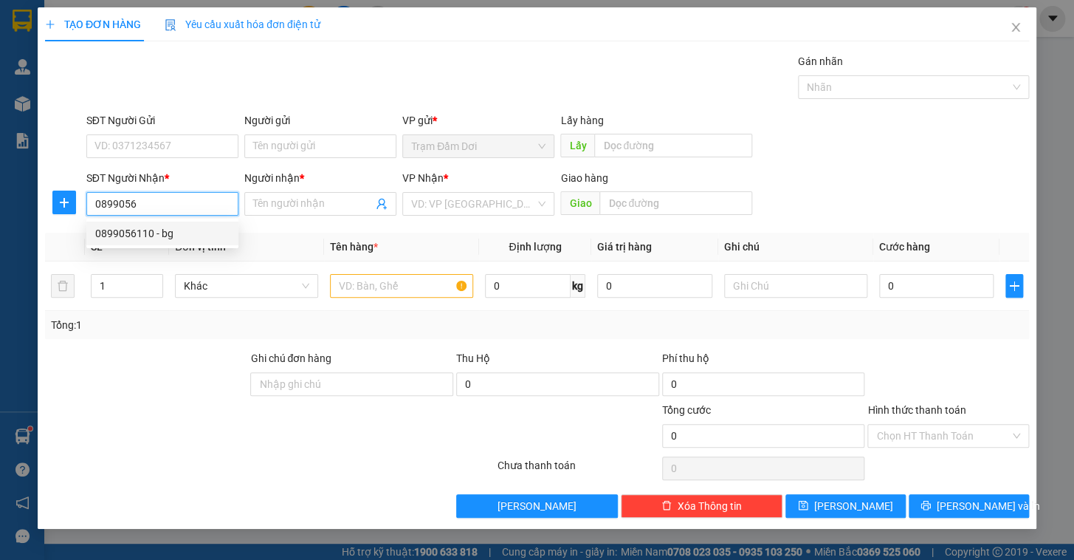
type input "bg"
type input "nhơn trạch"
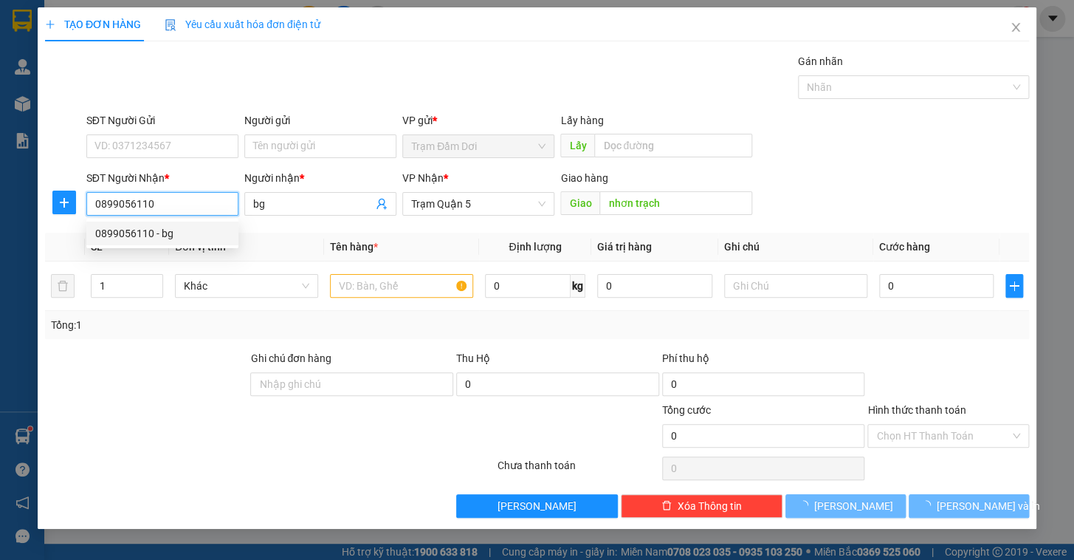
type input "180.000"
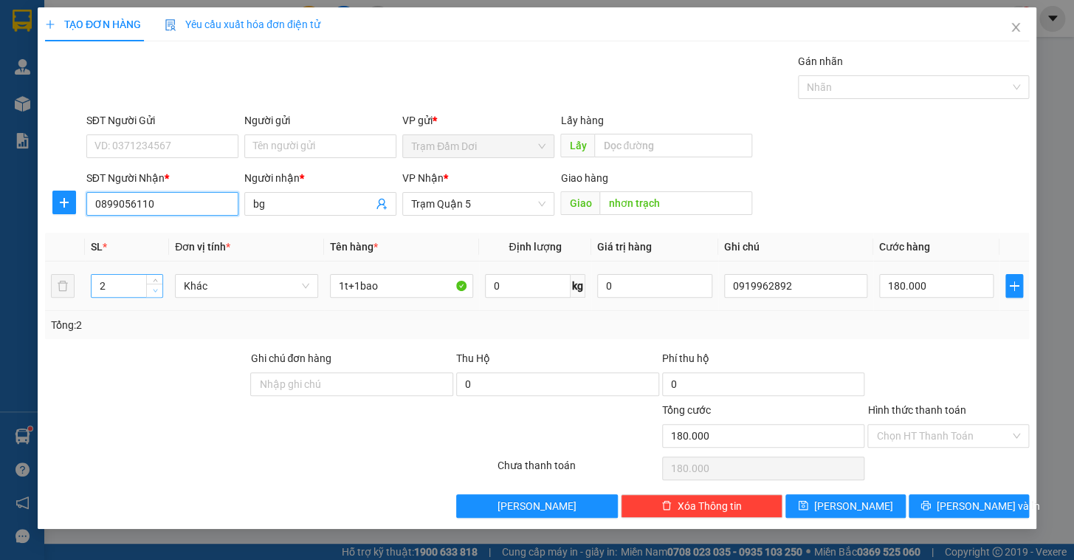
type input "0899056110"
type input "1"
click at [155, 292] on icon "down" at bounding box center [155, 290] width 5 height 5
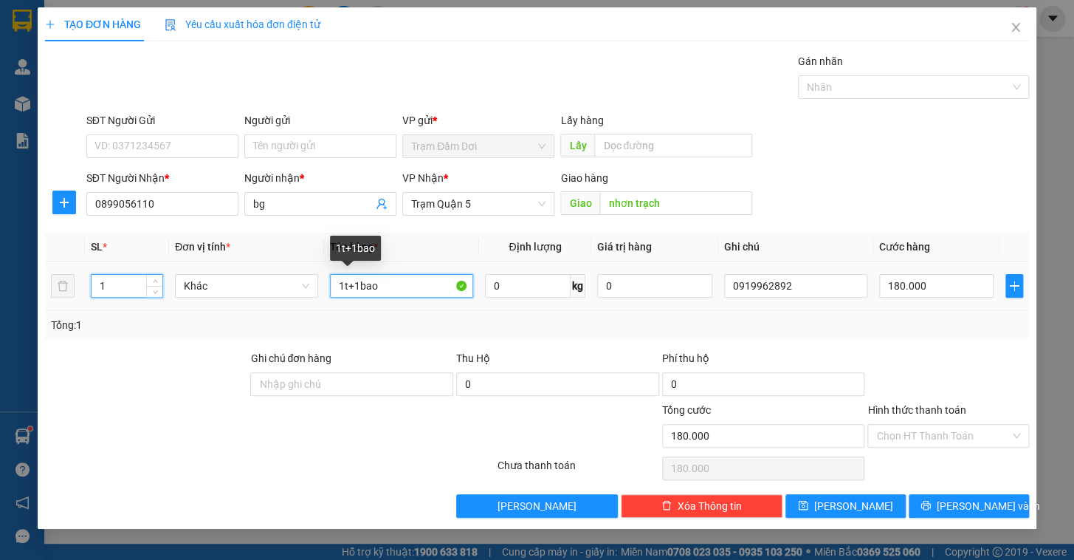
click at [388, 285] on input "1t+1bao" at bounding box center [401, 286] width 143 height 24
type input "1t"
type input "2"
click at [155, 280] on icon "up" at bounding box center [155, 282] width 5 height 5
click at [416, 279] on input "1t" at bounding box center [401, 286] width 143 height 24
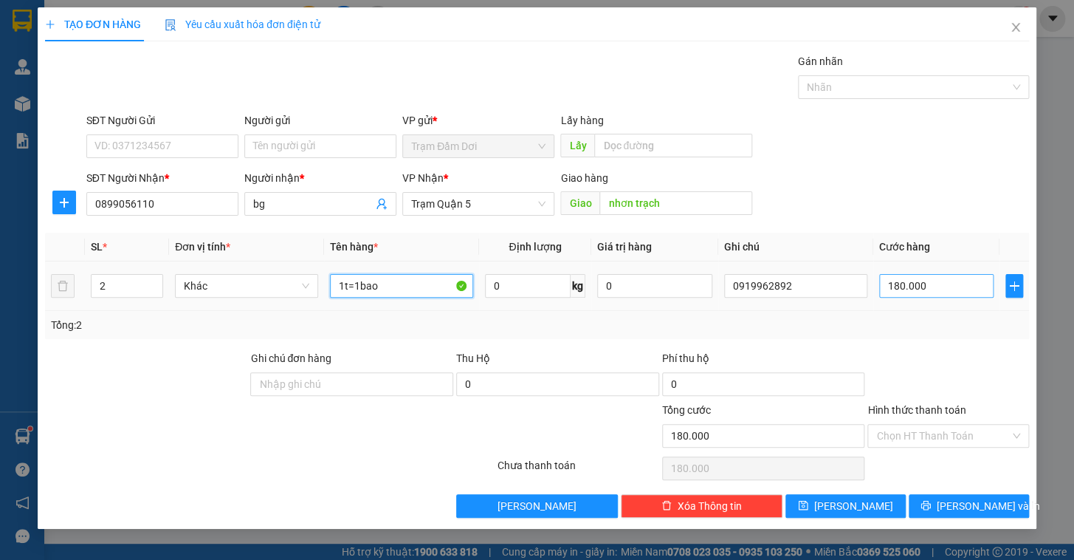
type input "1t=1bao"
click at [950, 288] on input "180.000" at bounding box center [936, 286] width 115 height 24
type input "0"
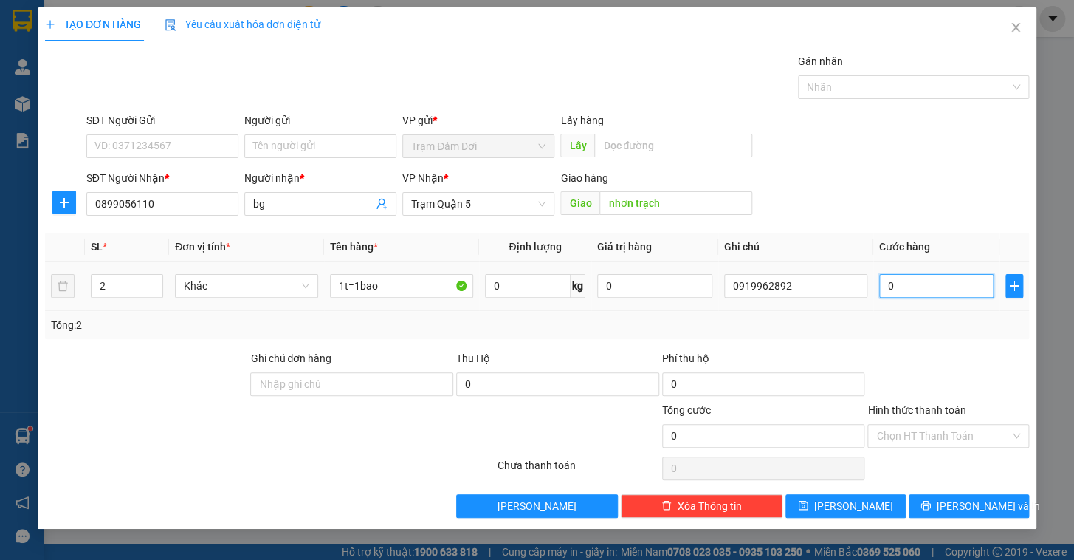
type input "1"
type input "01"
type input "17"
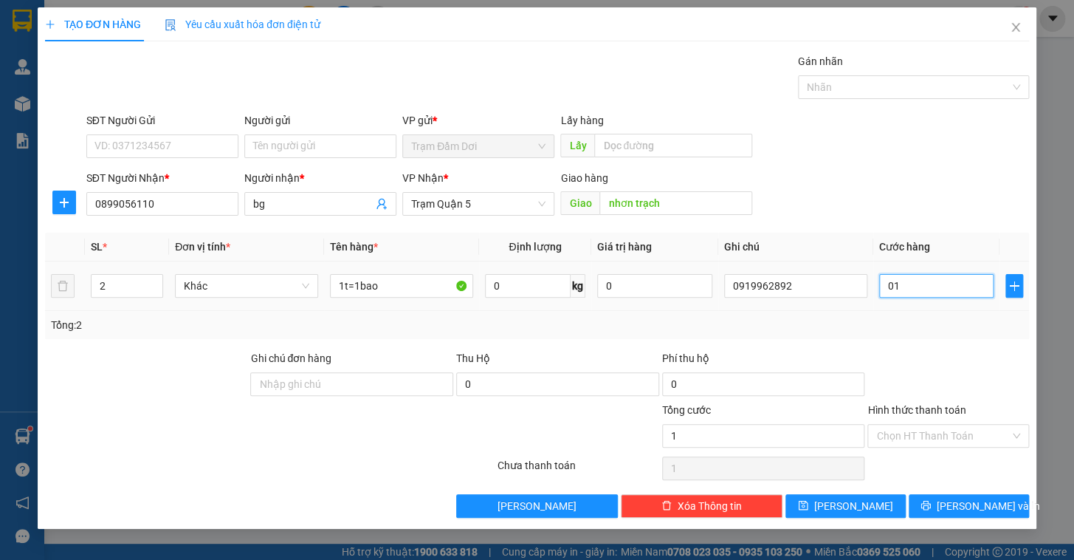
type input "017"
type input "170"
type input "0.170"
type input "170.000"
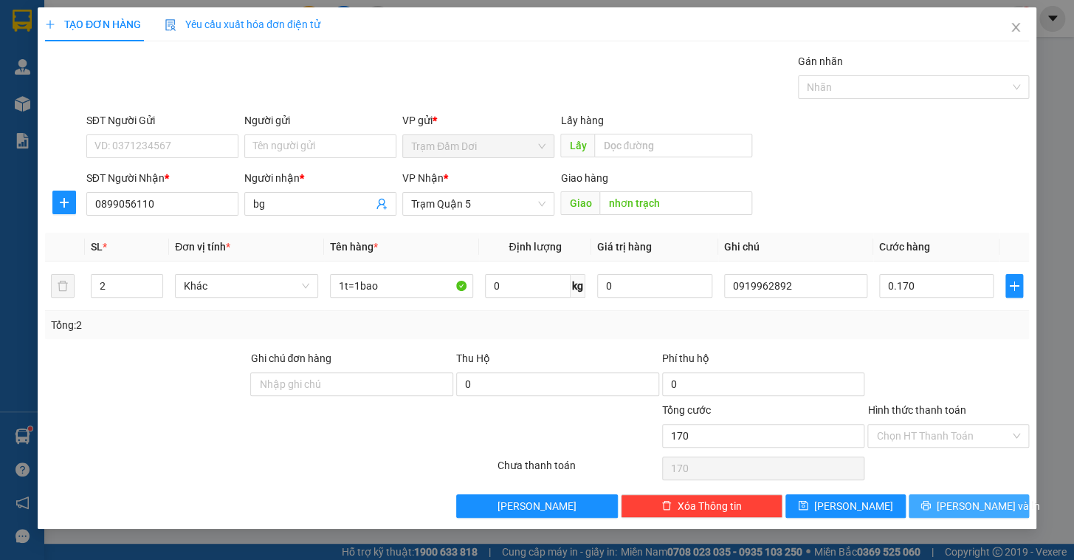
type input "170.000"
click at [933, 502] on button "[PERSON_NAME] và In" at bounding box center [969, 506] width 120 height 24
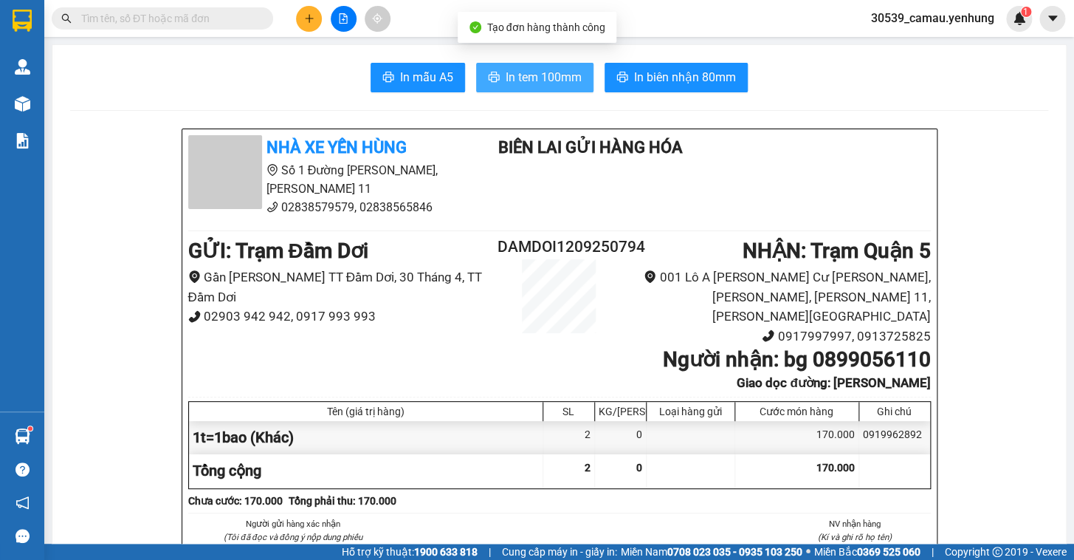
click at [564, 83] on span "In tem 100mm" at bounding box center [544, 77] width 76 height 18
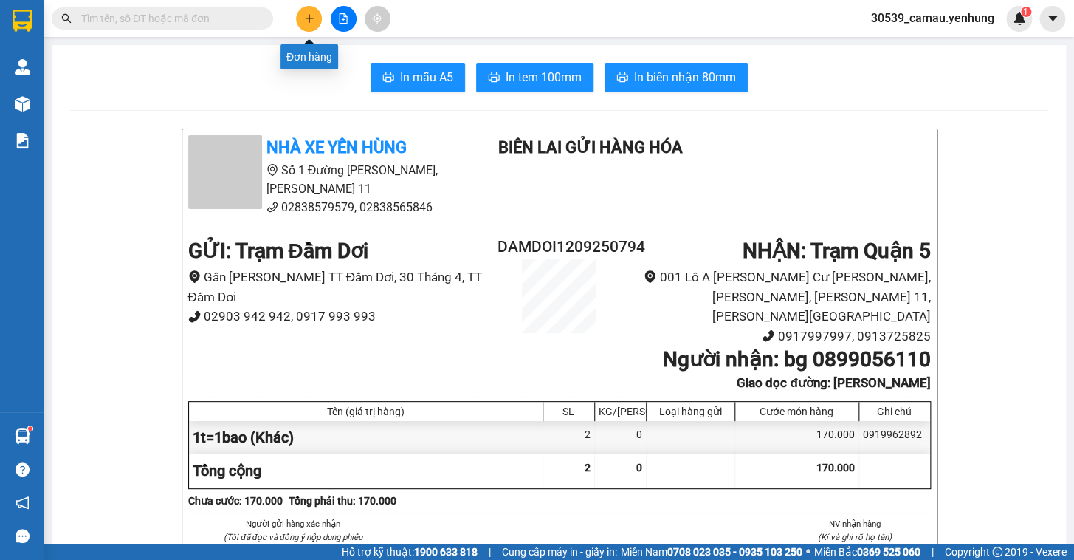
click at [304, 13] on icon "plus" at bounding box center [309, 18] width 10 height 10
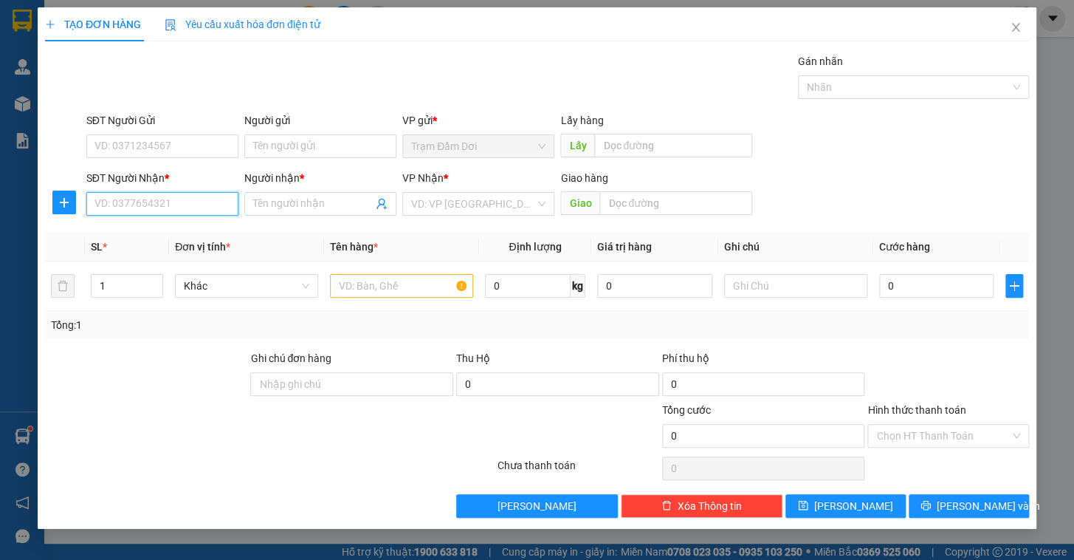
click at [156, 204] on input "SĐT Người Nhận *" at bounding box center [162, 204] width 152 height 24
click at [163, 230] on div "0931849112 - phat dat" at bounding box center [162, 233] width 134 height 16
type input "0931849112"
type input "phat dat"
type input "30.000"
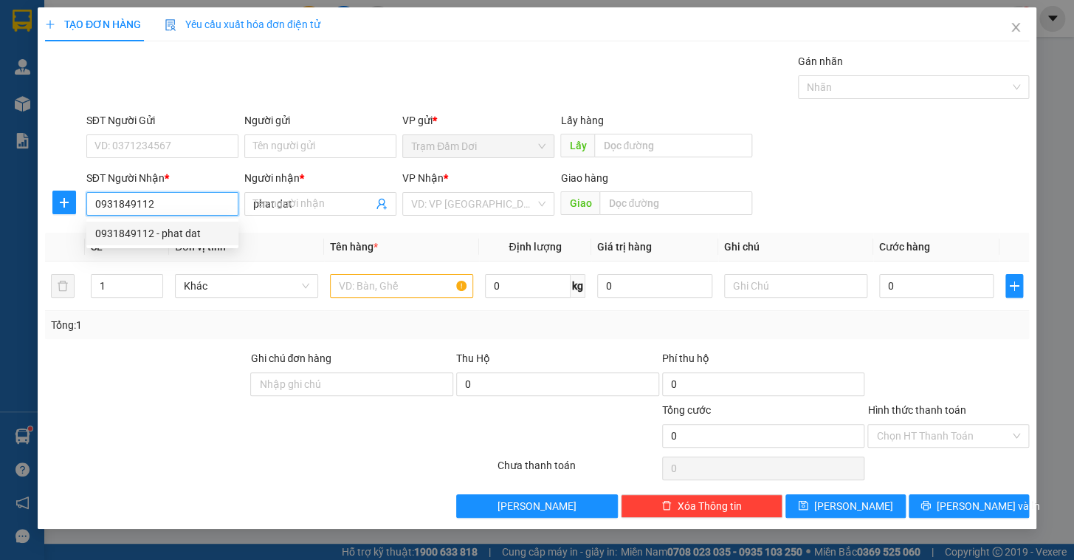
type input "30.000"
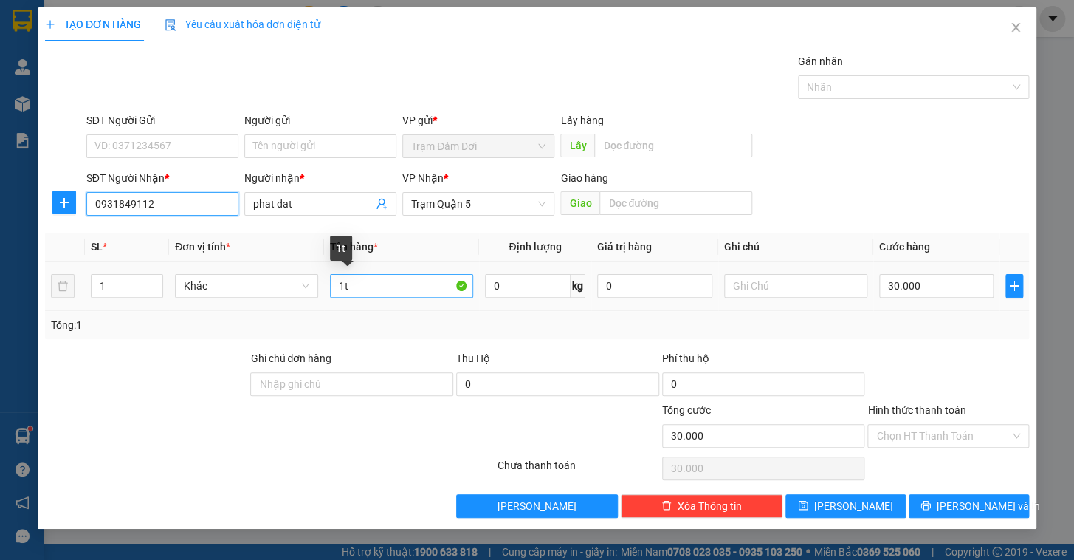
type input "0931849112"
click at [382, 285] on input "1t" at bounding box center [401, 286] width 143 height 24
type input "1kien"
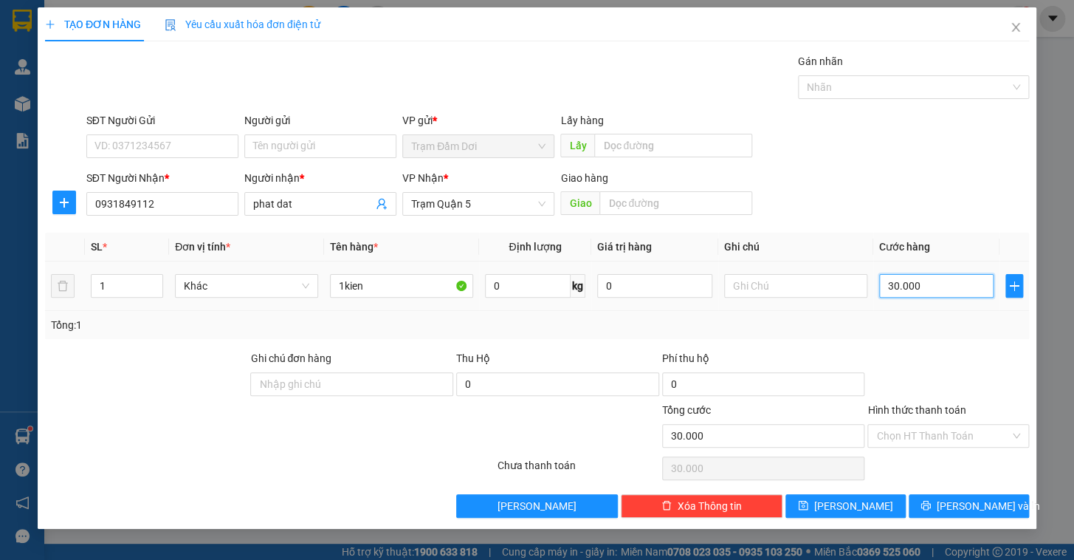
click at [939, 280] on input "30.000" at bounding box center [936, 286] width 115 height 24
type input "0"
type input "5"
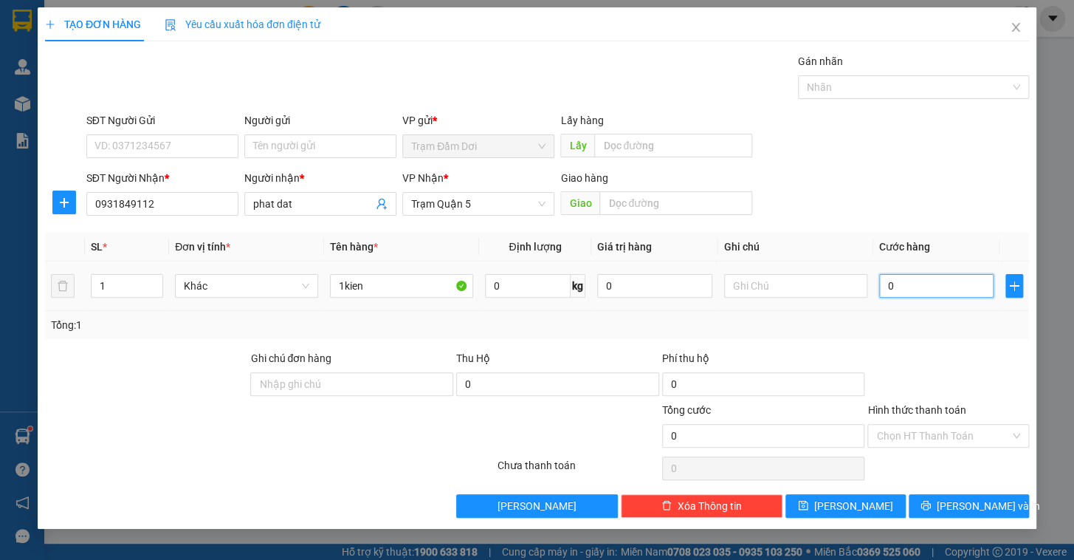
type input "5"
type input "05"
type input "50"
type input "050"
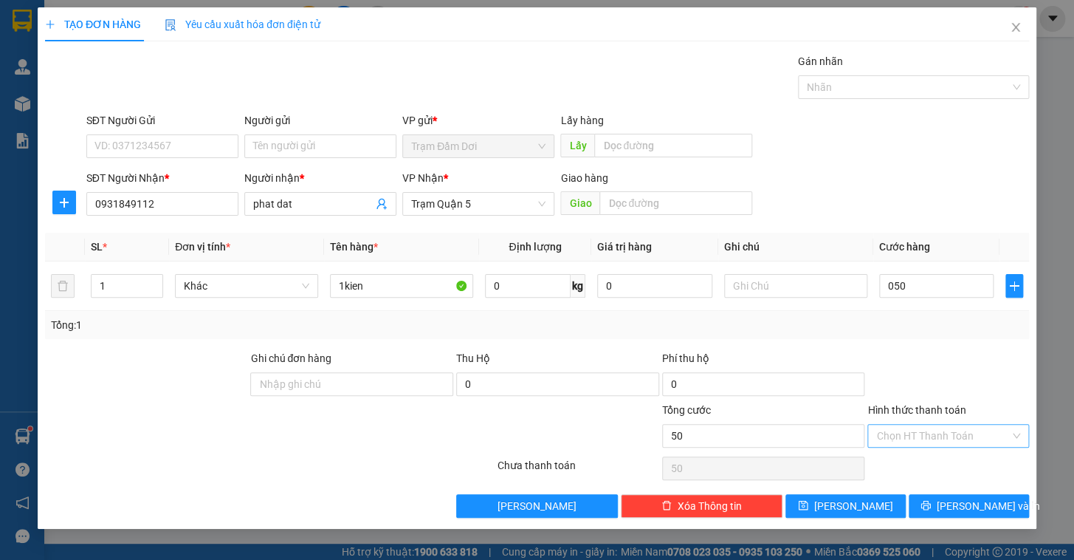
type input "50.000"
click at [932, 430] on input "Hình thức thanh toán" at bounding box center [943, 435] width 134 height 22
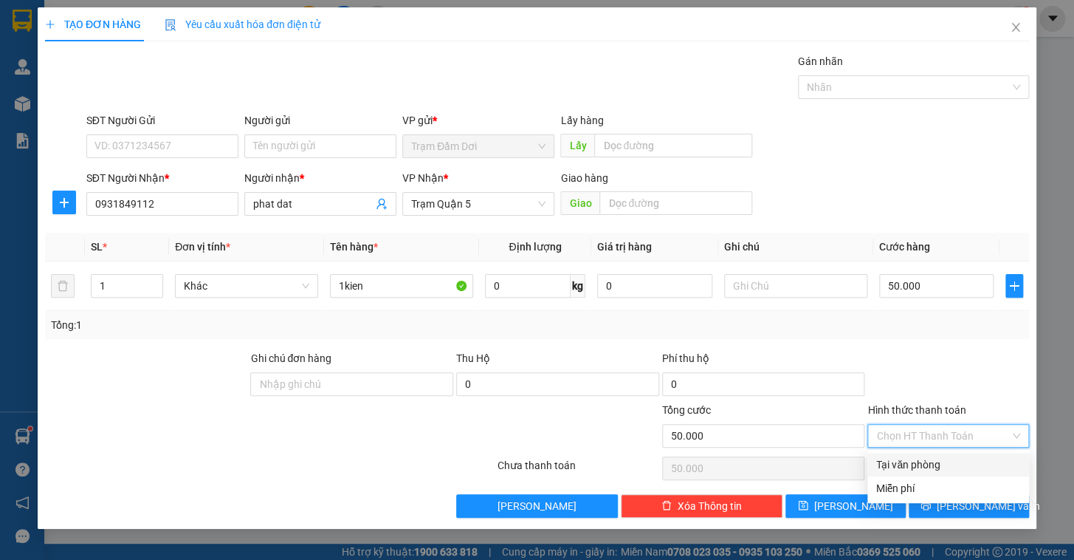
click at [928, 461] on div "Tại văn phòng" at bounding box center [948, 464] width 144 height 16
type input "0"
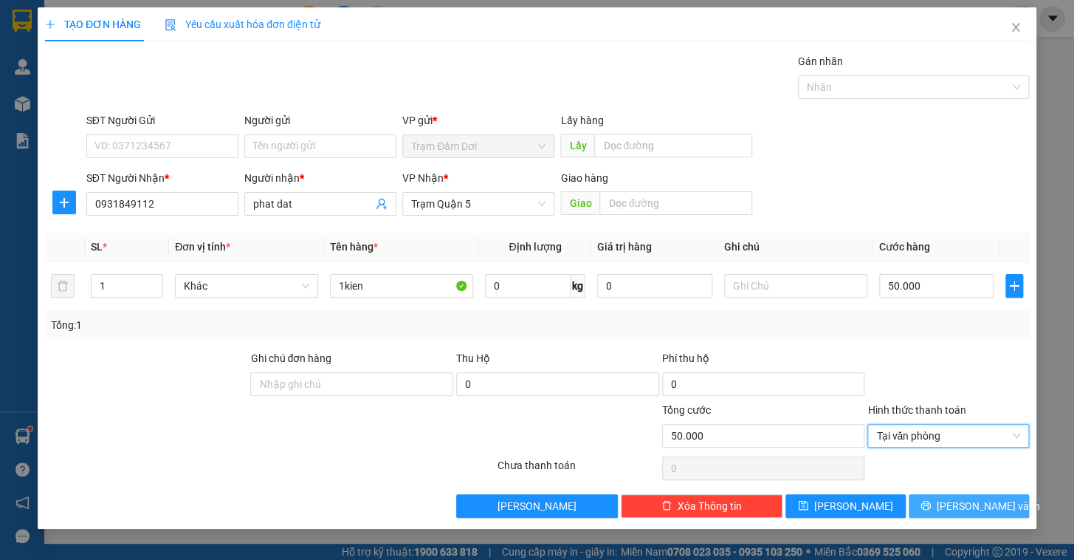
click at [957, 498] on span "[PERSON_NAME] và In" at bounding box center [988, 506] width 103 height 16
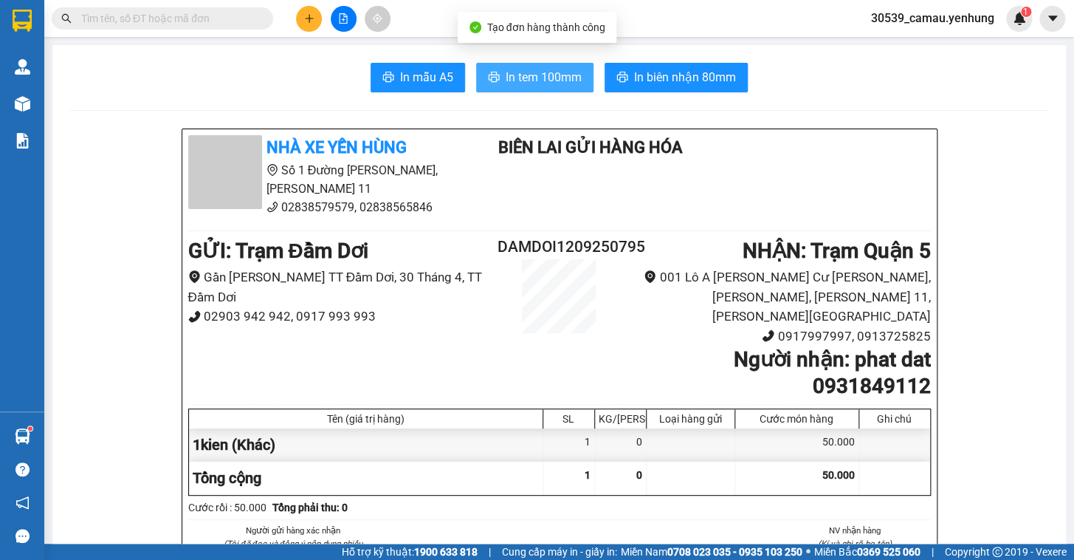
click at [569, 72] on span "In tem 100mm" at bounding box center [544, 77] width 76 height 18
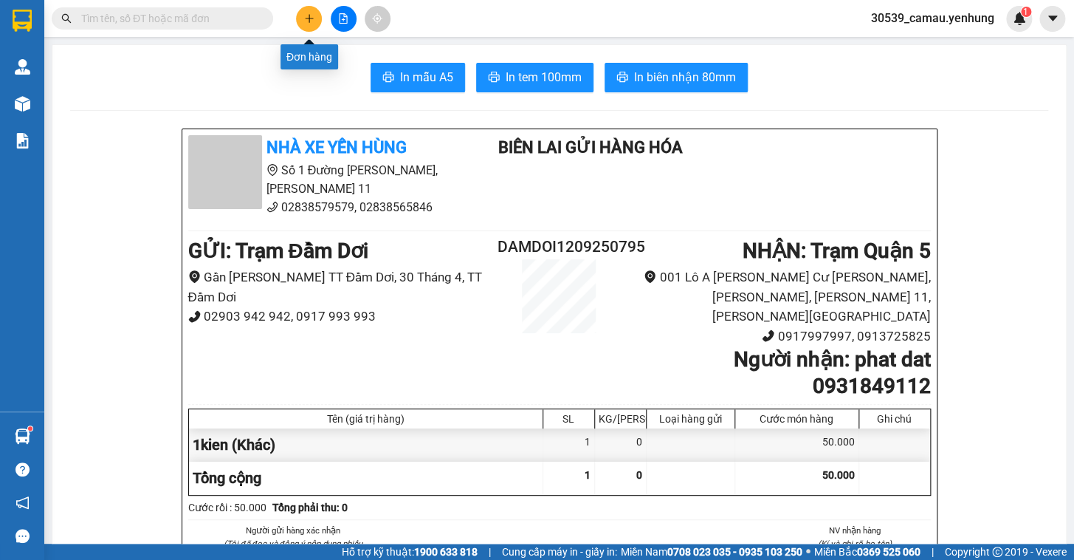
click at [304, 16] on icon "plus" at bounding box center [309, 18] width 10 height 10
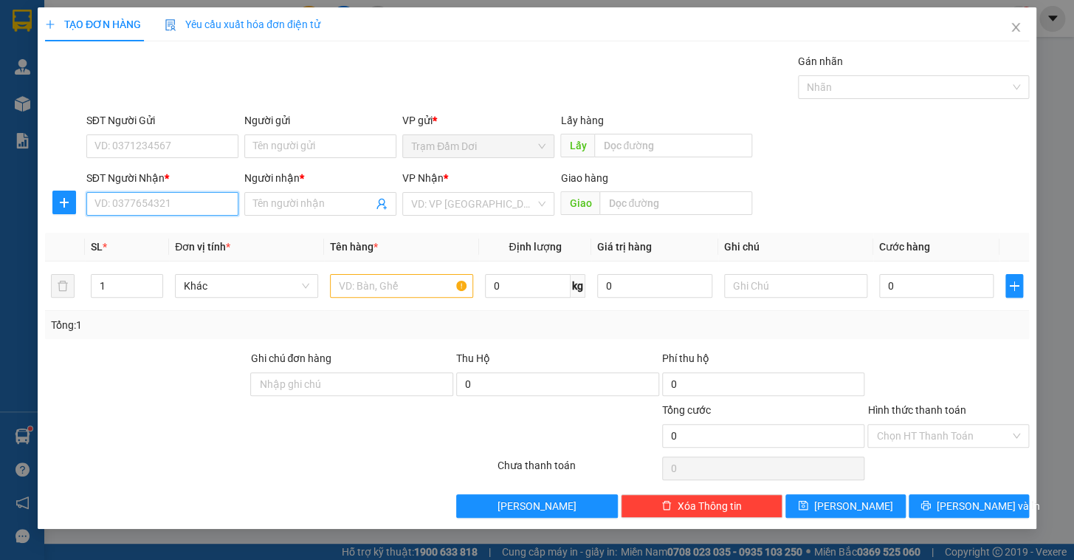
click at [196, 202] on input "SĐT Người Nhận *" at bounding box center [162, 204] width 152 height 24
click at [100, 212] on input "SĐT Người Nhận *" at bounding box center [162, 204] width 152 height 24
click at [106, 206] on input "SĐT Người Nhận *" at bounding box center [162, 204] width 152 height 24
click at [169, 213] on input "SĐT Người Nhận *" at bounding box center [162, 204] width 152 height 24
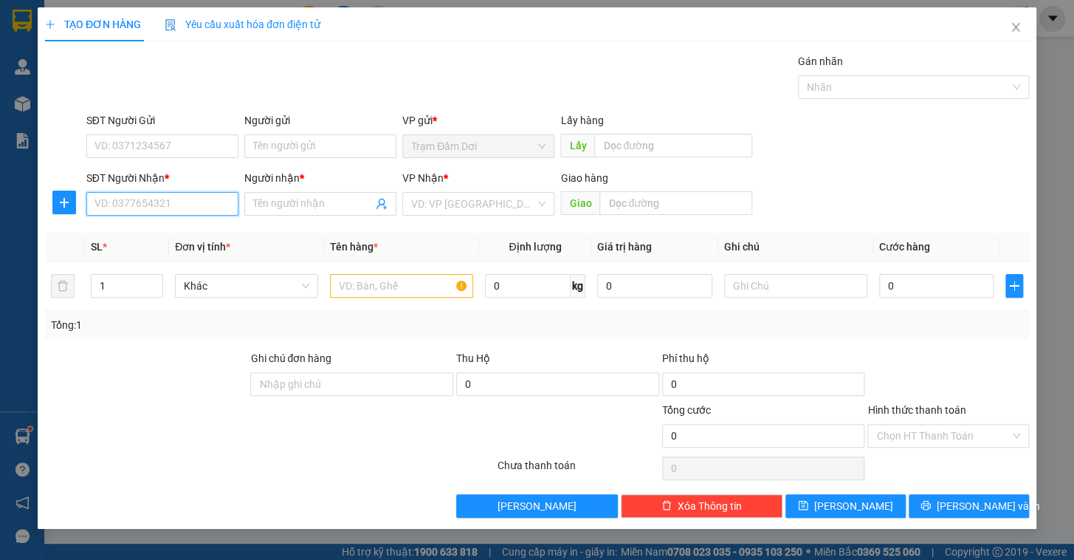
click at [169, 213] on input "SĐT Người Nhận *" at bounding box center [162, 204] width 152 height 24
click at [168, 210] on input "SĐT Người Nhận *" at bounding box center [162, 204] width 152 height 24
click at [106, 203] on input "SĐT Người Nhận *" at bounding box center [162, 204] width 152 height 24
click at [173, 238] on div "0812101538 - [PERSON_NAME]" at bounding box center [167, 233] width 145 height 16
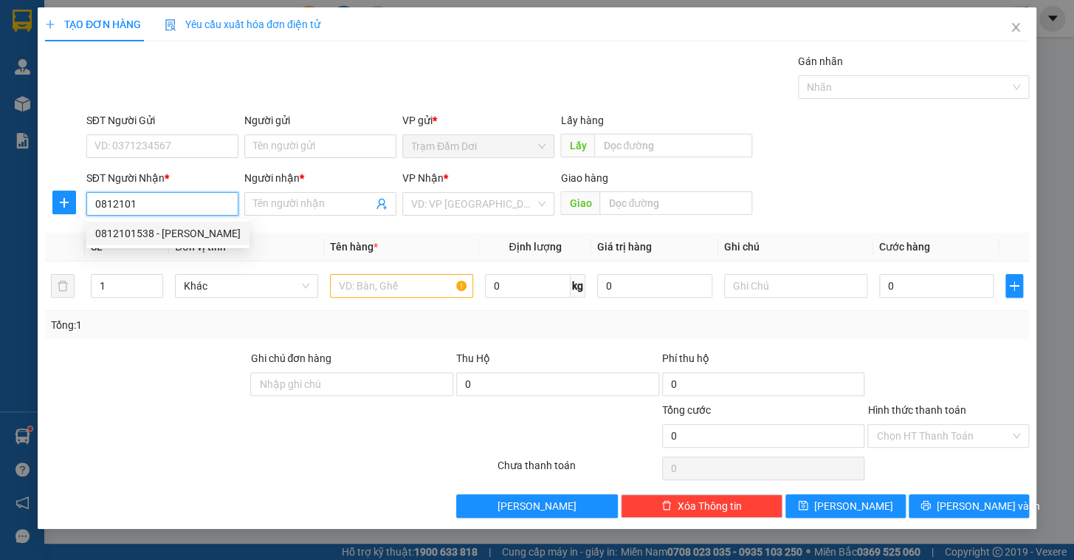
type input "0812101538"
type input "thao"
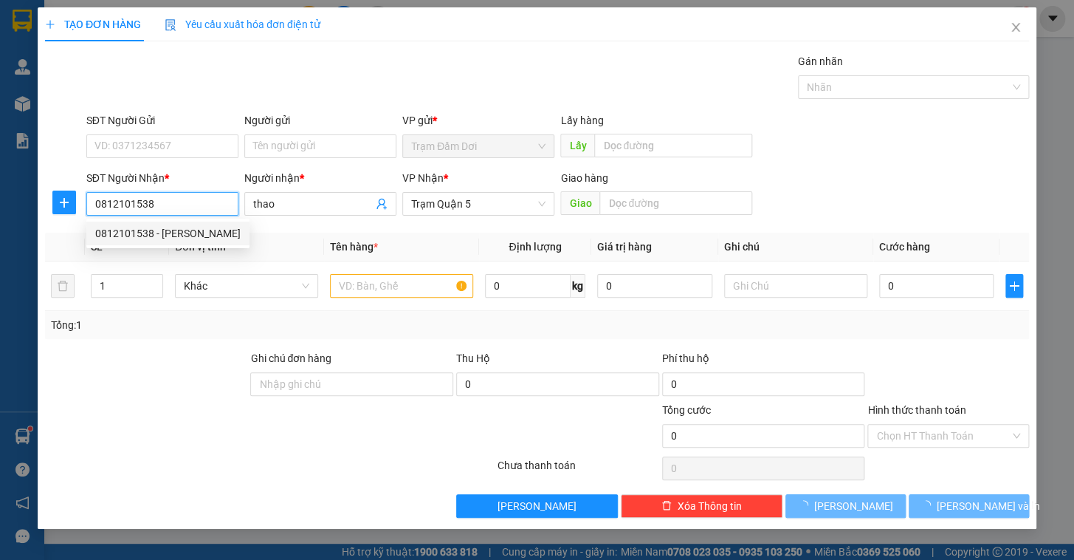
type input "80.000"
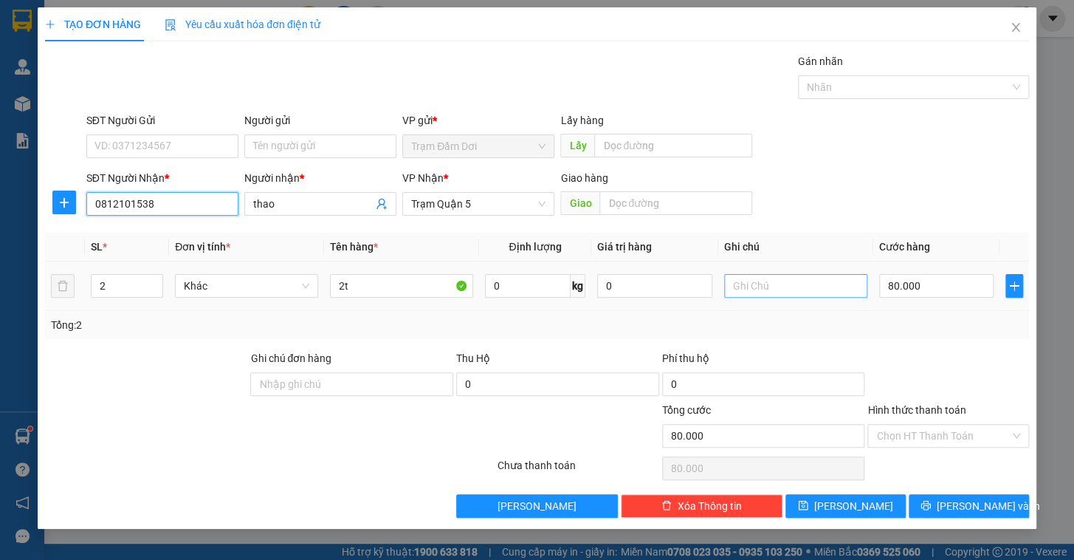
type input "0812101538"
click at [795, 289] on input "text" at bounding box center [795, 286] width 143 height 24
type input "40 tai"
click at [994, 286] on td "80.000" at bounding box center [936, 285] width 127 height 49
click at [972, 286] on input "80.000" at bounding box center [936, 286] width 115 height 24
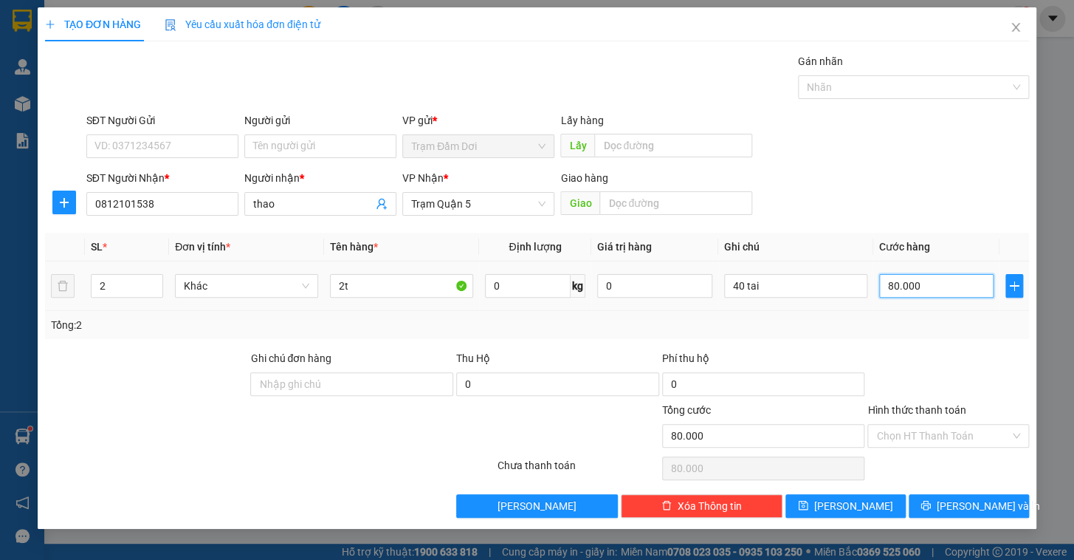
type input "1"
type input "16"
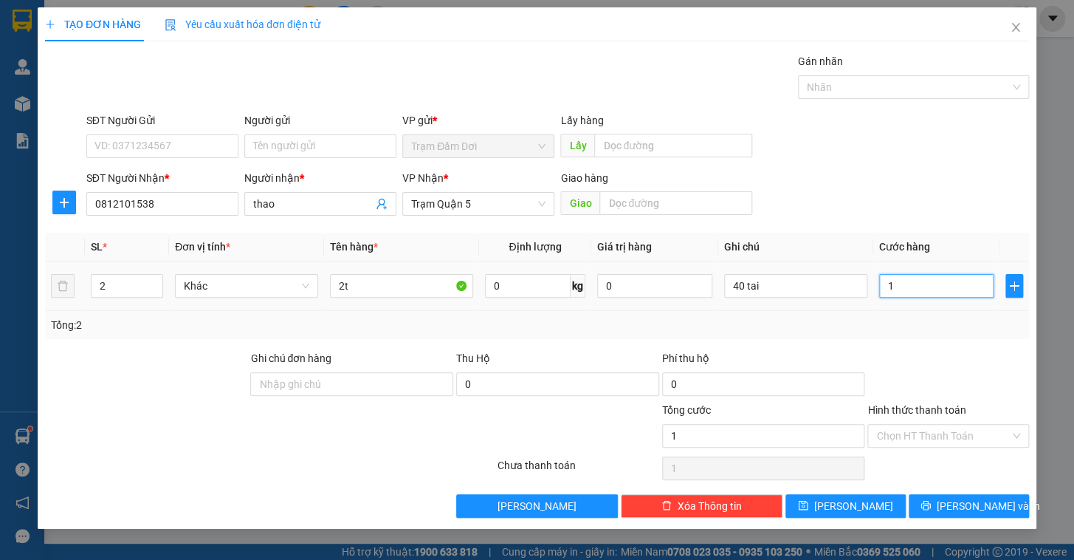
type input "16"
type input "160"
type input "160.000"
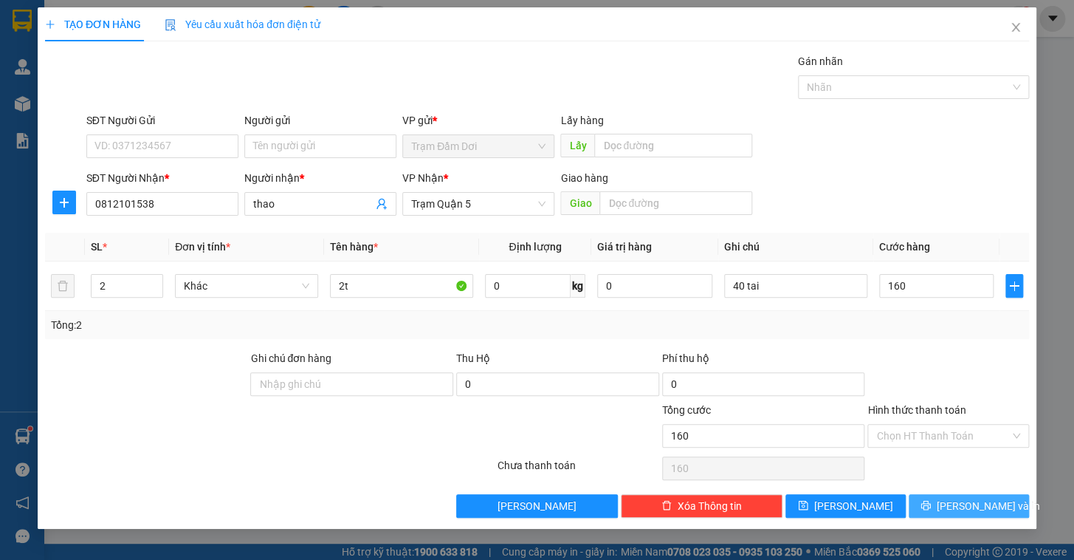
type input "160.000"
click at [931, 509] on span "printer" at bounding box center [925, 506] width 10 height 12
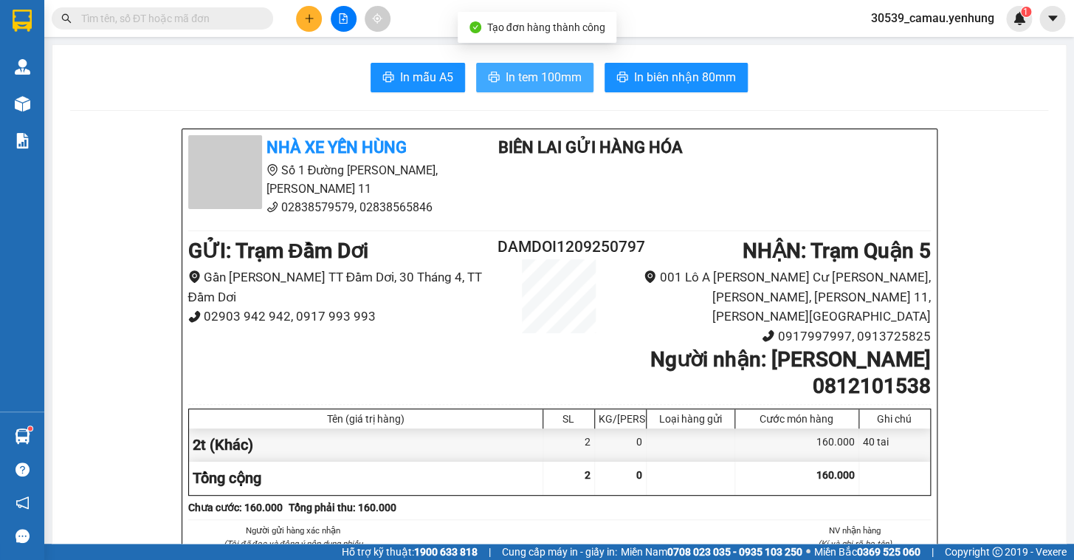
click at [531, 78] on span "In tem 100mm" at bounding box center [544, 77] width 76 height 18
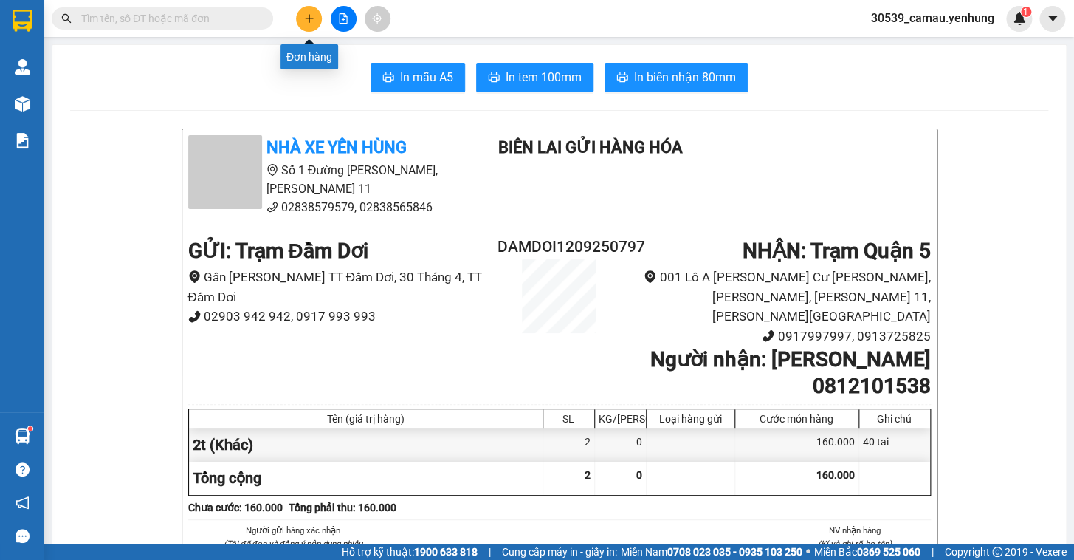
click at [302, 21] on button at bounding box center [309, 19] width 26 height 26
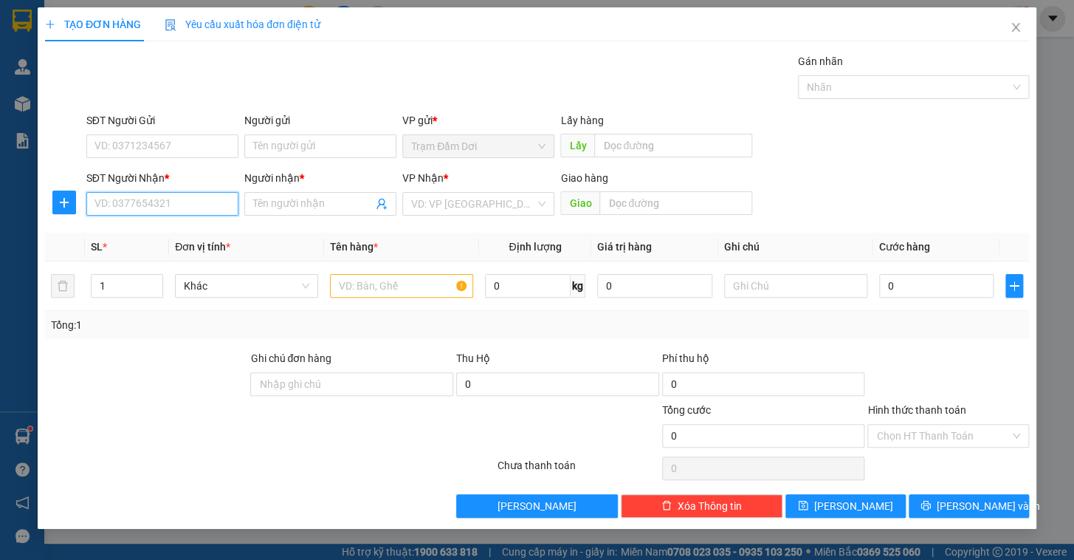
click at [202, 210] on input "SĐT Người Nhận *" at bounding box center [162, 204] width 152 height 24
click at [177, 225] on div "0859888494 - [PERSON_NAME]" at bounding box center [167, 233] width 145 height 16
type input "0859888494"
type input "duong"
type input "long an"
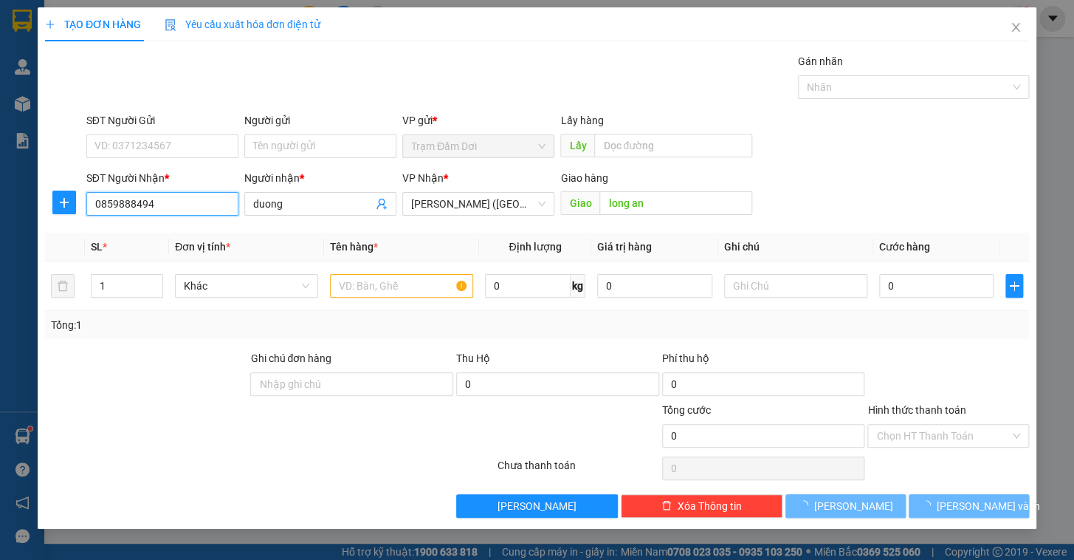
type input "150.000"
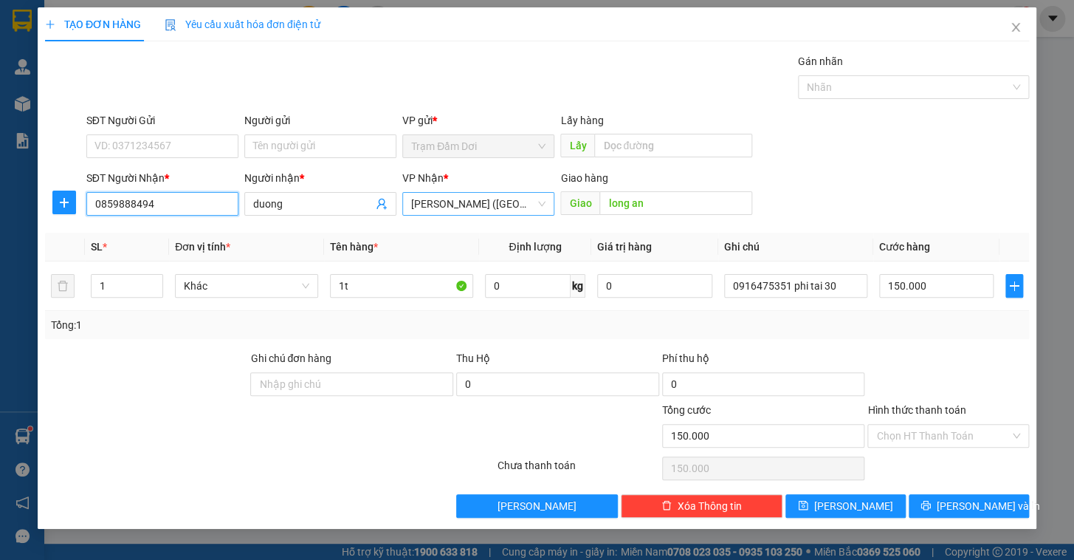
click at [531, 204] on span "[PERSON_NAME] ([GEOGRAPHIC_DATA])" at bounding box center [478, 204] width 134 height 22
type input "0859888494"
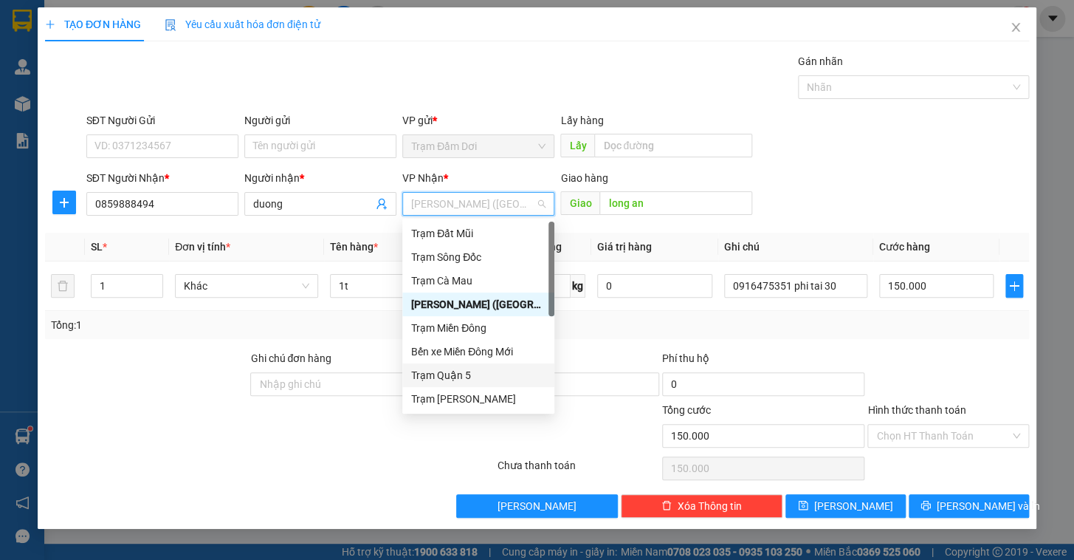
click at [457, 375] on div "Trạm Quận 5" at bounding box center [478, 375] width 134 height 16
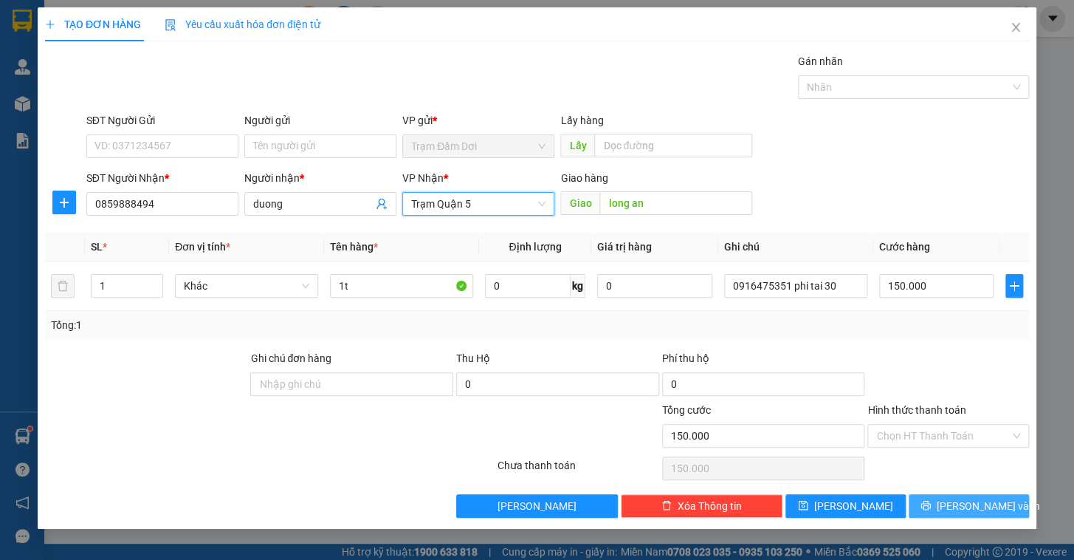
click at [920, 500] on button "[PERSON_NAME] và In" at bounding box center [969, 506] width 120 height 24
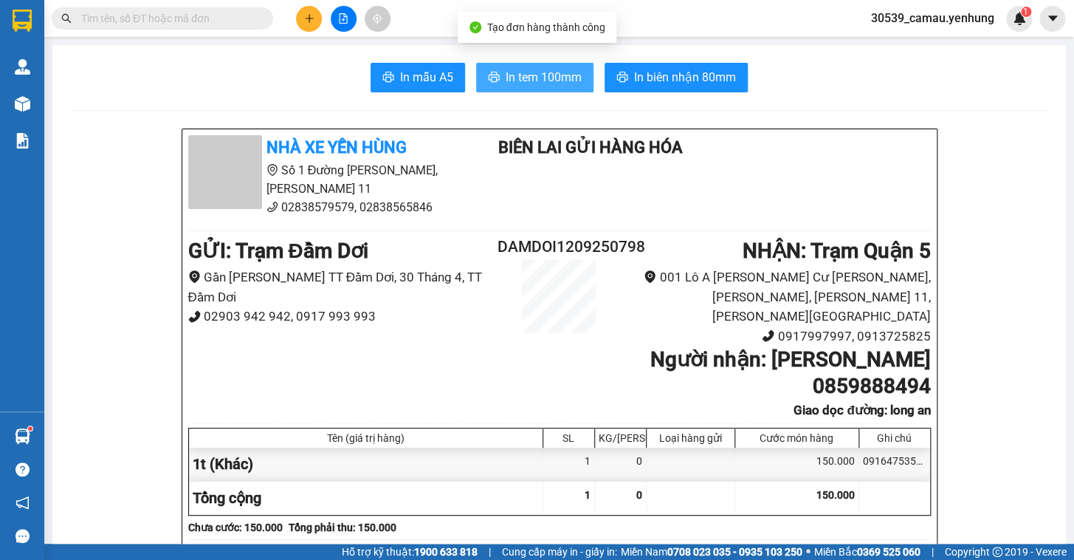
click at [548, 76] on span "In tem 100mm" at bounding box center [544, 77] width 76 height 18
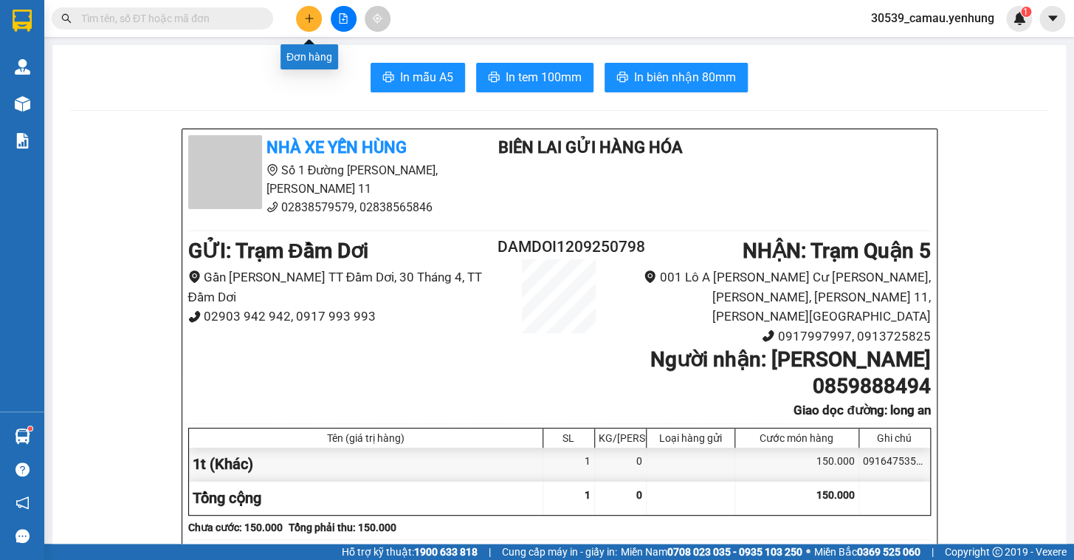
click at [315, 18] on button at bounding box center [309, 19] width 26 height 26
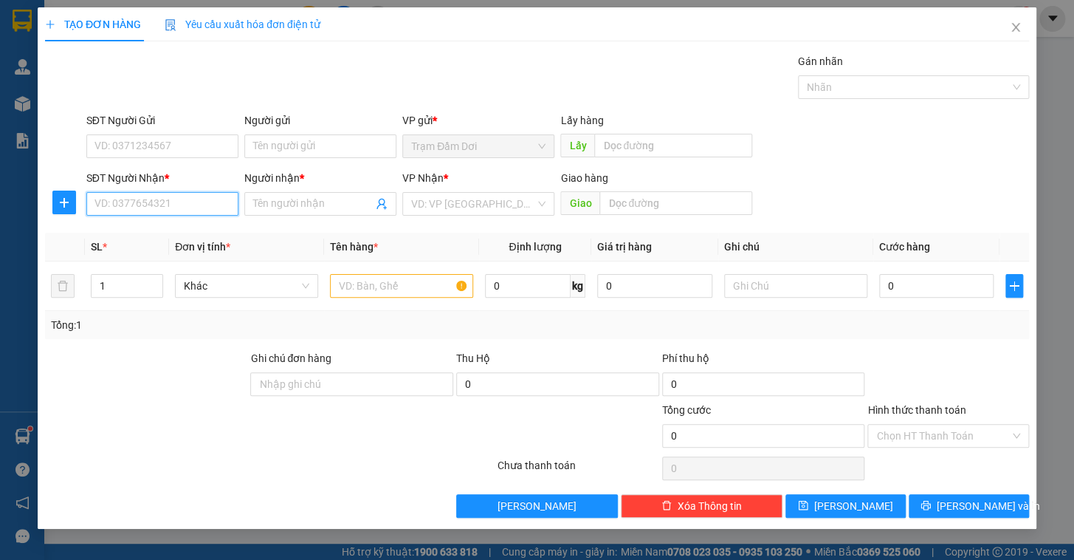
click at [207, 207] on input "SĐT Người Nhận *" at bounding box center [162, 204] width 152 height 24
click at [162, 235] on div "0366176223 - [PERSON_NAME]" at bounding box center [167, 233] width 145 height 16
type input "0366176223"
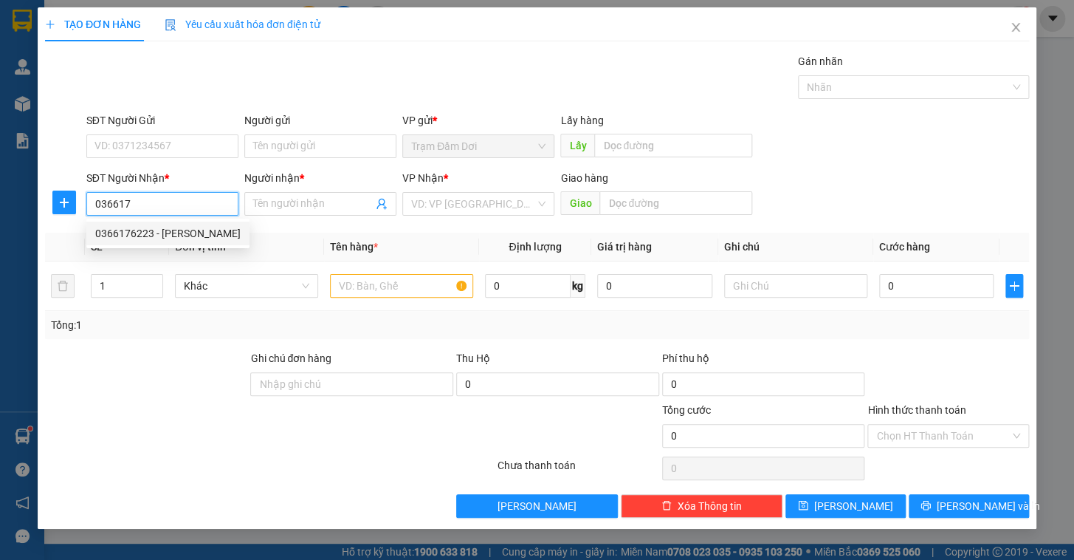
type input "nhan"
type input "100.000"
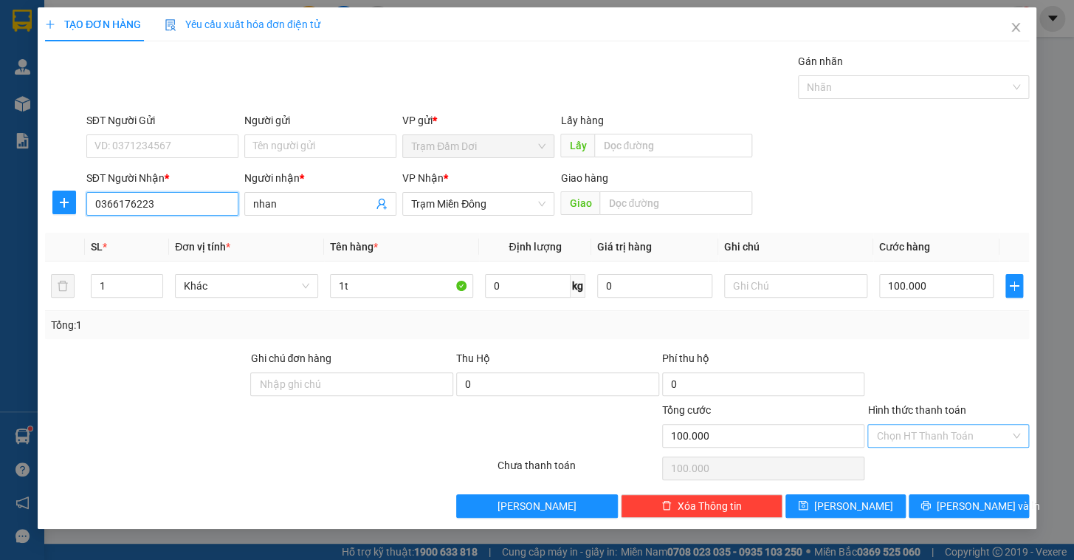
type input "0366176223"
click at [952, 429] on input "Hình thức thanh toán" at bounding box center [943, 435] width 134 height 22
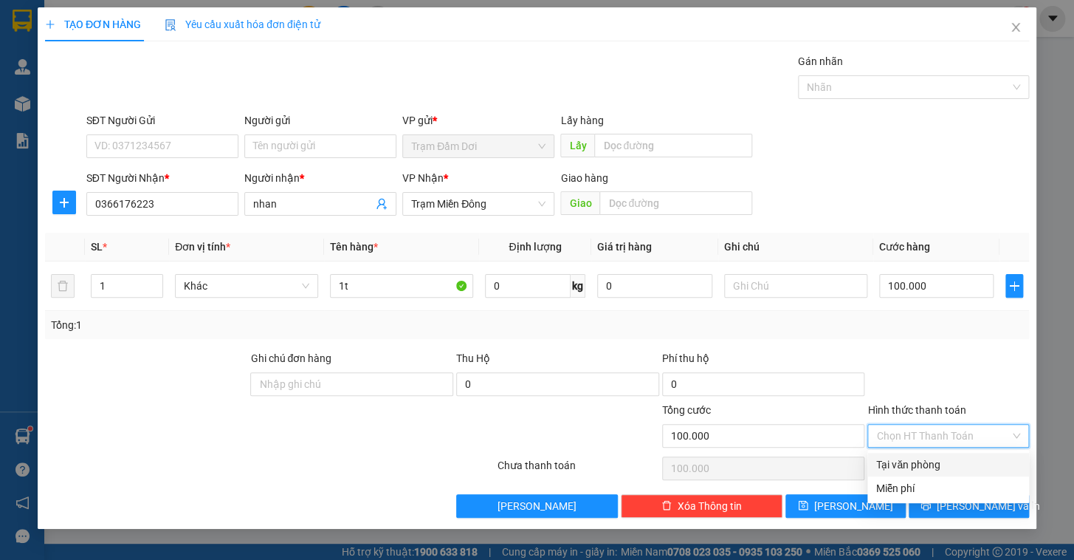
click at [941, 467] on div "Tại văn phòng" at bounding box center [948, 464] width 144 height 16
type input "0"
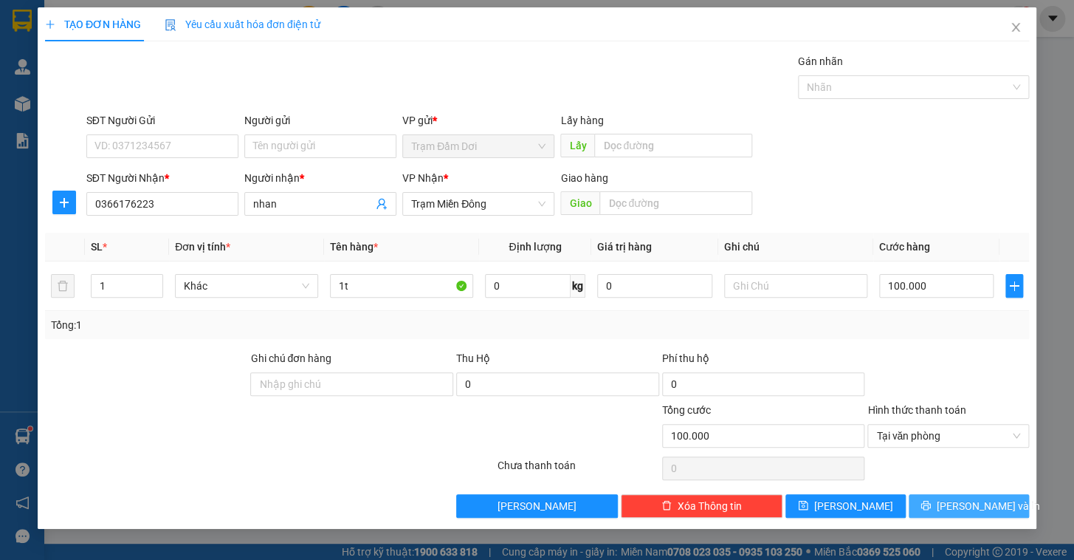
click at [931, 500] on icon "printer" at bounding box center [925, 505] width 10 height 10
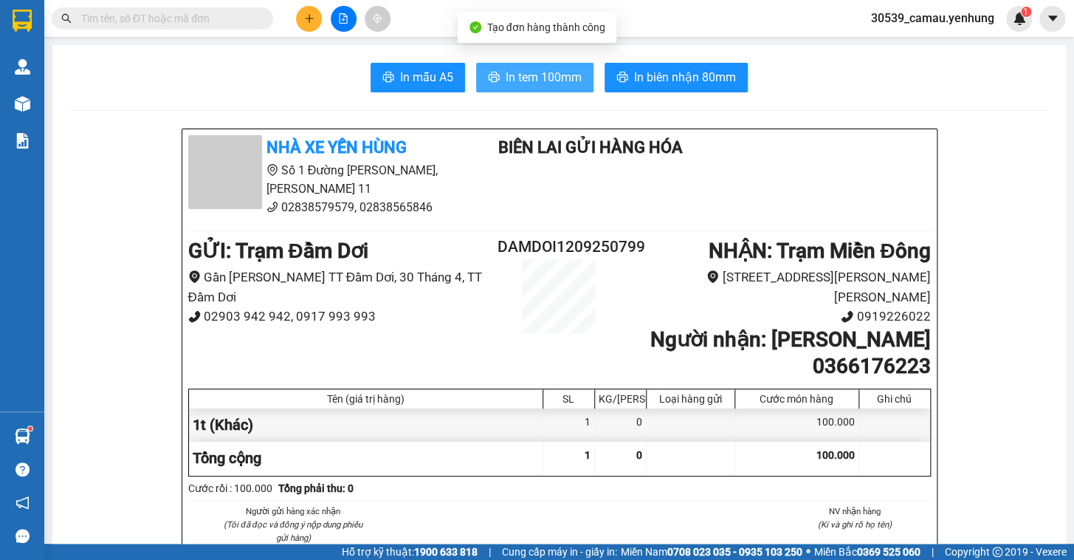
click at [532, 68] on span "In tem 100mm" at bounding box center [544, 77] width 76 height 18
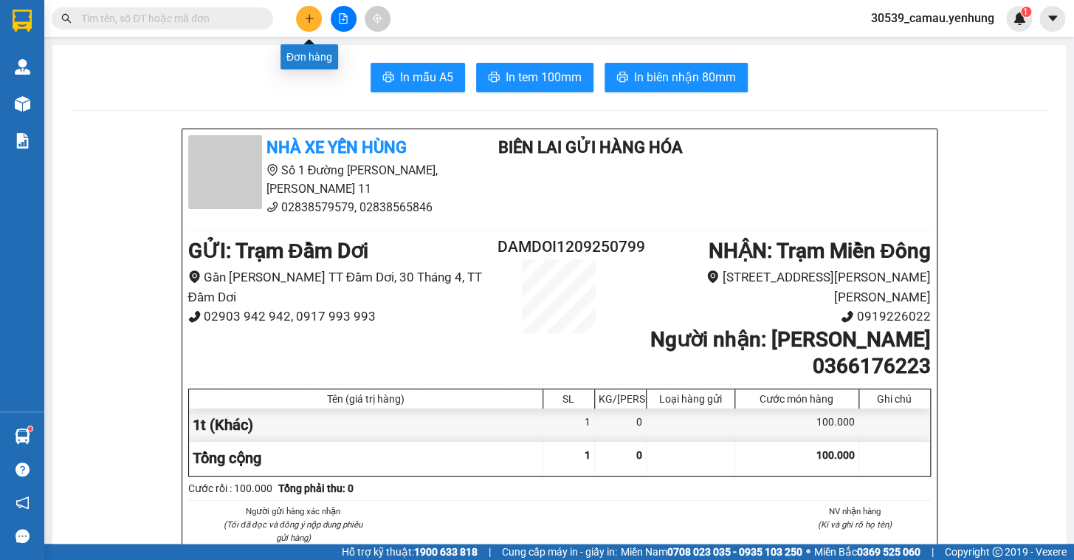
click at [310, 13] on icon "plus" at bounding box center [309, 18] width 10 height 10
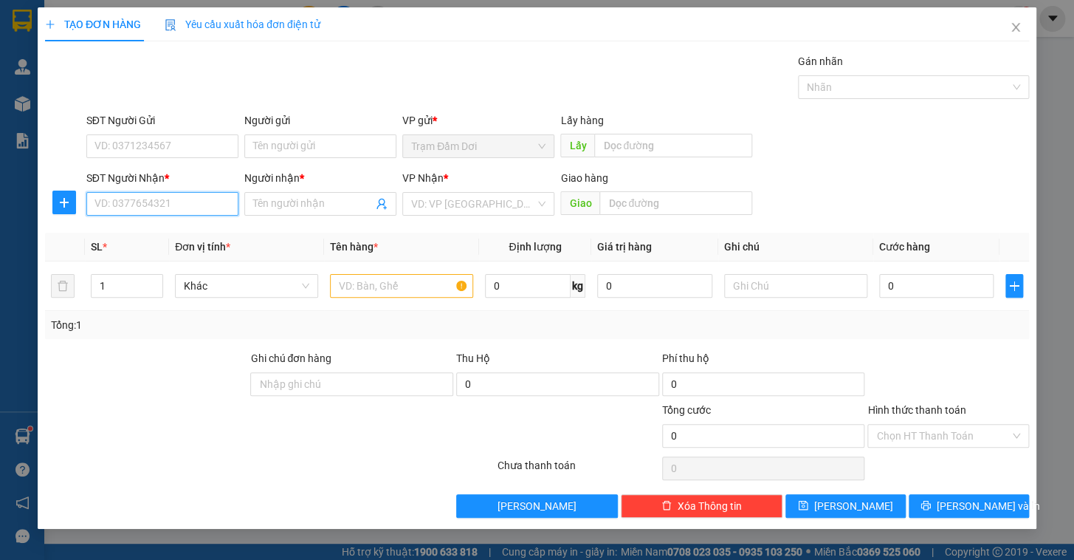
click at [131, 202] on input "SĐT Người Nhận *" at bounding box center [162, 204] width 152 height 24
click at [210, 200] on input "SĐT Người Nhận *" at bounding box center [162, 204] width 152 height 24
click at [192, 231] on div "0969222778 - [PERSON_NAME]" at bounding box center [167, 233] width 145 height 16
type input "0969222778"
type input "uyen"
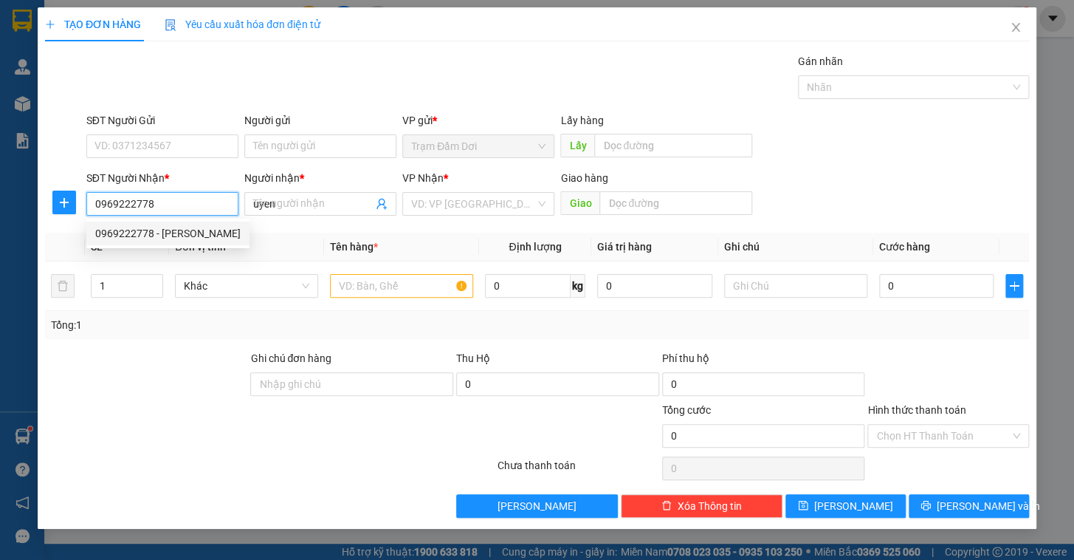
type input "80.000"
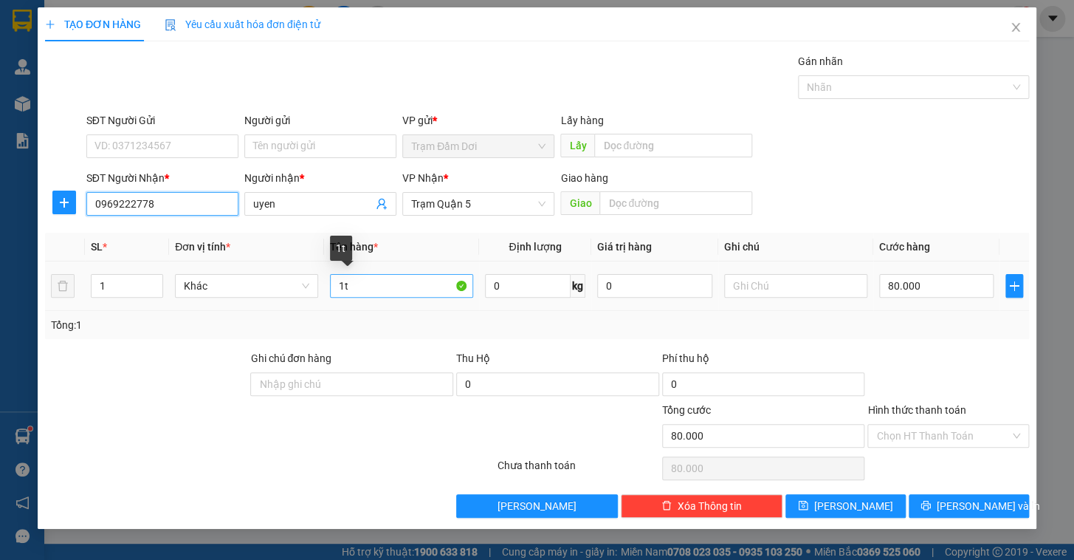
type input "0969222778"
click at [406, 289] on input "1t" at bounding box center [401, 286] width 143 height 24
type input "1boc"
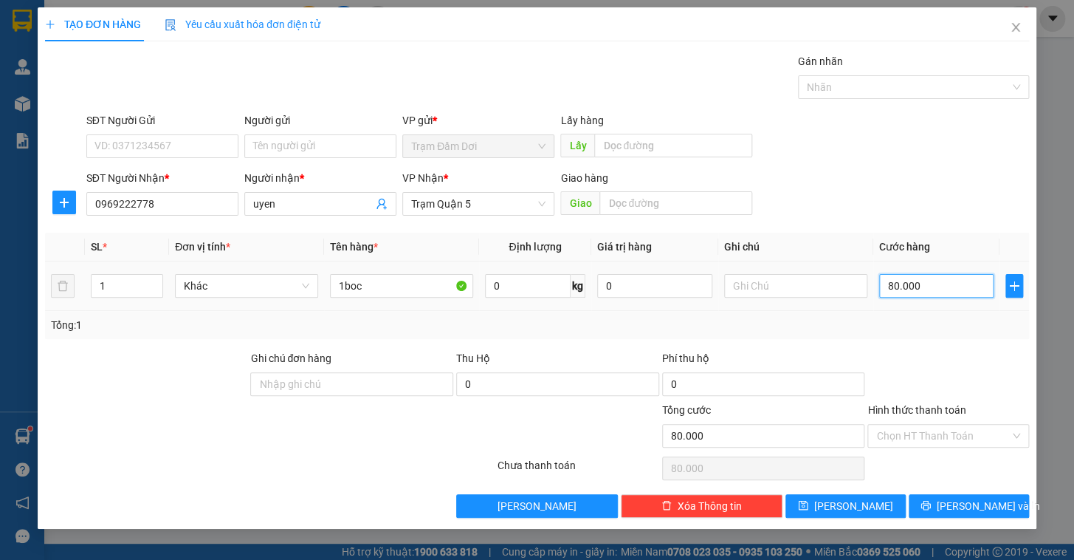
click at [974, 286] on input "80.000" at bounding box center [936, 286] width 115 height 24
type input "0"
type input "4"
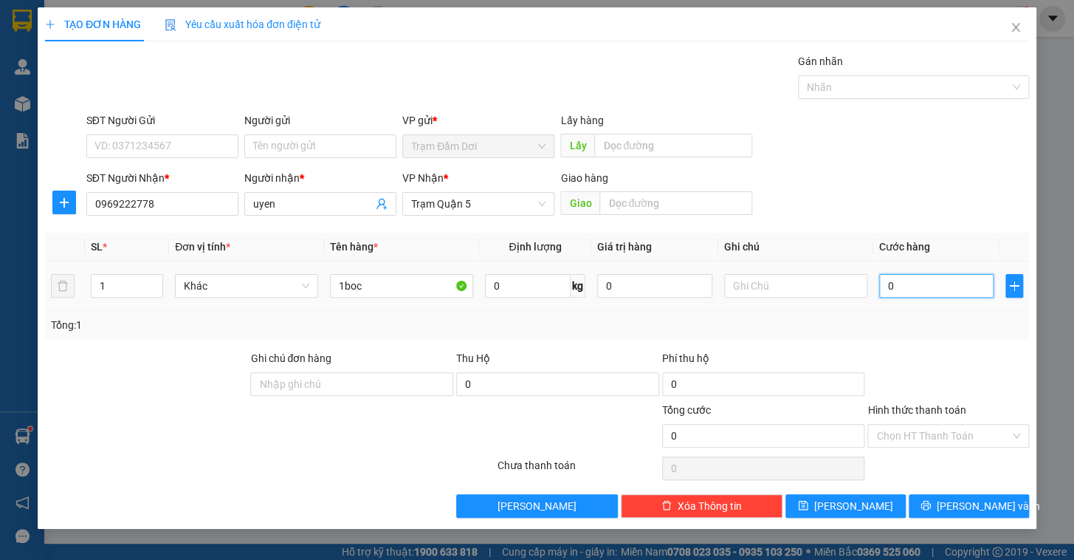
type input "4"
type input "04"
type input "40"
type input "040"
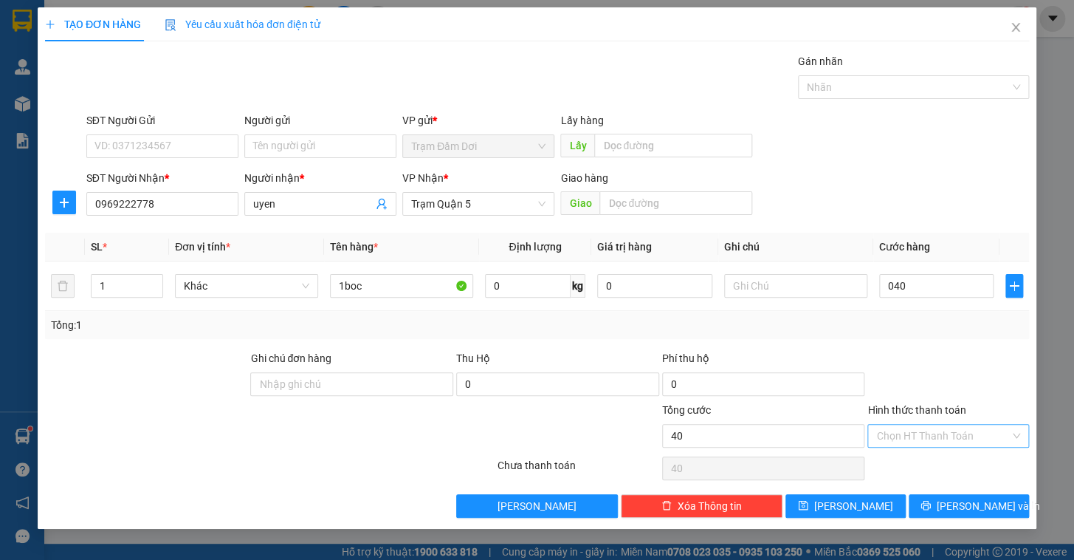
type input "40.000"
click at [895, 430] on input "Hình thức thanh toán" at bounding box center [943, 435] width 134 height 22
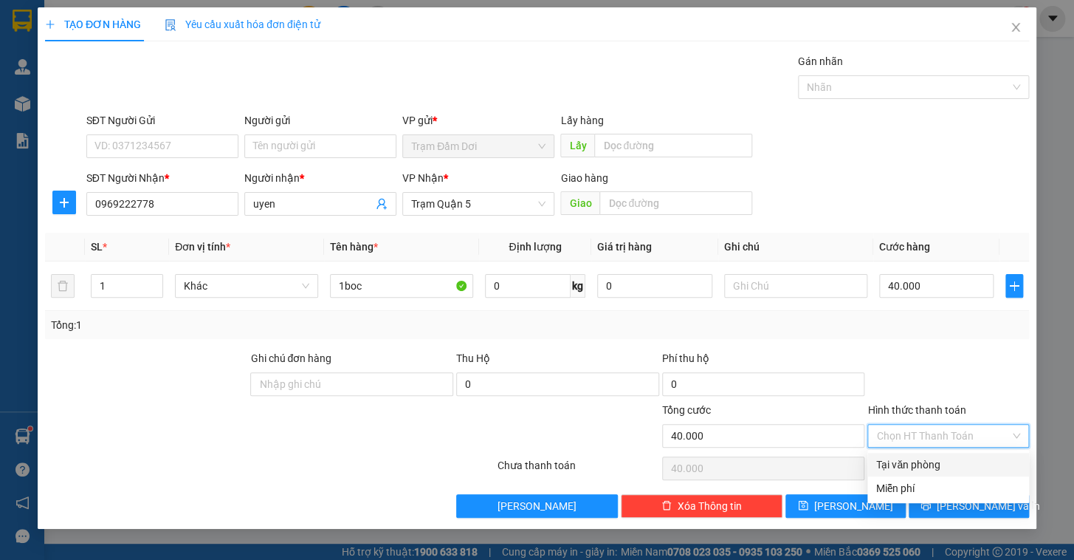
click at [894, 464] on div "Tại văn phòng" at bounding box center [948, 464] width 144 height 16
type input "0"
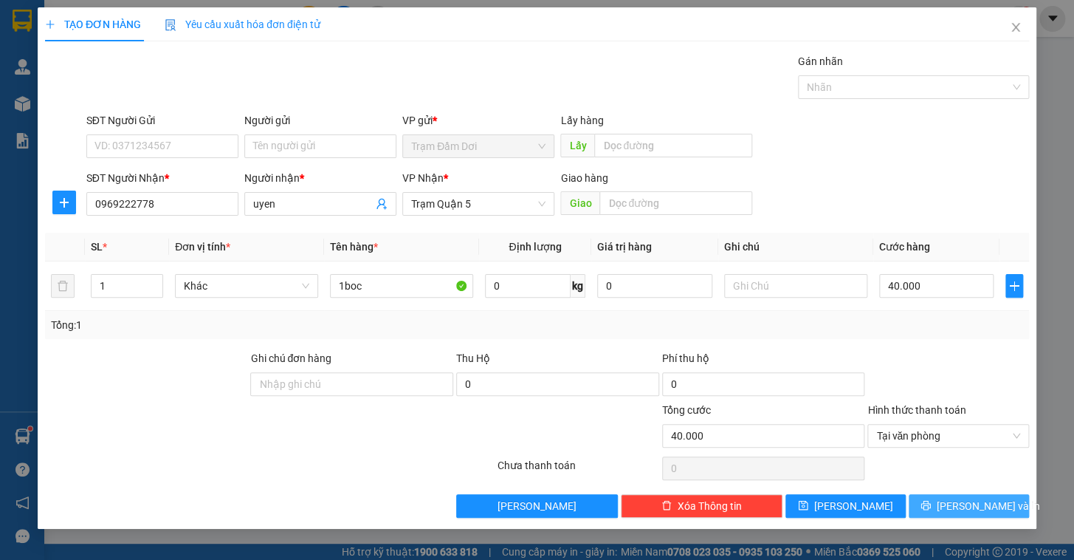
click at [923, 495] on button "[PERSON_NAME] và In" at bounding box center [969, 506] width 120 height 24
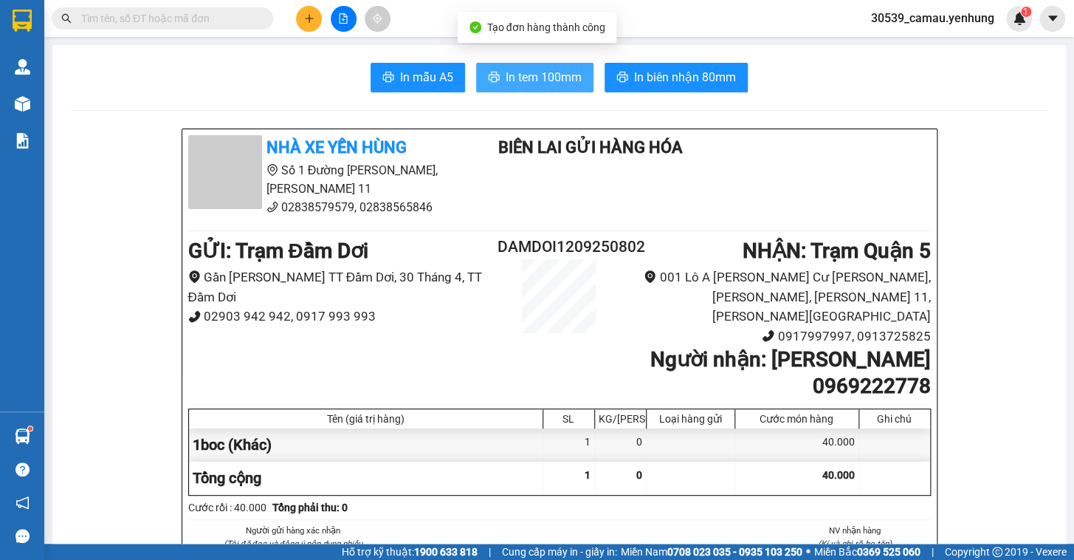
click at [579, 78] on button "In tem 100mm" at bounding box center [534, 78] width 117 height 30
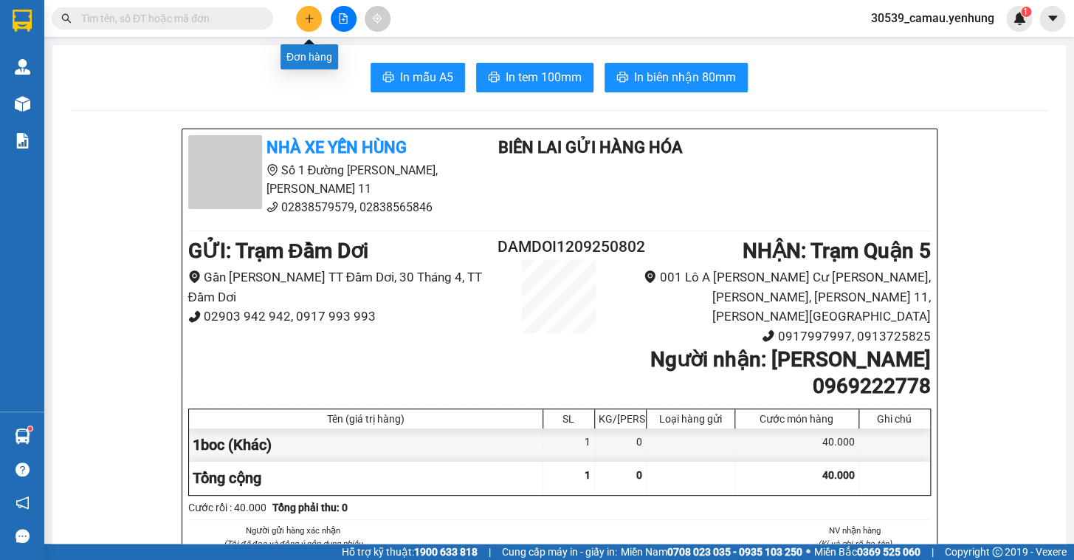
click at [301, 21] on button at bounding box center [309, 19] width 26 height 26
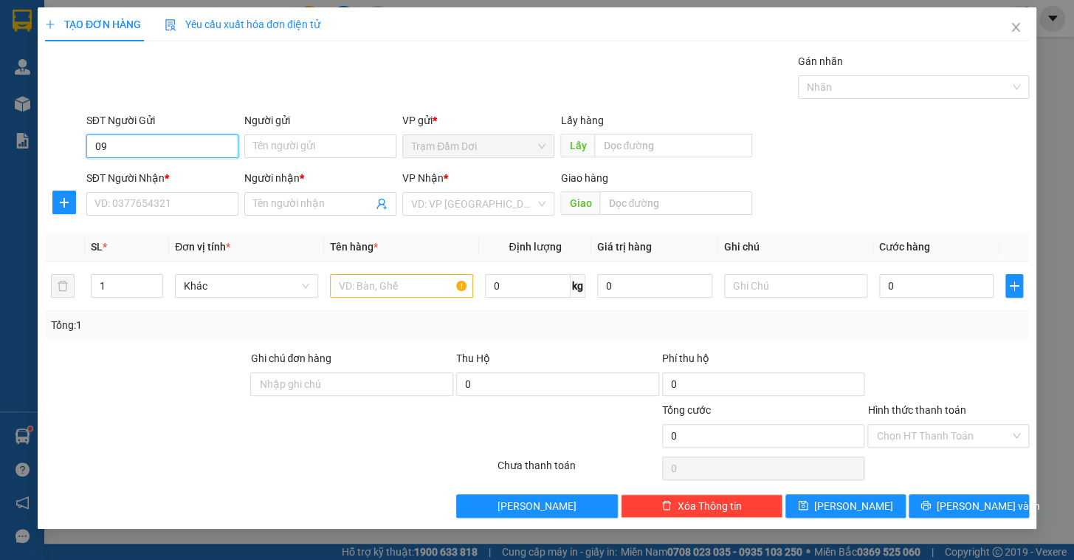
type input "0"
click at [138, 210] on input "SĐT Người Nhận *" at bounding box center [162, 204] width 152 height 24
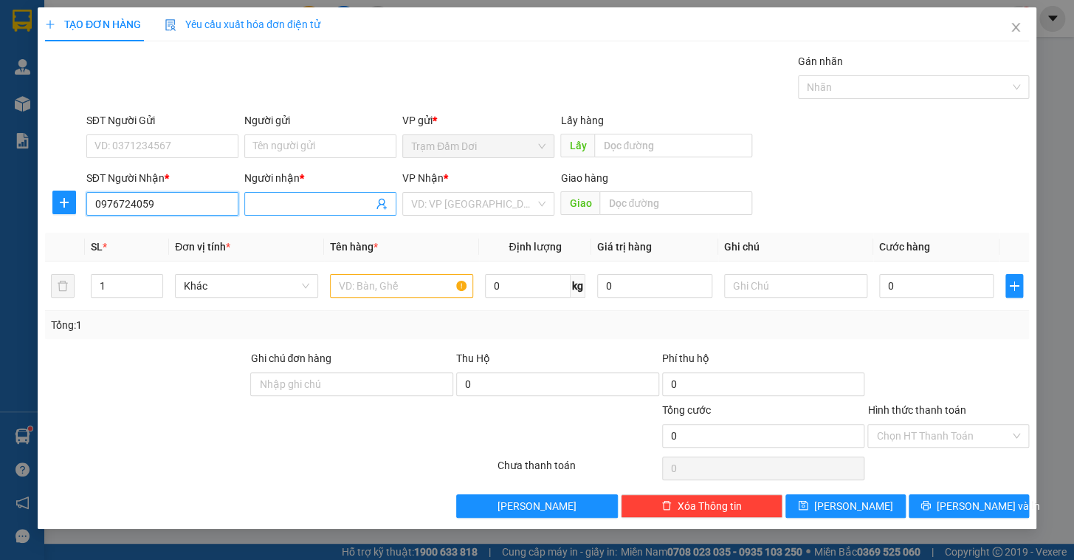
type input "0976724059"
click at [303, 206] on input "Người nhận *" at bounding box center [313, 204] width 120 height 16
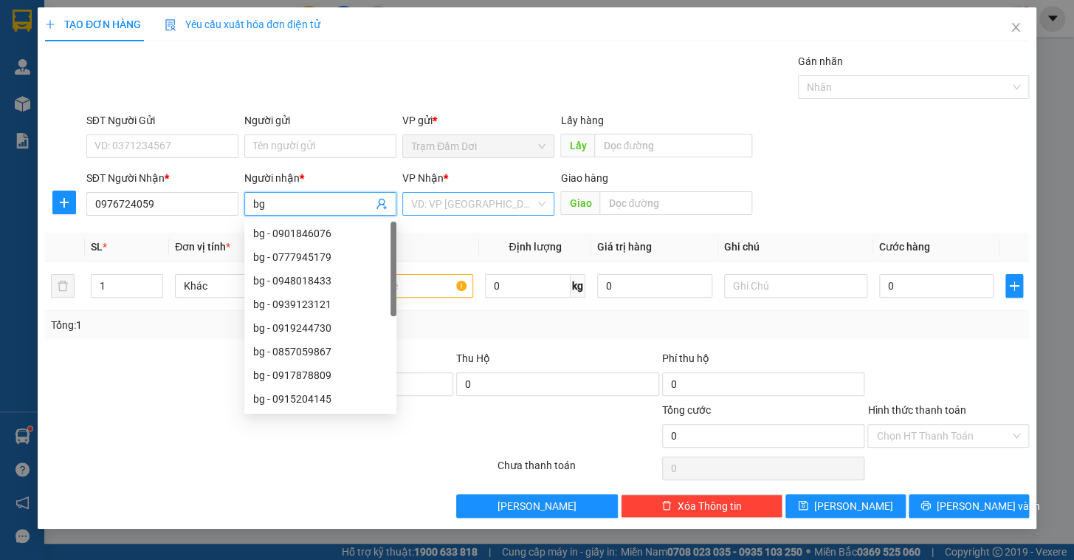
type input "bg"
click at [490, 206] on input "search" at bounding box center [473, 204] width 124 height 22
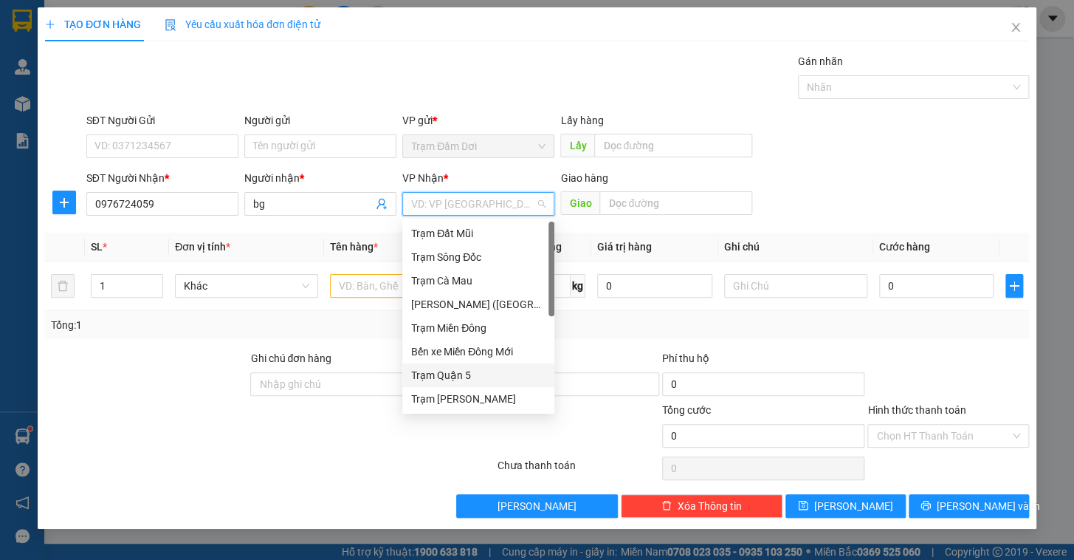
click at [458, 375] on div "Trạm Quận 5" at bounding box center [478, 375] width 134 height 16
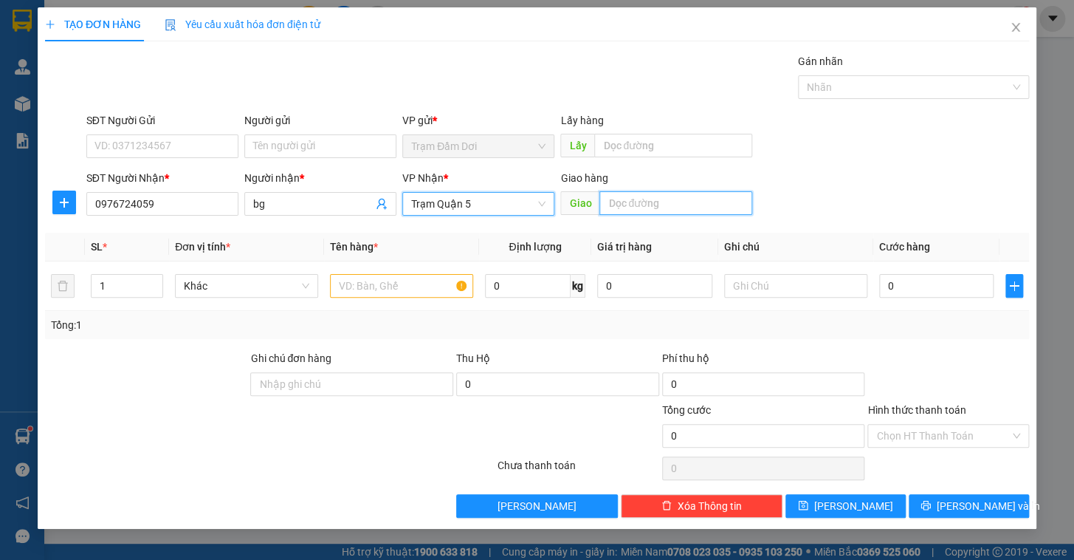
click at [663, 199] on input "text" at bounding box center [675, 203] width 153 height 24
type input "[PERSON_NAME]"
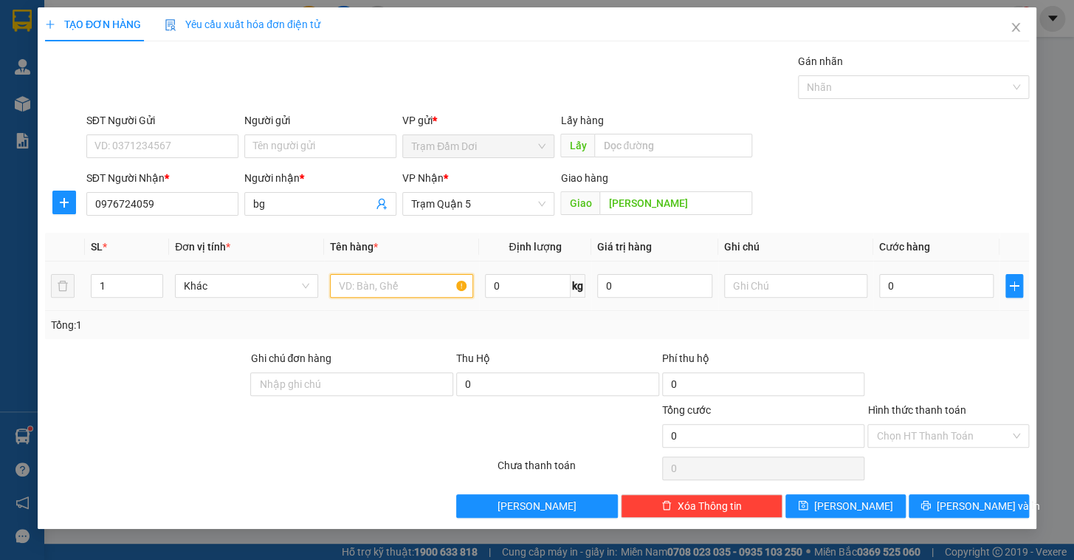
click at [402, 288] on input "text" at bounding box center [401, 286] width 143 height 24
type input "1t"
click at [968, 280] on input "0" at bounding box center [936, 286] width 115 height 24
type input "1"
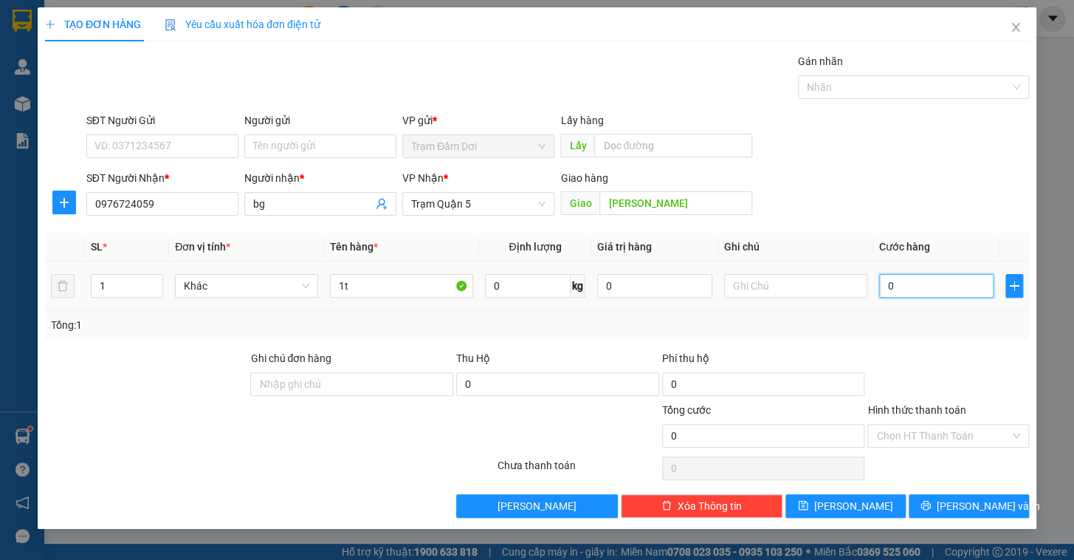
type input "1"
type input "12"
type input "120"
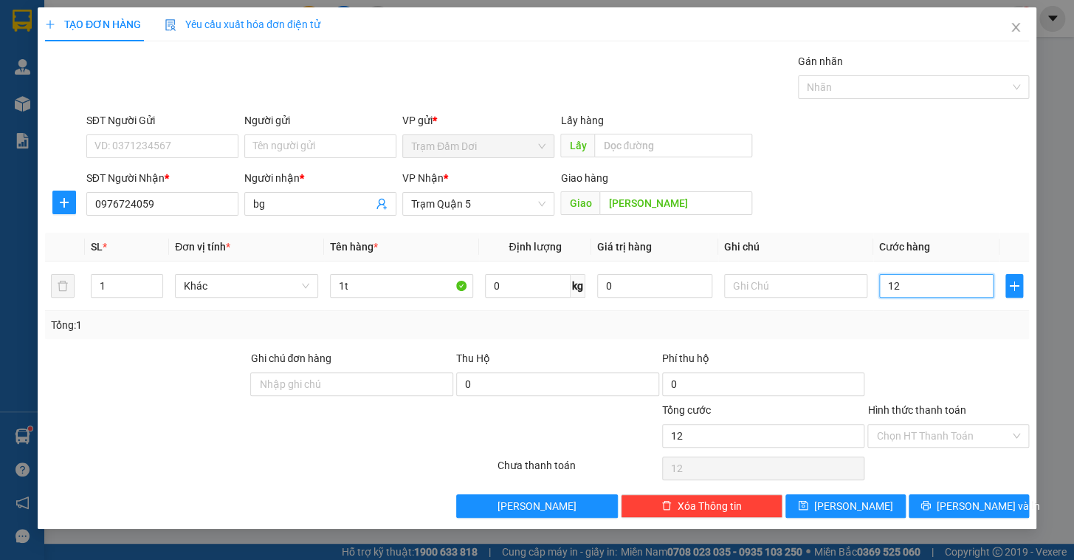
type input "120"
type input "120.000"
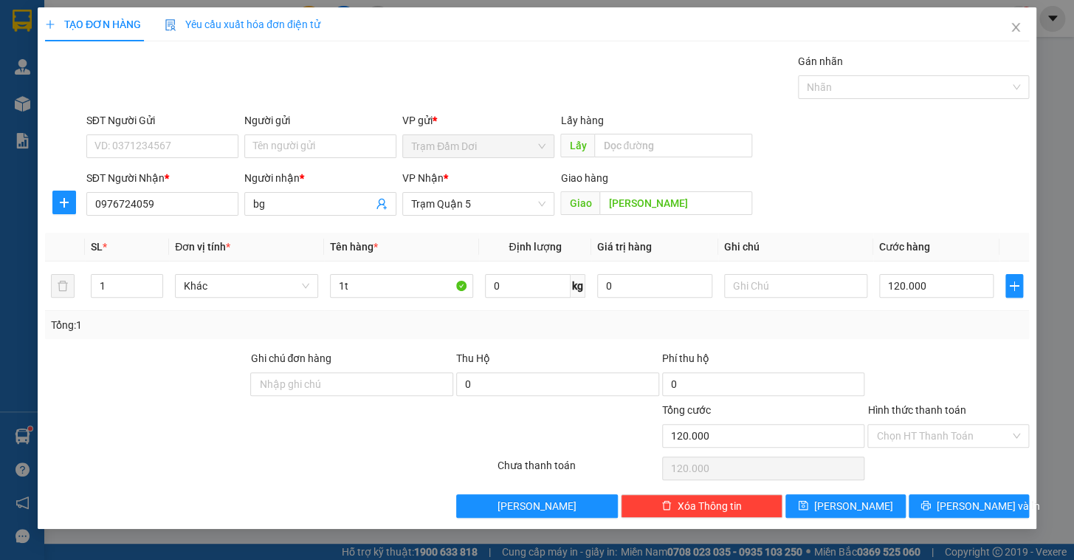
click at [938, 366] on div at bounding box center [948, 376] width 165 height 52
click at [957, 506] on span "[PERSON_NAME] và In" at bounding box center [988, 506] width 103 height 16
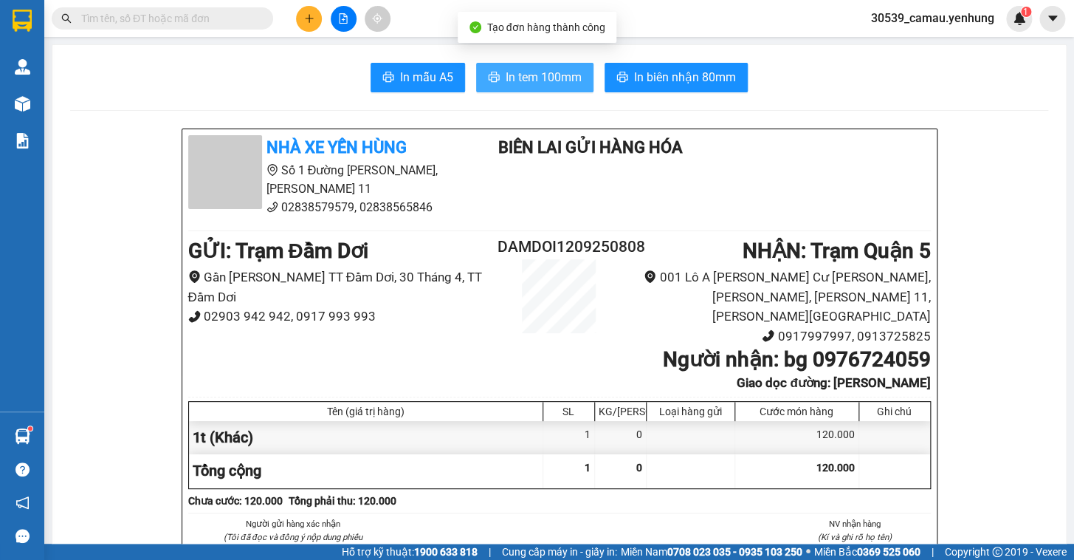
click at [514, 80] on span "In tem 100mm" at bounding box center [544, 77] width 76 height 18
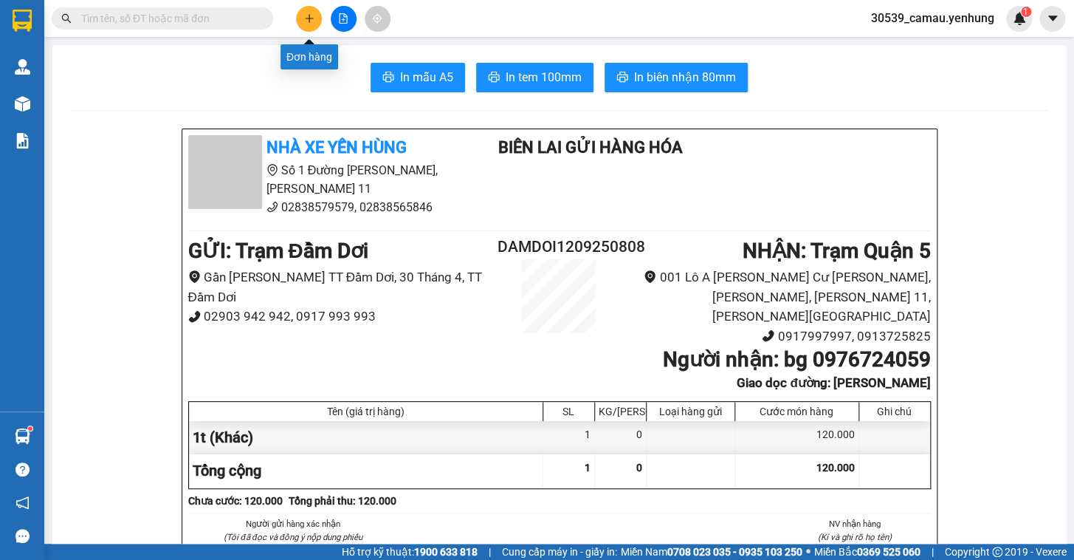
click at [312, 21] on icon "plus" at bounding box center [309, 18] width 10 height 10
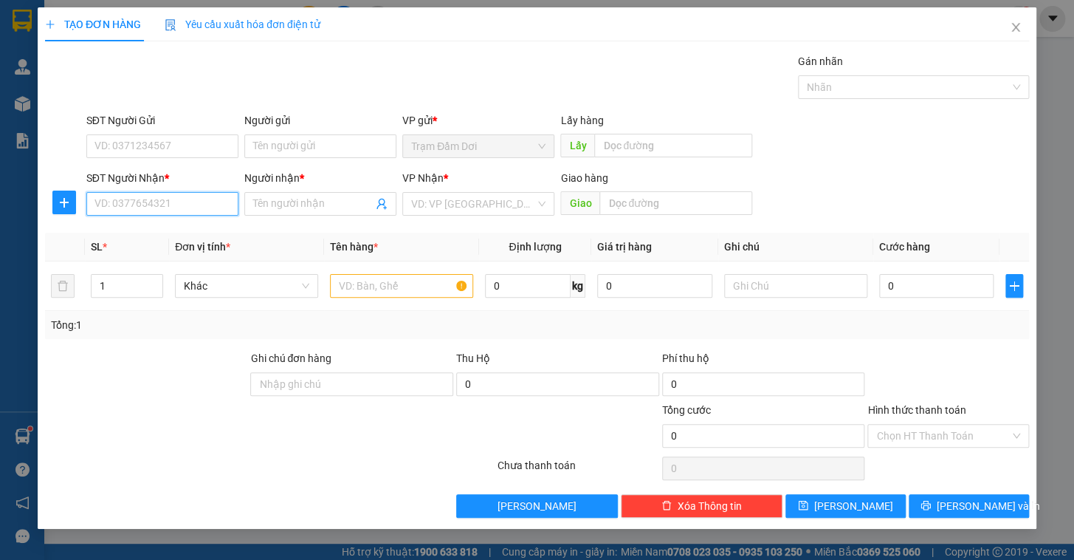
click at [112, 204] on input "SĐT Người Nhận *" at bounding box center [162, 204] width 152 height 24
click at [144, 233] on div "0778867895 - [PERSON_NAME]" at bounding box center [167, 233] width 145 height 16
type input "0778867895"
type input "thuy"
type input "vinh long"
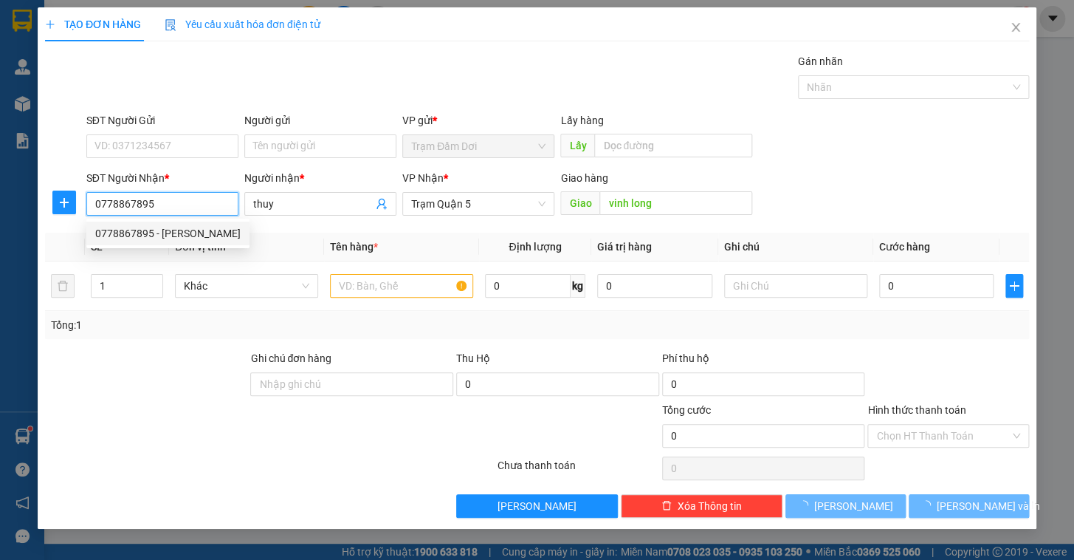
type input "100.000"
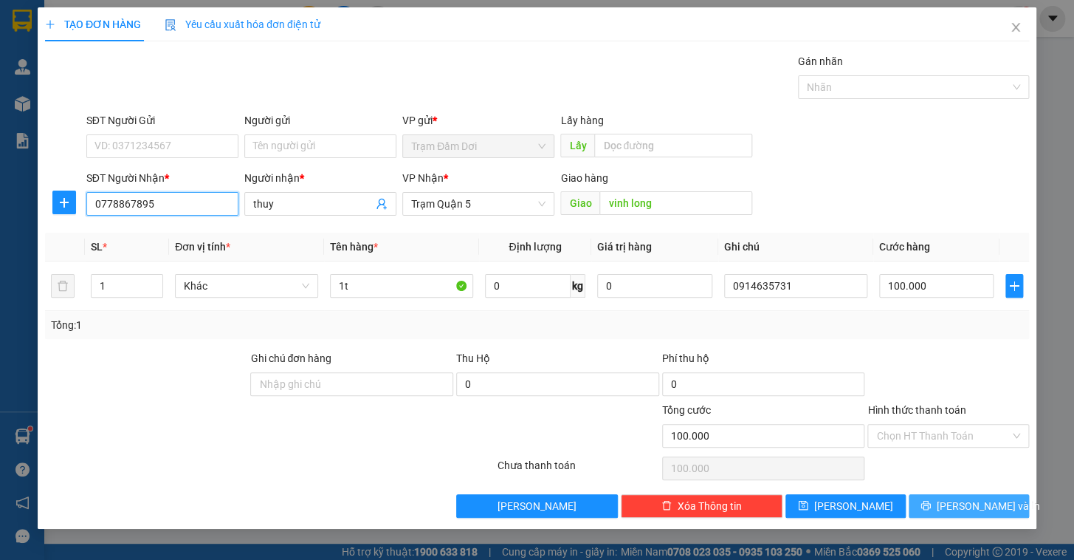
type input "0778867895"
click at [929, 503] on button "[PERSON_NAME] và In" at bounding box center [969, 506] width 120 height 24
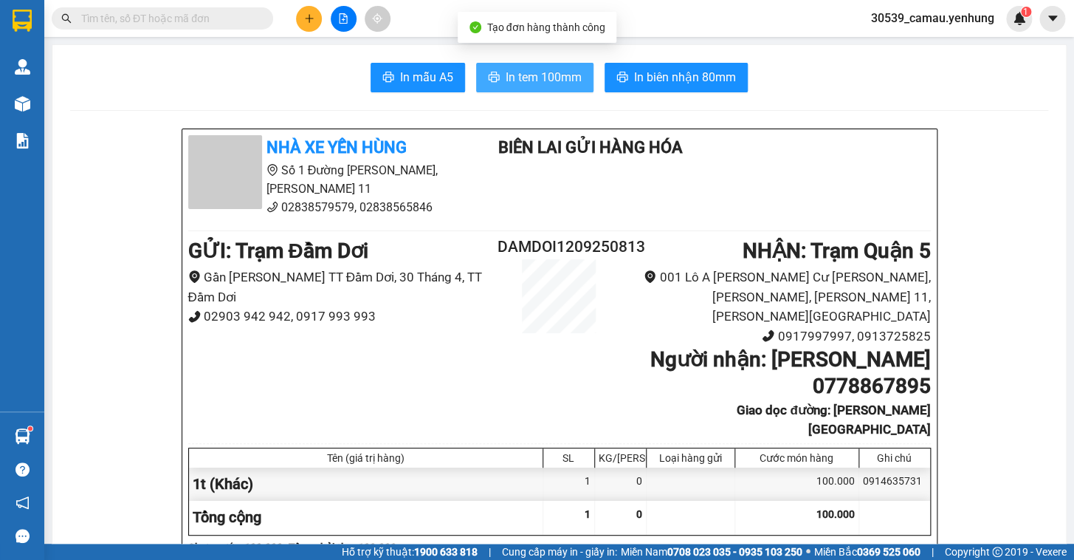
click at [554, 74] on span "In tem 100mm" at bounding box center [544, 77] width 76 height 18
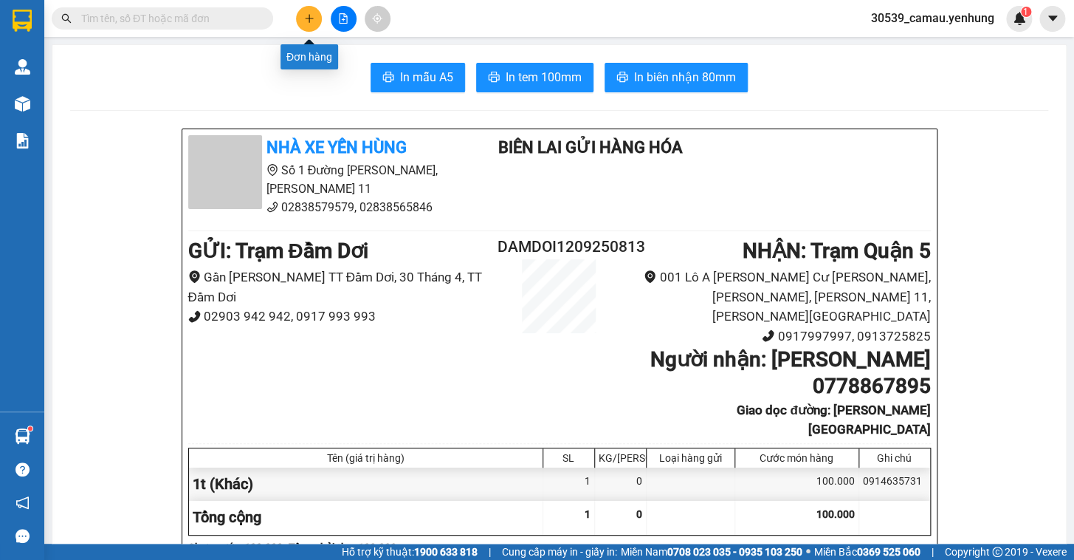
click at [300, 16] on button at bounding box center [309, 19] width 26 height 26
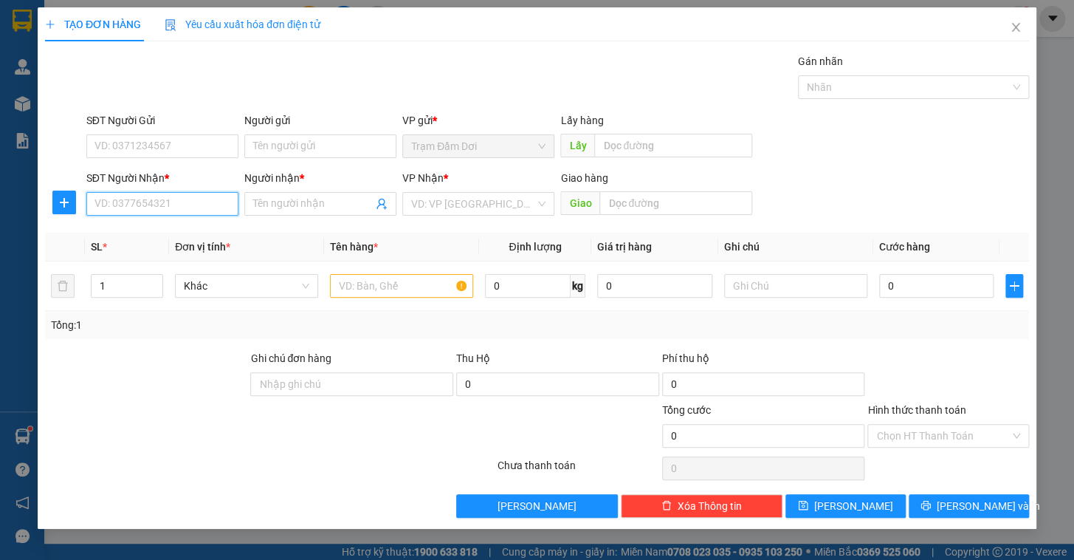
click at [140, 207] on input "SĐT Người Nhận *" at bounding box center [162, 204] width 152 height 24
click at [128, 207] on input "SĐT Người Nhận *" at bounding box center [162, 204] width 152 height 24
click at [132, 235] on div "0836901939 - thi" at bounding box center [162, 233] width 134 height 16
type input "0836901939"
type input "thi"
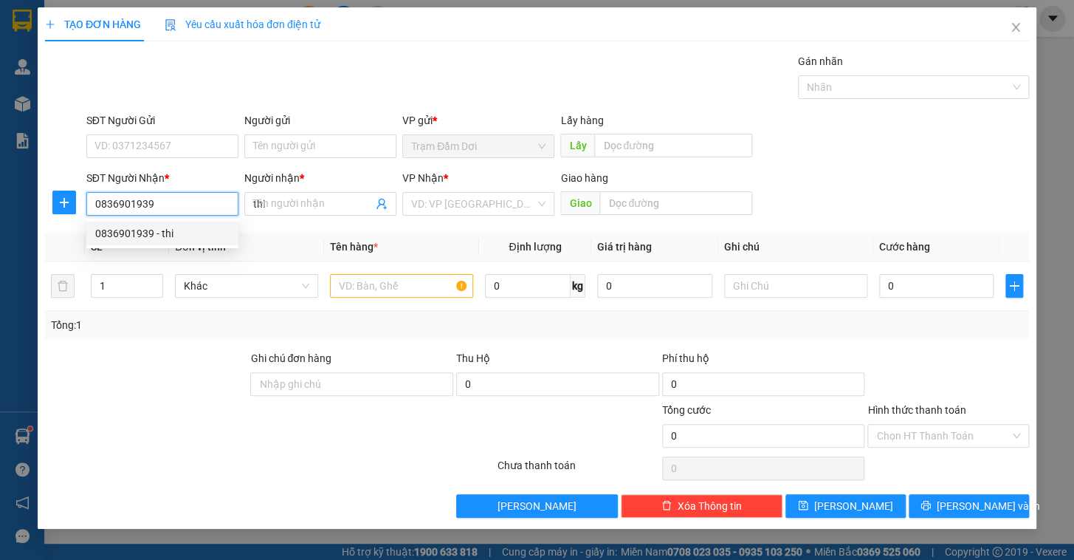
type input "380.000"
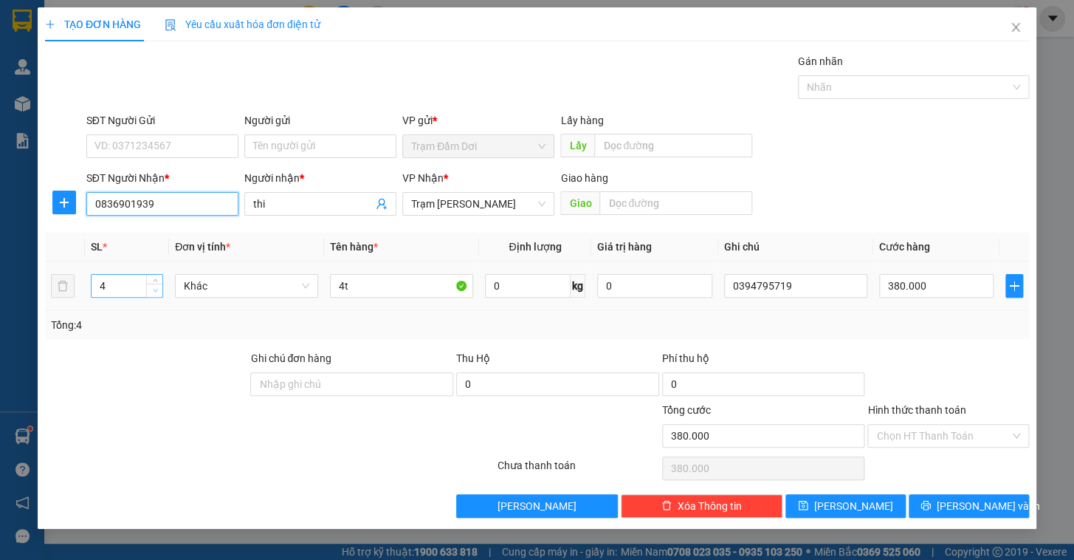
type input "0836901939"
click at [156, 289] on icon "down" at bounding box center [155, 290] width 5 height 5
type input "2"
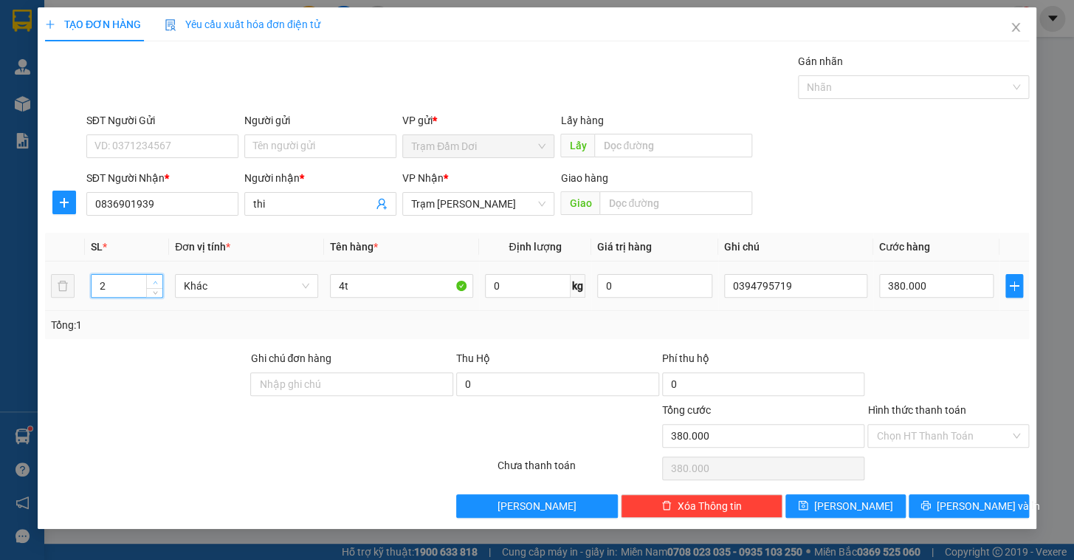
click at [156, 278] on span "up" at bounding box center [155, 282] width 9 height 9
click at [412, 280] on input "4t" at bounding box center [401, 286] width 143 height 24
type input "4"
type input "2t"
click at [972, 293] on input "380.000" at bounding box center [936, 286] width 115 height 24
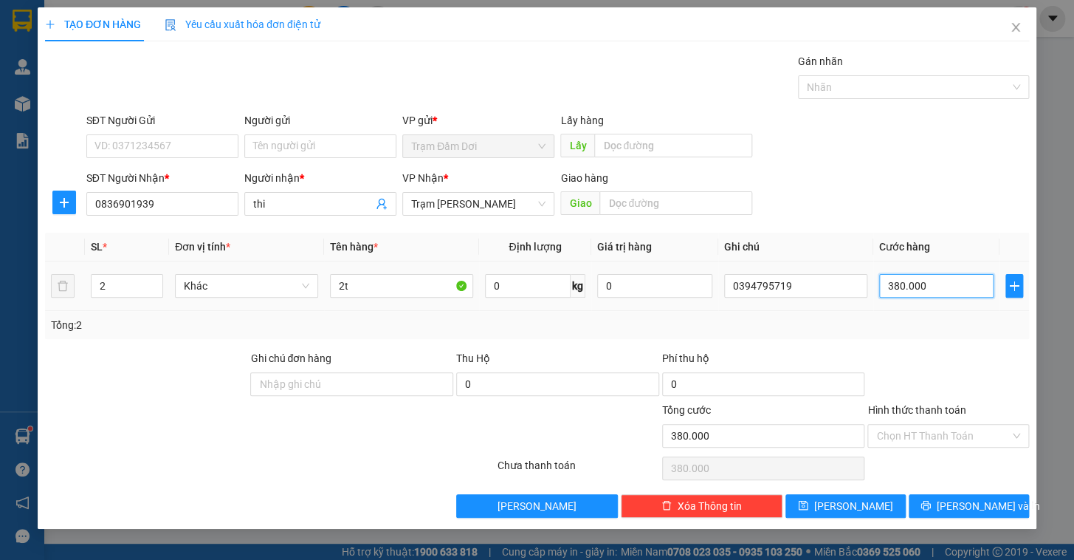
type input "0"
type input "2"
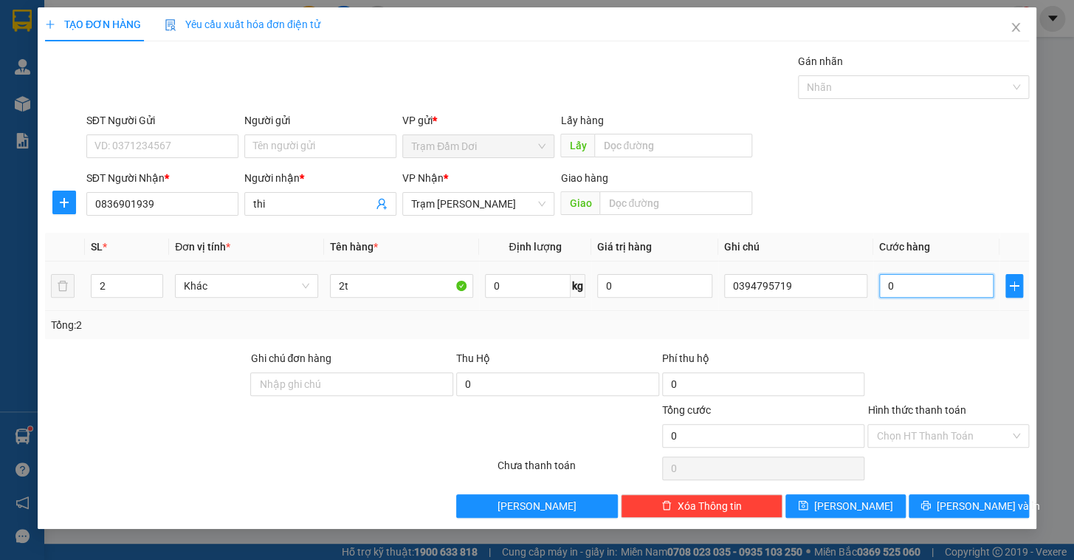
type input "02"
type input "25"
type input "025"
type input "250"
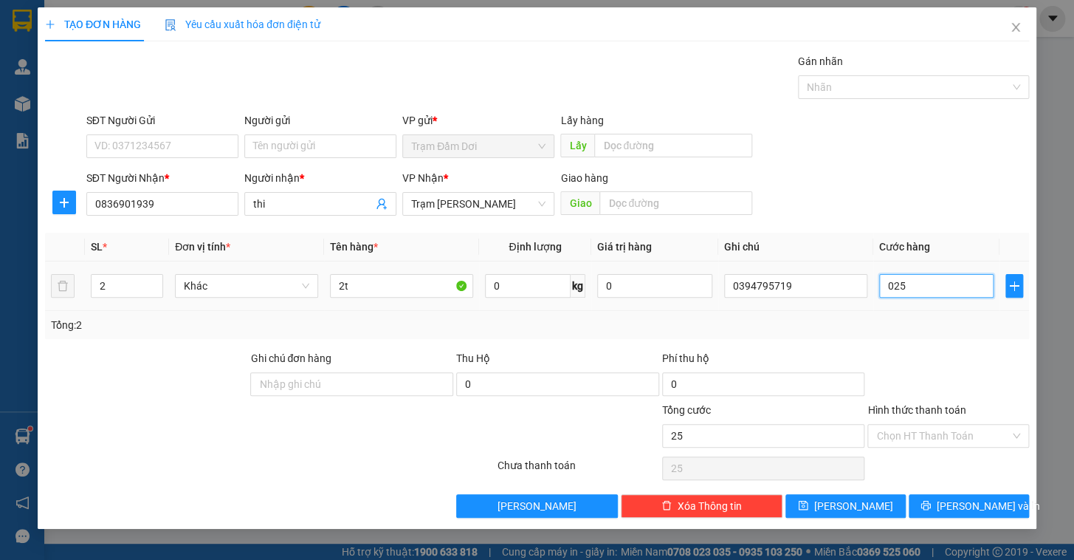
type input "250"
type input "0.250"
type input "250.000"
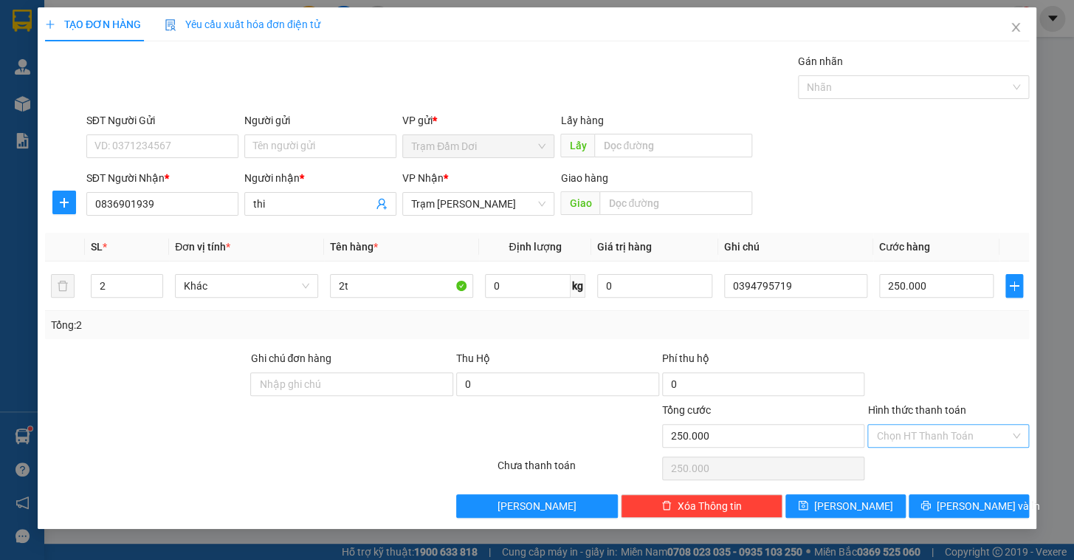
click at [951, 431] on input "Hình thức thanh toán" at bounding box center [943, 435] width 134 height 22
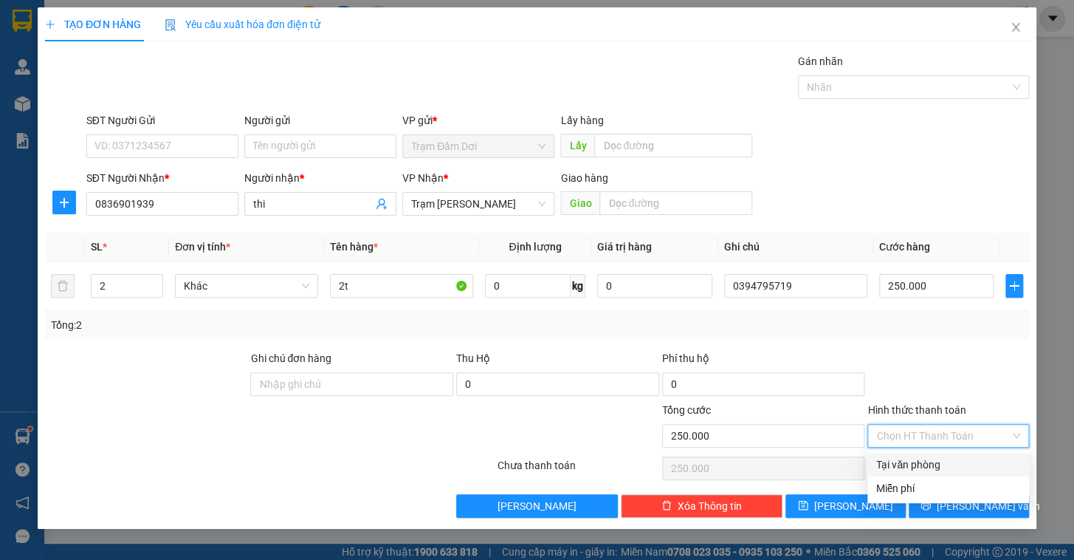
click at [929, 460] on div "Tại văn phòng" at bounding box center [948, 464] width 144 height 16
type input "0"
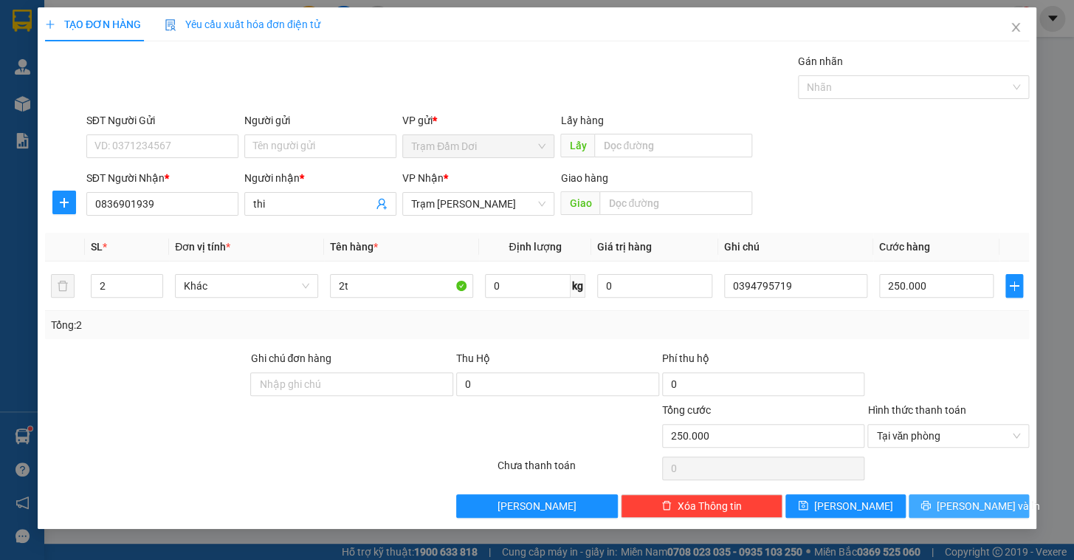
click at [930, 503] on icon "printer" at bounding box center [925, 505] width 10 height 10
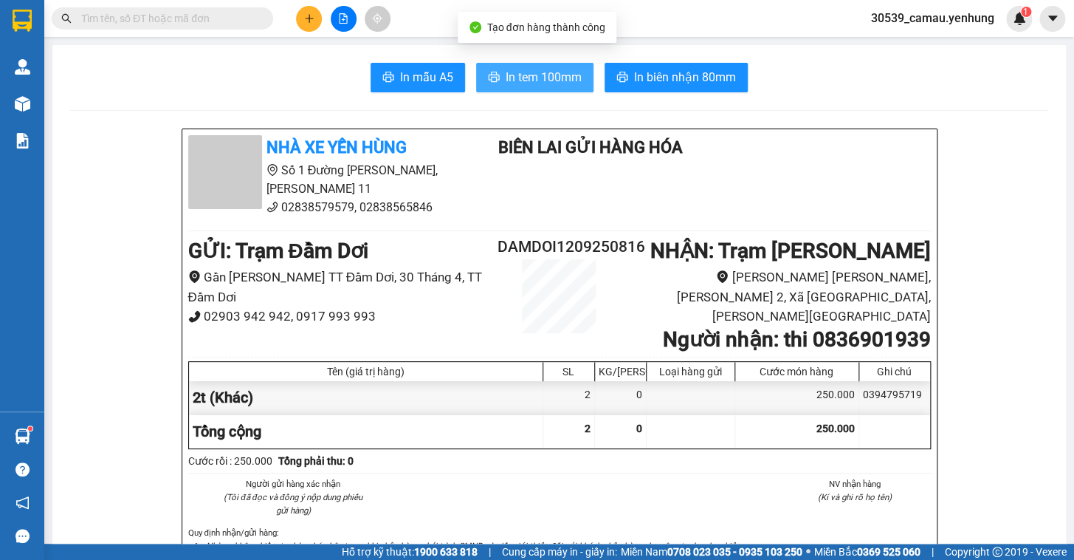
click at [547, 80] on span "In tem 100mm" at bounding box center [544, 77] width 76 height 18
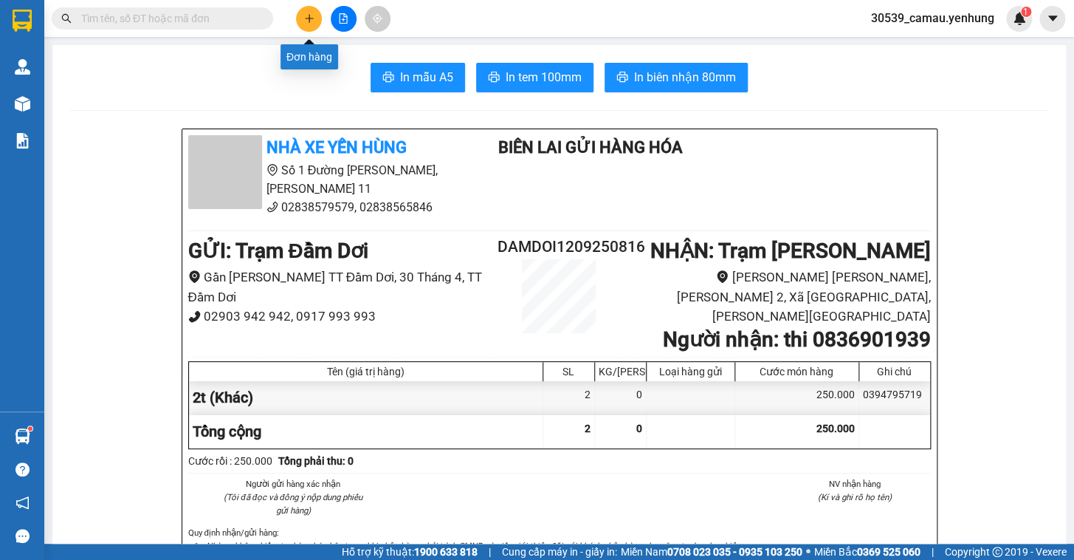
click at [304, 13] on icon "plus" at bounding box center [309, 18] width 10 height 10
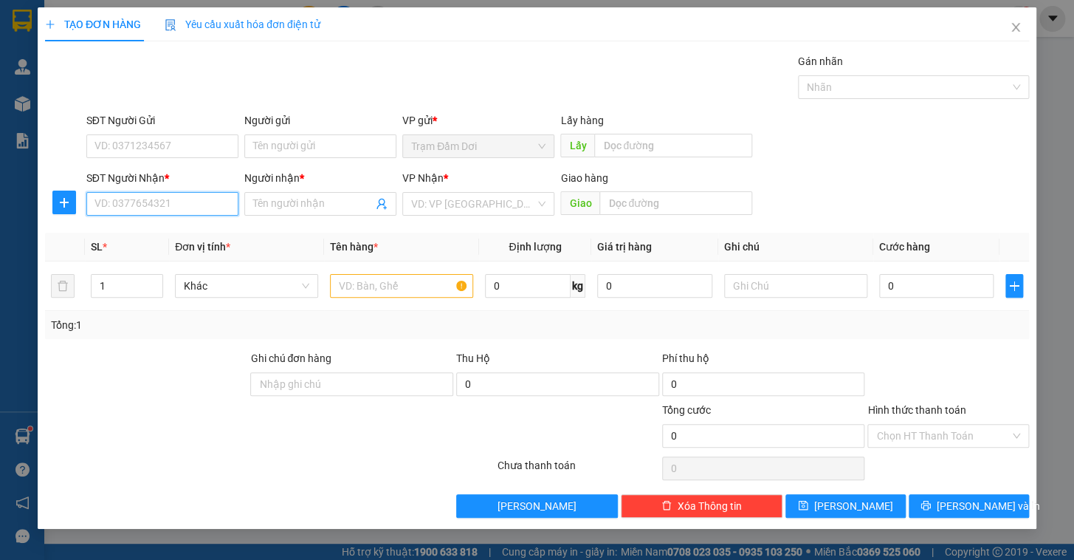
click at [161, 200] on input "SĐT Người Nhận *" at bounding box center [162, 204] width 152 height 24
click at [162, 234] on div "0382831712 - [GEOGRAPHIC_DATA]" at bounding box center [178, 233] width 166 height 16
type input "0382831712"
type input "phuong"
type input "tam phuoc"
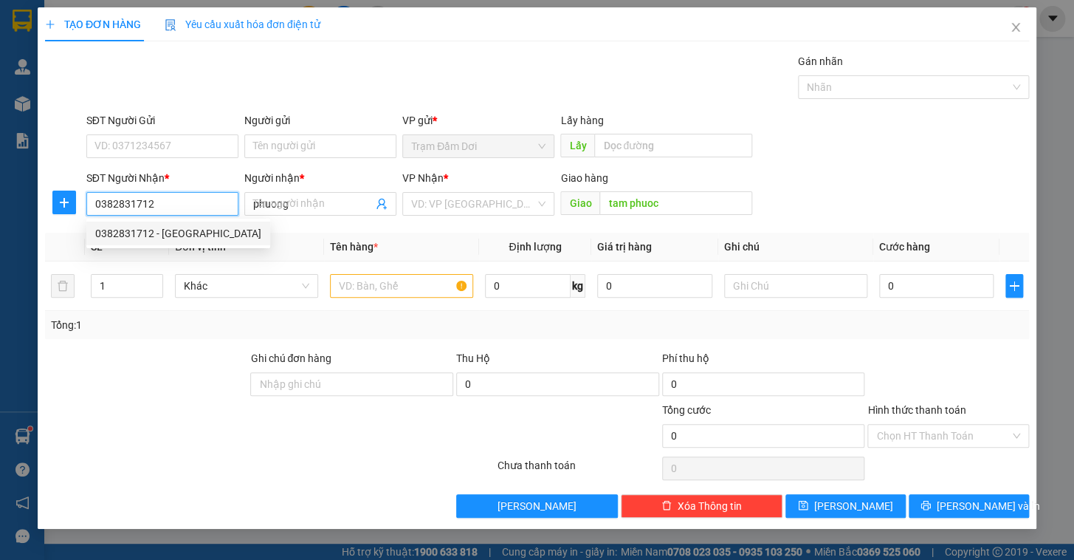
type input "120.000"
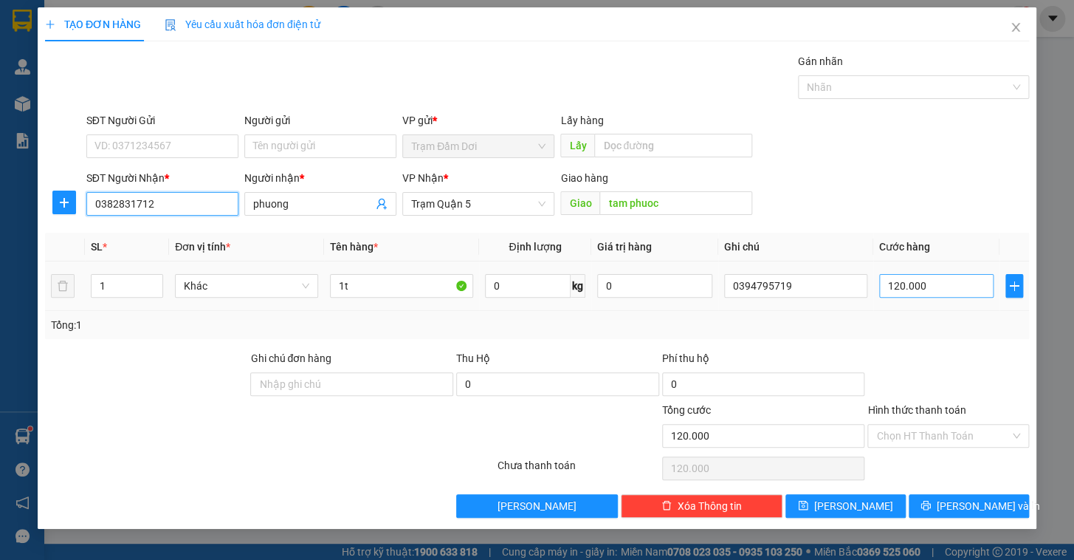
type input "0382831712"
click at [963, 280] on input "120.000" at bounding box center [936, 286] width 115 height 24
type input "0"
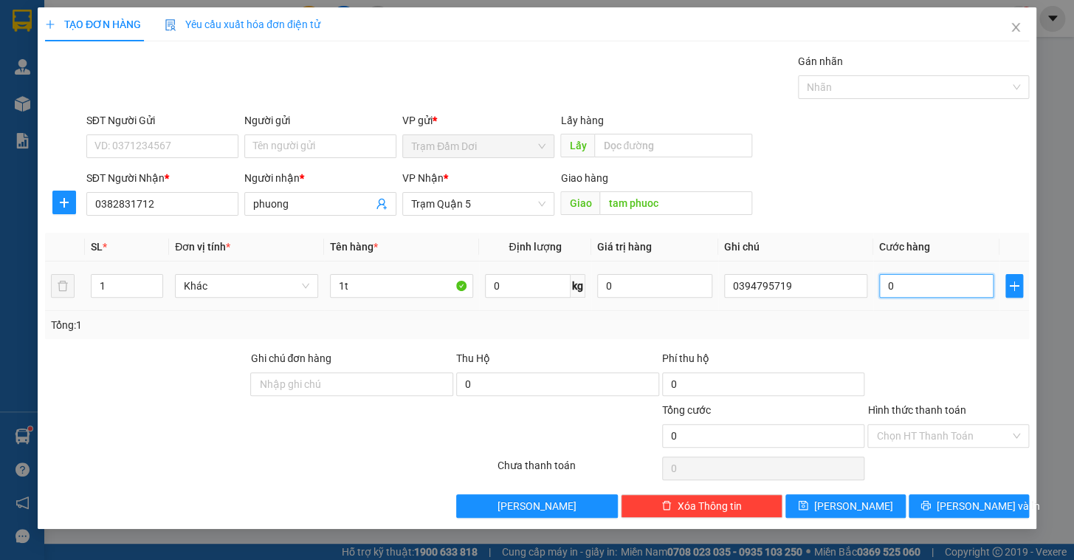
type input "1"
type input "01"
type input "10"
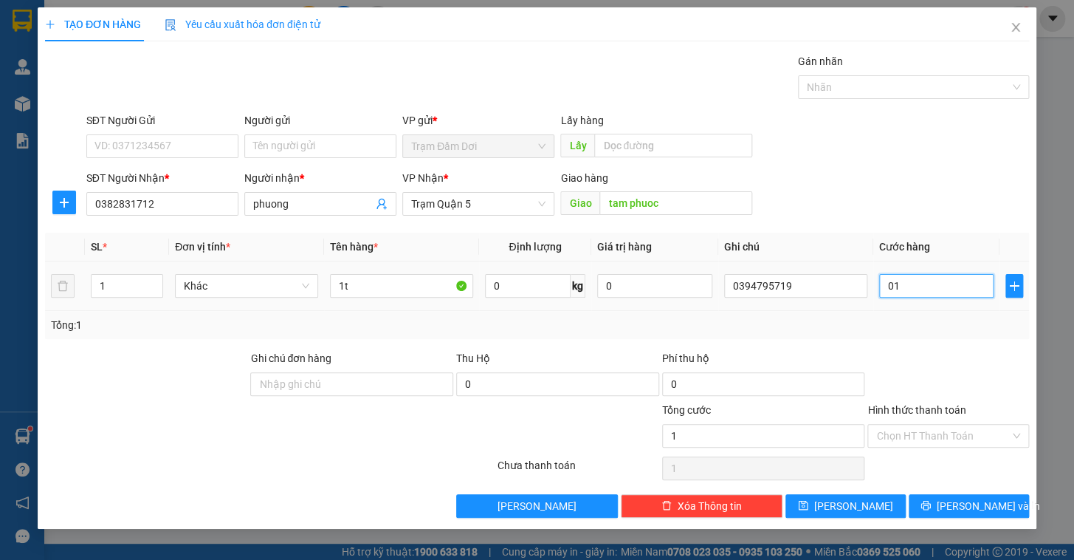
type input "010"
type input "100"
type input "0.100"
click at [934, 436] on input "Hình thức thanh toán" at bounding box center [943, 435] width 134 height 22
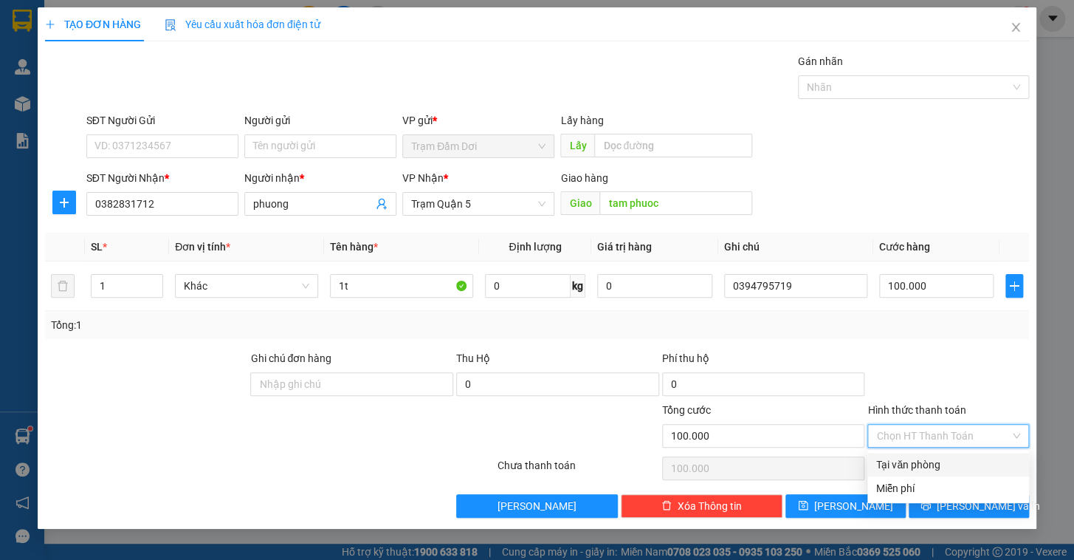
click at [932, 464] on div "Tại văn phòng" at bounding box center [948, 464] width 144 height 16
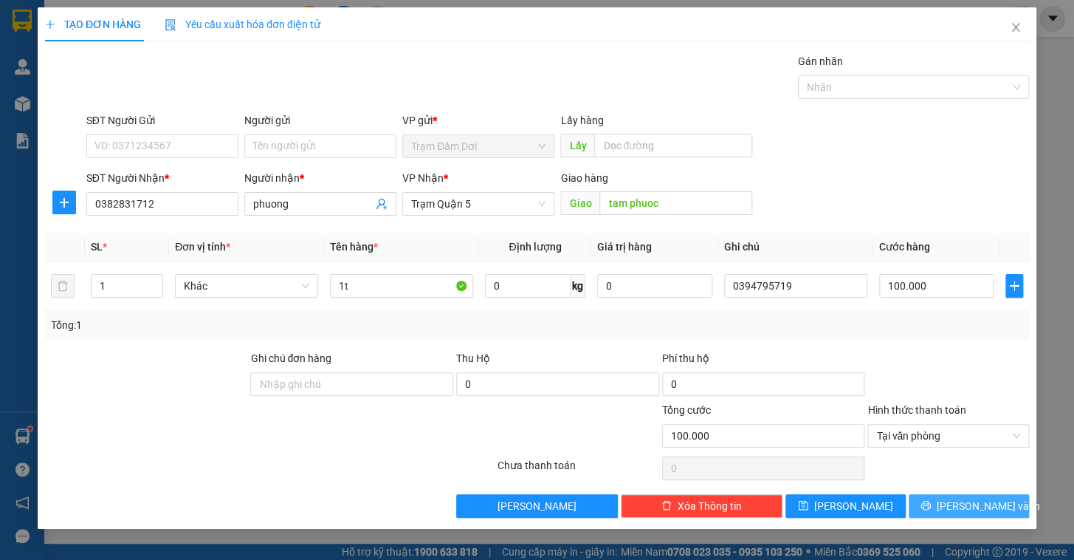
click at [931, 501] on icon "printer" at bounding box center [925, 505] width 10 height 10
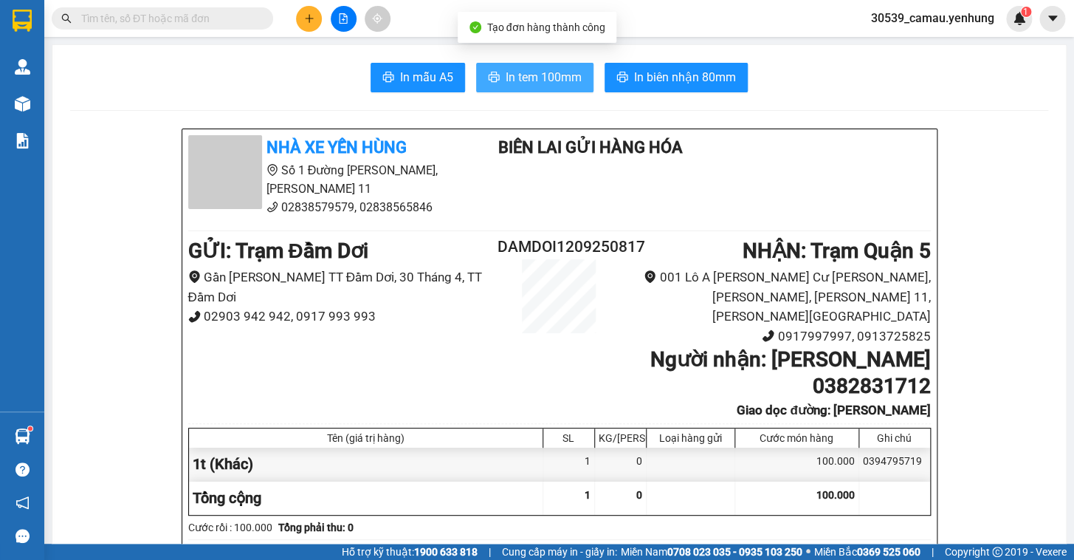
click at [554, 72] on span "In tem 100mm" at bounding box center [544, 77] width 76 height 18
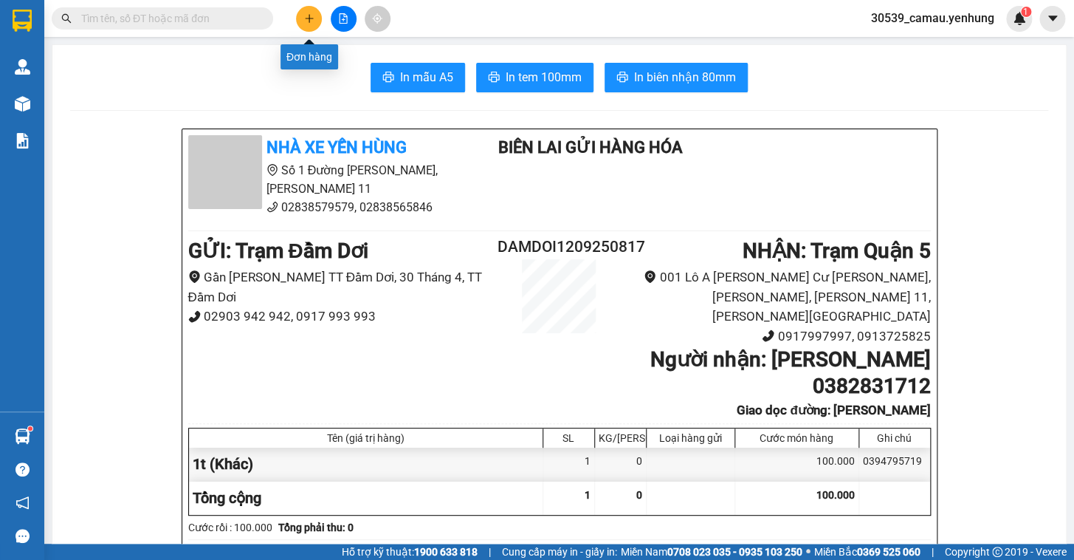
click at [307, 24] on button at bounding box center [309, 19] width 26 height 26
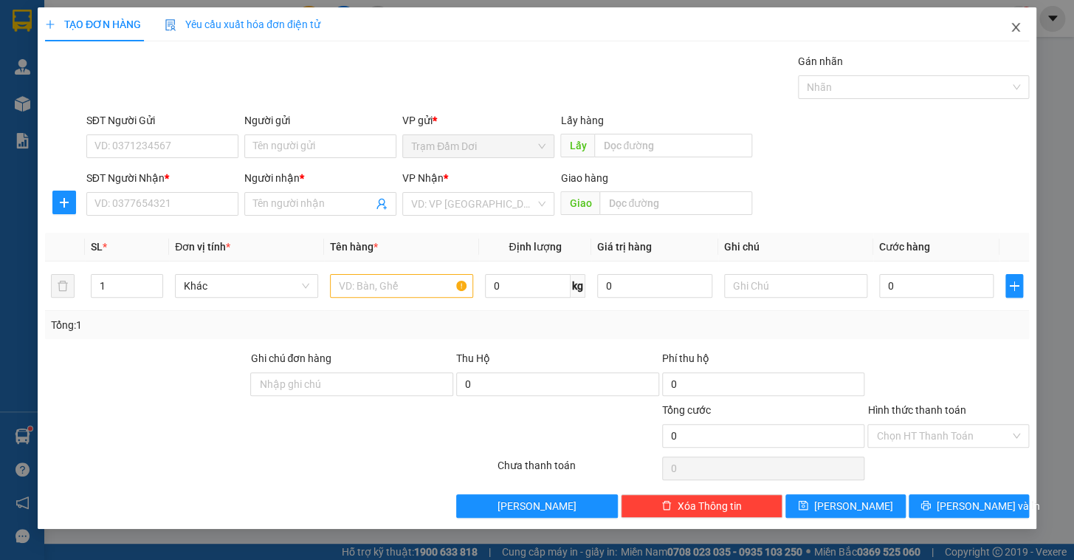
click at [1016, 22] on icon "close" at bounding box center [1016, 27] width 12 height 12
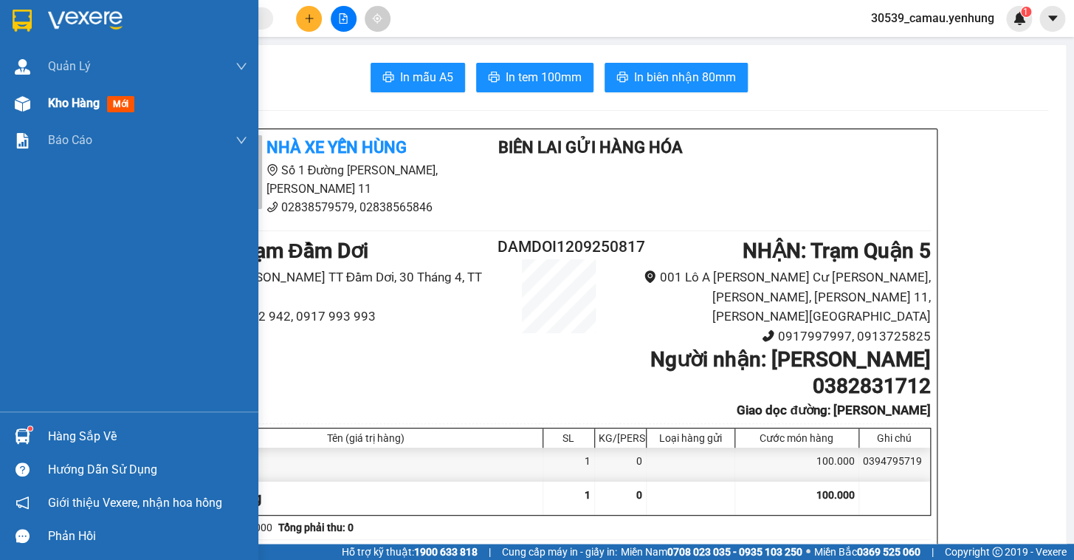
click at [29, 106] on img at bounding box center [23, 104] width 16 height 16
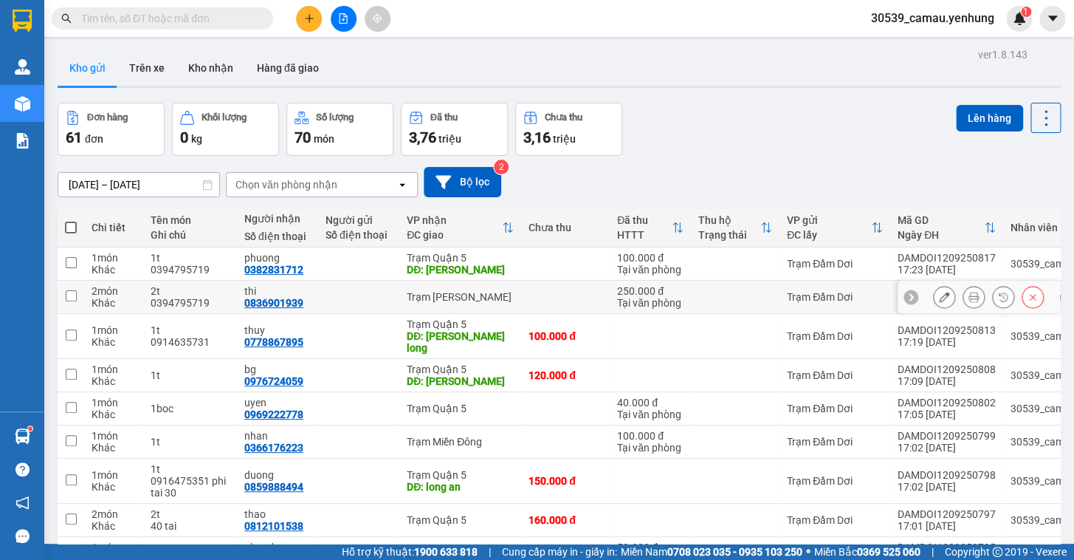
click at [963, 295] on button at bounding box center [973, 297] width 21 height 26
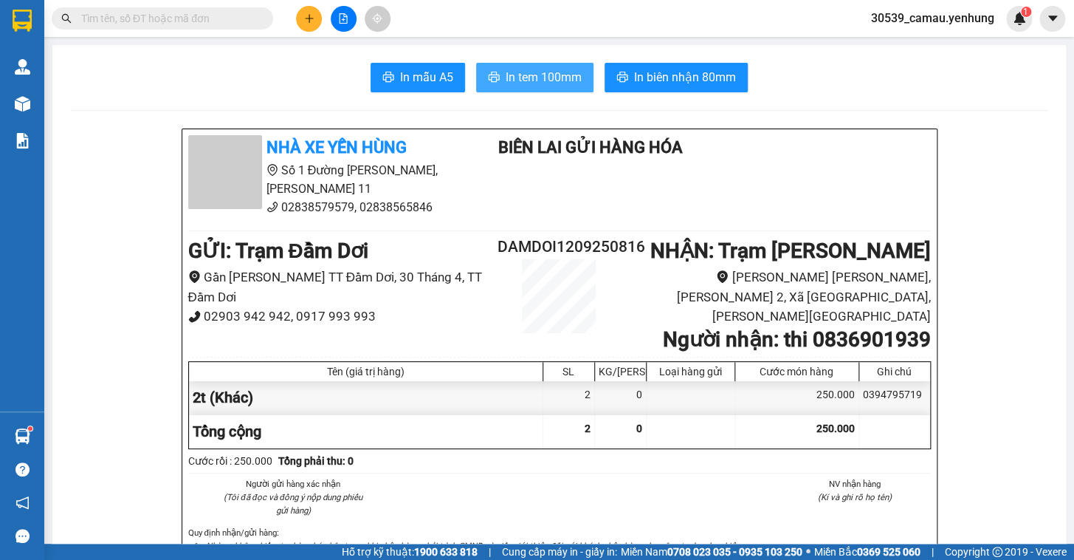
click at [574, 81] on span "In tem 100mm" at bounding box center [544, 77] width 76 height 18
click at [317, 20] on button at bounding box center [309, 19] width 26 height 26
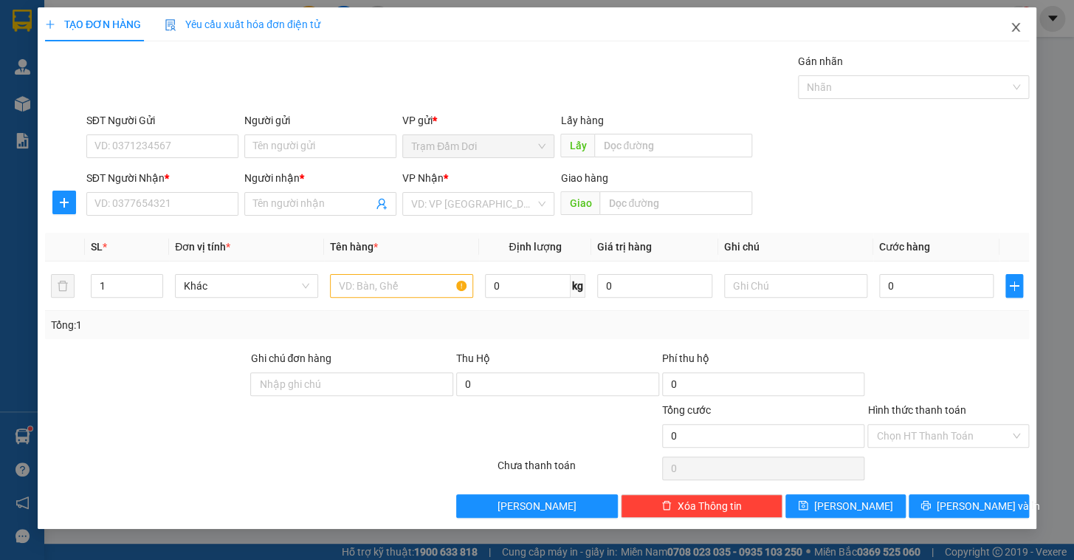
click at [1011, 18] on span "Close" at bounding box center [1015, 27] width 41 height 41
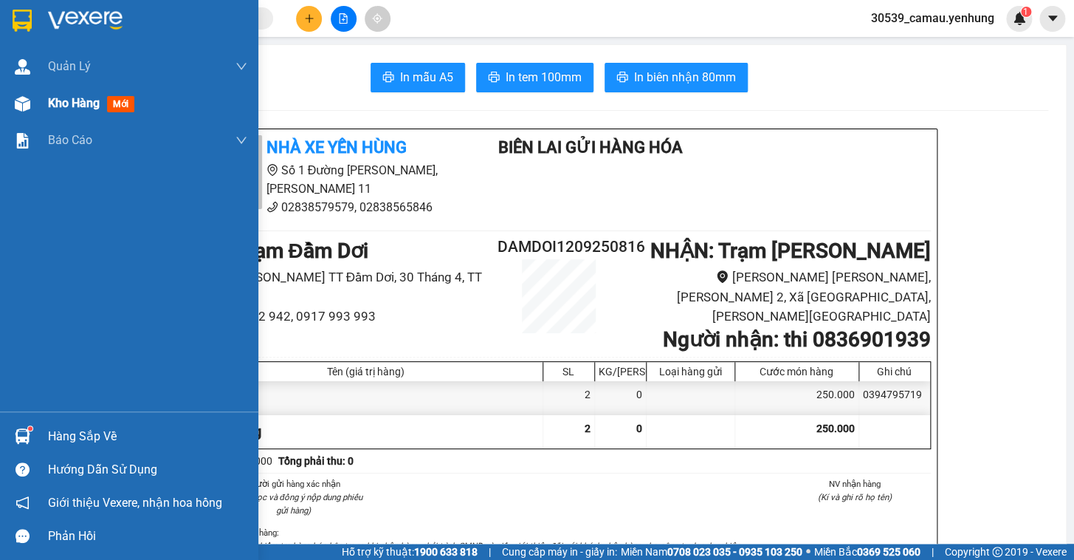
click at [82, 100] on span "Kho hàng" at bounding box center [74, 103] width 52 height 14
click at [80, 100] on span "Kho hàng" at bounding box center [74, 103] width 52 height 14
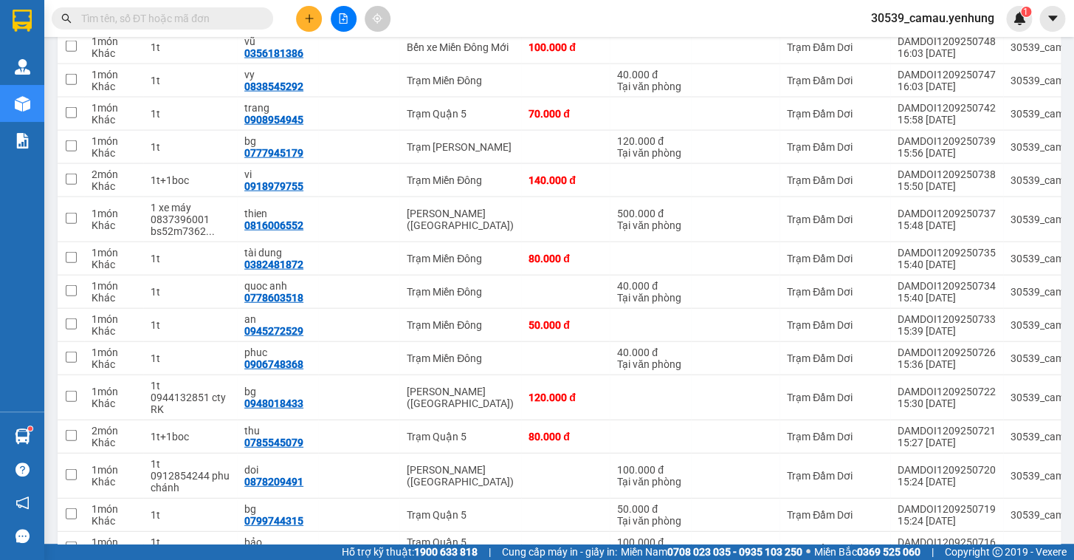
scroll to position [1967, 0]
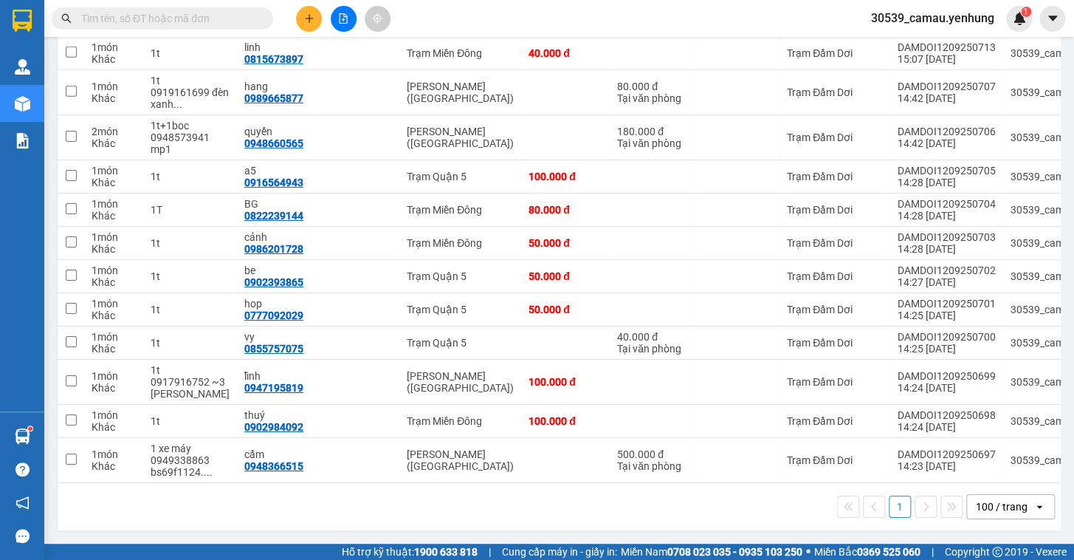
click at [1033, 511] on icon "open" at bounding box center [1039, 506] width 12 height 12
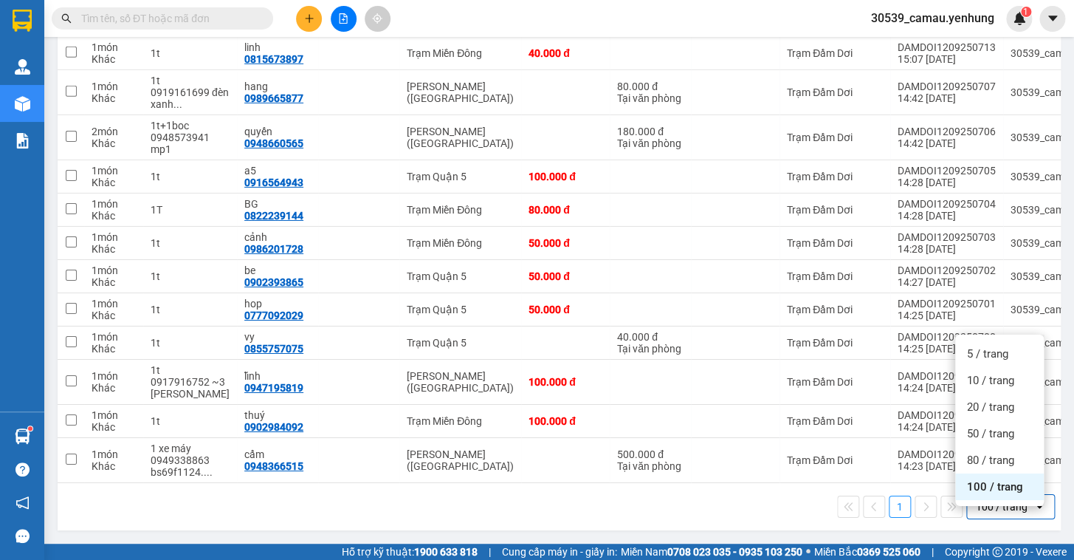
click at [1003, 479] on span "100 / trang" at bounding box center [995, 486] width 56 height 15
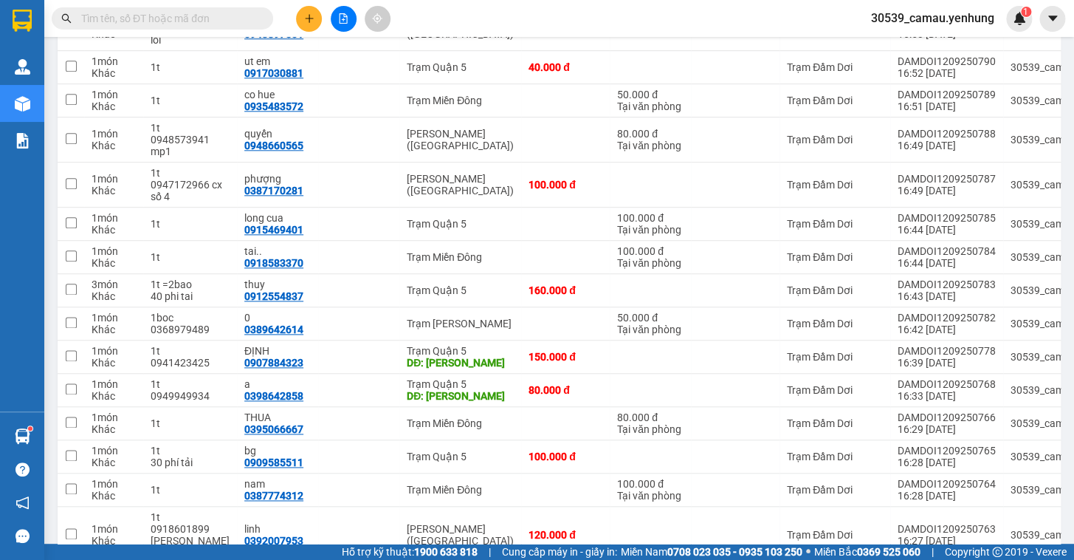
scroll to position [0, 0]
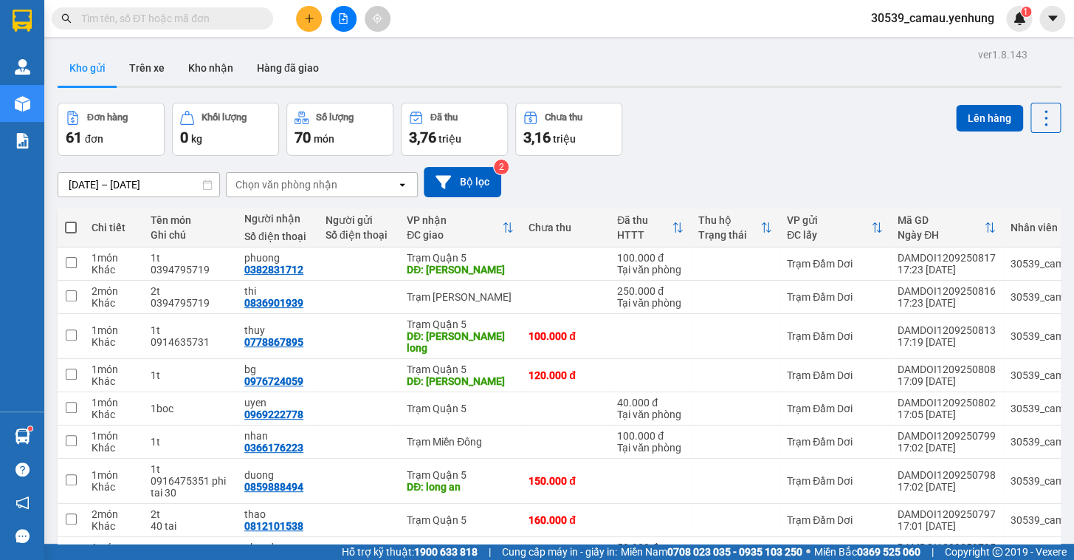
drag, startPoint x: 72, startPoint y: 225, endPoint x: 80, endPoint y: 230, distance: 9.0
click at [72, 226] on span at bounding box center [71, 227] width 12 height 12
click at [71, 220] on input "checkbox" at bounding box center [71, 220] width 0 height 0
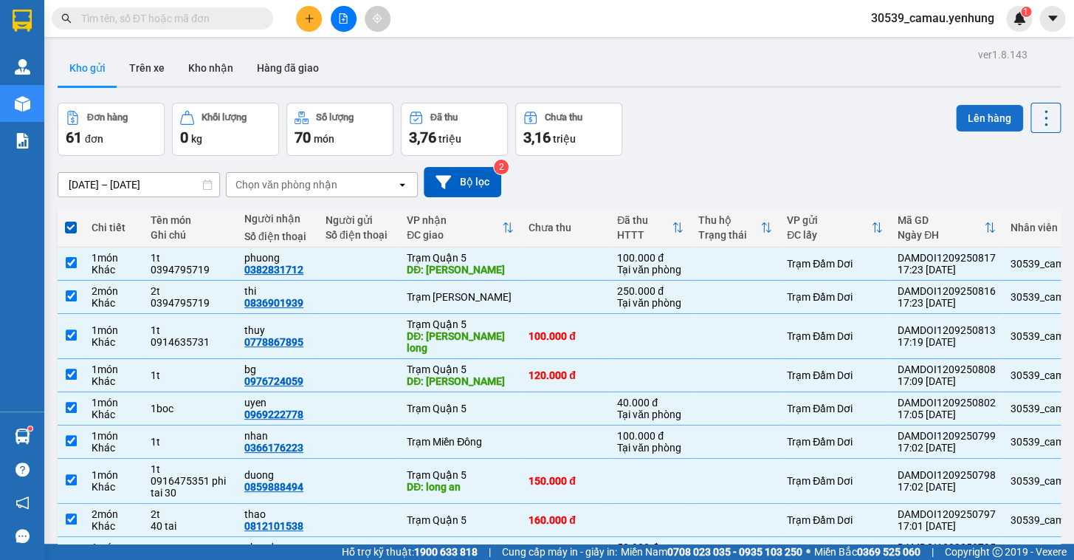
click at [968, 111] on button "Lên hàng" at bounding box center [989, 118] width 67 height 27
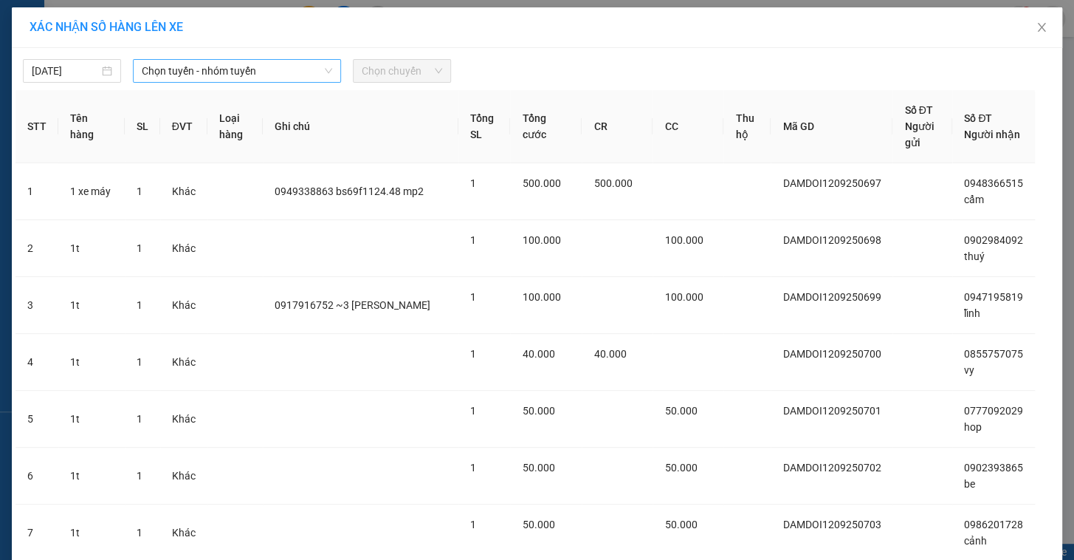
click at [245, 80] on span "Chọn tuyến - nhóm tuyến" at bounding box center [237, 71] width 190 height 22
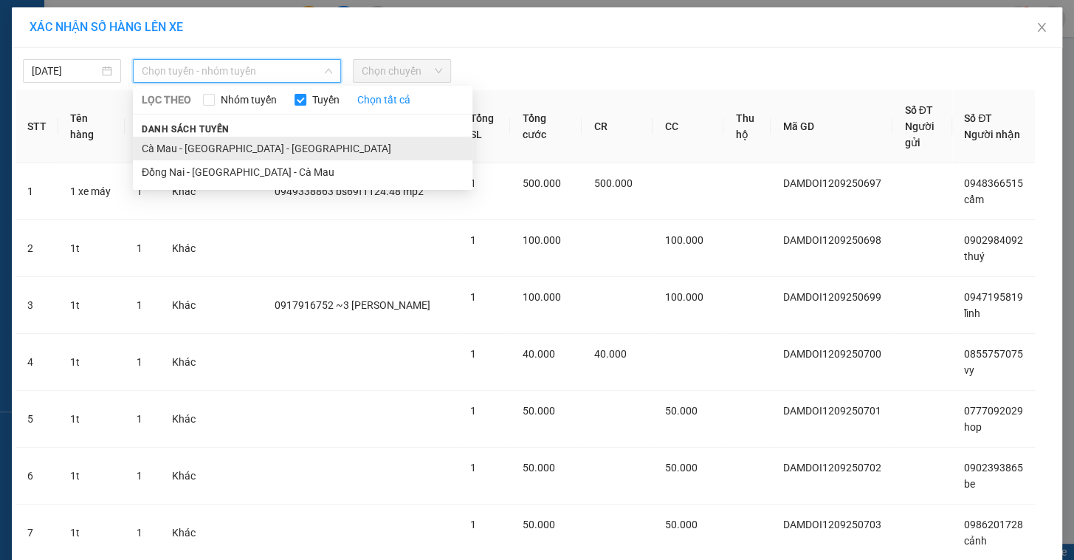
click at [227, 145] on li "Cà Mau - [GEOGRAPHIC_DATA] - [GEOGRAPHIC_DATA]" at bounding box center [303, 149] width 340 height 24
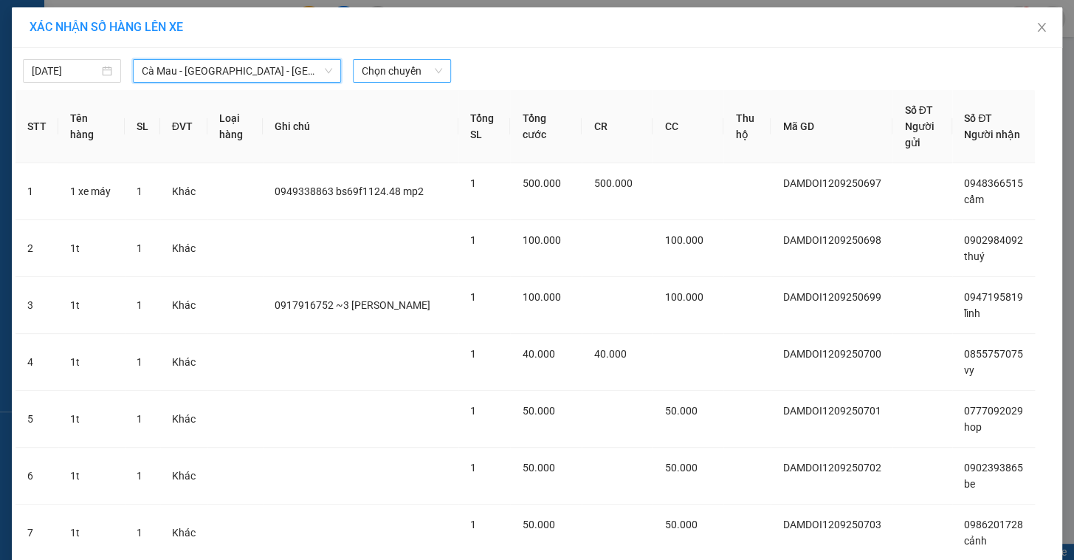
click at [393, 72] on span "Chọn chuyến" at bounding box center [402, 71] width 80 height 22
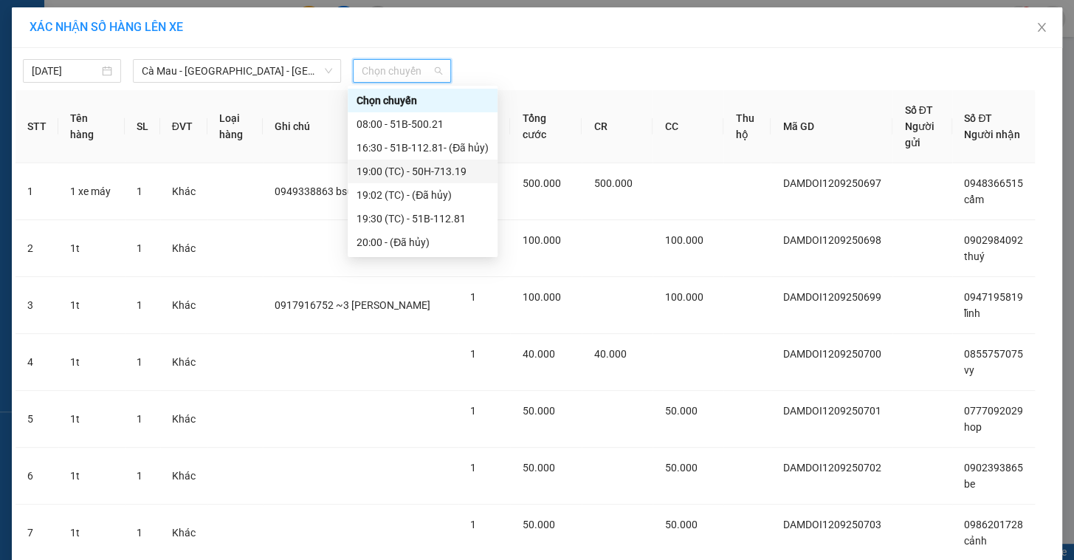
click at [411, 167] on div "19:00 (TC) - 50H-713.19" at bounding box center [423, 171] width 132 height 16
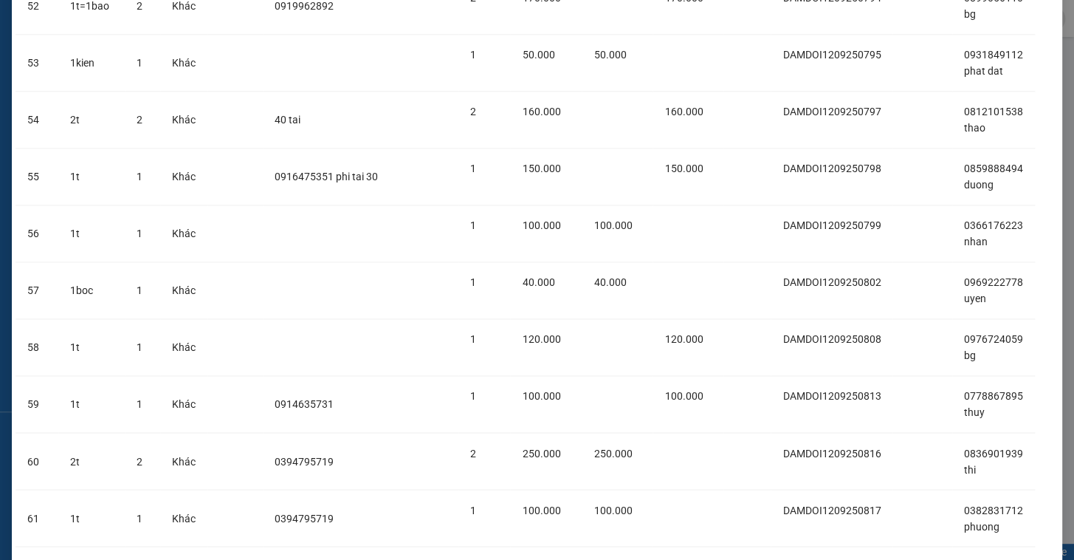
scroll to position [3198, 0]
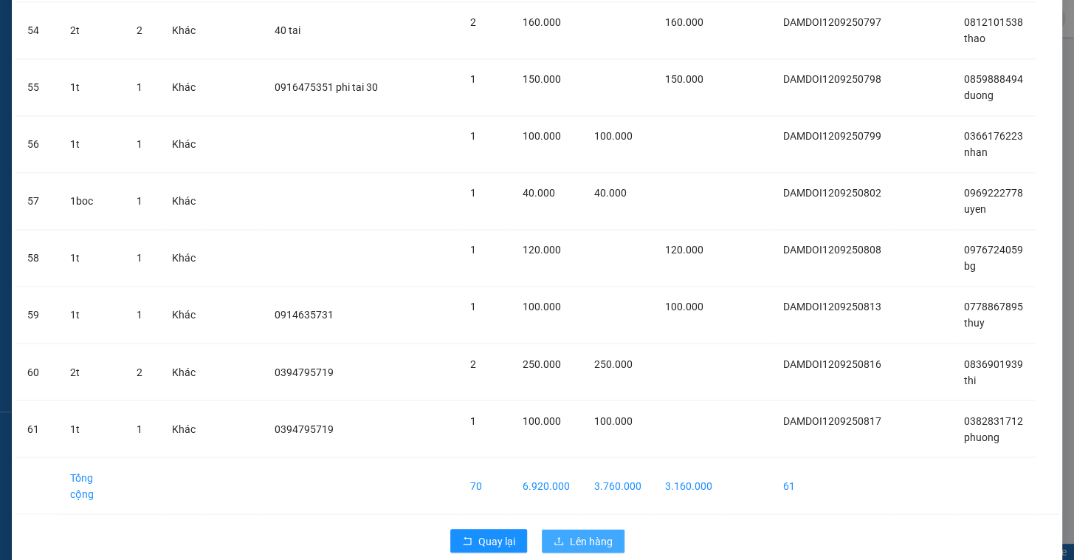
click at [582, 532] on span "Lên hàng" at bounding box center [591, 540] width 43 height 16
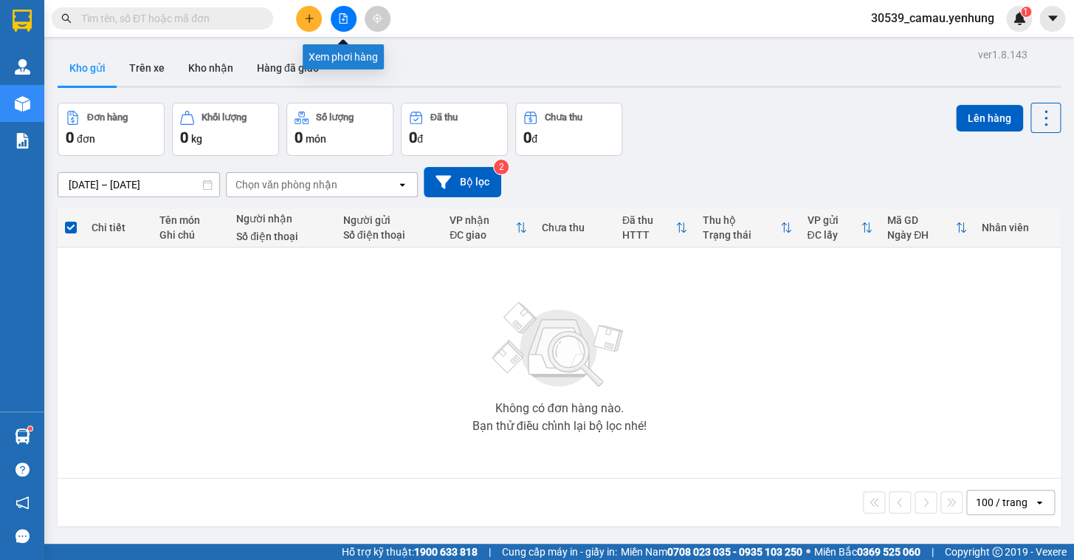
click at [343, 23] on icon "file-add" at bounding box center [344, 18] width 8 height 10
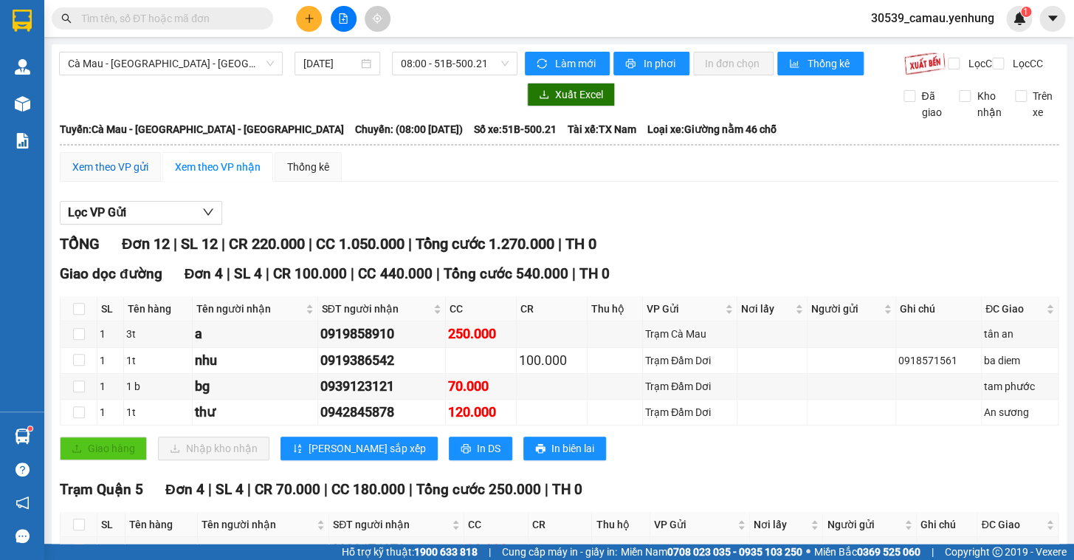
drag, startPoint x: 97, startPoint y: 178, endPoint x: 599, endPoint y: 89, distance: 510.6
click at [97, 175] on div "Xem theo VP gửi" at bounding box center [110, 167] width 76 height 16
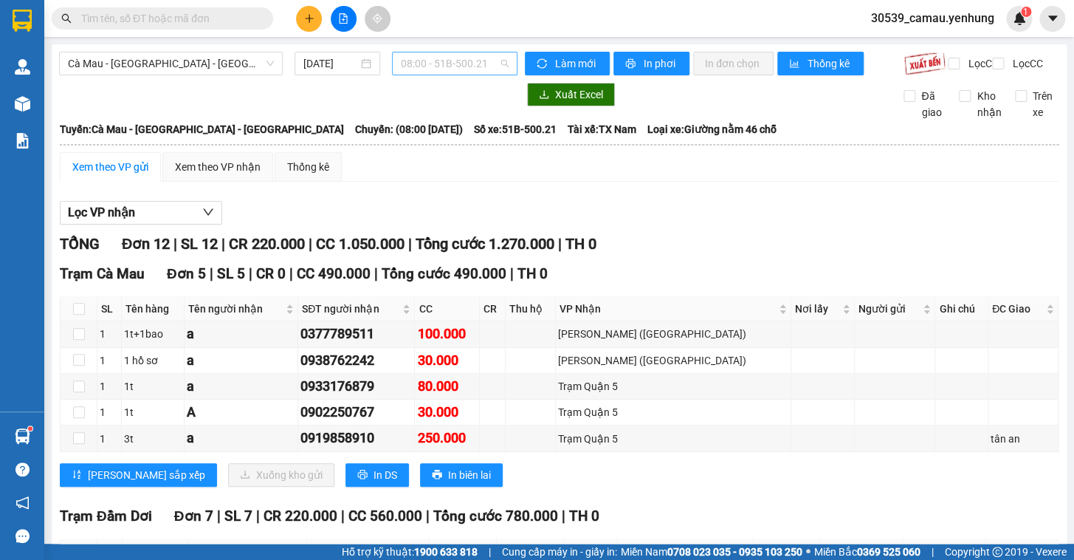
click at [471, 58] on span "08:00 - 51B-500.21" at bounding box center [455, 63] width 108 height 22
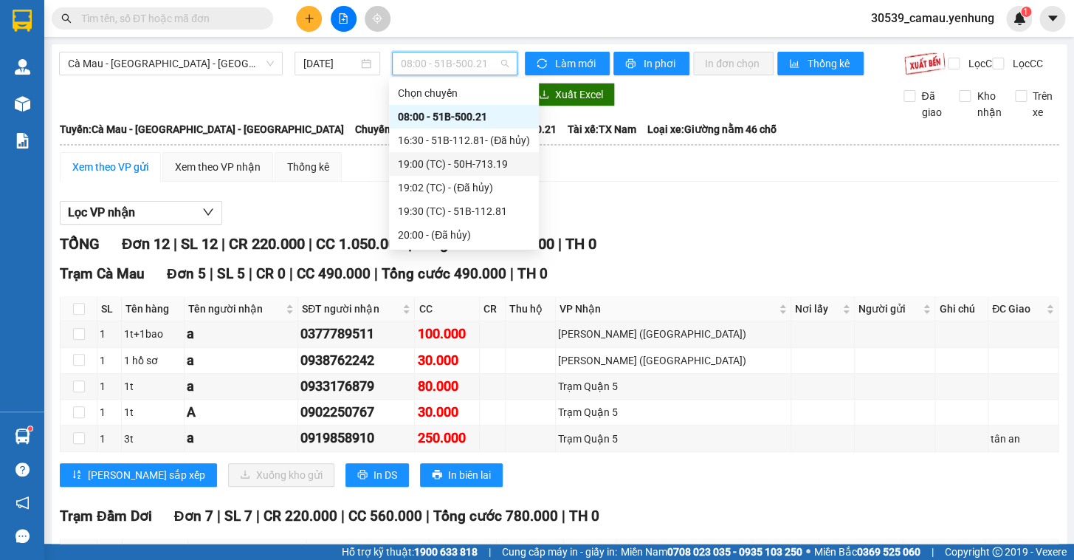
click at [452, 162] on div "19:00 (TC) - 50H-713.19" at bounding box center [464, 164] width 132 height 16
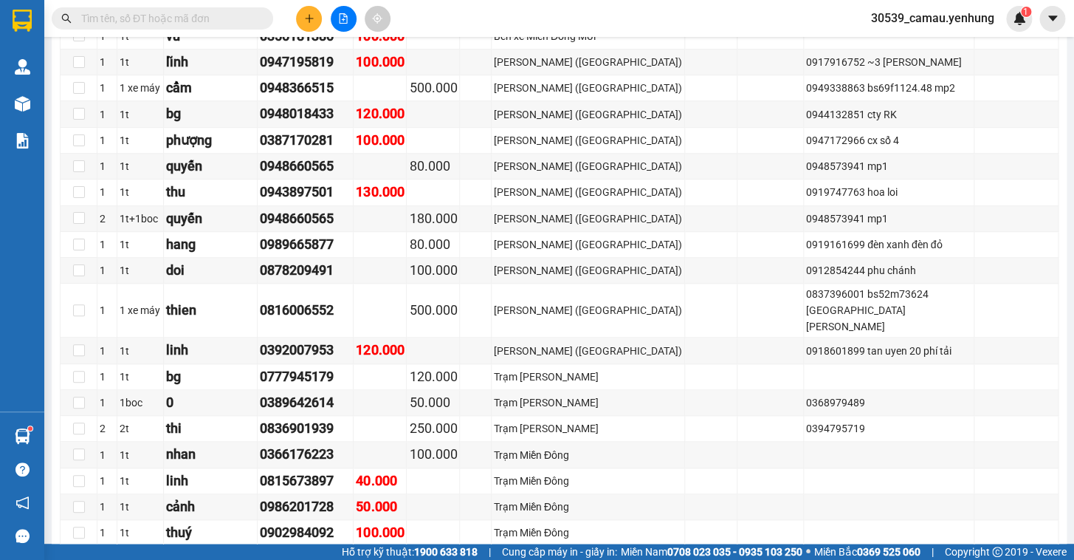
scroll to position [407, 0]
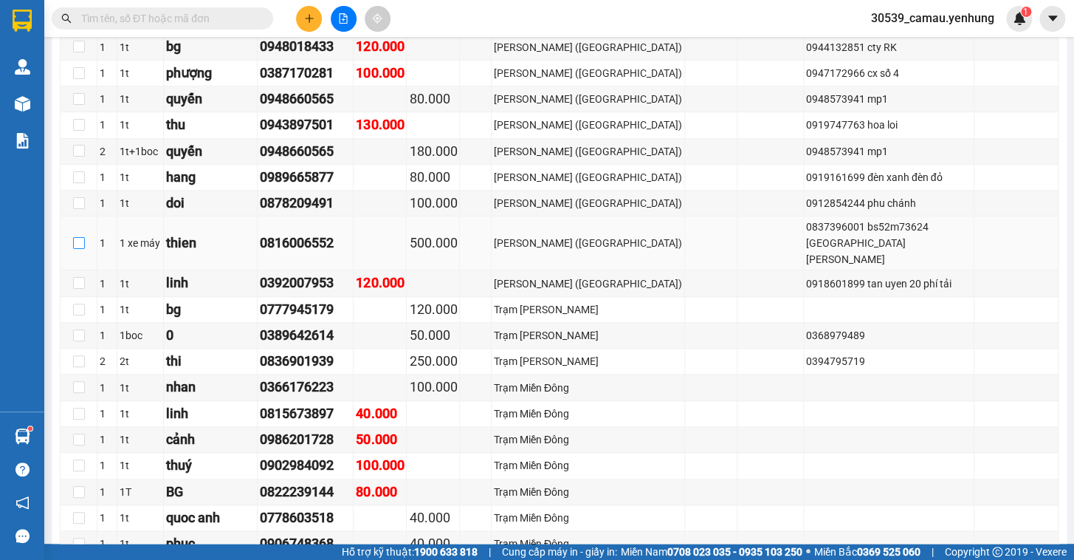
click at [78, 237] on input "checkbox" at bounding box center [79, 243] width 12 height 12
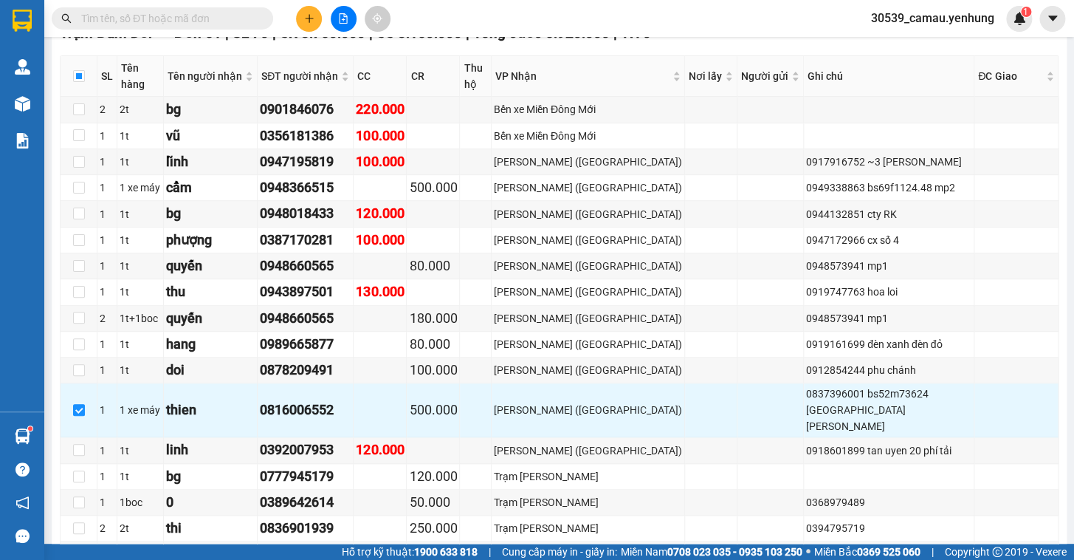
scroll to position [237, 0]
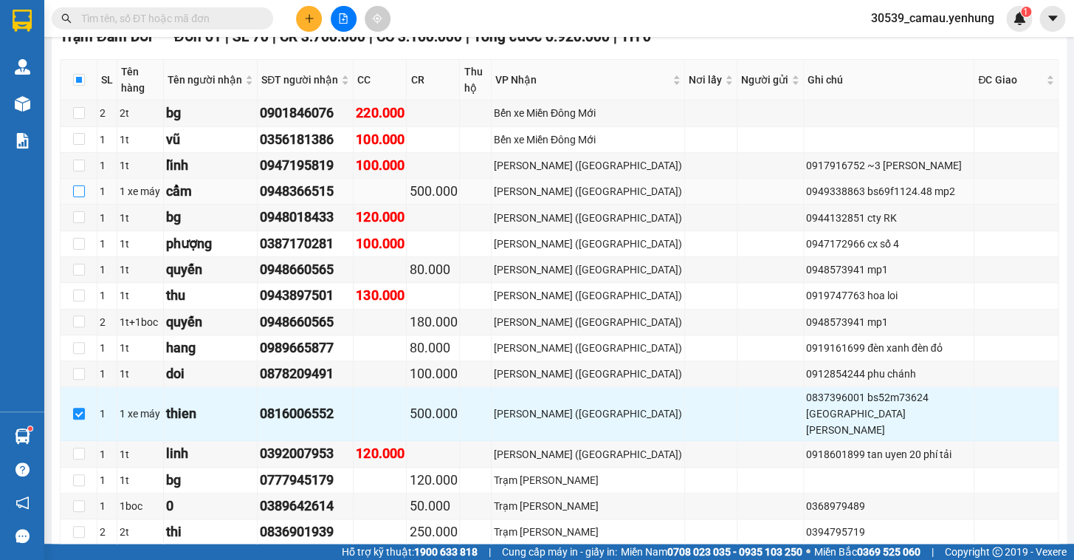
click at [81, 189] on input "checkbox" at bounding box center [79, 191] width 12 height 12
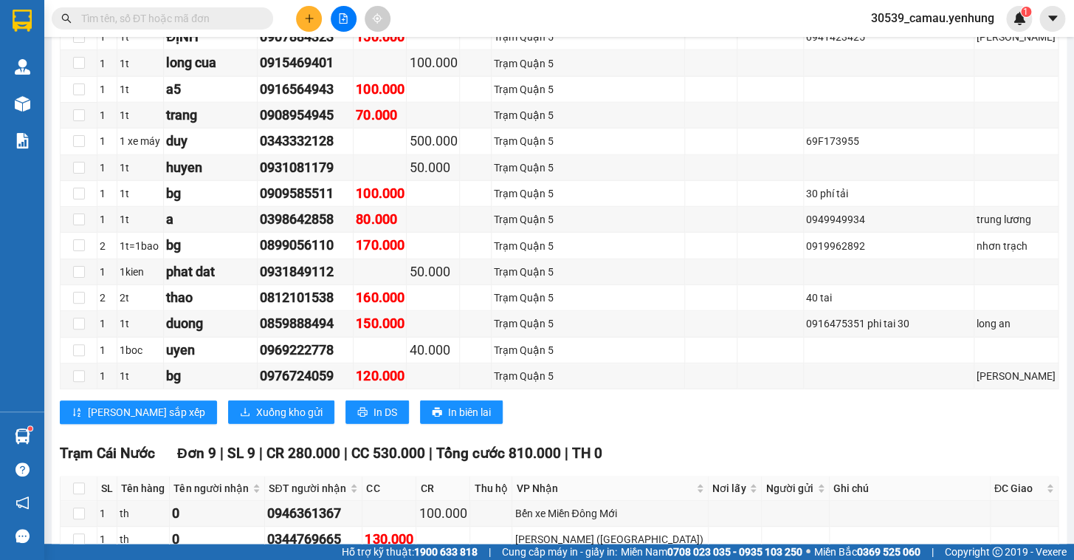
scroll to position [1576, 0]
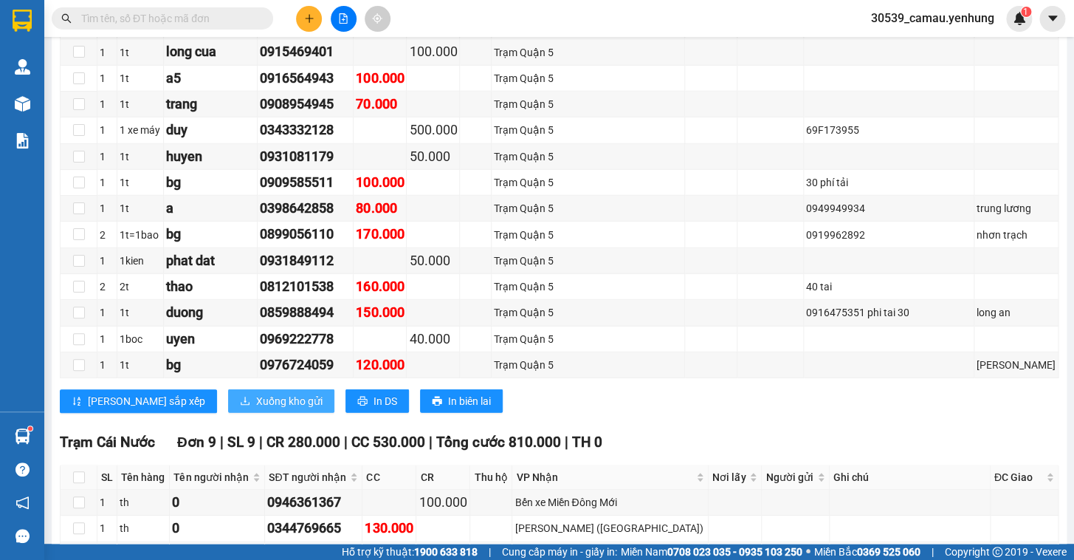
click at [256, 393] on span "Xuống kho gửi" at bounding box center [289, 401] width 66 height 16
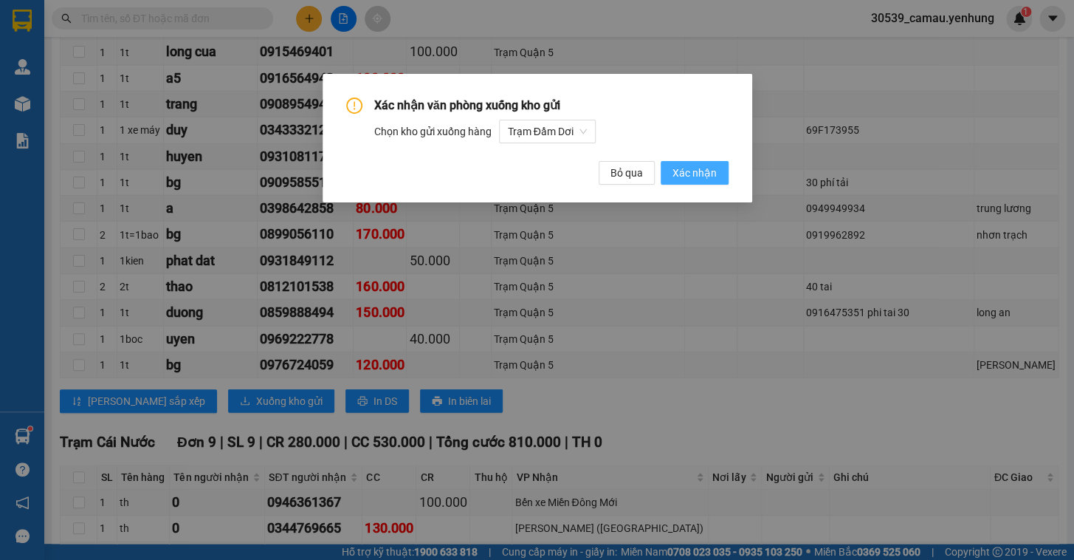
click at [689, 168] on span "Xác nhận" at bounding box center [694, 173] width 44 height 16
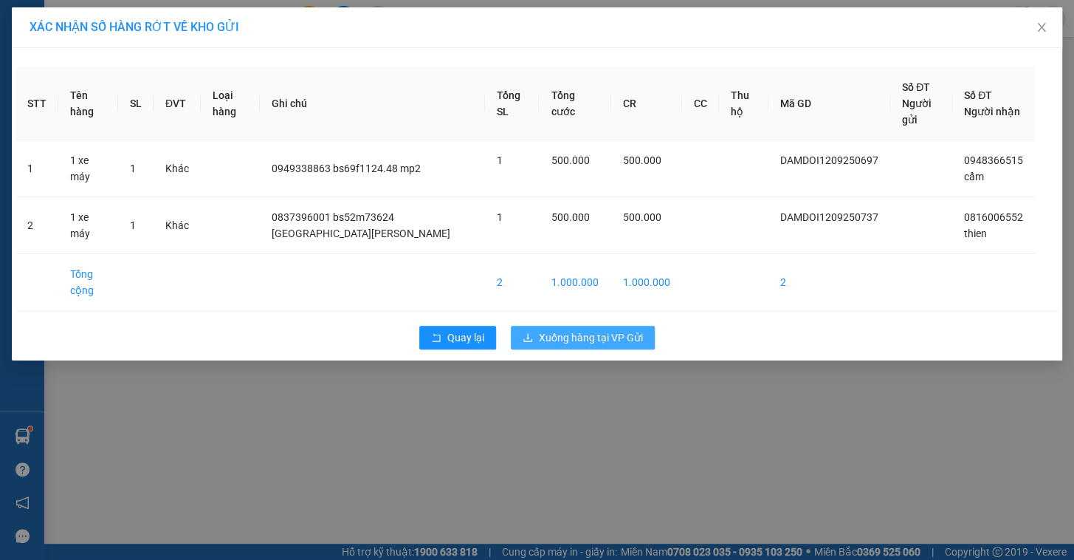
click at [585, 340] on span "Xuống hàng tại VP Gửi" at bounding box center [591, 337] width 104 height 16
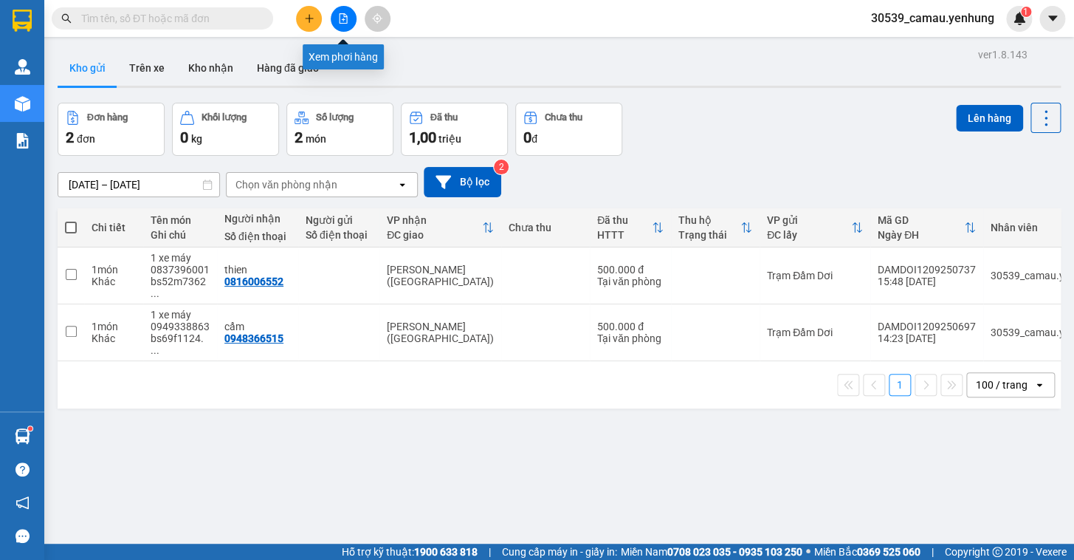
click at [341, 13] on icon "file-add" at bounding box center [344, 18] width 8 height 10
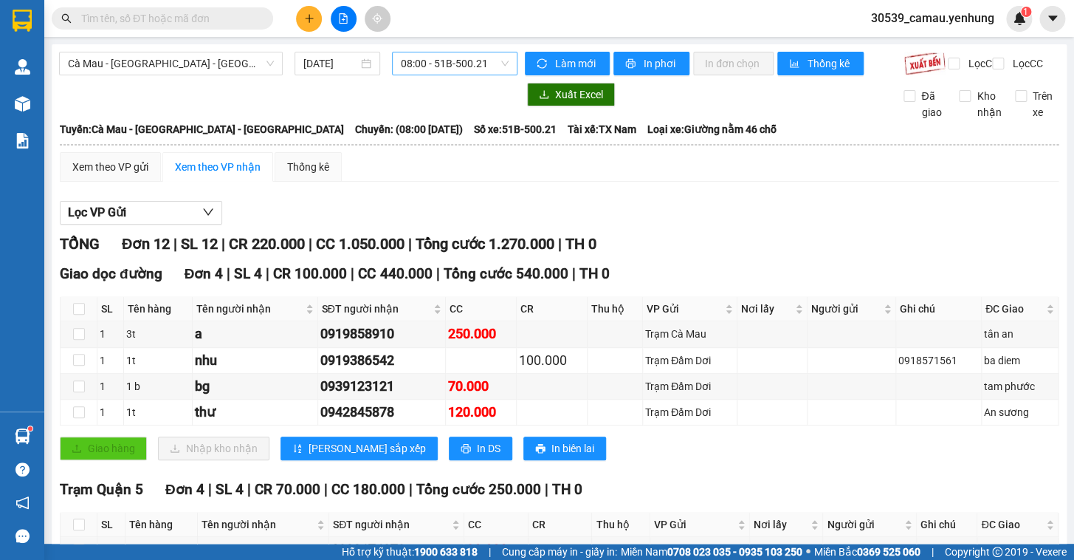
click at [452, 63] on span "08:00 - 51B-500.21" at bounding box center [455, 63] width 108 height 22
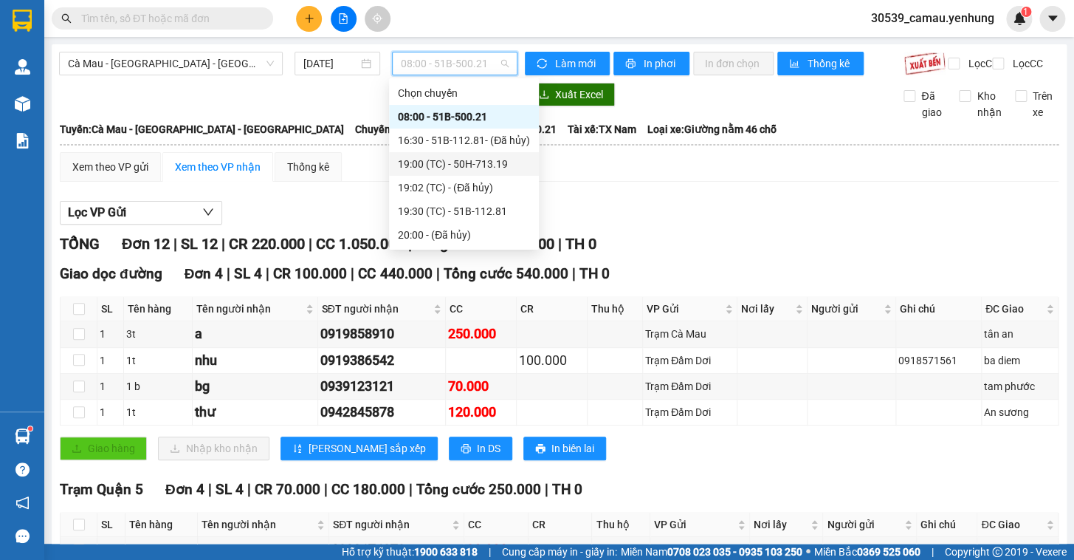
click at [454, 159] on div "19:00 (TC) - 50H-713.19" at bounding box center [464, 164] width 132 height 16
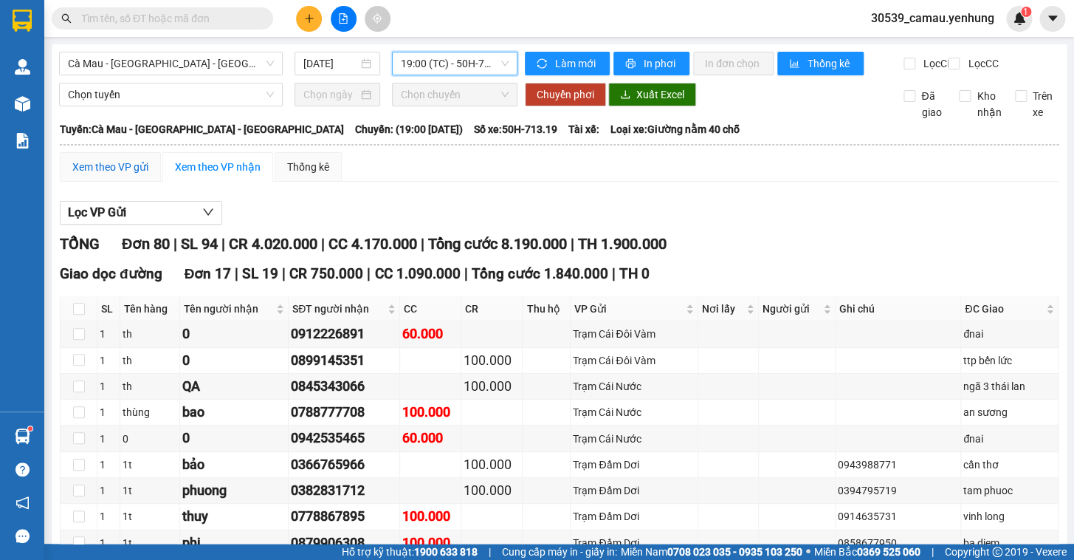
click at [123, 175] on div "Xem theo VP gửi" at bounding box center [110, 167] width 76 height 16
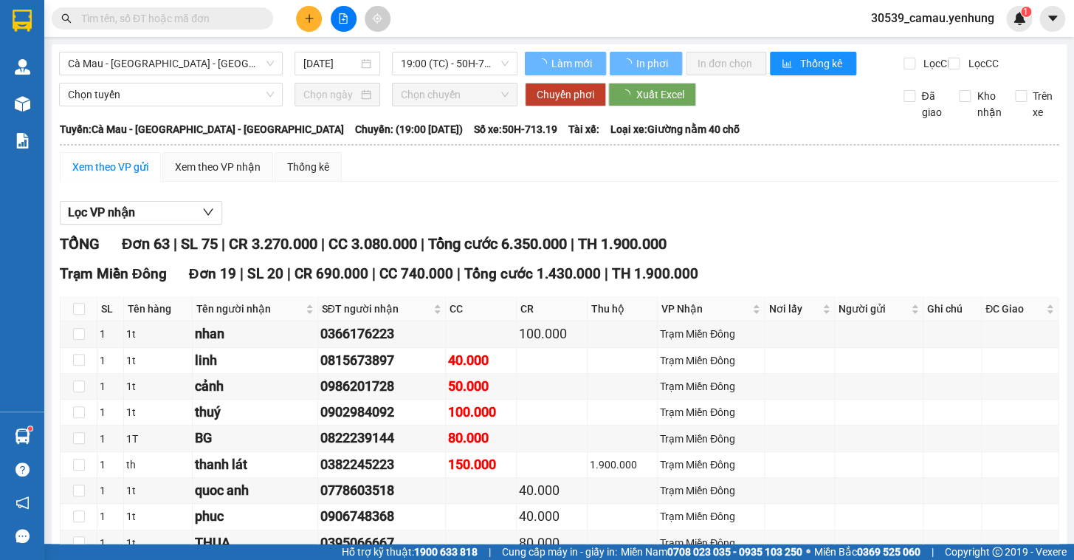
click at [123, 175] on div "Xem theo VP gửi" at bounding box center [110, 167] width 76 height 16
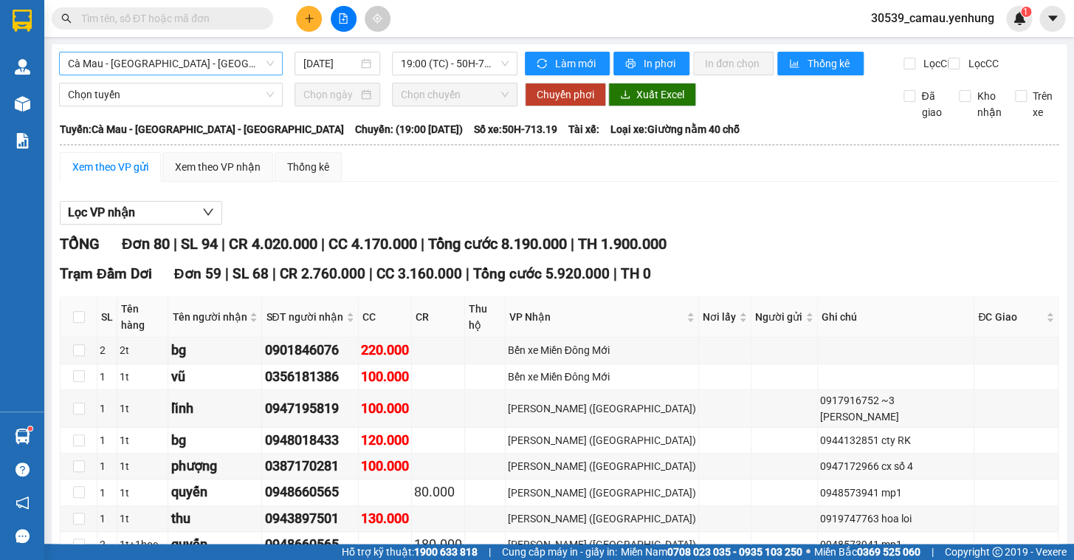
click at [214, 63] on span "Cà Mau - [GEOGRAPHIC_DATA] - [GEOGRAPHIC_DATA]" at bounding box center [171, 63] width 206 height 22
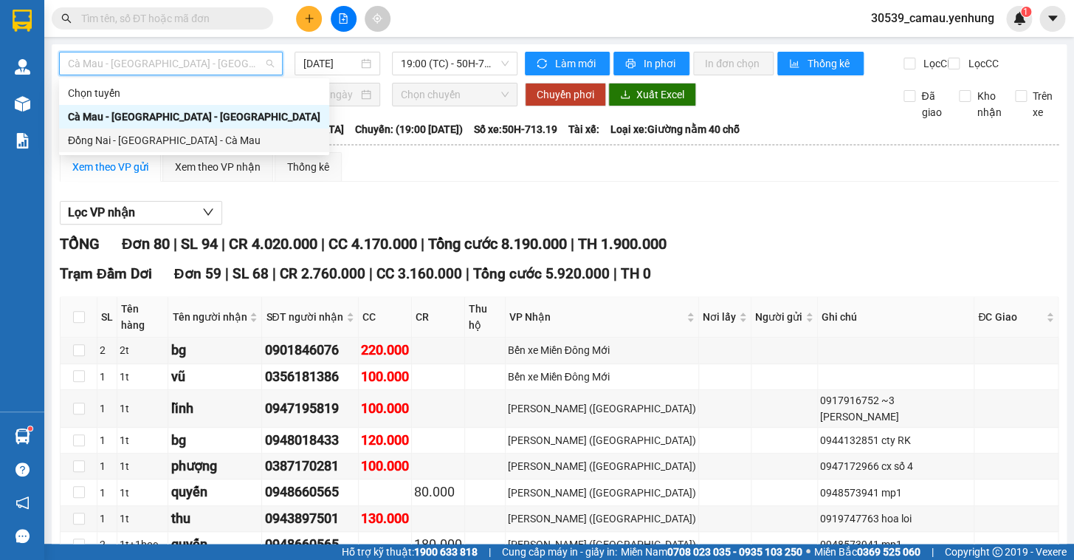
click at [159, 140] on div "Đồng Nai - [GEOGRAPHIC_DATA] - Cà Mau" at bounding box center [194, 140] width 252 height 16
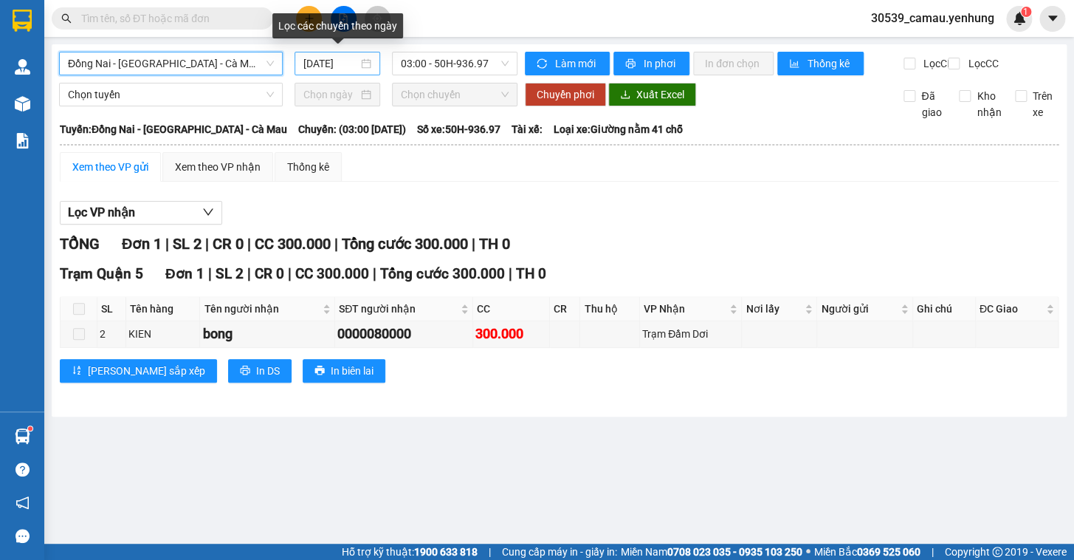
click at [365, 63] on div "[DATE]" at bounding box center [337, 63] width 69 height 16
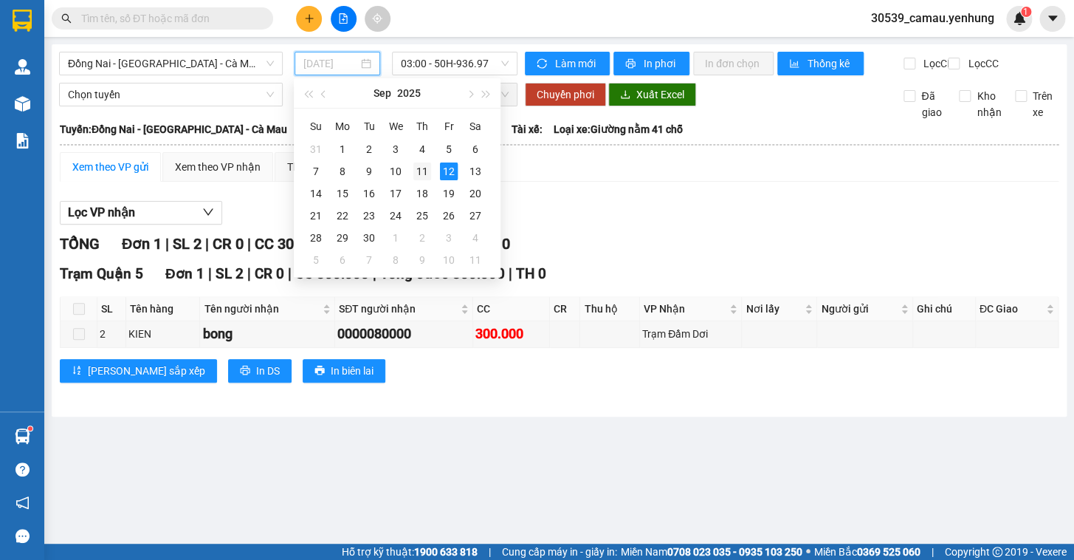
click at [416, 169] on div "11" at bounding box center [422, 171] width 18 height 18
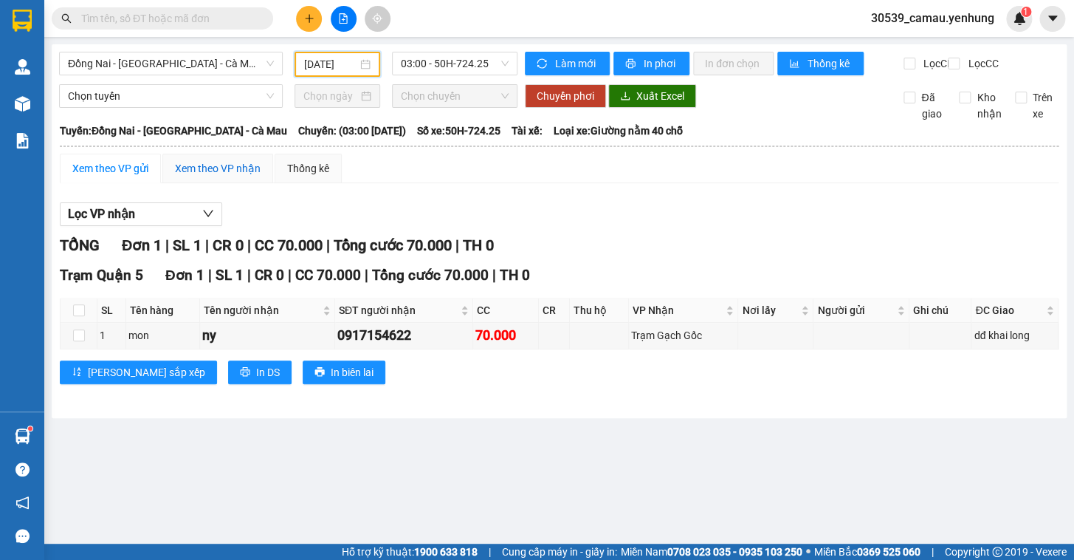
click at [207, 172] on div "Xem theo VP nhận" at bounding box center [218, 168] width 86 height 16
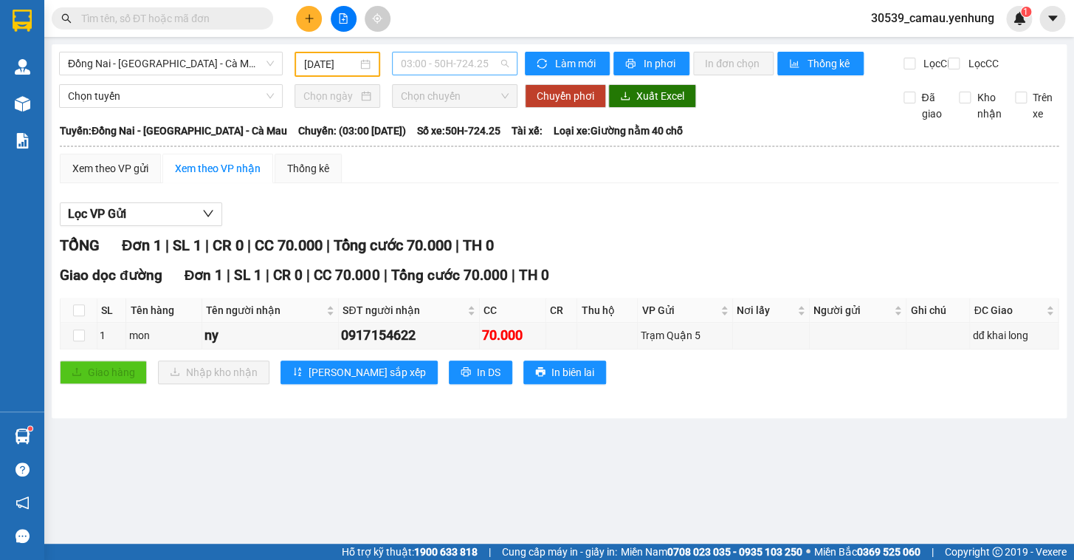
click at [436, 66] on span "03:00 - 50H-724.25" at bounding box center [455, 63] width 108 height 22
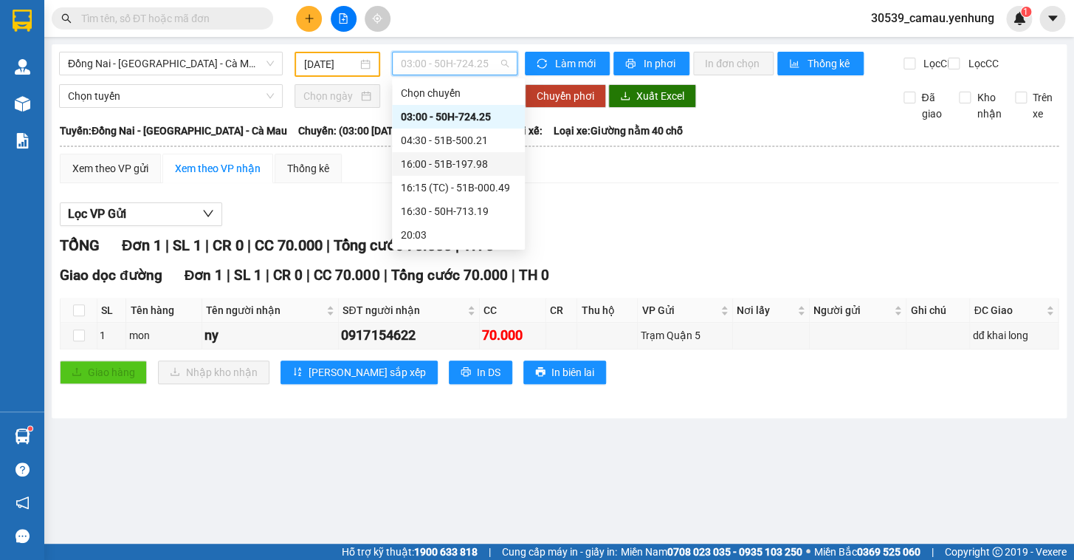
click at [464, 156] on div "16:00 - 51B-197.98" at bounding box center [458, 164] width 115 height 16
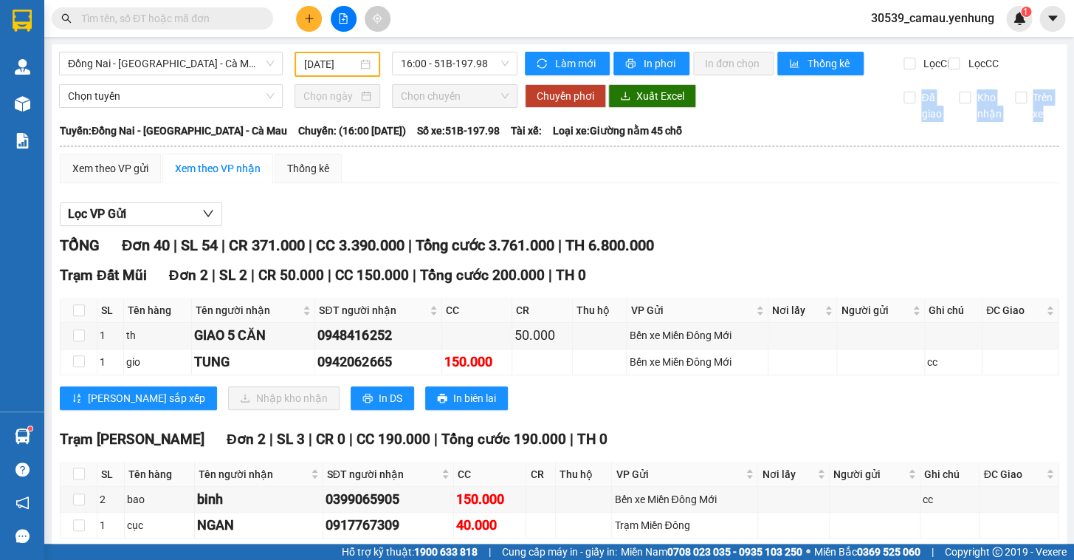
drag, startPoint x: 1061, startPoint y: 104, endPoint x: 1073, endPoint y: 142, distance: 39.5
click at [1073, 174] on main "Đồng Nai - [GEOGRAPHIC_DATA] - [GEOGRAPHIC_DATA] Mau [DATE] 16:00 - 51B-197.98 …" at bounding box center [537, 271] width 1074 height 543
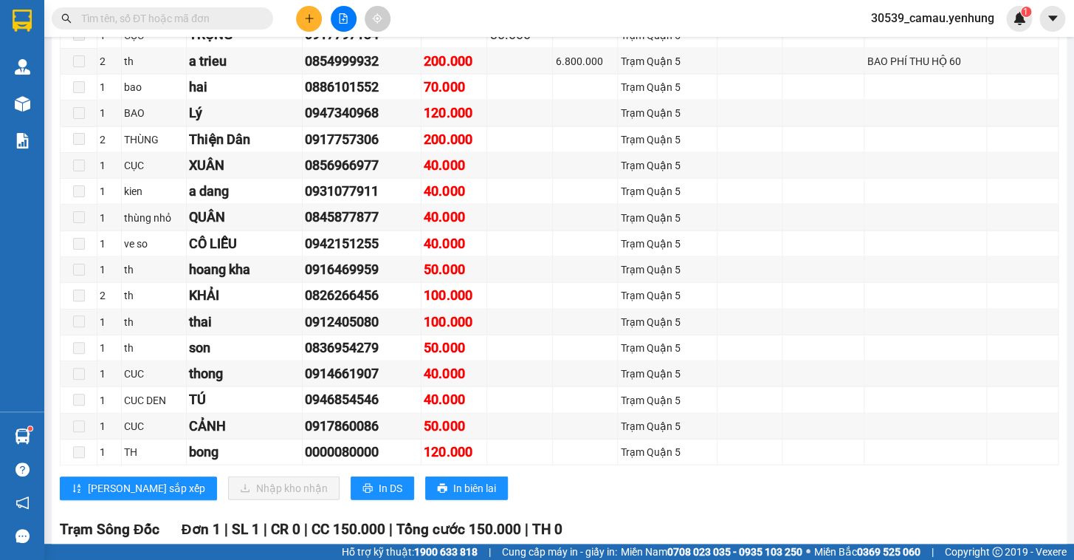
scroll to position [1185, 0]
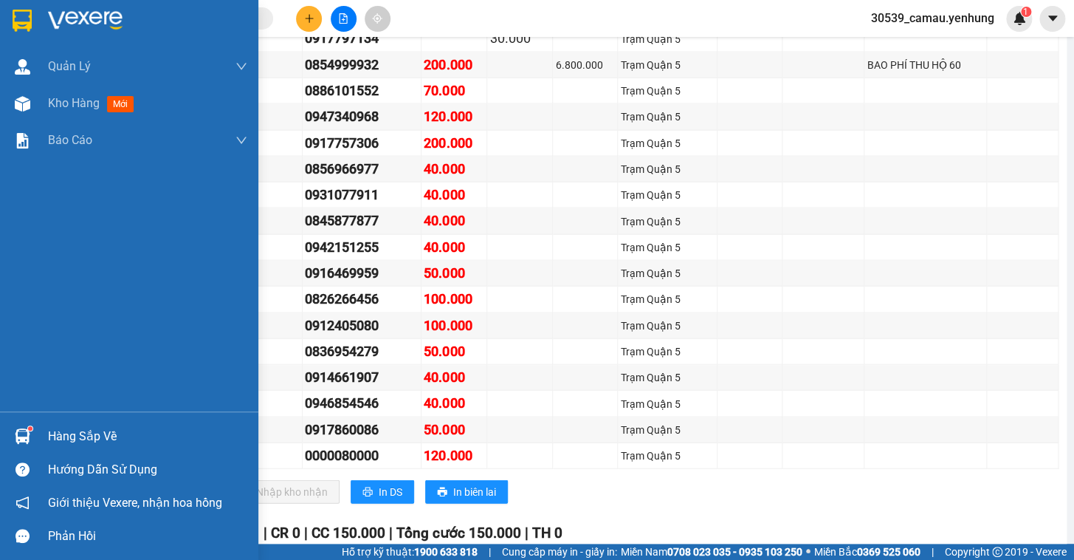
click at [44, 436] on div "Hàng sắp về" at bounding box center [129, 435] width 258 height 33
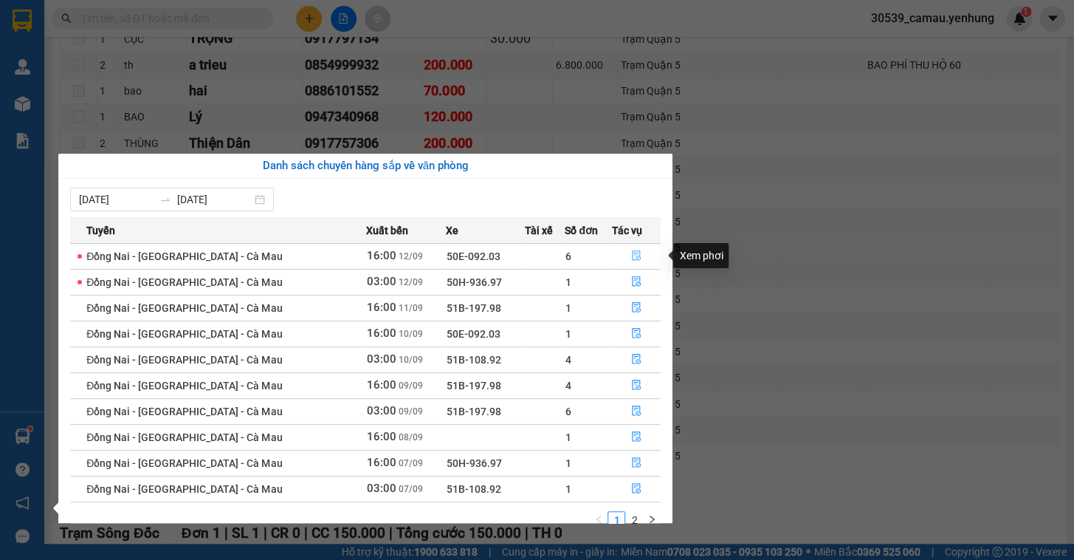
drag, startPoint x: 628, startPoint y: 253, endPoint x: 613, endPoint y: 265, distance: 19.5
click at [631, 252] on icon "file-done" at bounding box center [636, 255] width 10 height 10
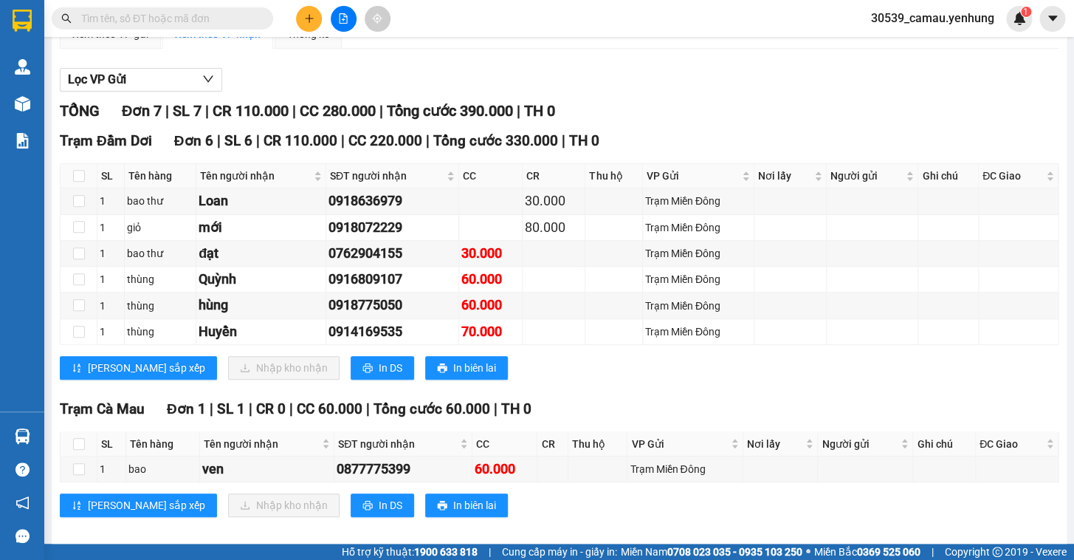
scroll to position [159, 0]
